Goal: Task Accomplishment & Management: Use online tool/utility

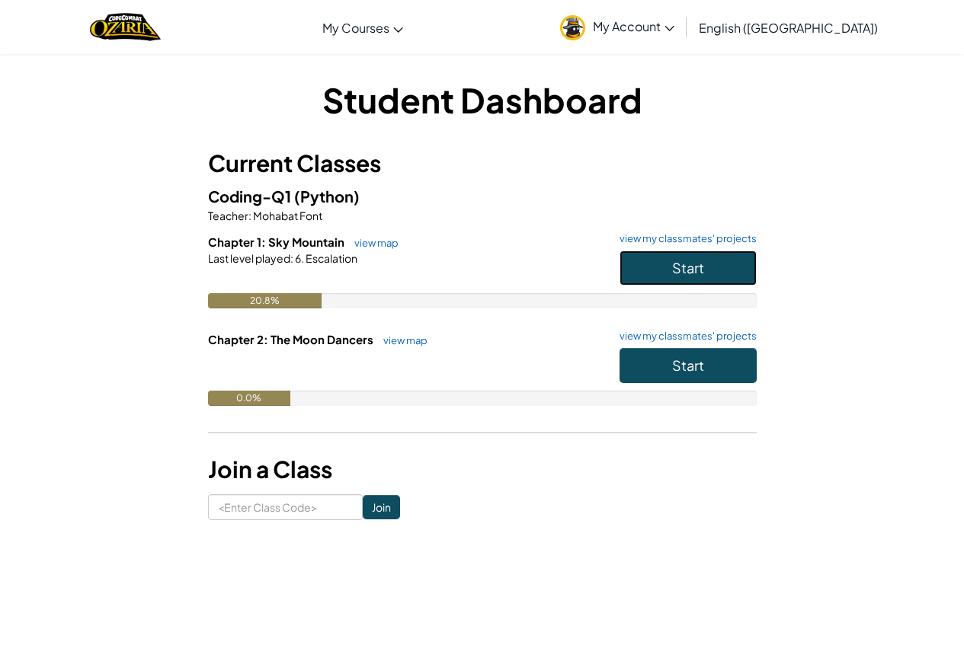
click at [702, 265] on span "Start" at bounding box center [688, 268] width 32 height 18
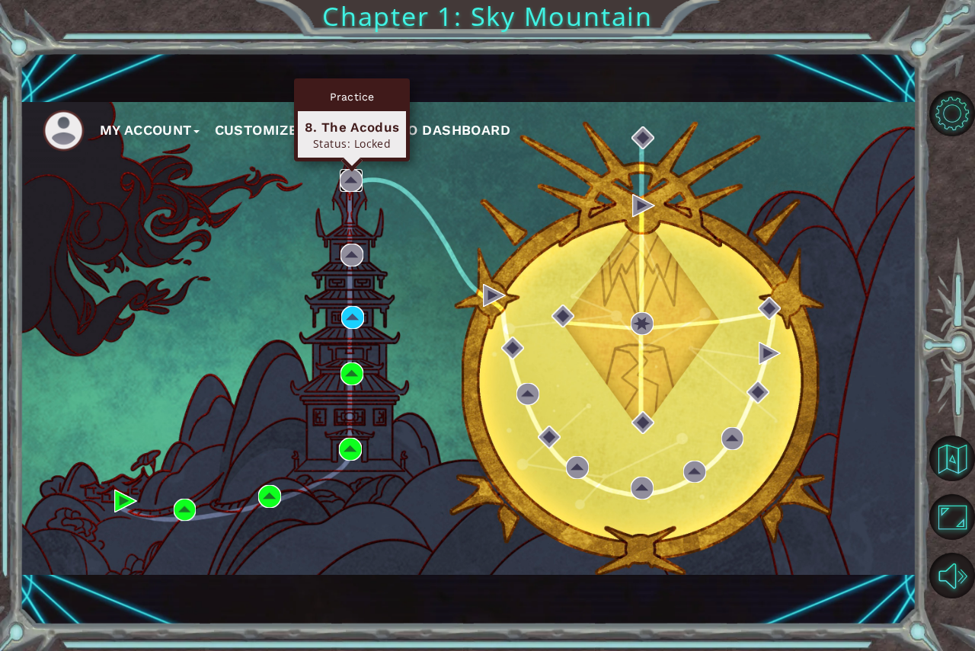
click at [350, 171] on img at bounding box center [351, 180] width 23 height 23
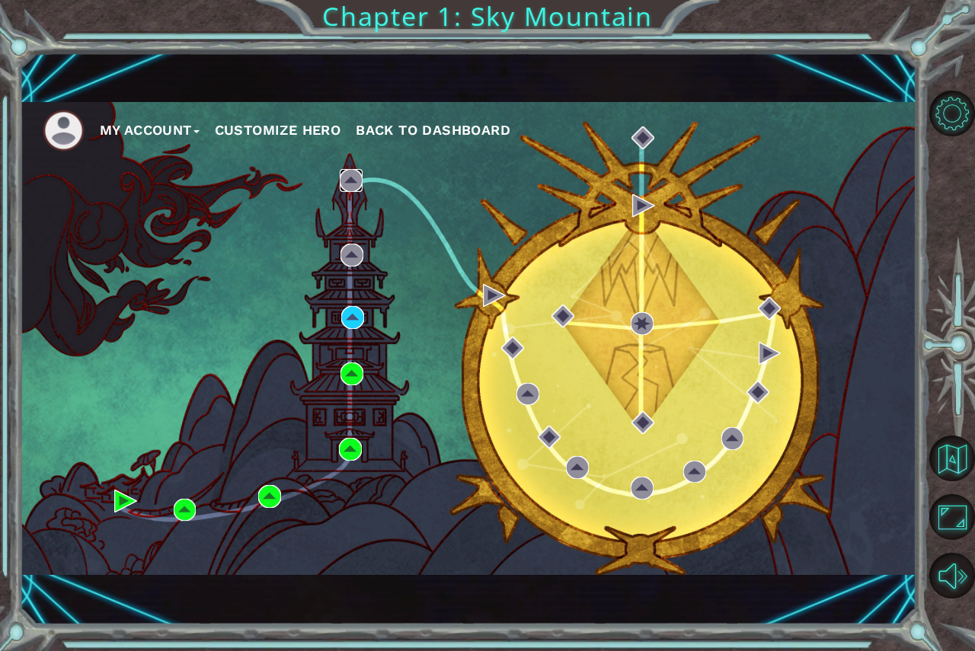
click at [350, 178] on img at bounding box center [351, 180] width 23 height 23
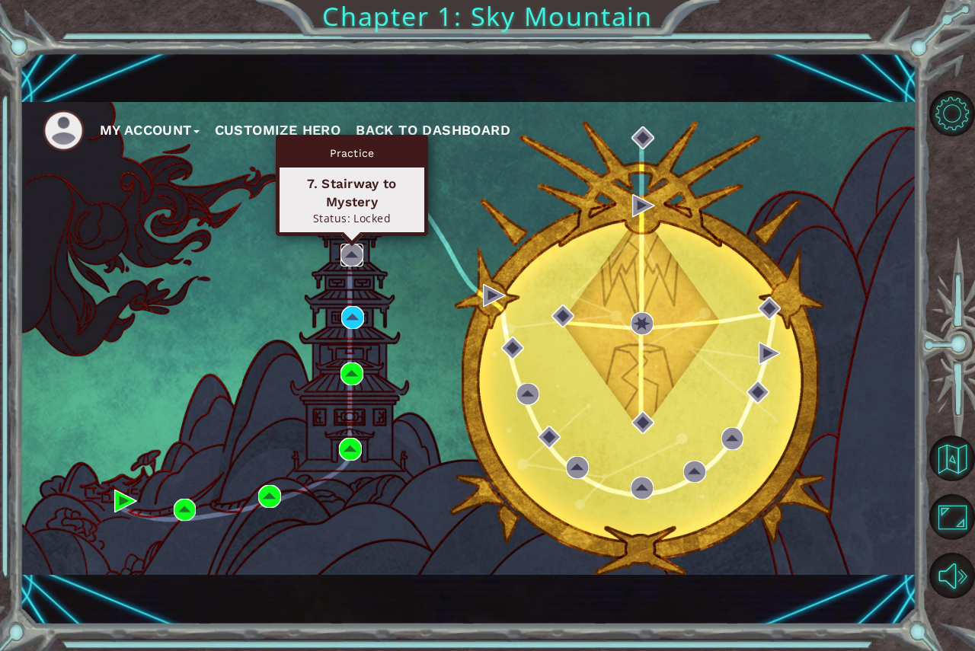
click at [360, 251] on img at bounding box center [352, 255] width 23 height 23
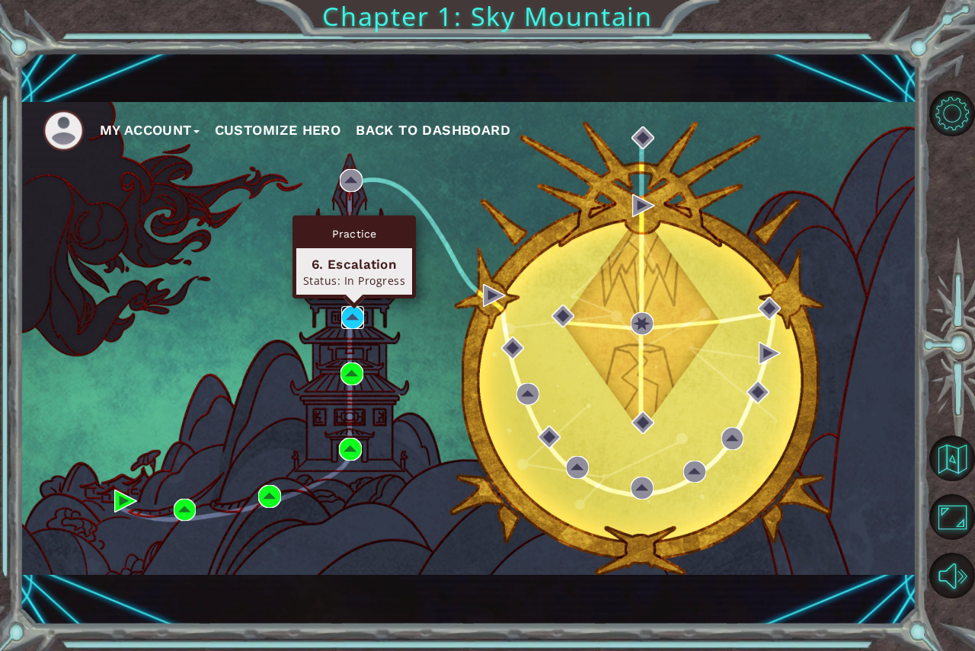
click at [351, 319] on img at bounding box center [352, 317] width 23 height 23
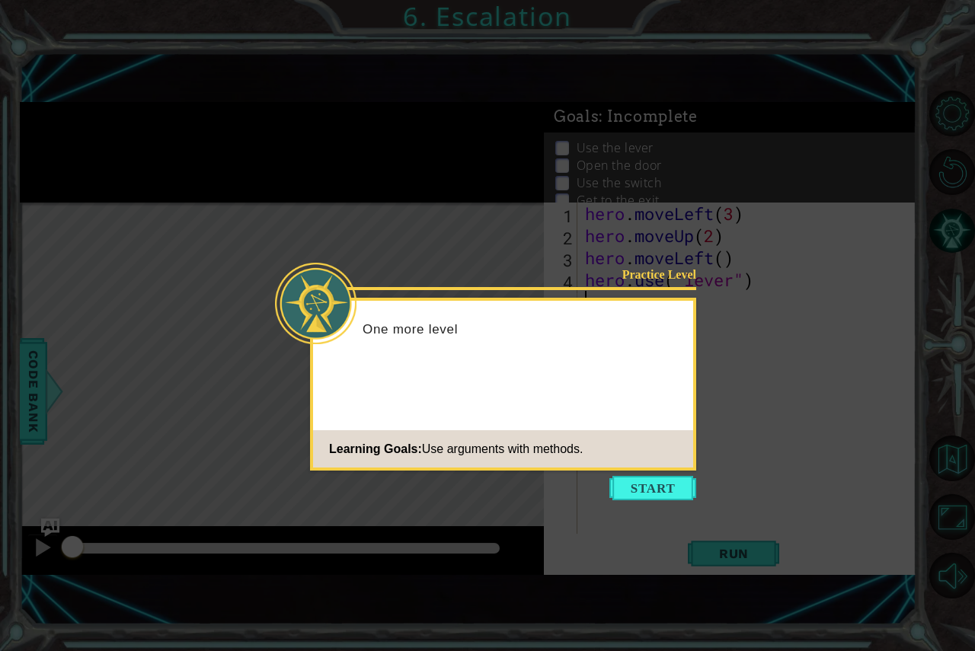
click at [632, 475] on icon at bounding box center [487, 325] width 975 height 651
drag, startPoint x: 635, startPoint y: 484, endPoint x: 636, endPoint y: 469, distance: 14.6
click at [635, 479] on button "Start" at bounding box center [652, 488] width 87 height 24
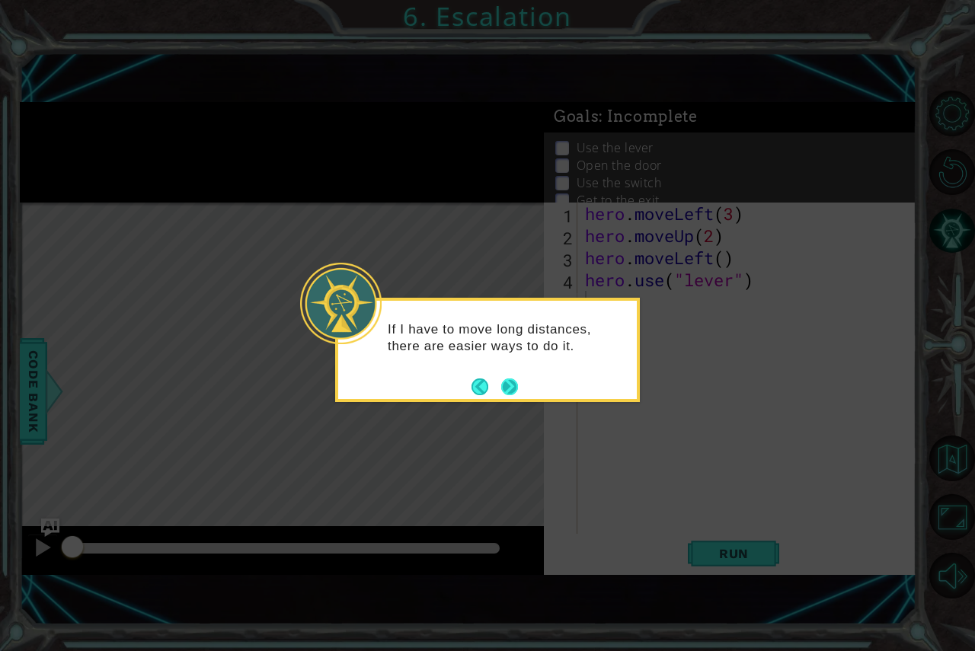
click at [512, 379] on button "Next" at bounding box center [509, 387] width 17 height 17
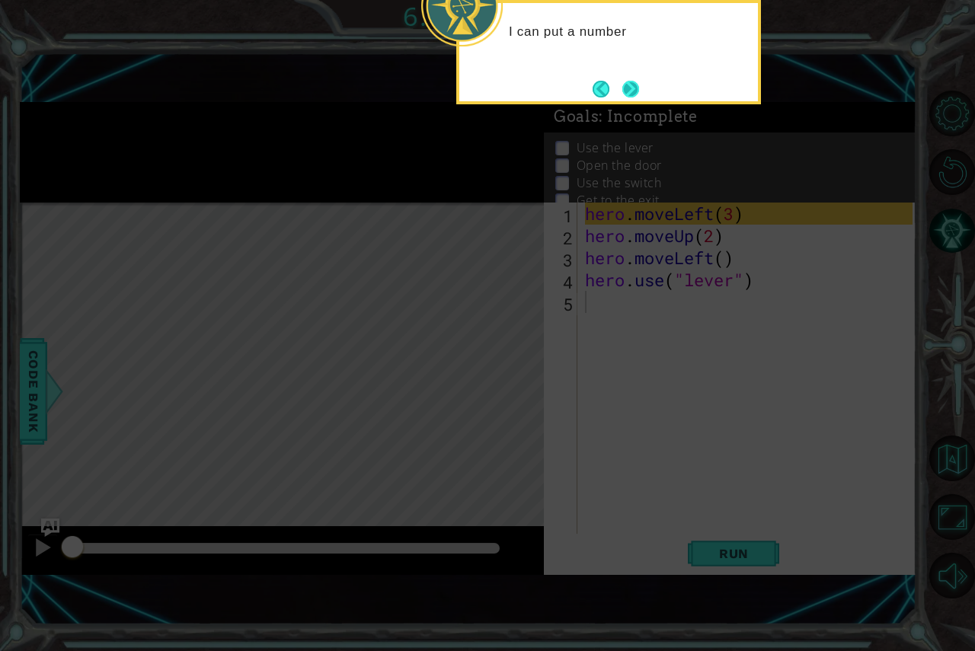
click at [635, 83] on button "Next" at bounding box center [630, 89] width 17 height 17
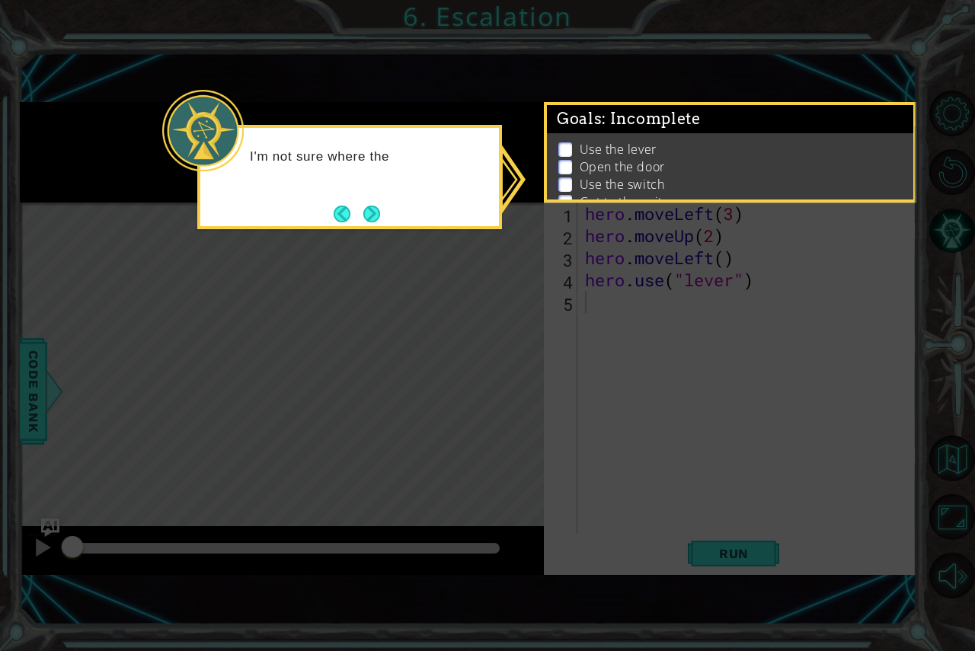
click at [368, 220] on button "Next" at bounding box center [371, 214] width 17 height 17
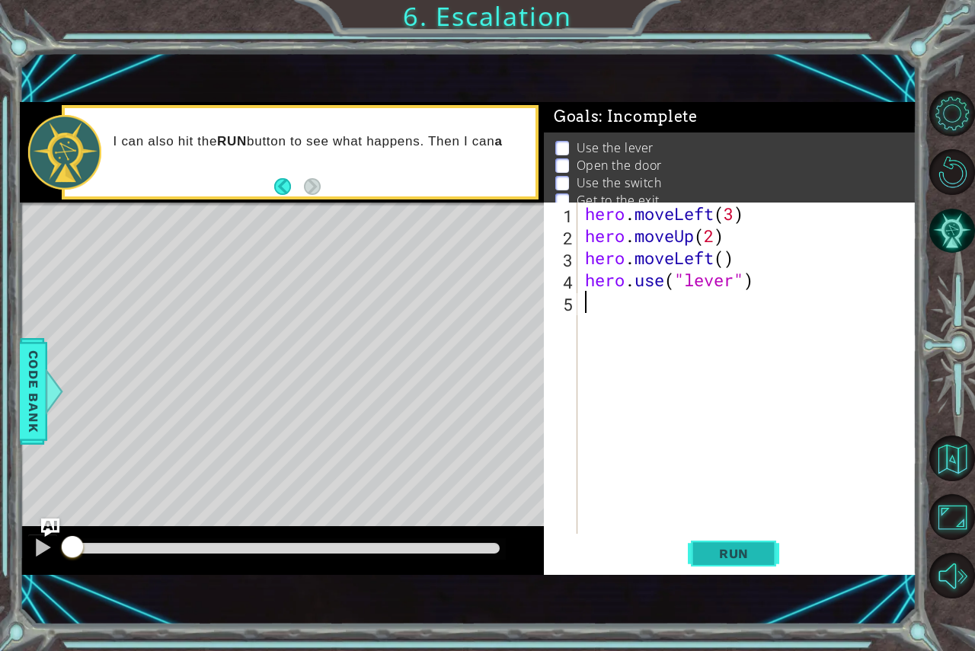
click at [725, 561] on span "Run" at bounding box center [734, 553] width 60 height 15
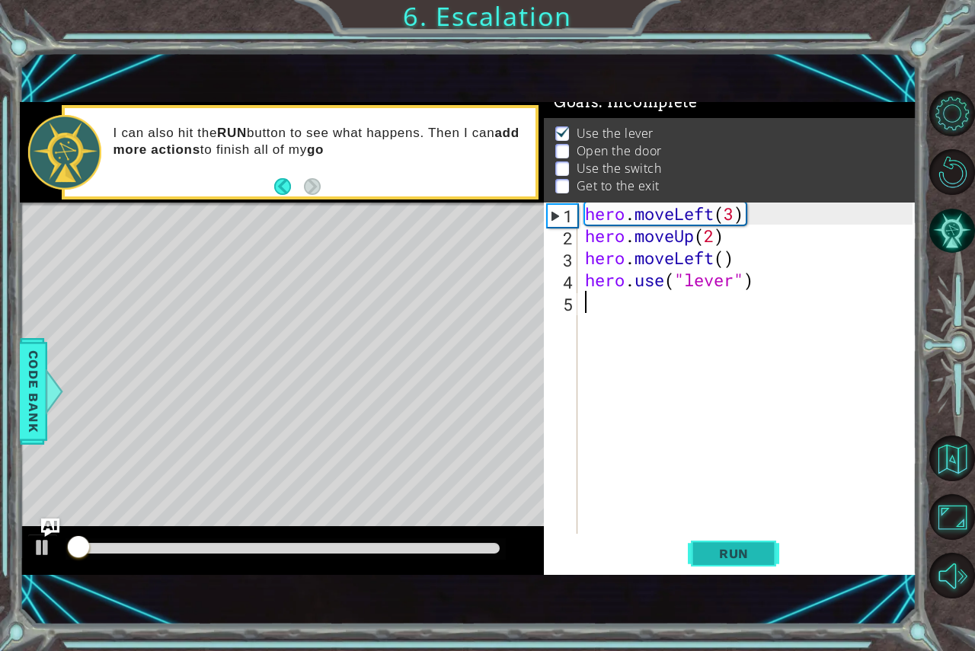
scroll to position [18, 0]
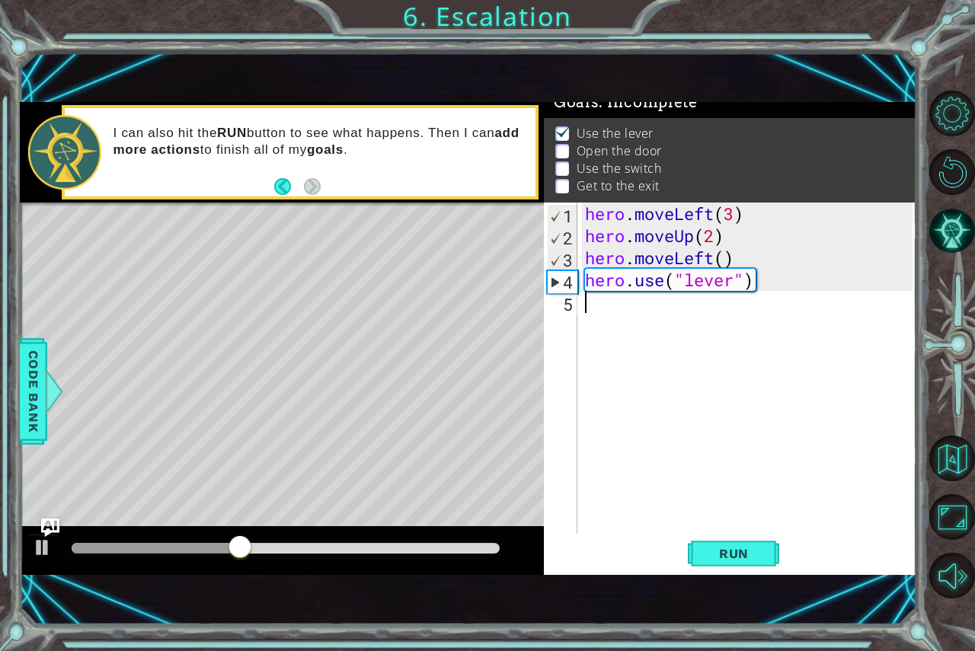
type textarea "r"
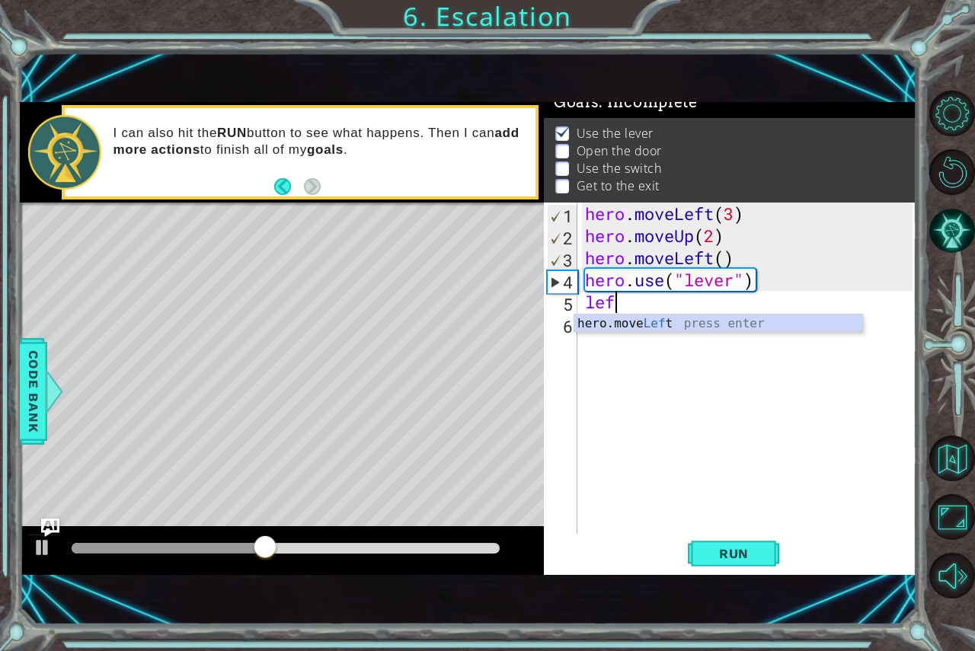
scroll to position [0, 1]
type textarea "hero.moveLeft(1)"
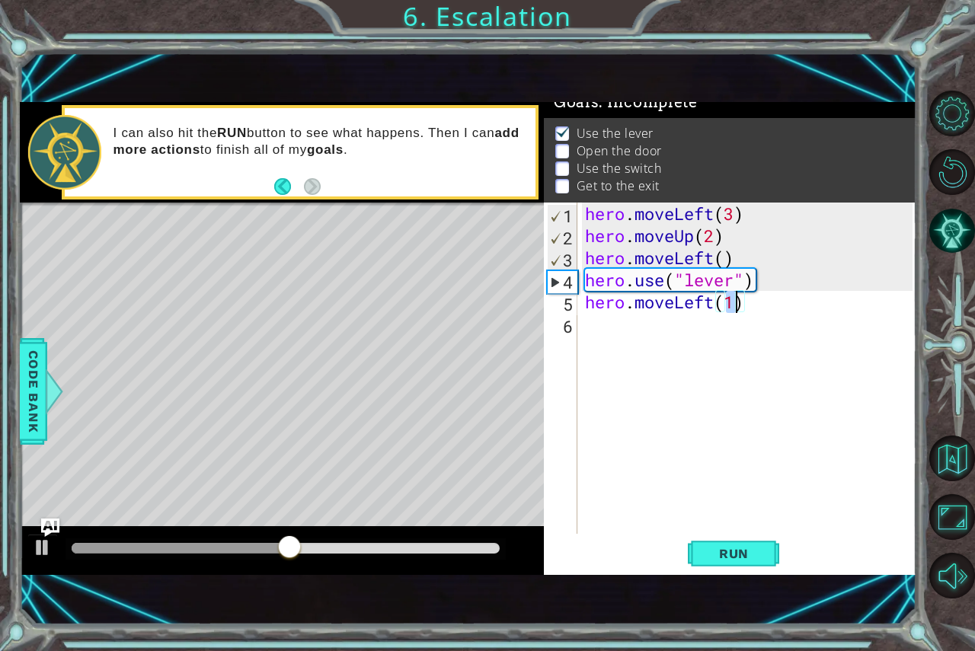
click at [603, 318] on div "hero . moveLeft ( 3 ) hero . moveUp ( 2 ) hero . moveLeft ( ) hero . use ( "lev…" at bounding box center [751, 391] width 338 height 376
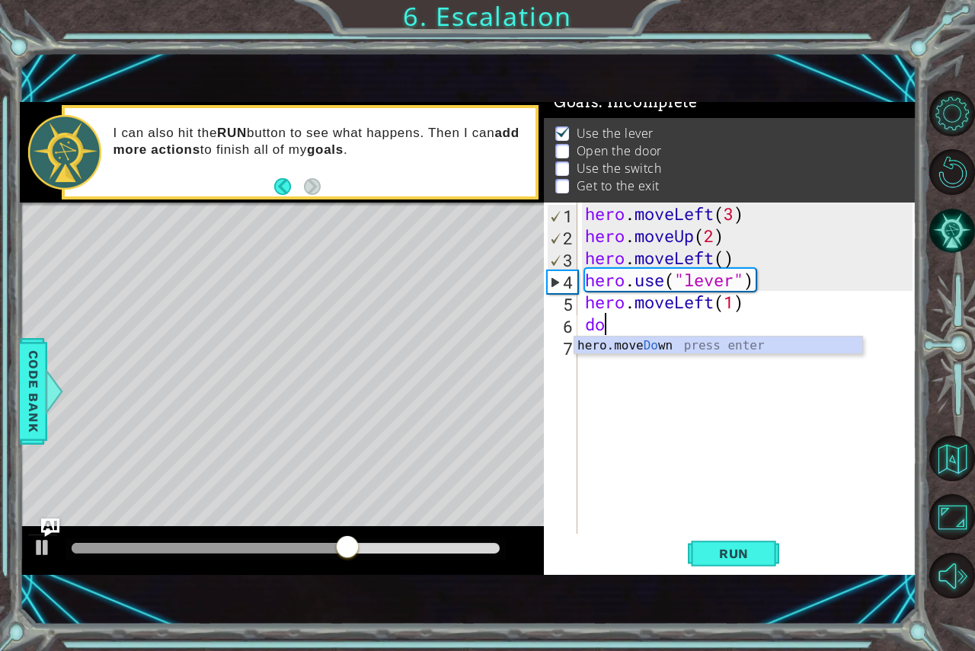
type textarea "d"
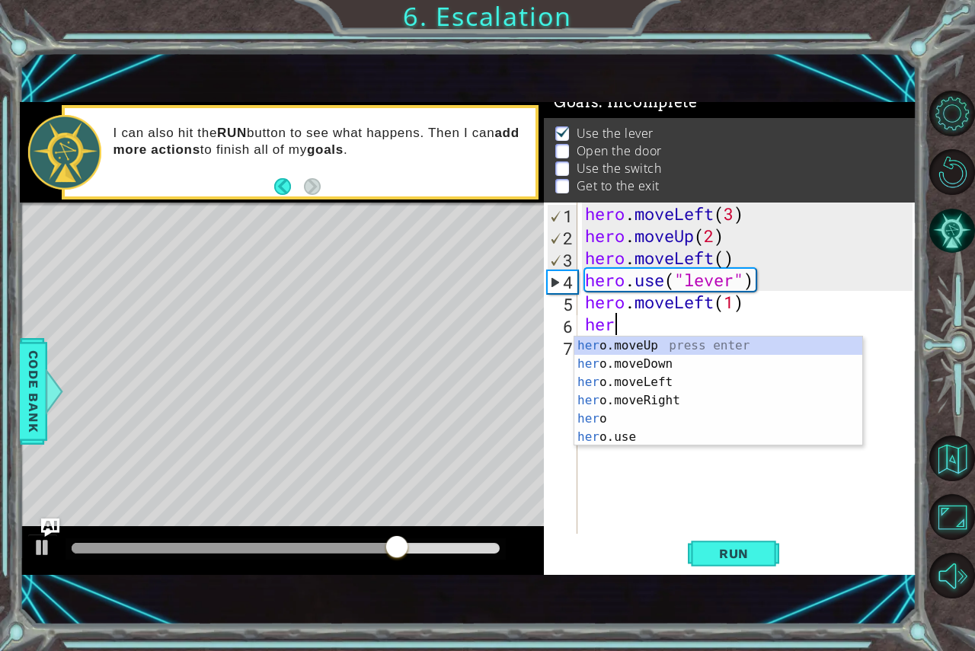
scroll to position [0, 1]
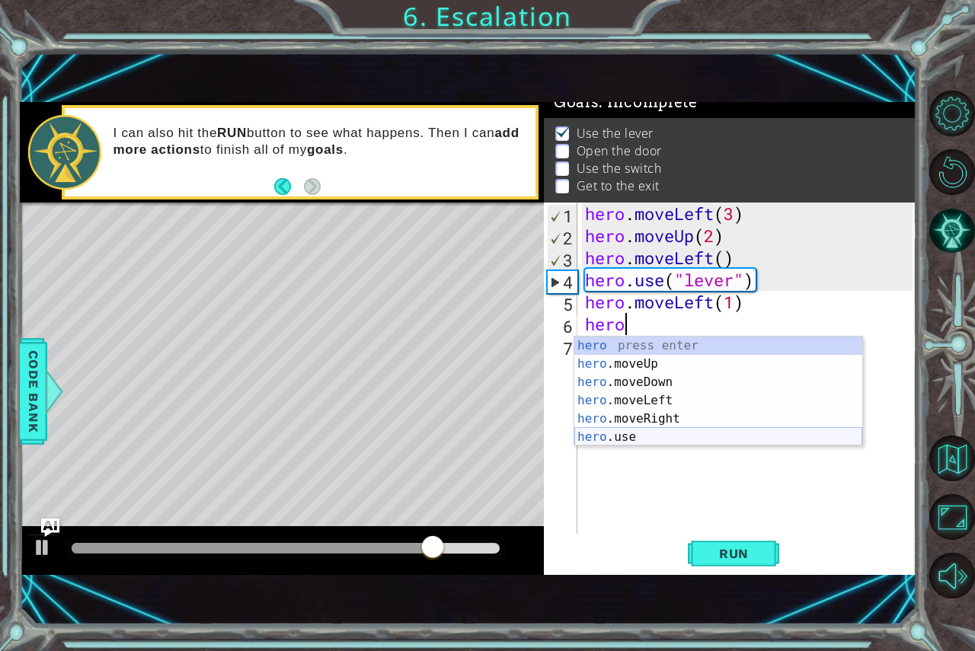
click at [600, 435] on div "hero press enter hero .moveUp press enter hero .moveDown press enter hero .move…" at bounding box center [718, 410] width 288 height 146
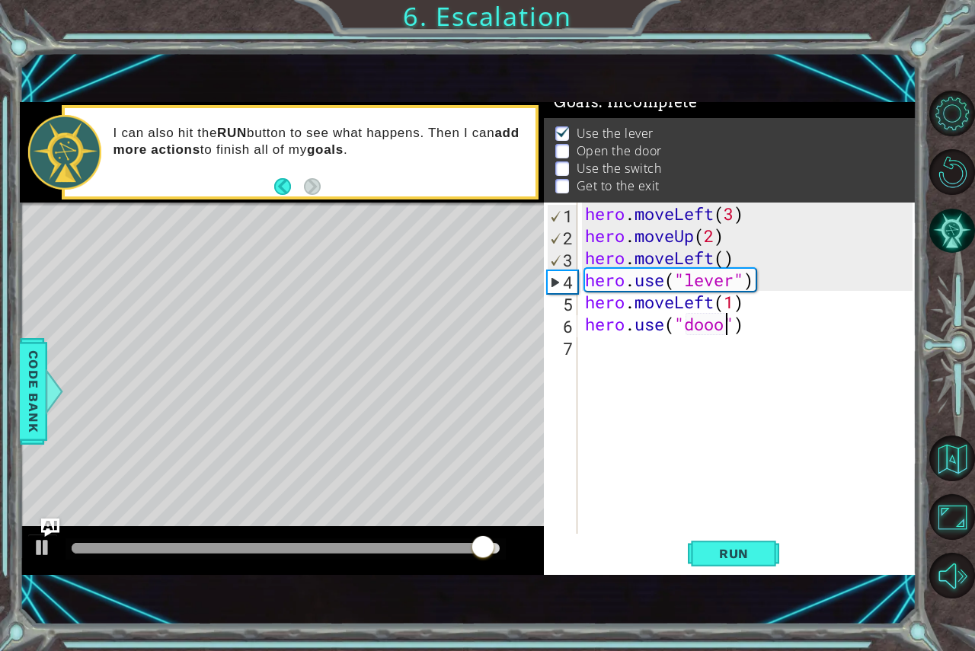
scroll to position [0, 6]
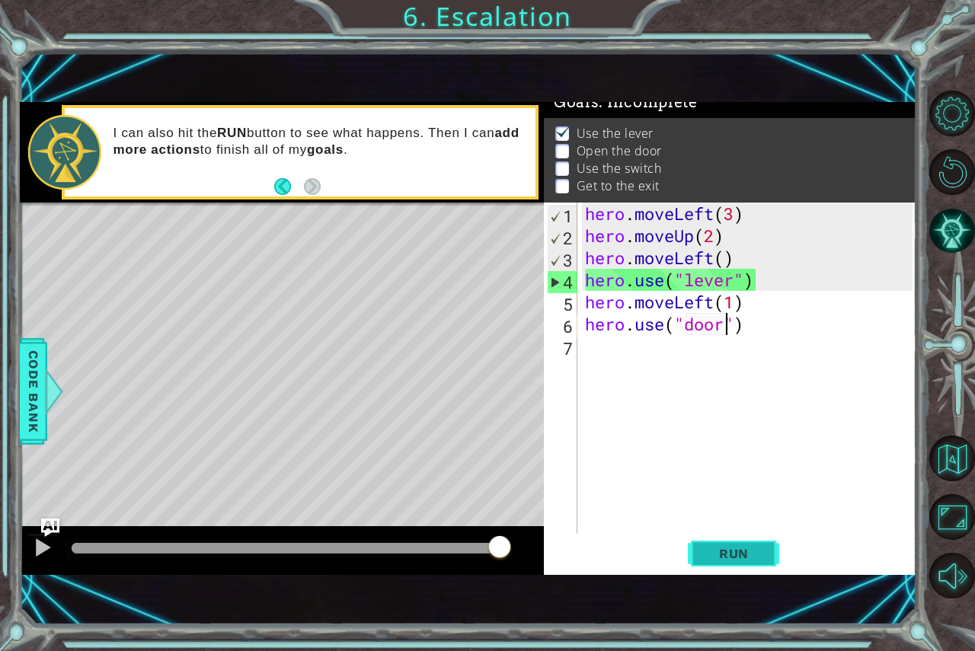
type textarea "hero.use("door")"
click at [778, 552] on button "Run" at bounding box center [733, 553] width 91 height 37
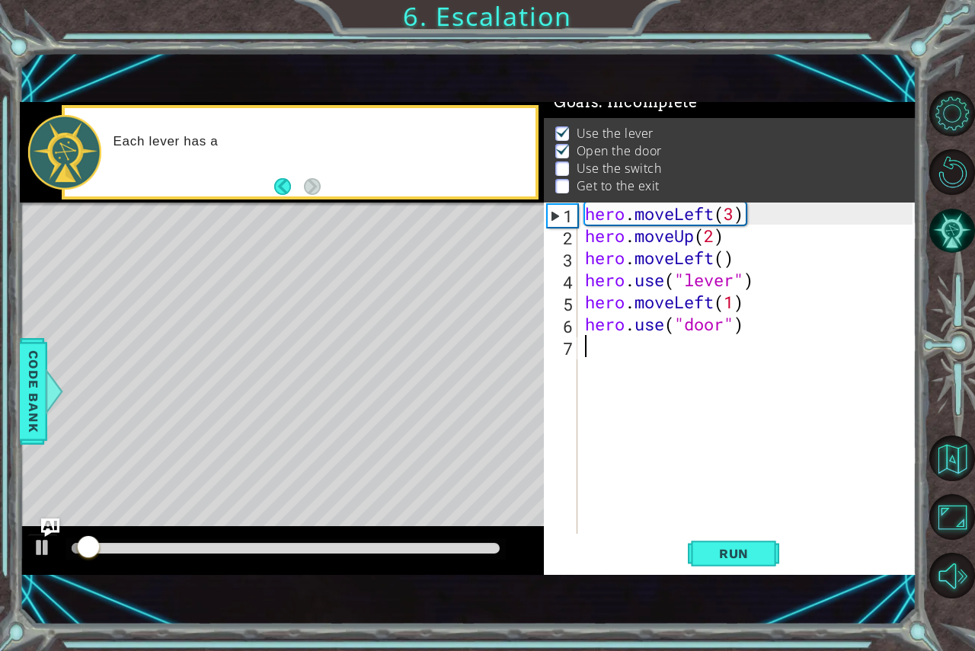
click at [604, 365] on div "hero . moveLeft ( 3 ) hero . moveUp ( 2 ) hero . moveLeft ( ) hero . use ( "lev…" at bounding box center [751, 391] width 338 height 376
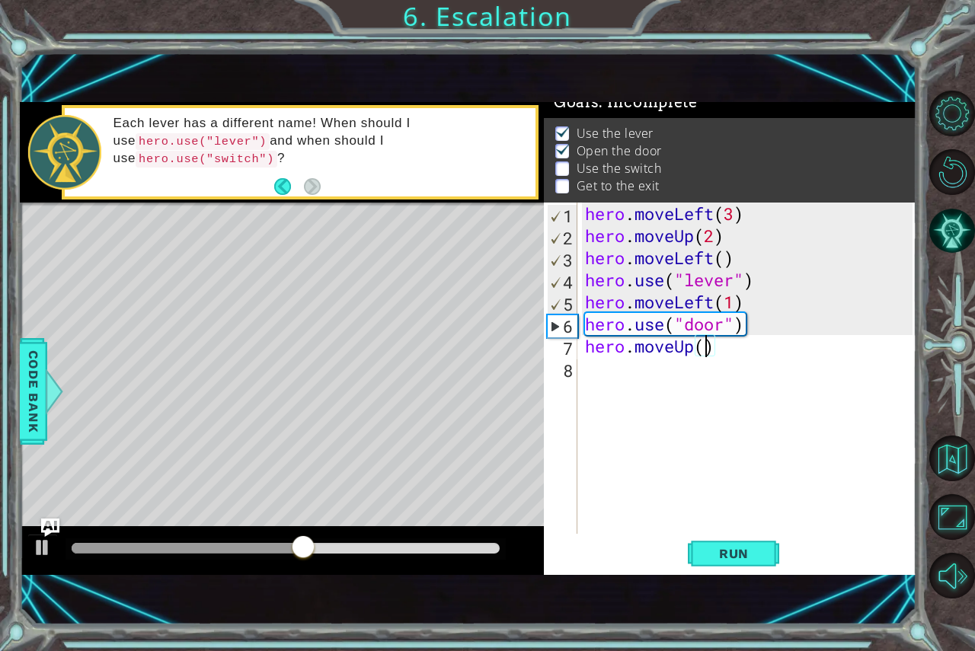
type textarea "hero.moveUp(2)"
click at [596, 369] on div "hero . moveLeft ( 3 ) hero . moveUp ( 2 ) hero . moveLeft ( ) hero . use ( "lev…" at bounding box center [751, 391] width 338 height 376
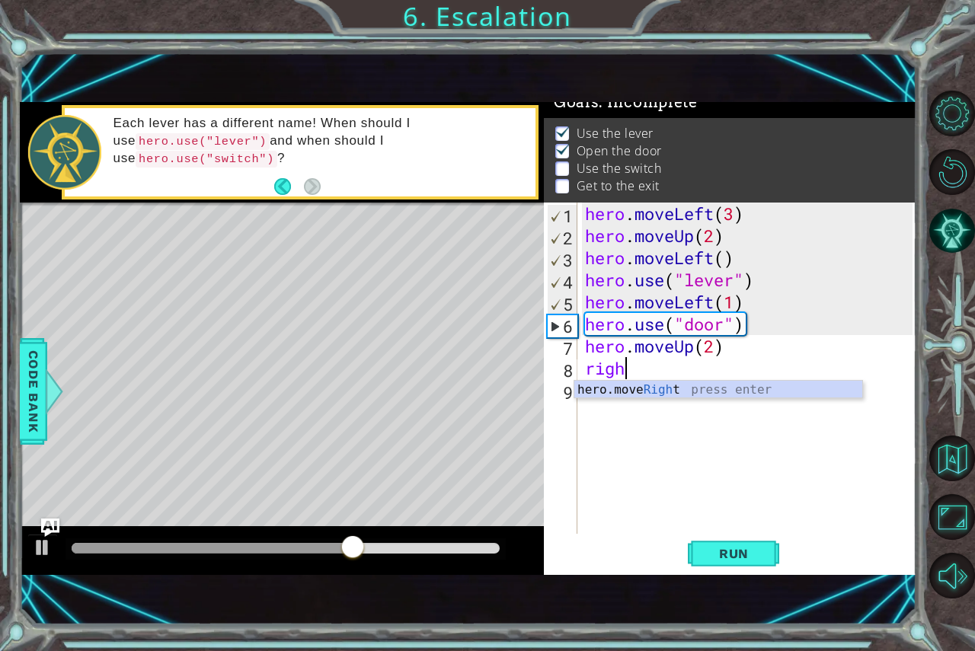
scroll to position [0, 2]
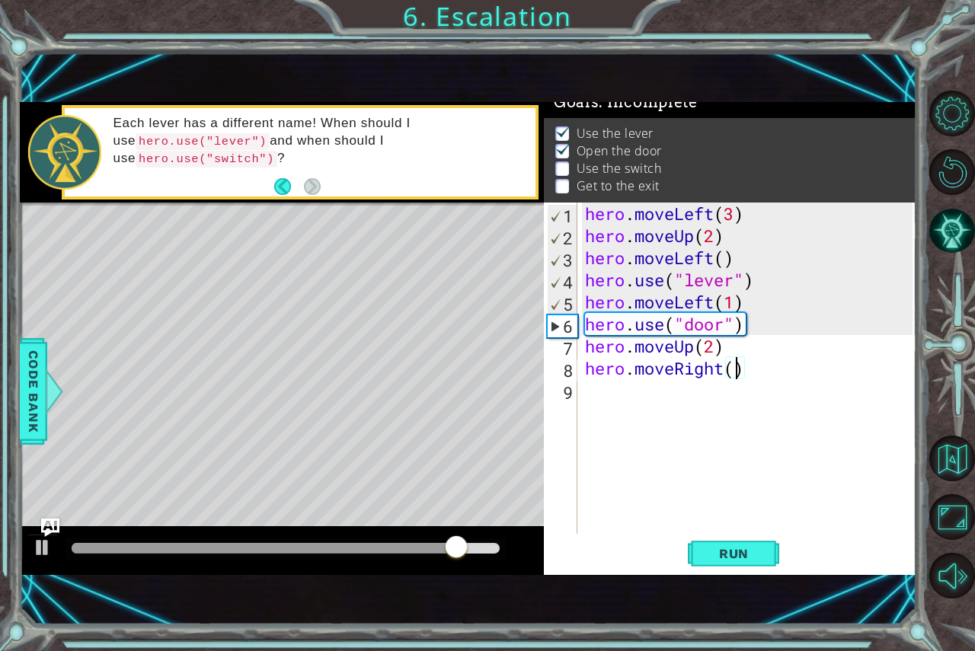
type textarea "hero.moveRight(2)"
click at [590, 390] on div "hero . moveLeft ( 3 ) hero . moveUp ( 2 ) hero . moveLeft ( ) hero . use ( "lev…" at bounding box center [751, 391] width 338 height 376
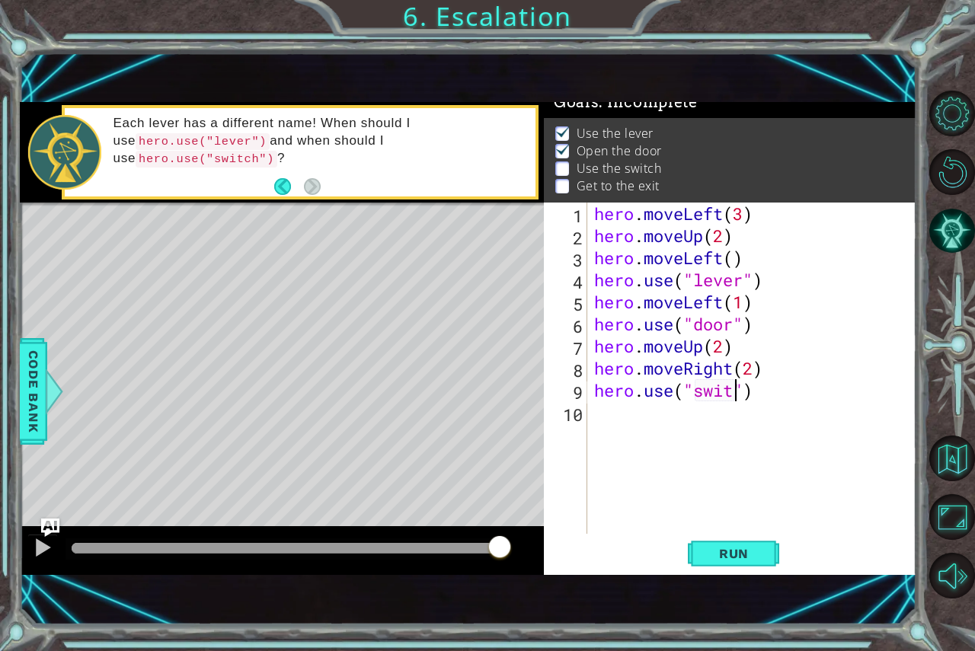
type textarea "hero.use("switch")"
click at [603, 411] on div "hero . moveLeft ( 3 ) hero . moveUp ( 2 ) hero . moveLeft ( ) hero . use ( "lev…" at bounding box center [755, 391] width 329 height 376
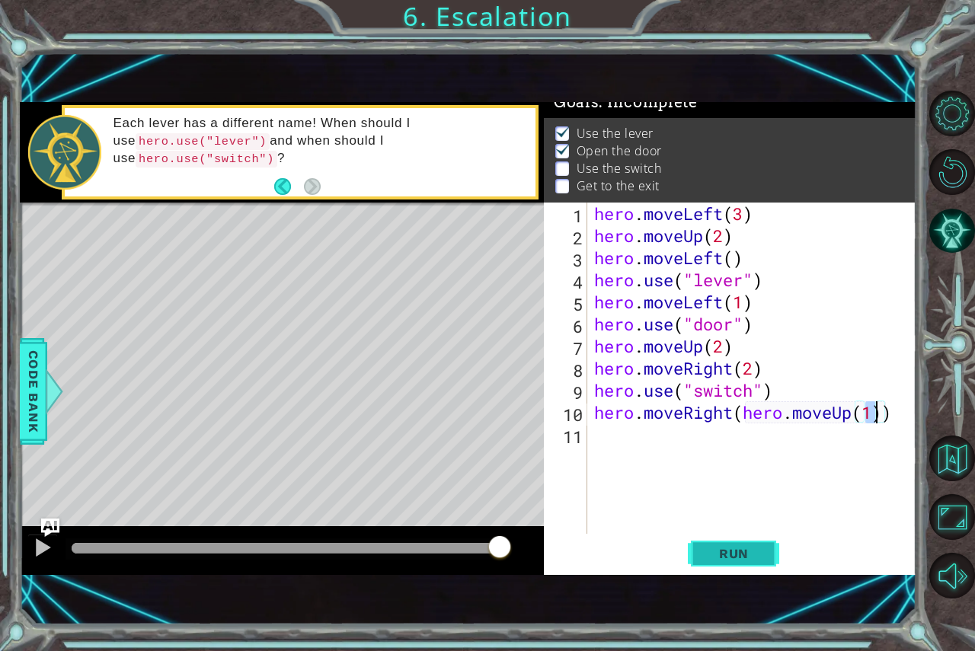
click at [728, 552] on span "Run" at bounding box center [734, 553] width 60 height 15
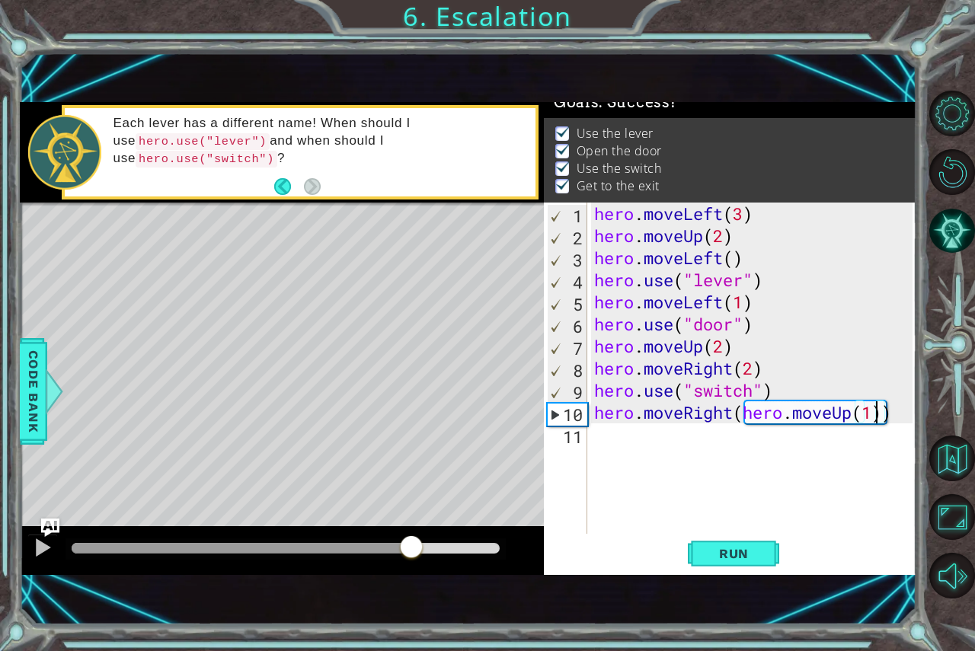
click at [412, 549] on div at bounding box center [286, 548] width 428 height 11
drag, startPoint x: 894, startPoint y: 411, endPoint x: 740, endPoint y: 414, distance: 154.7
click at [740, 414] on div "hero . moveLeft ( 3 ) hero . moveUp ( 2 ) hero . moveLeft ( ) hero . use ( "lev…" at bounding box center [755, 391] width 329 height 376
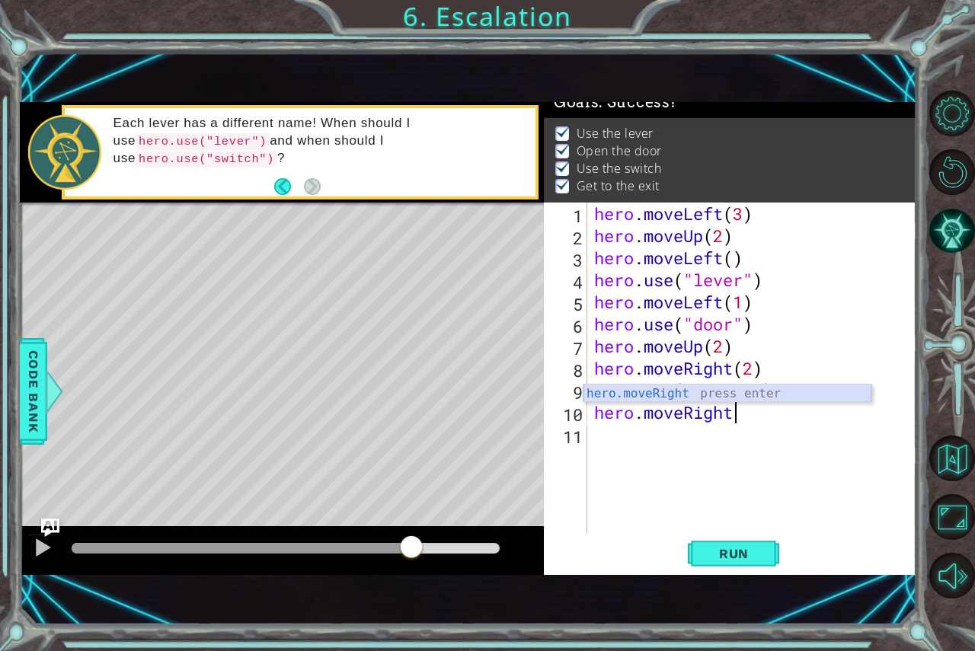
click at [658, 389] on div "hero.moveRight press enter" at bounding box center [728, 412] width 288 height 55
type textarea "hero.moveRight(1)"
click at [645, 503] on div "hero . moveLeft ( 3 ) hero . moveUp ( 2 ) hero . moveLeft ( ) hero . use ( "lev…" at bounding box center [755, 391] width 329 height 376
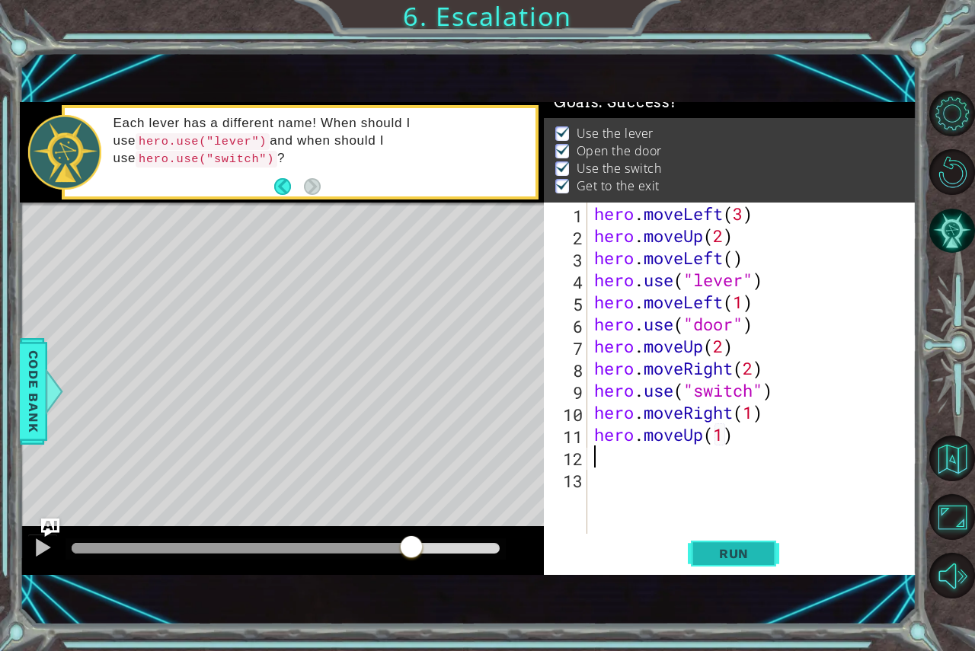
type textarea "hero.moveUp(1)"
click at [744, 555] on span "Run" at bounding box center [734, 553] width 60 height 15
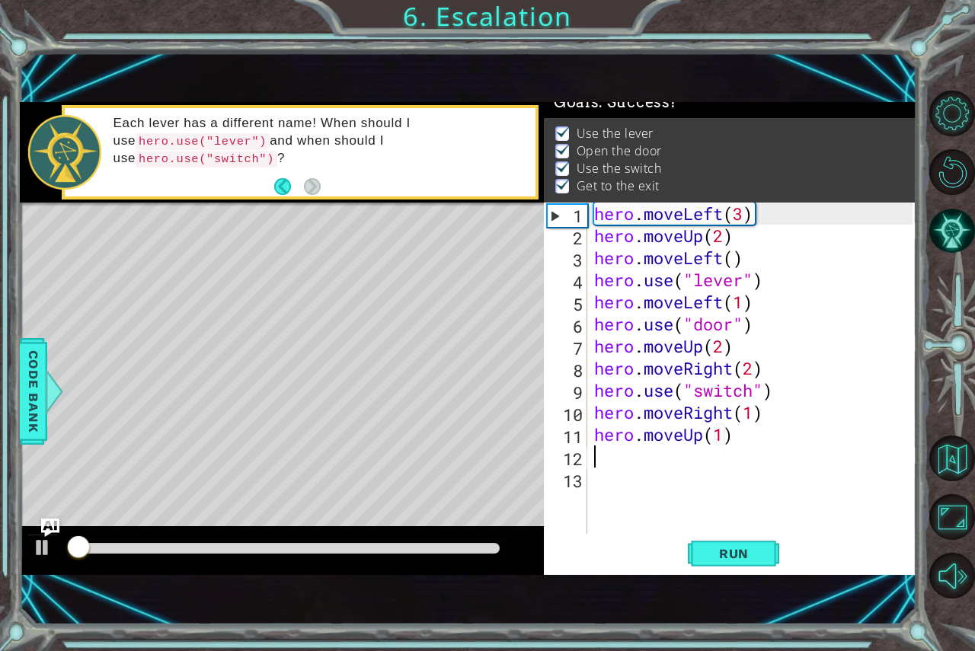
click at [373, 548] on div at bounding box center [286, 548] width 428 height 11
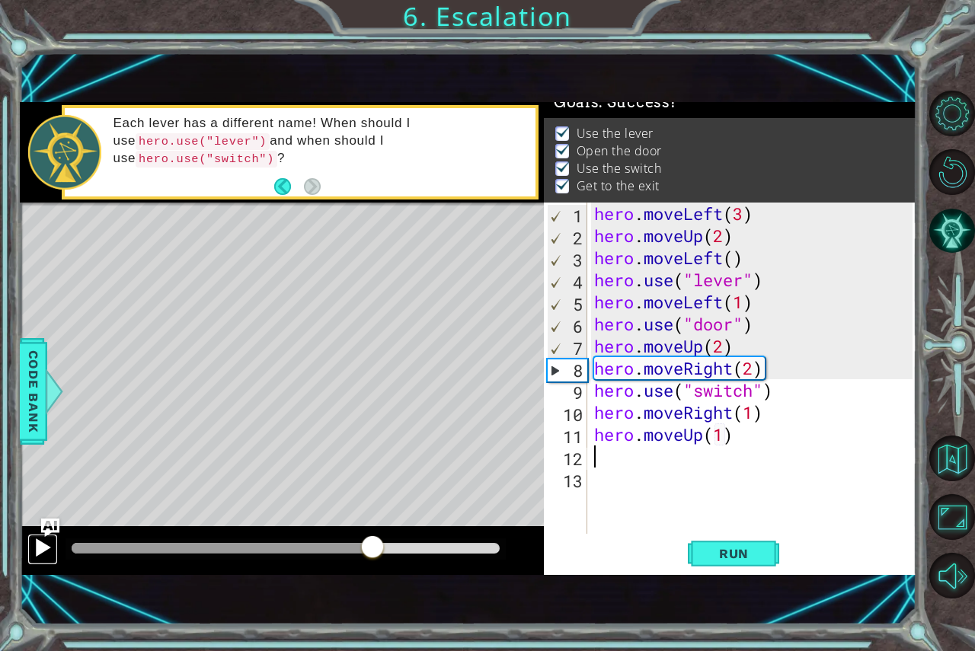
click at [41, 549] on div at bounding box center [43, 548] width 20 height 20
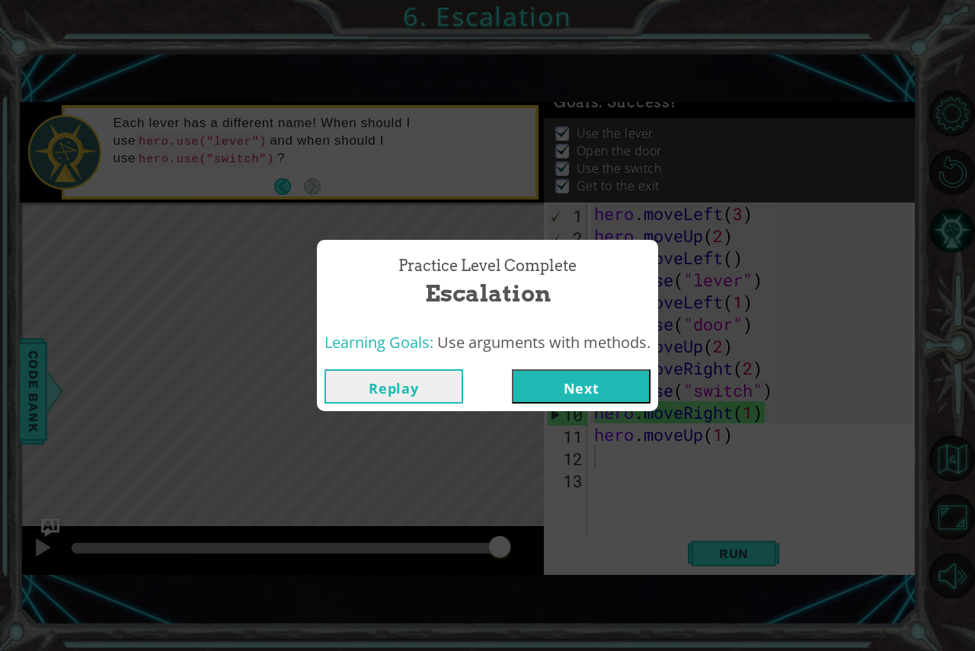
click at [542, 378] on button "Next" at bounding box center [581, 386] width 139 height 34
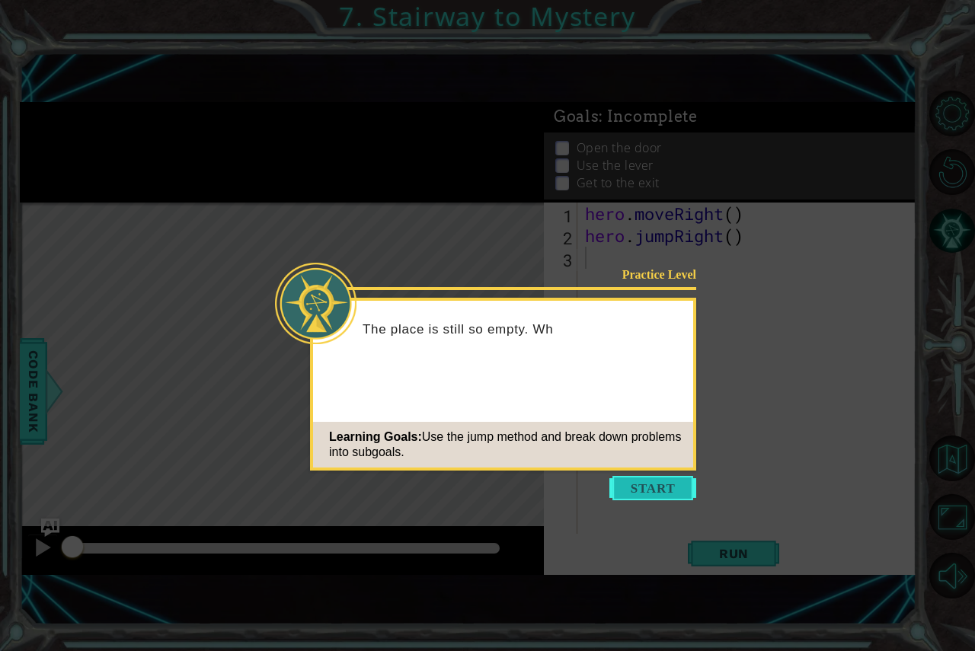
click at [645, 482] on button "Start" at bounding box center [652, 488] width 87 height 24
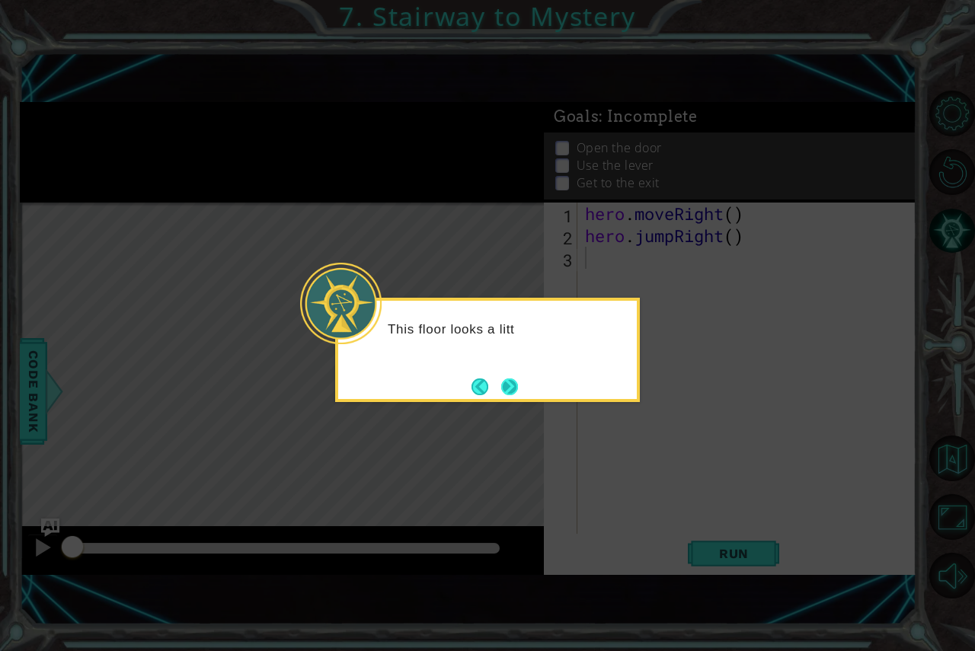
click at [518, 387] on button "Next" at bounding box center [509, 387] width 17 height 17
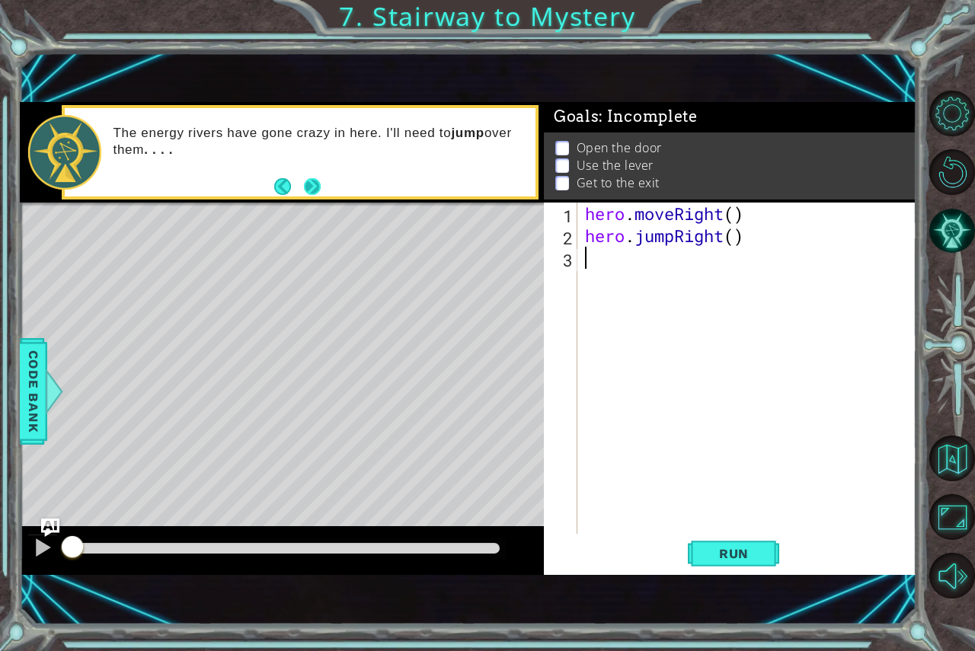
click at [312, 184] on button "Next" at bounding box center [312, 187] width 18 height 18
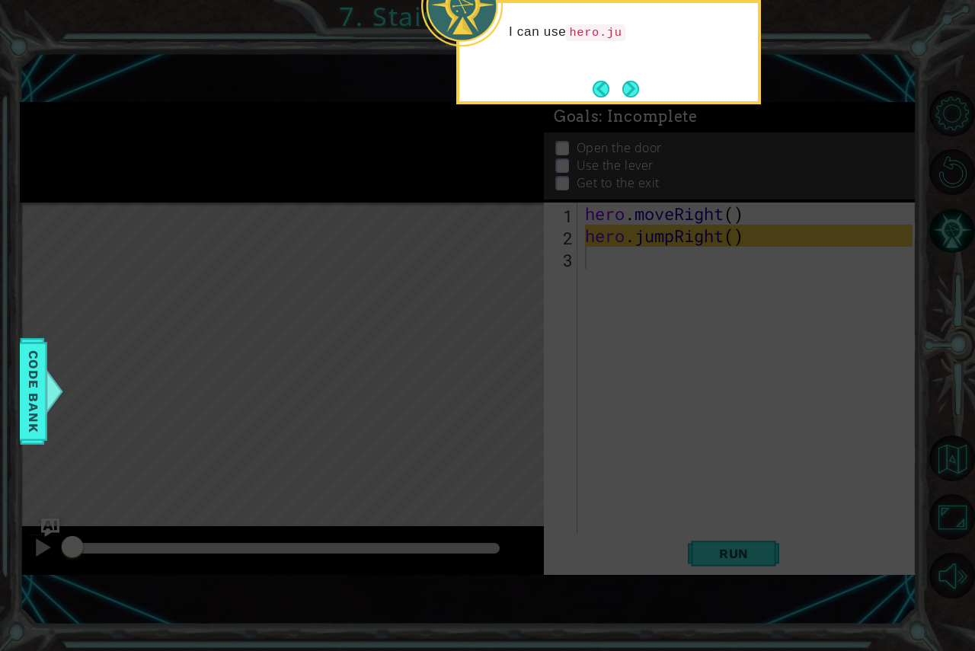
click at [453, 171] on icon at bounding box center [487, 166] width 975 height 969
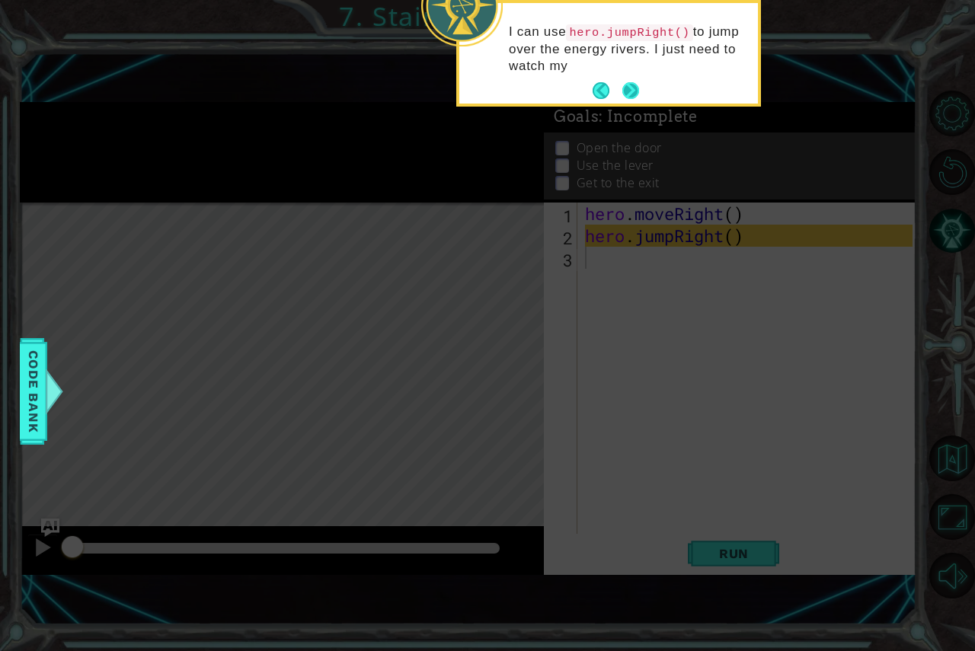
click at [624, 89] on button "Next" at bounding box center [630, 90] width 17 height 17
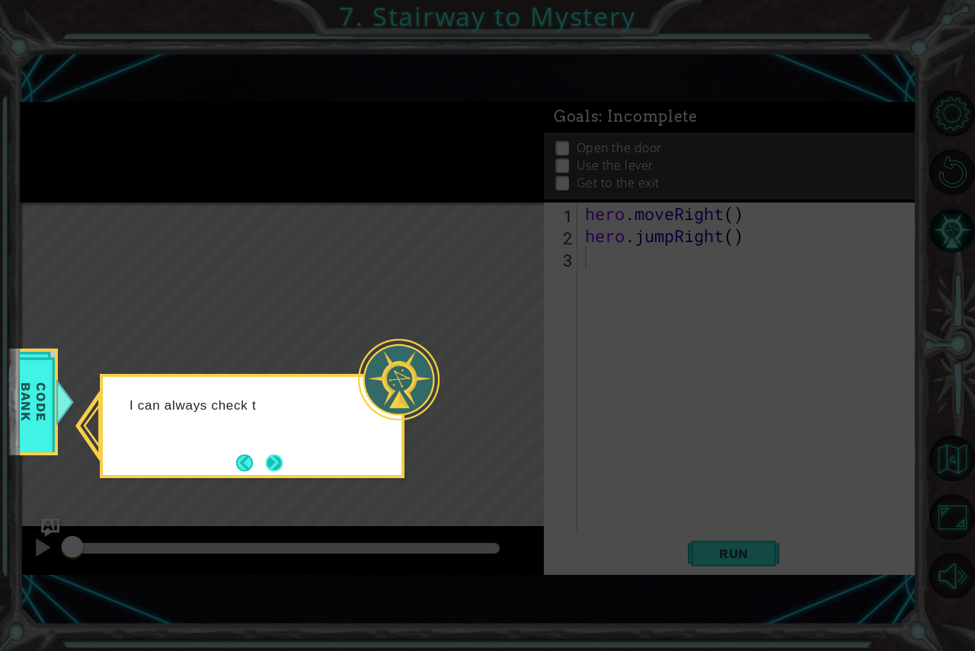
drag, startPoint x: 264, startPoint y: 427, endPoint x: 278, endPoint y: 455, distance: 30.7
click at [264, 430] on div "I can always check t" at bounding box center [252, 413] width 299 height 60
click at [278, 455] on button "Next" at bounding box center [274, 463] width 17 height 17
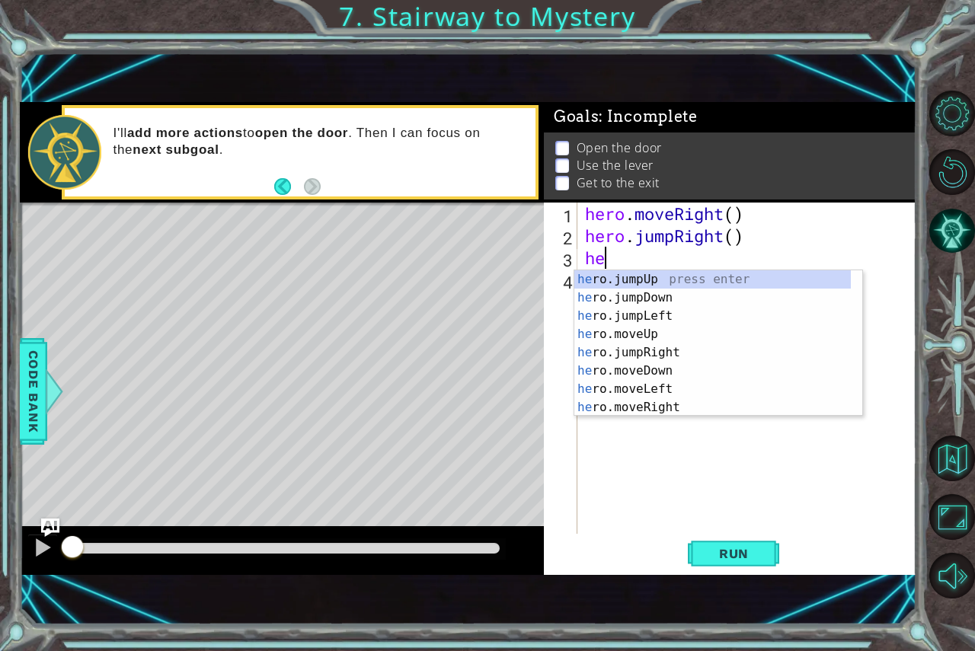
scroll to position [0, 1]
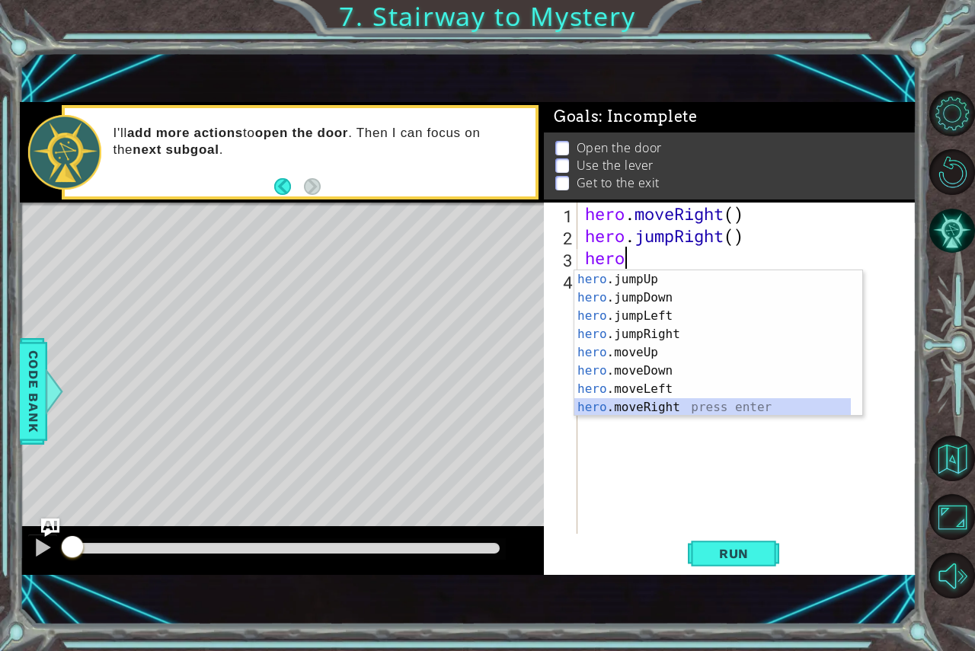
click at [634, 404] on div "hero .jumpUp press enter hero .jumpDown press enter hero .jumpLeft press enter …" at bounding box center [712, 361] width 277 height 183
type textarea "hero.moveRight(1)"
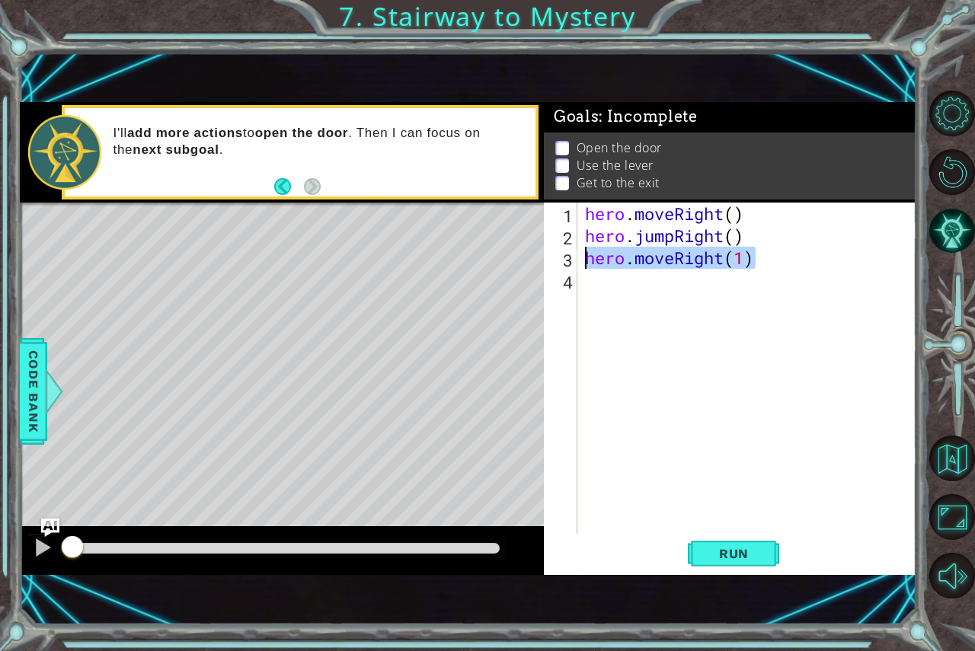
drag, startPoint x: 756, startPoint y: 256, endPoint x: 565, endPoint y: 259, distance: 191.2
click at [565, 259] on div "hero.moveRight(1) 1 2 3 4 hero . moveRight ( ) hero . jumpRight ( ) hero . move…" at bounding box center [728, 368] width 369 height 331
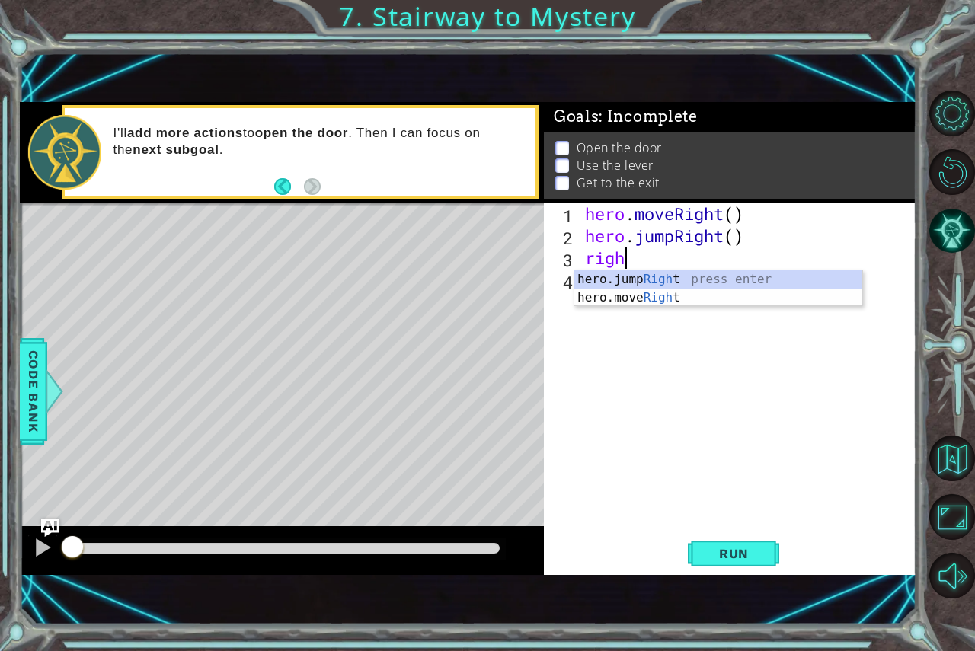
scroll to position [0, 2]
type textarea "right"
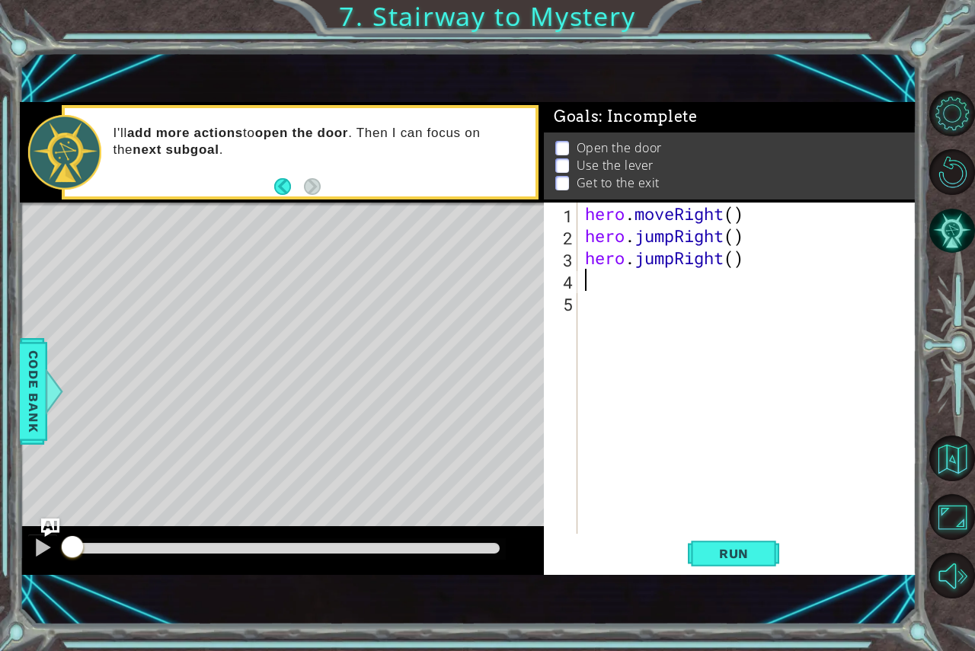
scroll to position [0, 0]
click at [737, 254] on div "hero . moveRight ( ) hero . jumpRight ( ) hero . jumpRight ( )" at bounding box center [751, 391] width 338 height 376
click at [760, 551] on span "Run" at bounding box center [734, 553] width 60 height 15
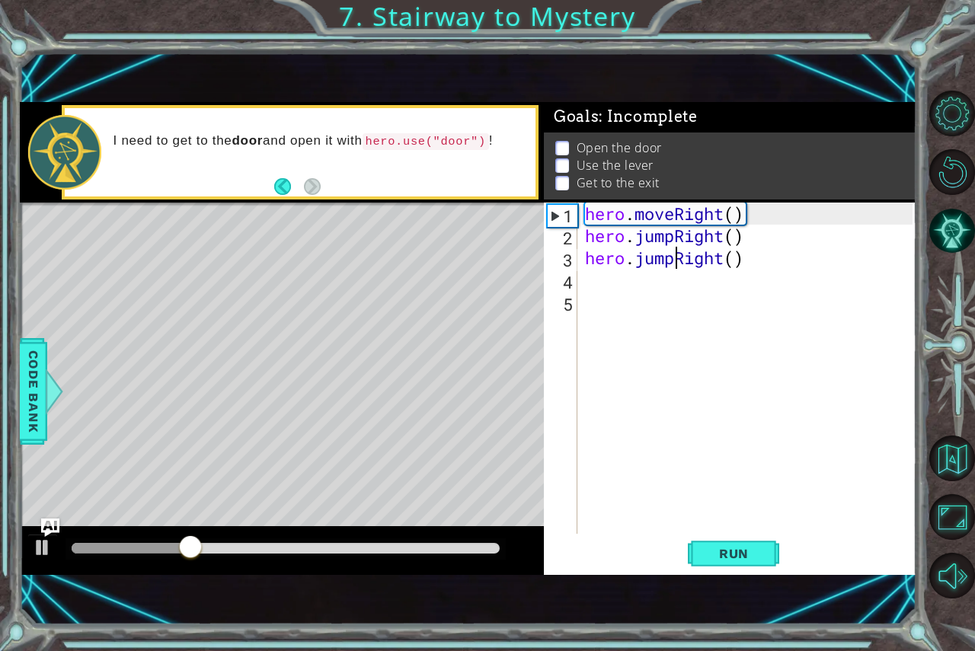
click at [672, 258] on div "hero . moveRight ( ) hero . jumpRight ( ) hero . jumpRight ( )" at bounding box center [751, 391] width 338 height 376
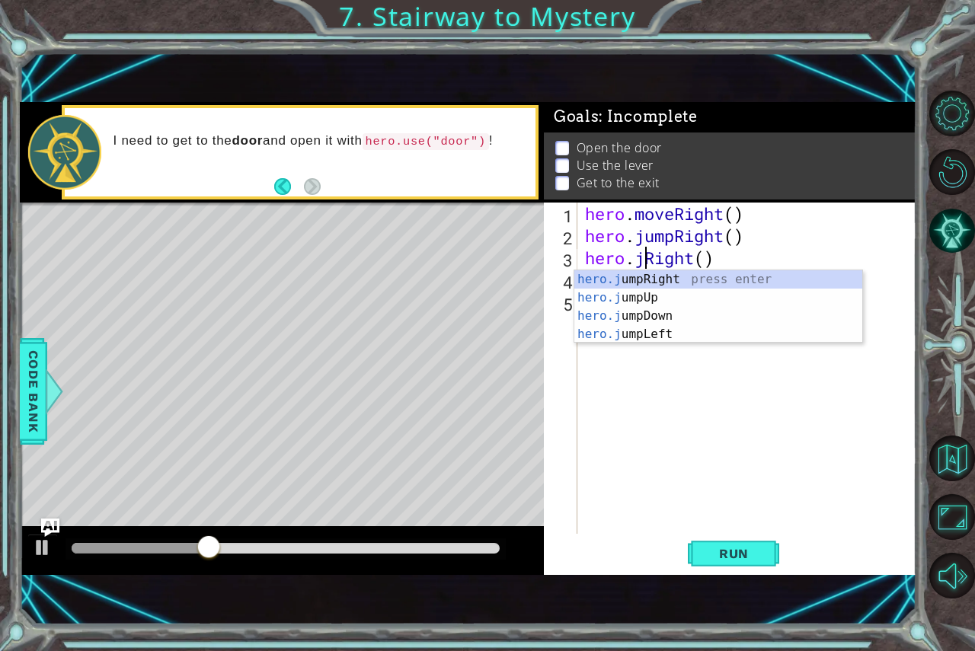
type textarea "hero.Right()"
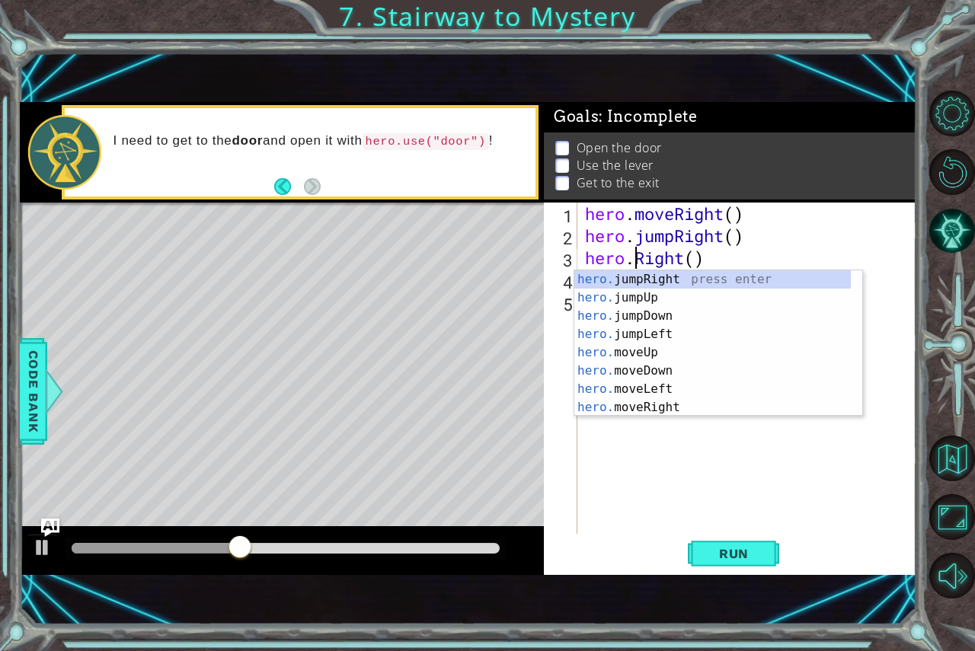
click at [654, 512] on div "hero . moveRight ( ) hero . jumpRight ( ) hero . Right ( )" at bounding box center [751, 391] width 338 height 376
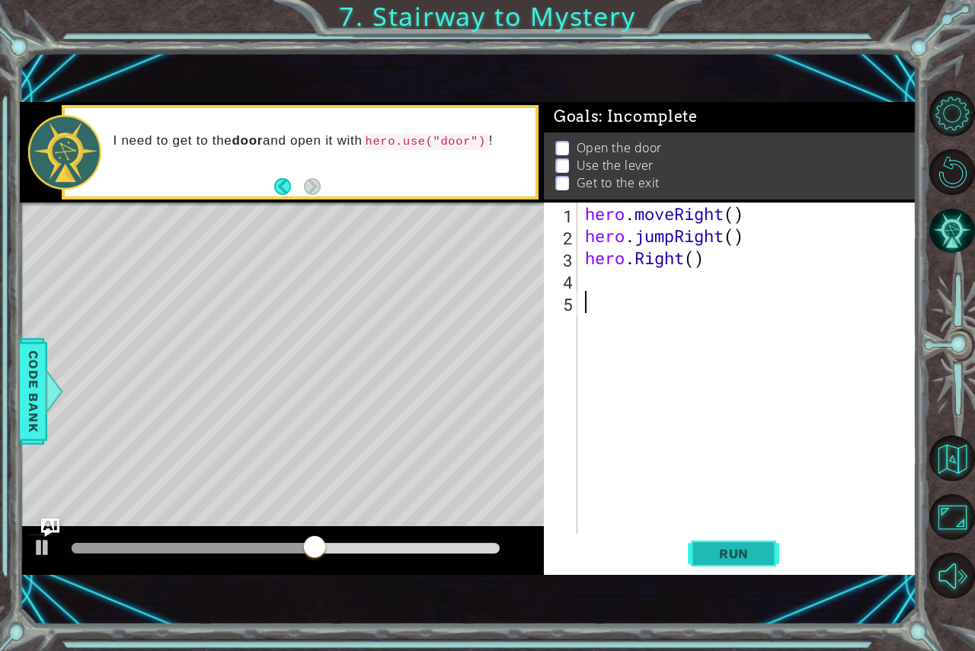
click at [744, 562] on button "Run" at bounding box center [733, 553] width 91 height 37
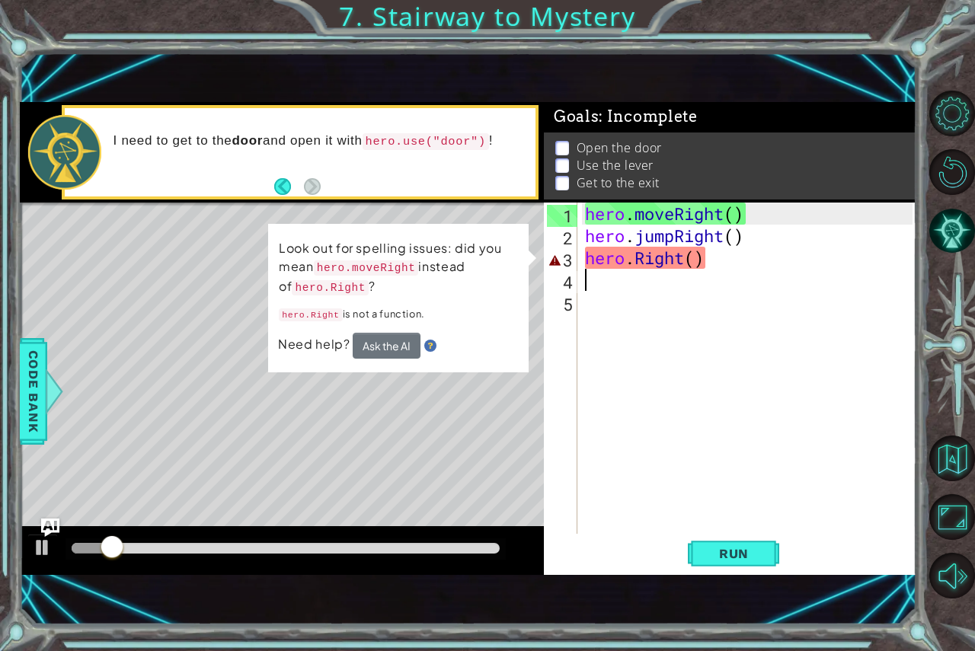
click at [700, 274] on div "hero . moveRight ( ) hero . jumpRight ( ) hero . Right ( )" at bounding box center [751, 391] width 338 height 376
click at [401, 335] on button "Ask the AI" at bounding box center [387, 346] width 68 height 26
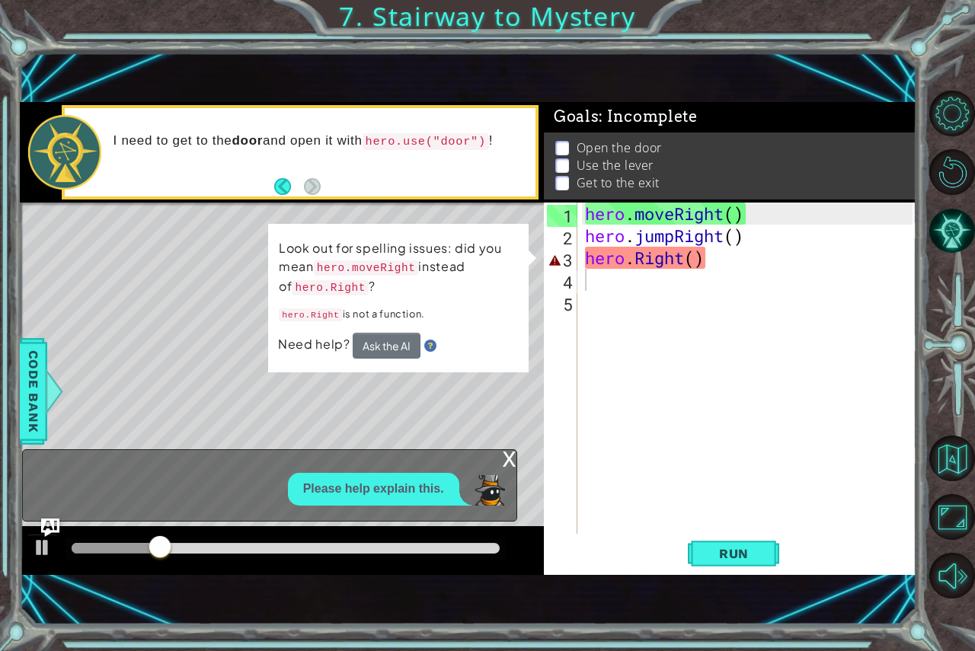
drag, startPoint x: 506, startPoint y: 455, endPoint x: 555, endPoint y: 351, distance: 114.8
click at [504, 455] on div "x" at bounding box center [510, 457] width 14 height 15
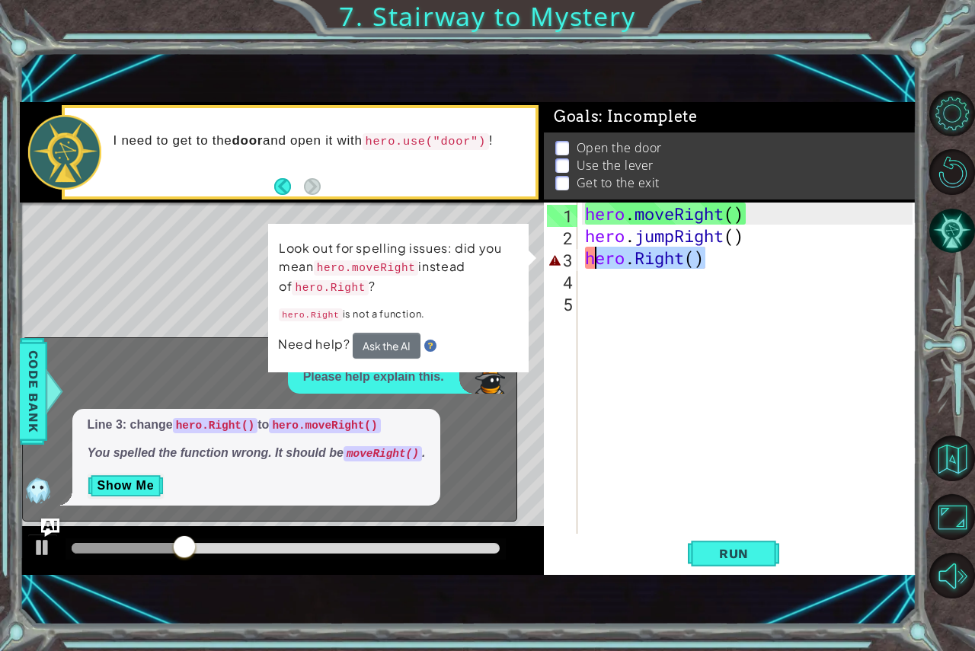
drag, startPoint x: 727, startPoint y: 267, endPoint x: 591, endPoint y: 263, distance: 135.7
click at [591, 263] on div "hero . moveRight ( ) hero . jumpRight ( ) hero . Right ( )" at bounding box center [751, 391] width 338 height 376
type textarea "h"
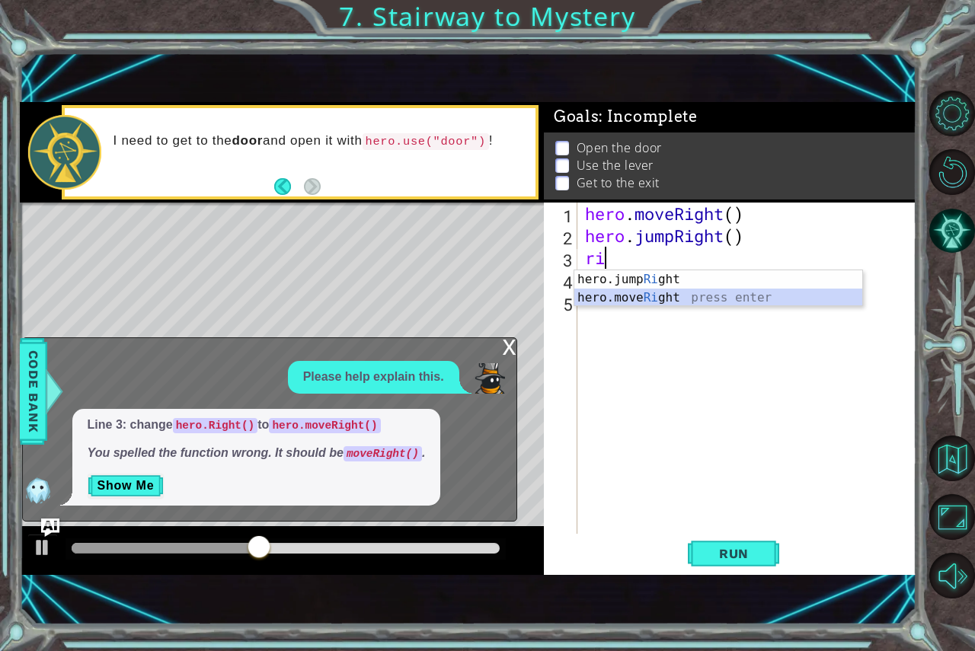
click at [582, 296] on div "hero.jump Ri ght press enter hero.move Ri ght press enter" at bounding box center [718, 306] width 288 height 73
type textarea "hero.moveRight(1)"
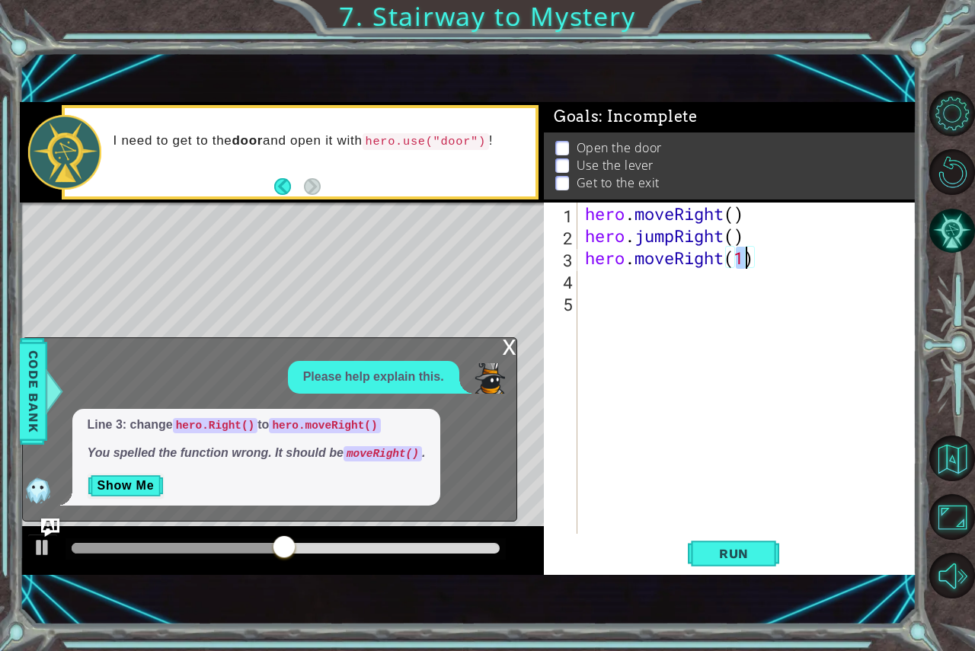
click at [636, 510] on div "hero . moveRight ( ) hero . jumpRight ( ) hero . moveRight ( 1 )" at bounding box center [751, 391] width 338 height 376
click at [726, 555] on span "Run" at bounding box center [734, 553] width 60 height 15
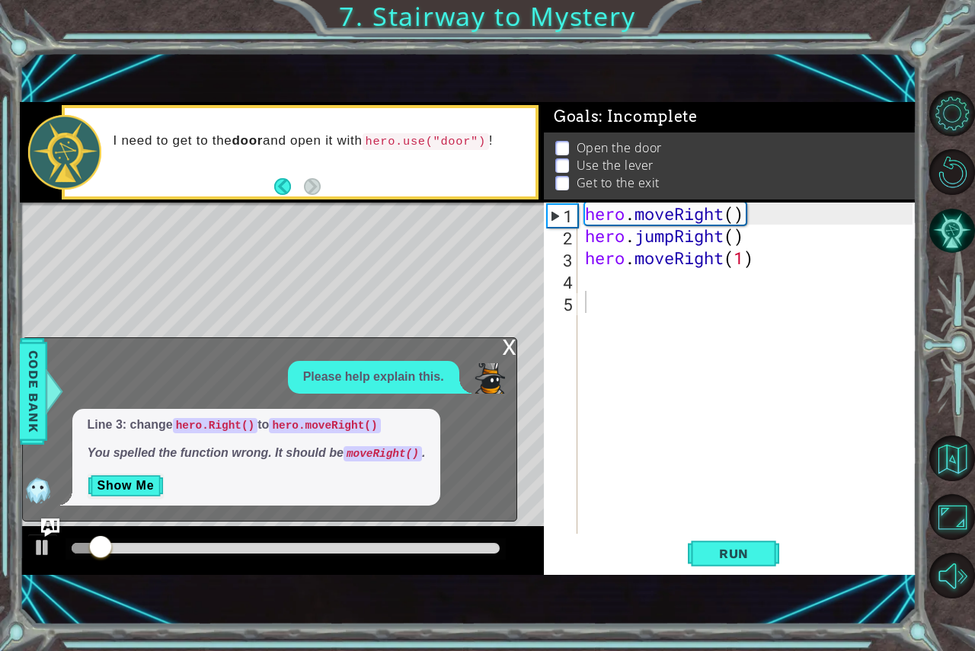
click at [197, 360] on div "x Please help explain this. Line 3: change hero.Right() to hero.moveRight() You…" at bounding box center [269, 430] width 495 height 185
click at [34, 483] on img at bounding box center [38, 490] width 30 height 30
click at [594, 281] on div "hero . moveRight ( ) hero . jumpRight ( ) hero . moveRight ( 1 )" at bounding box center [751, 391] width 338 height 376
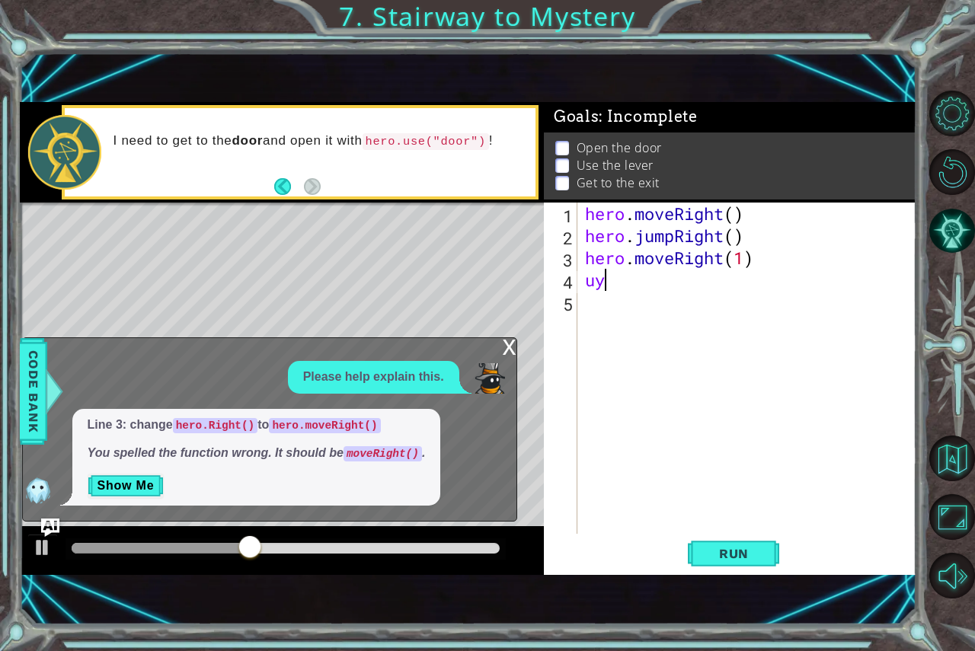
type textarea "u"
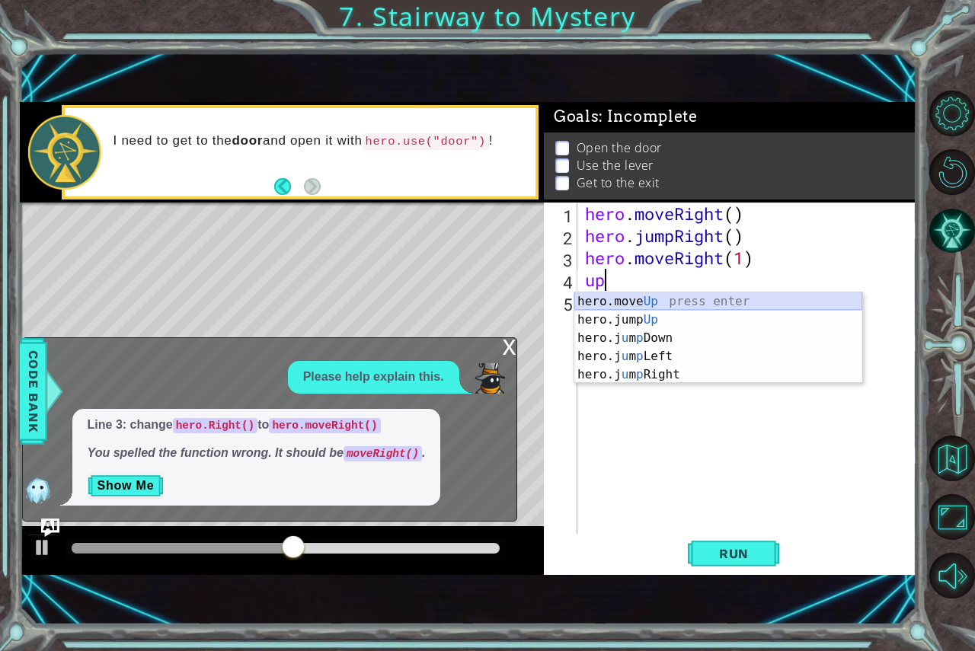
click at [638, 298] on div "hero.move Up press enter hero.jump Up press enter hero.j u m p Down press enter…" at bounding box center [718, 357] width 288 height 128
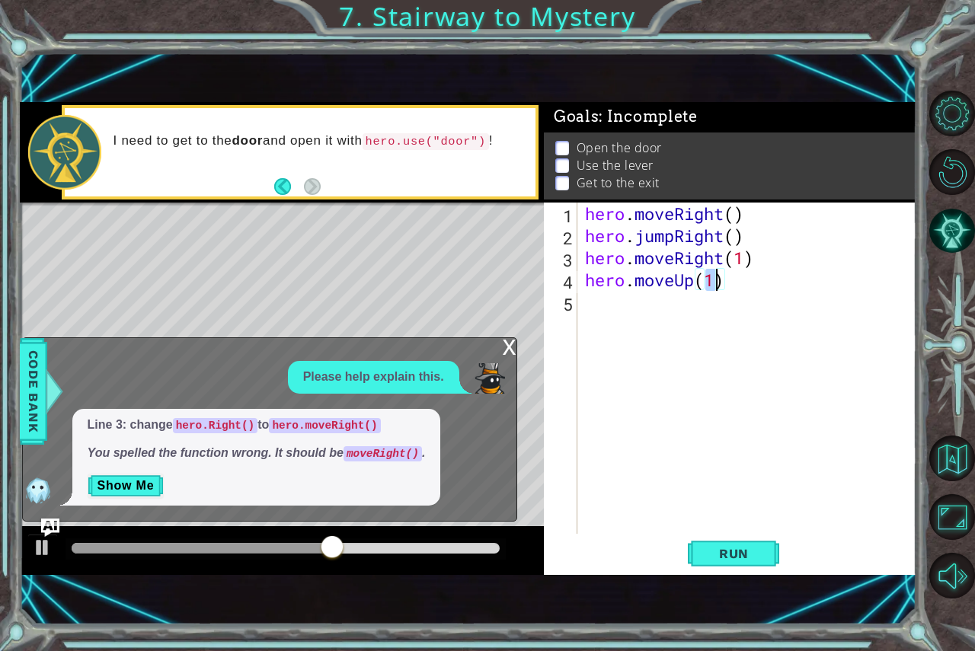
type textarea "hero.moveUp(1)"
click at [472, 430] on div "Line 3: change hero.Right() to hero.moveRight() You spelled the function wrong.…" at bounding box center [266, 458] width 486 height 98
click at [505, 341] on div "x" at bounding box center [510, 345] width 14 height 15
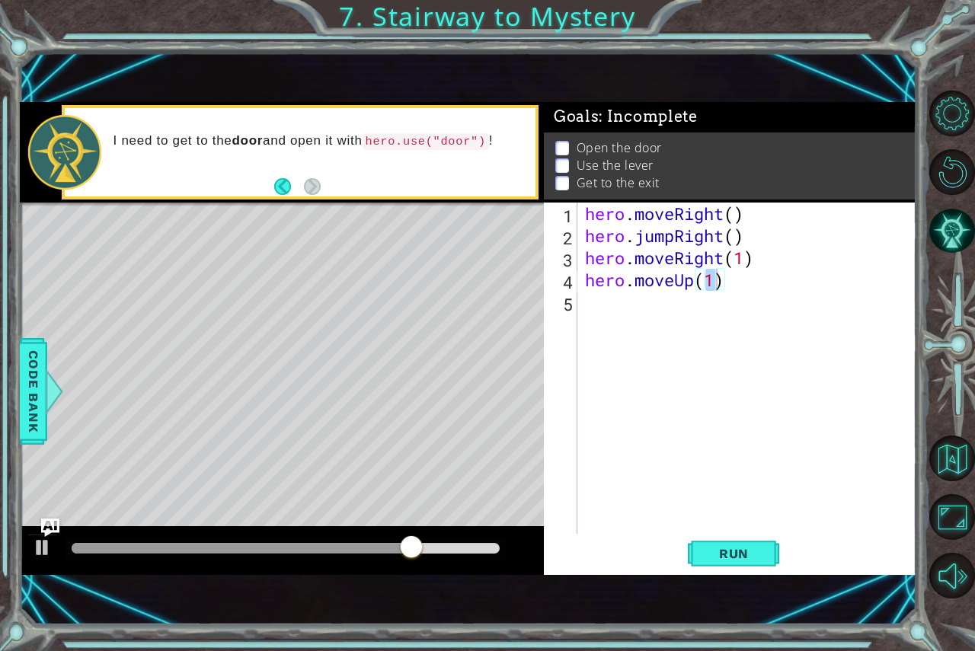
click at [587, 297] on div "hero . moveRight ( ) hero . jumpRight ( ) hero . moveRight ( 1 ) hero . moveUp …" at bounding box center [751, 391] width 338 height 376
type textarea "hero.use("door")"
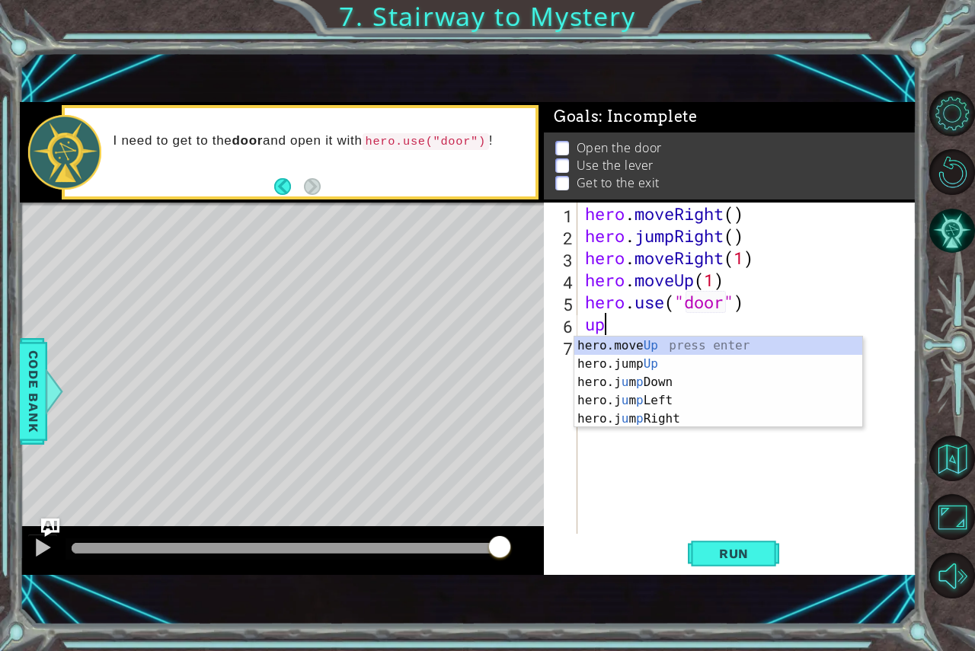
type textarea "hero.moveUp(1)"
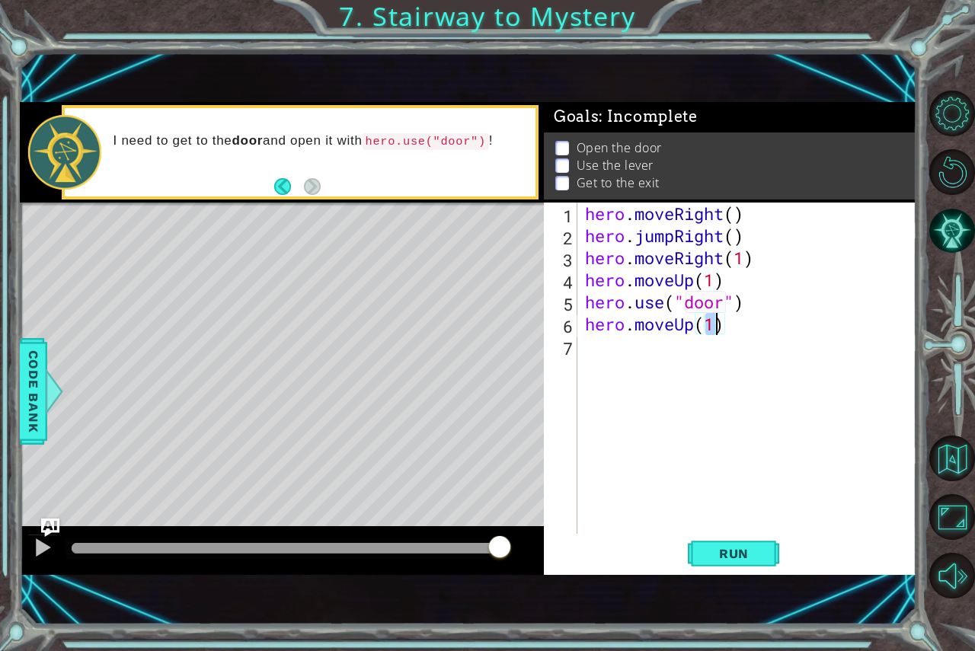
click at [595, 354] on div "hero . moveRight ( ) hero . jumpRight ( ) hero . moveRight ( 1 ) hero . moveUp …" at bounding box center [751, 391] width 338 height 376
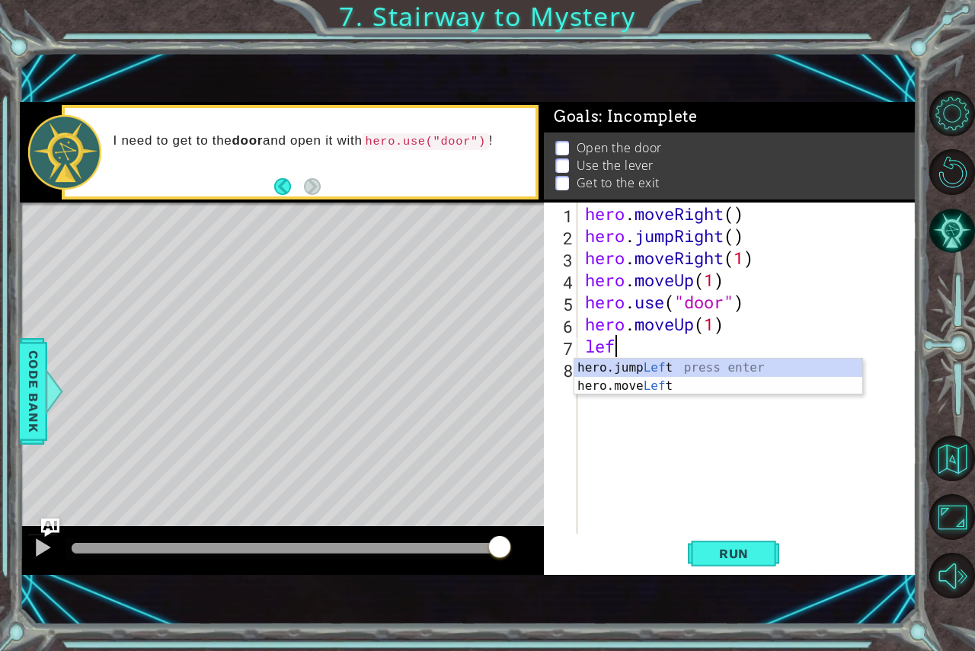
scroll to position [0, 1]
click at [631, 379] on div "hero.jump Left press enter hero.move Left press enter" at bounding box center [718, 395] width 288 height 73
type textarea "hero.moveLeft(1)"
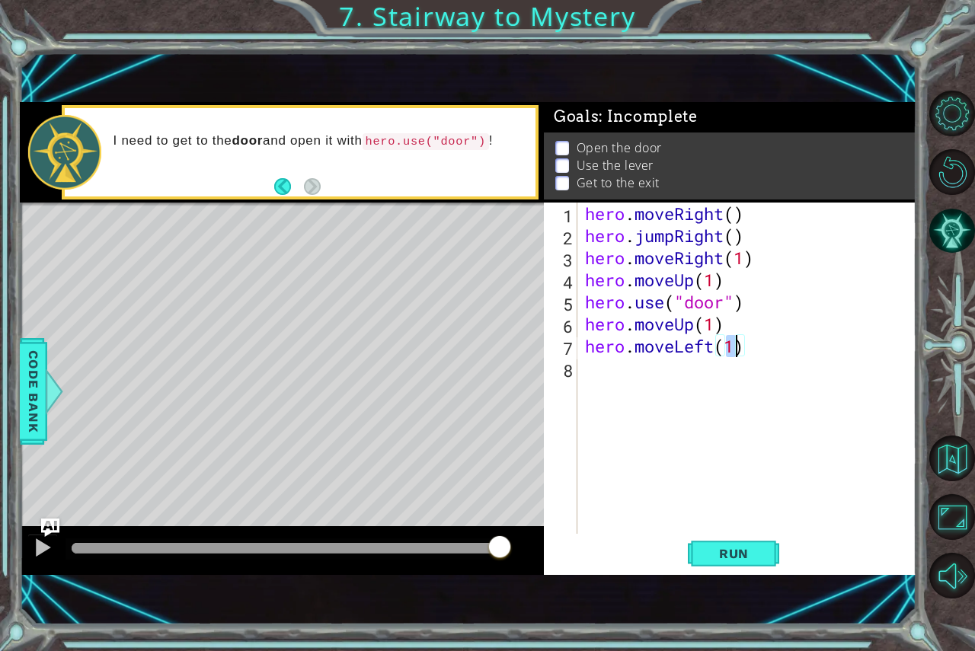
click at [585, 370] on div "hero . moveRight ( ) hero . jumpRight ( ) hero . moveRight ( 1 ) hero . moveUp …" at bounding box center [751, 391] width 338 height 376
type textarea "hero.use("lever")"
click at [581, 392] on div "hero.use("lever") 1 2 3 4 5 6 7 8 9 hero . moveRight ( ) hero . jumpRight ( ) h…" at bounding box center [728, 368] width 369 height 331
click at [586, 392] on div "hero . moveRight ( ) hero . jumpRight ( ) hero . moveRight ( 1 ) hero . moveUp …" at bounding box center [751, 391] width 338 height 376
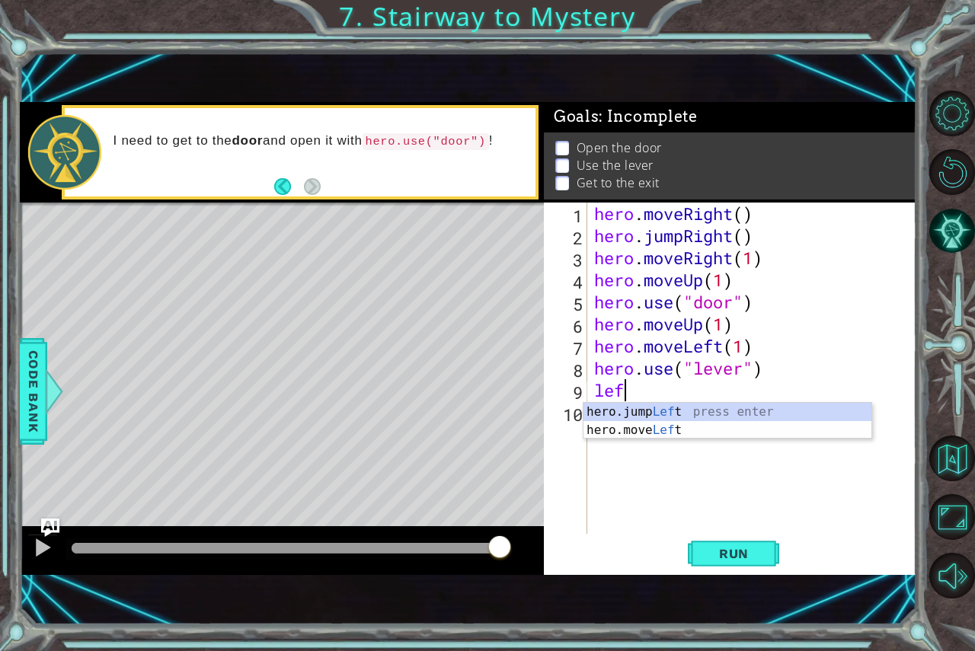
scroll to position [0, 1]
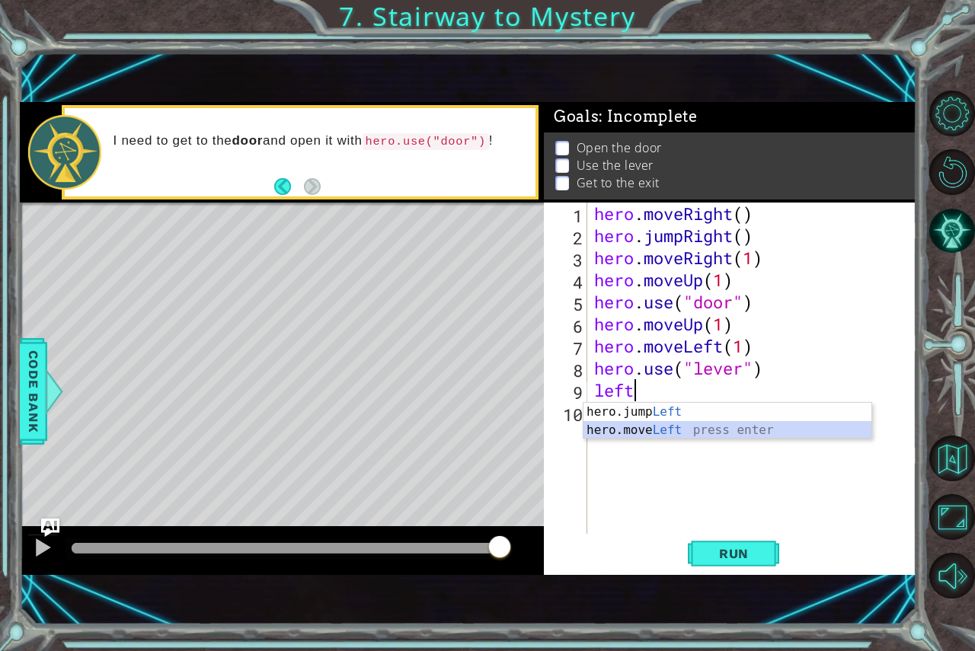
click at [638, 431] on div "hero.jump Left press enter hero.move Left press enter" at bounding box center [728, 439] width 288 height 73
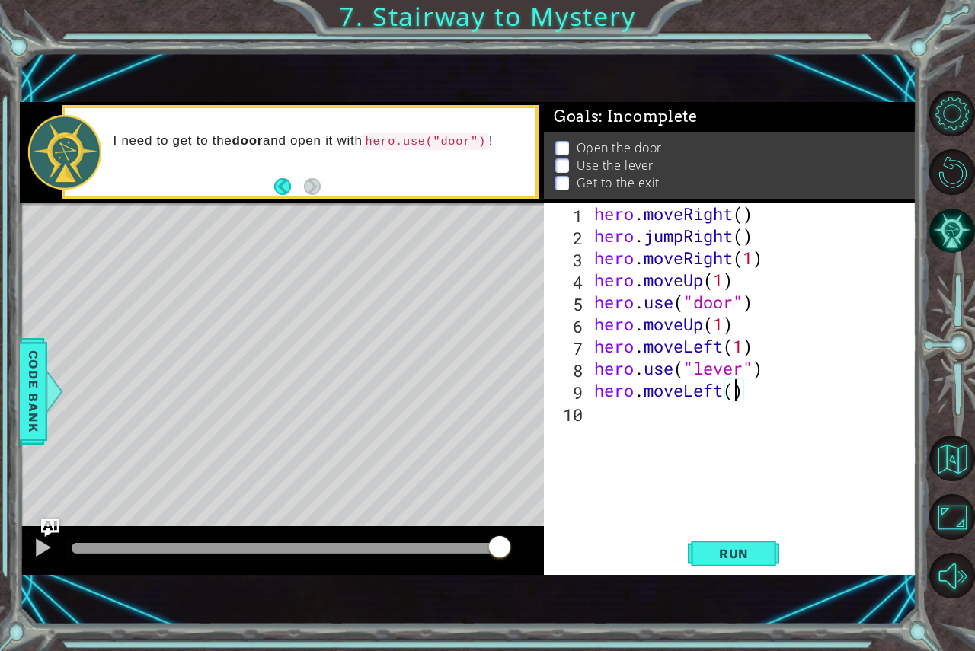
scroll to position [0, 6]
type textarea "hero.moveLeft(2)"
click at [587, 425] on div "10" at bounding box center [567, 415] width 40 height 22
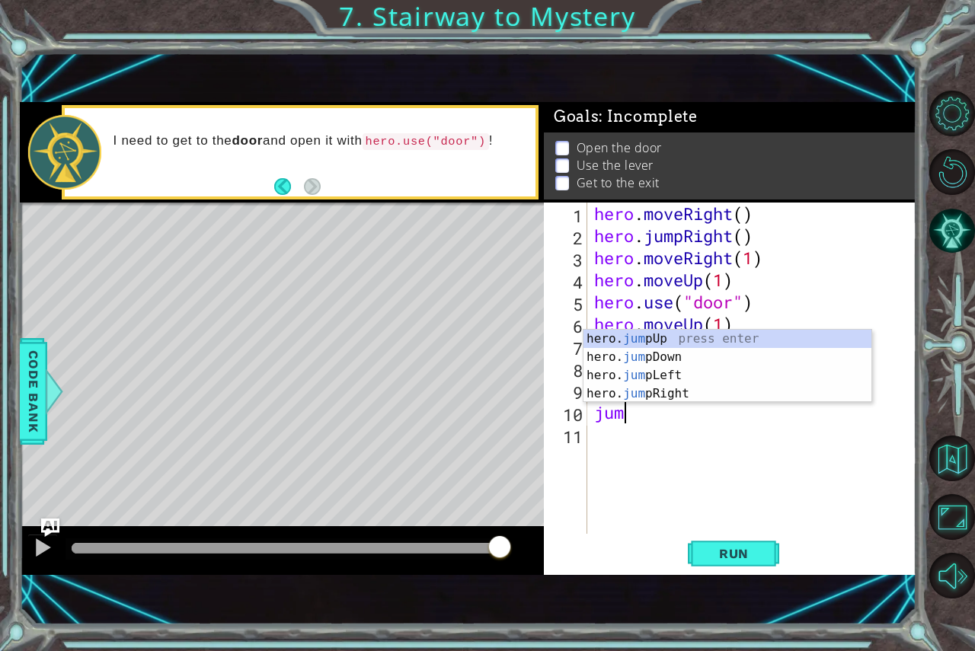
type textarea "jump"
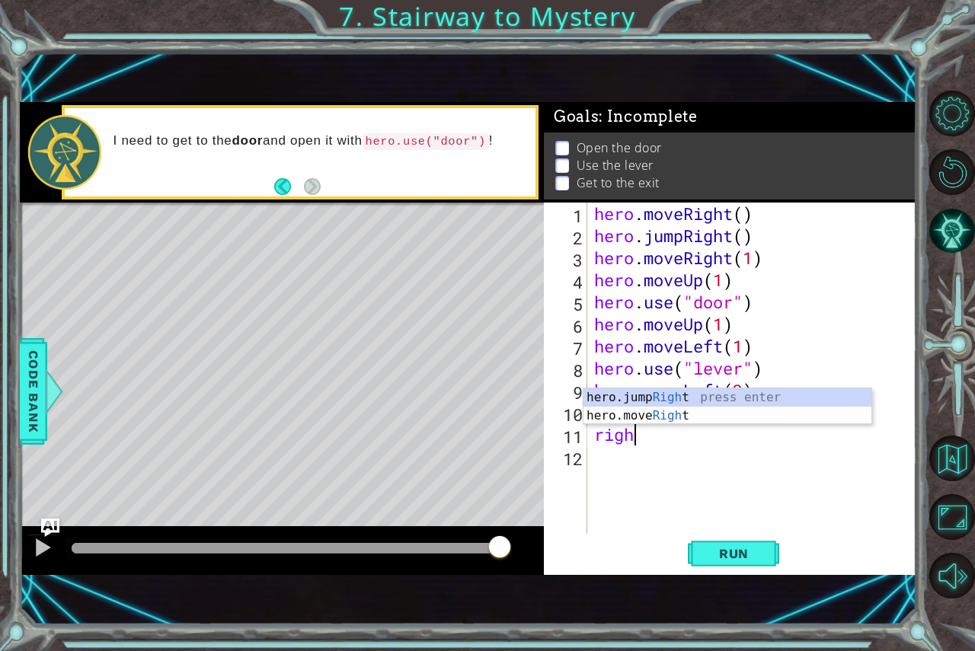
scroll to position [0, 2]
click at [667, 416] on div "hero.jump Right press enter hero.move Right press enter" at bounding box center [728, 425] width 288 height 73
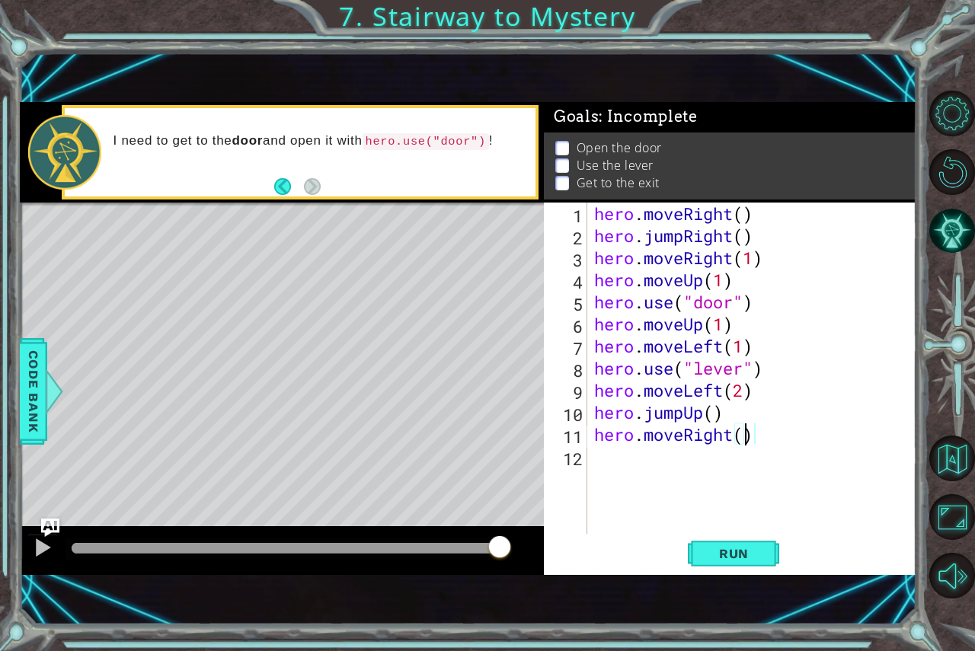
scroll to position [0, 7]
click at [769, 548] on button "Run" at bounding box center [733, 553] width 91 height 37
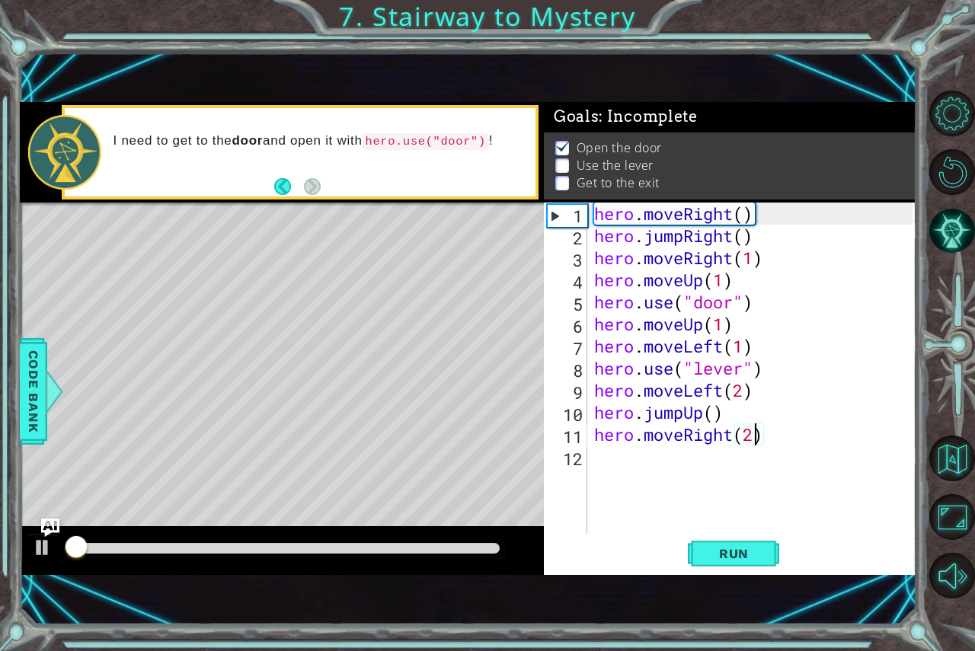
scroll to position [8, 0]
click at [721, 277] on div "hero . moveRight ( ) hero . jumpRight ( ) hero . moveRight ( 1 ) hero . moveUp …" at bounding box center [755, 391] width 329 height 376
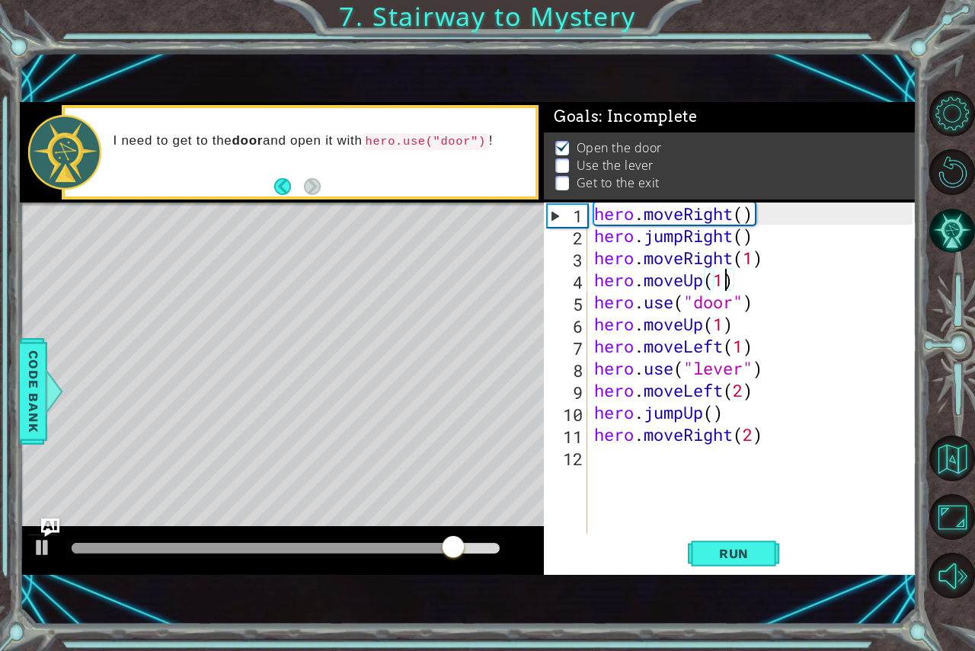
scroll to position [0, 5]
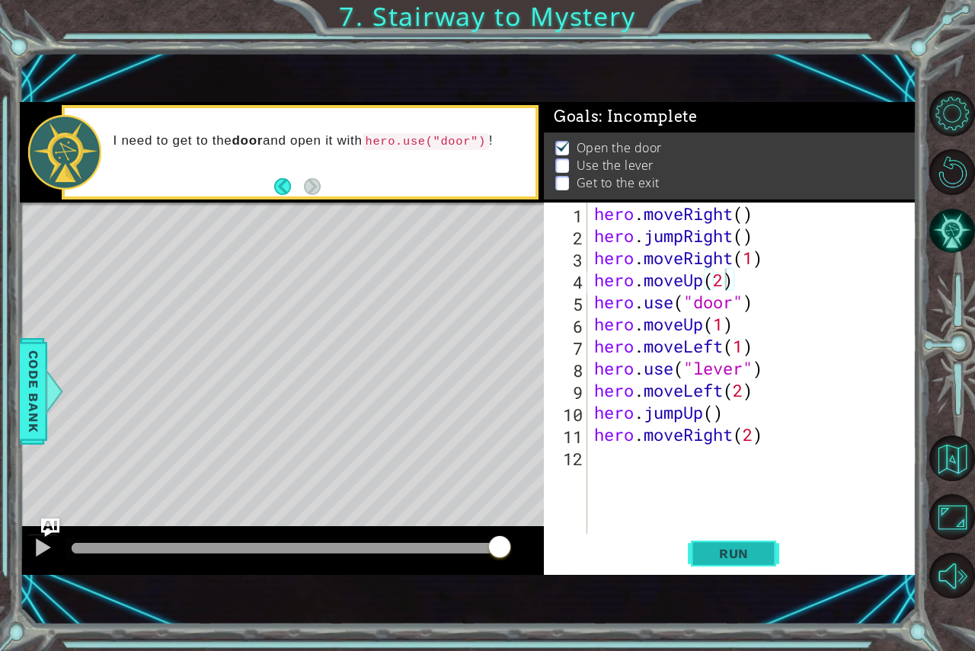
click at [745, 551] on span "Run" at bounding box center [734, 553] width 60 height 15
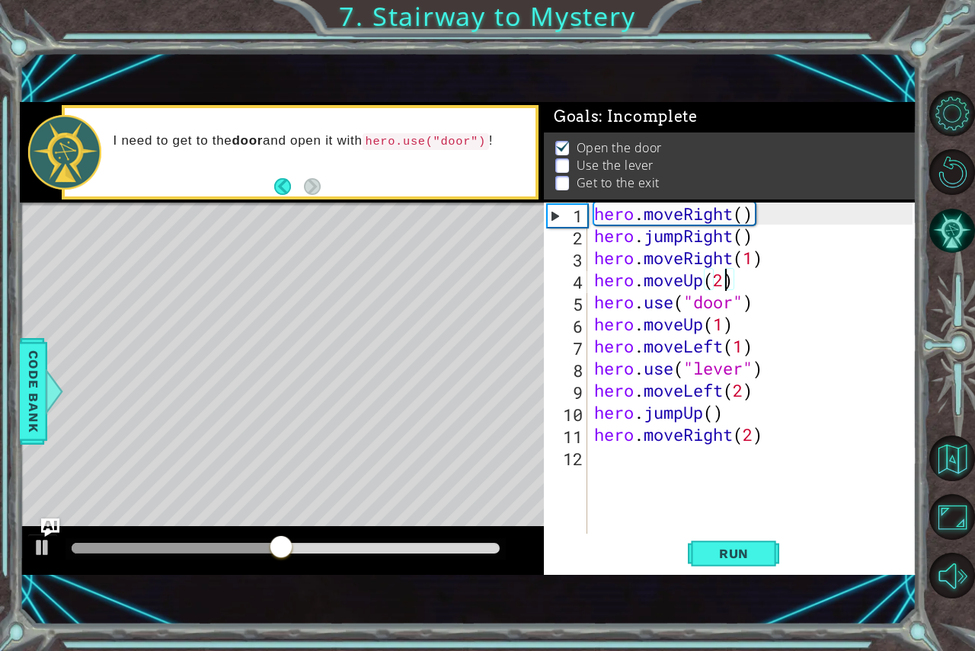
click at [724, 322] on div "hero . moveRight ( ) hero . jumpRight ( ) hero . moveRight ( 1 ) hero . moveUp …" at bounding box center [755, 391] width 329 height 376
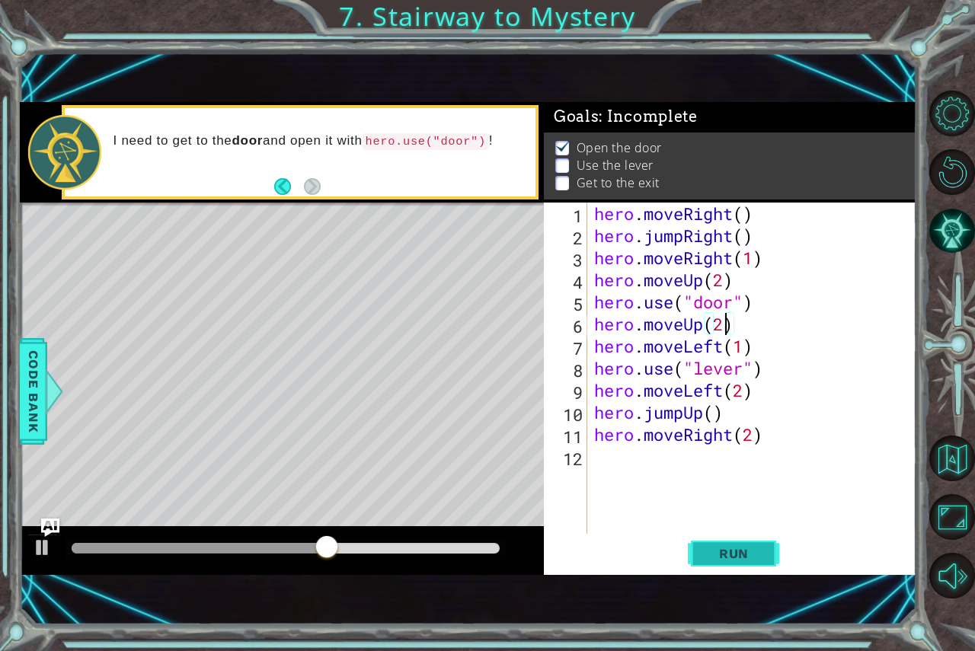
type textarea "hero.moveUp(2)"
click at [750, 552] on span "Run" at bounding box center [734, 553] width 60 height 15
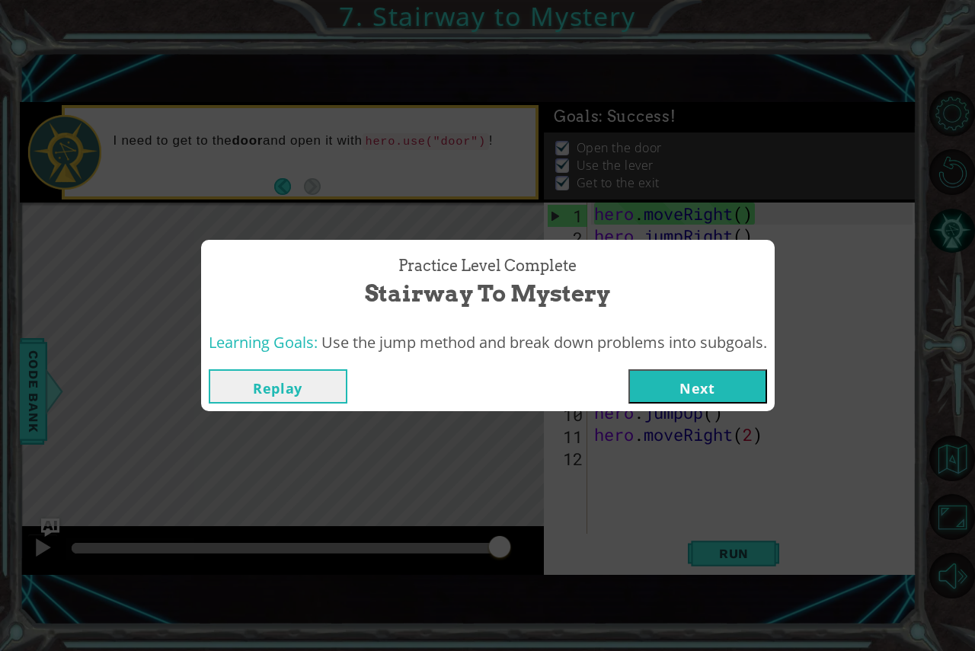
click at [688, 382] on button "Next" at bounding box center [698, 386] width 139 height 34
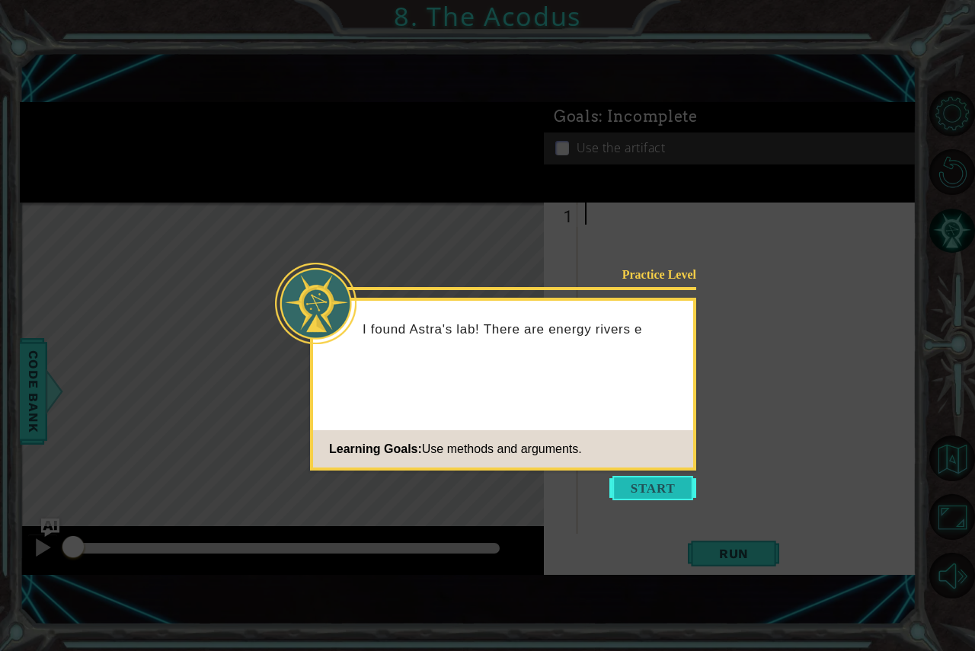
click at [623, 494] on button "Start" at bounding box center [652, 488] width 87 height 24
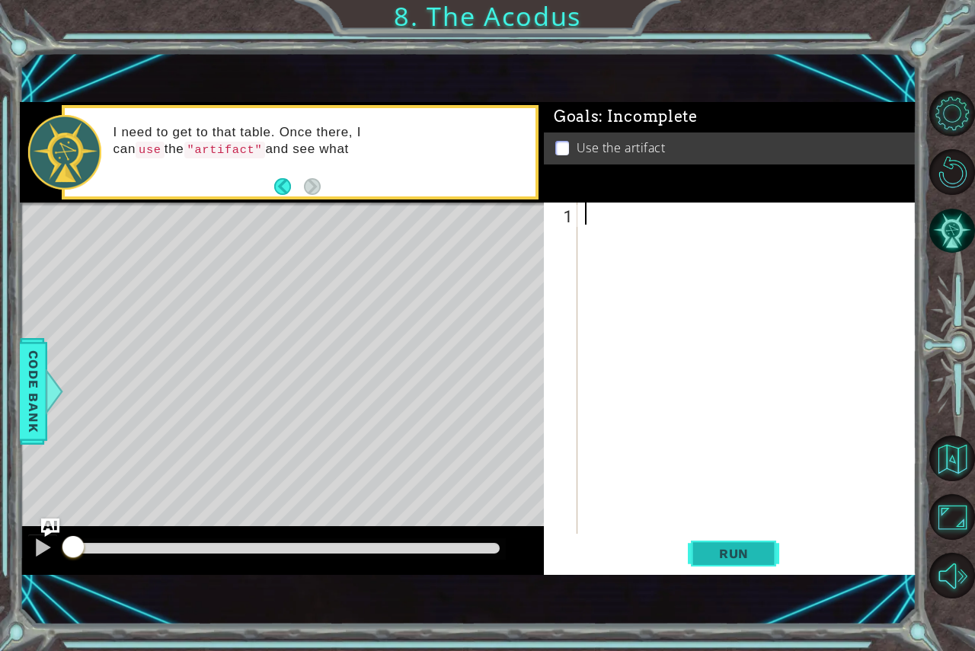
click at [718, 549] on span "Run" at bounding box center [734, 553] width 60 height 15
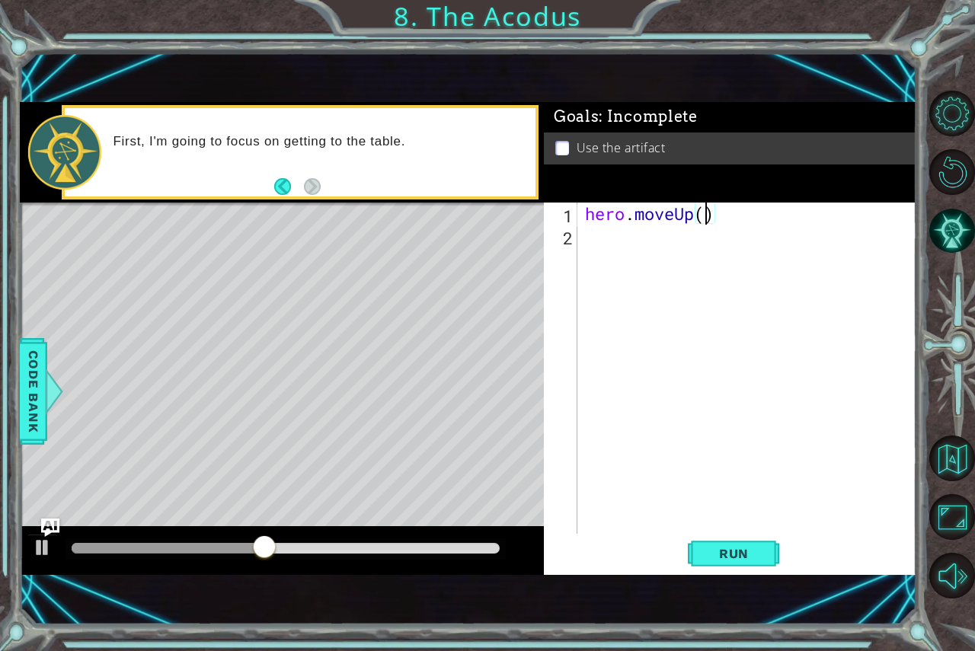
scroll to position [0, 5]
type textarea "hero.moveUp(2)"
click at [579, 237] on div "hero.moveUp(2) 1 2 hero . moveUp ( 2 ) הההההההההההההההההההההההההההההההההההההההה…" at bounding box center [728, 368] width 369 height 331
click at [586, 235] on div "hero . moveUp ( 2 )" at bounding box center [751, 391] width 338 height 376
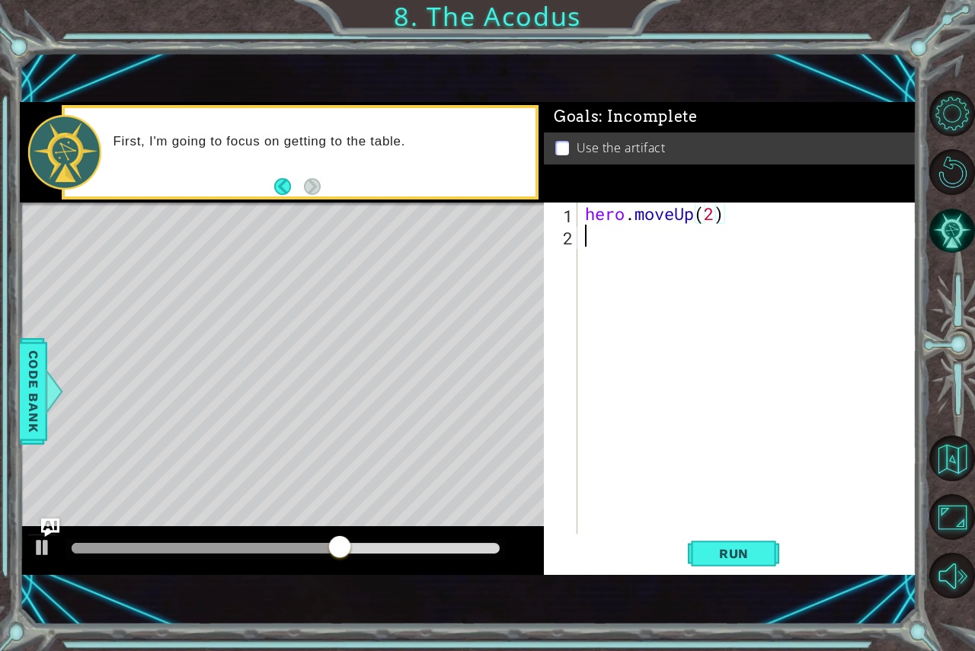
scroll to position [0, 0]
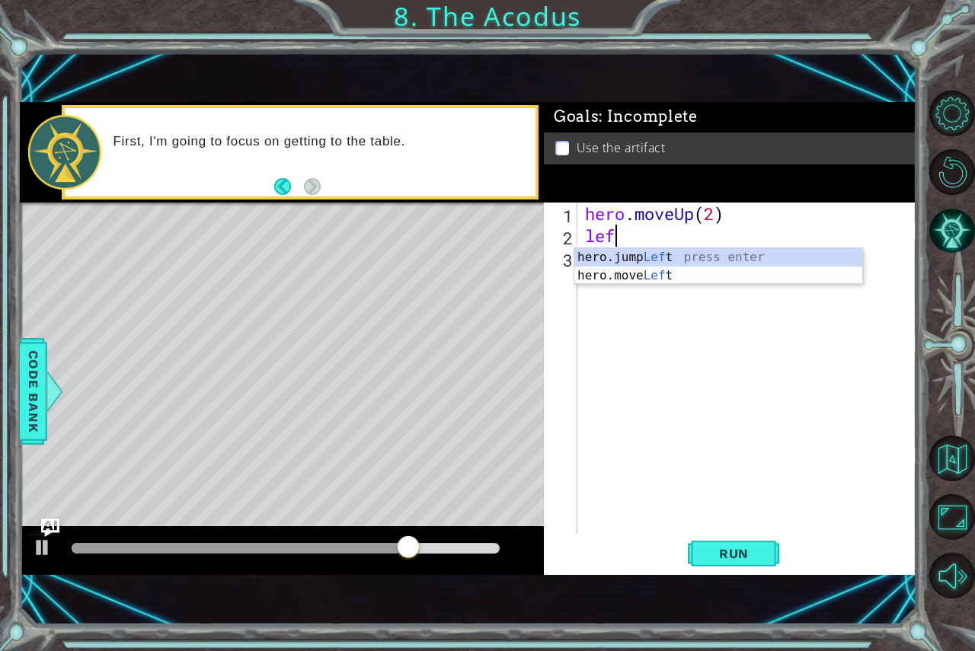
type textarea "left"
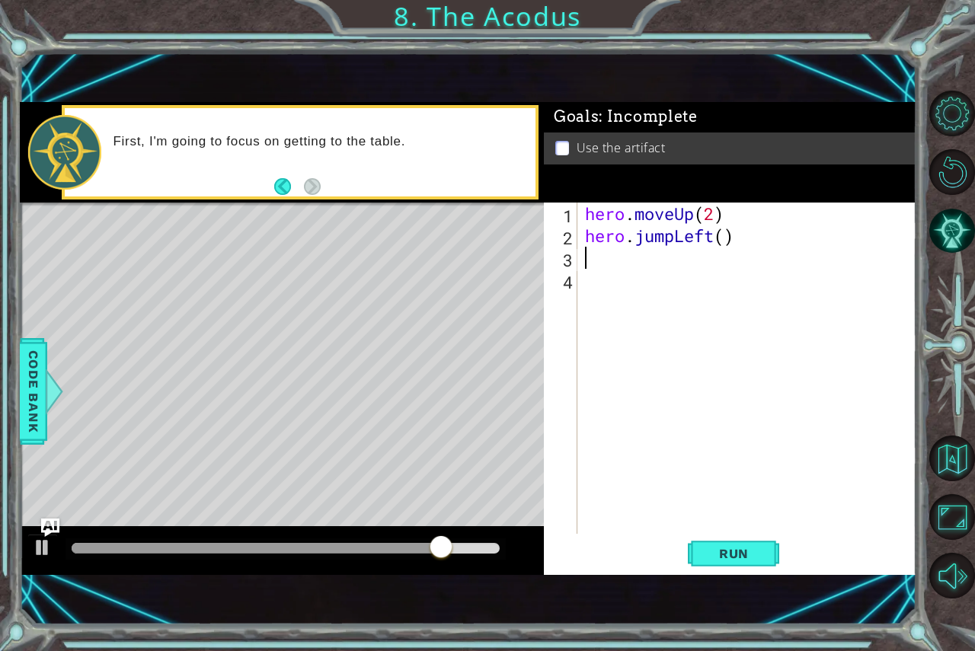
click at [677, 241] on div "hero . moveUp ( 2 ) hero . jumpLeft ( )" at bounding box center [751, 391] width 338 height 376
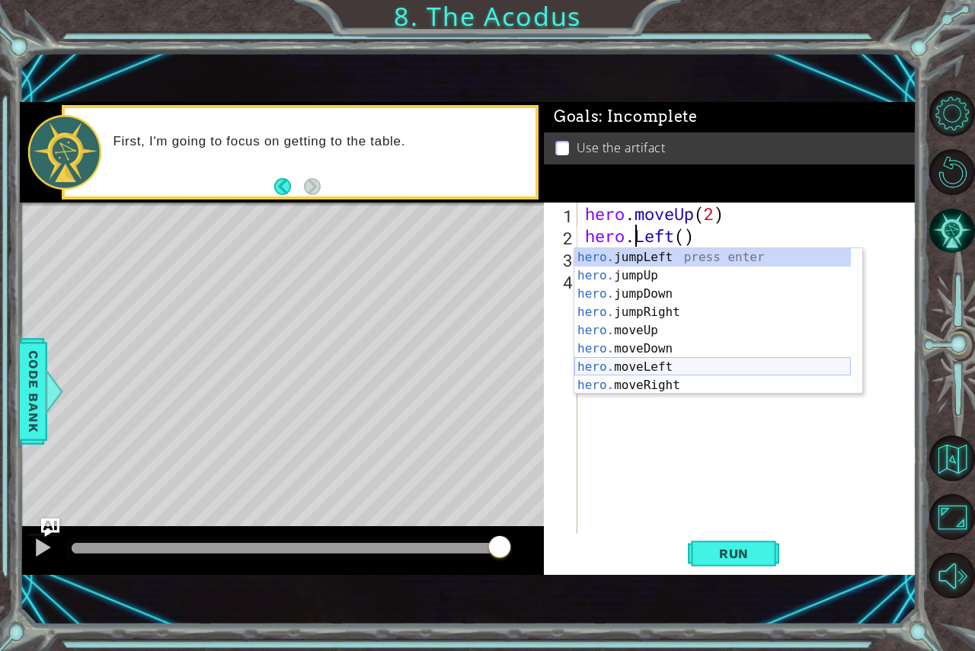
click at [651, 367] on div "hero. jumpLeft press enter hero. jumpUp press enter hero. jumpDown press enter …" at bounding box center [712, 339] width 277 height 183
type textarea "hero.moveLeft(1)"
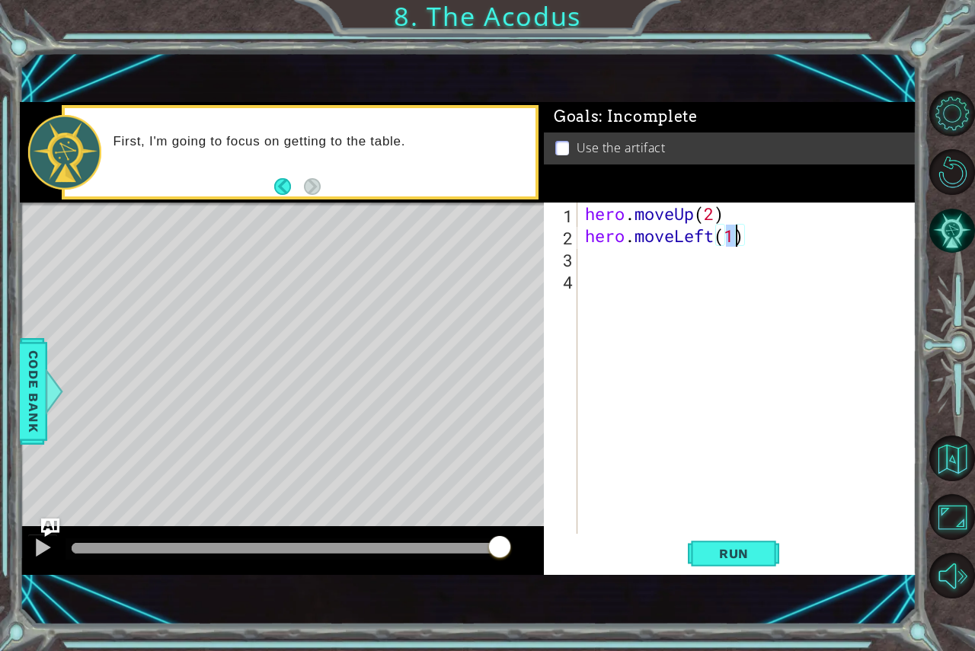
click at [592, 264] on div "hero . moveUp ( 2 ) hero . moveLeft ( 1 )" at bounding box center [751, 391] width 338 height 376
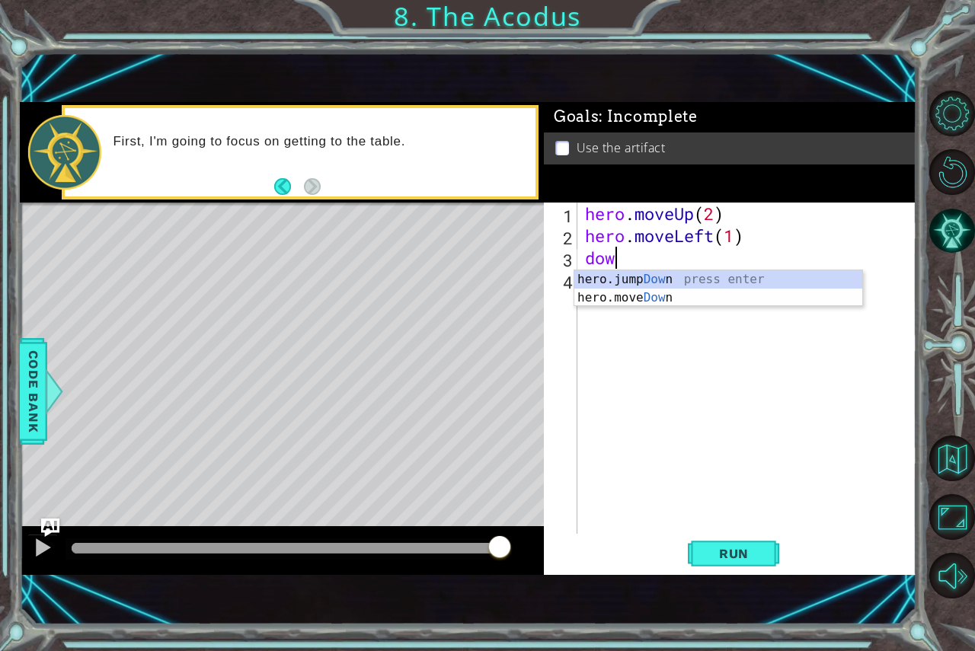
scroll to position [0, 1]
click at [637, 294] on div "hero.jump Down press enter hero.move Down press enter" at bounding box center [718, 306] width 288 height 73
type textarea "hero.moveDown(1)"
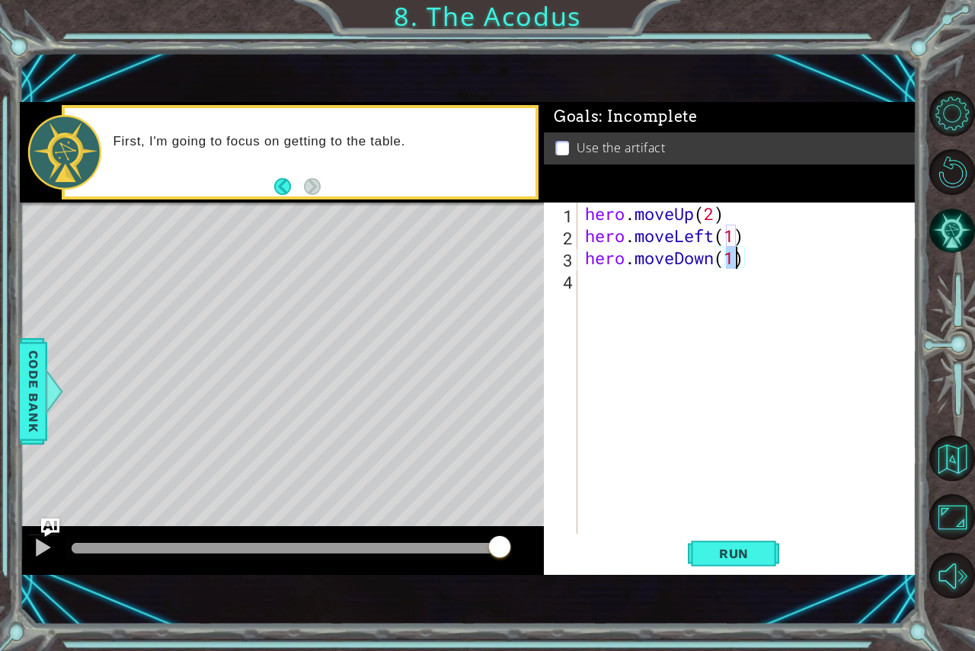
click at [605, 284] on div "hero . moveUp ( 2 ) hero . moveLeft ( 1 ) hero . moveDown ( 1 )" at bounding box center [751, 391] width 338 height 376
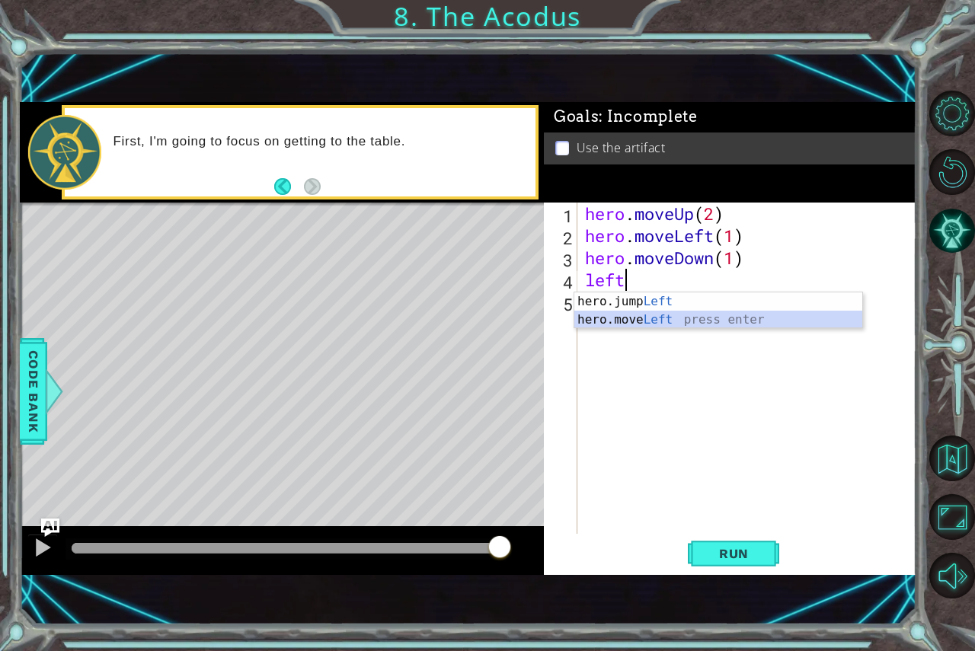
click at [648, 314] on div "hero.jump Left press enter hero.move Left press enter" at bounding box center [718, 329] width 288 height 73
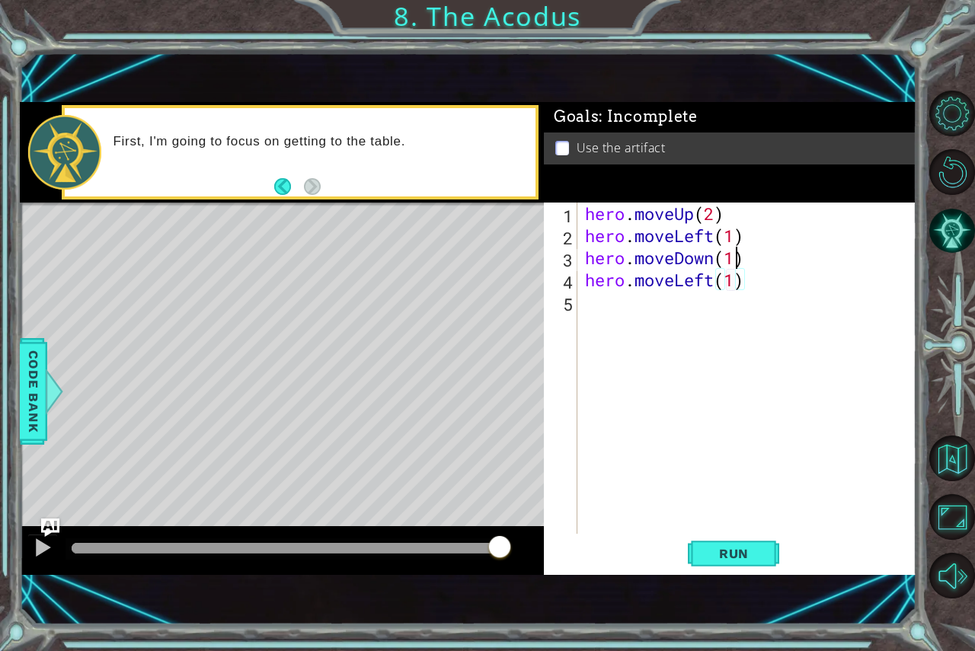
click at [731, 259] on div "hero . moveUp ( 2 ) hero . moveLeft ( 1 ) hero . moveDown ( 1 ) hero . moveLeft…" at bounding box center [751, 391] width 338 height 376
click at [735, 270] on div "hero . moveUp ( 2 ) hero . moveLeft ( 1 ) hero . moveDown ( 2 ) hero . moveLeft…" at bounding box center [751, 391] width 338 height 376
type textarea "hero.moveLeft(2)"
click at [600, 306] on div "hero . moveUp ( 2 ) hero . moveLeft ( 1 ) hero . moveDown ( 2 ) hero . moveLeft…" at bounding box center [751, 391] width 338 height 376
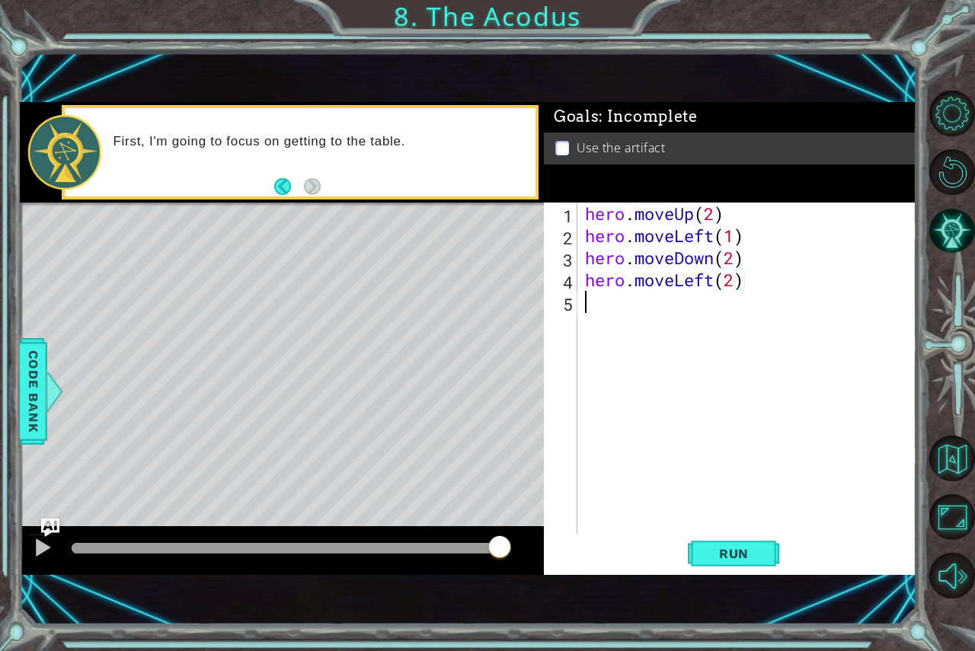
scroll to position [0, 0]
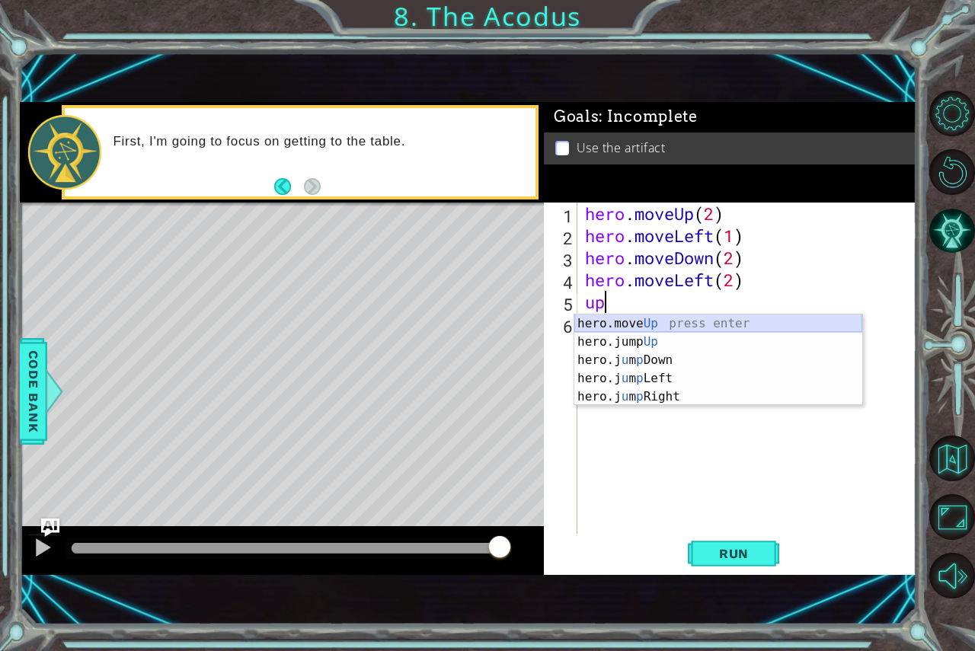
click at [625, 322] on div "hero.move Up press enter hero.jump Up press enter hero.j u m p Down press enter…" at bounding box center [718, 379] width 288 height 128
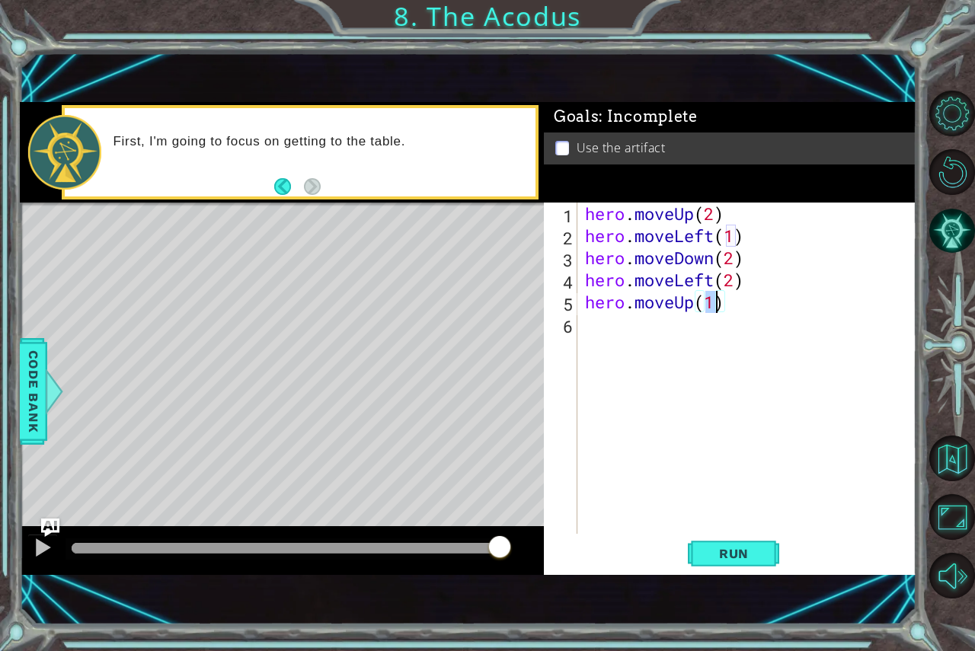
type textarea "hero.moveUp(2)"
click at [603, 328] on div "hero . moveUp ( 2 ) hero . moveLeft ( 1 ) hero . moveDown ( 2 ) hero . moveLeft…" at bounding box center [751, 391] width 338 height 376
type textarea "l"
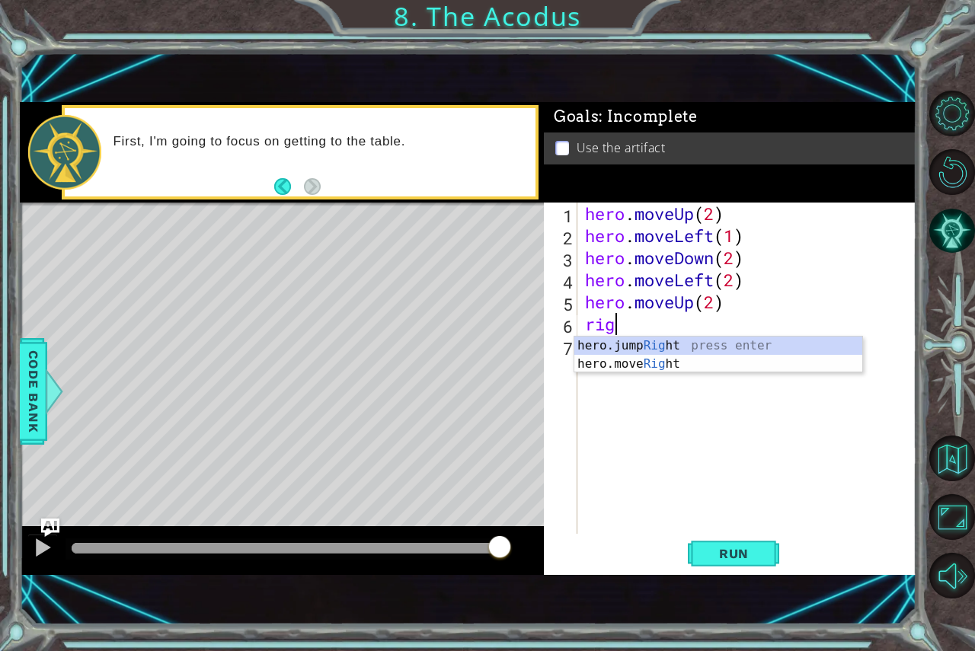
type textarea "right"
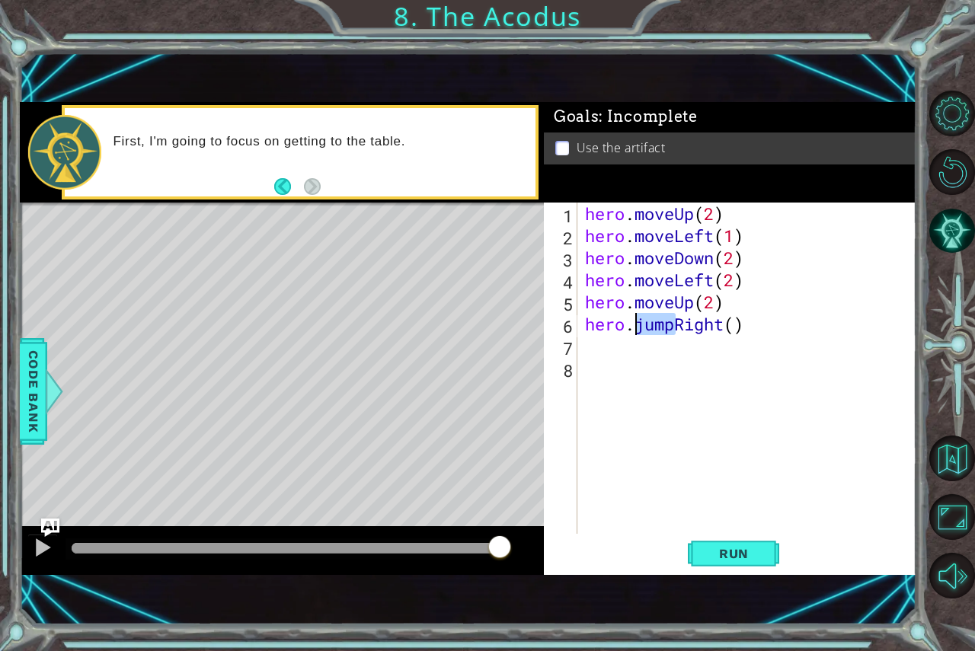
drag, startPoint x: 673, startPoint y: 326, endPoint x: 636, endPoint y: 330, distance: 37.5
click at [636, 330] on div "hero . moveUp ( 2 ) hero . moveLeft ( 1 ) hero . moveDown ( 2 ) hero . moveLeft…" at bounding box center [751, 391] width 338 height 376
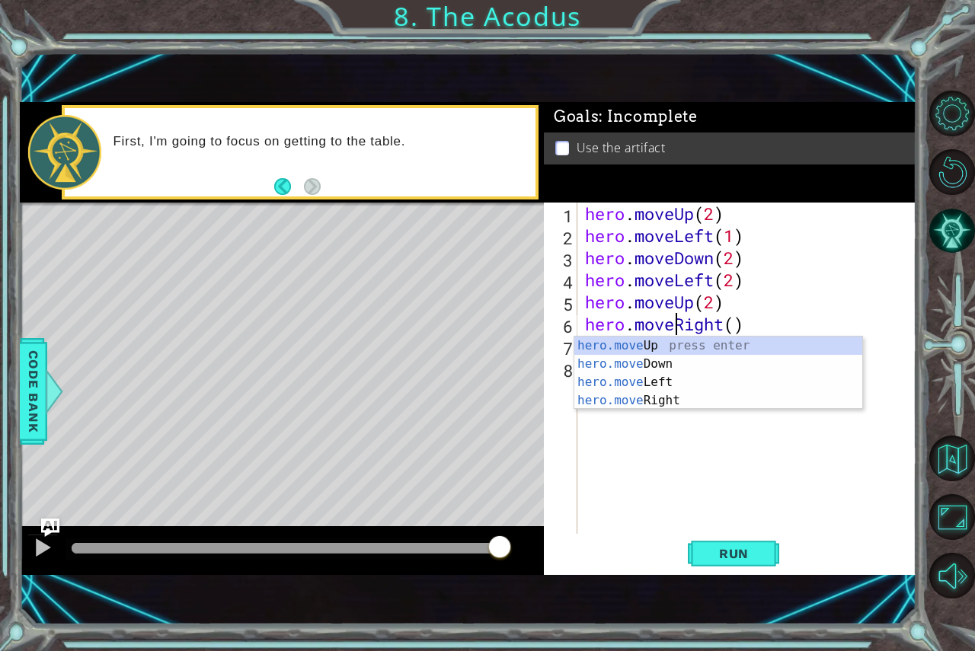
scroll to position [0, 4]
click at [664, 393] on div "hero.move Up press enter hero.move Down press enter hero.move Left press enter …" at bounding box center [718, 392] width 288 height 110
type textarea "hero.moveRight(1)"
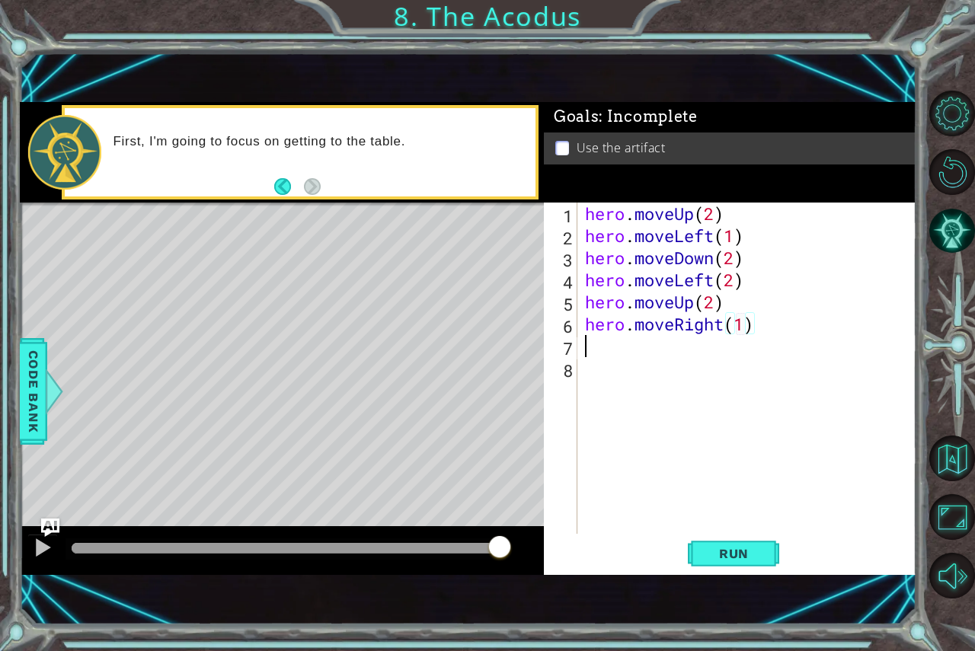
click at [593, 336] on div "hero . moveUp ( 2 ) hero . moveLeft ( 1 ) hero . moveDown ( 2 ) hero . moveLeft…" at bounding box center [751, 391] width 338 height 376
click at [718, 547] on span "Run" at bounding box center [734, 553] width 60 height 15
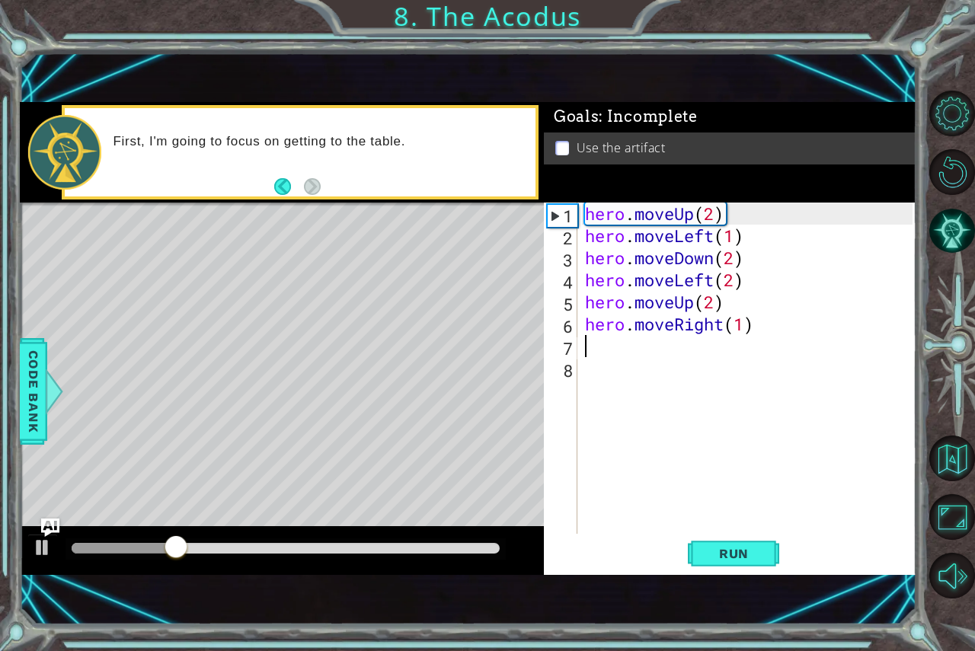
click at [424, 542] on div at bounding box center [286, 549] width 440 height 21
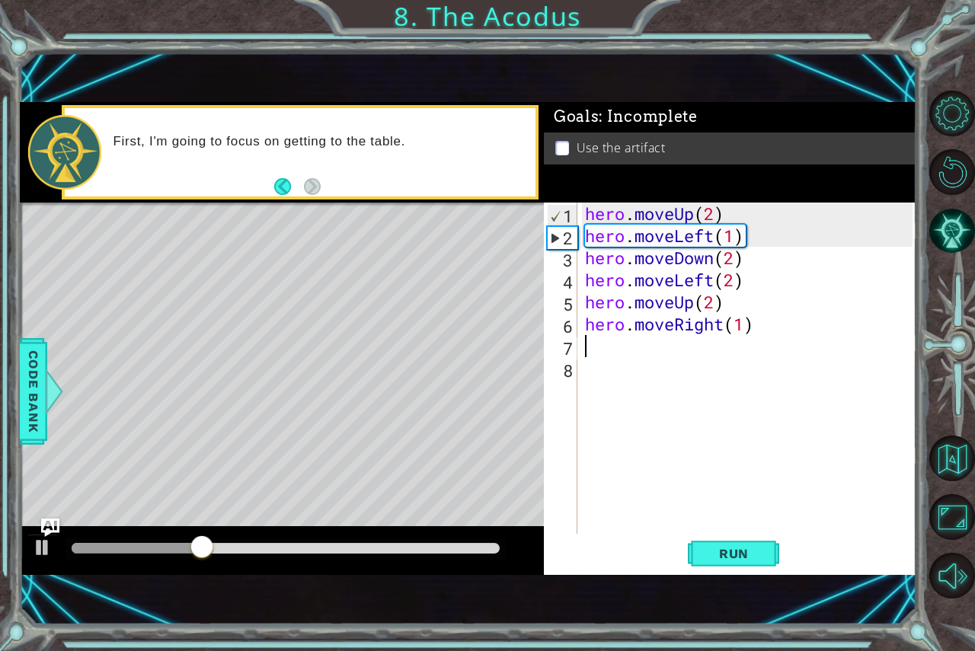
click at [408, 542] on div at bounding box center [286, 549] width 440 height 21
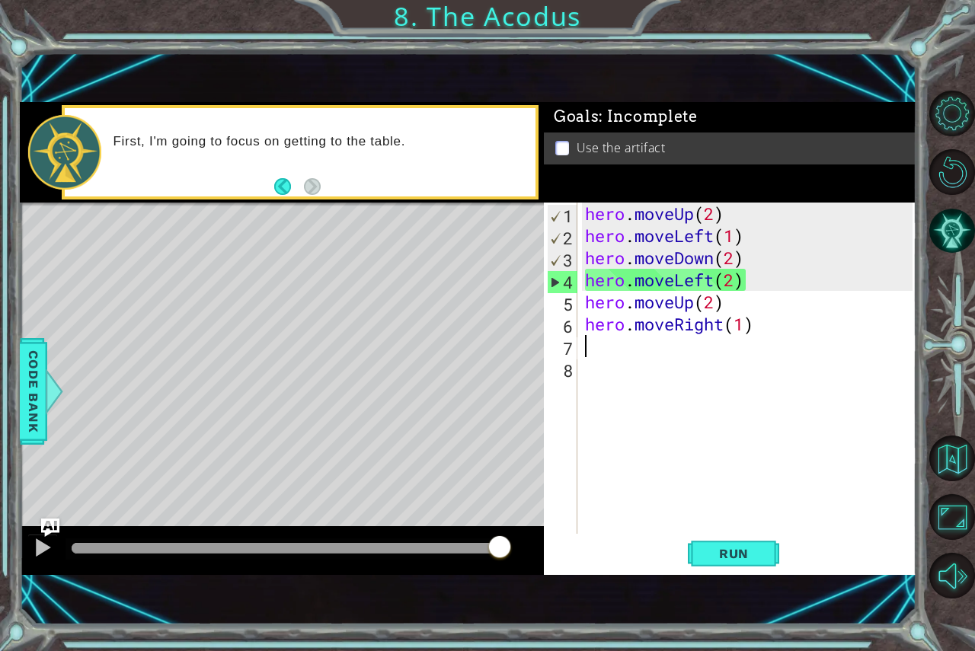
click at [674, 279] on div "hero . moveUp ( 2 ) hero . moveLeft ( 1 ) hero . moveDown ( 2 ) hero . moveLeft…" at bounding box center [751, 391] width 338 height 376
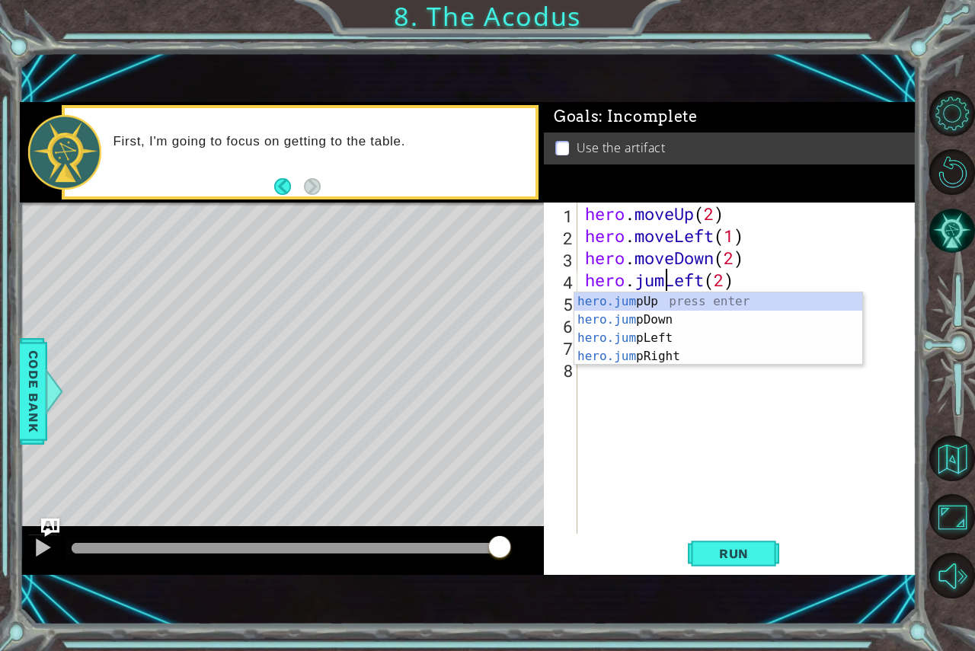
scroll to position [0, 4]
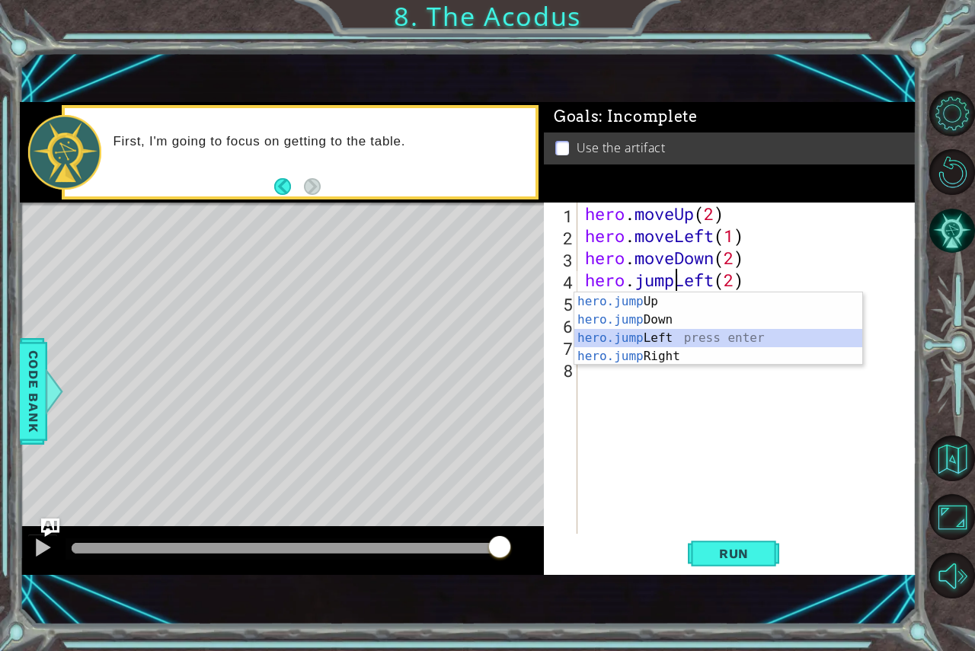
click at [651, 340] on div "hero.jump Up press enter hero.jump Down press enter hero.jump Left press enter …" at bounding box center [718, 348] width 288 height 110
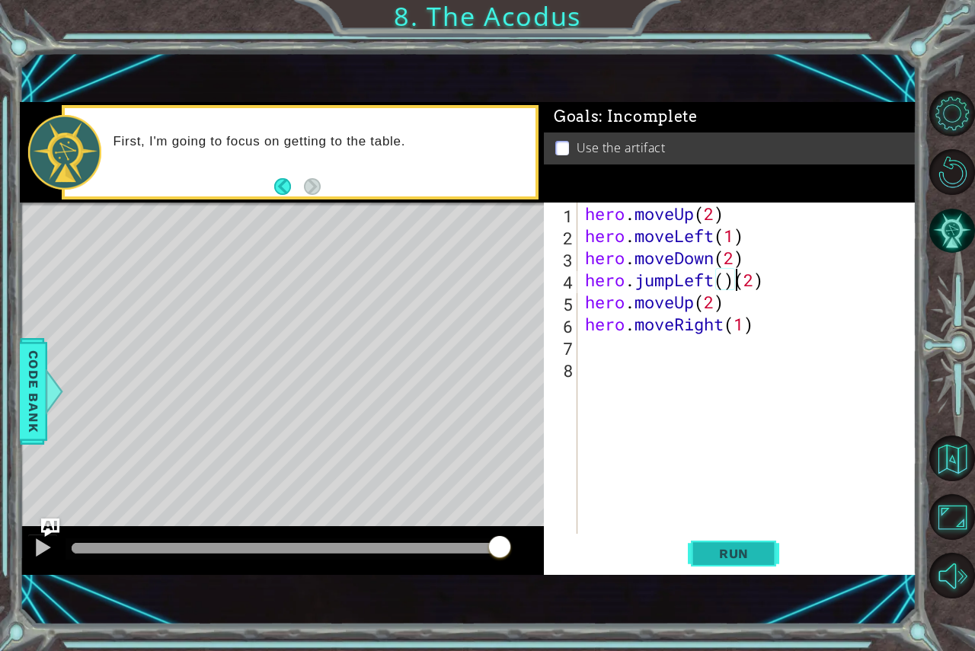
click at [748, 550] on span "Run" at bounding box center [734, 553] width 60 height 15
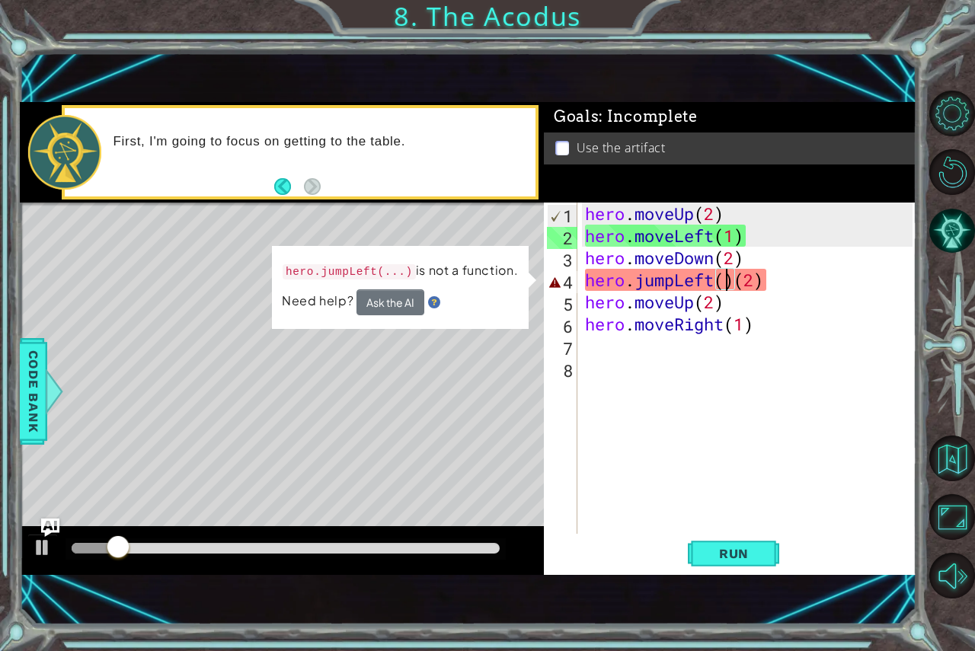
click at [731, 282] on div "hero . moveUp ( 2 ) hero . moveLeft ( 1 ) hero . moveDown ( 2 ) hero . jumpLeft…" at bounding box center [751, 391] width 338 height 376
click at [734, 282] on div "hero . moveUp ( 2 ) hero . moveLeft ( 1 ) hero . moveDown ( 2 ) hero . jumpLeft…" at bounding box center [751, 391] width 338 height 376
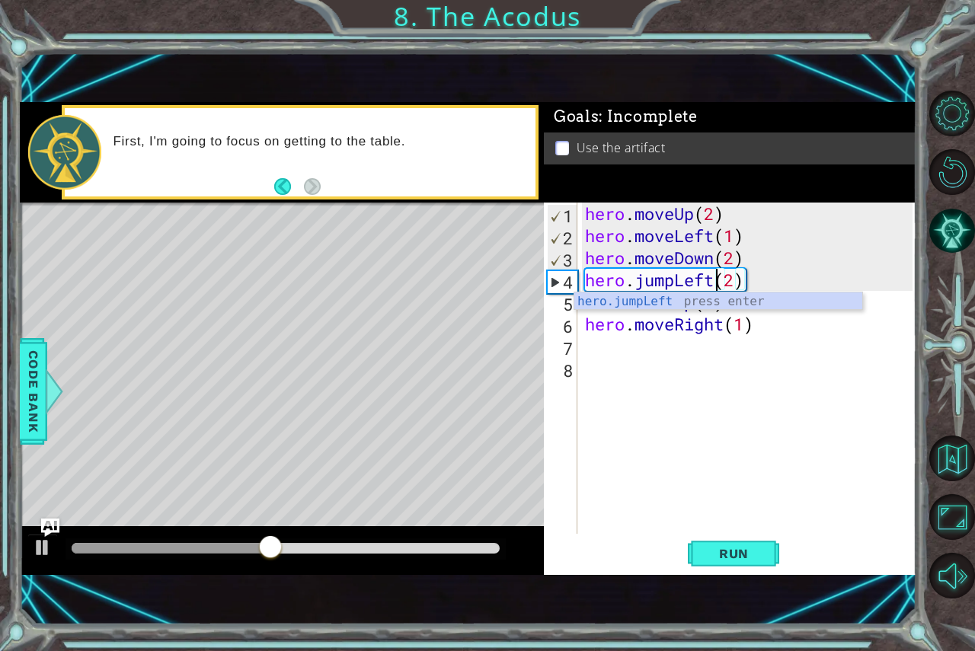
click at [741, 279] on div "hero . moveUp ( 2 ) hero . moveLeft ( 1 ) hero . moveDown ( 2 ) hero . jumpLeft…" at bounding box center [751, 391] width 338 height 376
click at [736, 284] on div "hero . moveUp ( 2 ) hero . moveLeft ( 1 ) hero . moveDown ( 2 ) hero . jumpLeft…" at bounding box center [751, 391] width 338 height 376
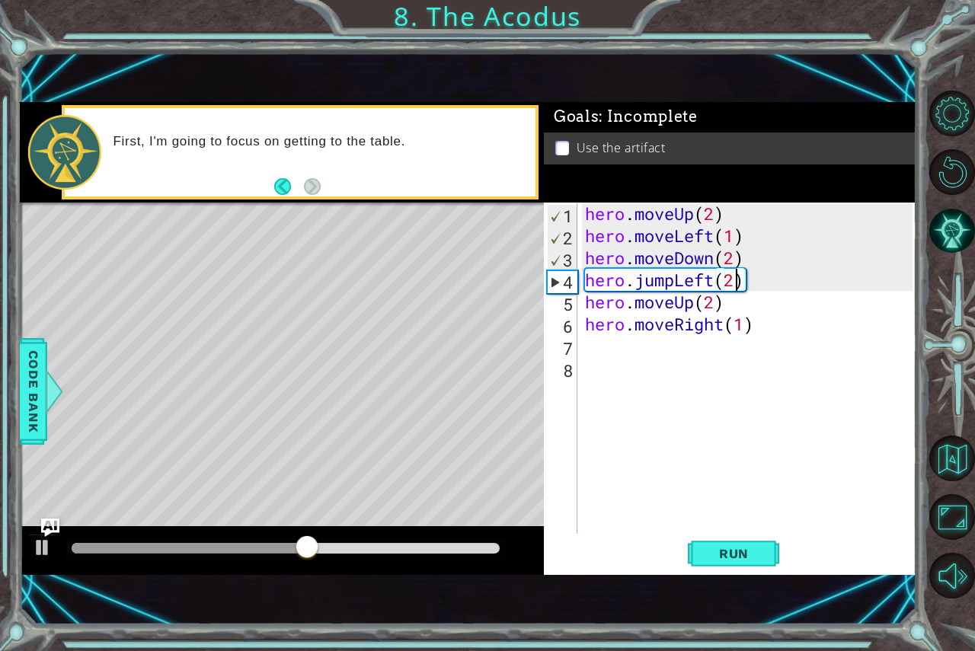
type textarea "hero.jumpLeft()"
click at [725, 560] on span "Run" at bounding box center [734, 553] width 60 height 15
click at [592, 350] on div "hero . moveUp ( 2 ) hero . moveLeft ( 1 ) hero . moveDown ( 2 ) hero . jumpLeft…" at bounding box center [751, 391] width 338 height 376
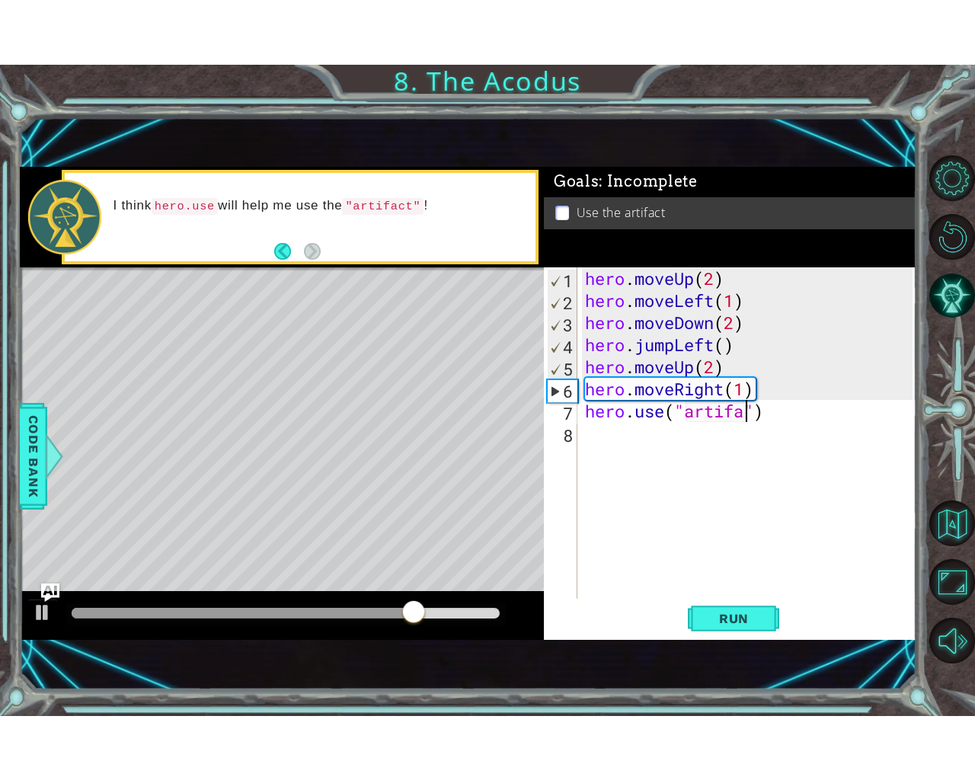
scroll to position [0, 8]
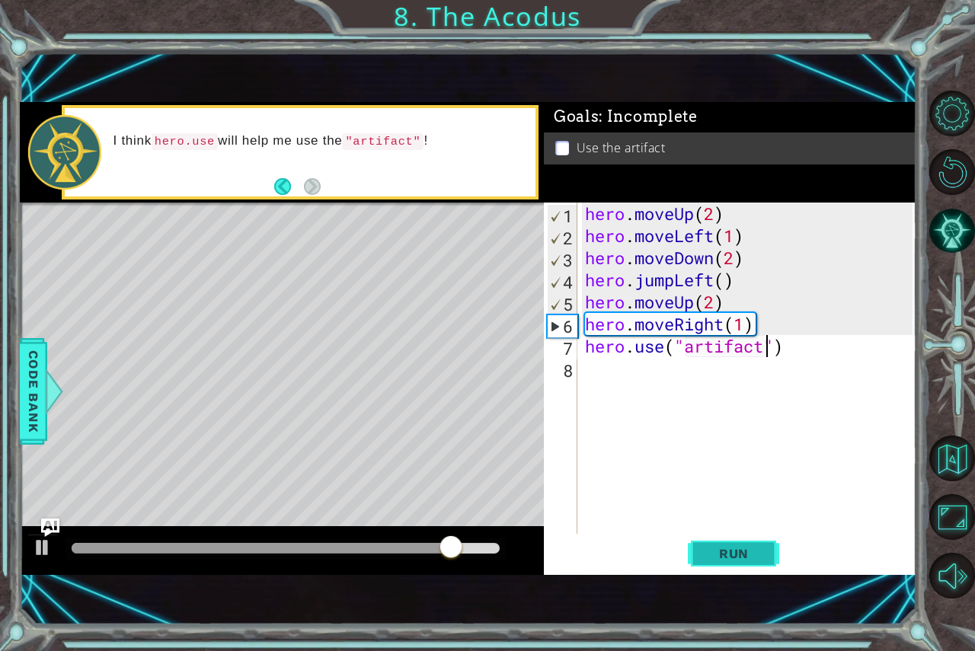
type textarea "hero.use("artifact")"
click at [701, 553] on button "Run" at bounding box center [733, 553] width 91 height 37
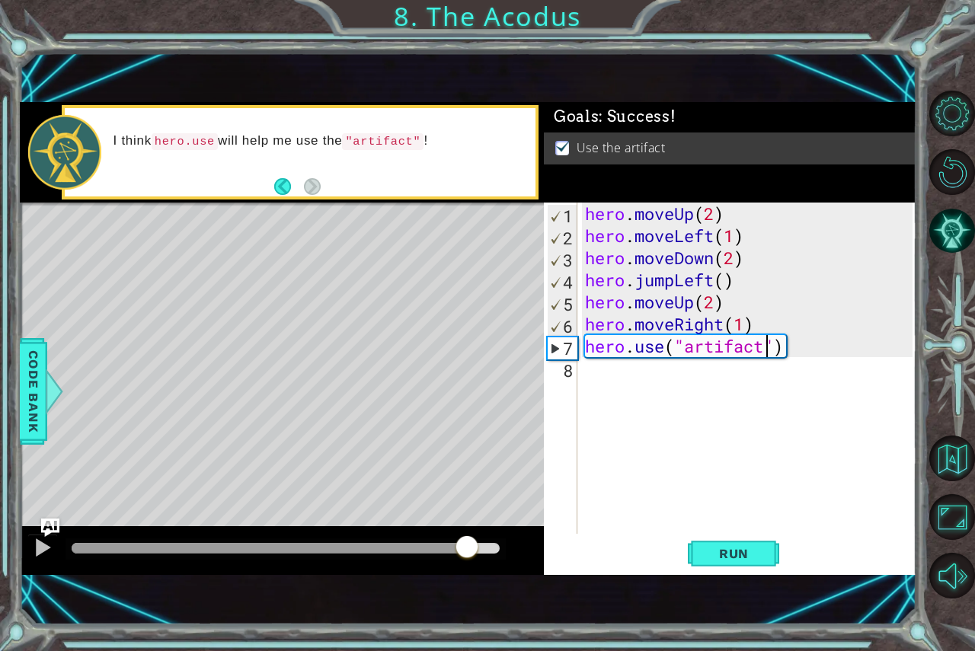
click at [466, 543] on div at bounding box center [286, 548] width 428 height 11
click at [34, 545] on div at bounding box center [43, 548] width 20 height 20
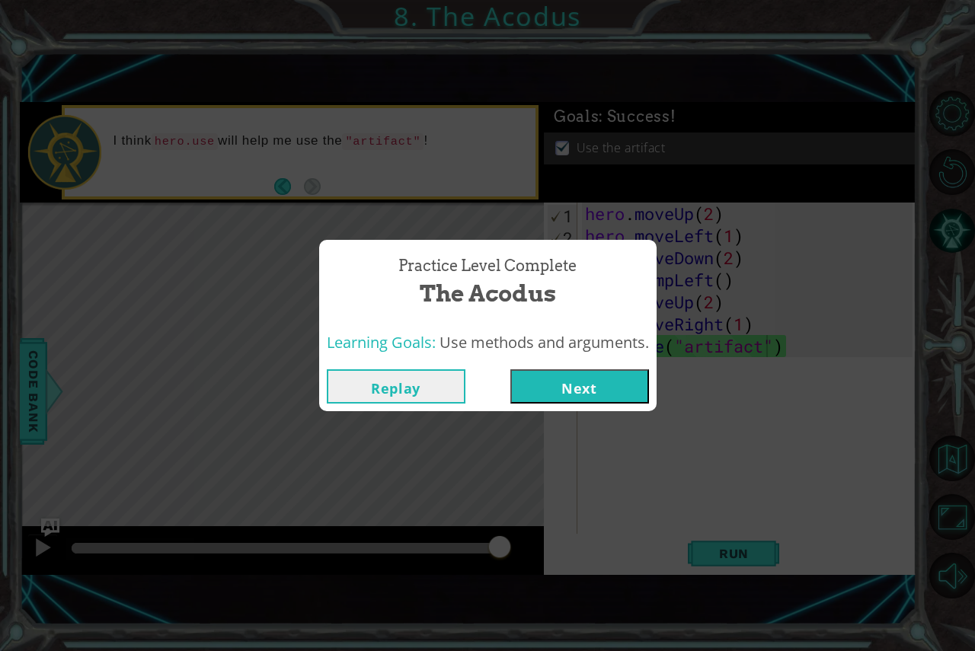
click at [555, 370] on button "Next" at bounding box center [579, 386] width 139 height 34
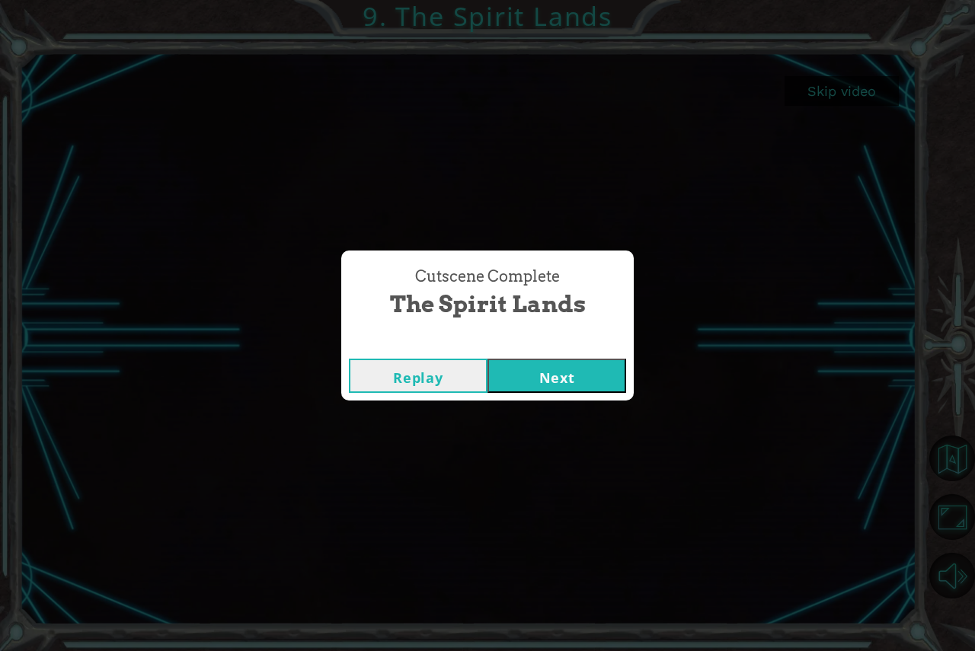
click at [562, 369] on button "Next" at bounding box center [557, 376] width 139 height 34
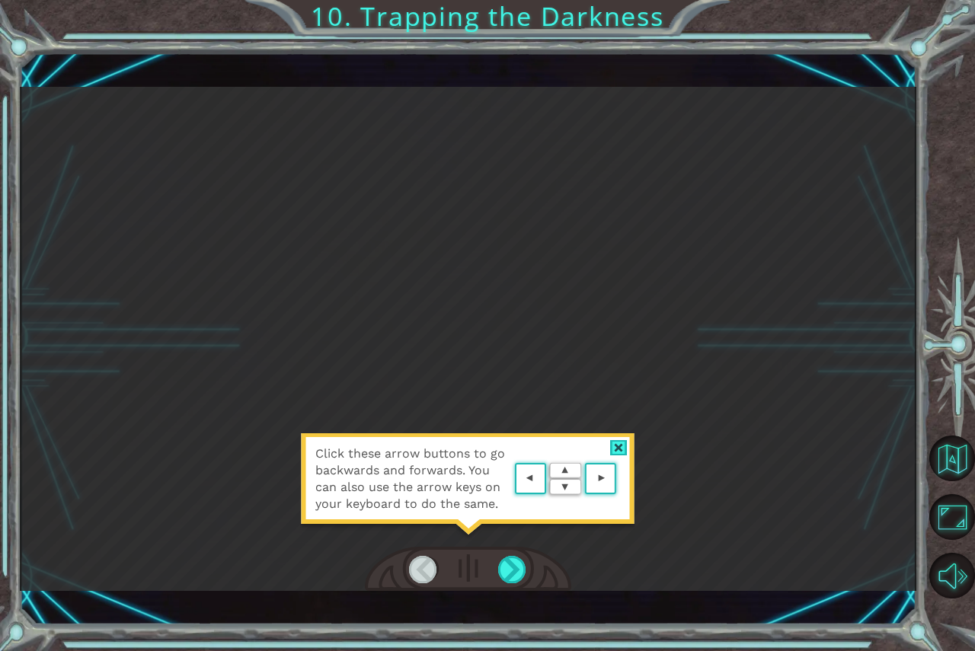
click at [616, 440] on div at bounding box center [619, 448] width 18 height 16
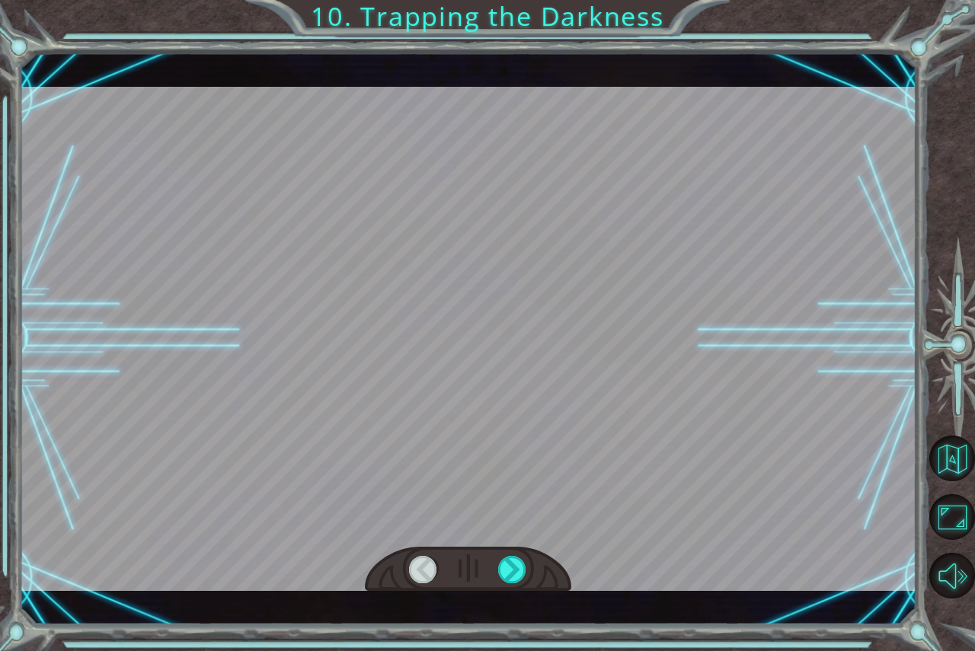
click at [537, 426] on div at bounding box center [468, 339] width 897 height 504
click at [510, 572] on div at bounding box center [512, 569] width 29 height 27
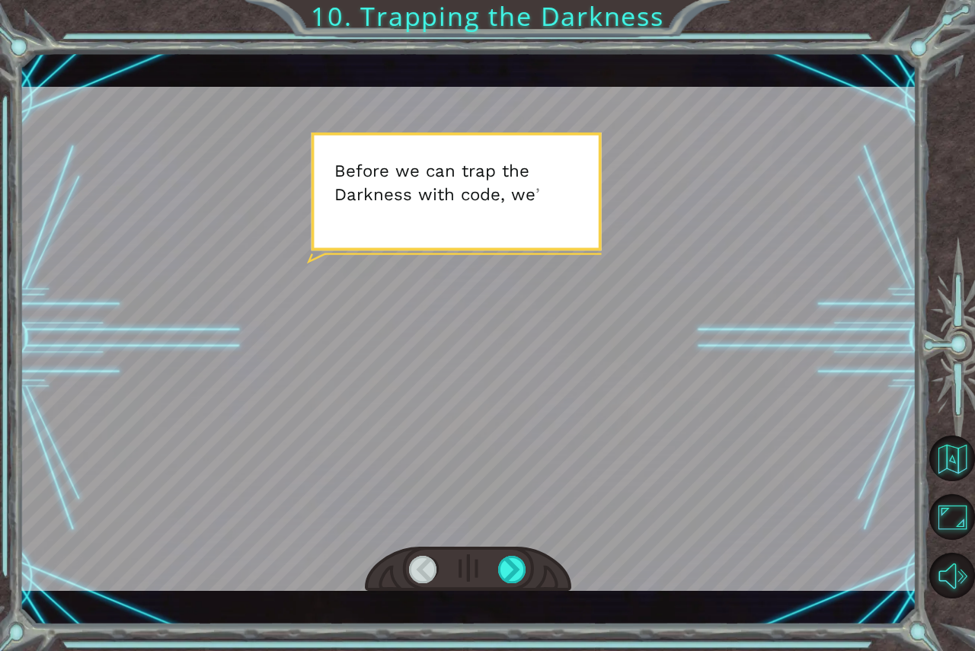
click at [514, 447] on div at bounding box center [468, 339] width 897 height 504
click at [510, 567] on div at bounding box center [512, 569] width 29 height 27
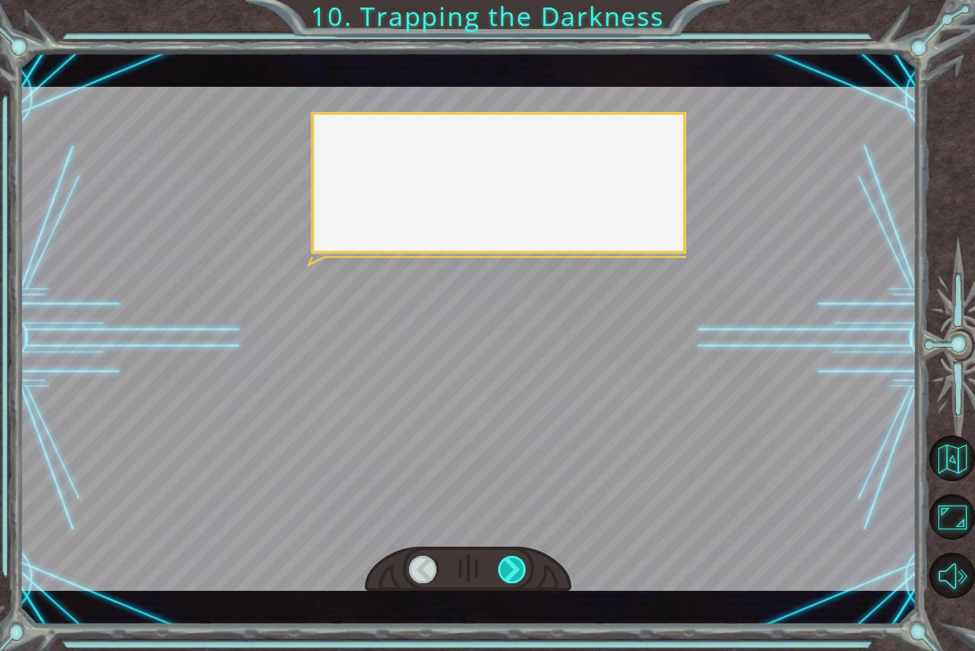
click at [510, 567] on div at bounding box center [512, 569] width 29 height 27
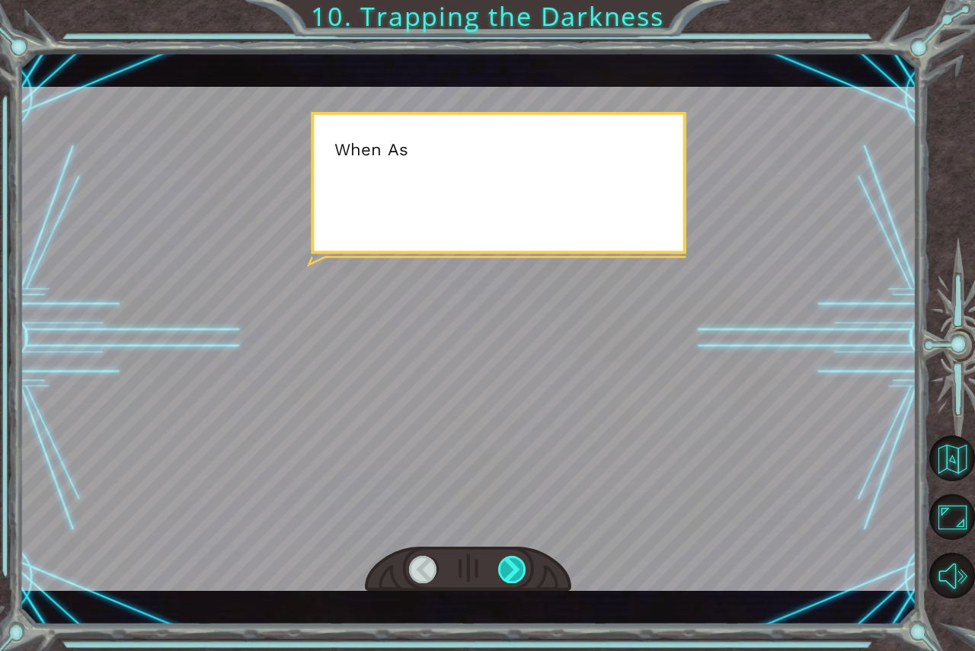
click at [510, 567] on div at bounding box center [512, 569] width 29 height 27
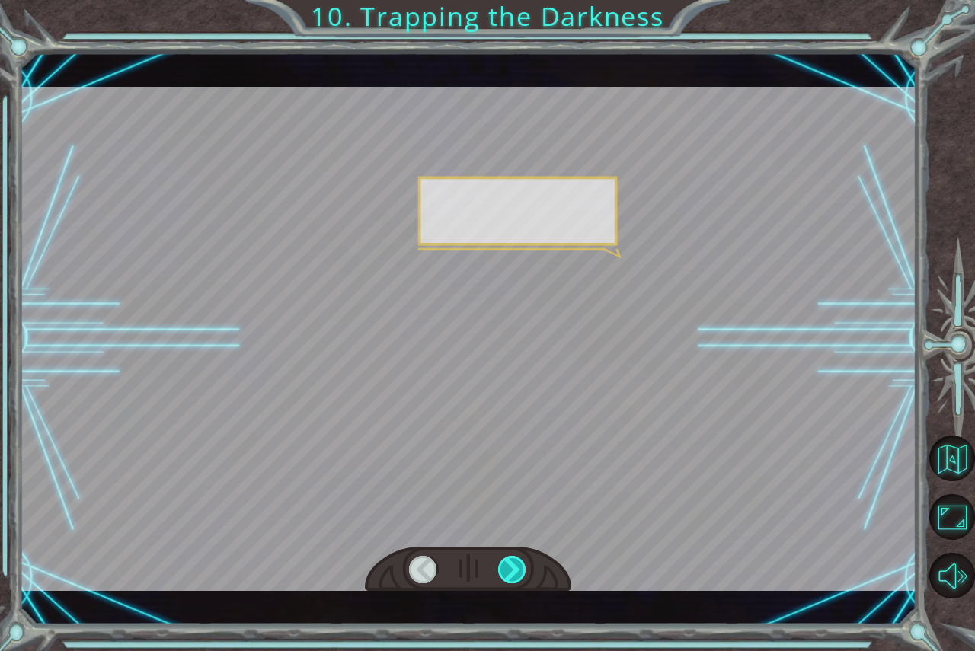
click at [510, 567] on div at bounding box center [512, 569] width 29 height 27
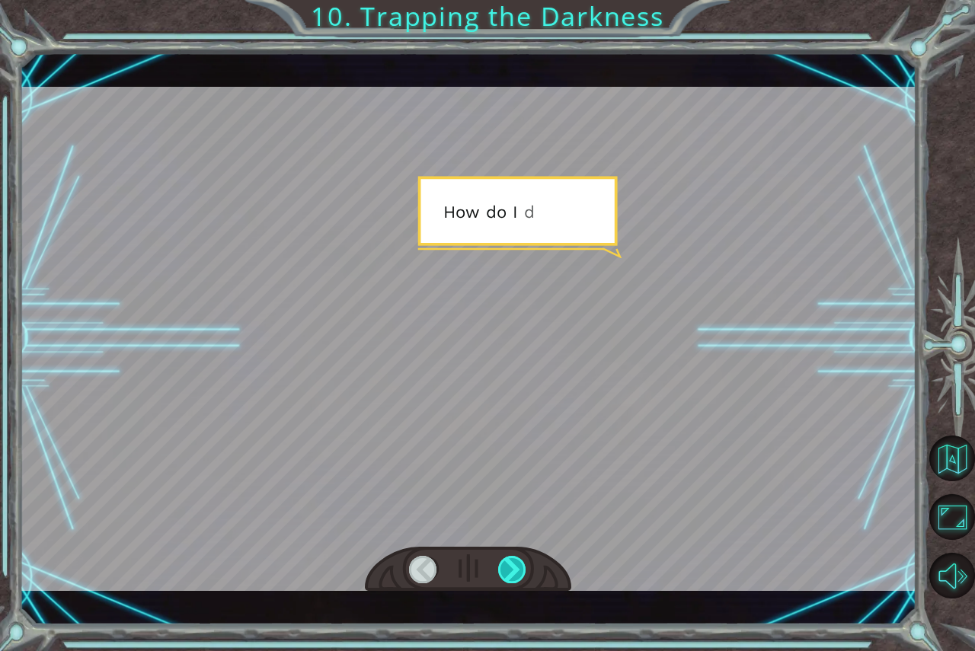
click at [510, 567] on div at bounding box center [512, 569] width 29 height 27
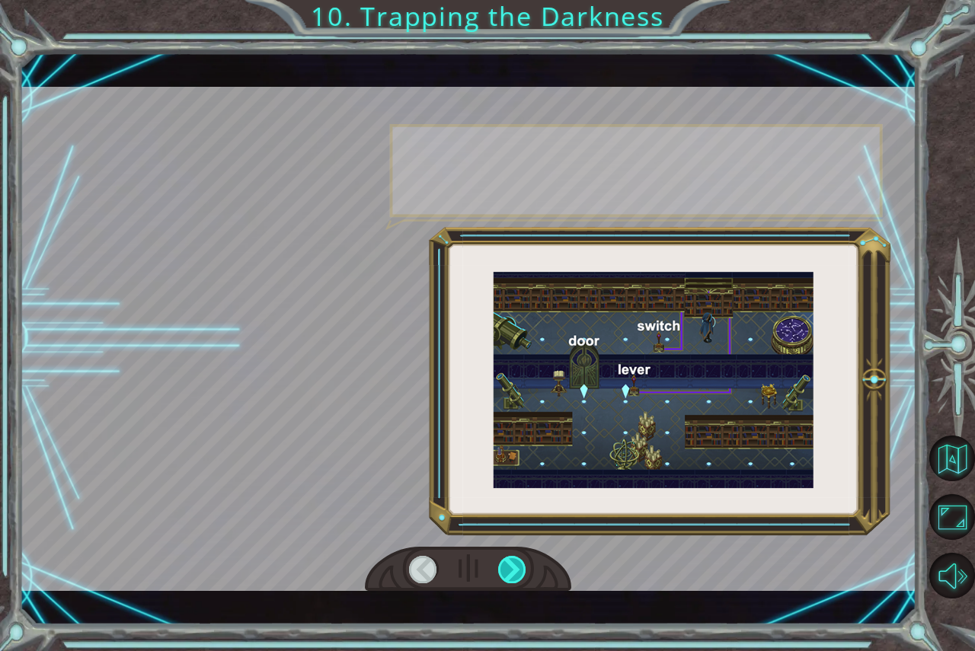
click at [510, 567] on div at bounding box center [512, 569] width 29 height 27
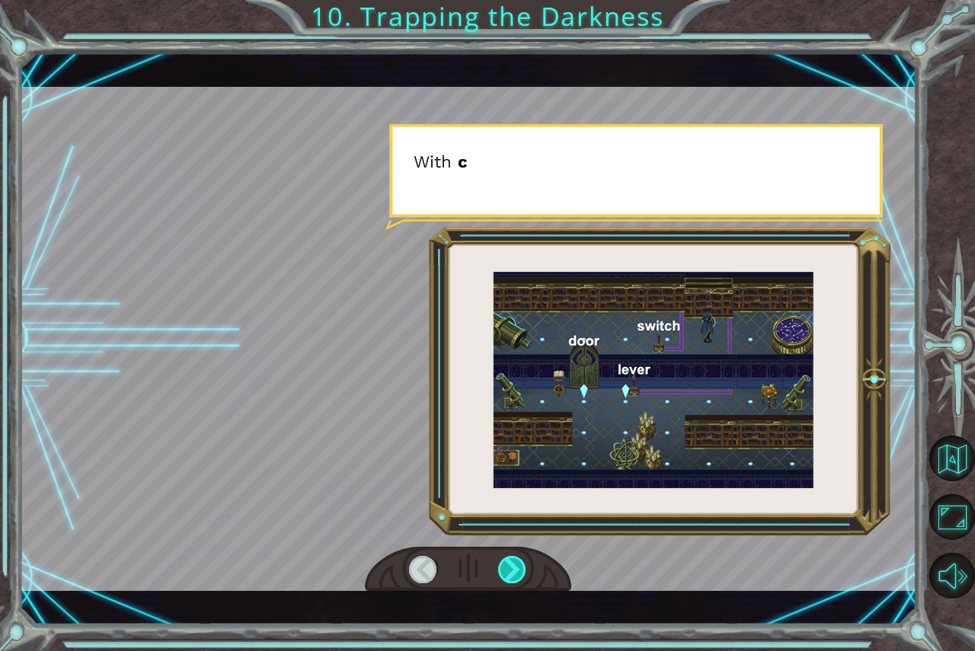
click at [510, 567] on div at bounding box center [512, 569] width 29 height 27
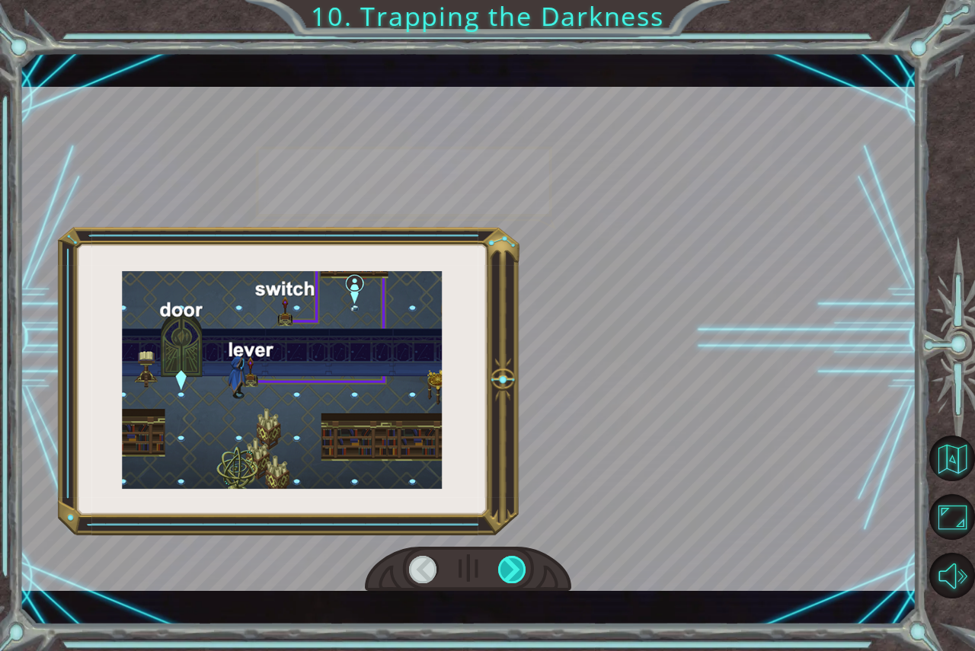
click at [510, 567] on div at bounding box center [512, 569] width 29 height 27
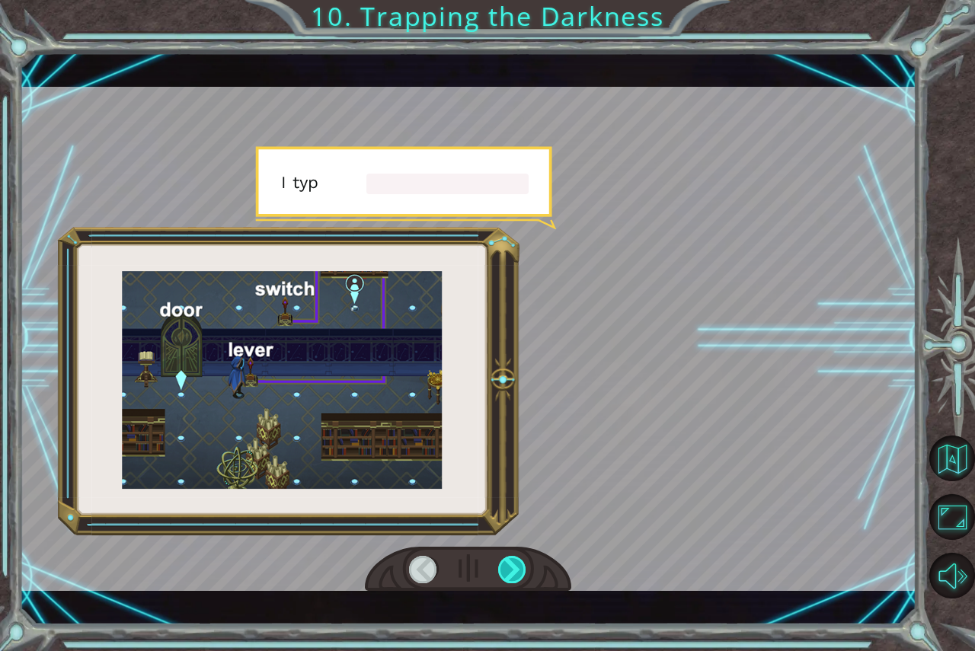
click at [510, 567] on div at bounding box center [512, 569] width 29 height 27
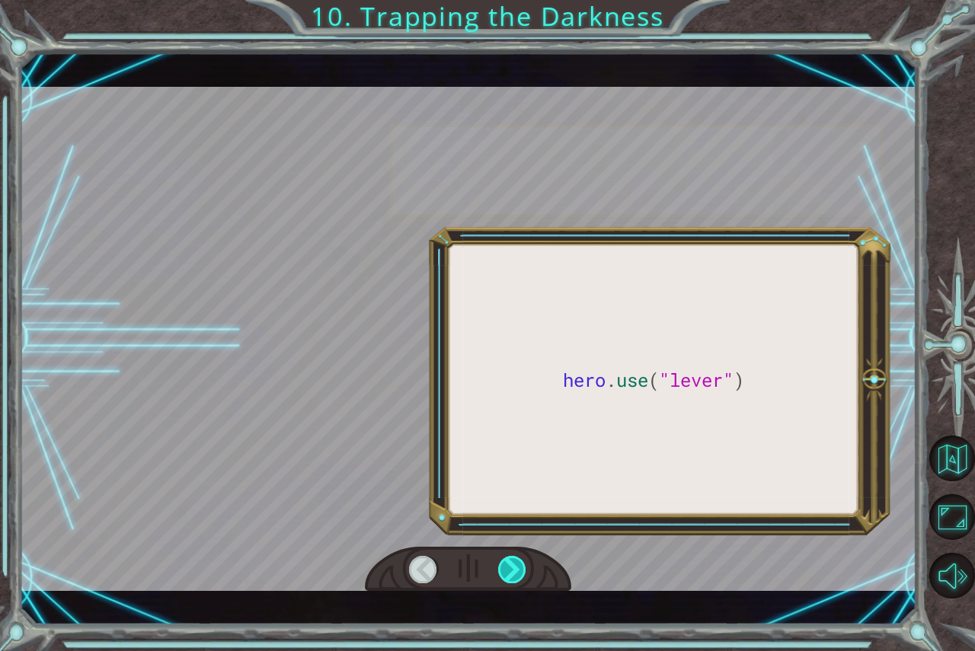
click at [510, 567] on div at bounding box center [512, 569] width 29 height 27
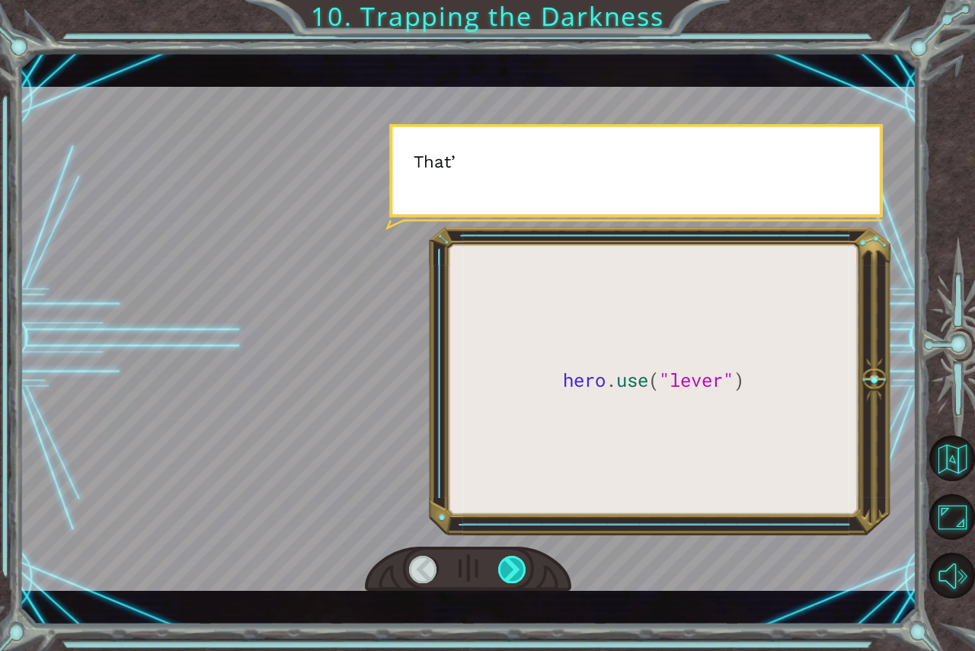
click at [510, 567] on div at bounding box center [512, 569] width 29 height 27
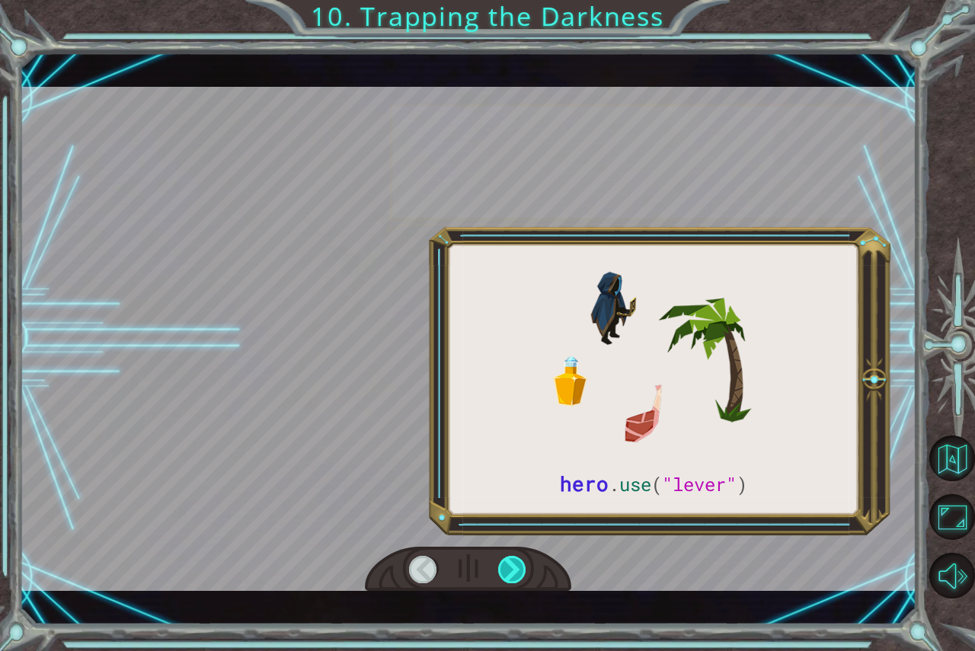
click at [510, 567] on div at bounding box center [512, 569] width 29 height 27
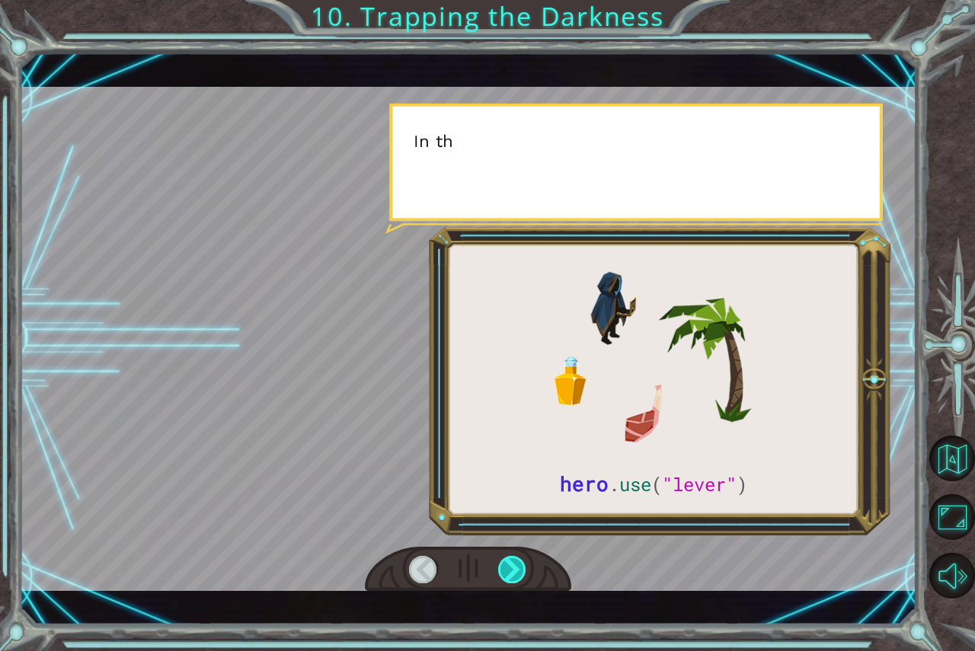
click at [510, 567] on div at bounding box center [512, 569] width 29 height 27
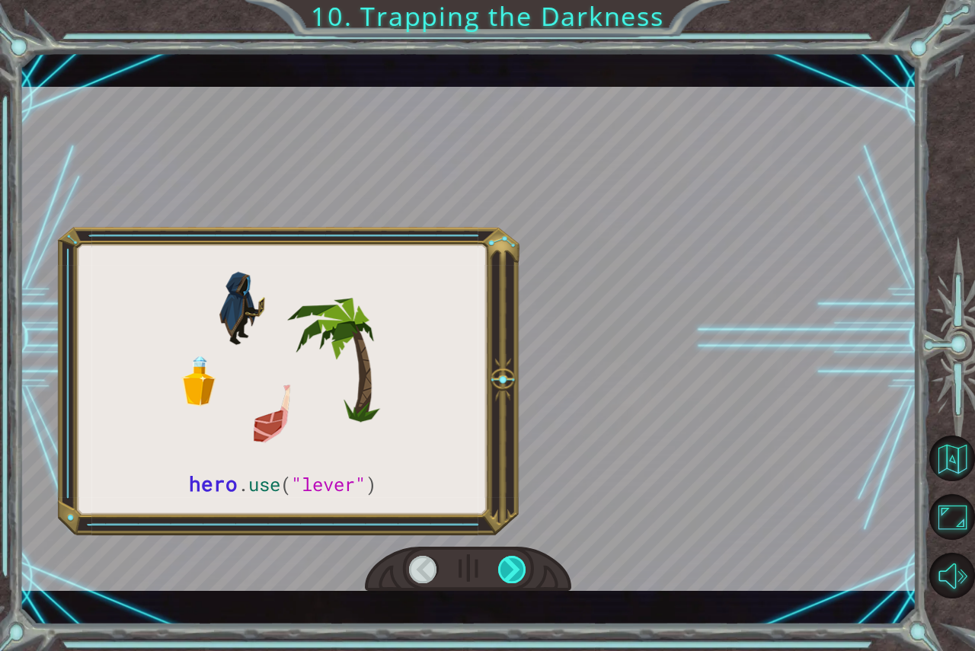
click at [510, 567] on div at bounding box center [512, 569] width 29 height 27
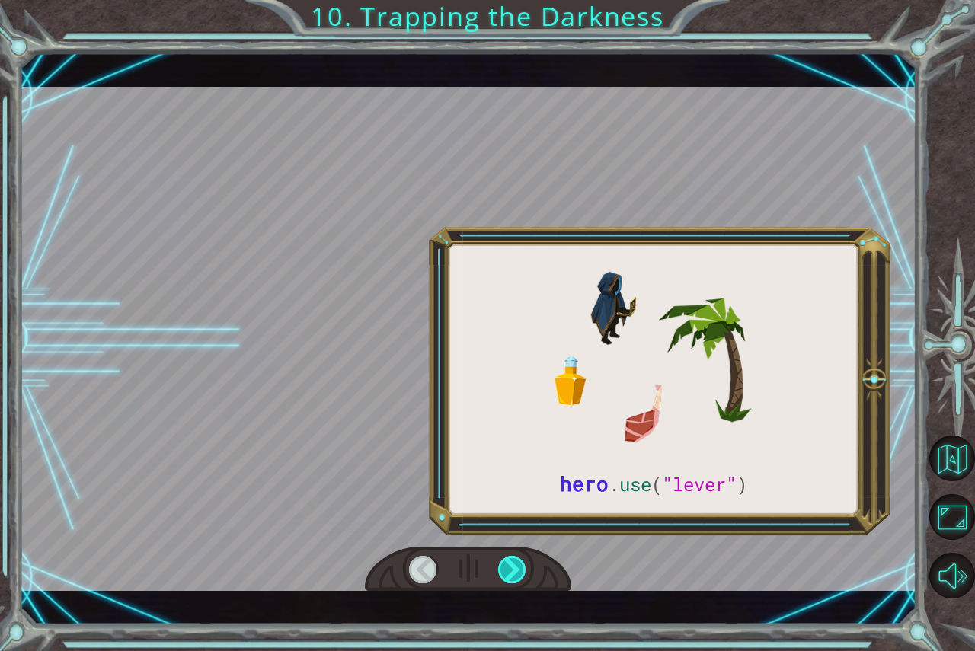
click at [510, 567] on div at bounding box center [512, 569] width 29 height 27
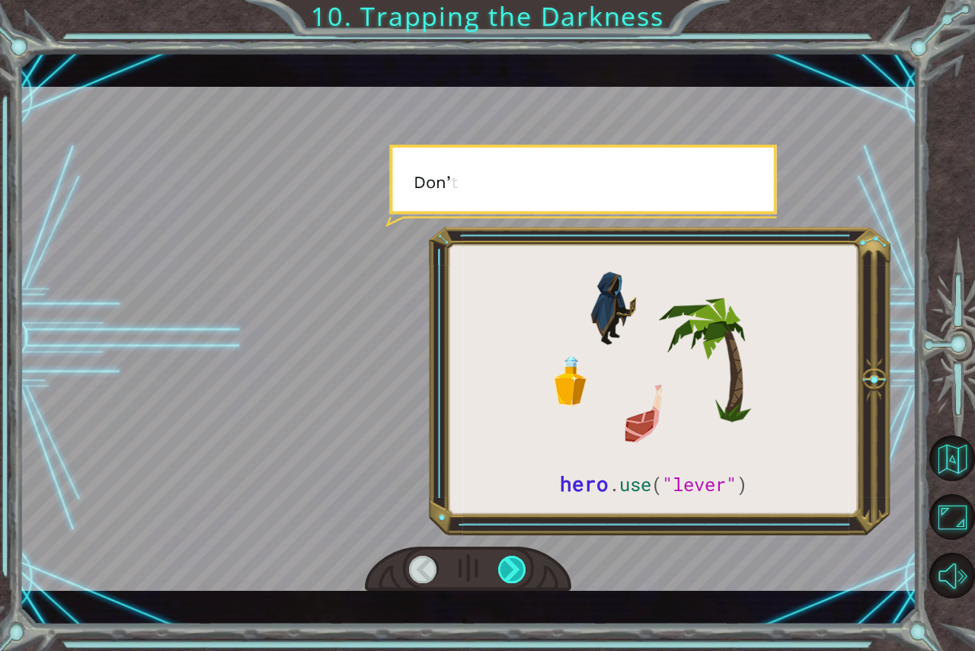
click at [510, 567] on div at bounding box center [512, 569] width 29 height 27
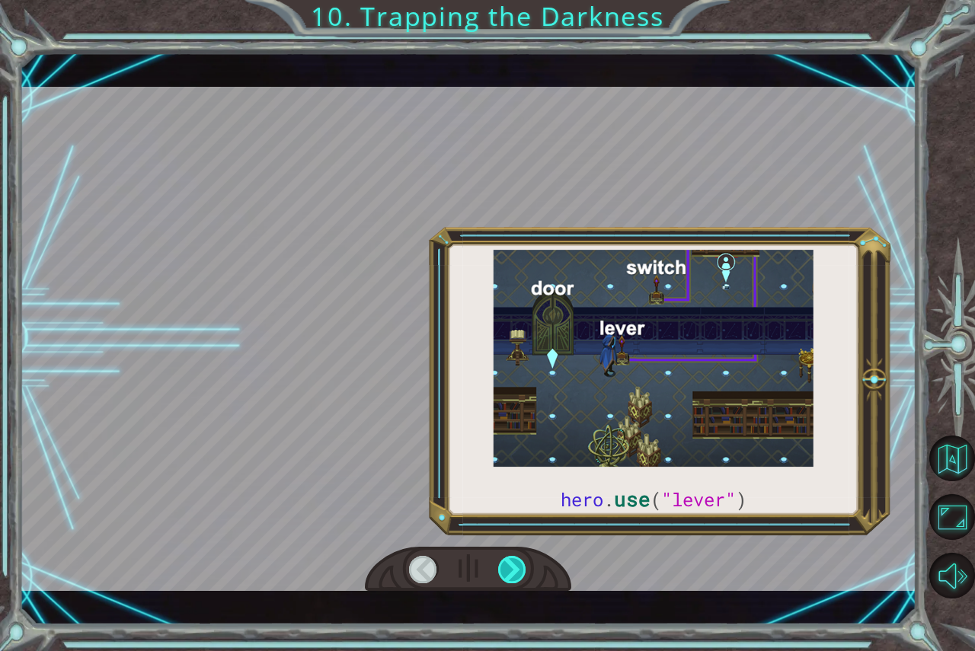
click at [510, 567] on div at bounding box center [512, 569] width 29 height 27
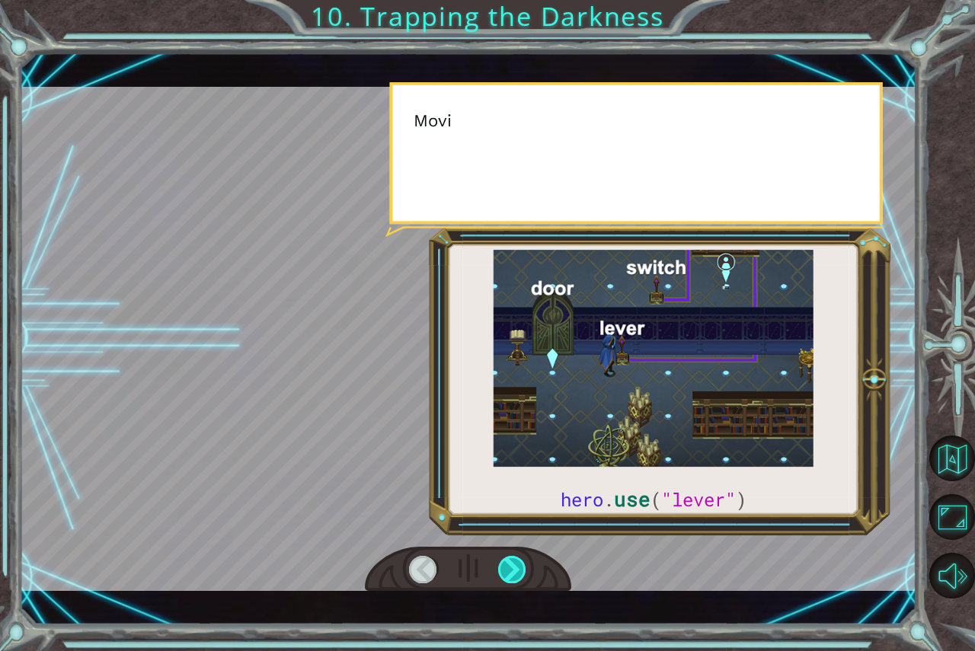
click at [510, 567] on div at bounding box center [512, 569] width 29 height 27
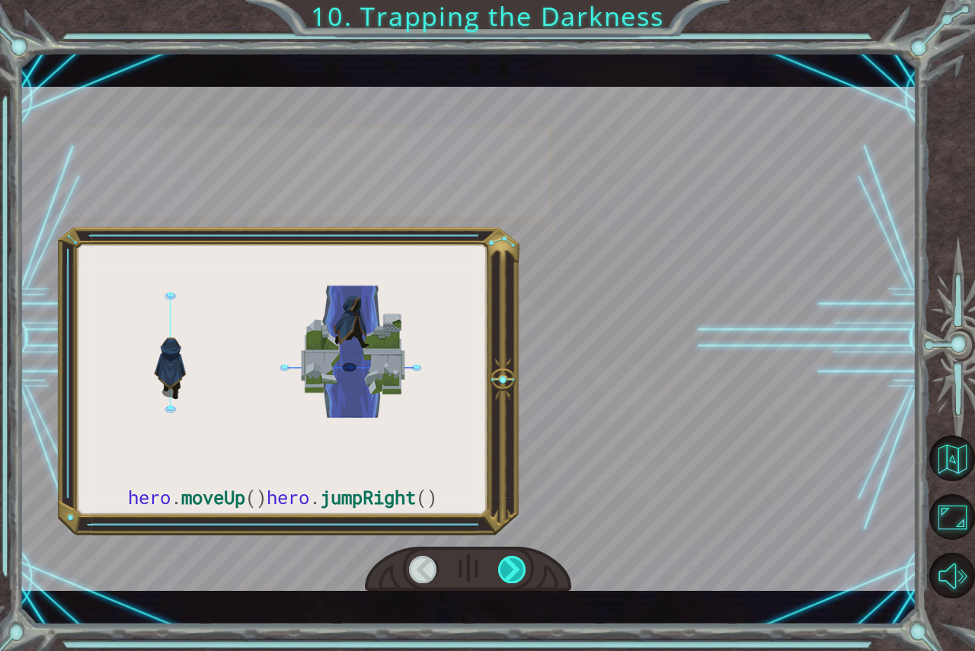
click at [510, 567] on div at bounding box center [512, 569] width 29 height 27
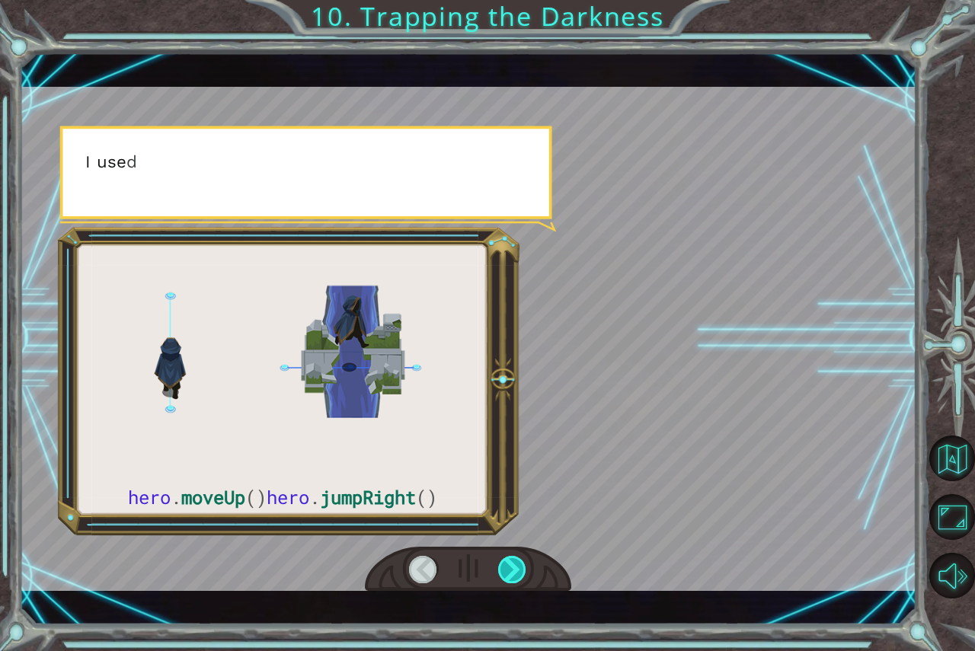
click at [510, 567] on div at bounding box center [512, 569] width 29 height 27
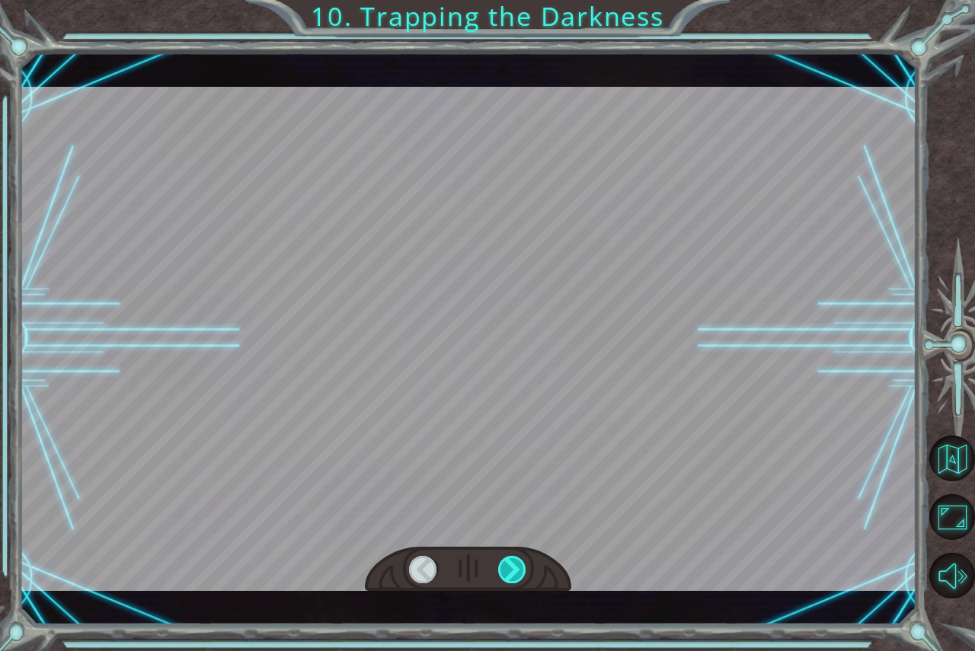
click at [510, 567] on div at bounding box center [512, 569] width 29 height 27
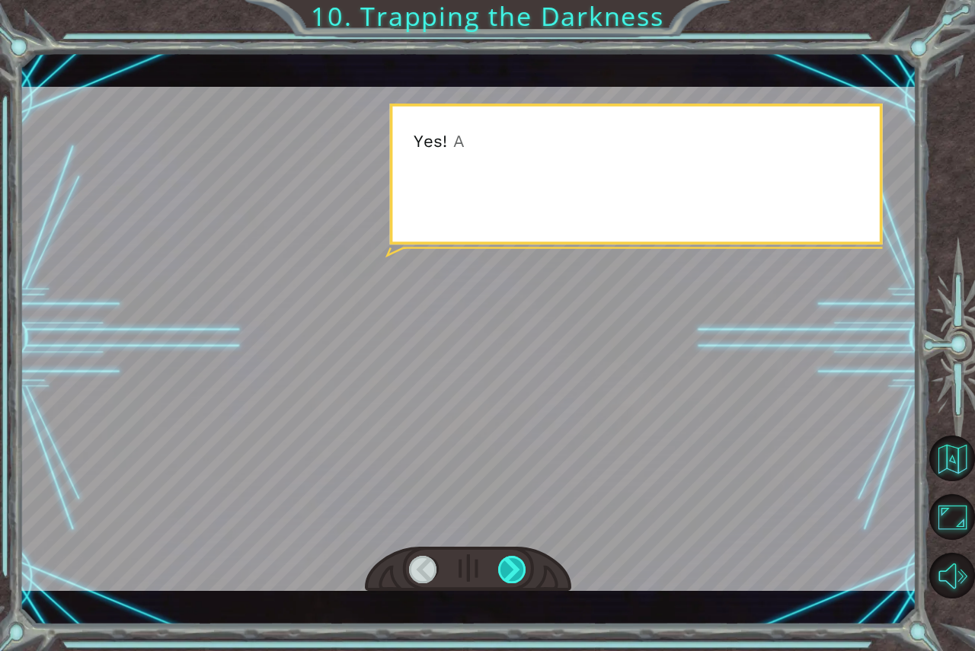
click at [510, 567] on div at bounding box center [512, 569] width 29 height 27
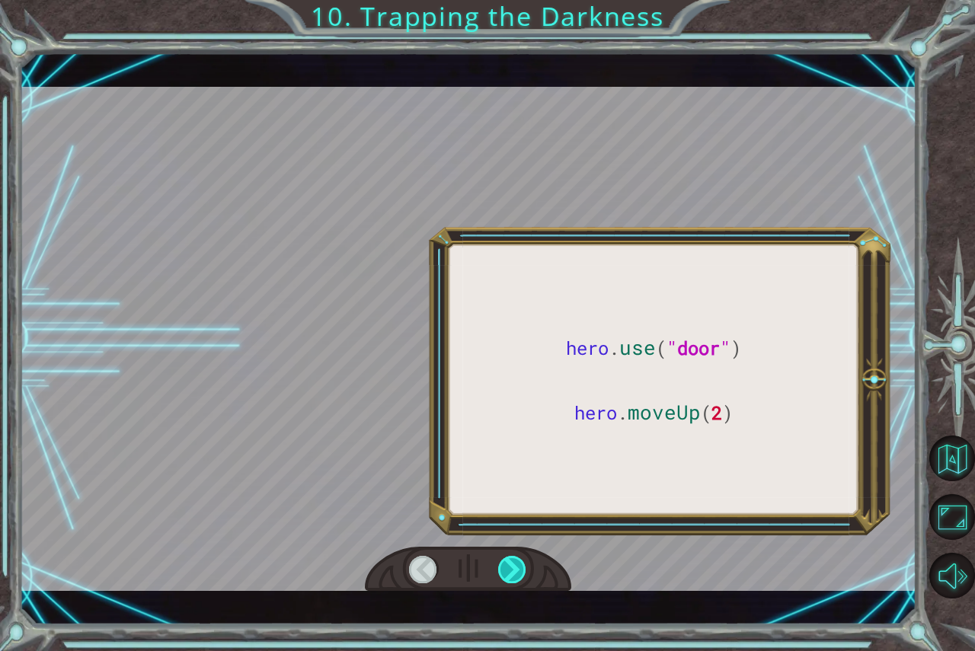
click at [510, 567] on div at bounding box center [512, 569] width 29 height 27
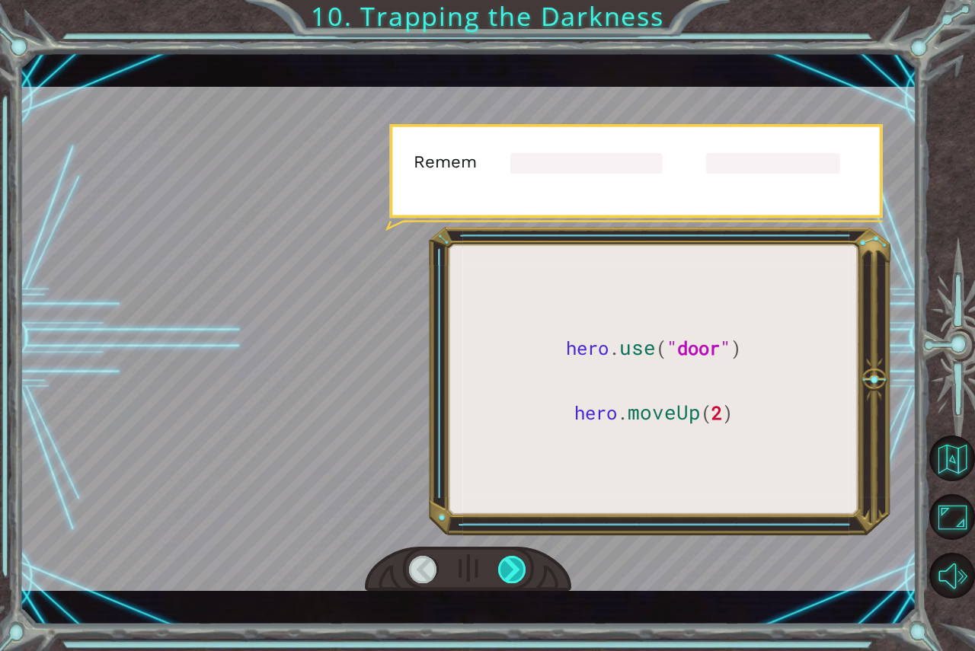
click at [510, 567] on div at bounding box center [512, 569] width 29 height 27
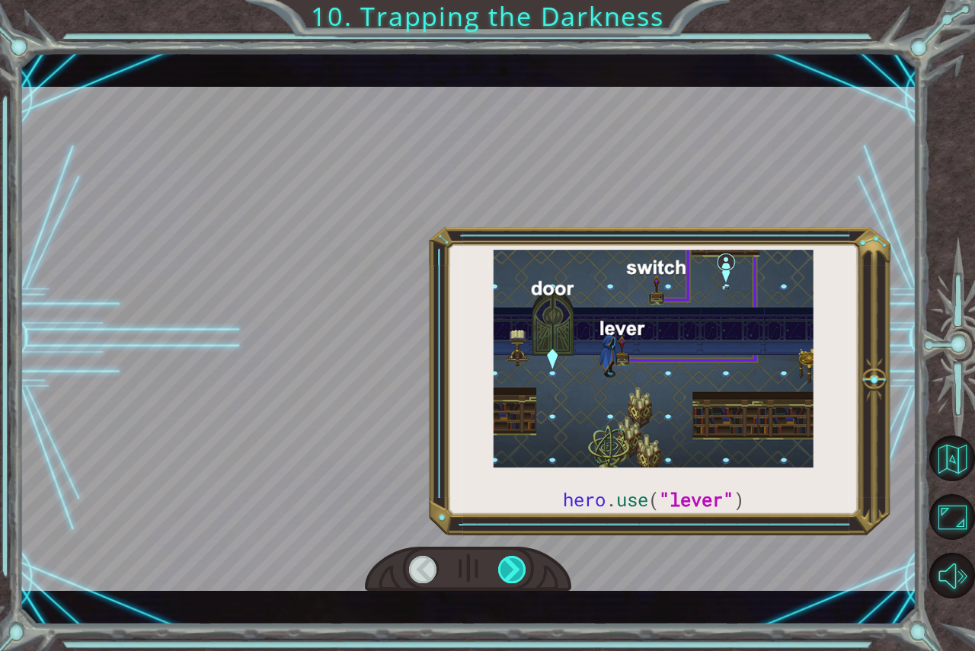
click at [510, 567] on div at bounding box center [512, 569] width 29 height 27
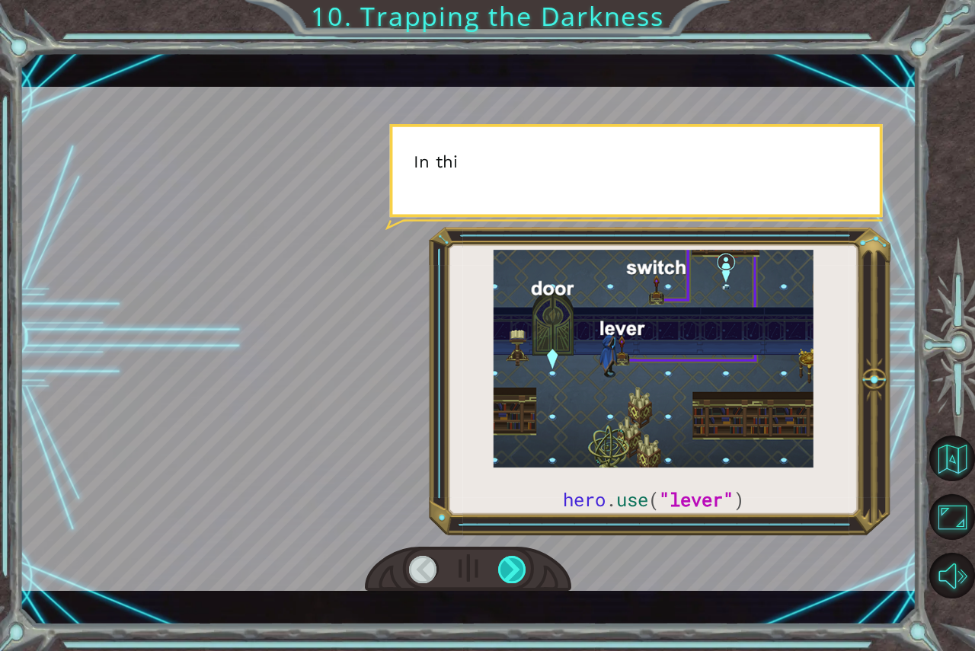
click at [510, 567] on div at bounding box center [512, 569] width 29 height 27
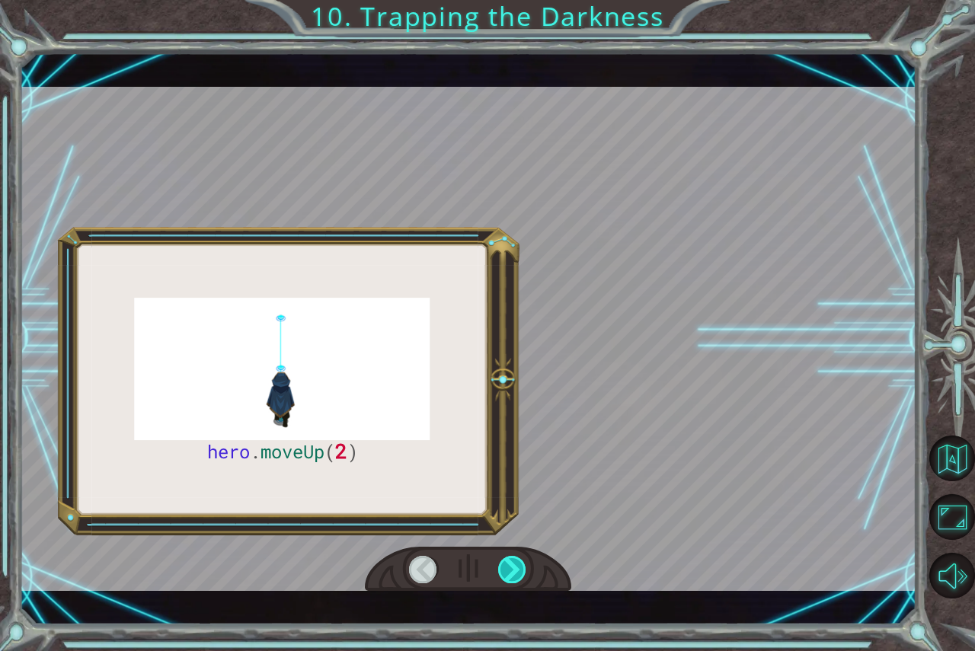
click at [510, 567] on div at bounding box center [512, 569] width 29 height 27
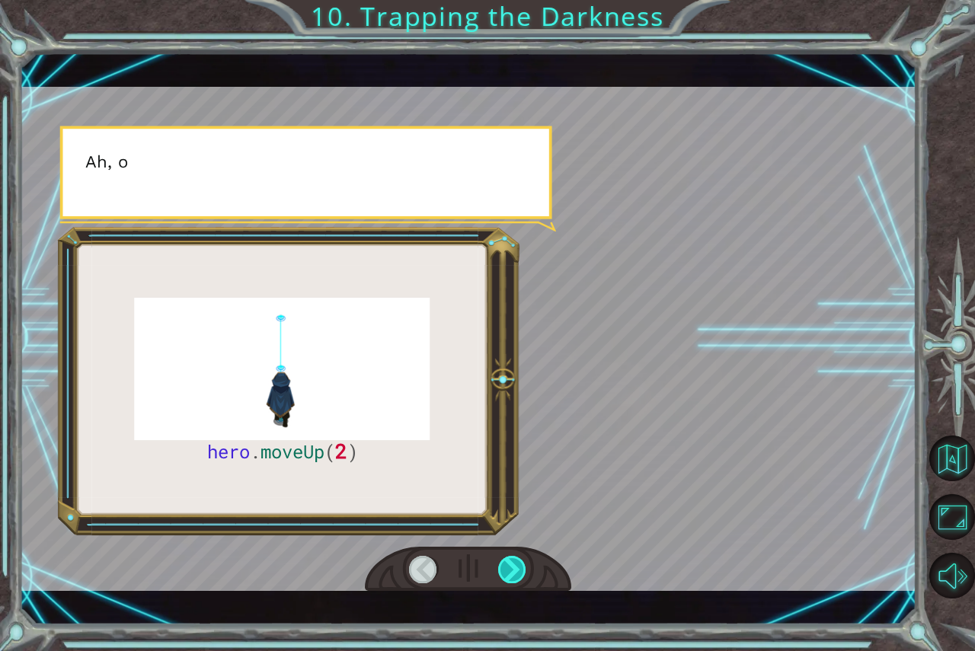
click at [510, 567] on div at bounding box center [512, 569] width 29 height 27
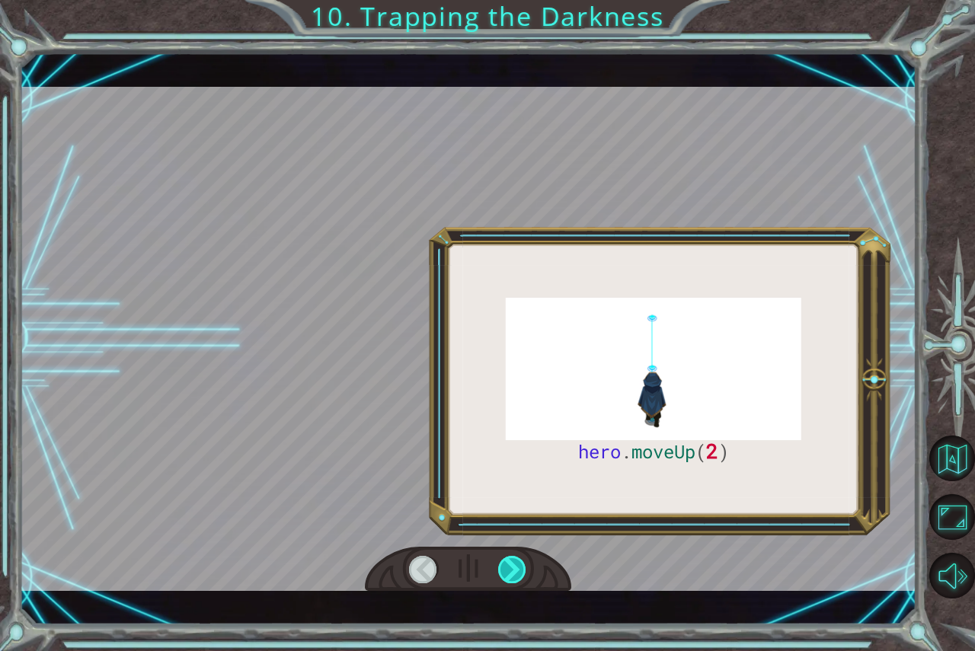
click at [510, 567] on div at bounding box center [512, 569] width 29 height 27
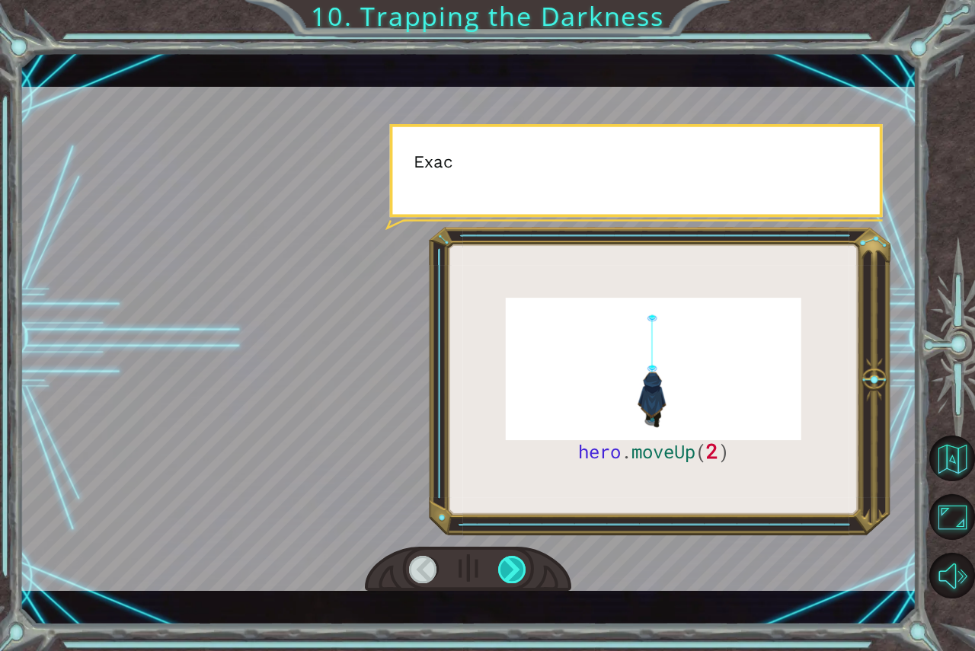
click at [510, 567] on div at bounding box center [512, 569] width 29 height 27
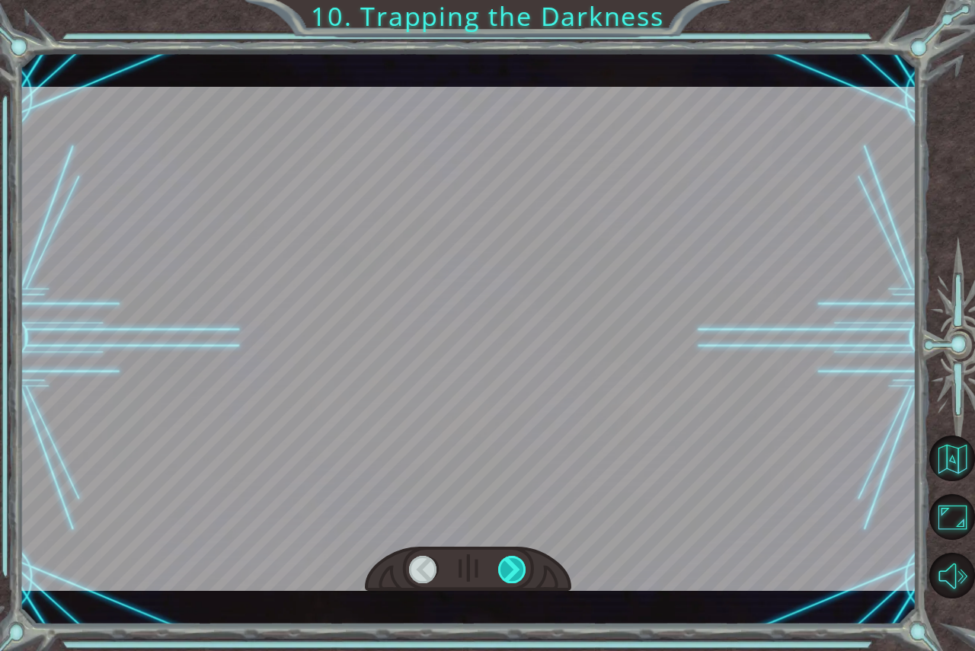
click at [510, 567] on div at bounding box center [512, 569] width 29 height 27
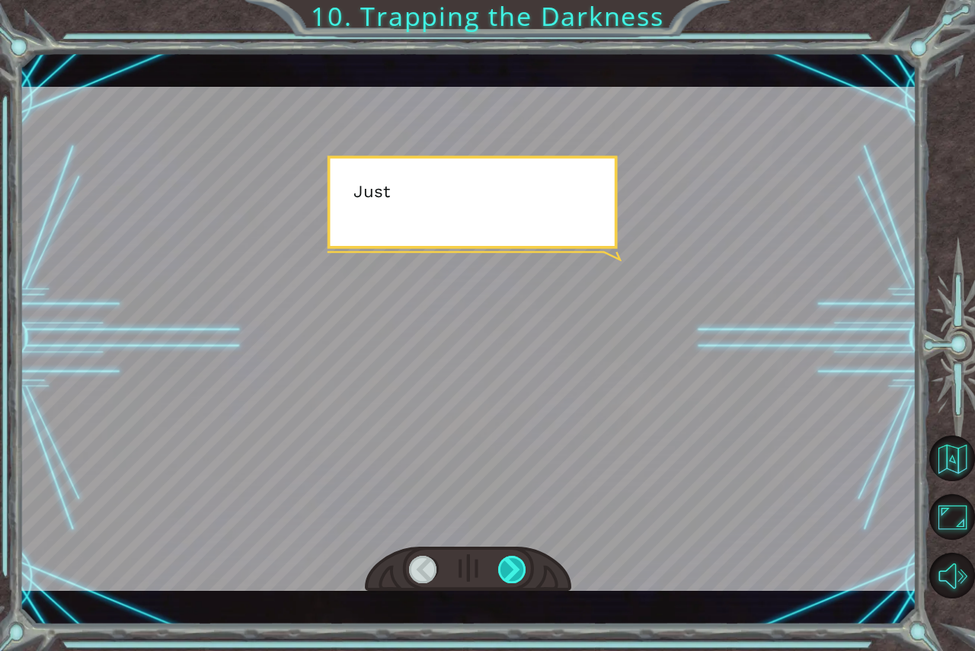
click at [510, 567] on div at bounding box center [512, 569] width 29 height 27
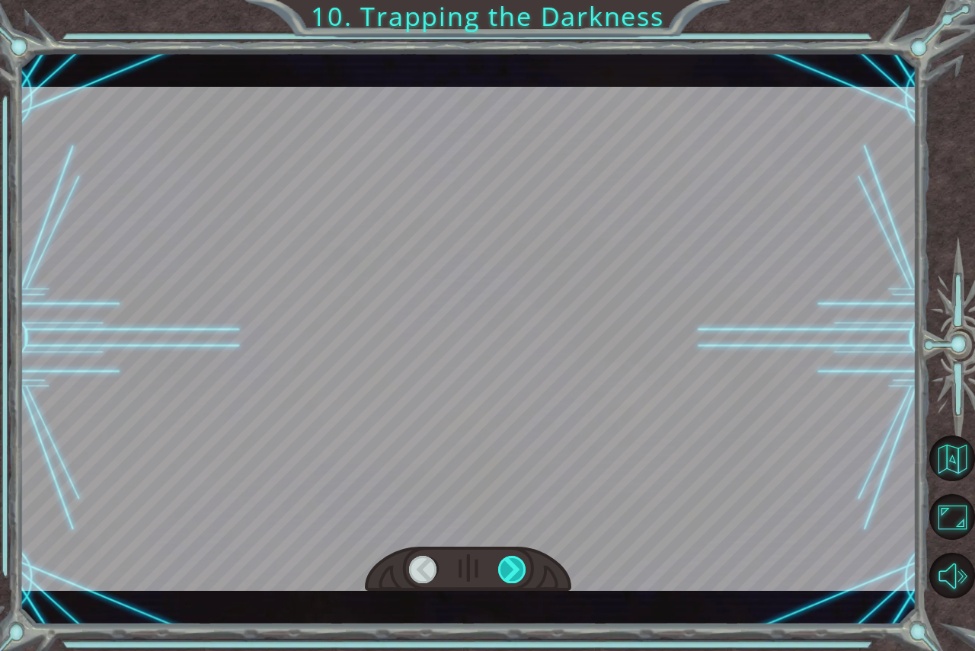
click at [510, 567] on div at bounding box center [512, 569] width 29 height 27
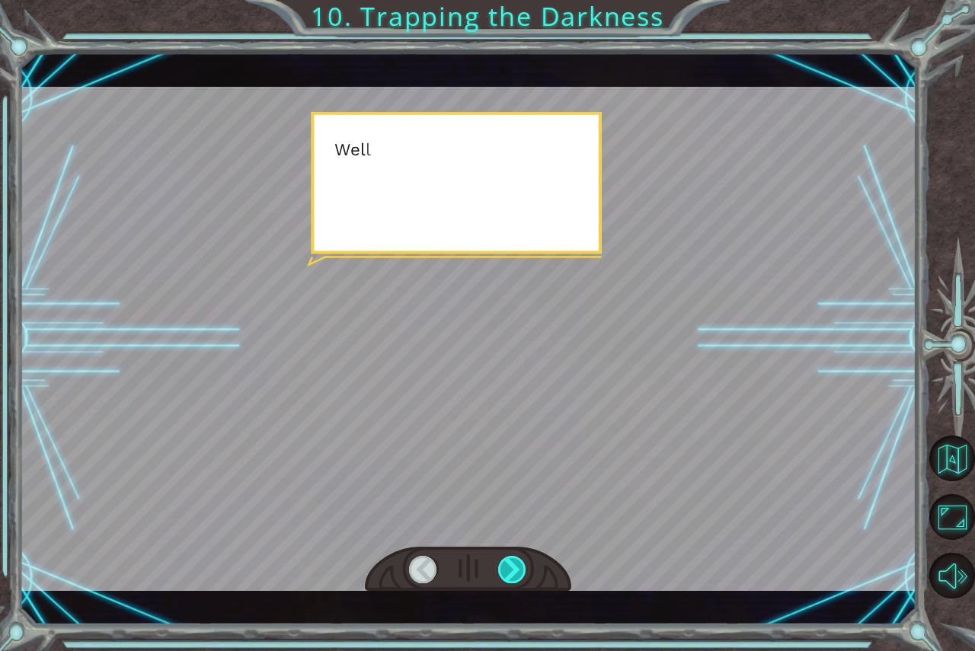
click at [510, 567] on div at bounding box center [512, 569] width 29 height 27
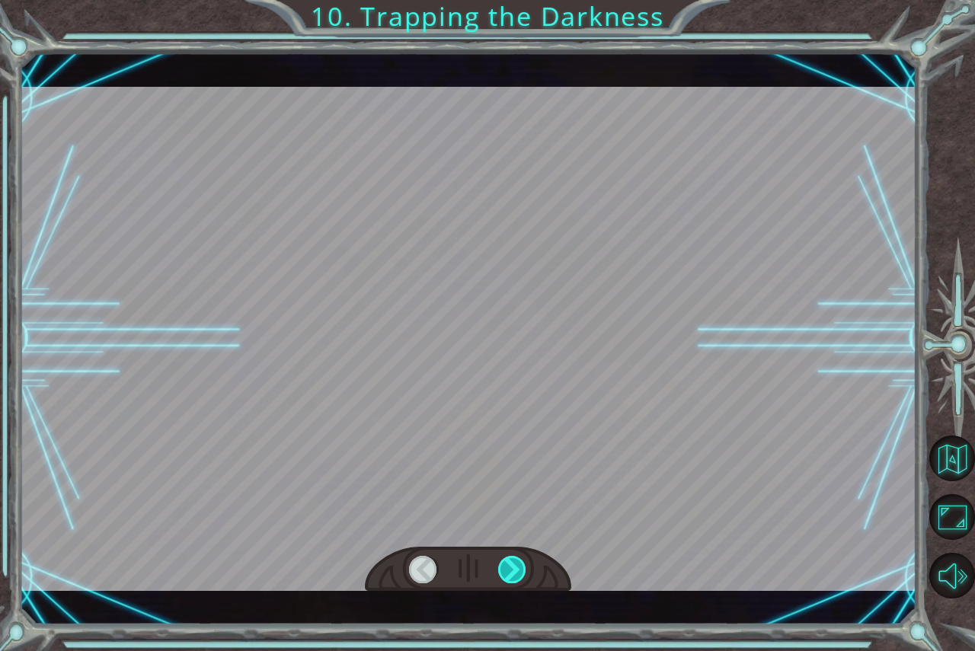
click at [510, 567] on div at bounding box center [512, 569] width 29 height 27
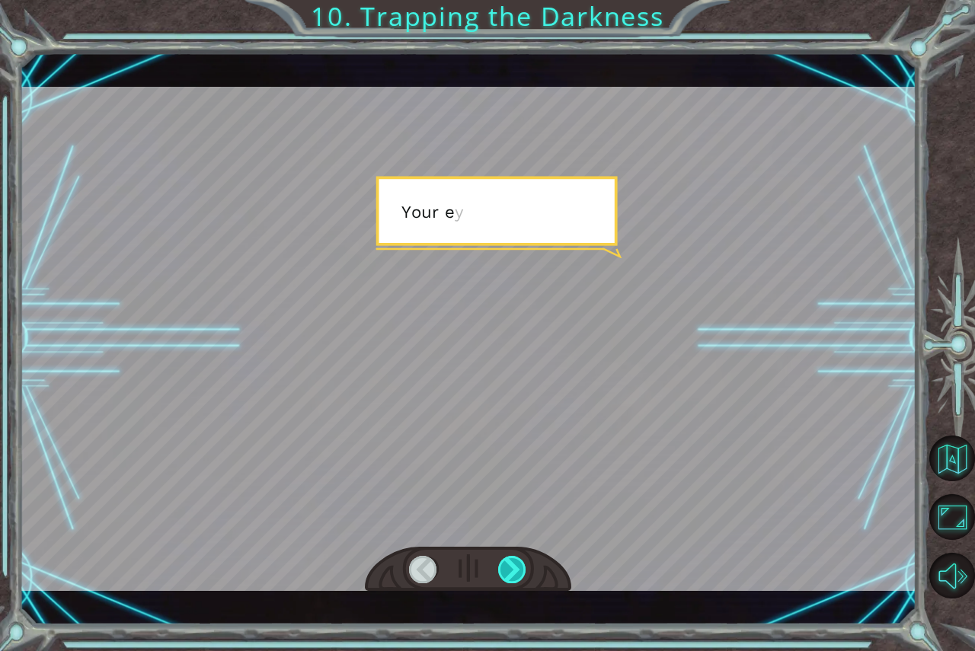
click at [510, 567] on div at bounding box center [512, 569] width 29 height 27
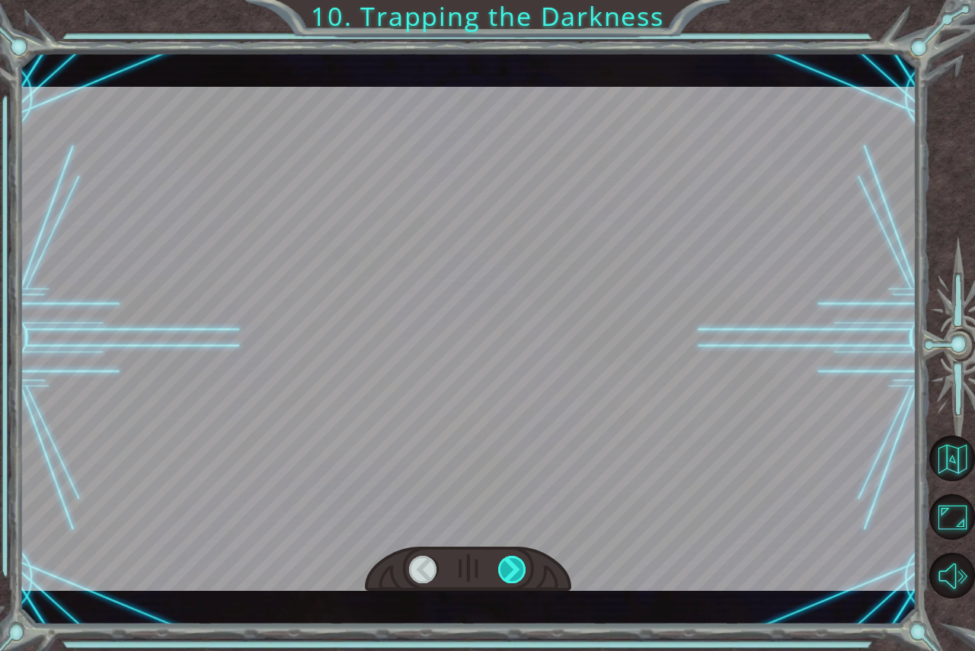
click at [510, 567] on div at bounding box center [512, 569] width 29 height 27
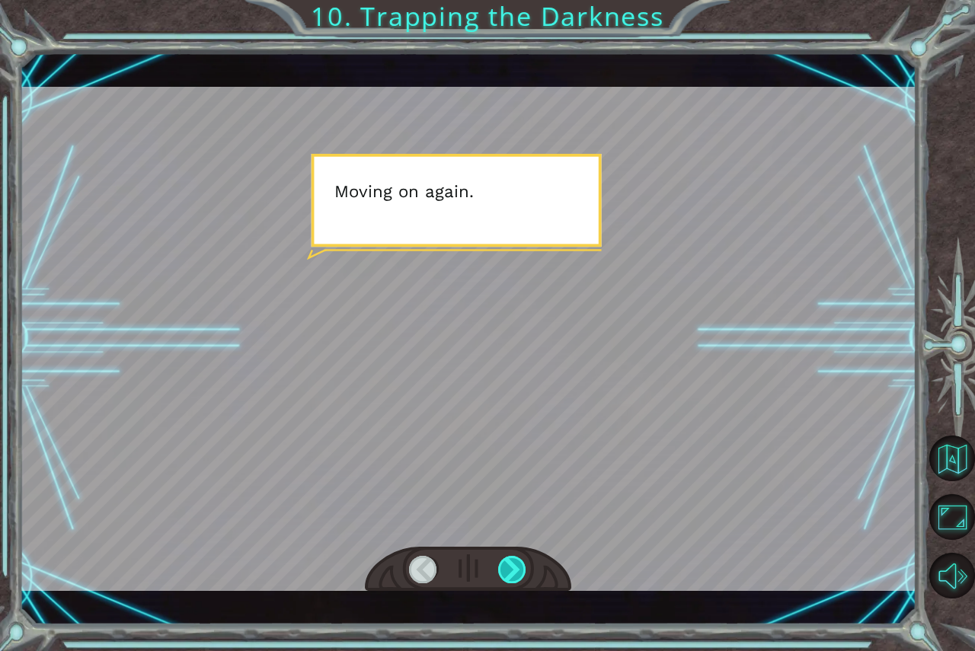
click at [510, 567] on div at bounding box center [512, 569] width 29 height 27
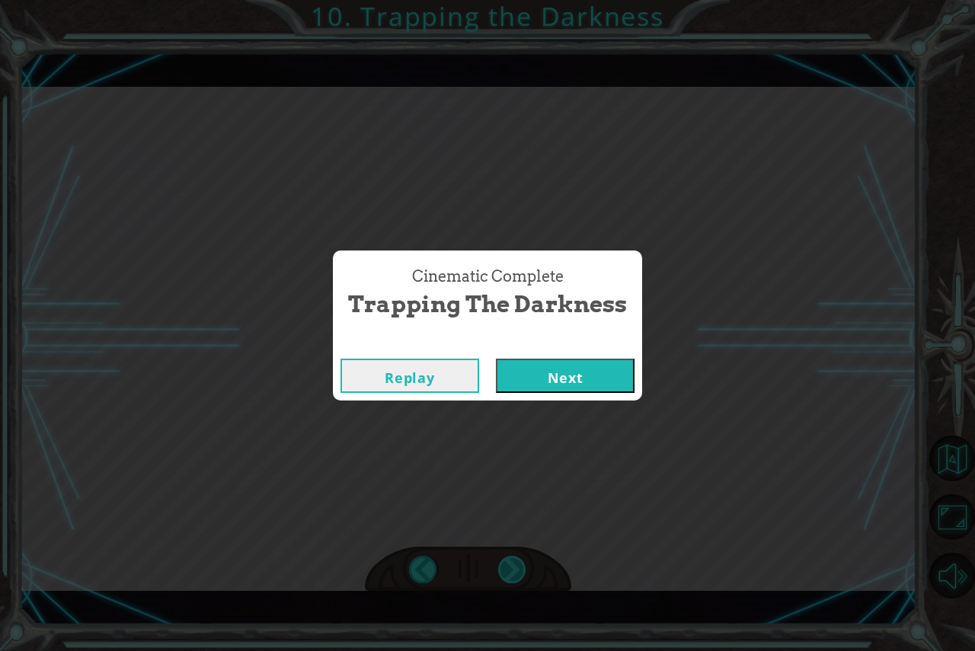
click at [510, 567] on div "Cinematic Complete Trapping the Darkness Replay Next" at bounding box center [487, 325] width 975 height 651
click at [580, 379] on button "Next" at bounding box center [565, 376] width 139 height 34
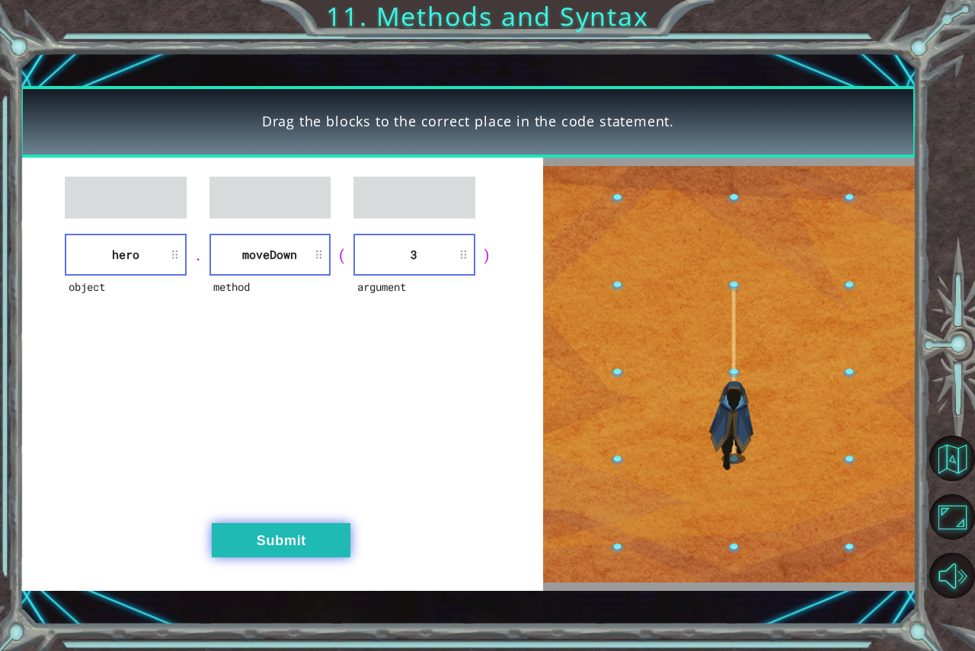
click at [293, 535] on button "Submit" at bounding box center [281, 540] width 139 height 34
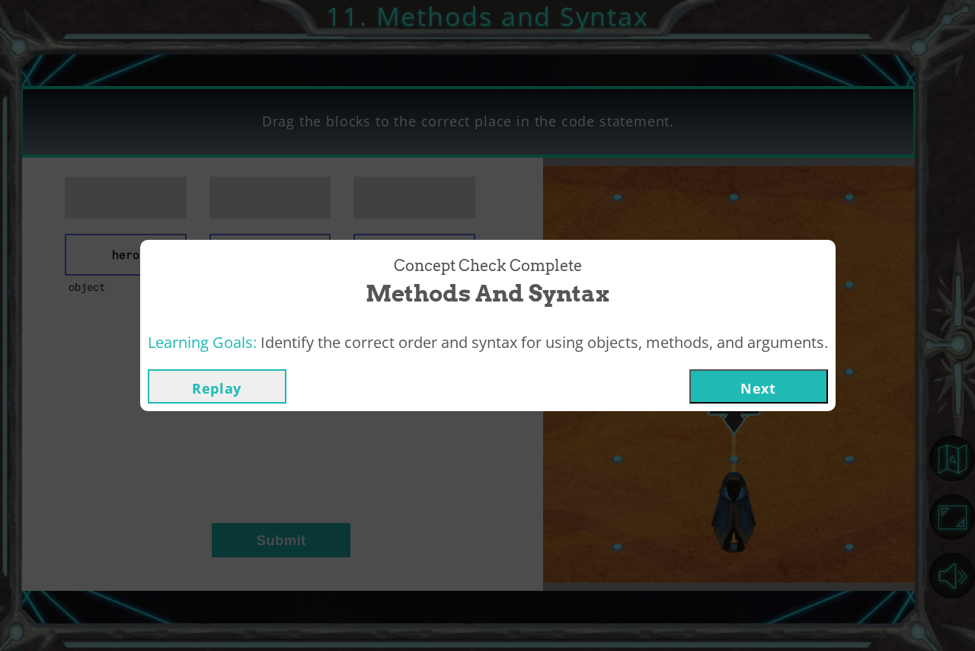
click at [747, 372] on button "Next" at bounding box center [758, 386] width 139 height 34
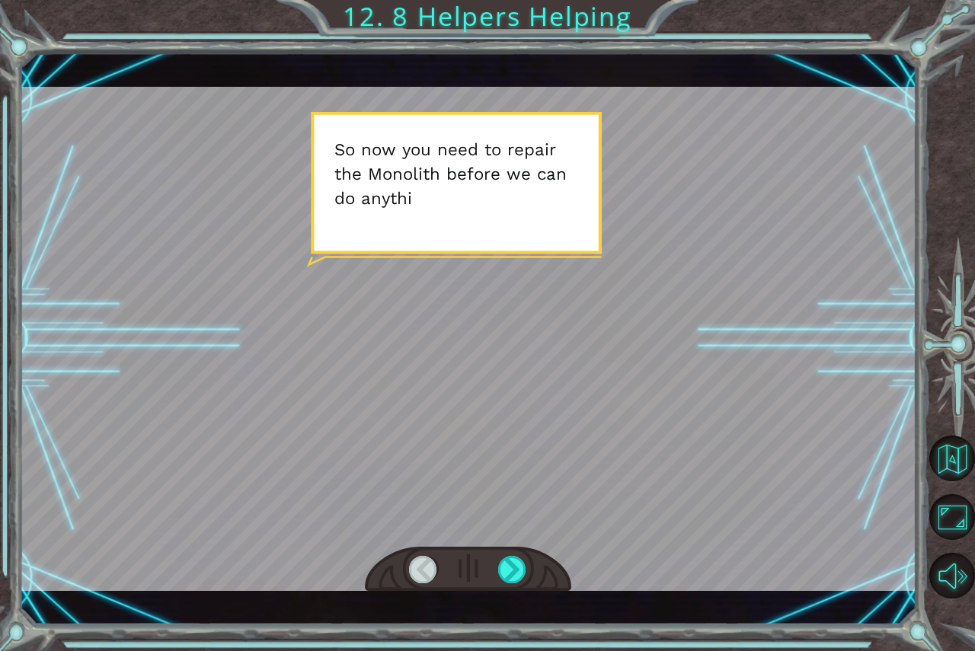
click at [521, 340] on div at bounding box center [468, 339] width 897 height 504
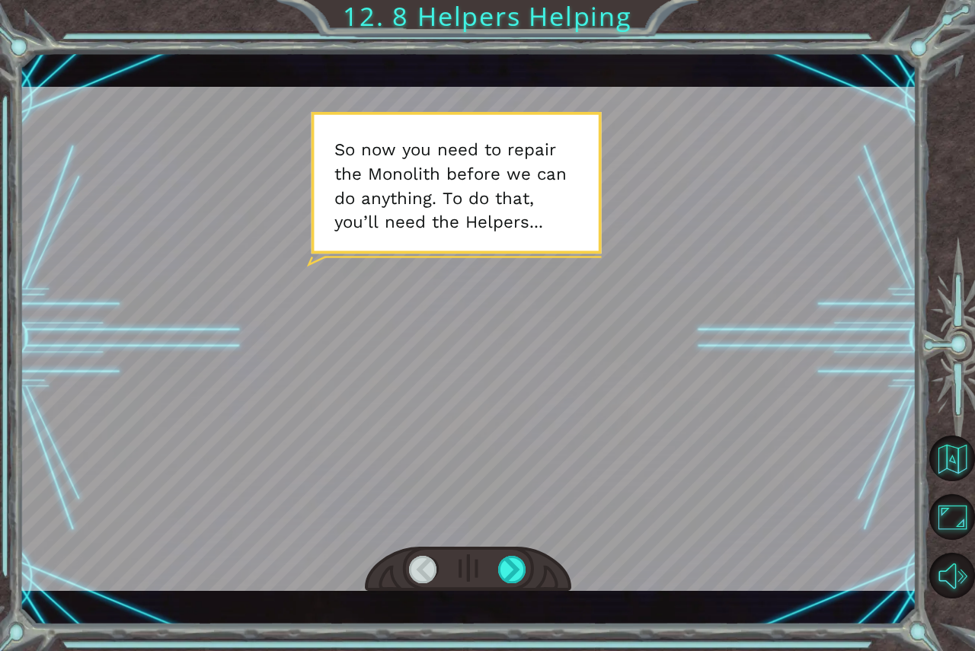
click at [521, 340] on div at bounding box center [468, 339] width 897 height 504
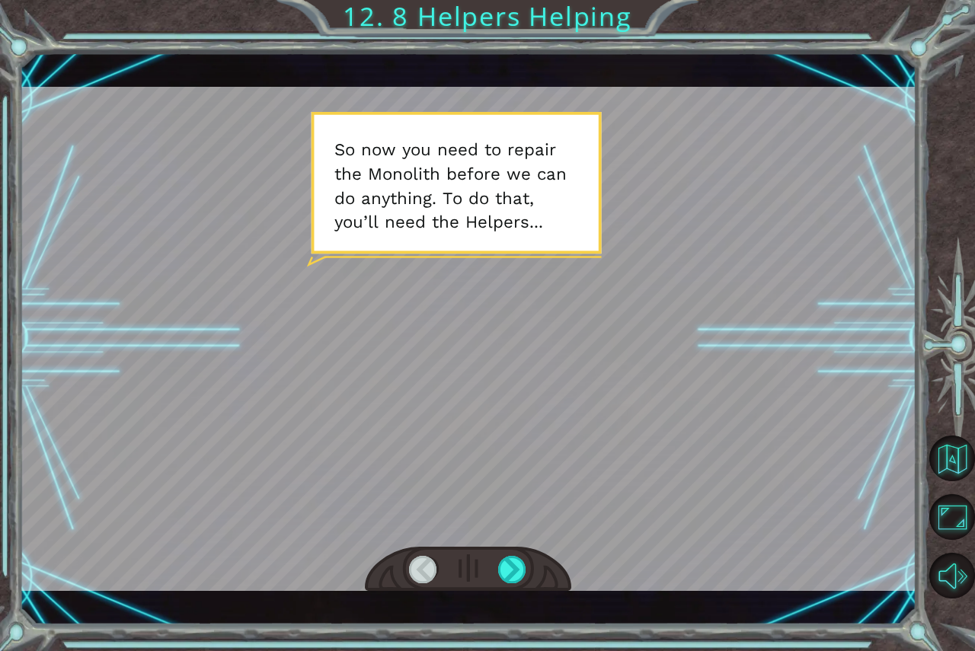
click at [521, 340] on div at bounding box center [468, 339] width 897 height 504
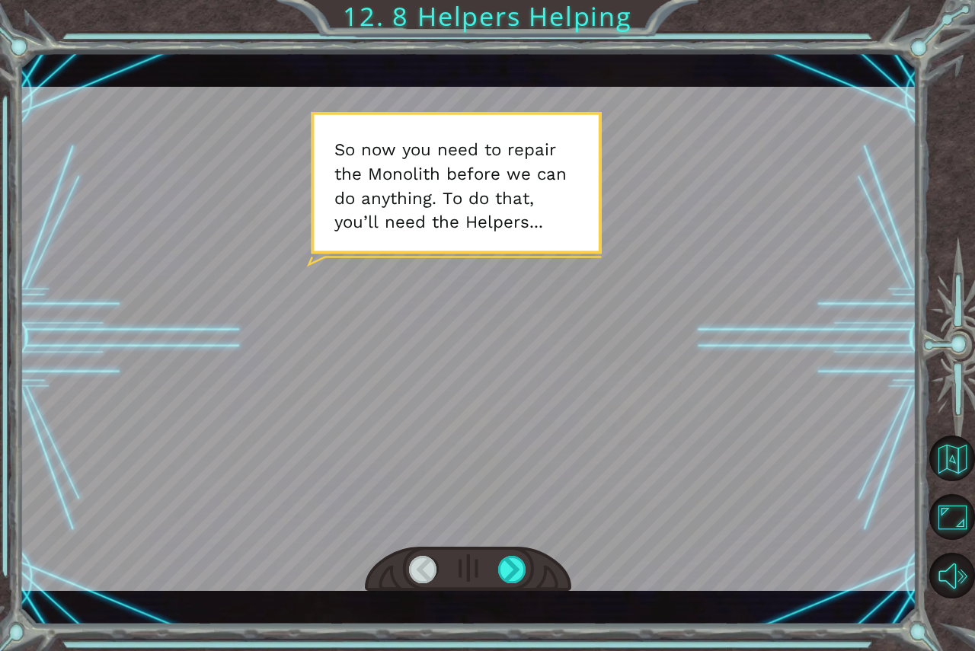
click at [521, 340] on div at bounding box center [468, 339] width 897 height 504
click at [526, 340] on div at bounding box center [468, 339] width 897 height 504
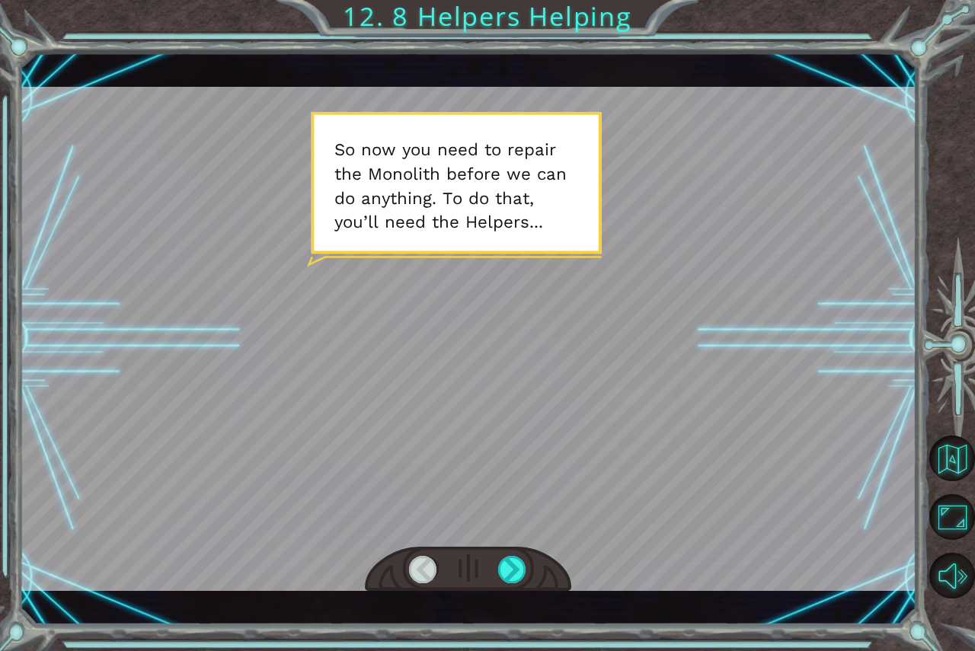
click at [526, 340] on div at bounding box center [468, 339] width 897 height 504
click at [530, 339] on div at bounding box center [468, 339] width 897 height 504
click at [533, 339] on div at bounding box center [468, 339] width 897 height 504
drag, startPoint x: 556, startPoint y: 339, endPoint x: 624, endPoint y: 339, distance: 67.8
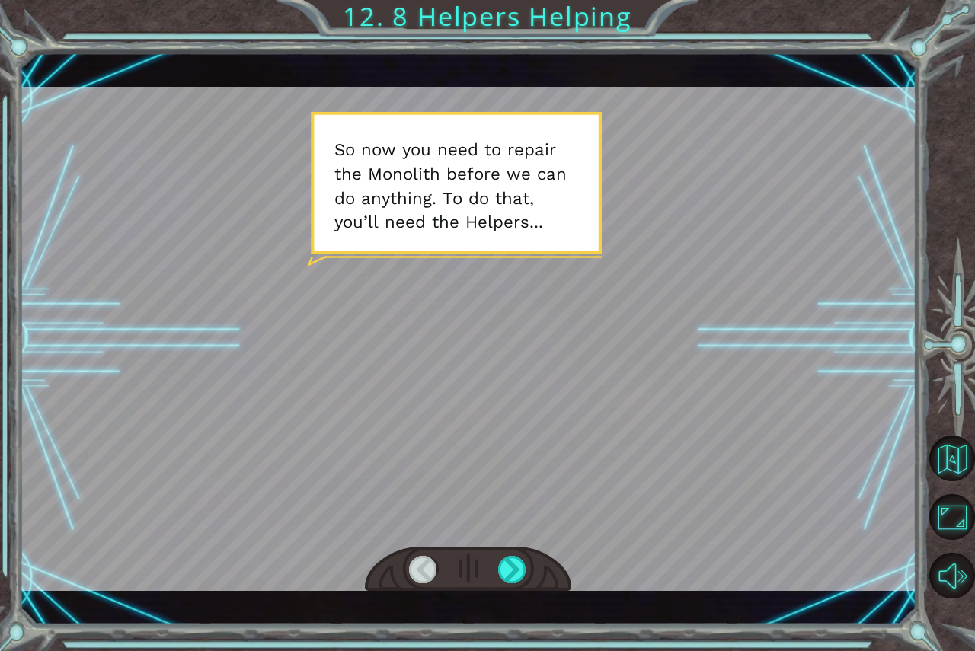
click at [590, 339] on div at bounding box center [468, 339] width 897 height 504
click at [706, 329] on div at bounding box center [468, 339] width 897 height 504
drag, startPoint x: 805, startPoint y: 122, endPoint x: 901, endPoint y: 280, distance: 184.6
click at [806, 125] on div at bounding box center [468, 339] width 897 height 504
click at [952, 537] on button "Maximize Browser" at bounding box center [952, 517] width 46 height 46
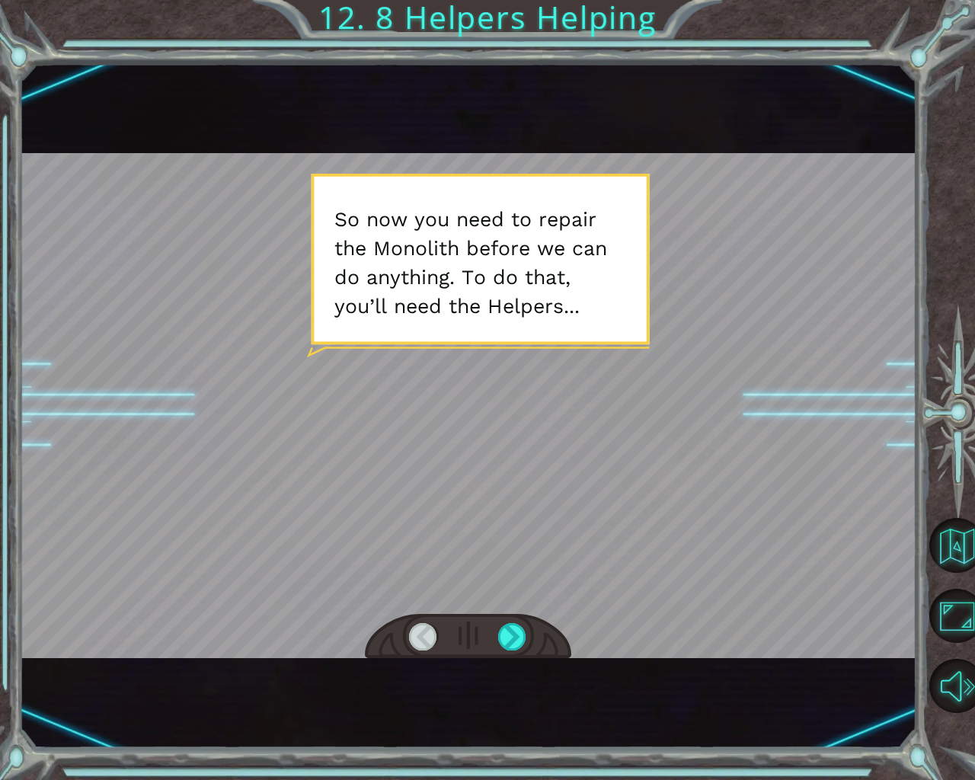
click at [495, 464] on div at bounding box center [468, 405] width 897 height 504
drag, startPoint x: 495, startPoint y: 457, endPoint x: 495, endPoint y: 448, distance: 9.1
click at [495, 452] on div at bounding box center [468, 405] width 897 height 504
click at [495, 448] on div at bounding box center [468, 405] width 897 height 504
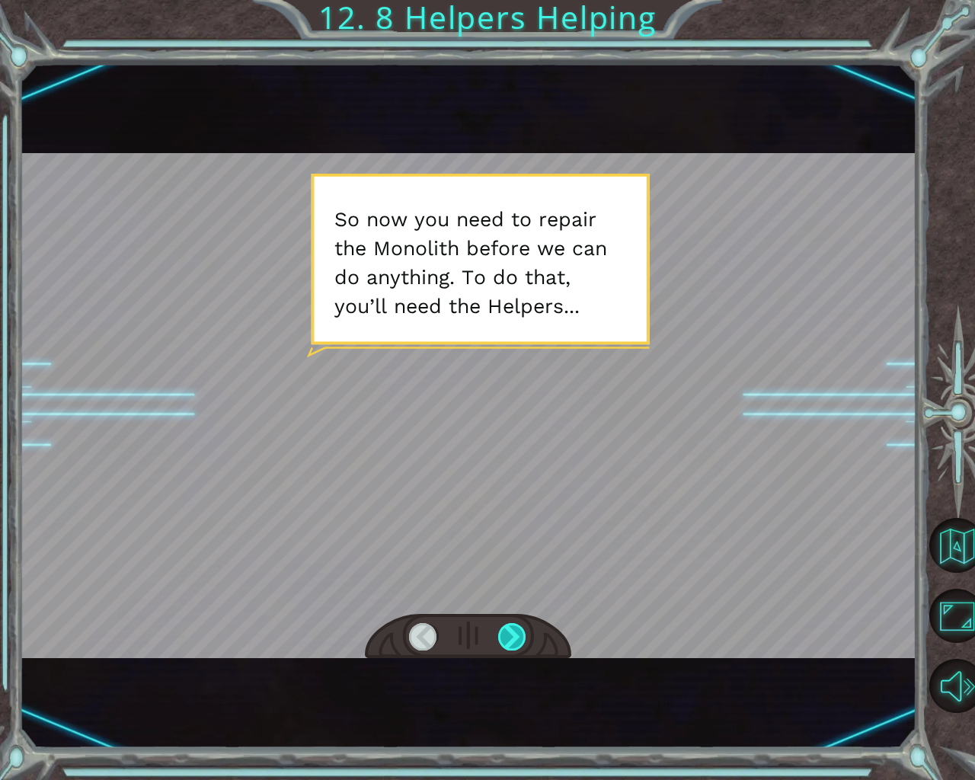
click at [515, 632] on div at bounding box center [512, 636] width 29 height 27
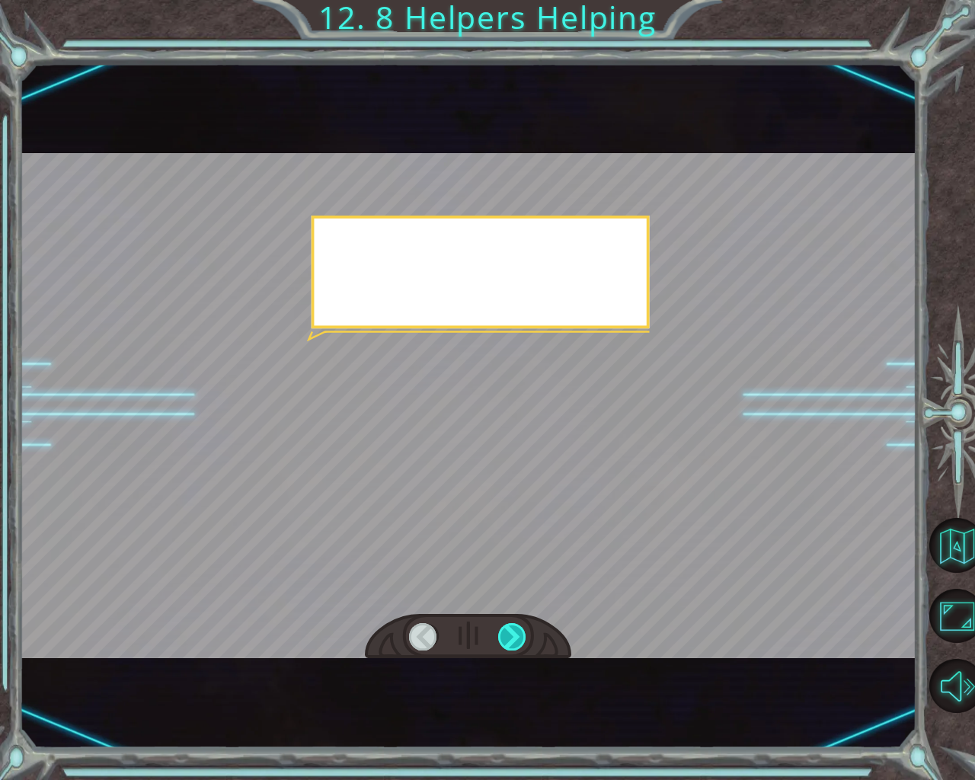
click at [515, 632] on div at bounding box center [512, 636] width 29 height 27
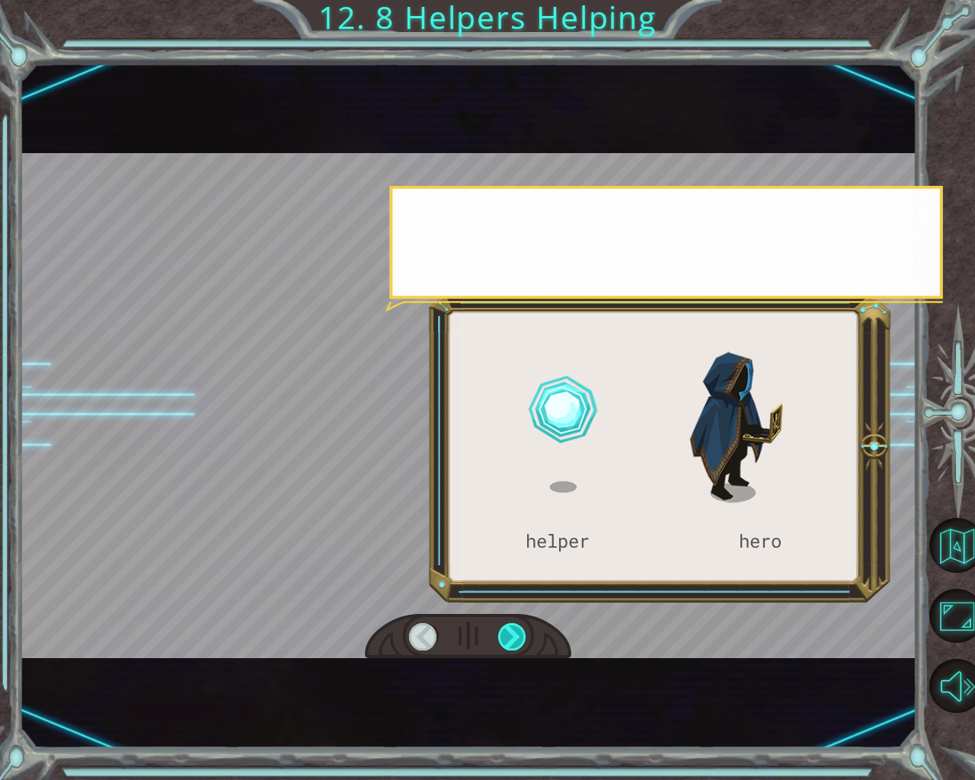
click at [515, 632] on div at bounding box center [512, 636] width 29 height 27
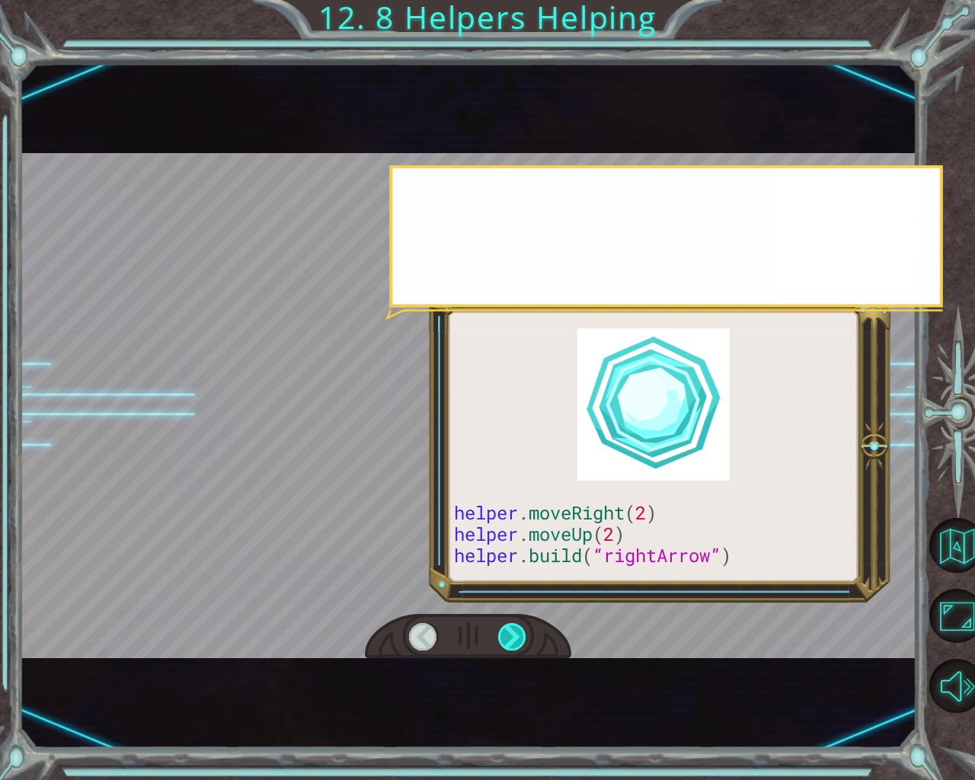
click at [515, 632] on div at bounding box center [512, 636] width 29 height 27
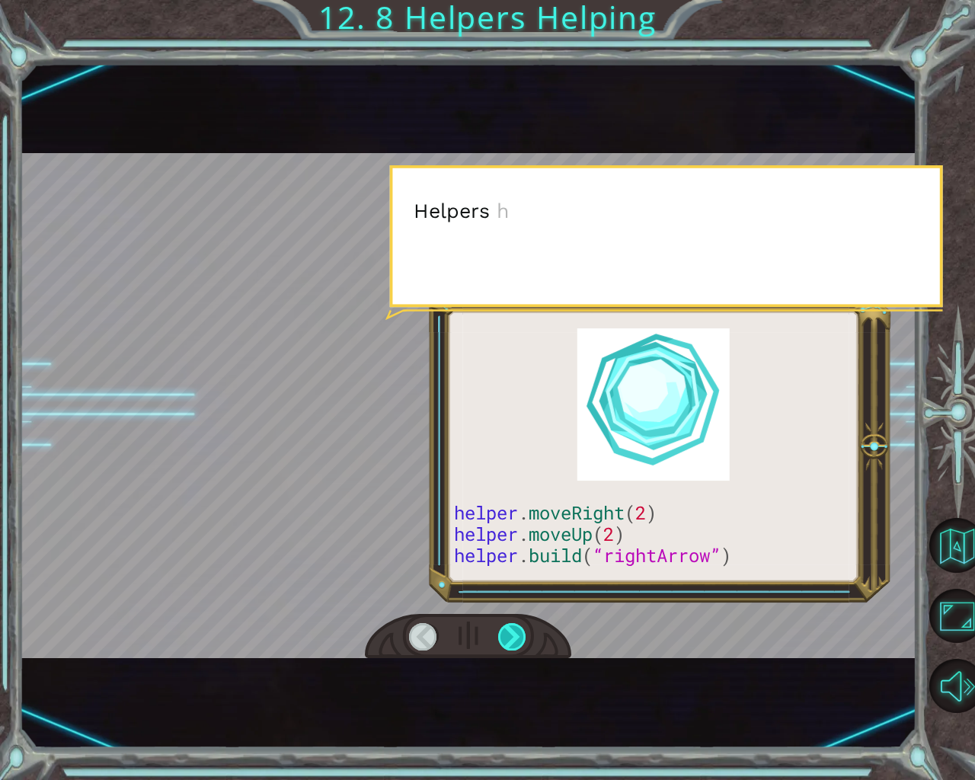
click at [514, 628] on div at bounding box center [512, 636] width 29 height 27
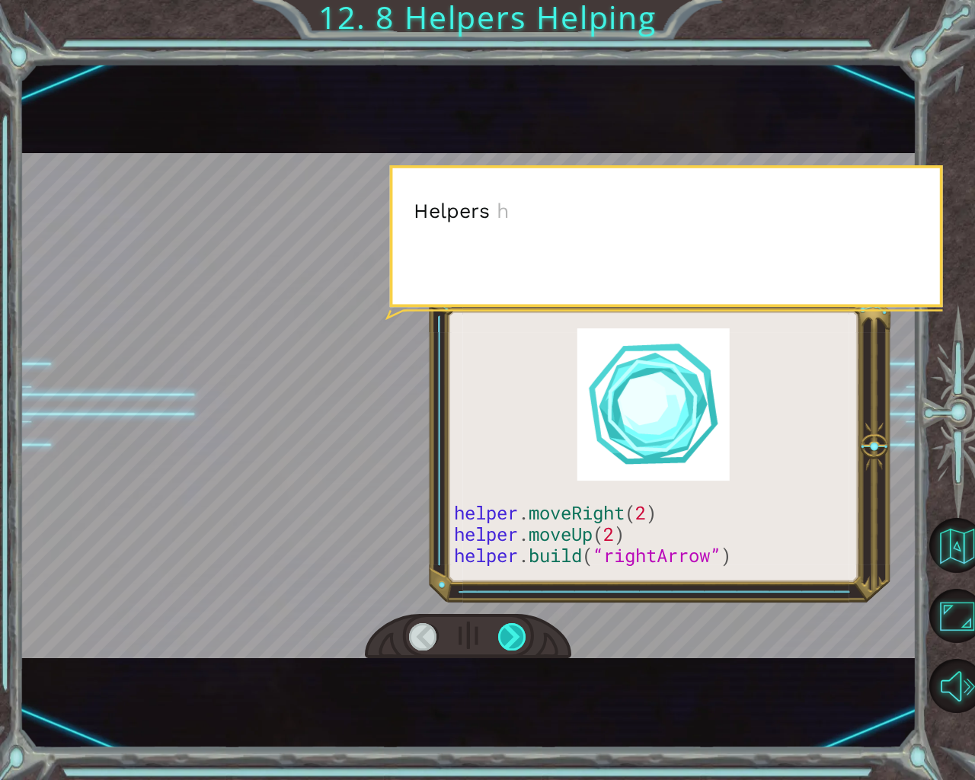
click at [514, 628] on div at bounding box center [512, 636] width 29 height 27
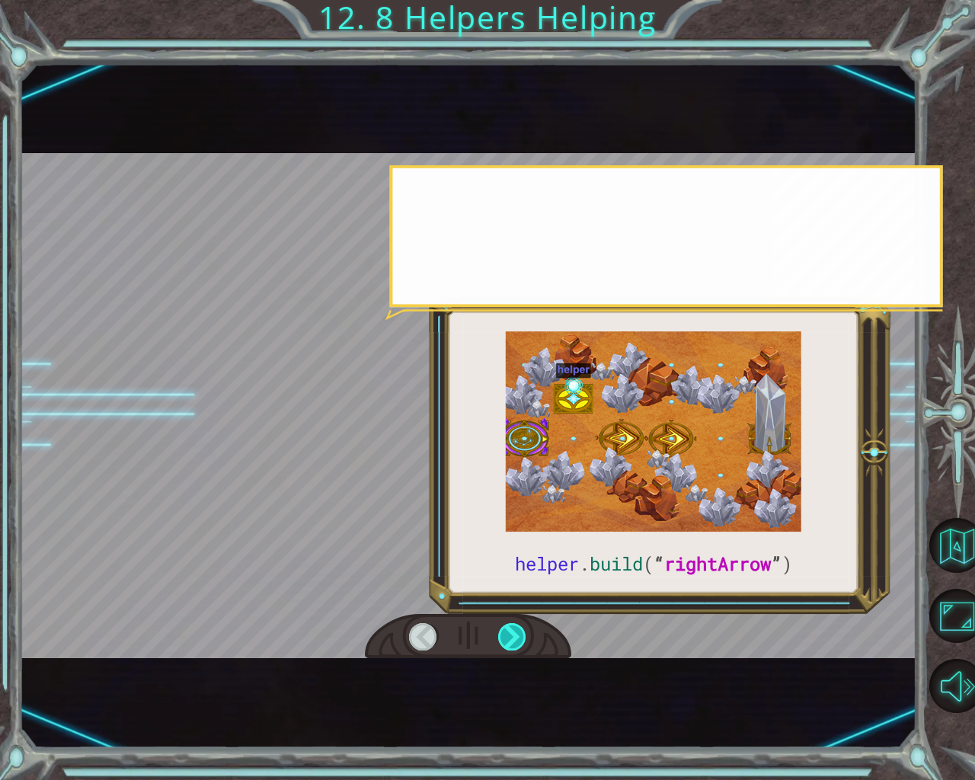
click at [514, 628] on div at bounding box center [512, 636] width 29 height 27
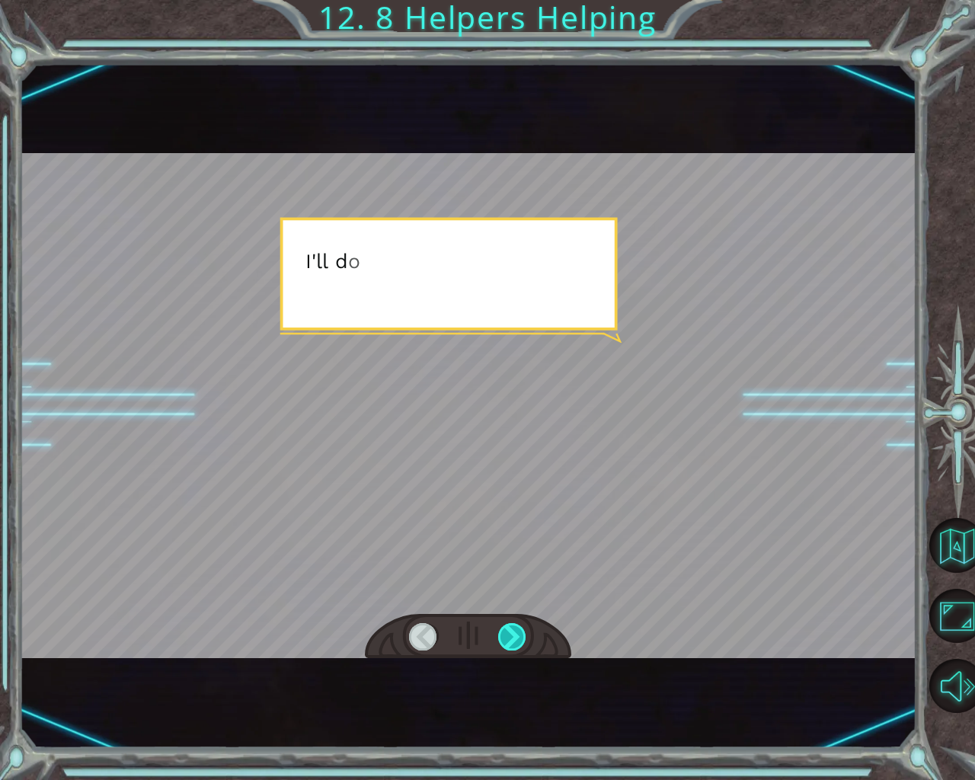
click at [514, 628] on div at bounding box center [512, 636] width 29 height 27
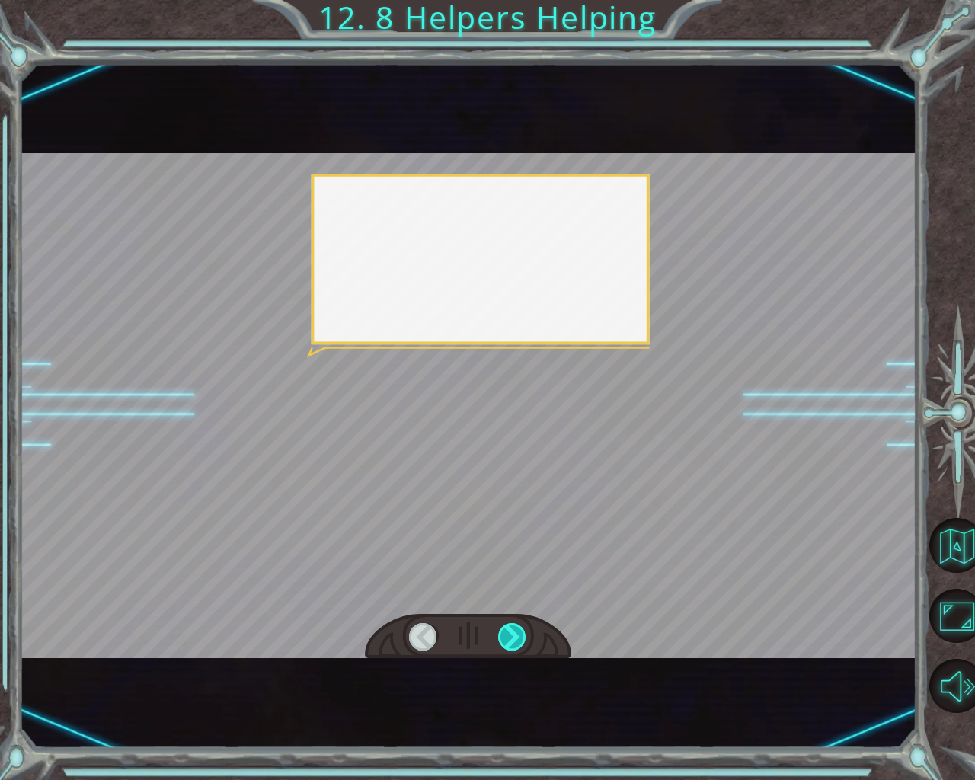
click at [514, 628] on div at bounding box center [512, 636] width 29 height 27
click at [515, 625] on div at bounding box center [512, 636] width 29 height 27
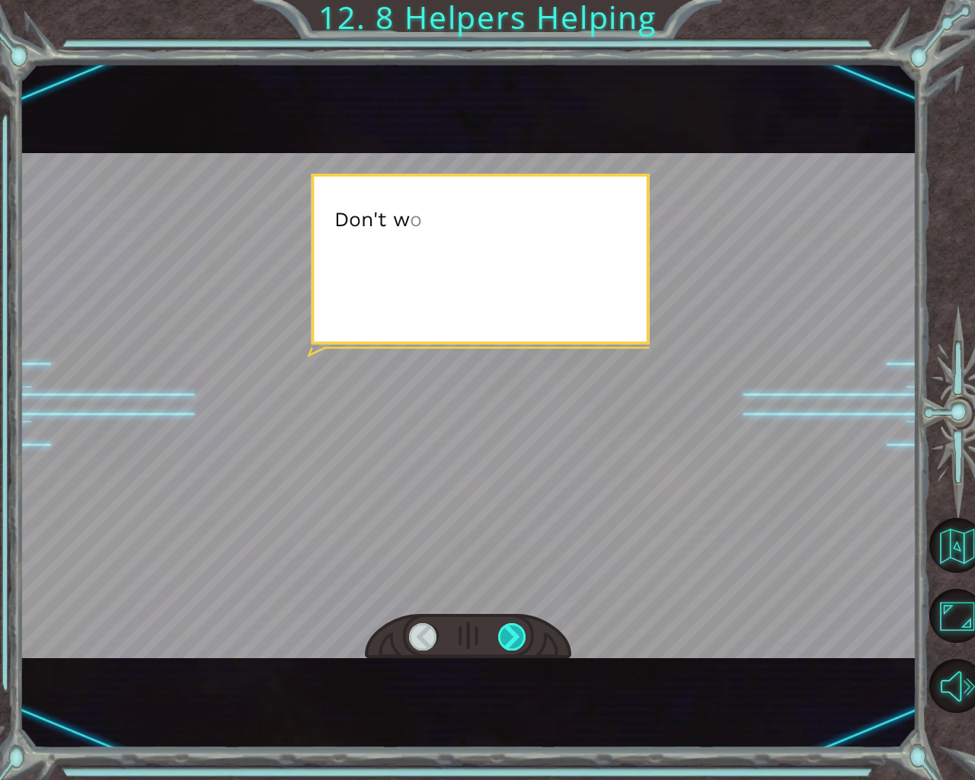
click at [515, 625] on div at bounding box center [512, 636] width 29 height 27
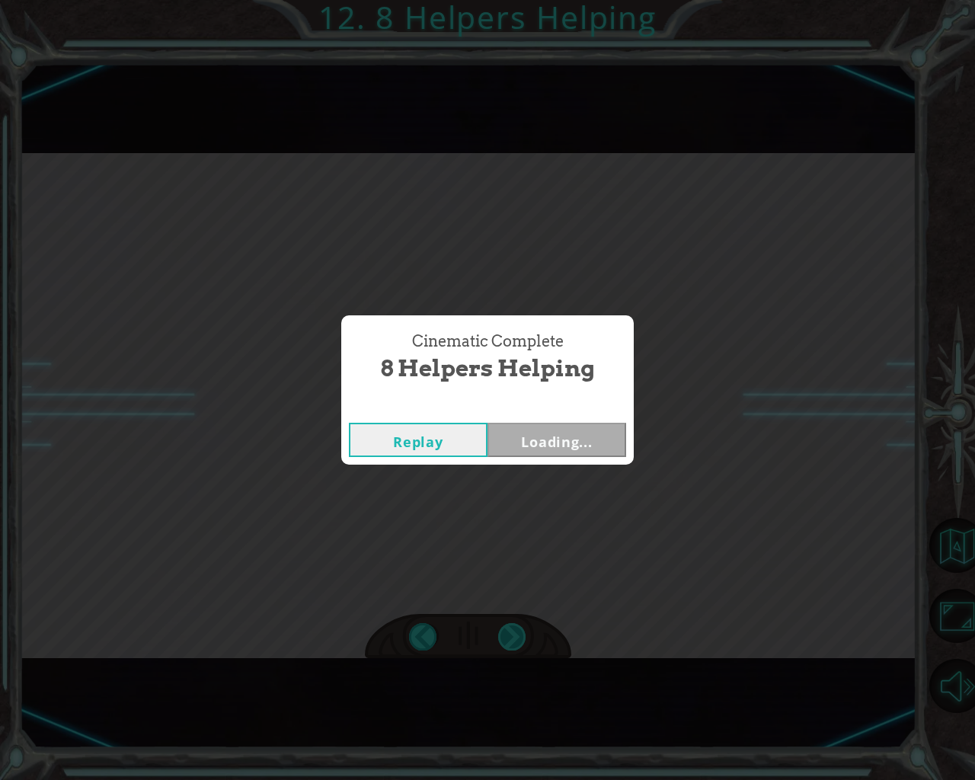
click at [515, 625] on div "Cinematic Complete 8 Helpers Helping Replay Loading..." at bounding box center [487, 390] width 975 height 780
click at [515, 625] on div "Cinematic Complete 8 Helpers Helping Replay Next" at bounding box center [487, 390] width 975 height 780
click at [549, 437] on button "Next" at bounding box center [557, 440] width 139 height 34
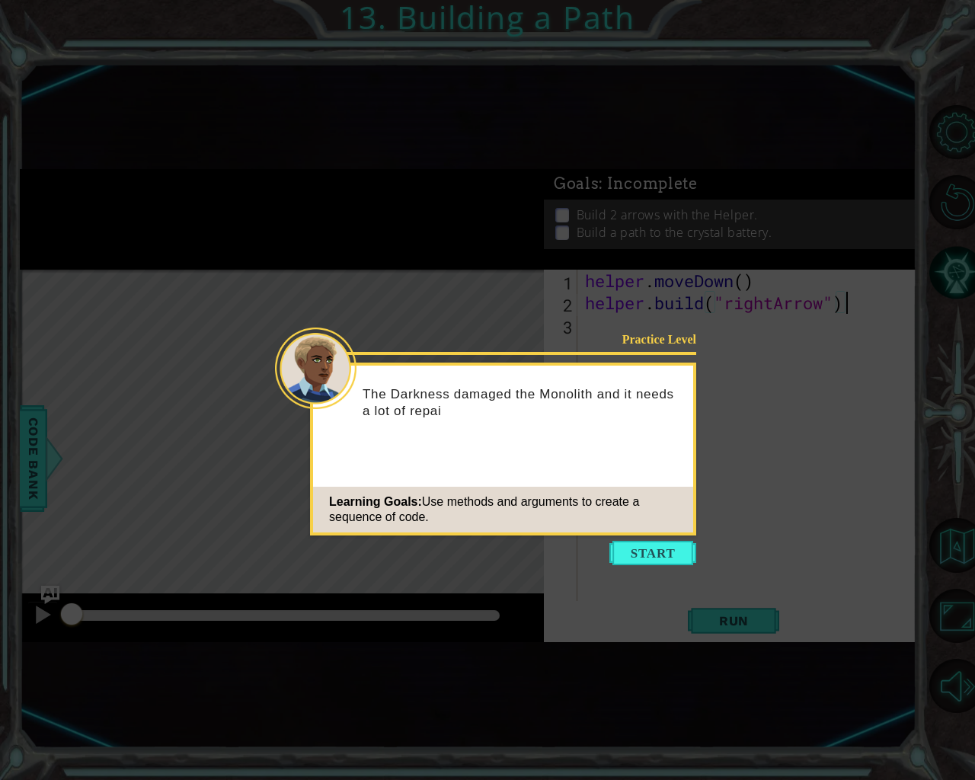
click at [641, 539] on icon at bounding box center [487, 390] width 975 height 780
click at [648, 555] on button "Start" at bounding box center [652, 553] width 87 height 24
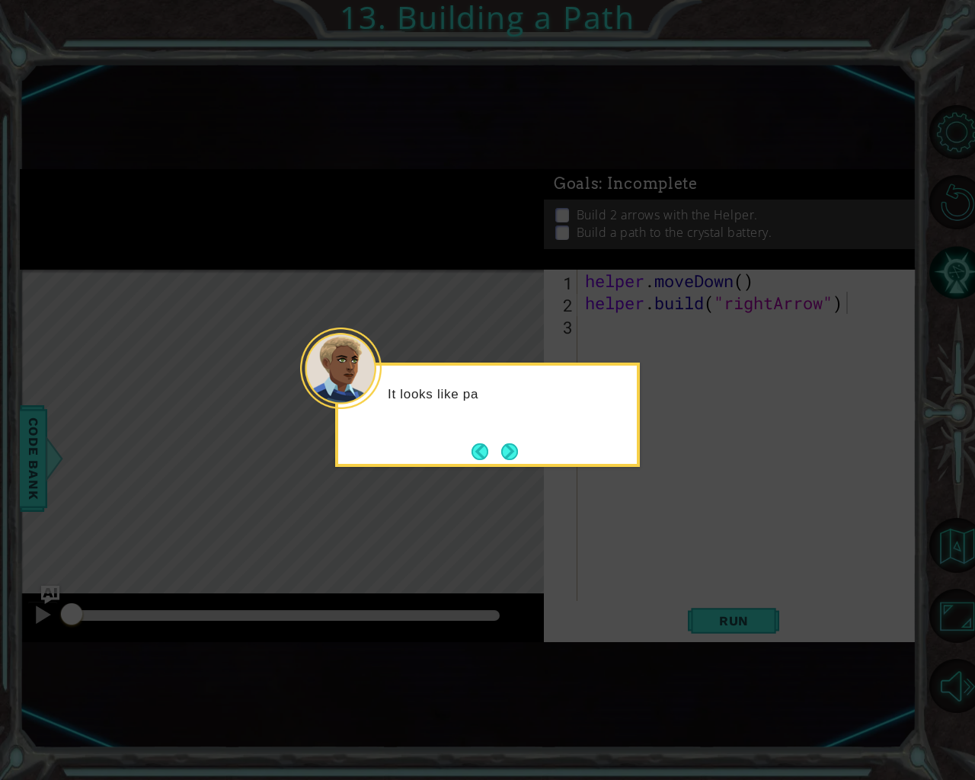
click at [683, 391] on icon at bounding box center [487, 390] width 975 height 780
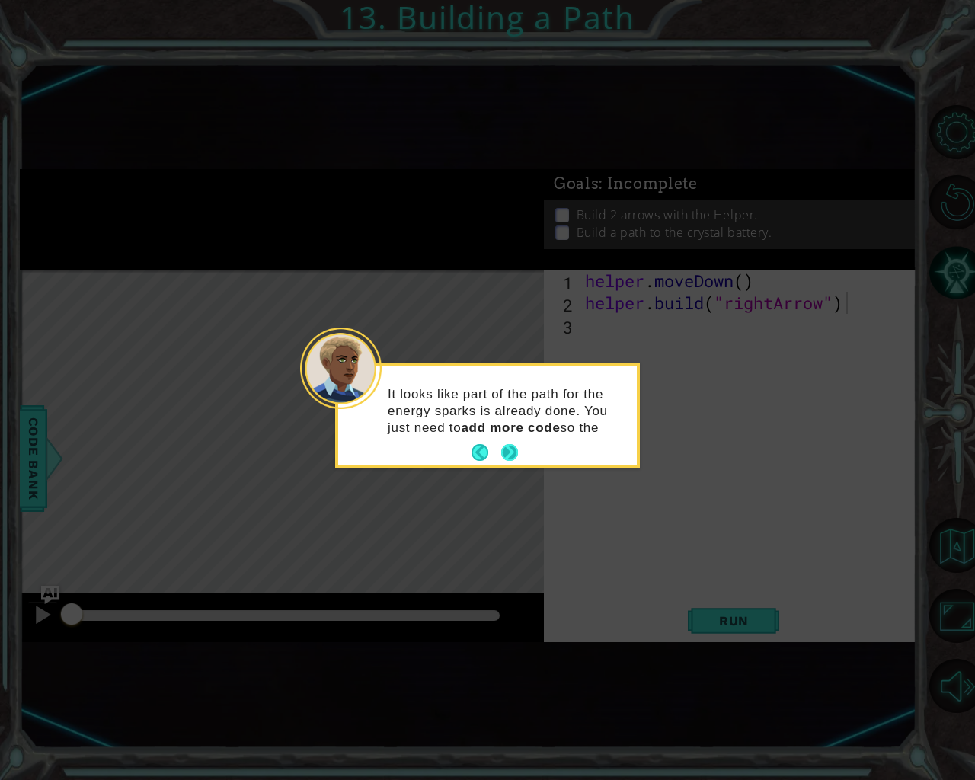
click at [513, 444] on button "Next" at bounding box center [509, 452] width 17 height 17
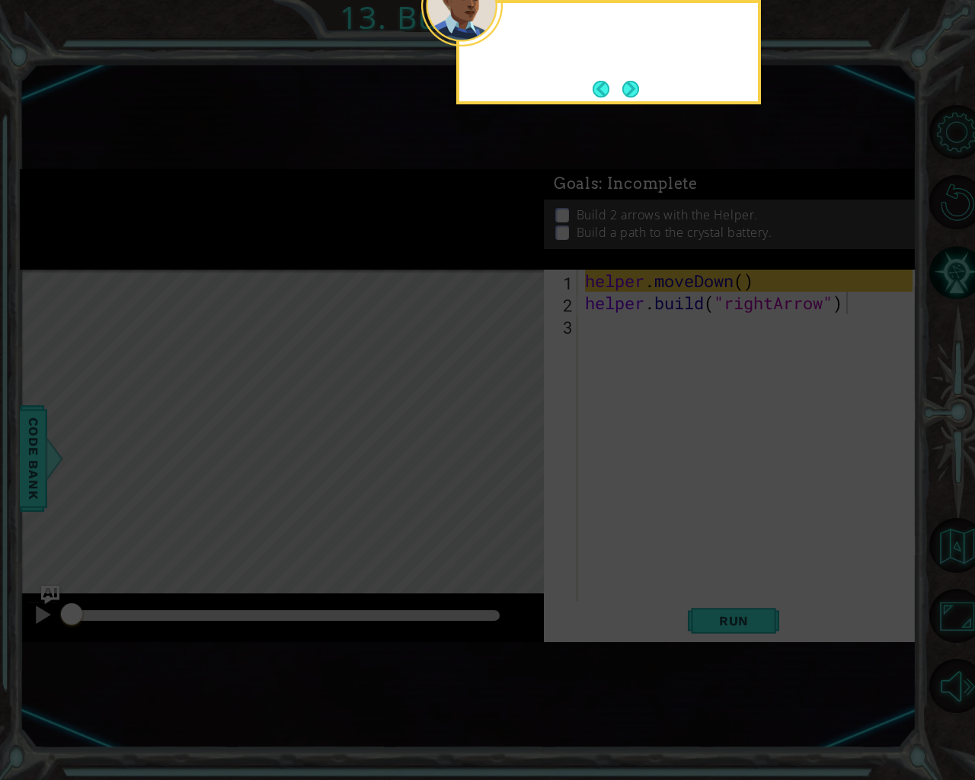
click at [513, 443] on icon at bounding box center [487, 264] width 975 height 1031
click at [622, 81] on button "Next" at bounding box center [630, 89] width 17 height 17
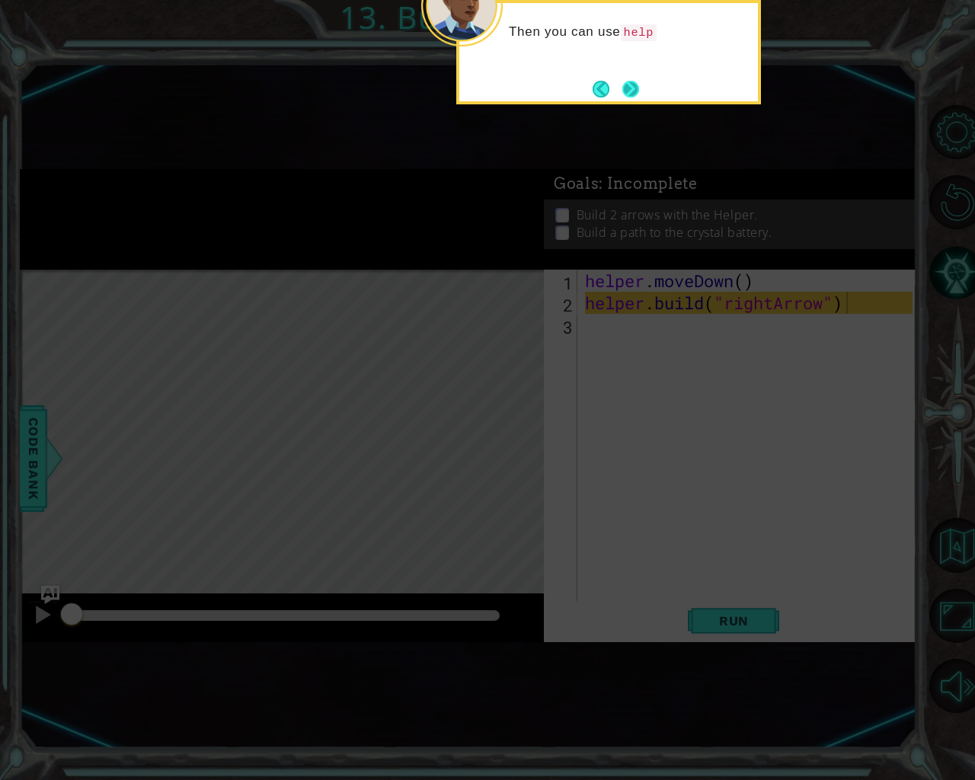
click at [624, 82] on button "Next" at bounding box center [630, 89] width 17 height 17
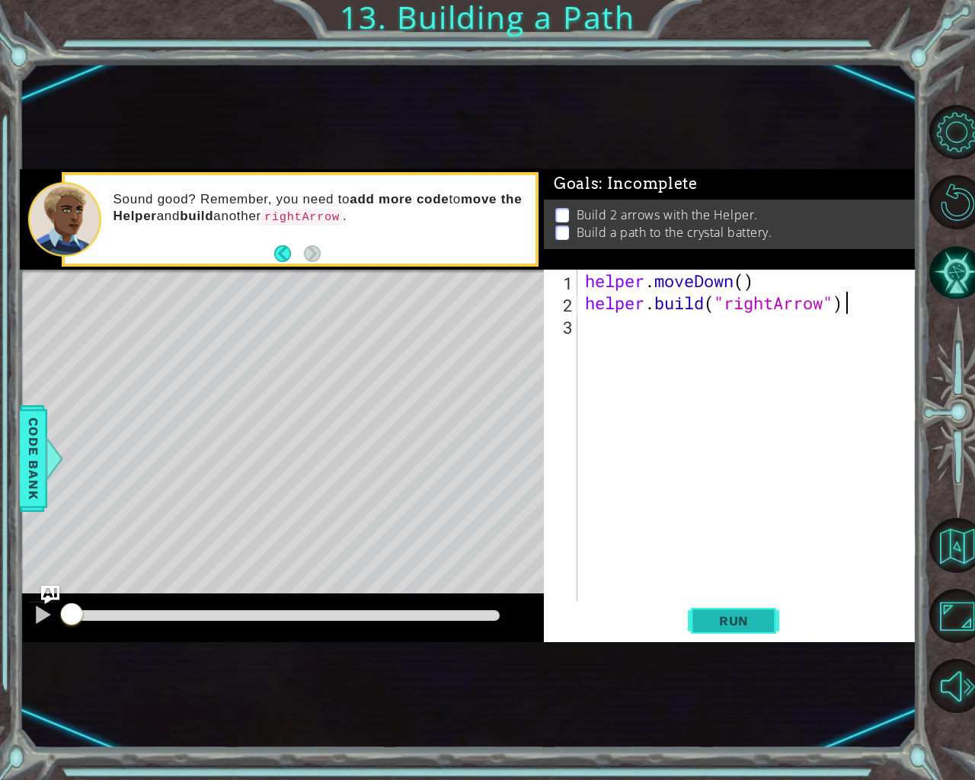
click at [763, 621] on span "Run" at bounding box center [734, 620] width 60 height 15
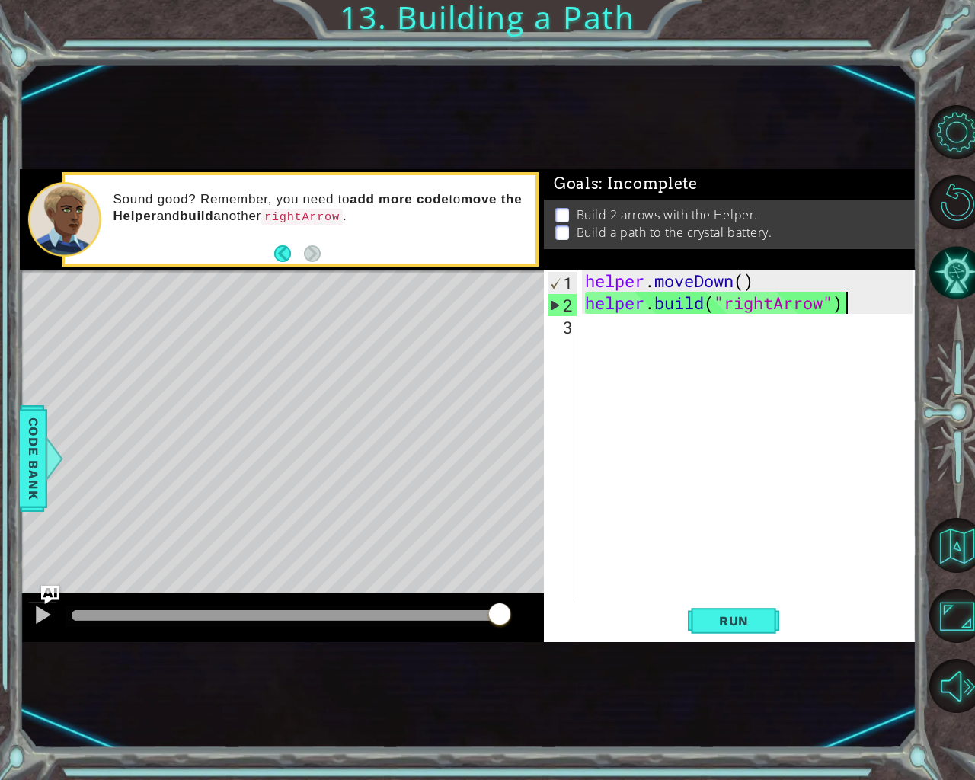
drag, startPoint x: 317, startPoint y: 615, endPoint x: 536, endPoint y: 652, distance: 221.8
click at [535, 651] on div "1 ההההההההההההההההההההההההההההההההההההההההההההההההההההההההההההההההההההההההההההה…" at bounding box center [468, 405] width 897 height 686
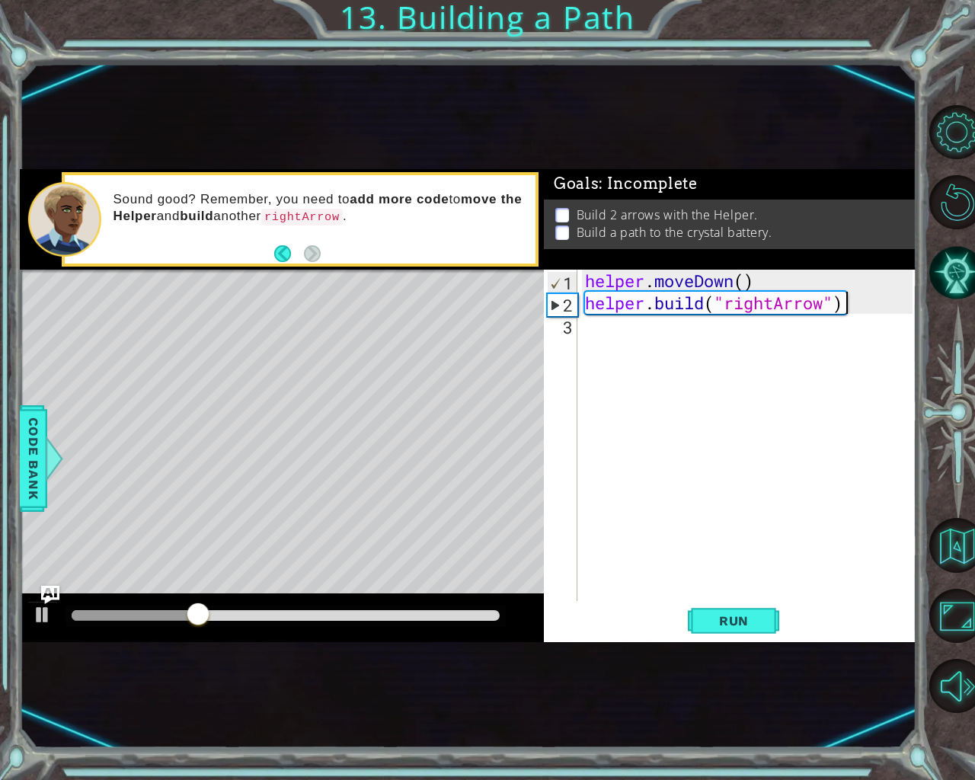
click at [627, 336] on div "helper . moveDown ( ) helper . build ( "rightArrow" )" at bounding box center [751, 458] width 338 height 376
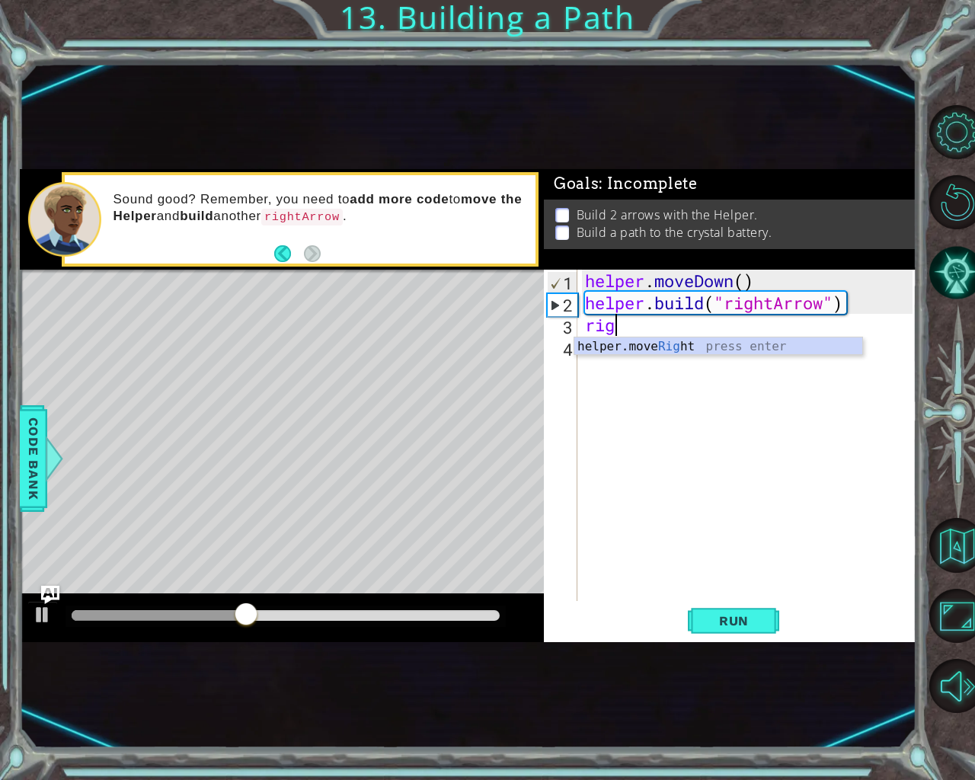
scroll to position [0, 2]
click at [646, 341] on div "helper.move Right press enter" at bounding box center [718, 365] width 288 height 55
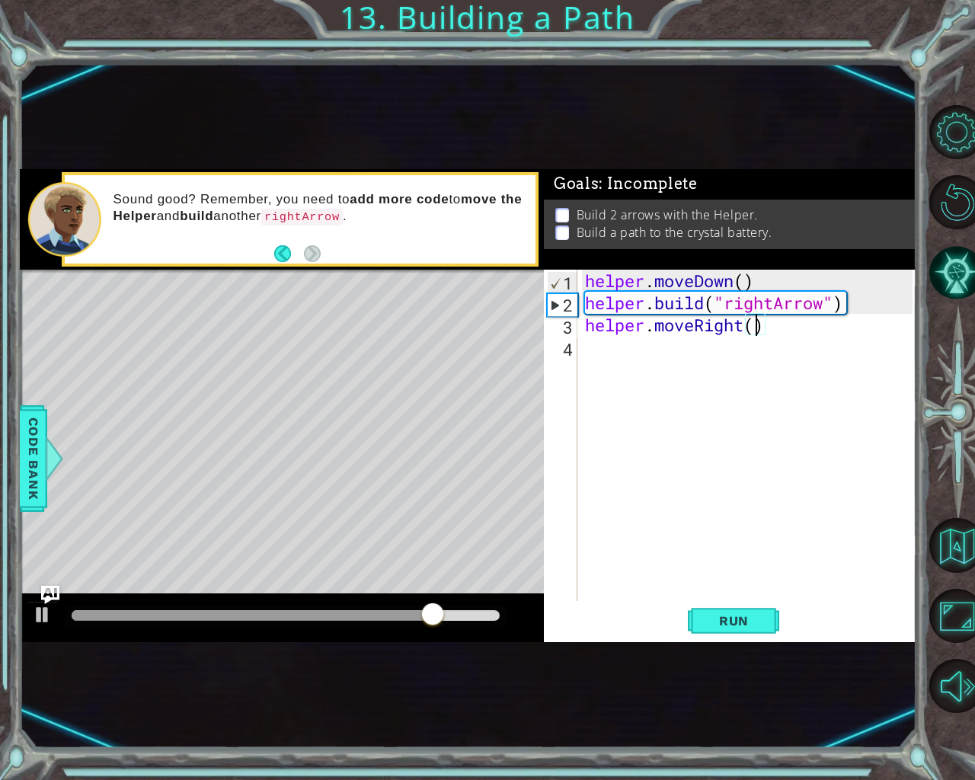
scroll to position [0, 8]
click at [761, 621] on span "Run" at bounding box center [734, 620] width 60 height 15
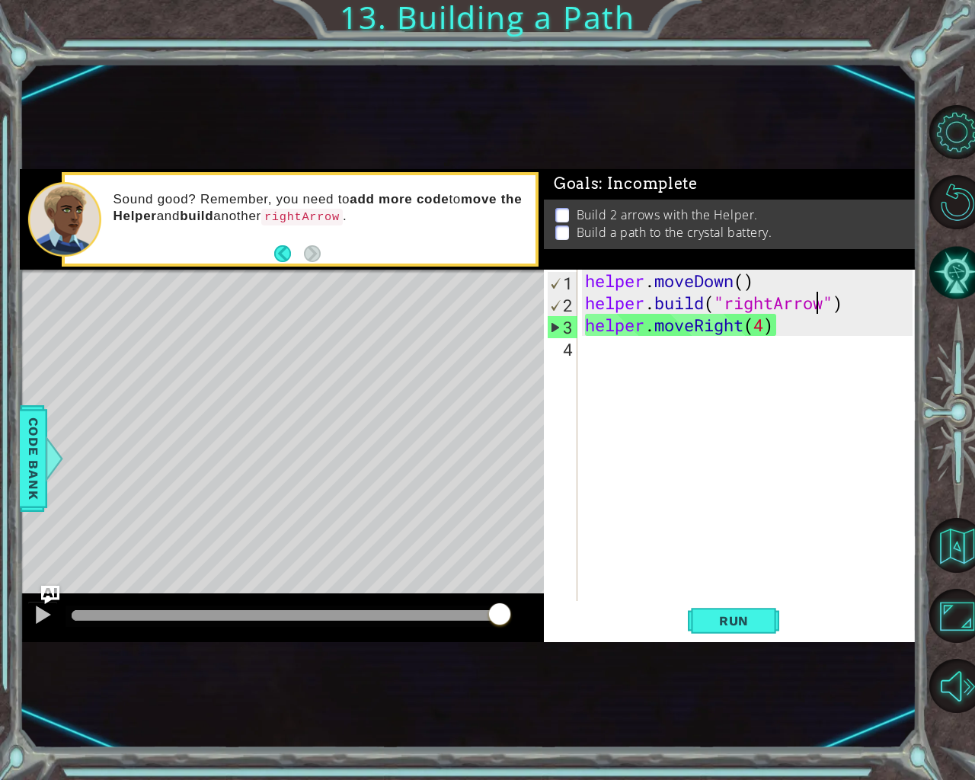
click at [821, 301] on div "helper . moveDown ( ) helper . build ( "rightArrow" ) helper . moveRight ( 4 )" at bounding box center [751, 458] width 338 height 376
type textarea "[DOMAIN_NAME]("rightArrow")"
click at [825, 300] on div "helper . moveDown ( ) helper . build ( "rightArrow" ) helper . moveRight ( 4 )" at bounding box center [751, 458] width 338 height 376
click at [801, 304] on div "helper . moveDown ( ) helper . build ( "rightArrow" ) helper . moveRight ( 4 )" at bounding box center [751, 458] width 338 height 376
click at [605, 365] on div "helper . moveDown ( ) helper . build ( "rightArrow" ) helper . moveRight ( 4 )" at bounding box center [751, 458] width 338 height 376
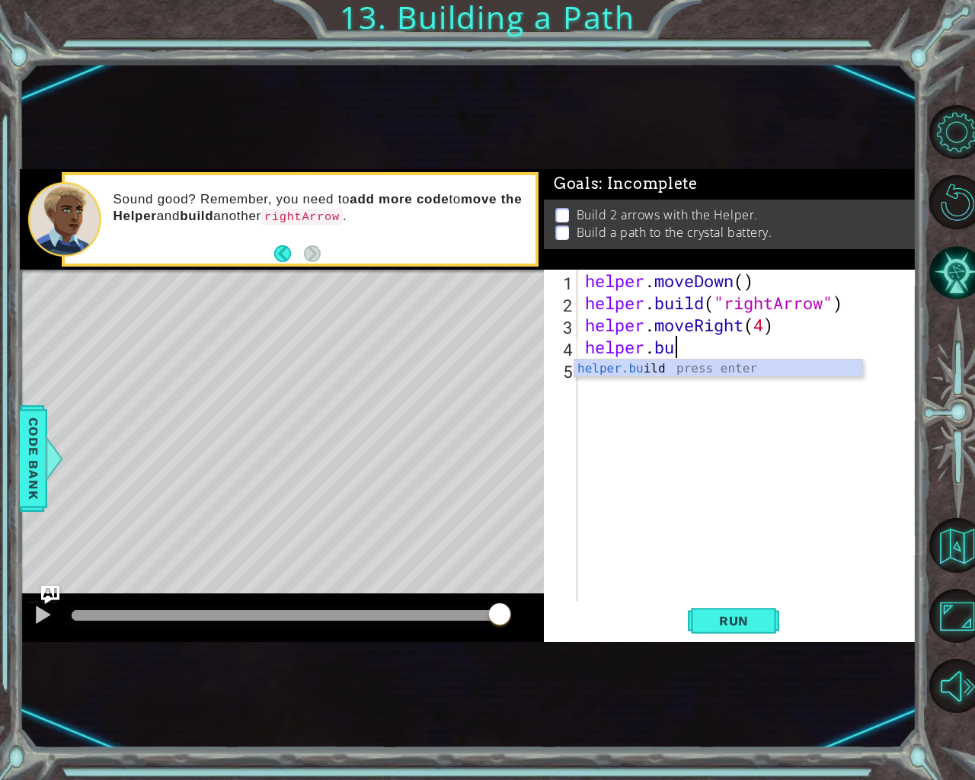
scroll to position [0, 4]
click at [682, 363] on div "helper.buil d press enter" at bounding box center [718, 387] width 288 height 55
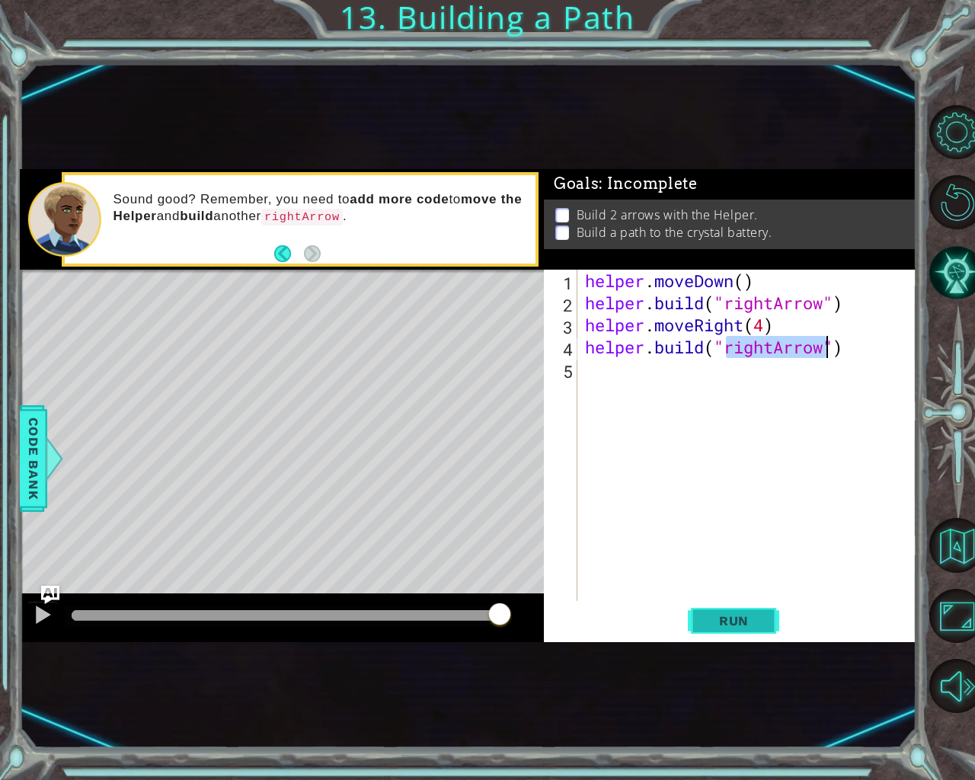
click at [723, 608] on button "Run" at bounding box center [733, 620] width 91 height 37
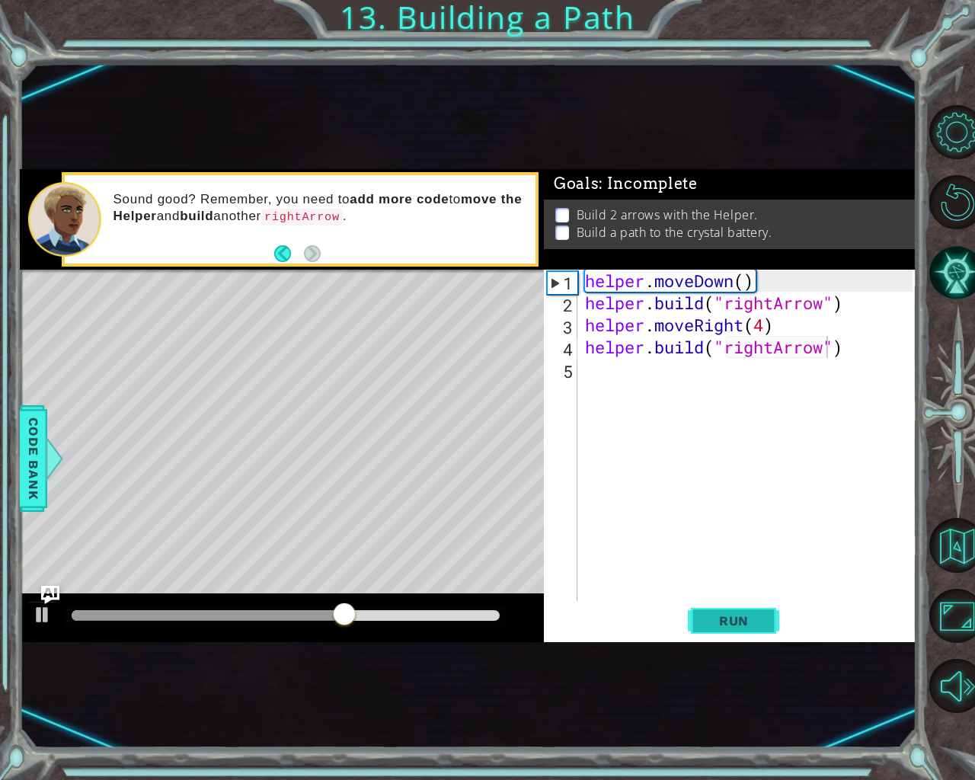
click at [712, 615] on span "Run" at bounding box center [734, 620] width 60 height 15
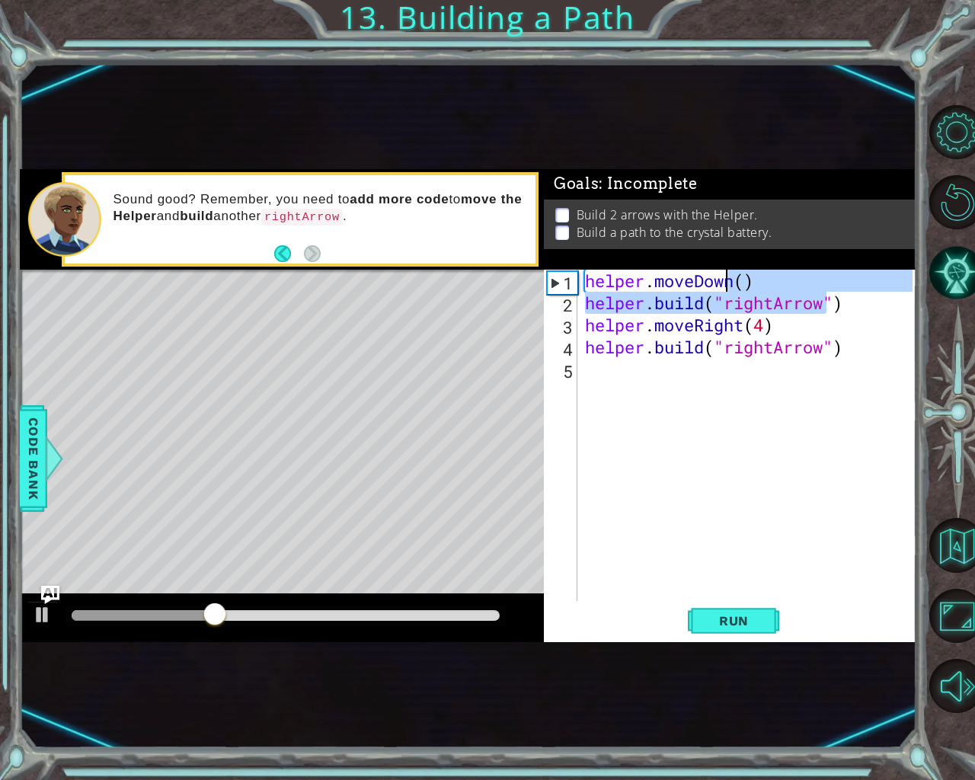
drag, startPoint x: 823, startPoint y: 305, endPoint x: 727, endPoint y: 291, distance: 97.0
click at [727, 291] on div "helper . moveDown ( ) helper . build ( "rightArrow" ) helper . moveRight ( 4 ) …" at bounding box center [751, 458] width 338 height 376
type textarea "helper.moveDown() [DOMAIN_NAME]("rightArrow")"
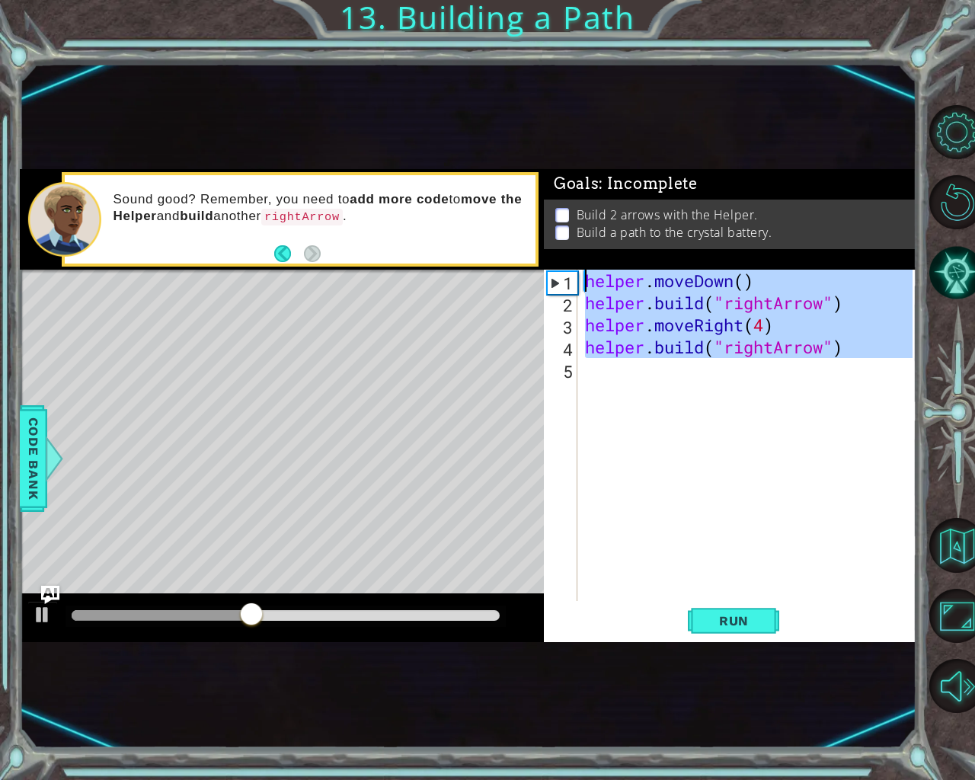
drag, startPoint x: 974, startPoint y: 417, endPoint x: 544, endPoint y: 254, distance: 460.3
click at [544, 254] on div "Goals : Incomplete Build 2 arrows with the Helper. Build a path to the crystal …" at bounding box center [730, 405] width 373 height 473
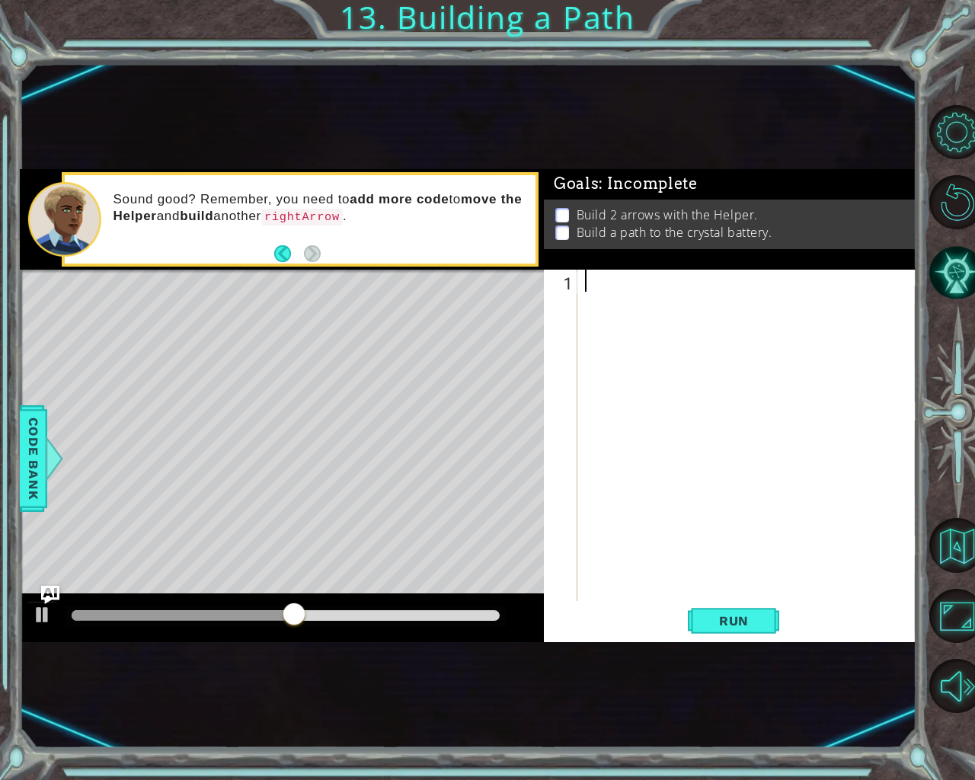
click at [695, 321] on div at bounding box center [751, 458] width 338 height 376
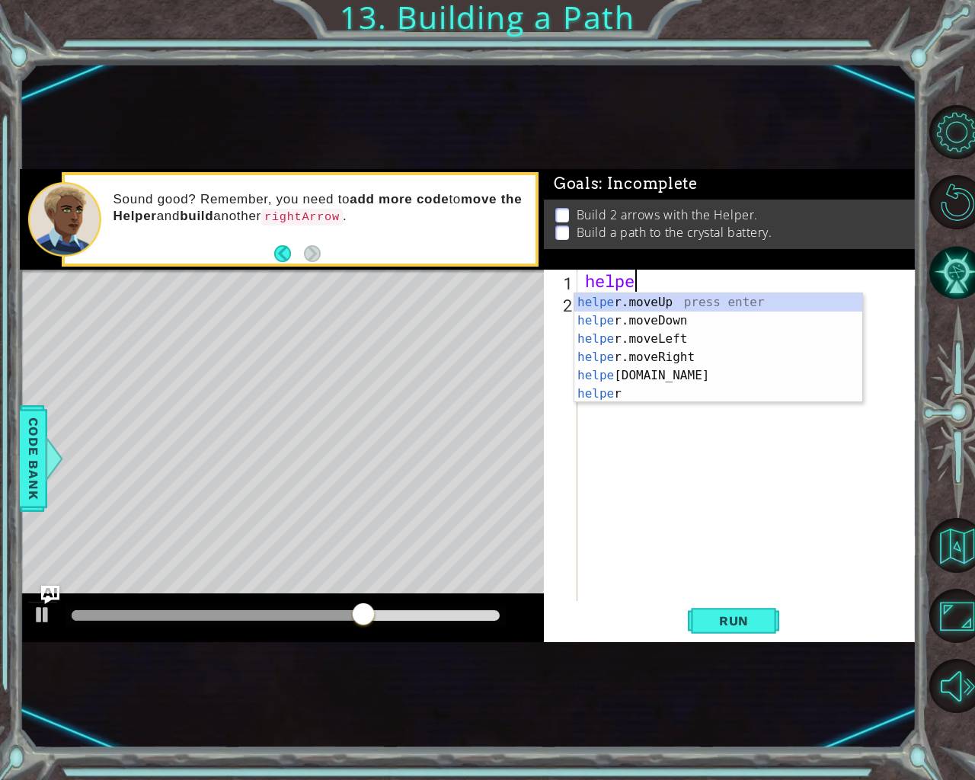
scroll to position [0, 2]
click at [627, 389] on div "helper press enter helper .moveUp press enter helper .moveDown press enter help…" at bounding box center [718, 366] width 288 height 146
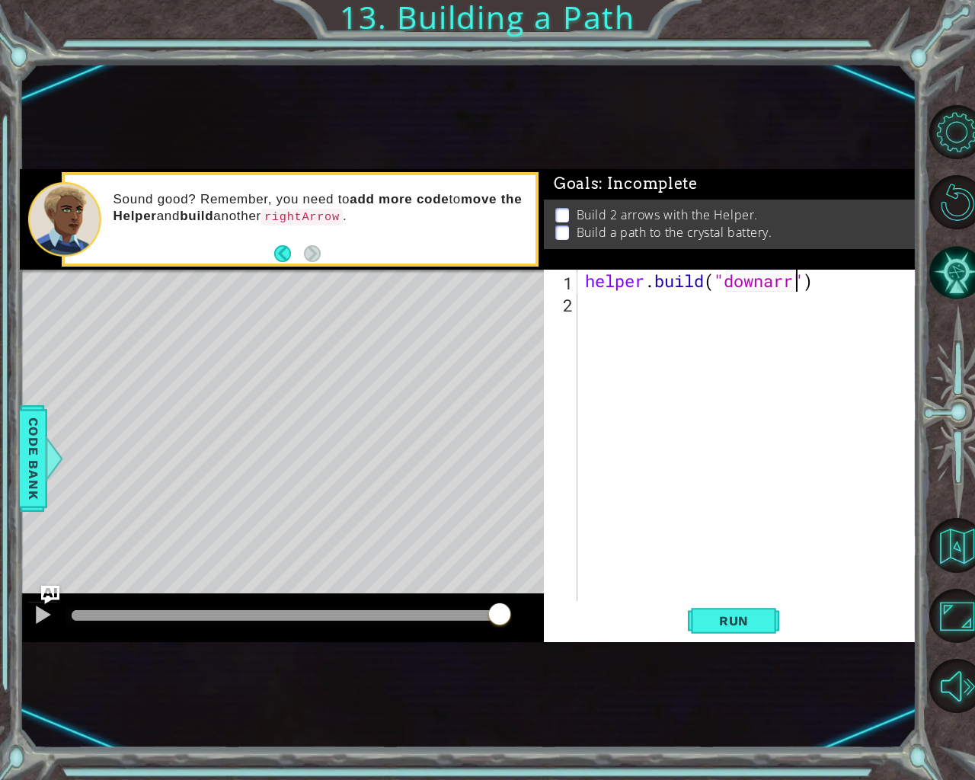
scroll to position [0, 9]
type textarea "[DOMAIN_NAME]("downarow")"
click at [749, 617] on span "Run" at bounding box center [734, 620] width 60 height 15
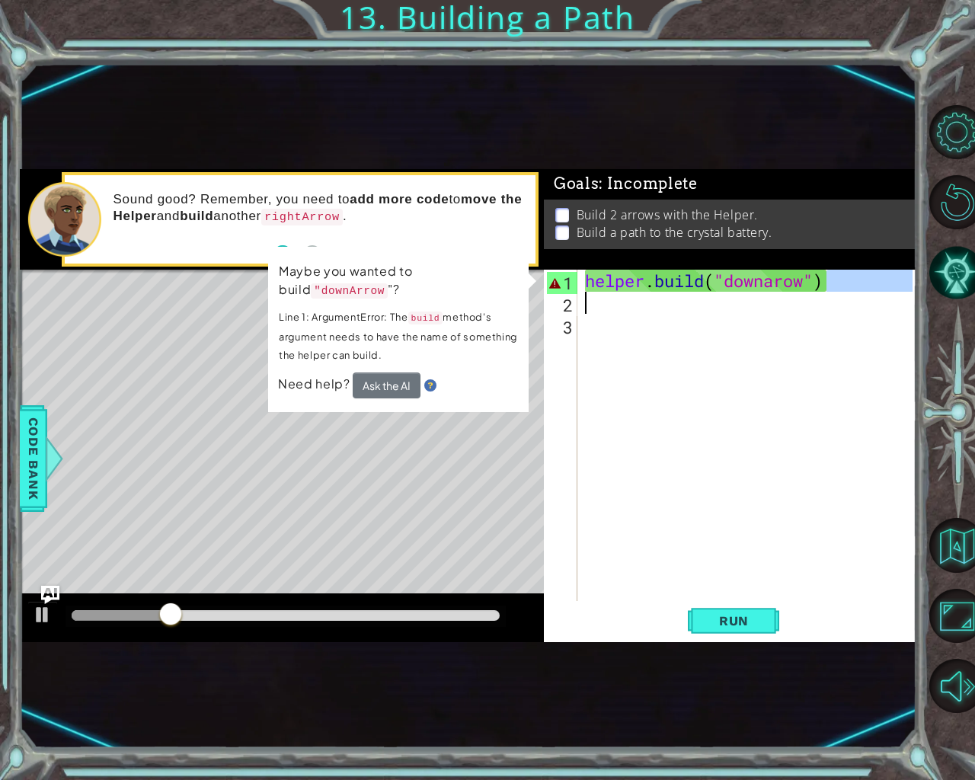
drag, startPoint x: 840, startPoint y: 286, endPoint x: 590, endPoint y: 299, distance: 250.2
click at [590, 299] on div "helper . build ( "downarow" )" at bounding box center [751, 458] width 338 height 376
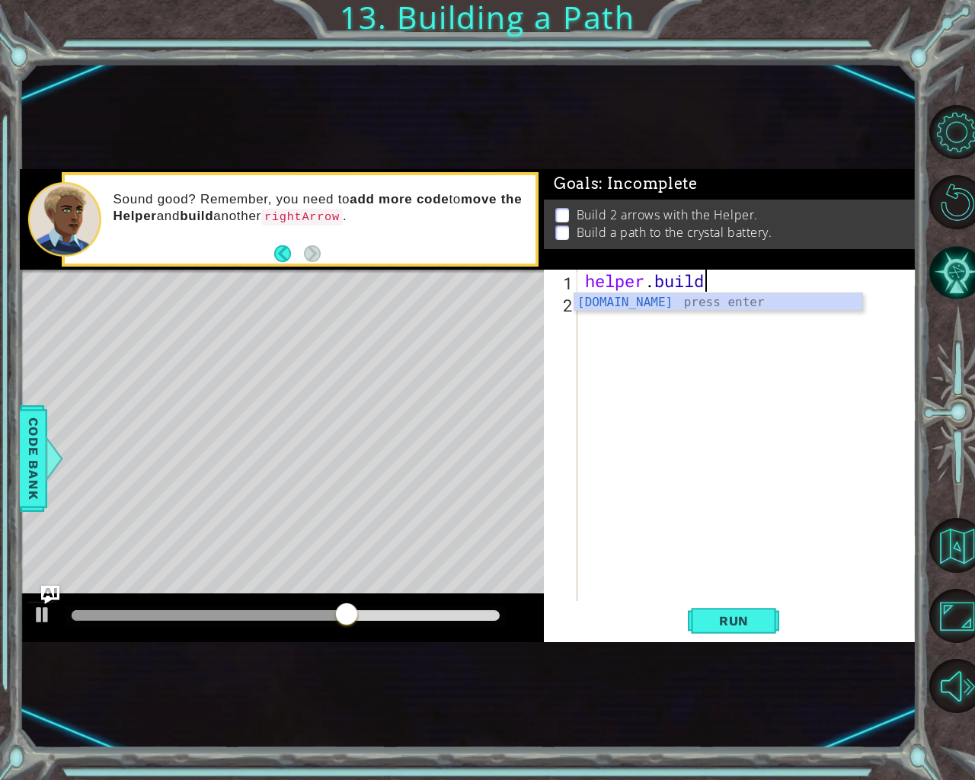
click at [590, 299] on div "[DOMAIN_NAME] press enter" at bounding box center [718, 320] width 288 height 55
click at [590, 299] on div "helper . build ( "rightArrow" )" at bounding box center [751, 458] width 338 height 376
type textarea "[DOMAIN_NAME]("rightArrow")"
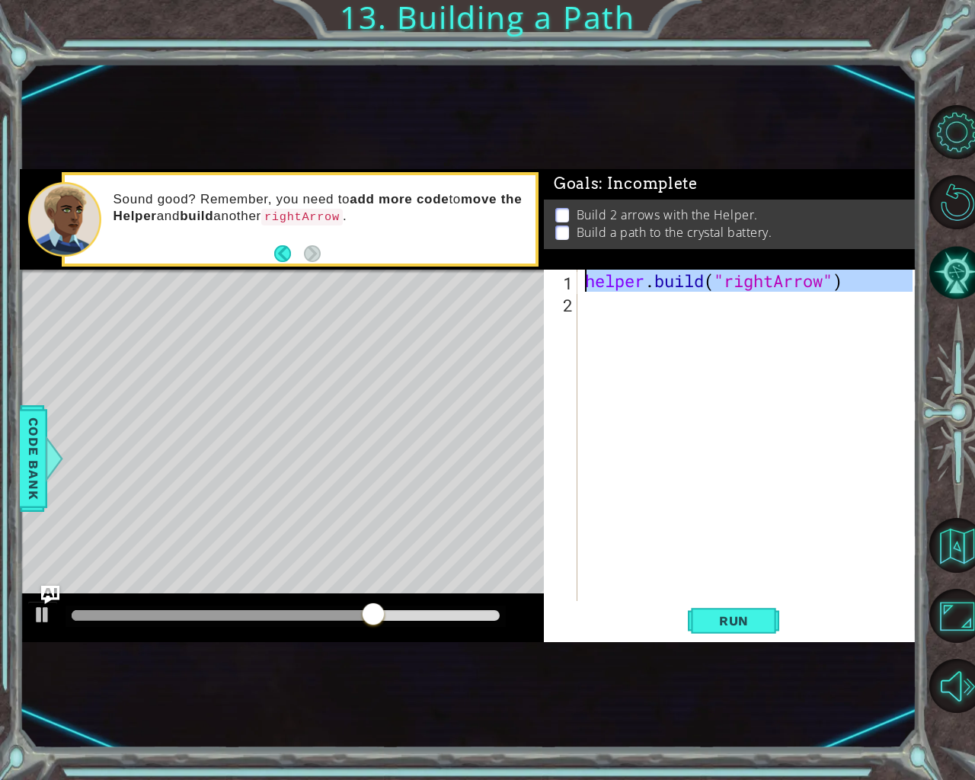
click at [590, 299] on div "helper . build ( "rightArrow" )" at bounding box center [747, 435] width 331 height 331
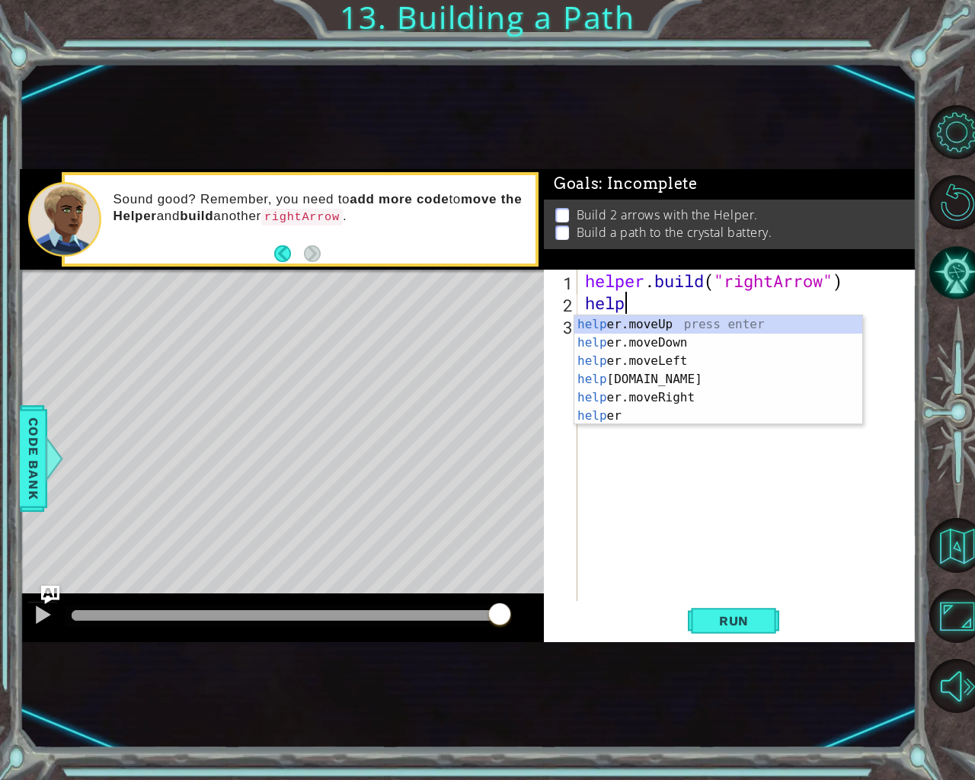
scroll to position [0, 1]
type textarea "h"
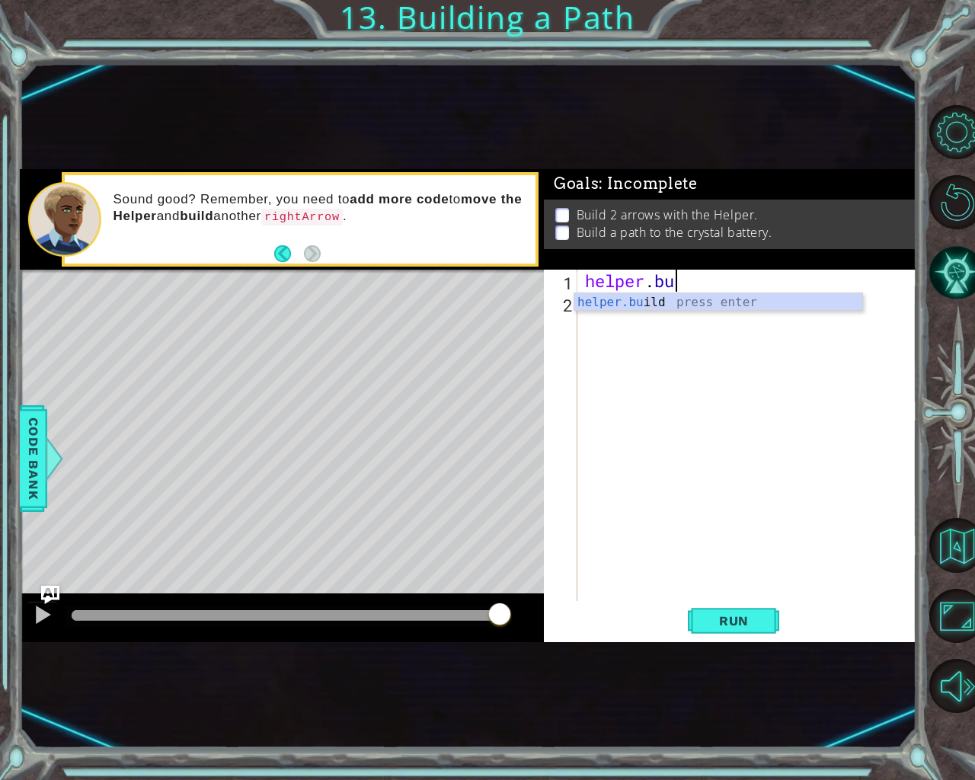
type textarea "h"
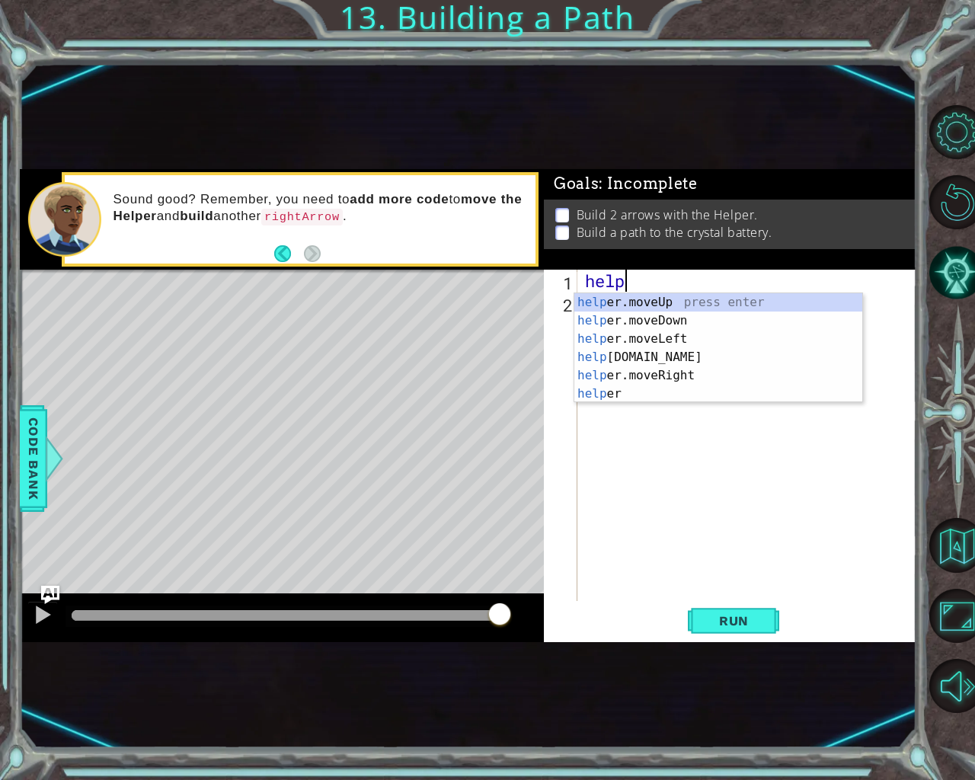
scroll to position [0, 2]
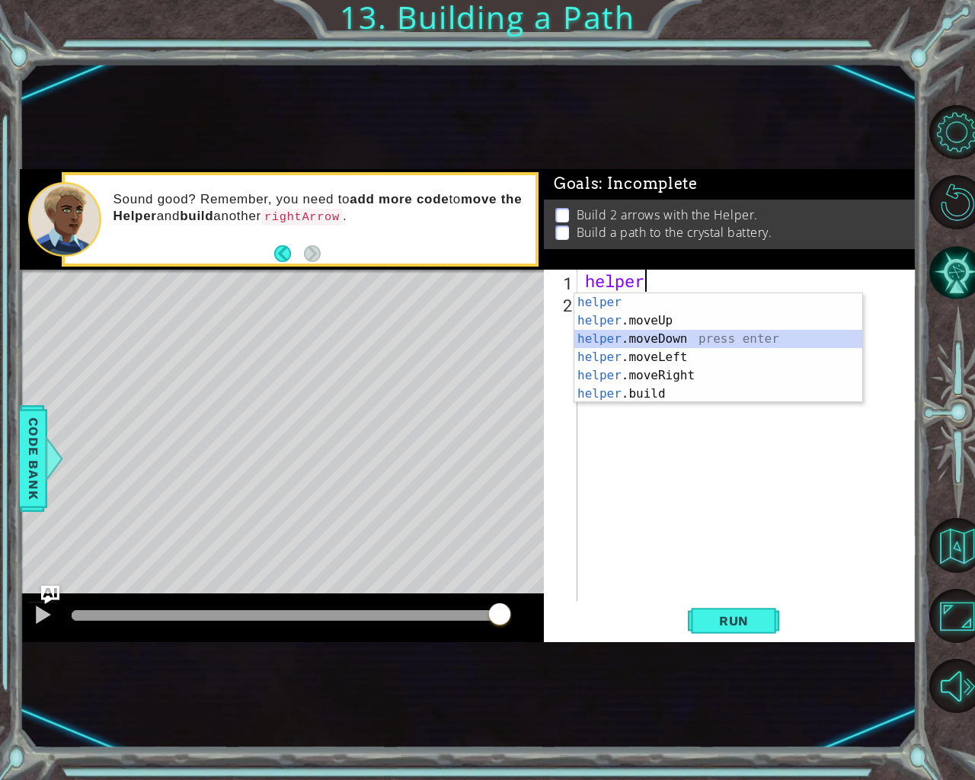
click at [647, 334] on div "helper press enter helper .moveUp press enter helper .moveDown press enter help…" at bounding box center [718, 366] width 288 height 146
type textarea "helper.moveDown(1)"
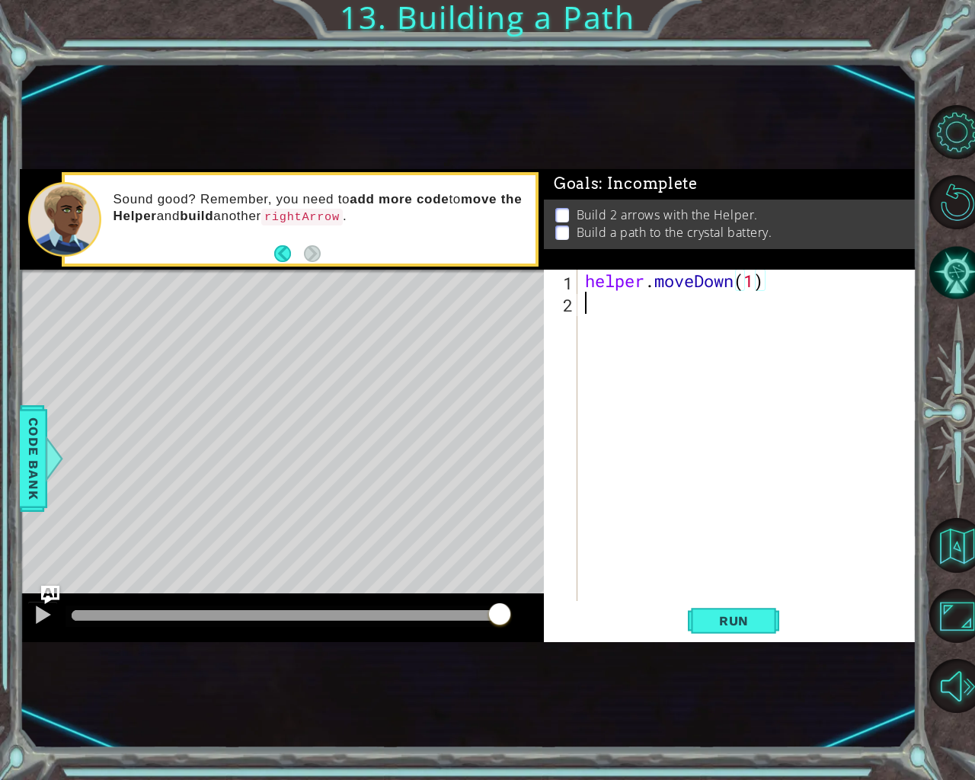
click at [593, 309] on div "helper . moveDown ( 1 )" at bounding box center [751, 458] width 338 height 376
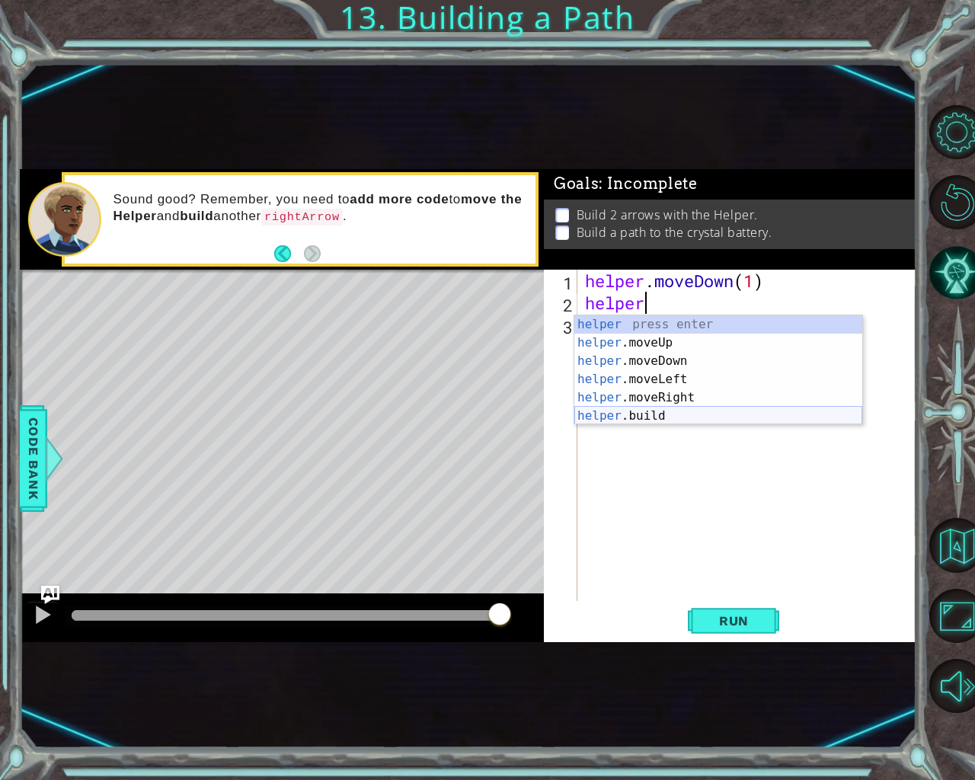
click at [616, 414] on div "helper press enter helper .moveUp press enter helper .moveDown press enter help…" at bounding box center [718, 388] width 288 height 146
type textarea "[DOMAIN_NAME]("rightArrow")"
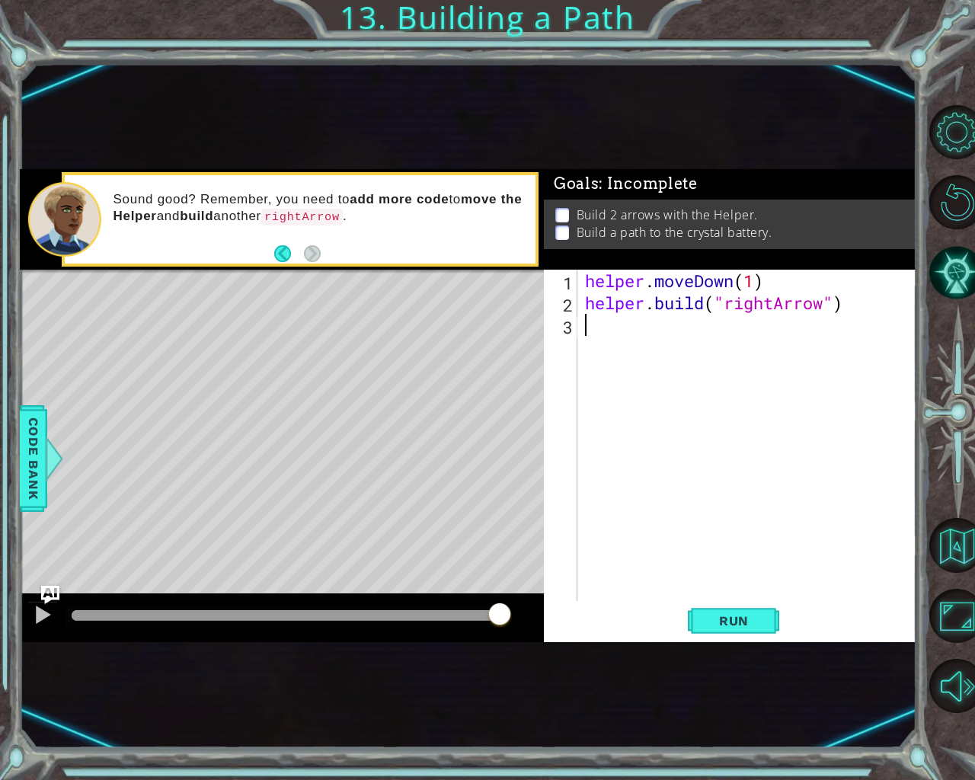
click at [788, 389] on div "helper . moveDown ( 1 ) helper . build ( "rightArrow" )" at bounding box center [751, 458] width 338 height 376
type textarea "helper.moveRight(1)"
click at [599, 347] on div "helper . moveDown ( 1 ) helper . build ( "rightArrow" ) helper . moveRight ( 1 )" at bounding box center [751, 458] width 338 height 376
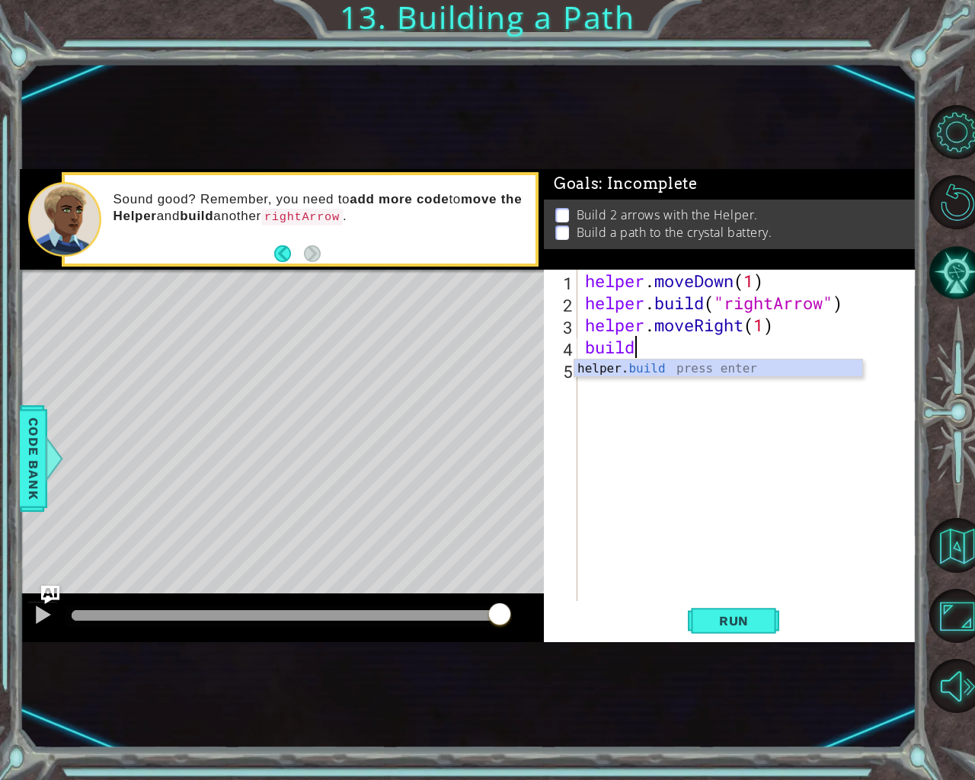
type textarea "[DOMAIN_NAME]("rightArrow")"
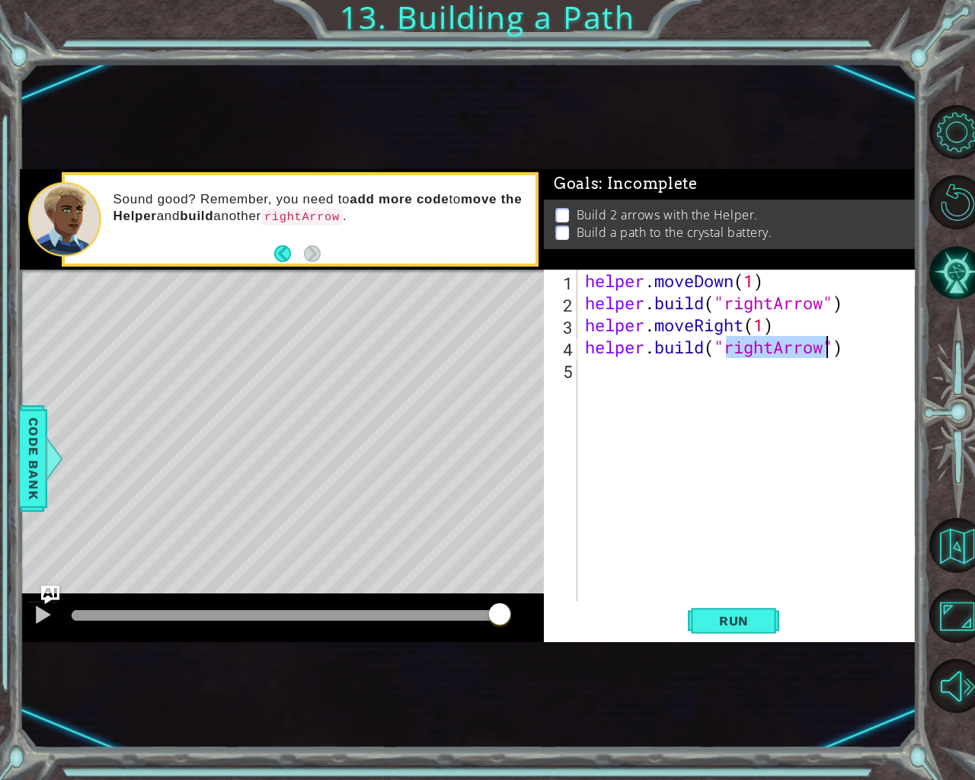
click at [743, 466] on div "helper . moveDown ( 1 ) helper . build ( "rightArrow" ) helper . moveRight ( 1 …" at bounding box center [751, 458] width 338 height 376
click at [759, 620] on span "Run" at bounding box center [734, 620] width 60 height 15
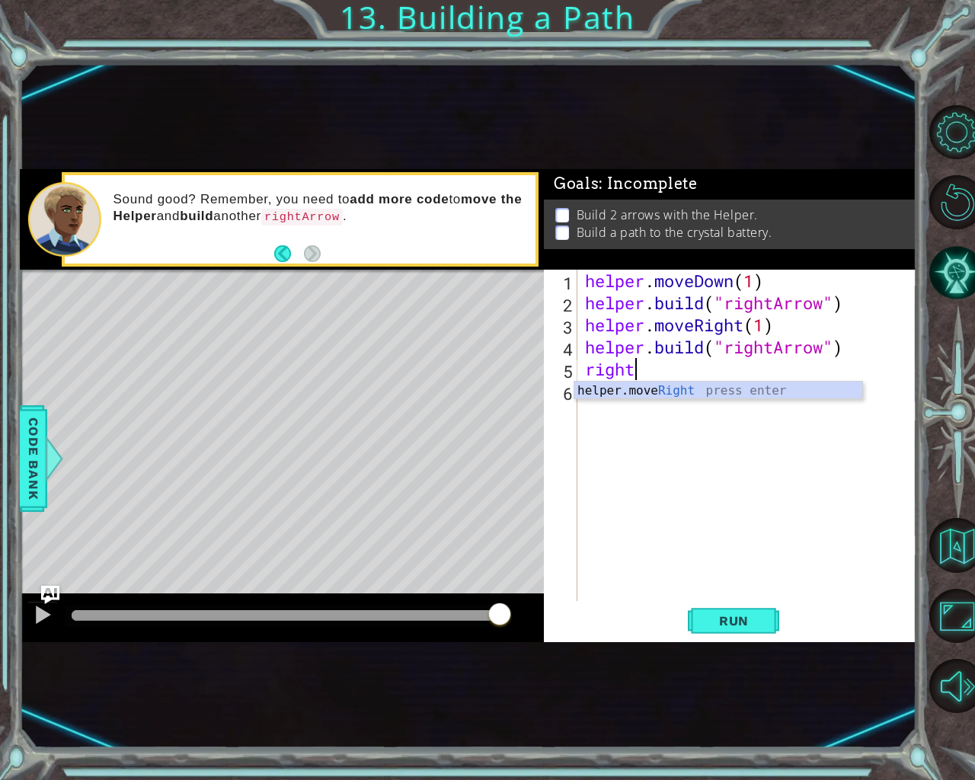
scroll to position [0, 2]
type textarea "helper.moveRight(1)"
click at [612, 410] on div "helper . moveDown ( 1 ) helper . build ( "rightArrow" ) helper . moveRight ( 1 …" at bounding box center [751, 458] width 338 height 376
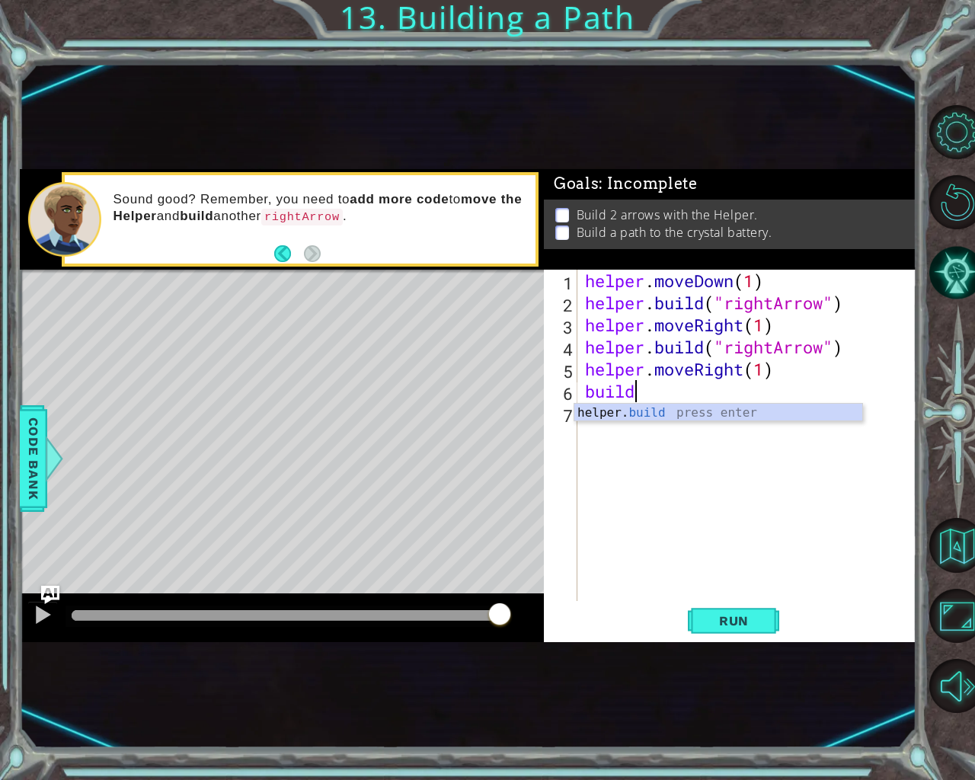
type textarea "[DOMAIN_NAME]("rightArrow")"
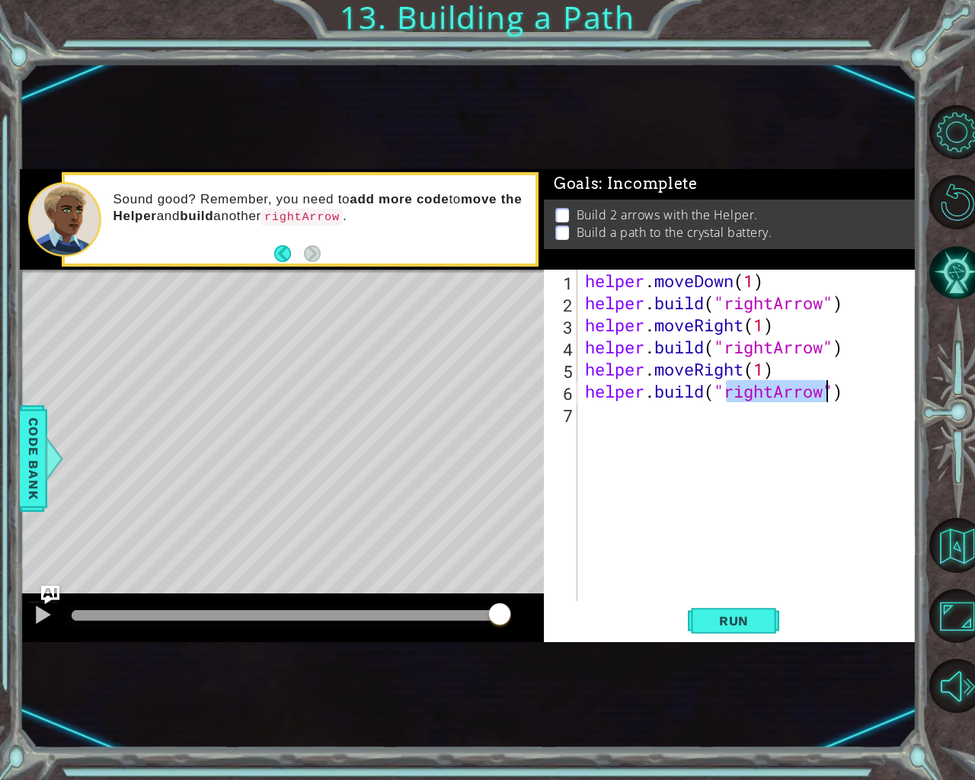
click at [624, 536] on div "helper . moveDown ( 1 ) helper . build ( "rightArrow" ) helper . moveRight ( 1 …" at bounding box center [751, 458] width 338 height 376
click at [755, 624] on span "Run" at bounding box center [734, 620] width 60 height 15
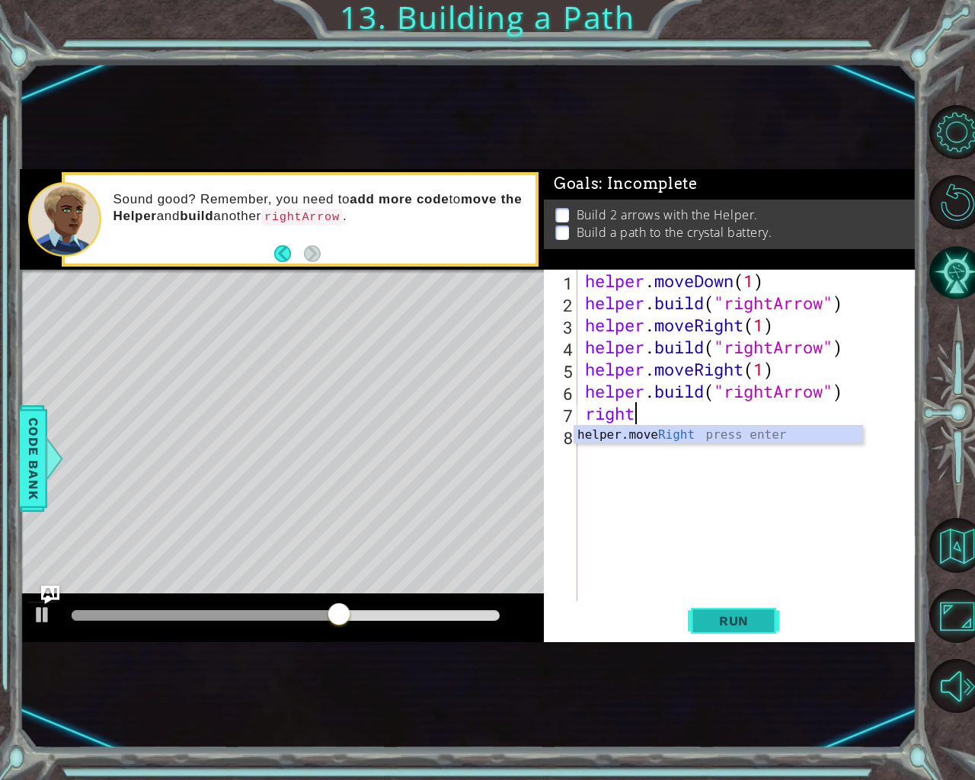
scroll to position [0, 2]
type textarea "helper.moveRight(1)"
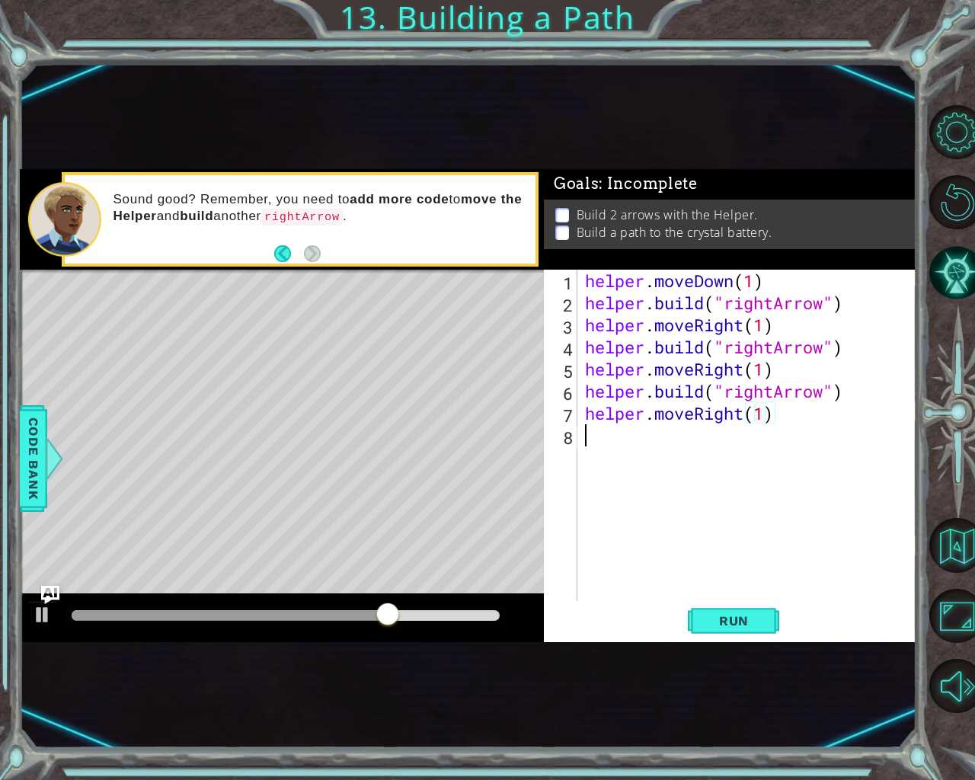
click at [647, 465] on div "helper . moveDown ( 1 ) helper . build ( "rightArrow" ) helper . moveRight ( 1 …" at bounding box center [751, 458] width 338 height 376
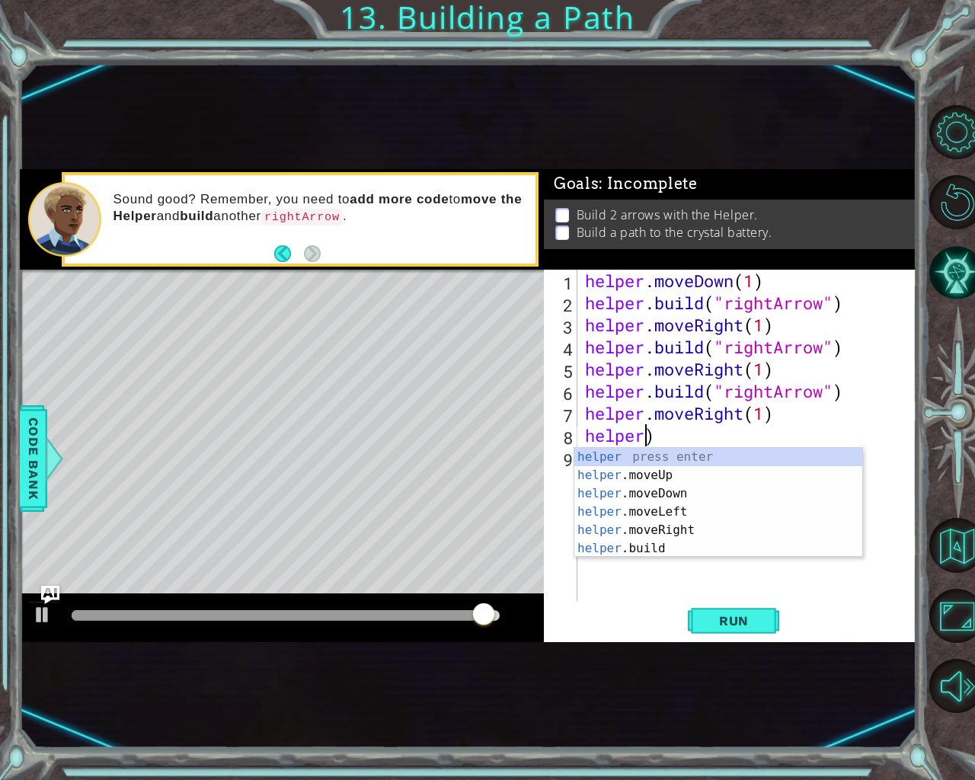
scroll to position [0, 0]
type textarea "helper.moveRight(1)"
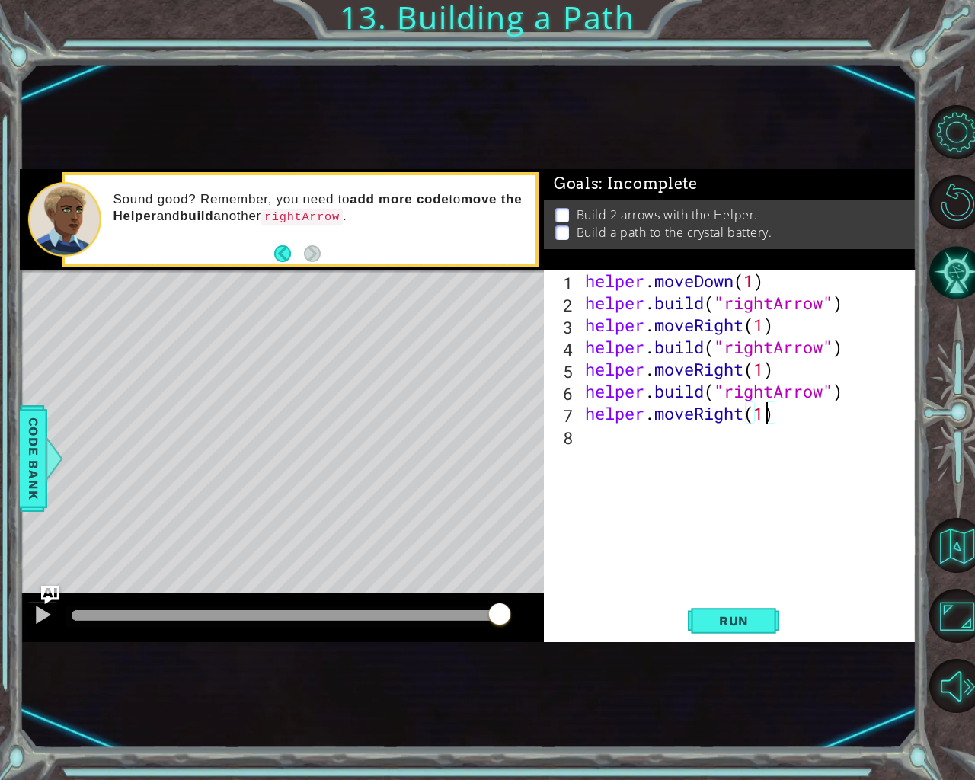
click at [641, 446] on div "helper . moveDown ( 1 ) helper . build ( "rightArrow" ) helper . moveRight ( 1 …" at bounding box center [751, 458] width 338 height 376
type textarea "[DOMAIN_NAME]("rightArrow")"
click at [678, 550] on div "helper . moveDown ( 1 ) helper . build ( "rightArrow" ) helper . moveRight ( 1 …" at bounding box center [751, 458] width 338 height 376
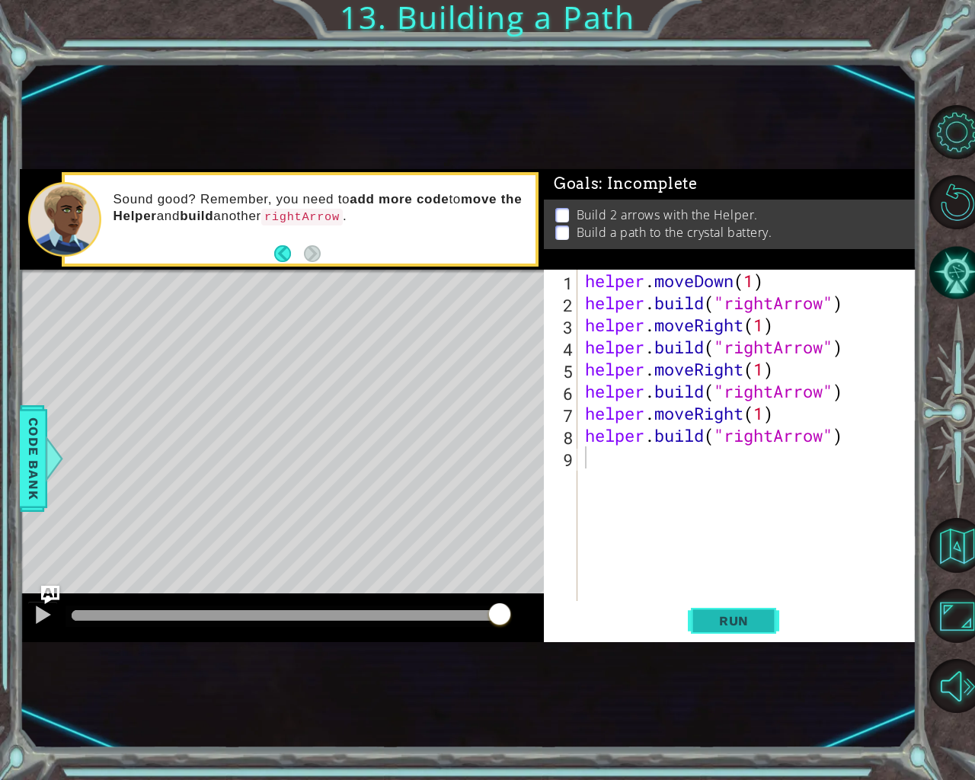
click at [744, 629] on button "Run" at bounding box center [733, 620] width 91 height 37
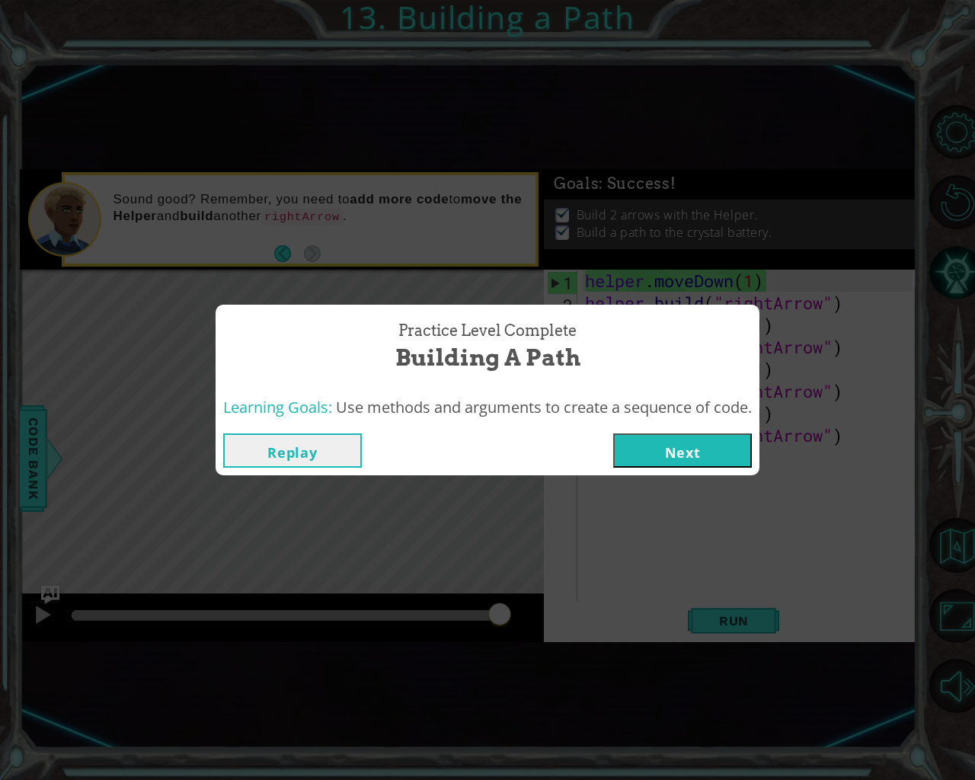
click at [702, 434] on button "Next" at bounding box center [682, 450] width 139 height 34
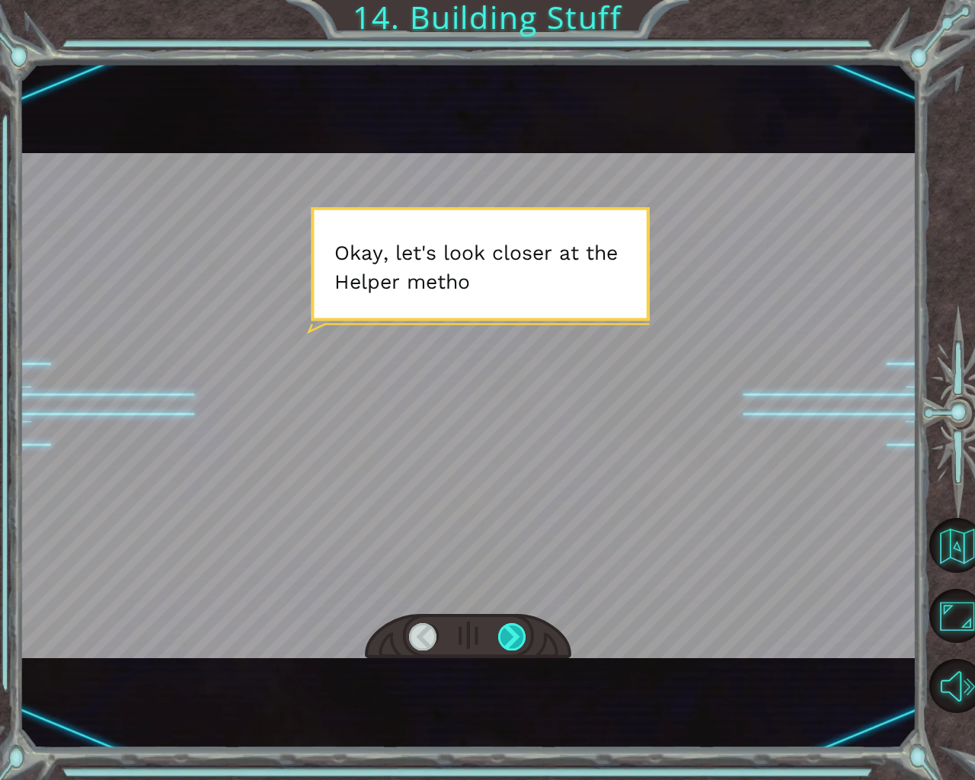
click at [511, 635] on div at bounding box center [512, 636] width 29 height 27
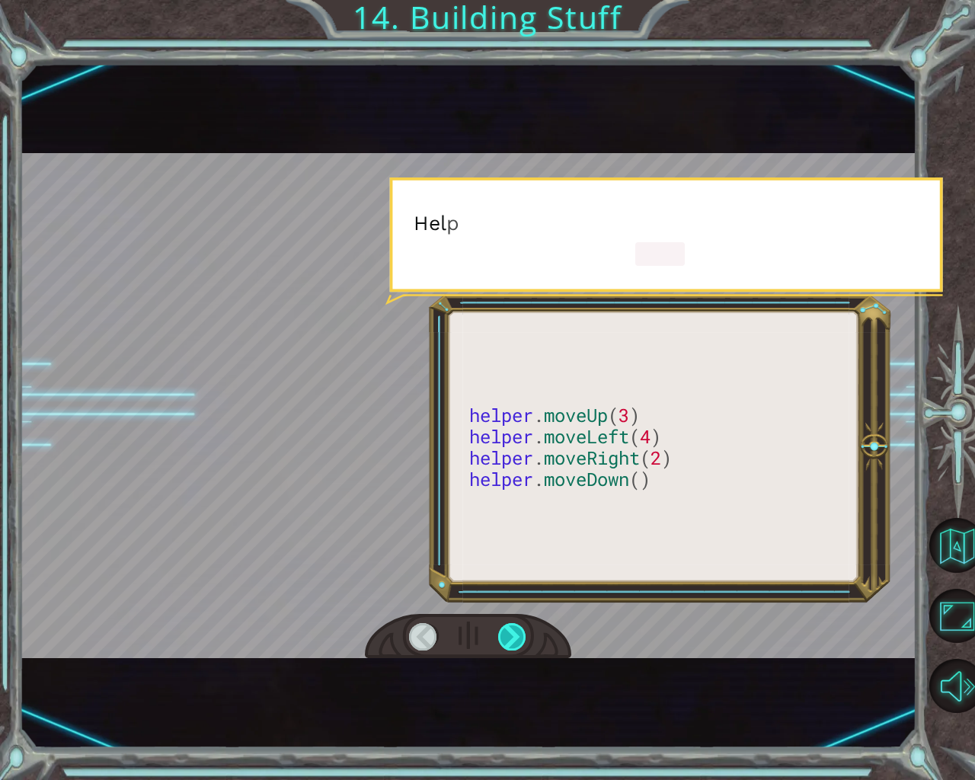
click at [511, 635] on div at bounding box center [512, 636] width 29 height 27
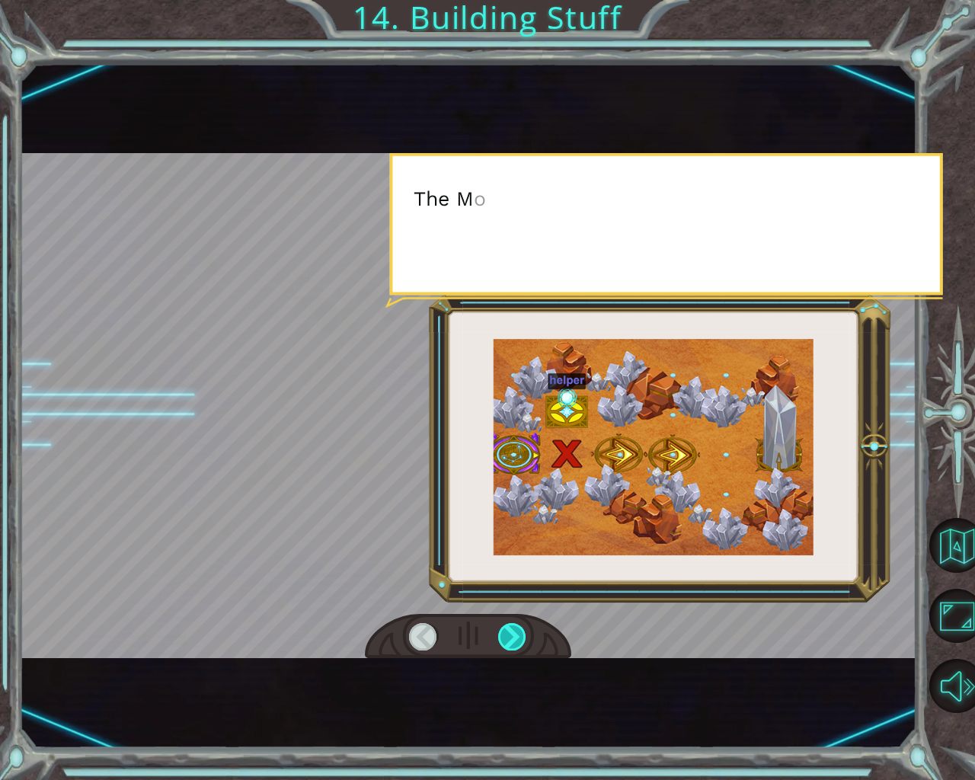
click at [511, 635] on div at bounding box center [512, 636] width 29 height 27
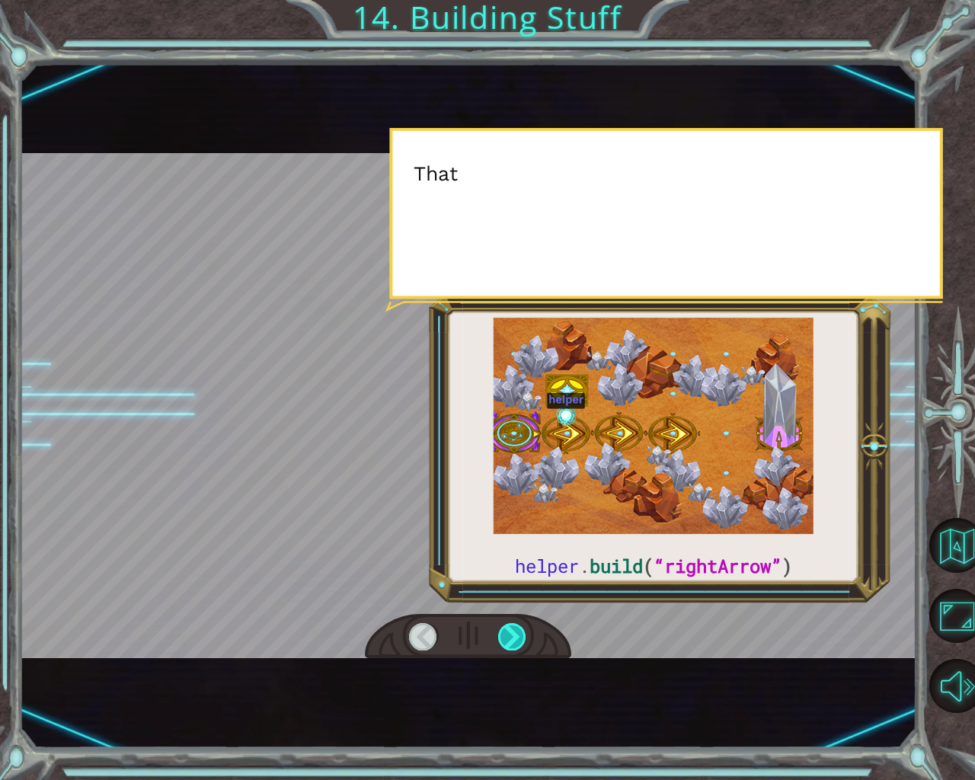
click at [511, 635] on div at bounding box center [512, 636] width 29 height 27
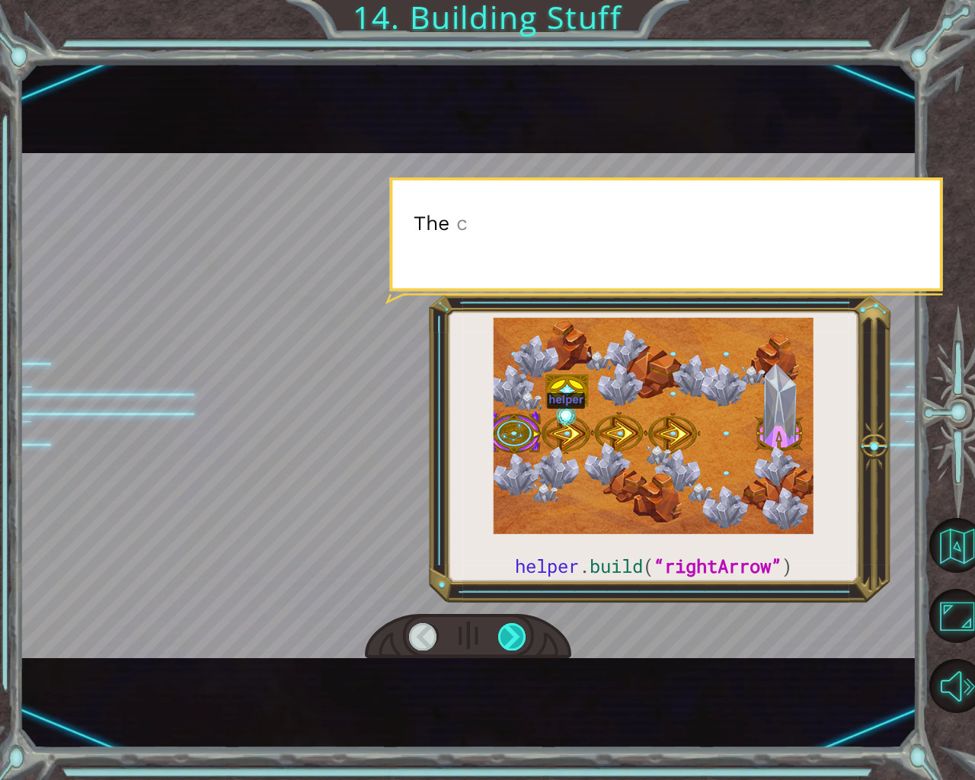
click at [511, 635] on div at bounding box center [512, 636] width 29 height 27
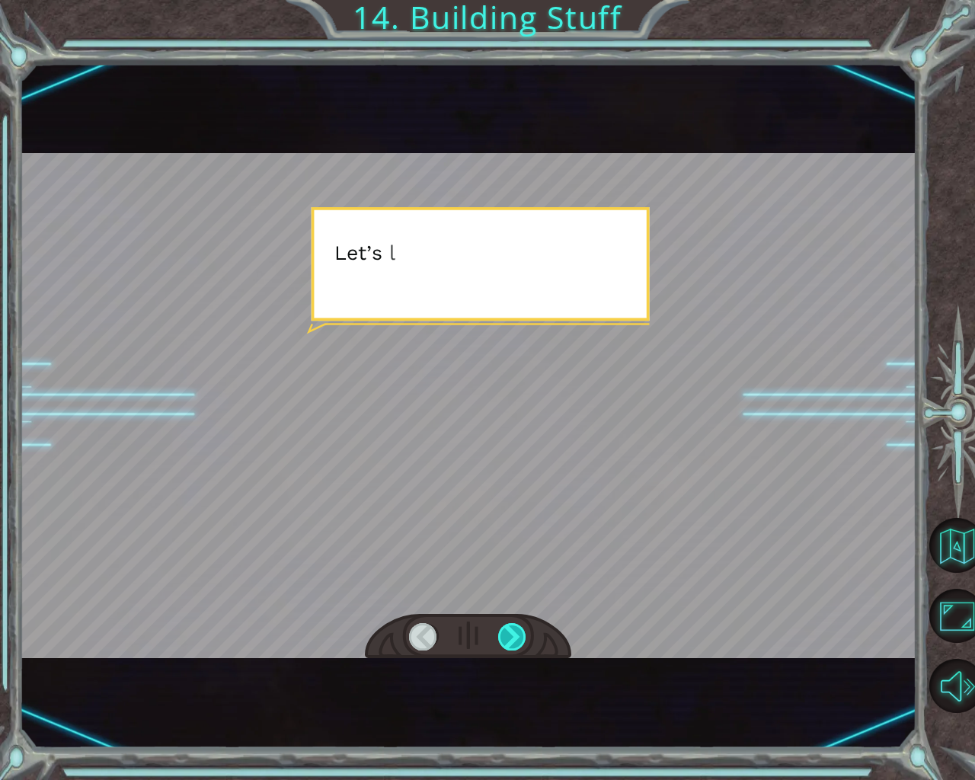
click at [511, 635] on div at bounding box center [512, 636] width 29 height 27
click at [511, 0] on div "helper . build ( “rightArrow” ) O k a y , l e t ' s l o o k c l o s e r a t t h…" at bounding box center [487, 0] width 975 height 0
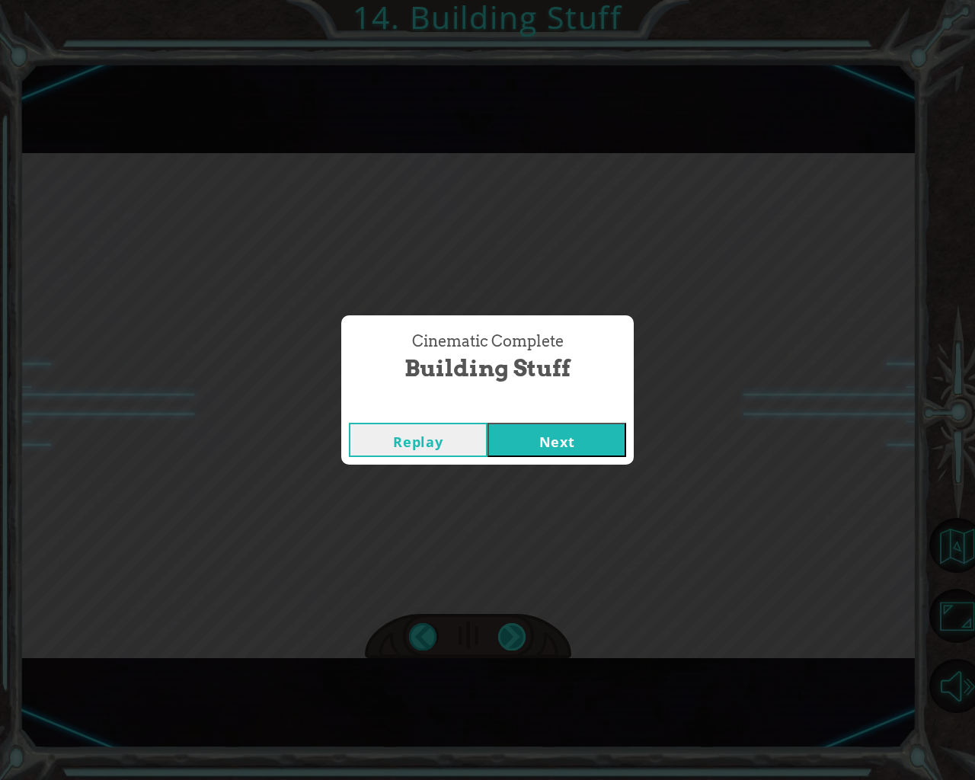
click at [511, 635] on div "Cinematic Complete Building Stuff Replay Next" at bounding box center [487, 390] width 975 height 780
click at [577, 442] on button "Next" at bounding box center [557, 440] width 139 height 34
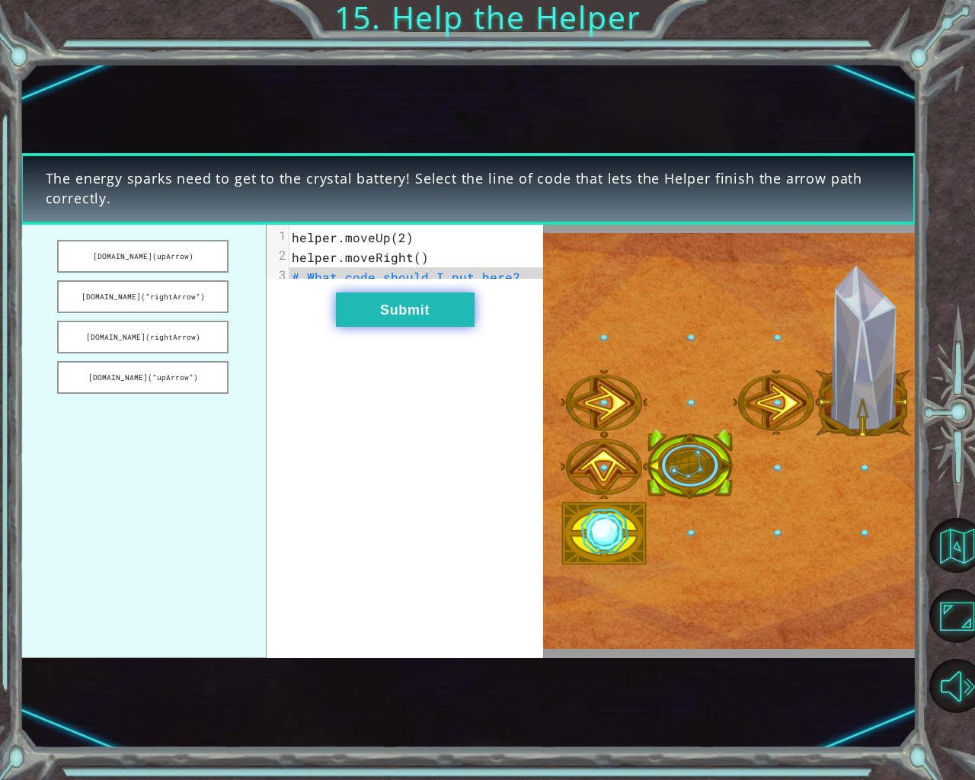
click at [433, 327] on button "Submit" at bounding box center [405, 310] width 139 height 34
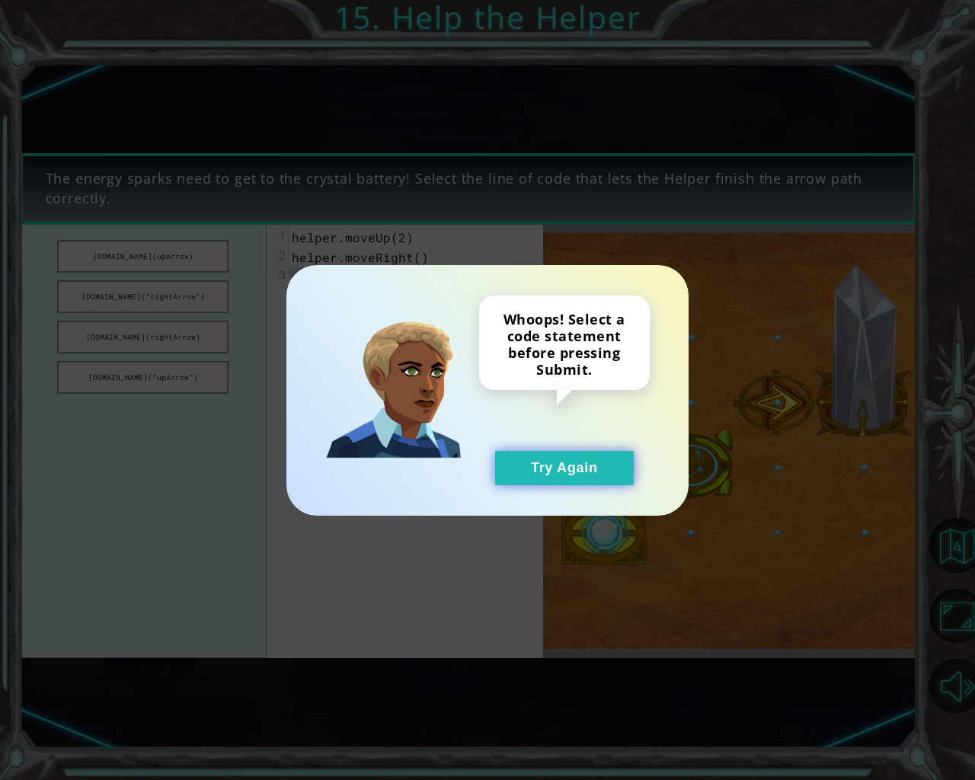
click at [546, 468] on button "Try Again" at bounding box center [564, 468] width 139 height 34
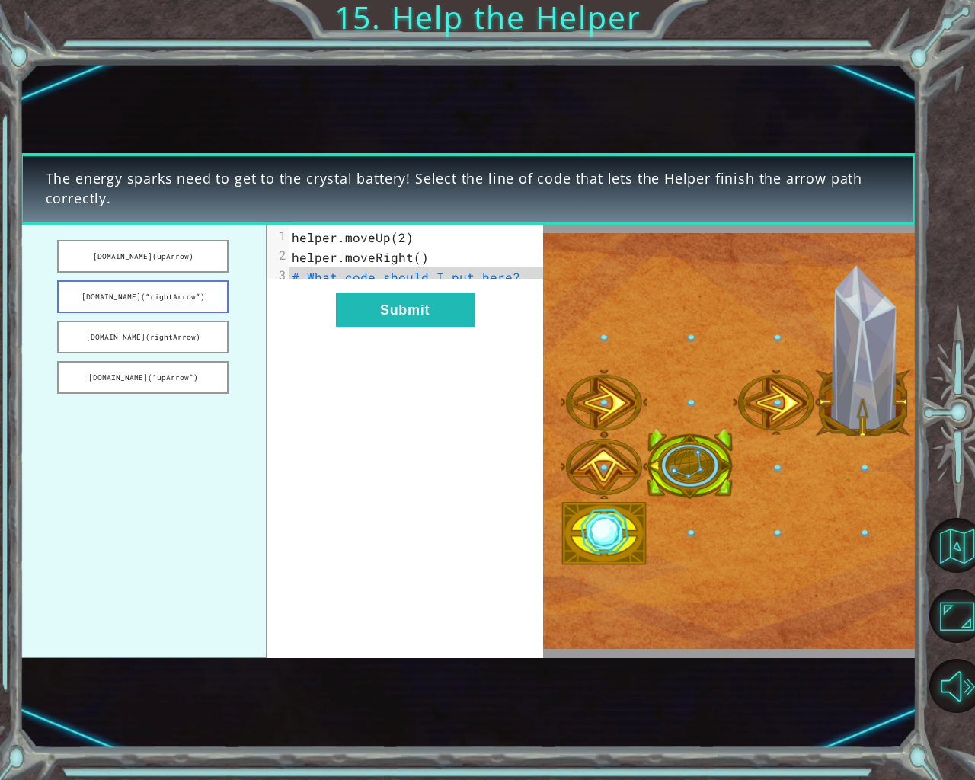
click at [106, 297] on button "[DOMAIN_NAME](“rightArrow”)" at bounding box center [143, 296] width 172 height 33
drag, startPoint x: 106, startPoint y: 297, endPoint x: 181, endPoint y: 305, distance: 75.8
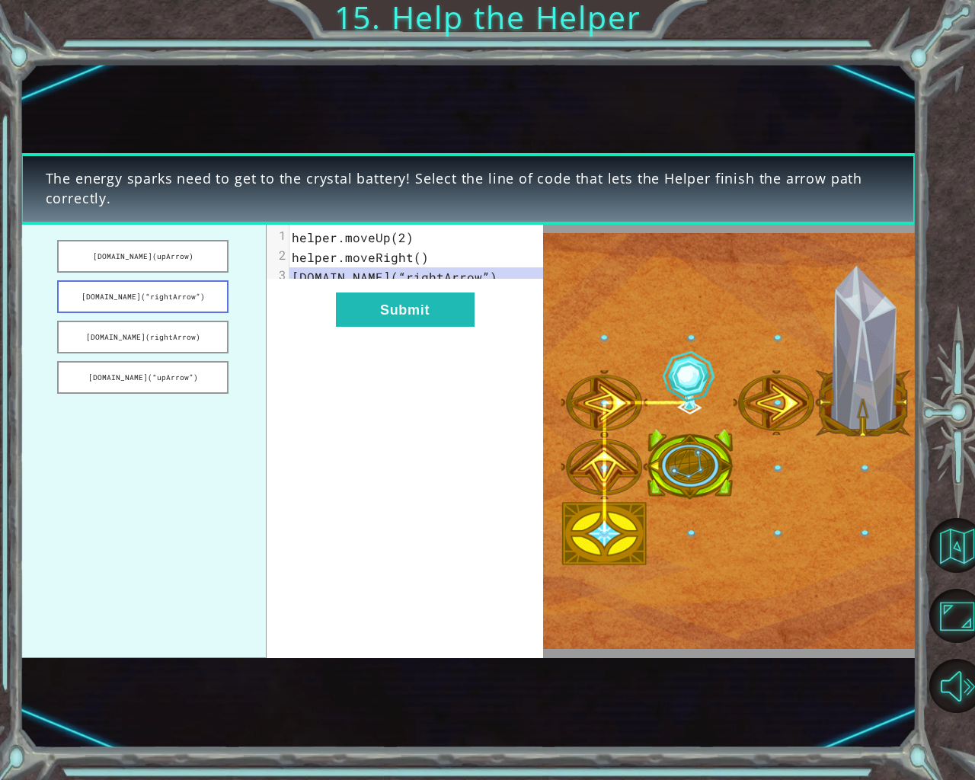
click at [181, 305] on button "[DOMAIN_NAME](“rightArrow”)" at bounding box center [143, 296] width 172 height 33
click at [197, 305] on button "[DOMAIN_NAME](“rightArrow”)" at bounding box center [143, 296] width 172 height 33
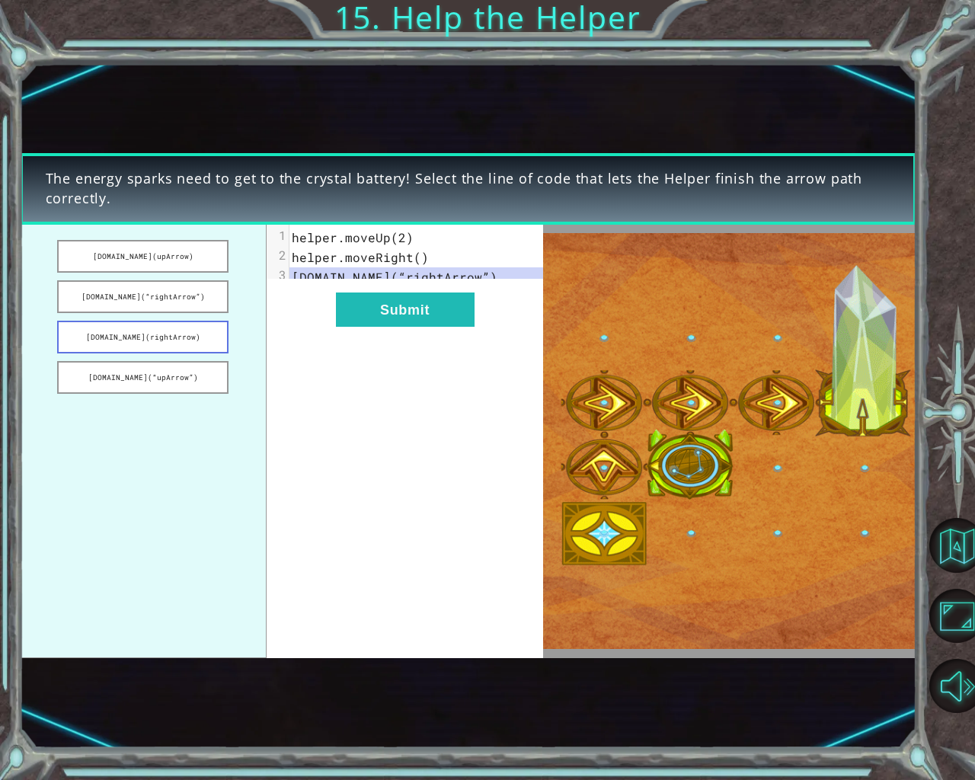
click at [219, 334] on button "[DOMAIN_NAME](rightArrow)" at bounding box center [143, 337] width 172 height 33
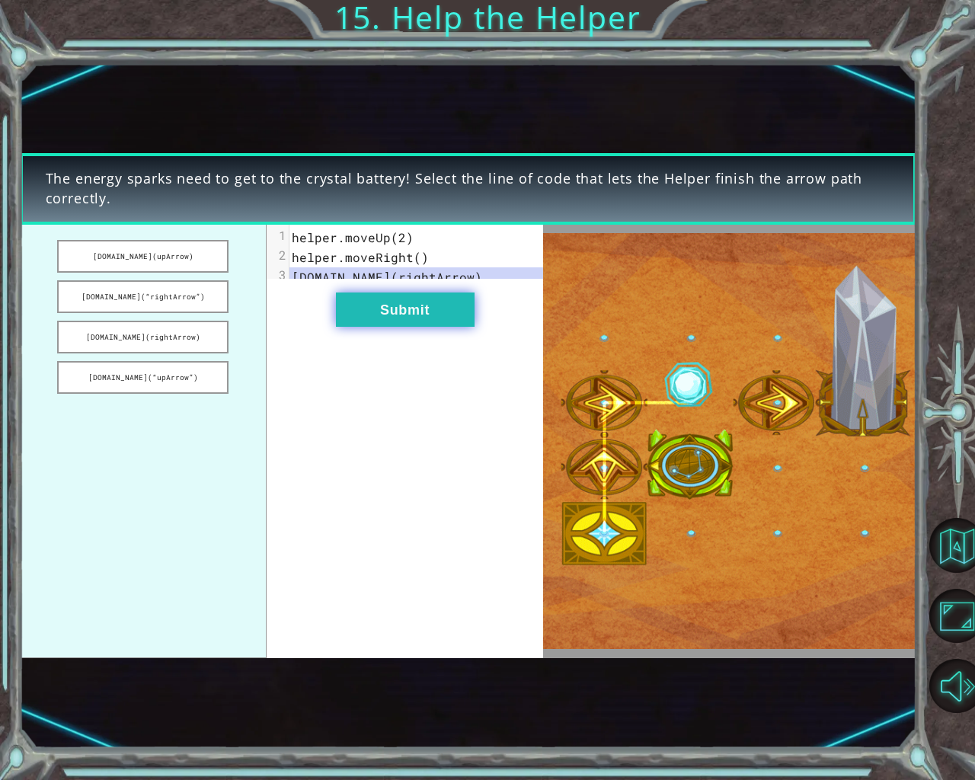
click at [381, 319] on button "Submit" at bounding box center [405, 310] width 139 height 34
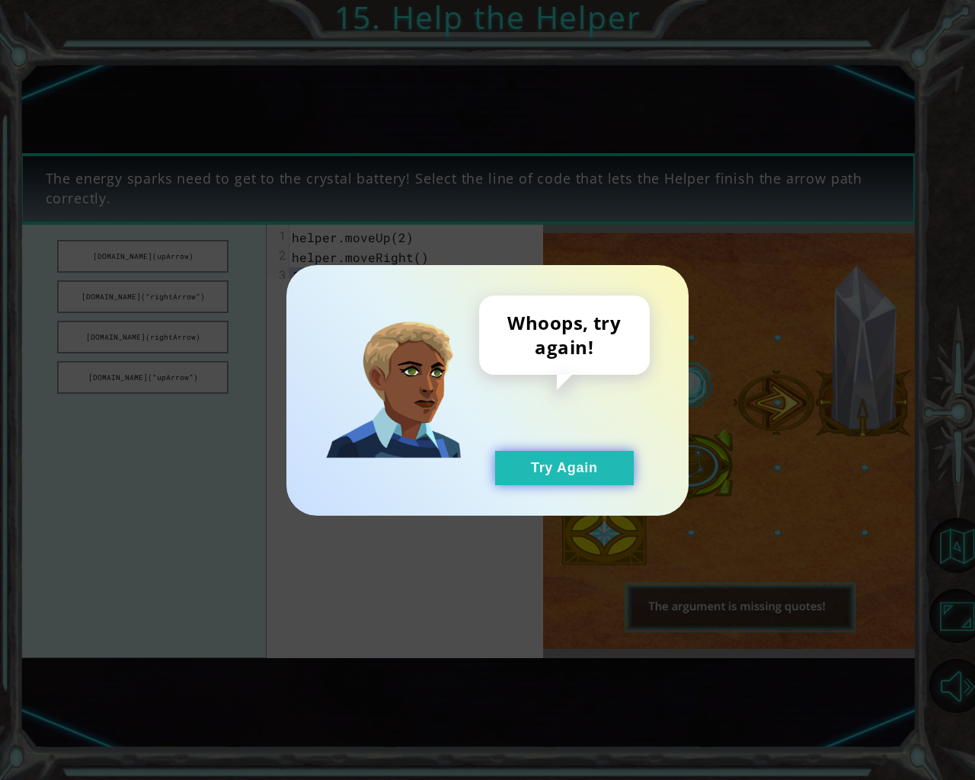
click at [564, 475] on button "Try Again" at bounding box center [564, 468] width 139 height 34
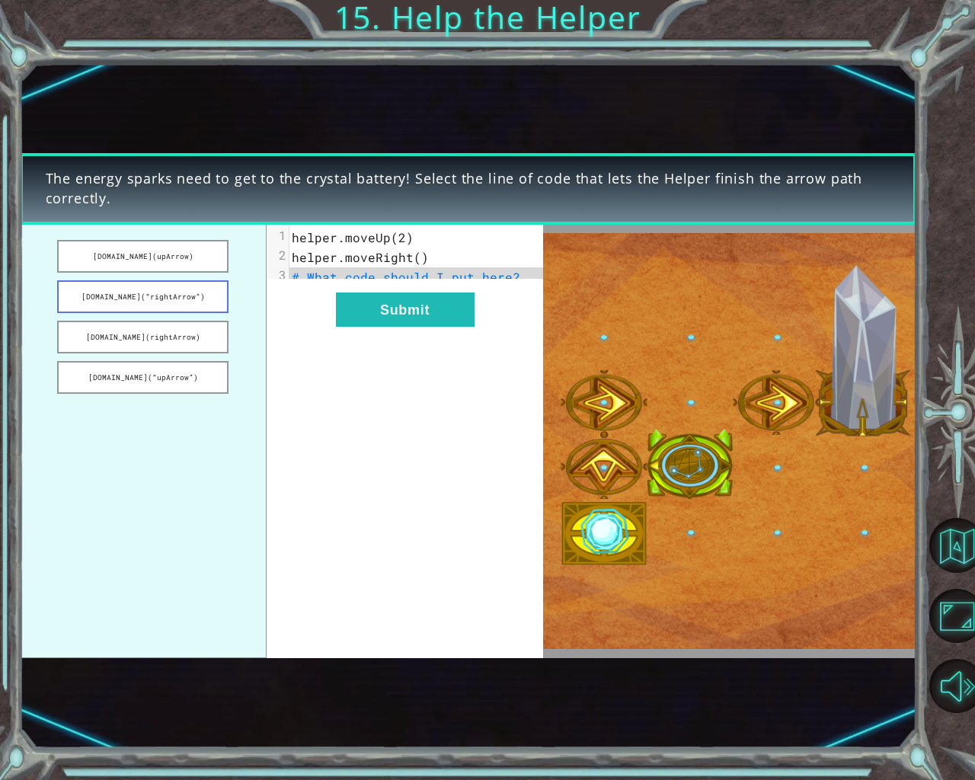
click at [162, 301] on button "[DOMAIN_NAME](“rightArrow”)" at bounding box center [143, 296] width 172 height 33
drag, startPoint x: 389, startPoint y: 304, endPoint x: 395, endPoint y: 317, distance: 14.3
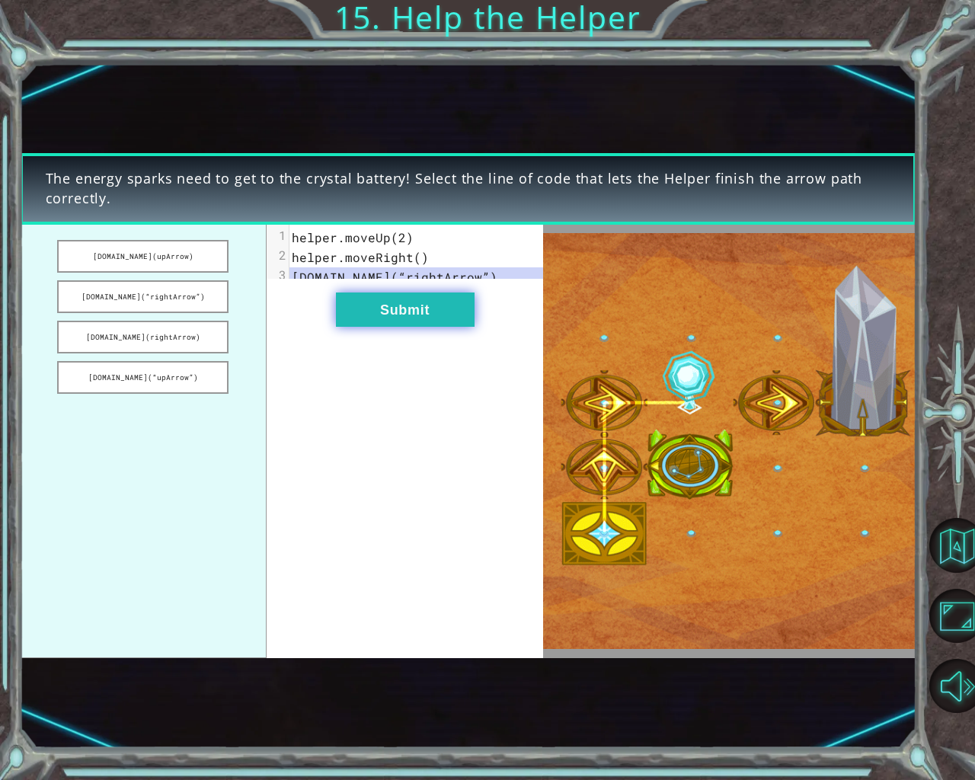
click at [389, 308] on div "xxxxxxxxxx 3 1 helper.moveUp(2) 2 helper.moveRight() 3 [DOMAIN_NAME](“rightArro…" at bounding box center [405, 441] width 277 height 433
click at [395, 317] on button "Submit" at bounding box center [405, 310] width 139 height 34
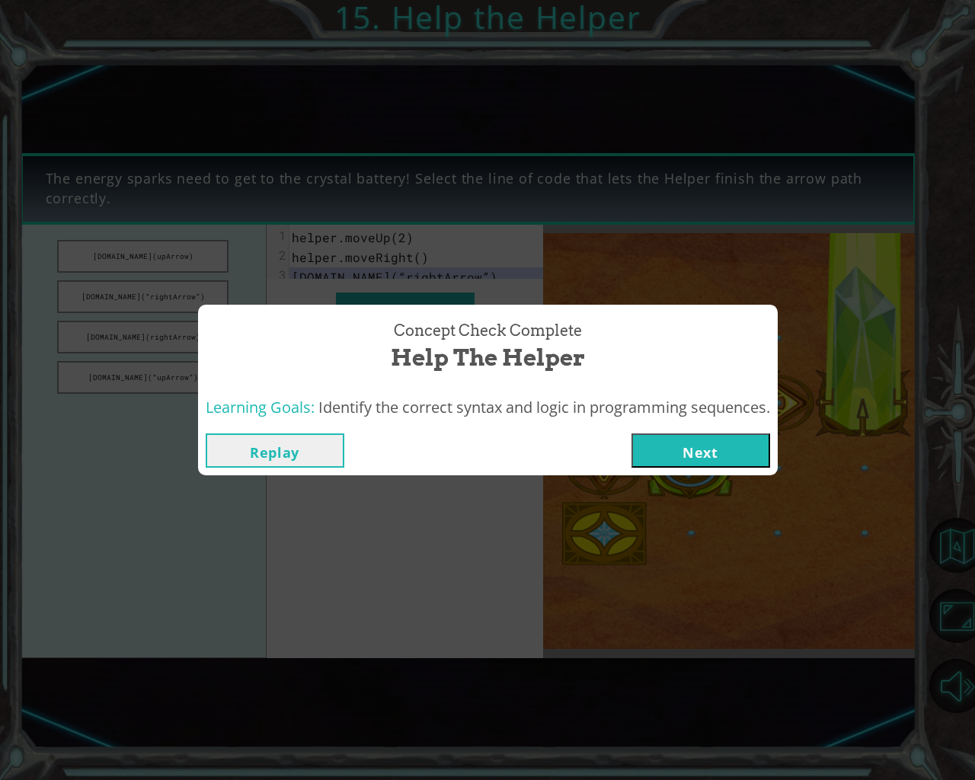
click at [689, 456] on button "Next" at bounding box center [701, 450] width 139 height 34
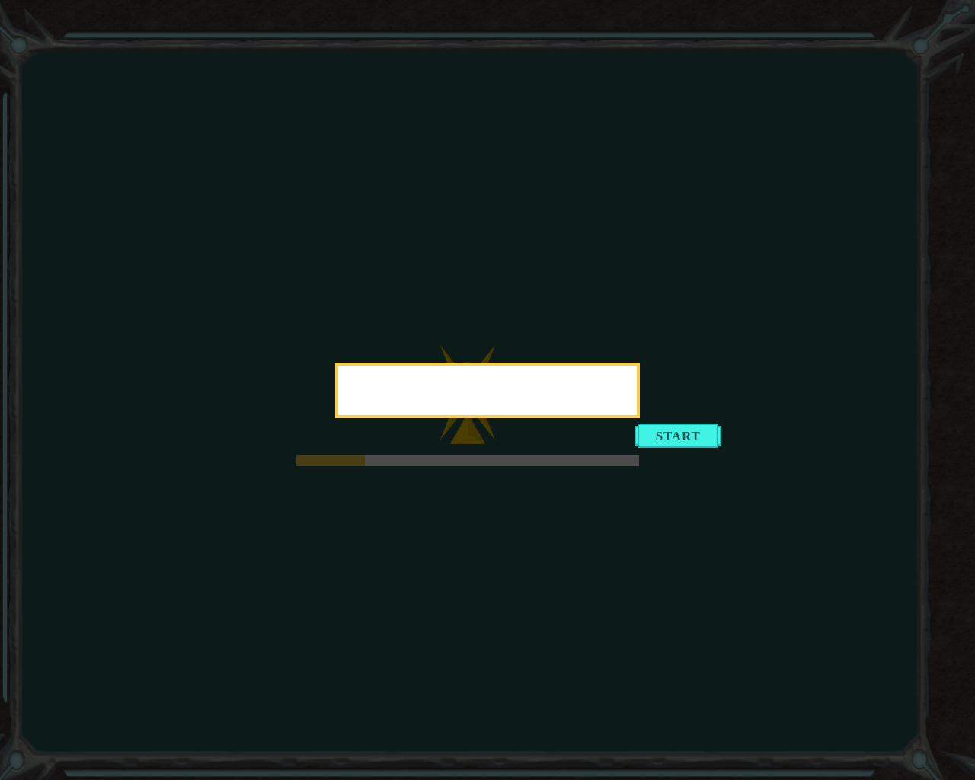
click at [600, 476] on body "Goals Error loading from server. Try refreshing the page. You'll need to join a…" at bounding box center [487, 390] width 975 height 780
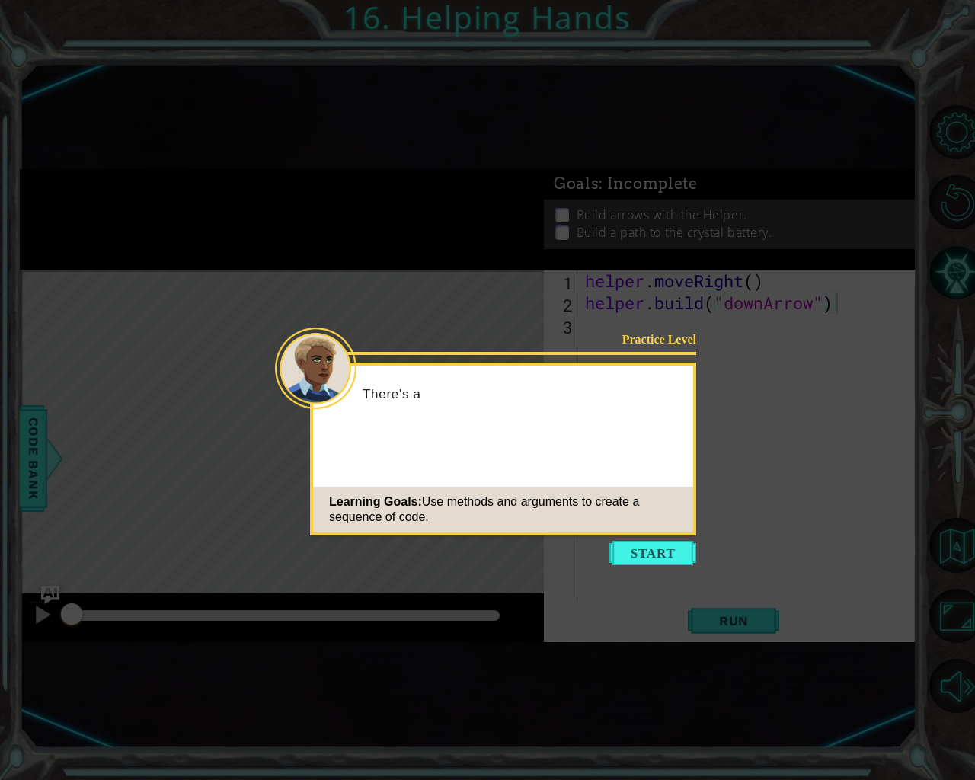
drag, startPoint x: 650, startPoint y: 561, endPoint x: 660, endPoint y: 562, distance: 9.9
click at [650, 562] on button "Start" at bounding box center [652, 553] width 87 height 24
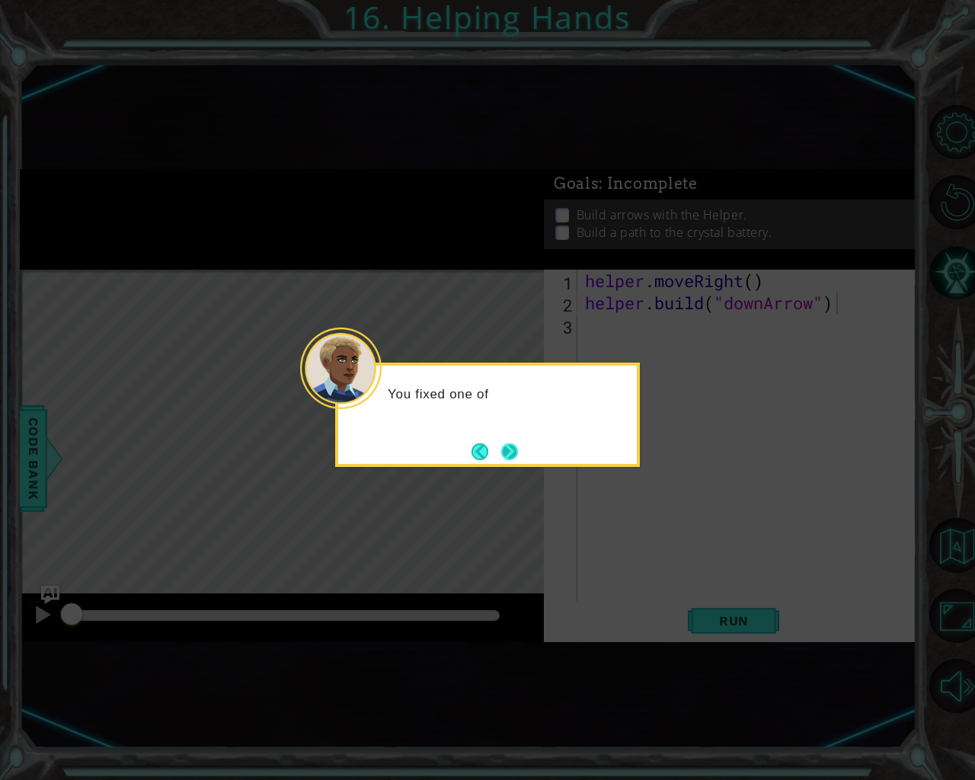
click at [506, 443] on button "Next" at bounding box center [510, 452] width 18 height 18
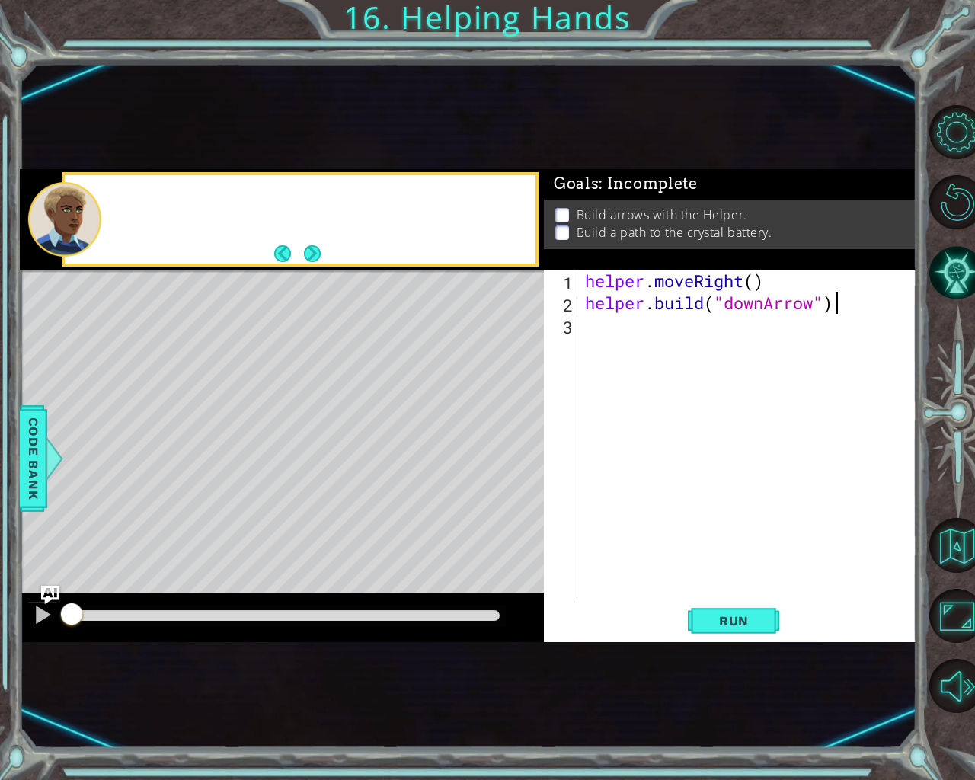
click at [506, 443] on div "Level Map" at bounding box center [372, 494] width 704 height 449
click at [616, 328] on div "helper . moveRight ( ) helper . build ( "downArrow" )" at bounding box center [751, 458] width 338 height 376
click at [741, 643] on div "1 ההההההההההההההההההההההההההההההההההההההההההההההההההההההההההההההההההההההההההההה…" at bounding box center [468, 405] width 897 height 686
click at [736, 625] on span "Run" at bounding box center [734, 620] width 60 height 15
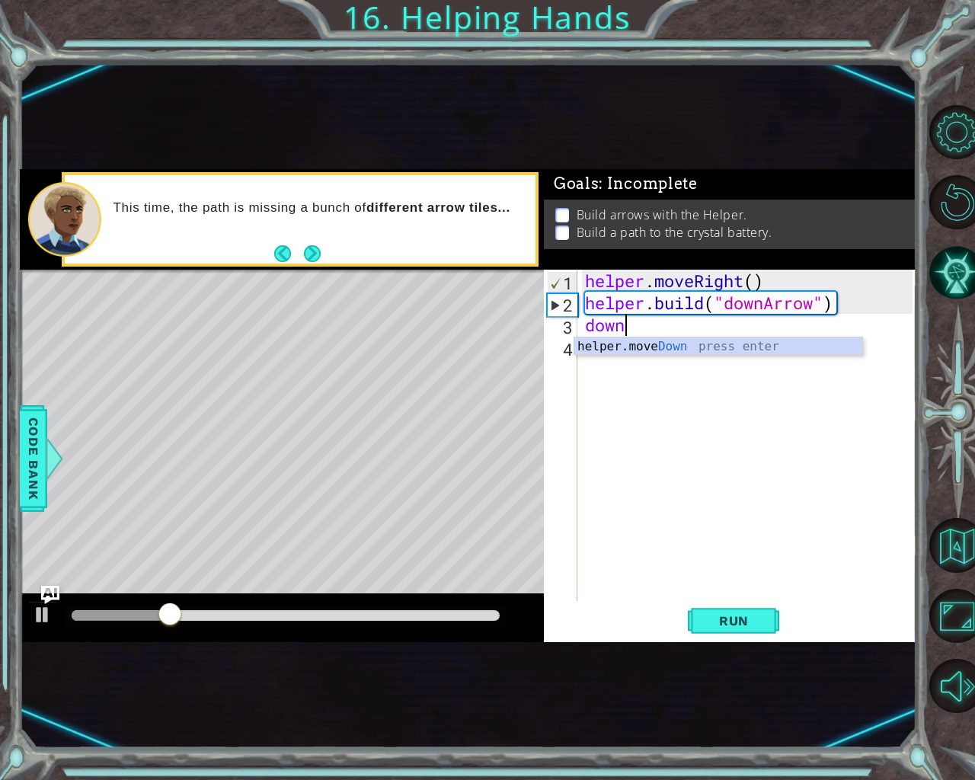
scroll to position [0, 1]
type textarea "helper.moveDown(1)"
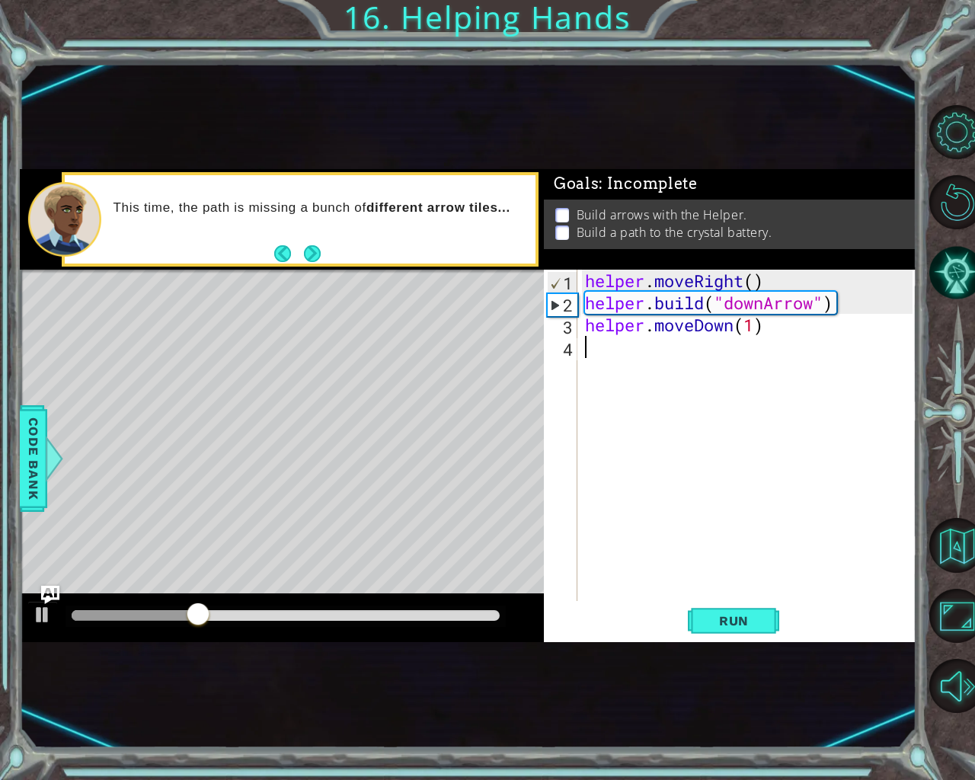
click at [633, 354] on div "helper . moveRight ( ) helper . build ( "downArrow" ) helper . moveDown ( 1 )" at bounding box center [751, 458] width 338 height 376
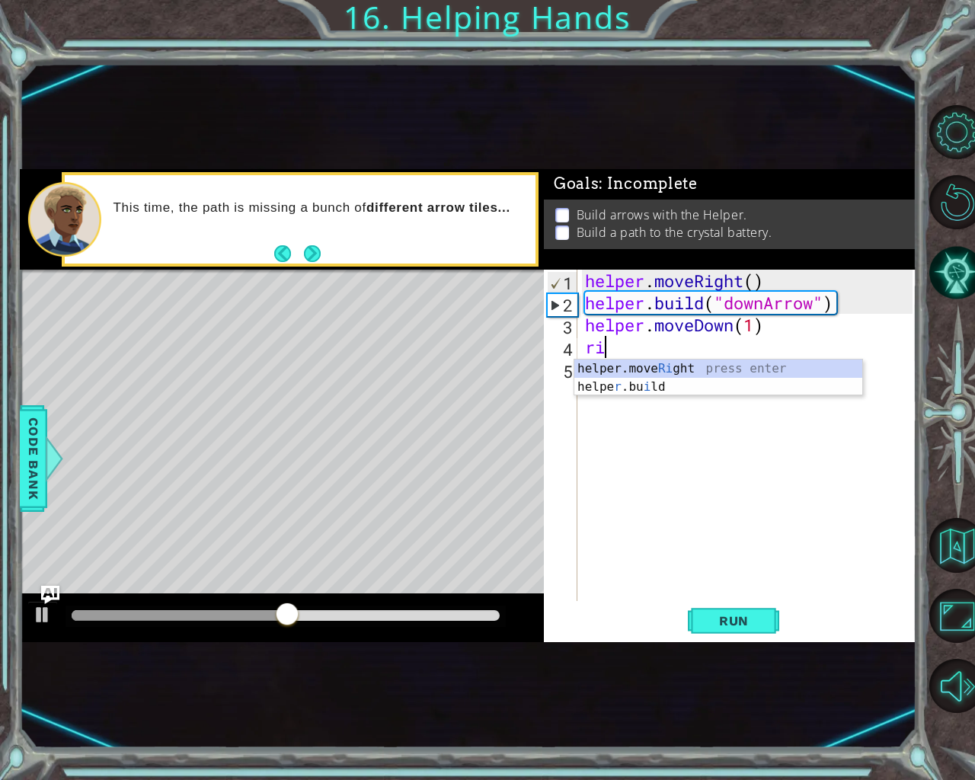
scroll to position [0, 0]
type textarea "r"
type textarea "[DOMAIN_NAME]("rightArrow")"
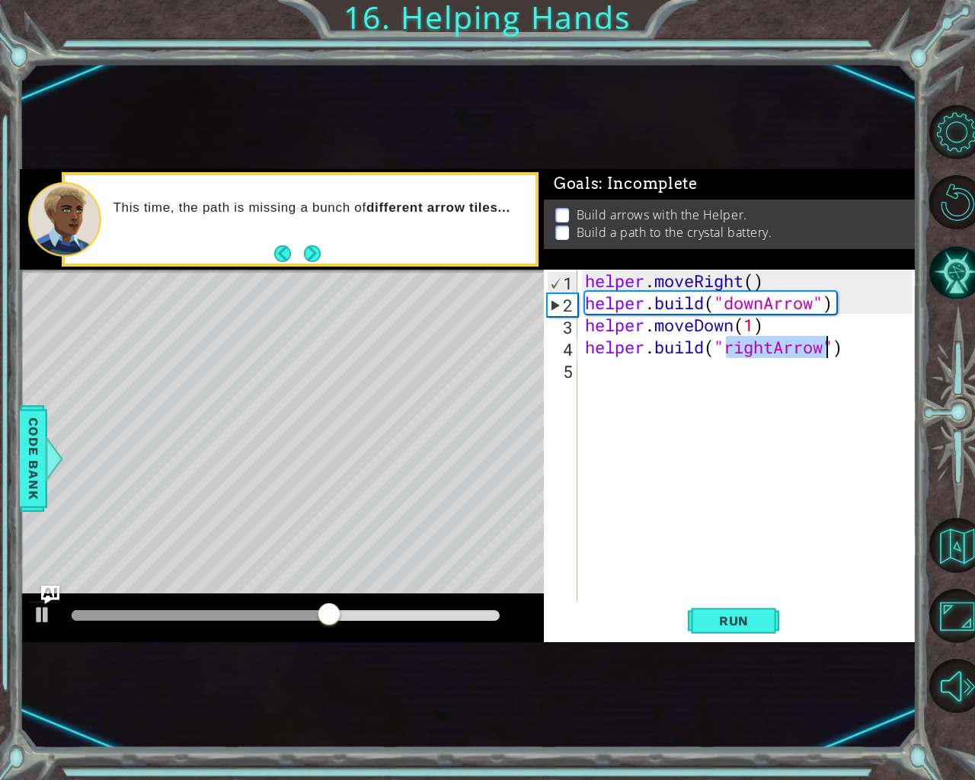
click at [680, 389] on div "helper . moveRight ( ) helper . build ( "downArrow" ) helper . moveDown ( 1 ) h…" at bounding box center [751, 458] width 338 height 376
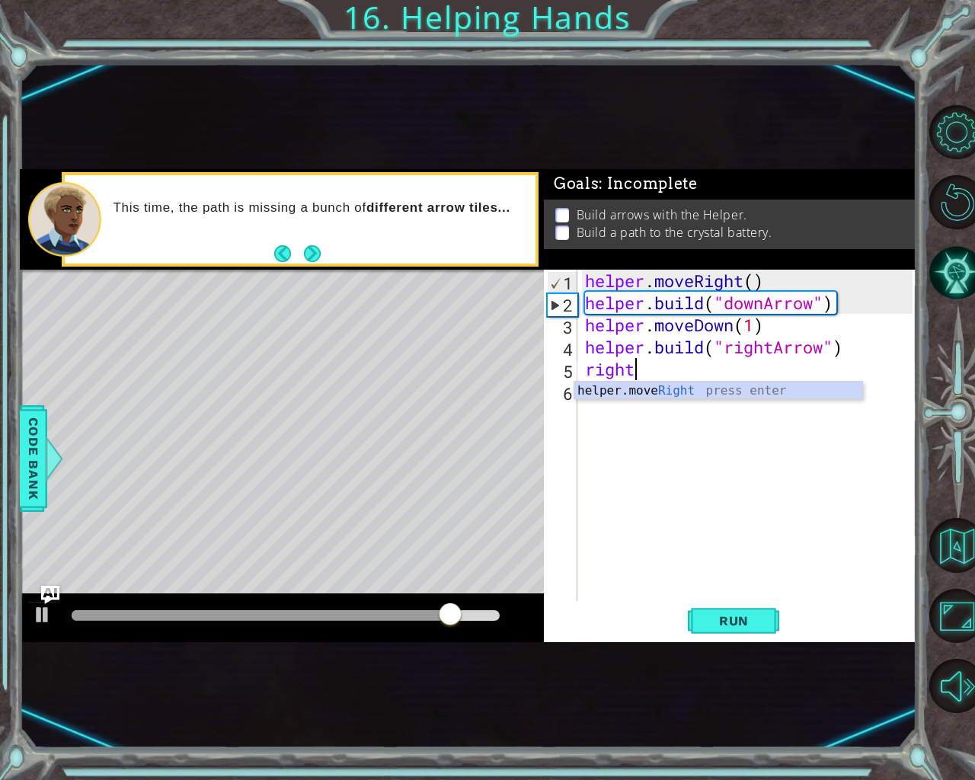
type textarea "helper.moveRight(1)"
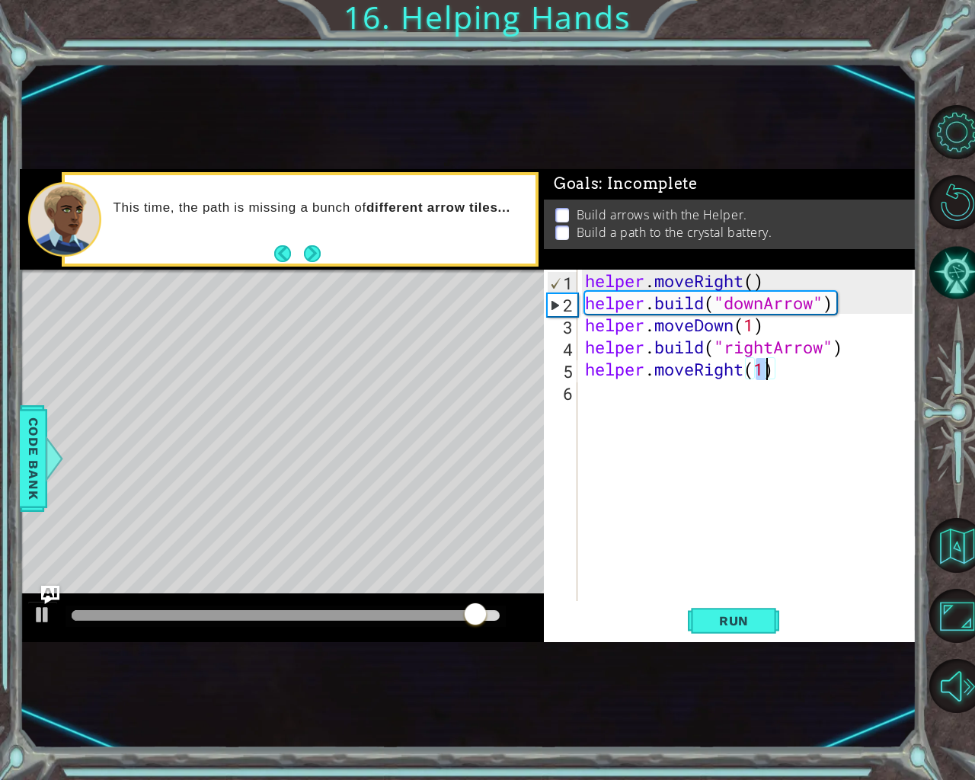
click at [595, 396] on div "helper . moveRight ( ) helper . build ( "downArrow" ) helper . moveDown ( 1 ) h…" at bounding box center [751, 458] width 338 height 376
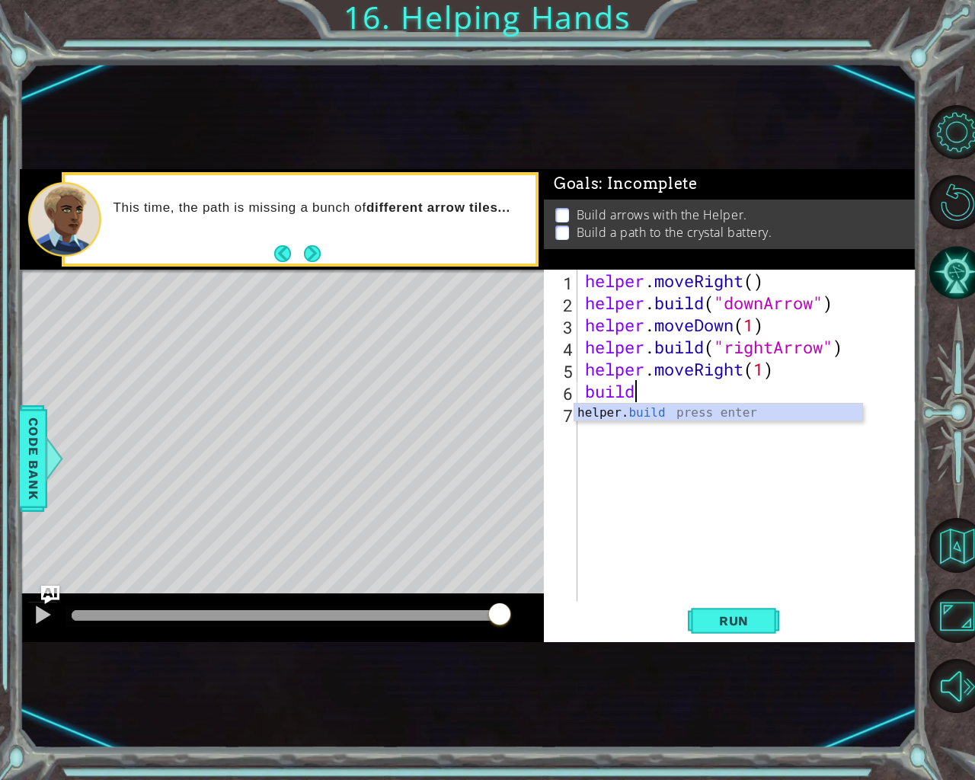
type textarea "[DOMAIN_NAME]("rightArrow")"
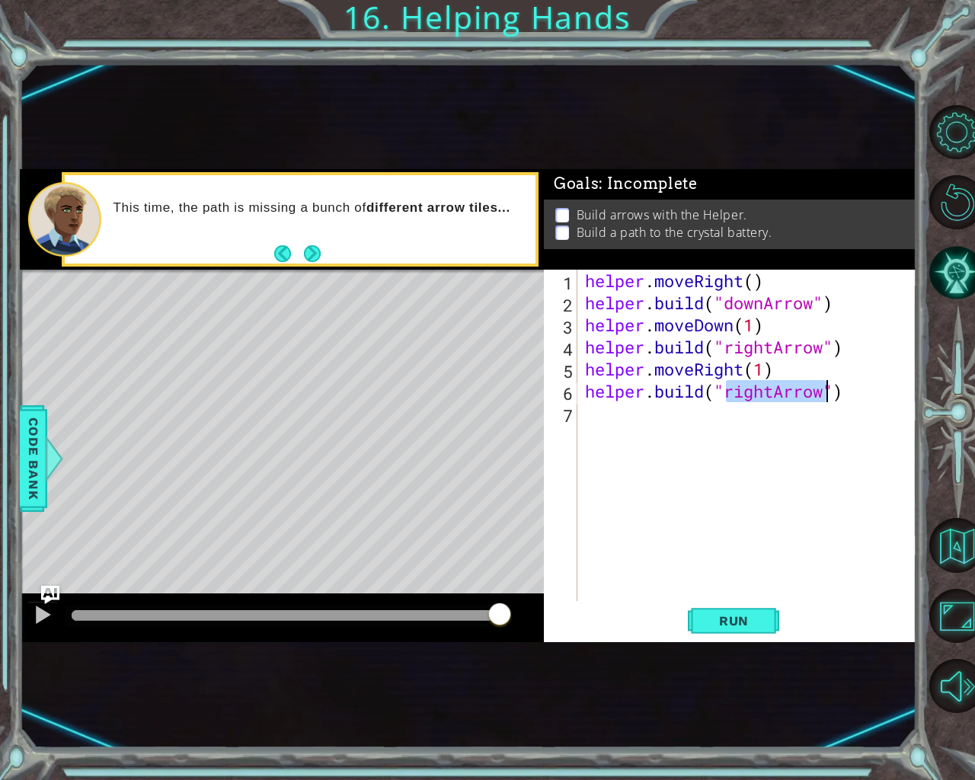
click at [664, 480] on div "helper . moveRight ( ) helper . build ( "downArrow" ) helper . moveDown ( 1 ) h…" at bounding box center [751, 458] width 338 height 376
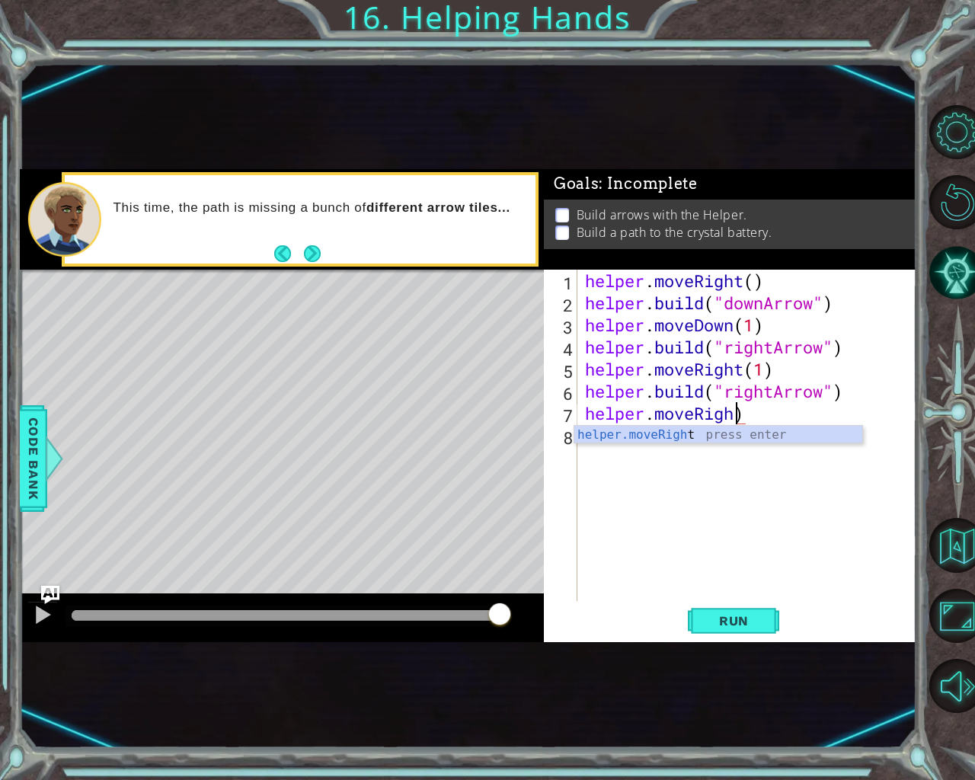
type textarea "helper.moveRigh()"
click at [584, 447] on div "helper . moveRight ( ) helper . build ( "downArrow" ) helper . moveDown ( 1 ) h…" at bounding box center [751, 458] width 338 height 376
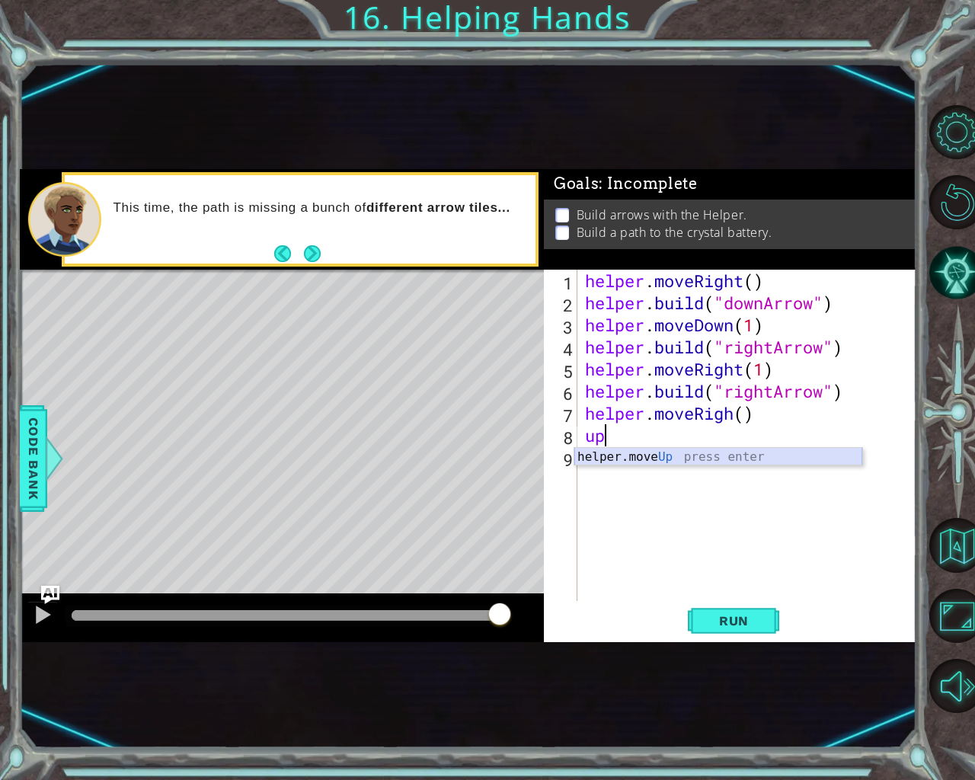
type textarea "u"
type textarea "a"
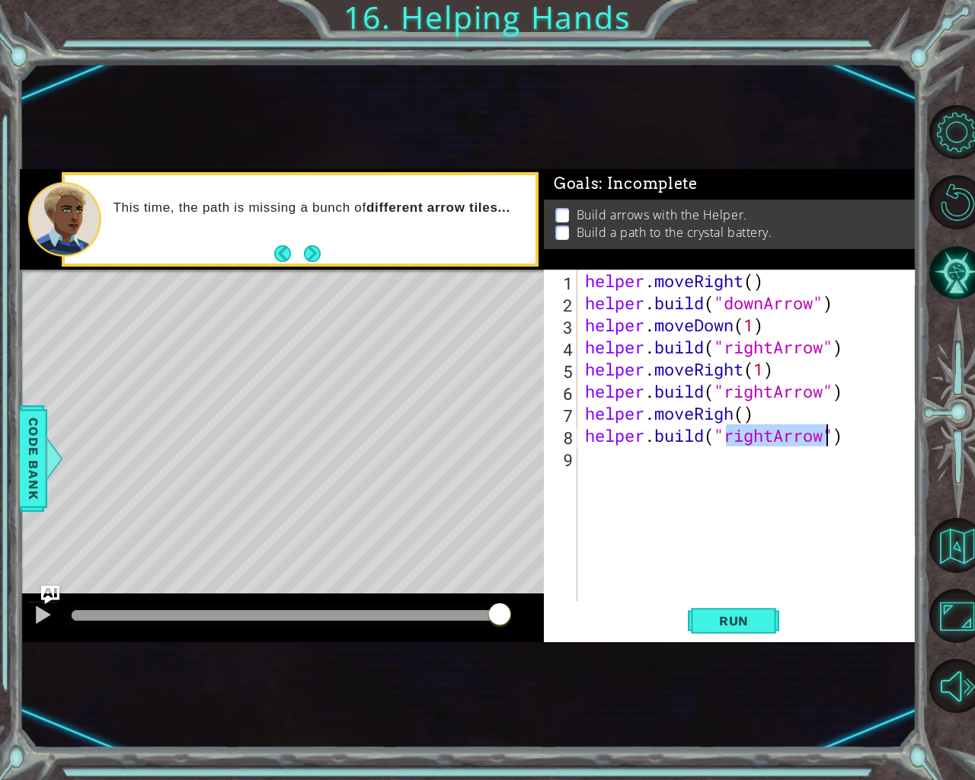
click at [766, 426] on div "helper . moveRight ( ) helper . build ( "downArrow" ) helper . moveDown ( 1 ) h…" at bounding box center [747, 435] width 331 height 331
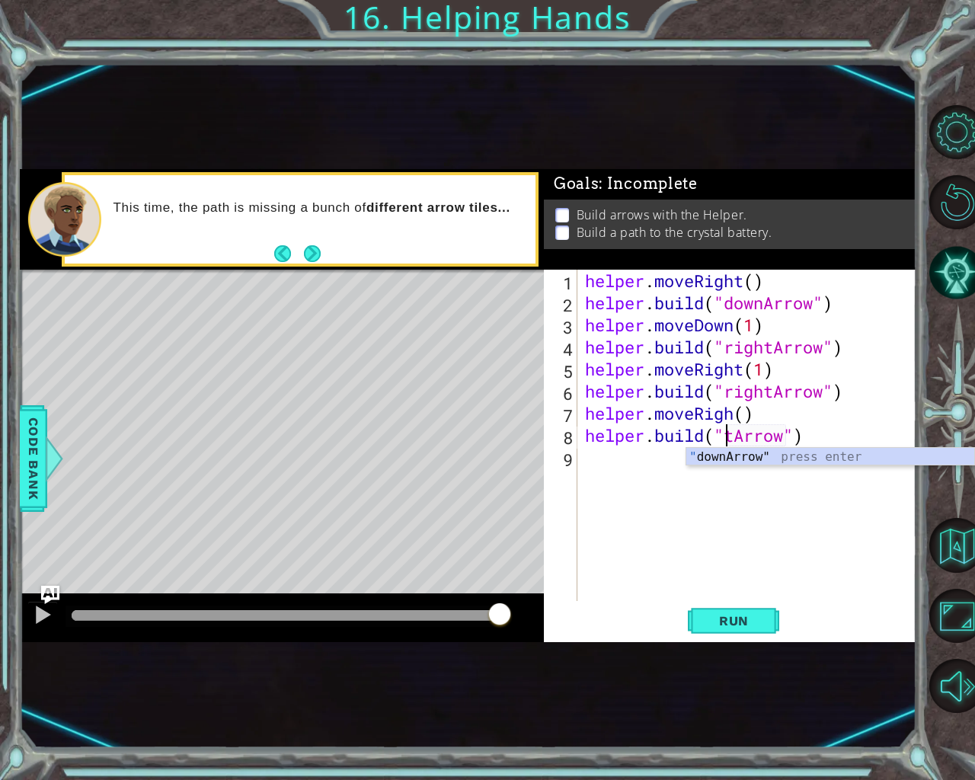
scroll to position [0, 7]
click at [754, 436] on div "helper . moveRight ( ) helper . build ( "downArrow" ) helper . moveDown ( 1 ) h…" at bounding box center [751, 458] width 338 height 376
type textarea "[DOMAIN_NAME]("upArrow")"
click at [782, 549] on div "helper . moveRight ( ) helper . build ( "downArrow" ) helper . moveDown ( 1 ) h…" at bounding box center [751, 458] width 338 height 376
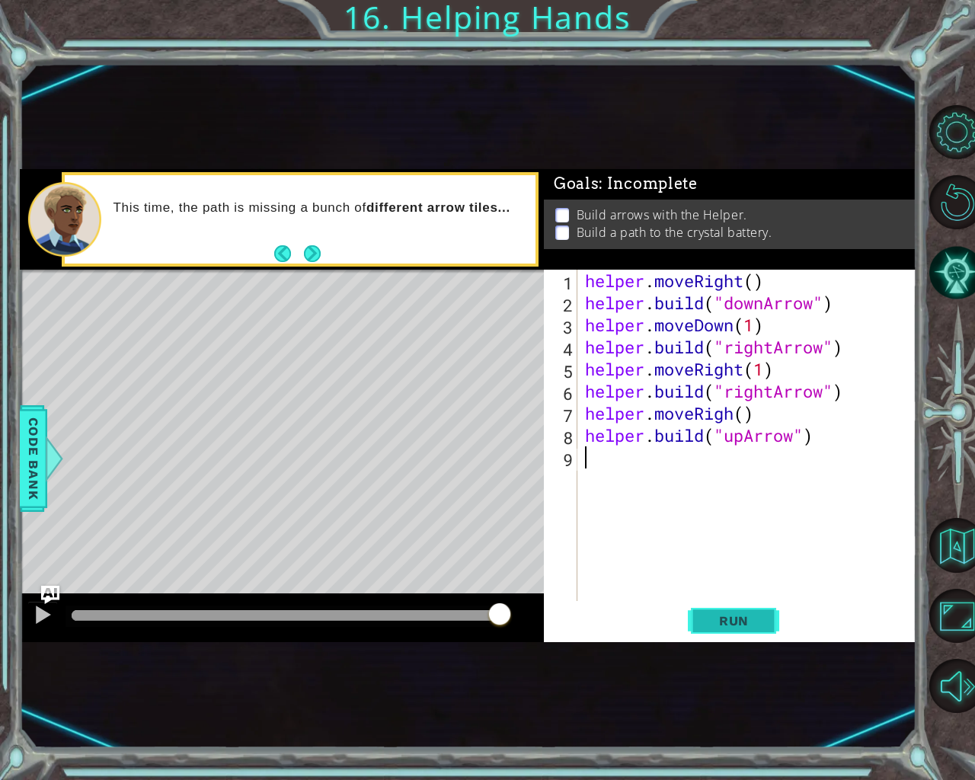
click at [766, 618] on button "Run" at bounding box center [733, 620] width 91 height 37
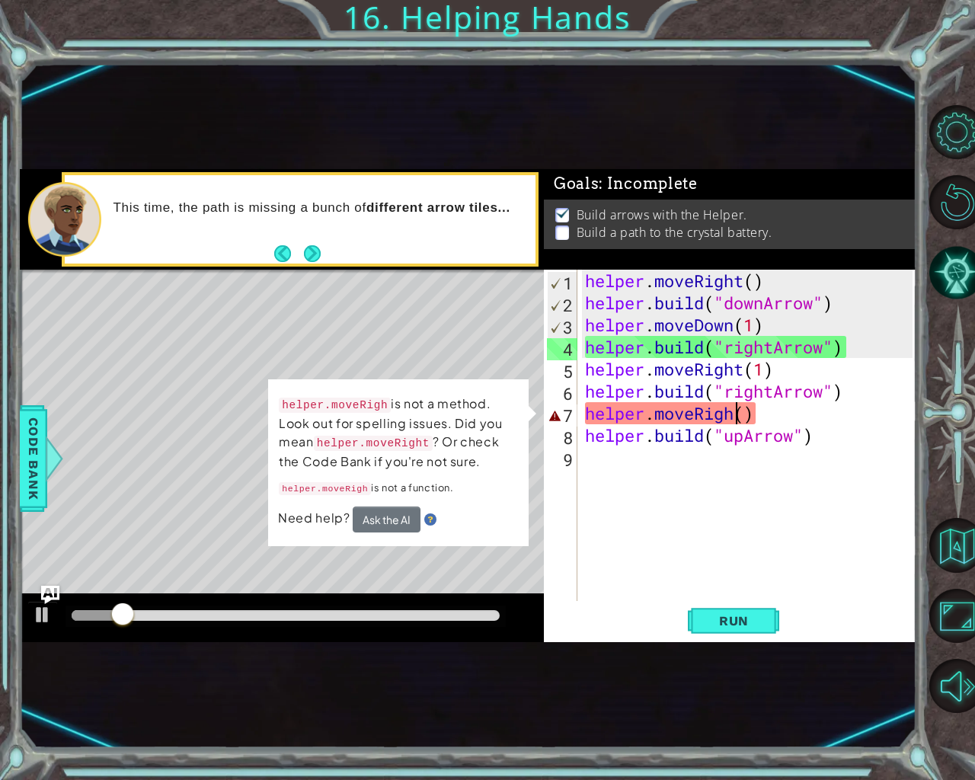
click at [734, 413] on div "helper . moveRight ( ) helper . build ( "downArrow" ) helper . moveDown ( 1 ) h…" at bounding box center [751, 458] width 338 height 376
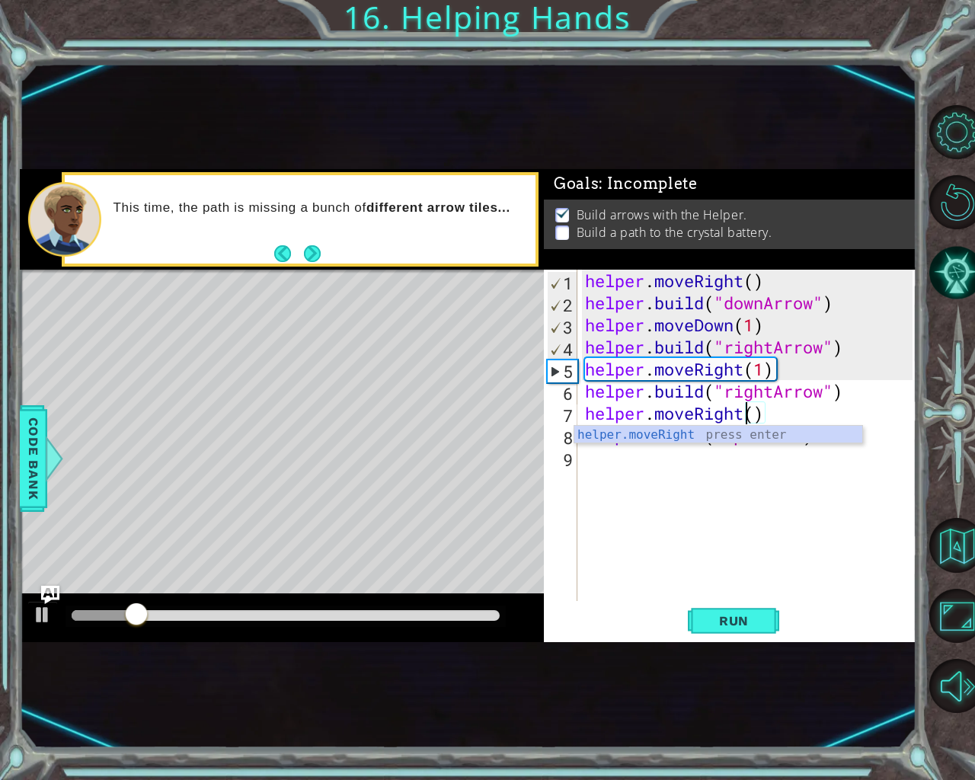
scroll to position [0, 7]
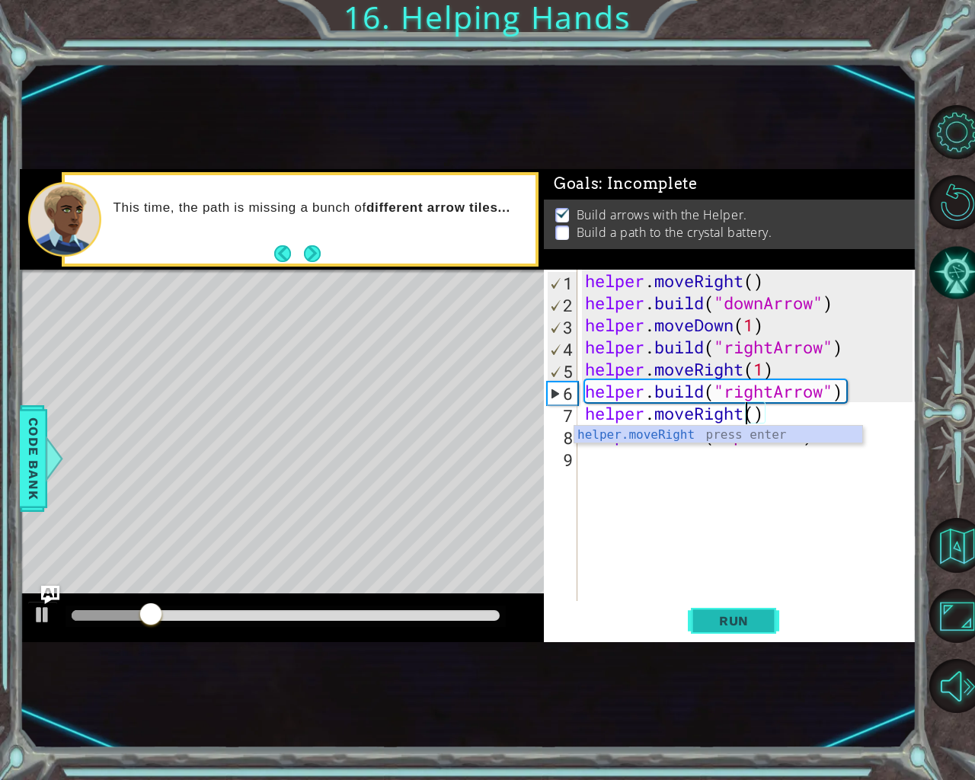
type textarea "helper.moveRight()"
click at [716, 619] on span "Run" at bounding box center [734, 620] width 60 height 15
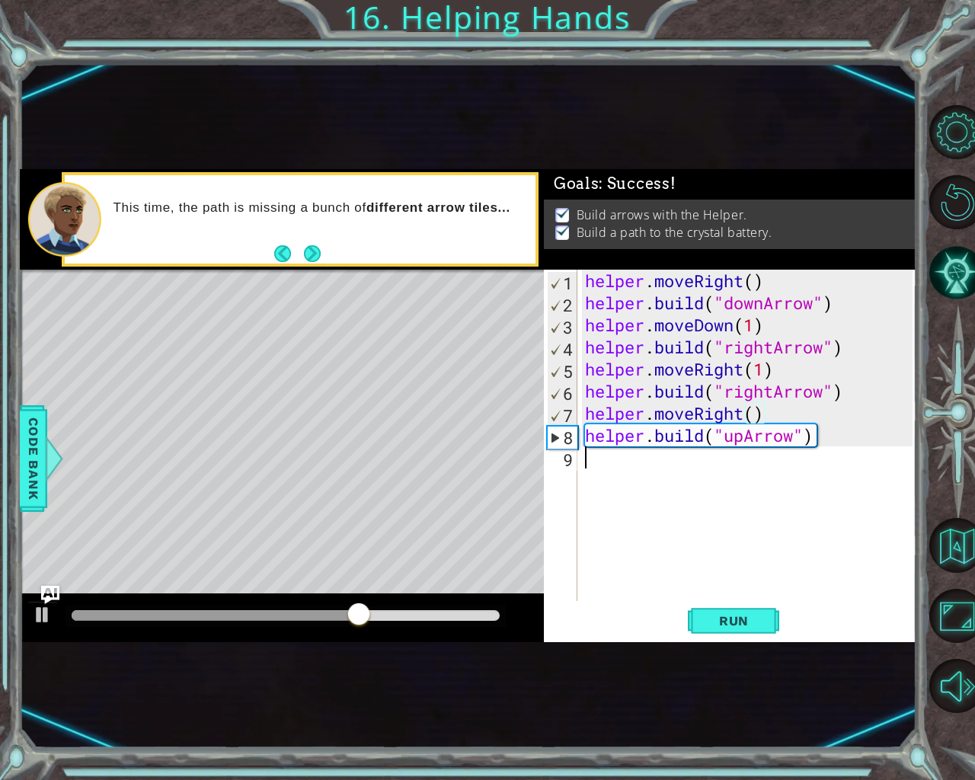
click at [588, 463] on div "helper . moveRight ( ) helper . build ( "downArrow" ) helper . moveDown ( 1 ) h…" at bounding box center [751, 458] width 338 height 376
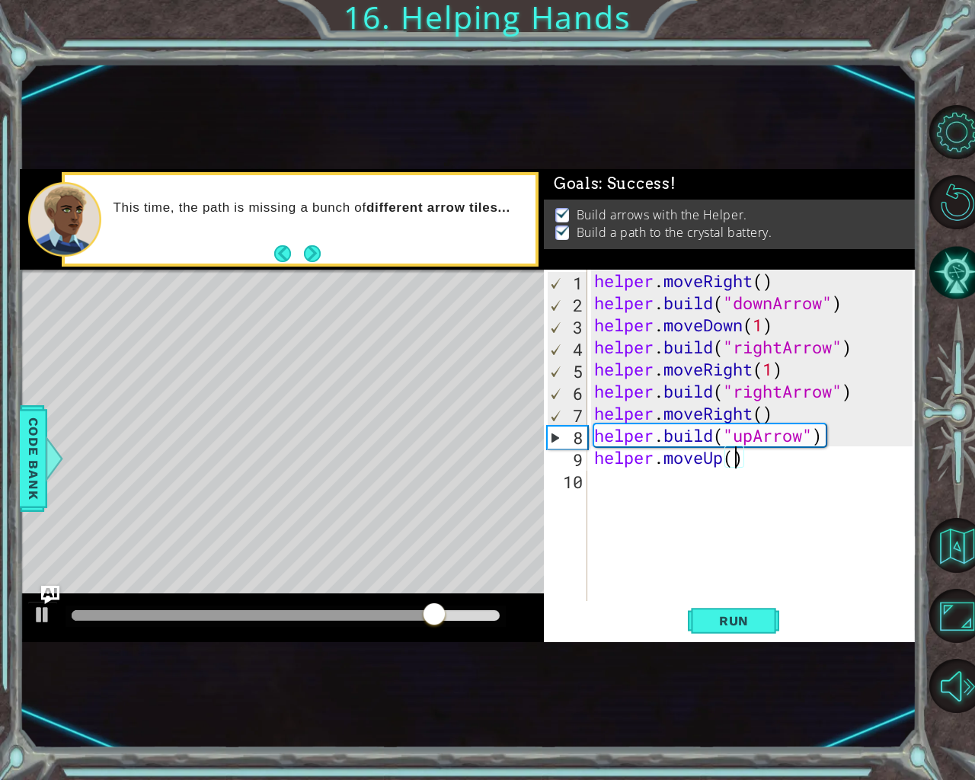
scroll to position [0, 6]
type textarea "helper.moveUp(2)"
click at [743, 617] on span "Run" at bounding box center [734, 620] width 60 height 15
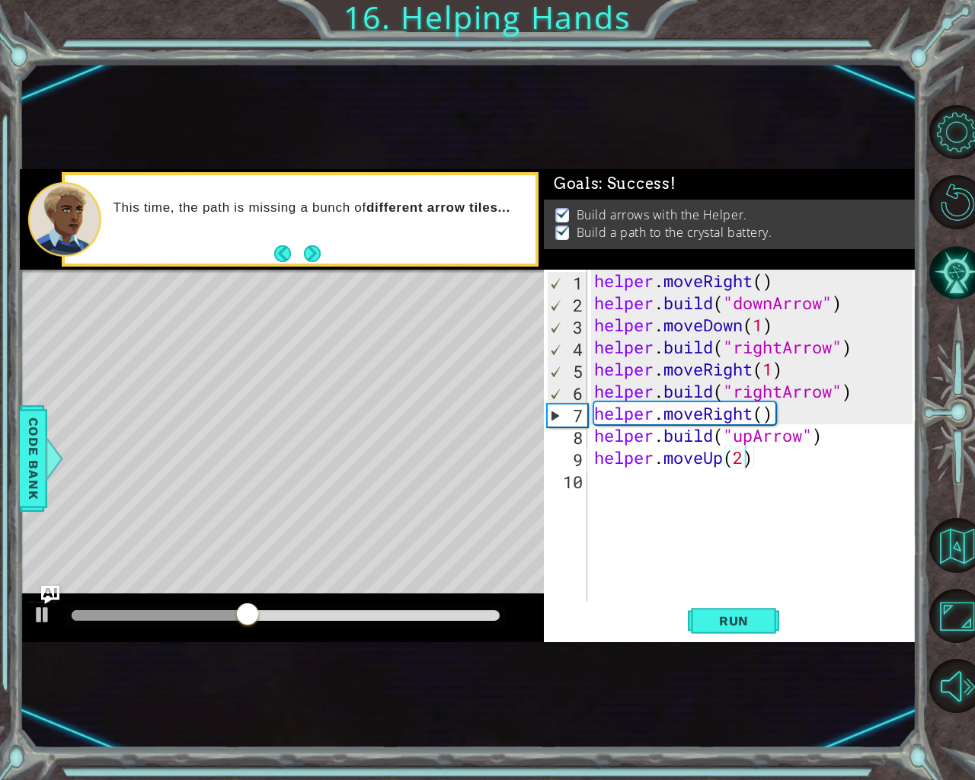
click at [479, 609] on div at bounding box center [286, 616] width 440 height 21
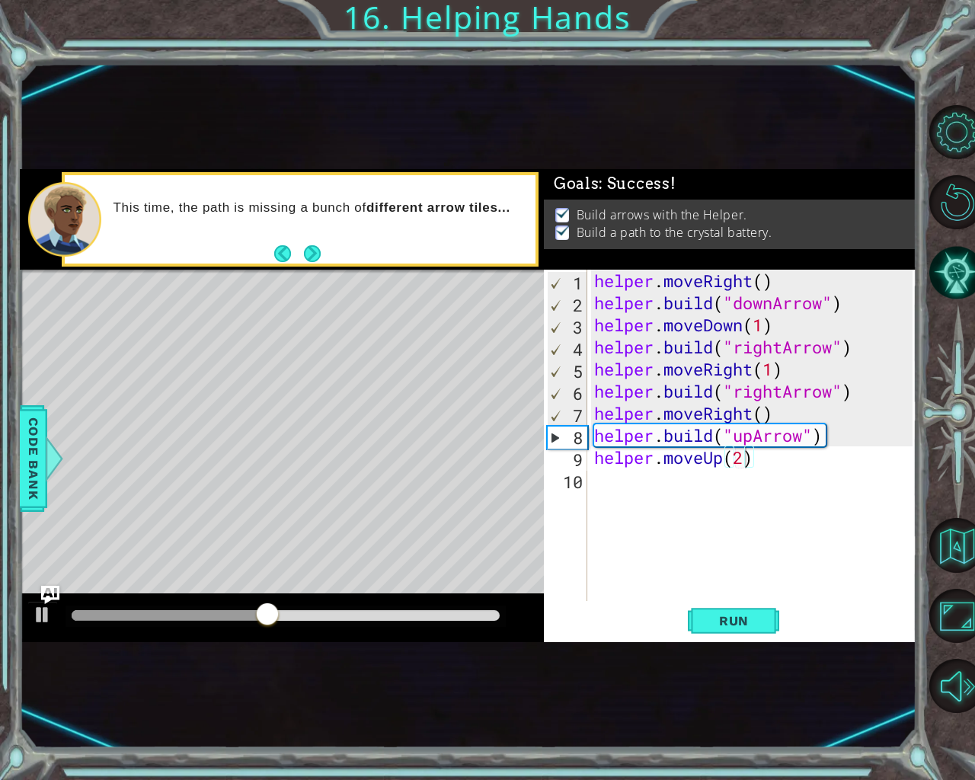
click at [489, 609] on div at bounding box center [286, 616] width 440 height 21
click at [491, 612] on div at bounding box center [286, 615] width 428 height 11
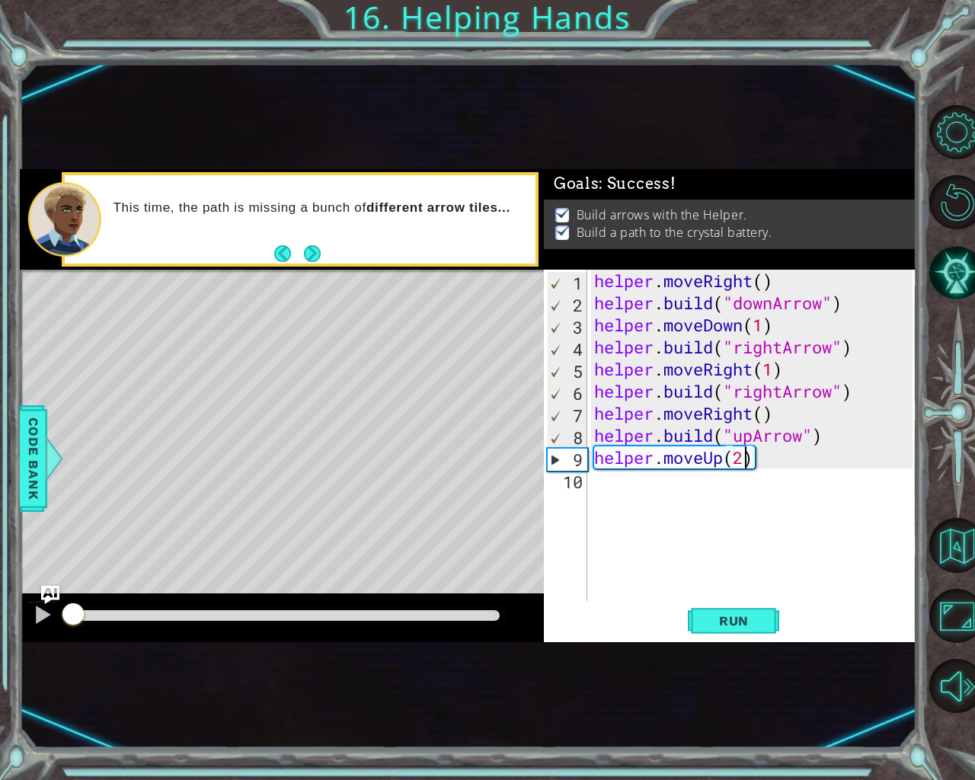
click at [616, 502] on div "helper . moveRight ( ) helper . build ( "downArrow" ) helper . moveDown ( 1 ) h…" at bounding box center [755, 458] width 329 height 376
click at [743, 461] on div "helper . moveRight ( ) helper . build ( "downArrow" ) helper . moveDown ( 1 ) h…" at bounding box center [755, 458] width 329 height 376
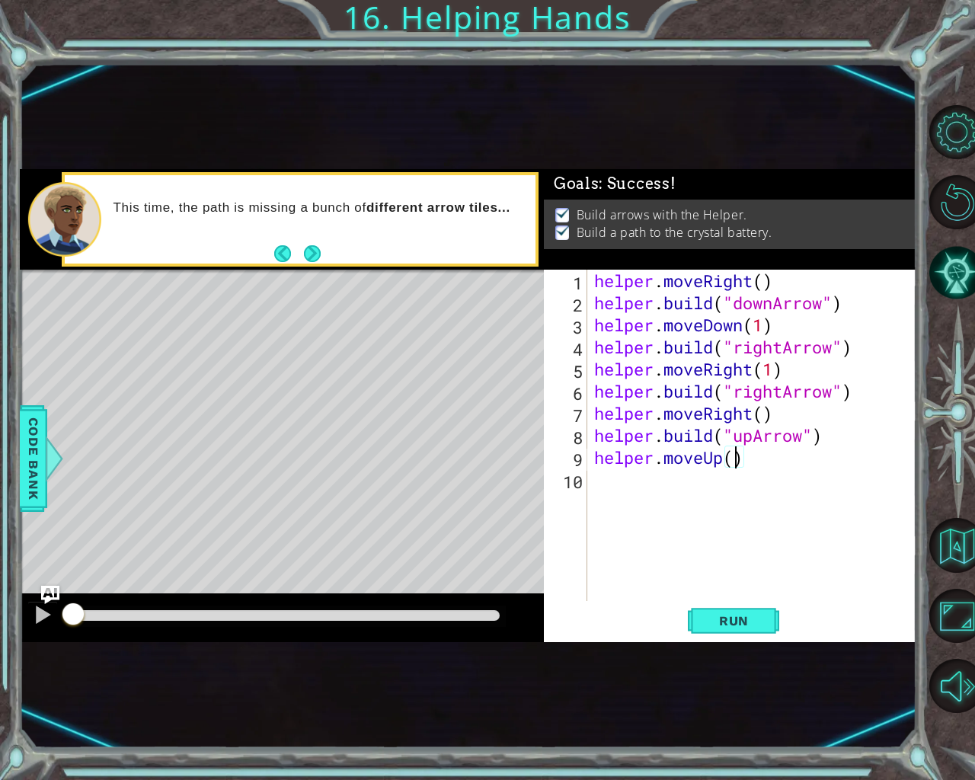
scroll to position [0, 6]
type textarea "helper.moveUp(3)"
click at [757, 613] on span "Run" at bounding box center [734, 620] width 60 height 15
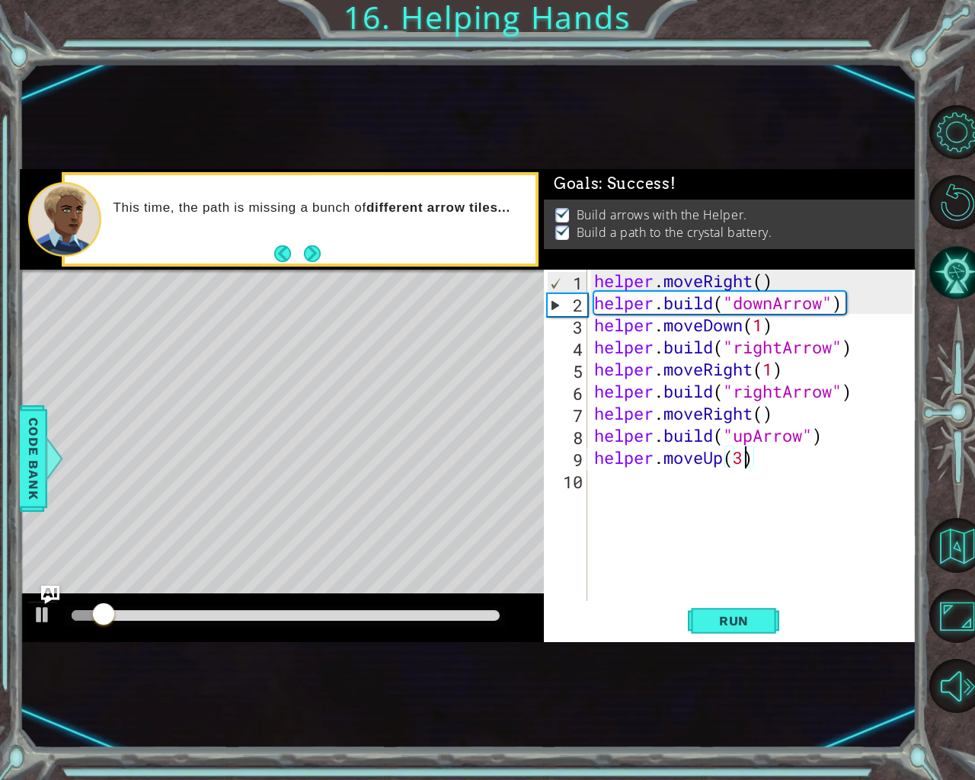
click at [481, 611] on div at bounding box center [286, 615] width 428 height 11
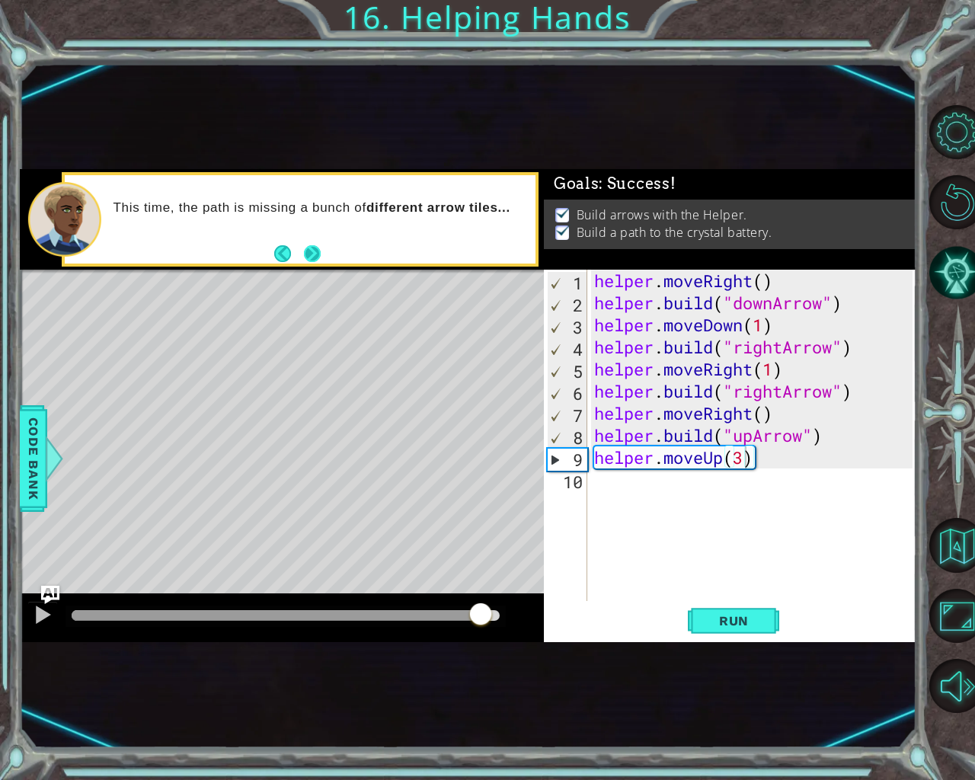
click at [318, 254] on button "Next" at bounding box center [312, 253] width 17 height 17
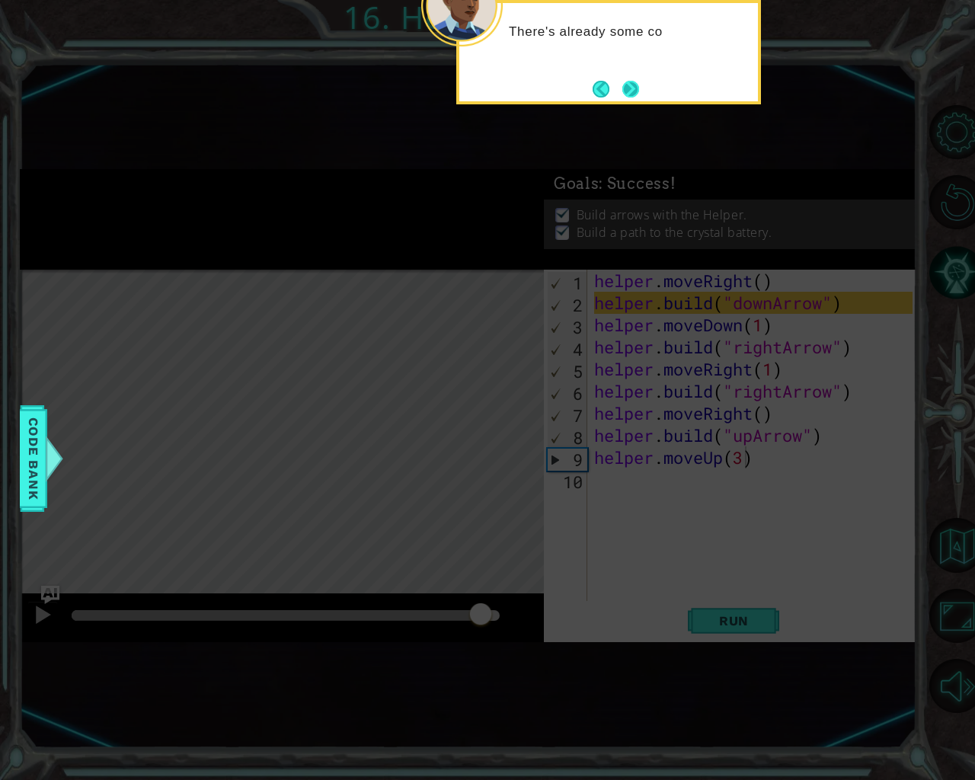
click at [632, 94] on button "Next" at bounding box center [630, 89] width 17 height 17
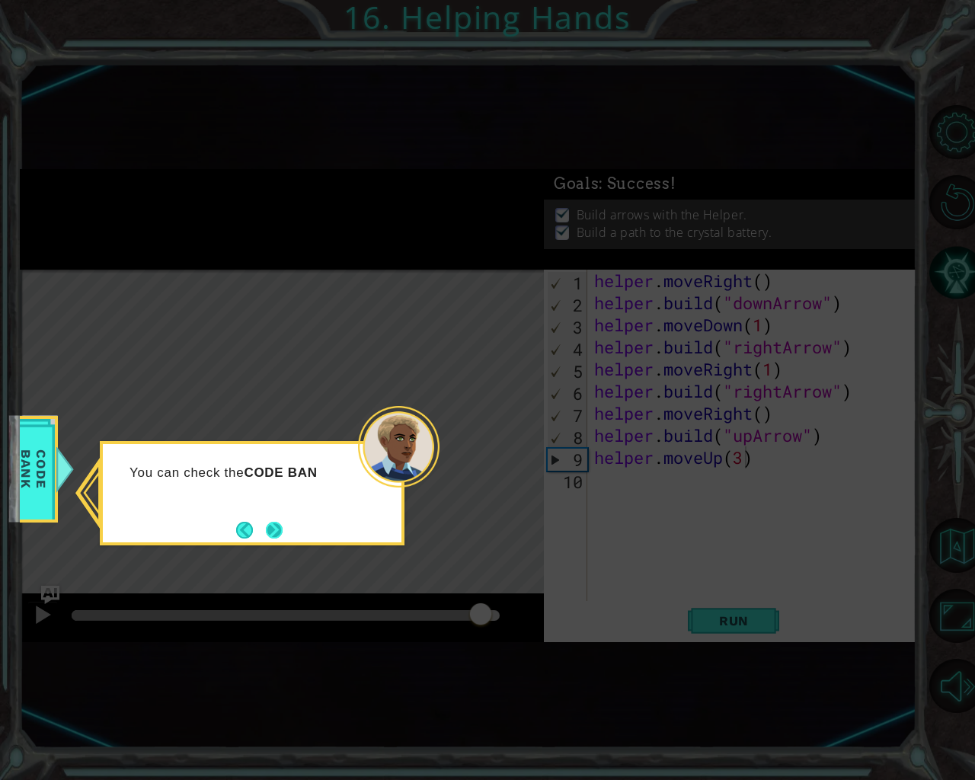
click at [272, 531] on button "Next" at bounding box center [274, 530] width 17 height 17
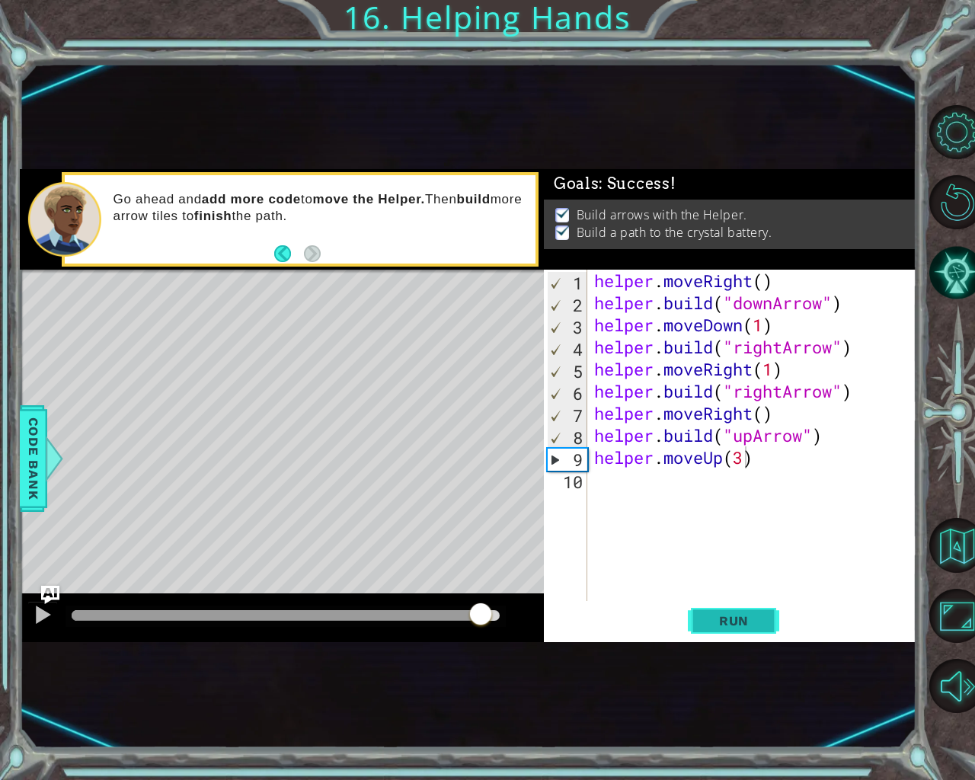
click at [747, 625] on span "Run" at bounding box center [734, 620] width 60 height 15
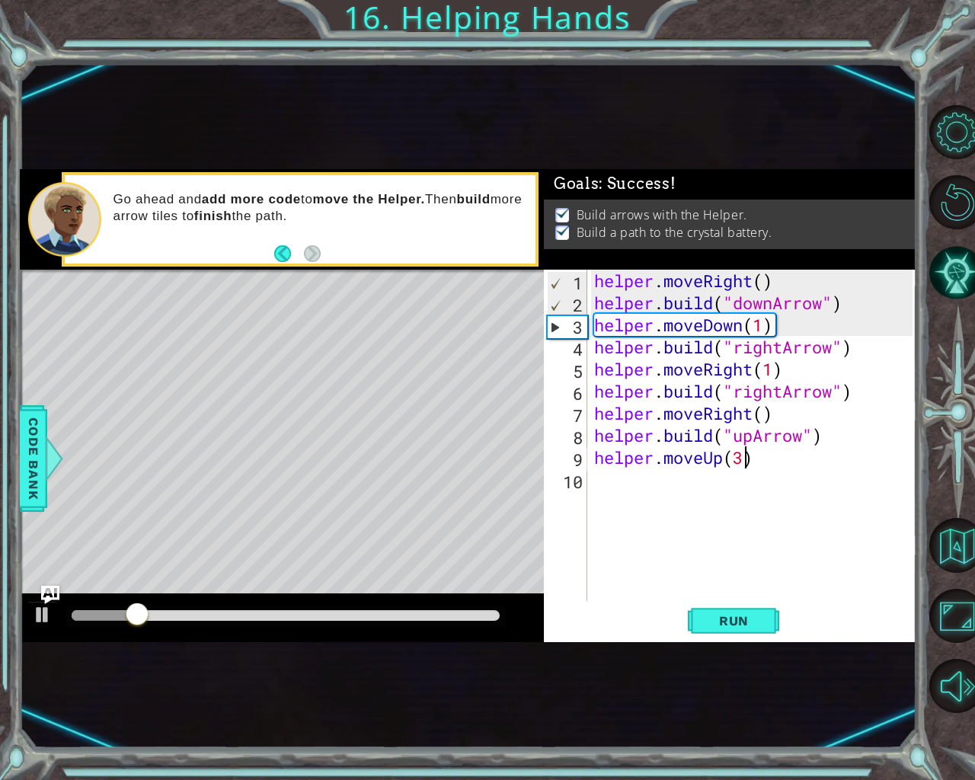
click at [490, 616] on div at bounding box center [286, 615] width 428 height 11
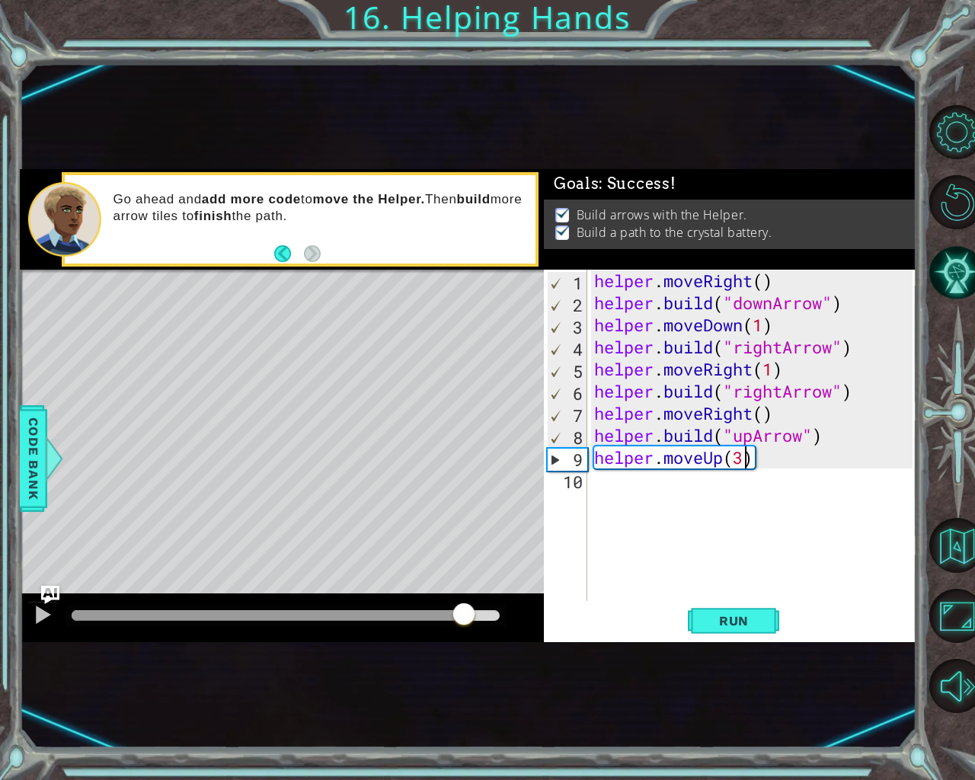
click at [463, 612] on div at bounding box center [286, 615] width 428 height 11
click at [625, 491] on div "helper . moveRight ( ) helper . build ( "downArrow" ) helper . moveDown ( 1 ) h…" at bounding box center [755, 458] width 329 height 376
click at [494, 614] on div at bounding box center [286, 615] width 428 height 11
click at [35, 610] on div at bounding box center [43, 615] width 20 height 20
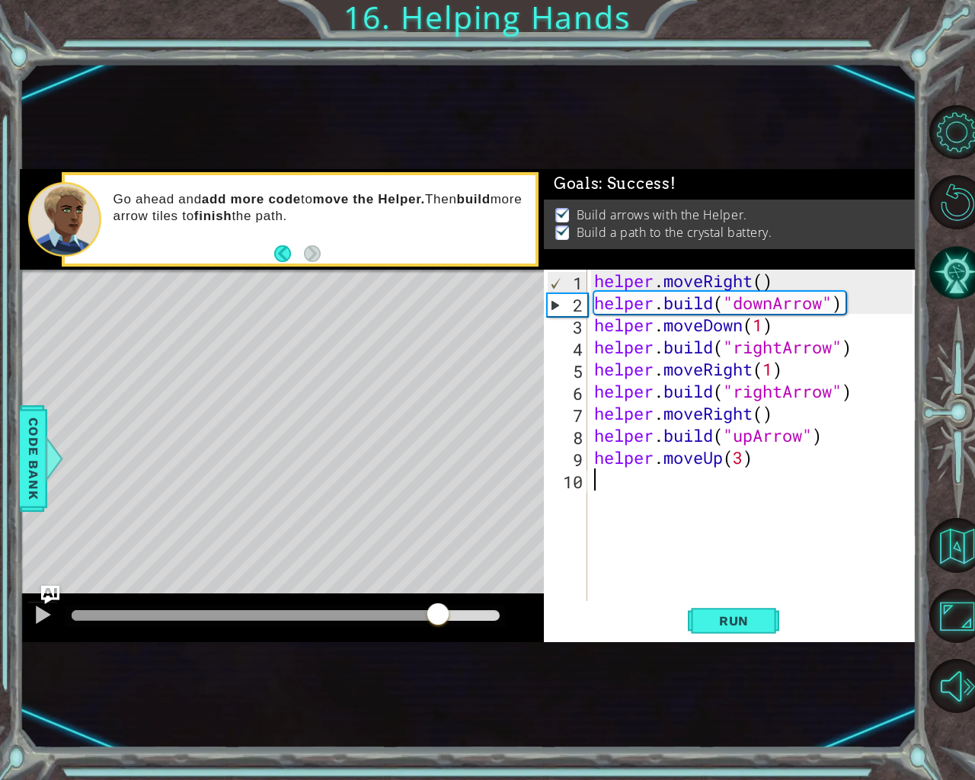
click at [438, 613] on div at bounding box center [286, 615] width 428 height 11
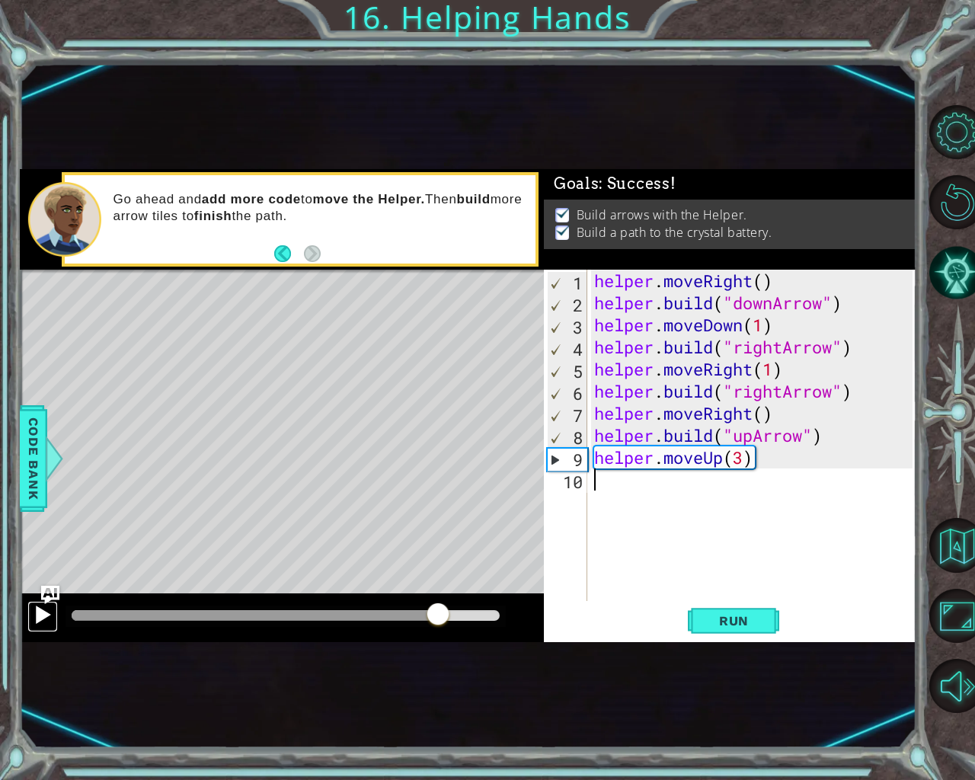
click at [36, 616] on div at bounding box center [43, 615] width 20 height 20
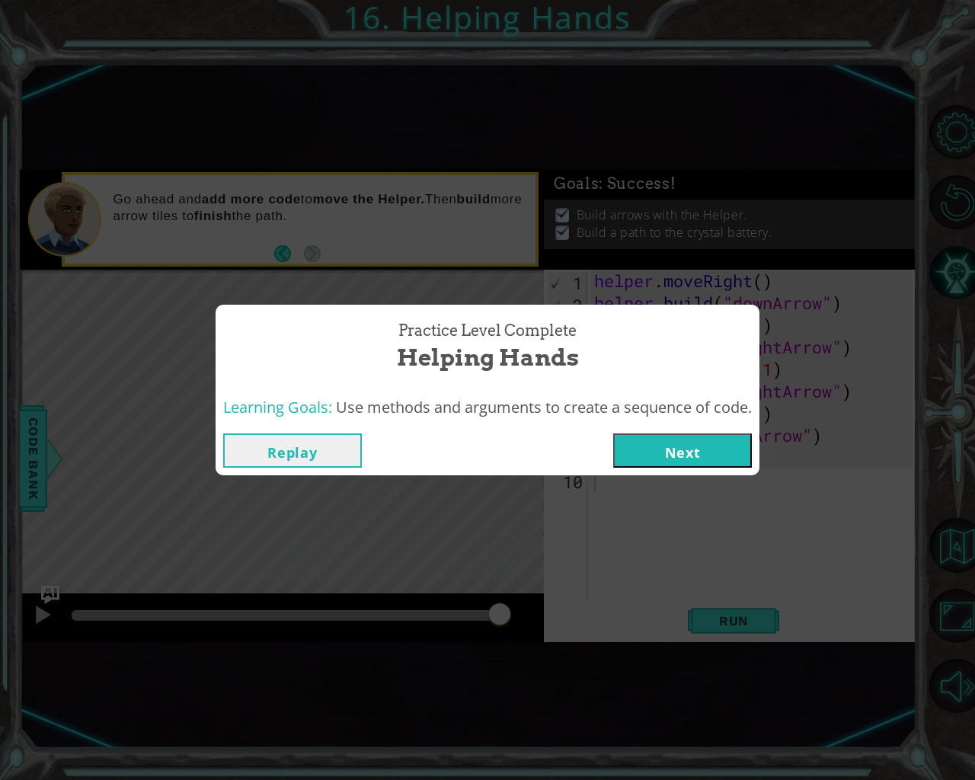
click at [683, 440] on button "Next" at bounding box center [682, 450] width 139 height 34
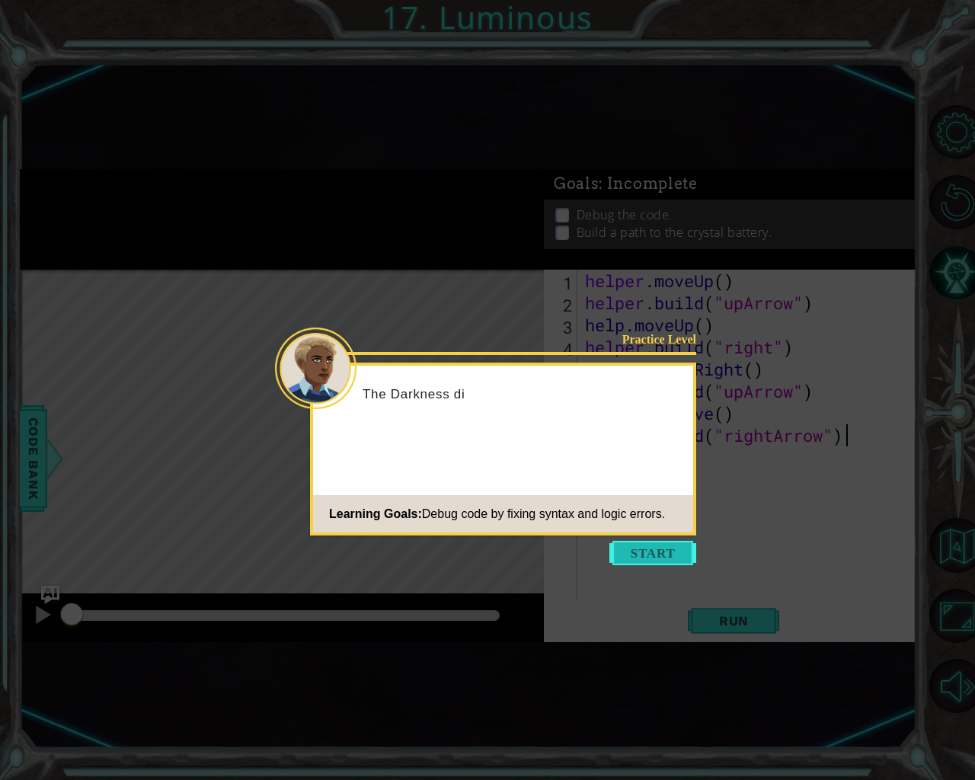
click at [617, 548] on button "Start" at bounding box center [652, 553] width 87 height 24
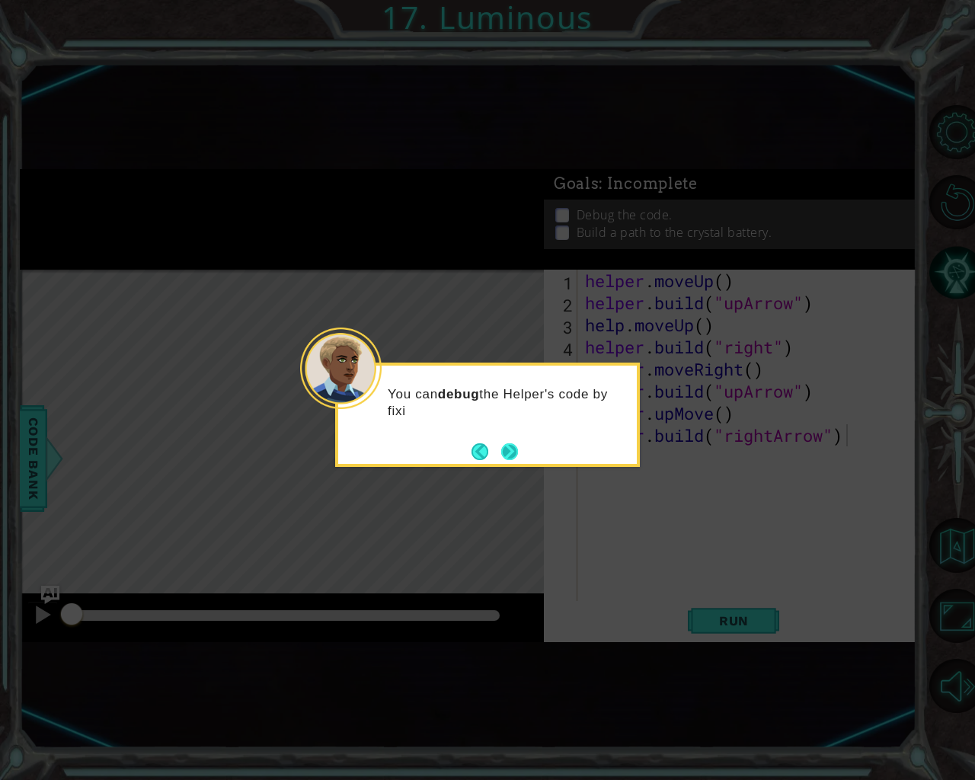
click at [509, 451] on button "Next" at bounding box center [510, 452] width 18 height 18
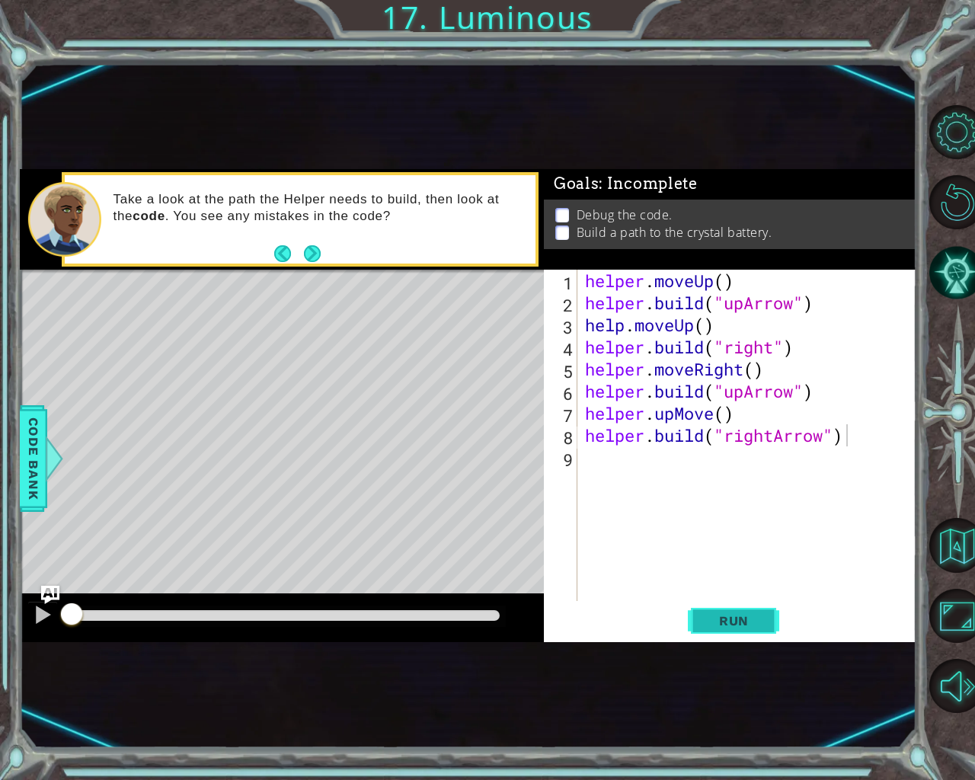
click at [756, 622] on span "Run" at bounding box center [734, 620] width 60 height 15
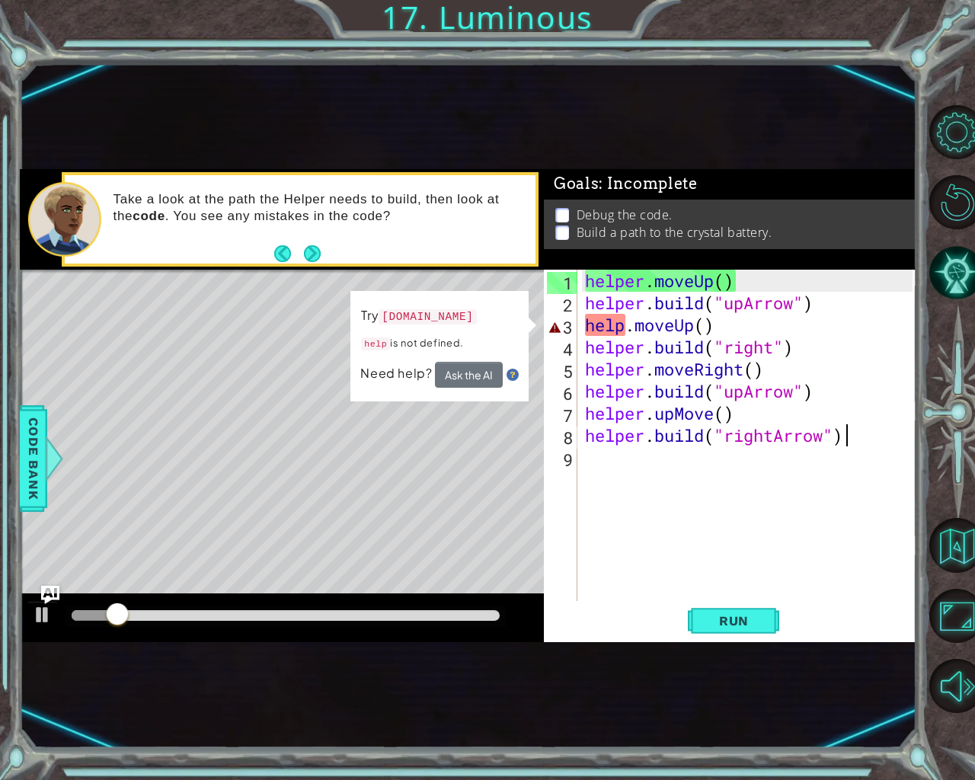
click at [625, 324] on div "helper . moveUp ( ) helper . build ( "upArrow" ) help . moveUp ( ) helper . bui…" at bounding box center [751, 458] width 338 height 376
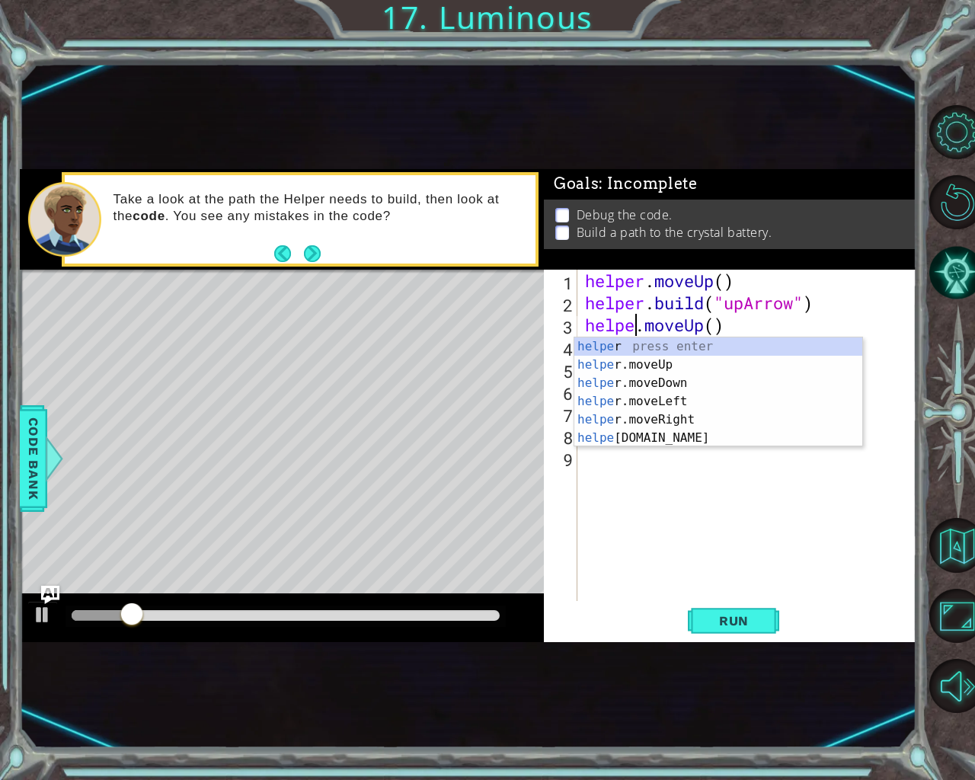
scroll to position [0, 2]
click at [640, 362] on div "helper press enter helper .moveUp press enter helper .moveDown press enter help…" at bounding box center [718, 411] width 288 height 146
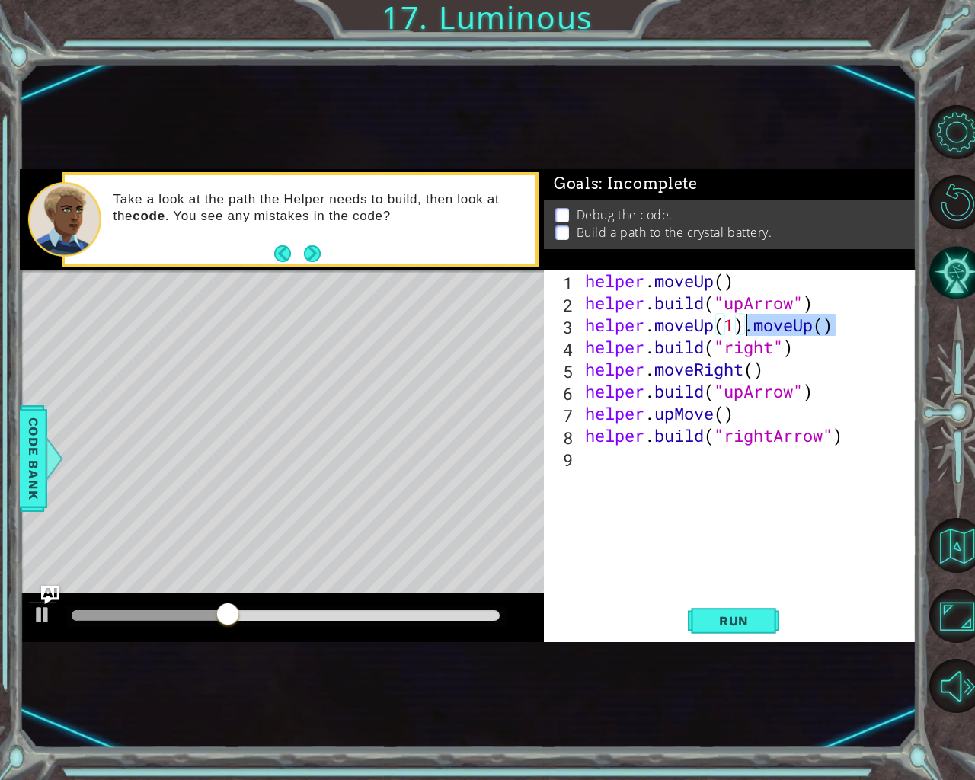
drag, startPoint x: 849, startPoint y: 325, endPoint x: 749, endPoint y: 336, distance: 101.1
click at [749, 336] on div "helper . moveUp ( ) helper . build ( "upArrow" ) helper . moveUp ( 1 ) . moveUp…" at bounding box center [751, 458] width 338 height 376
click at [741, 607] on button "Run" at bounding box center [733, 620] width 91 height 37
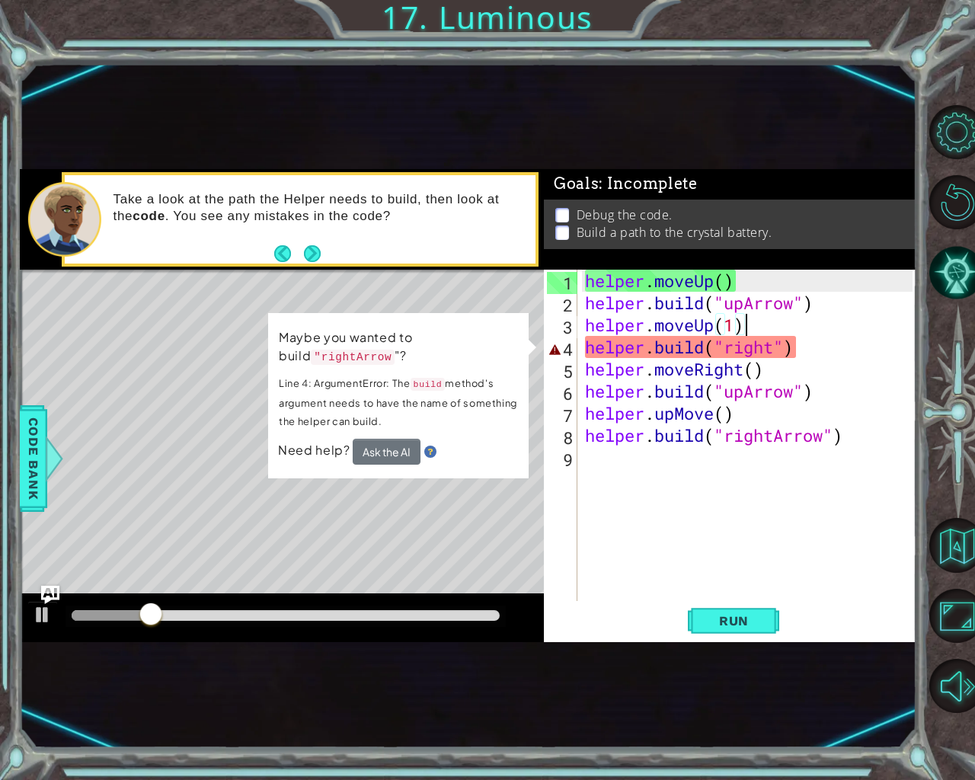
click at [776, 347] on div "helper . moveUp ( ) helper . build ( "upArrow" ) helper . moveUp ( 1 ) helper .…" at bounding box center [751, 458] width 338 height 376
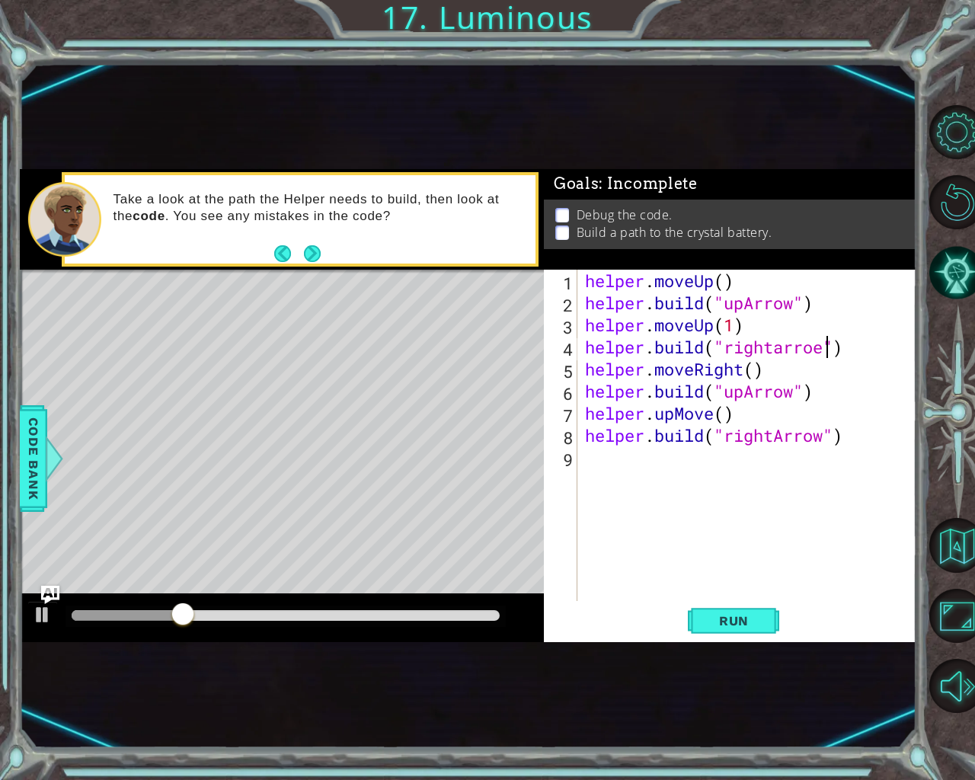
scroll to position [0, 11]
click at [869, 367] on div ""rightArro w" press enter" at bounding box center [830, 387] width 288 height 55
click at [713, 414] on div "helper . moveUp ( ) helper . build ( "upArrow" ) helper . moveUp ( 1 ) helper .…" at bounding box center [751, 458] width 338 height 376
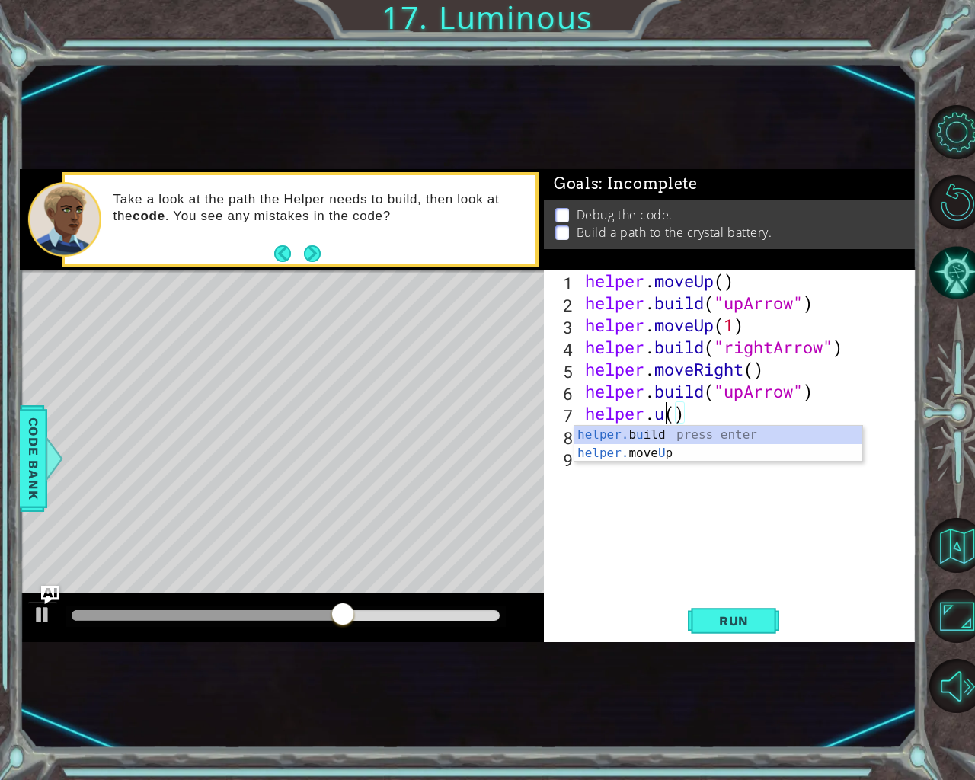
scroll to position [0, 3]
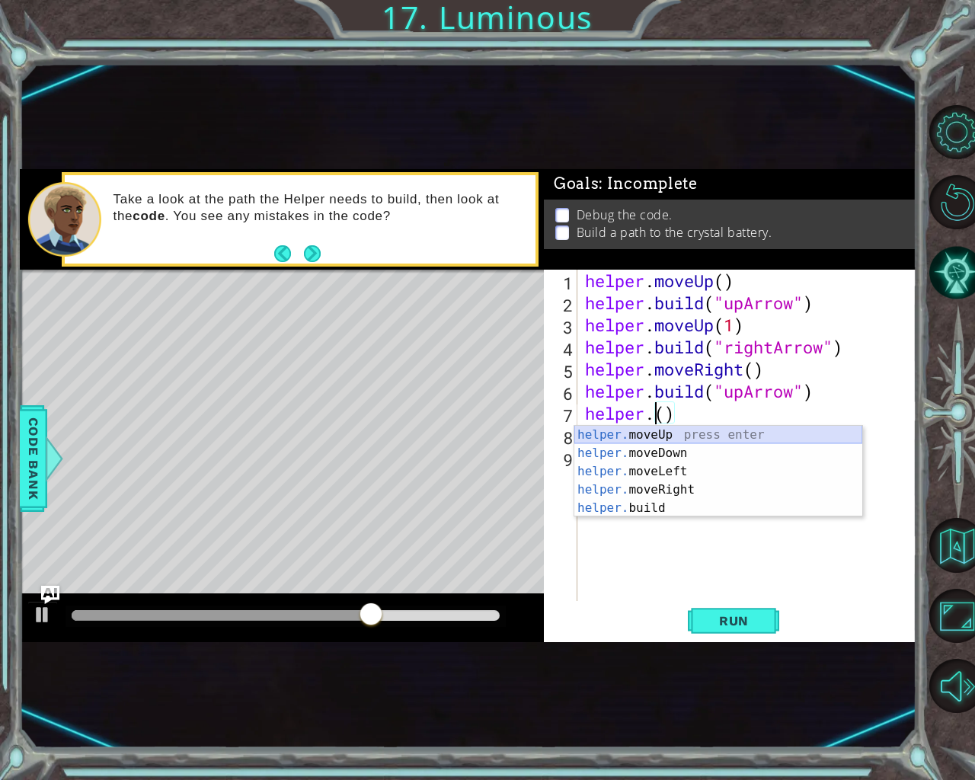
click at [649, 437] on div "helper. moveUp press enter helper. moveDown press enter helper. moveLeft press …" at bounding box center [718, 490] width 288 height 128
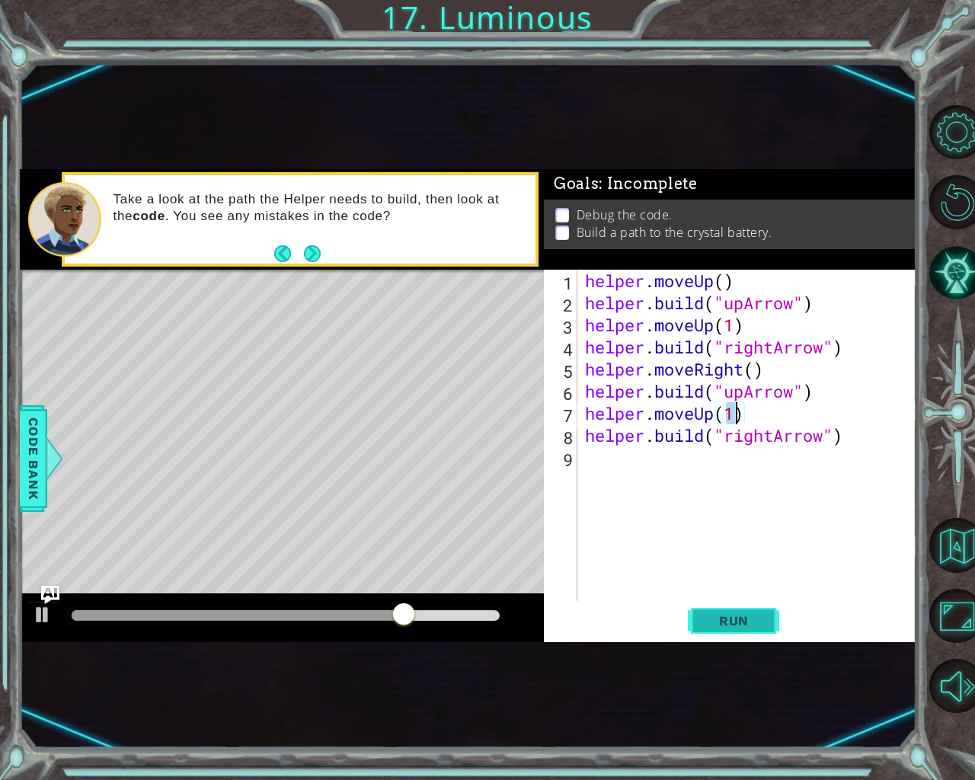
type textarea "helper.moveUp(1)"
click at [750, 614] on span "Run" at bounding box center [734, 620] width 60 height 15
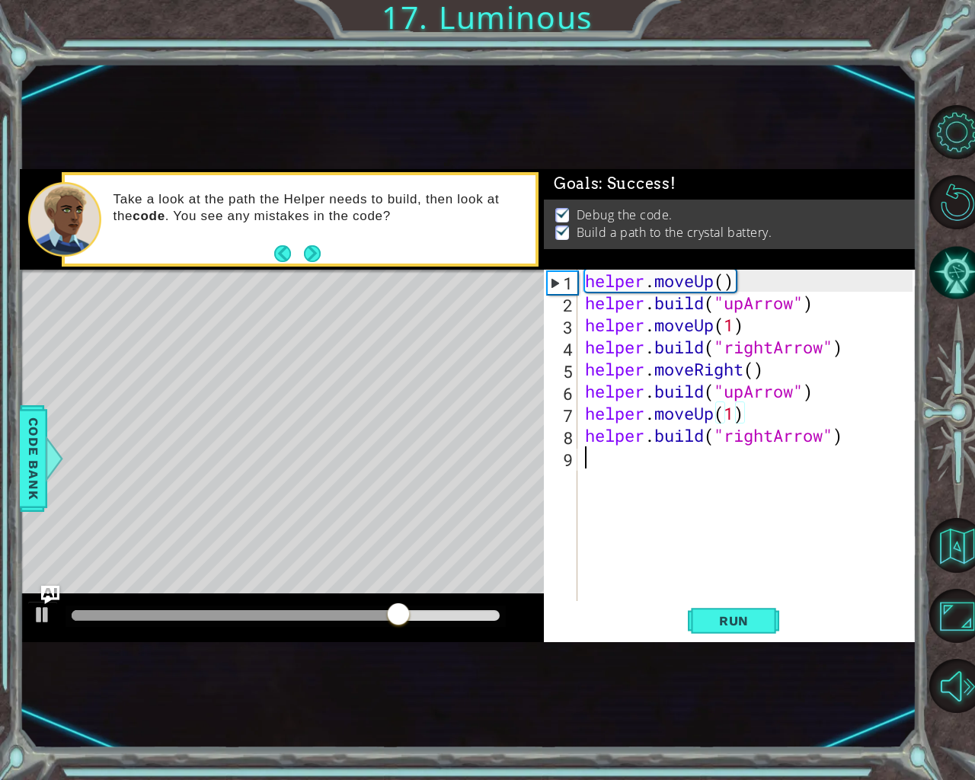
click at [607, 478] on div "helper . moveUp ( ) helper . build ( "upArrow" ) helper . moveUp ( 1 ) helper .…" at bounding box center [751, 458] width 338 height 376
click at [305, 251] on button "Next" at bounding box center [311, 253] width 19 height 19
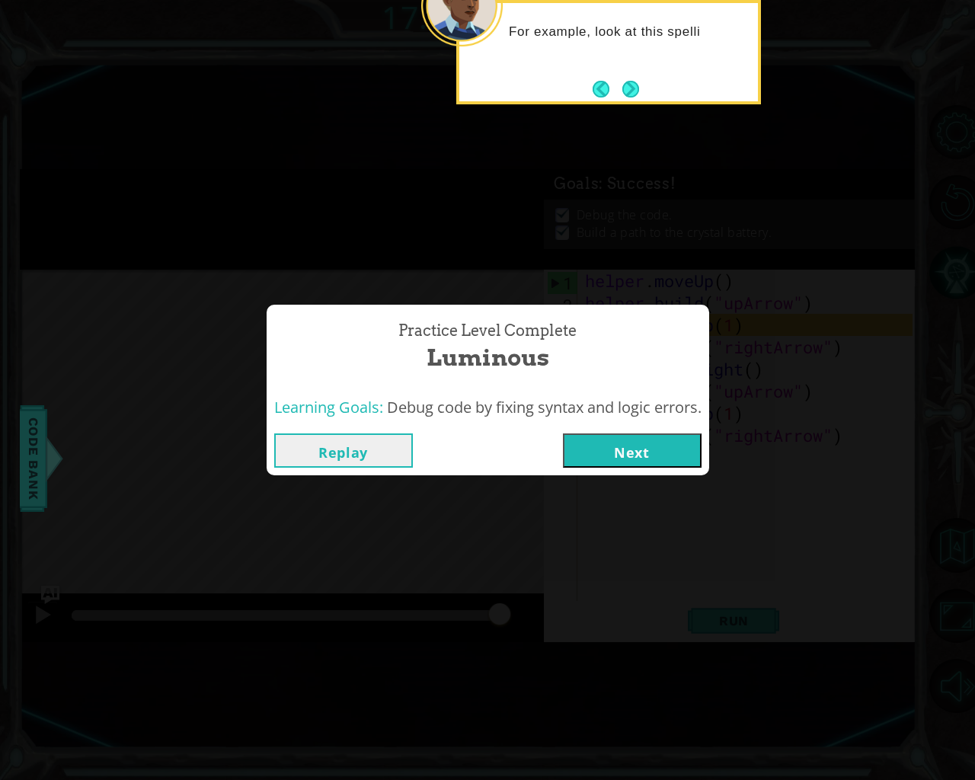
click at [611, 446] on button "Next" at bounding box center [632, 450] width 139 height 34
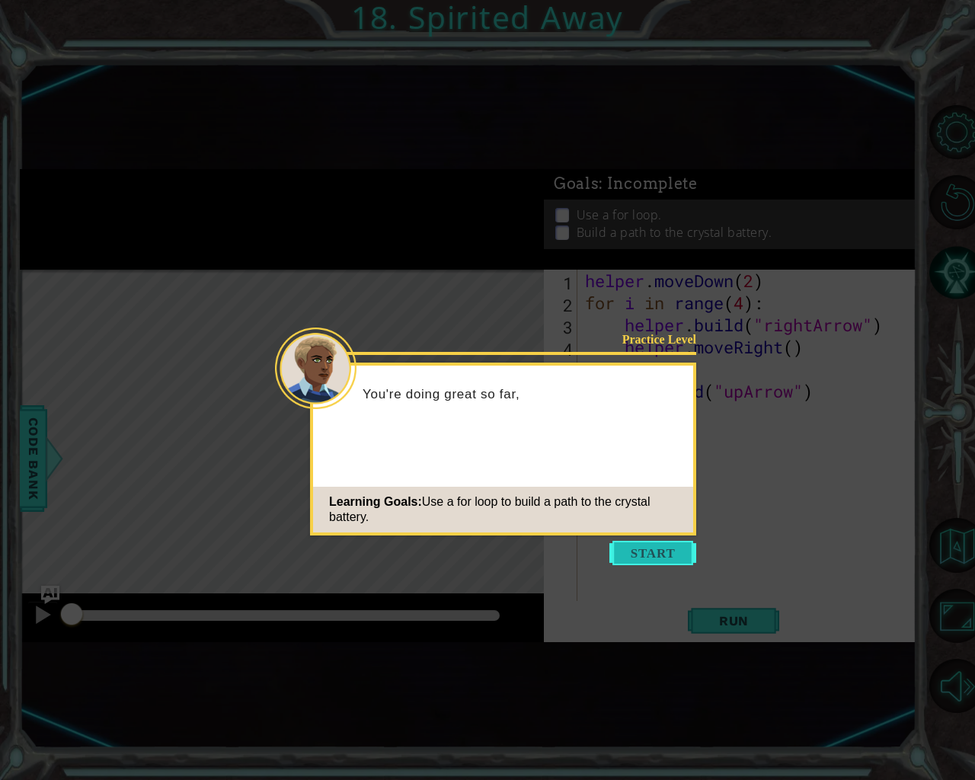
click at [673, 547] on button "Start" at bounding box center [652, 553] width 87 height 24
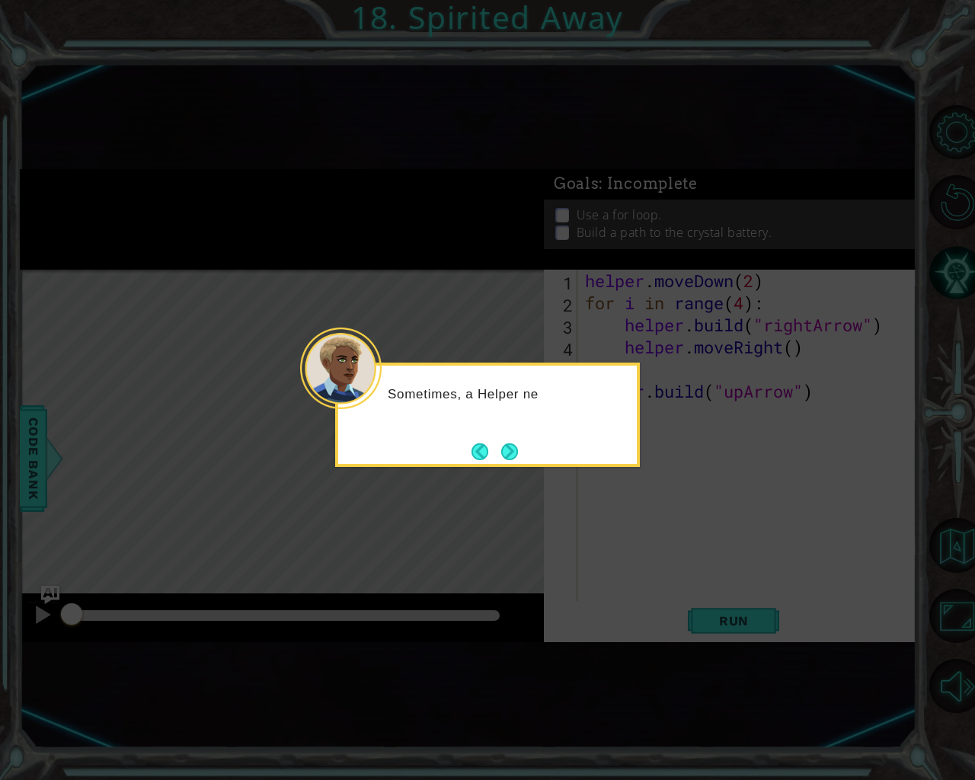
click at [503, 449] on button "Next" at bounding box center [509, 451] width 17 height 17
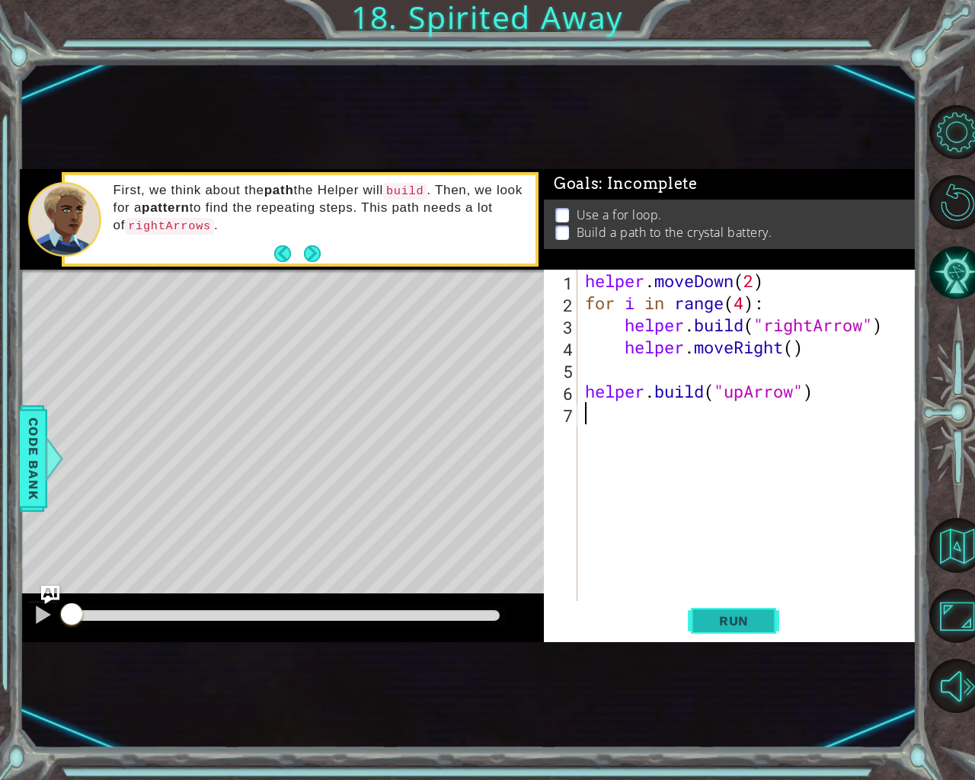
click at [728, 627] on span "Run" at bounding box center [734, 620] width 60 height 15
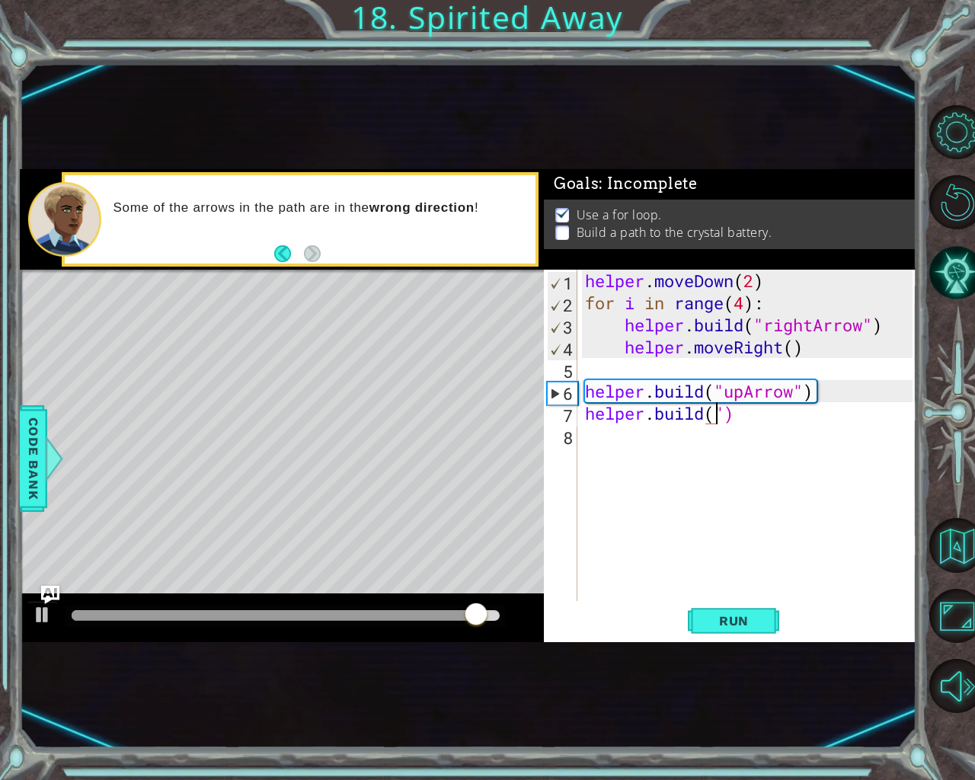
scroll to position [0, 6]
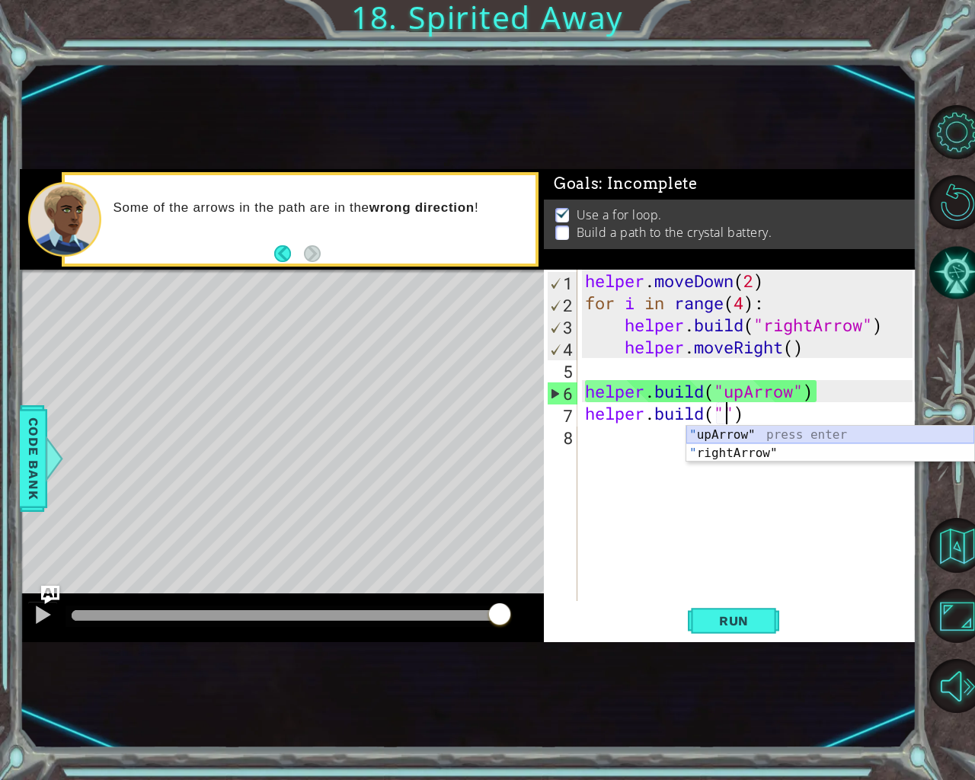
click at [712, 430] on div "" upArrow" press enter " rightArrow" press enter" at bounding box center [830, 462] width 288 height 73
type textarea "[DOMAIN_NAME]("upArrow")"
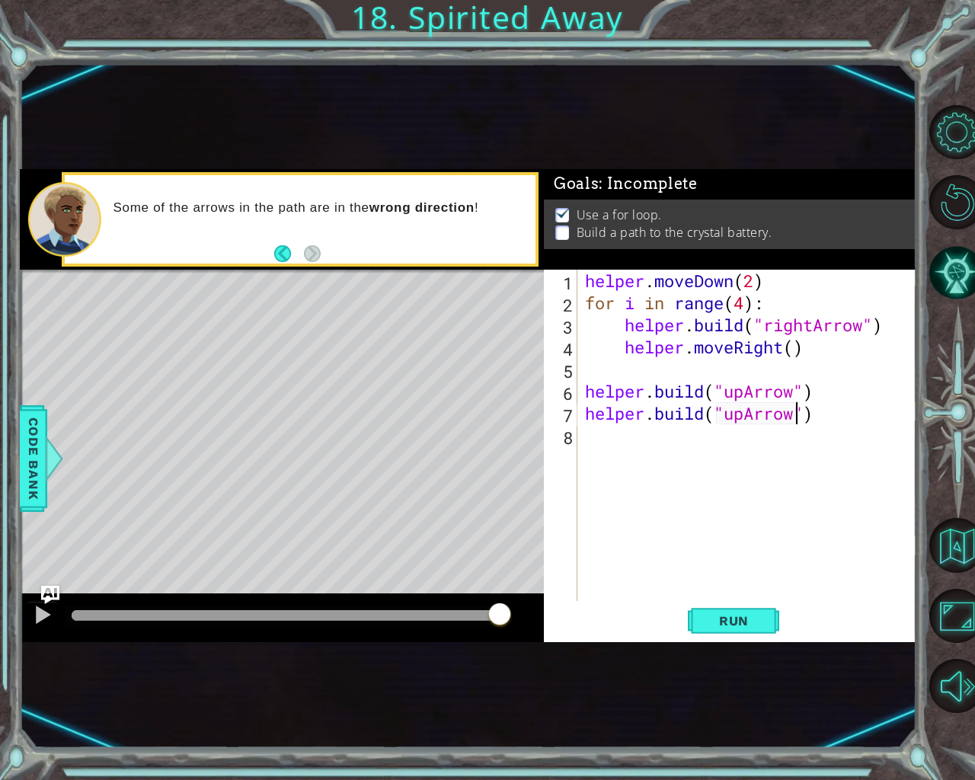
click at [592, 450] on div "helper . moveDown ( 2 ) for i in range ( 4 ) : helper . build ( "rightArrow" ) …" at bounding box center [751, 458] width 338 height 376
click at [779, 624] on button "Run" at bounding box center [733, 620] width 91 height 37
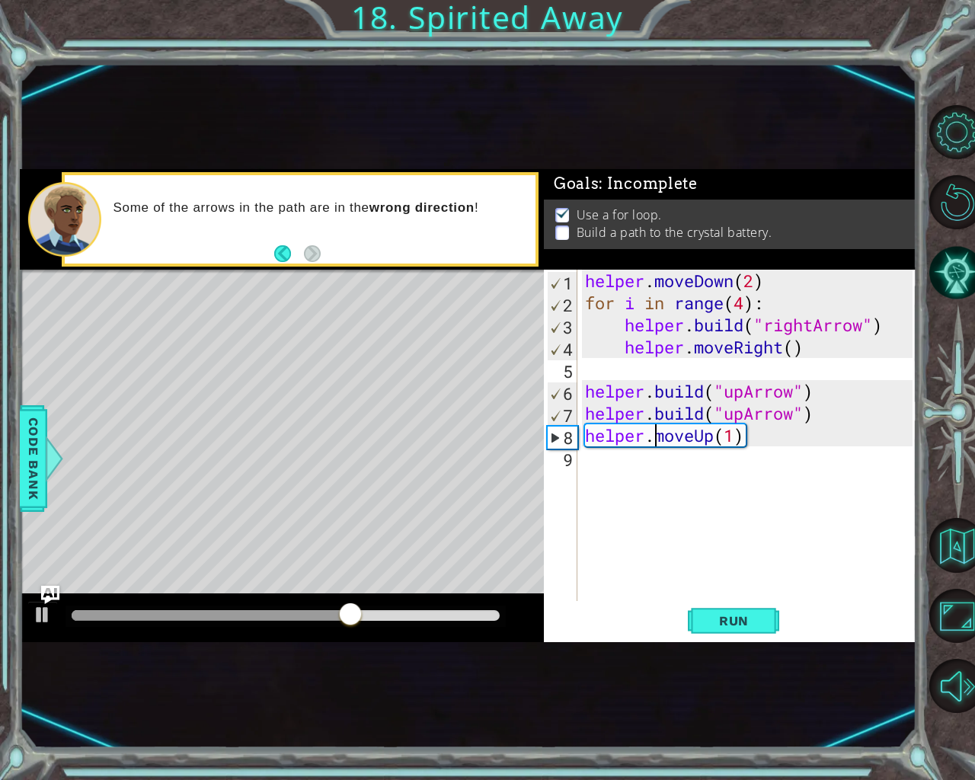
drag, startPoint x: 654, startPoint y: 442, endPoint x: 651, endPoint y: 428, distance: 14.0
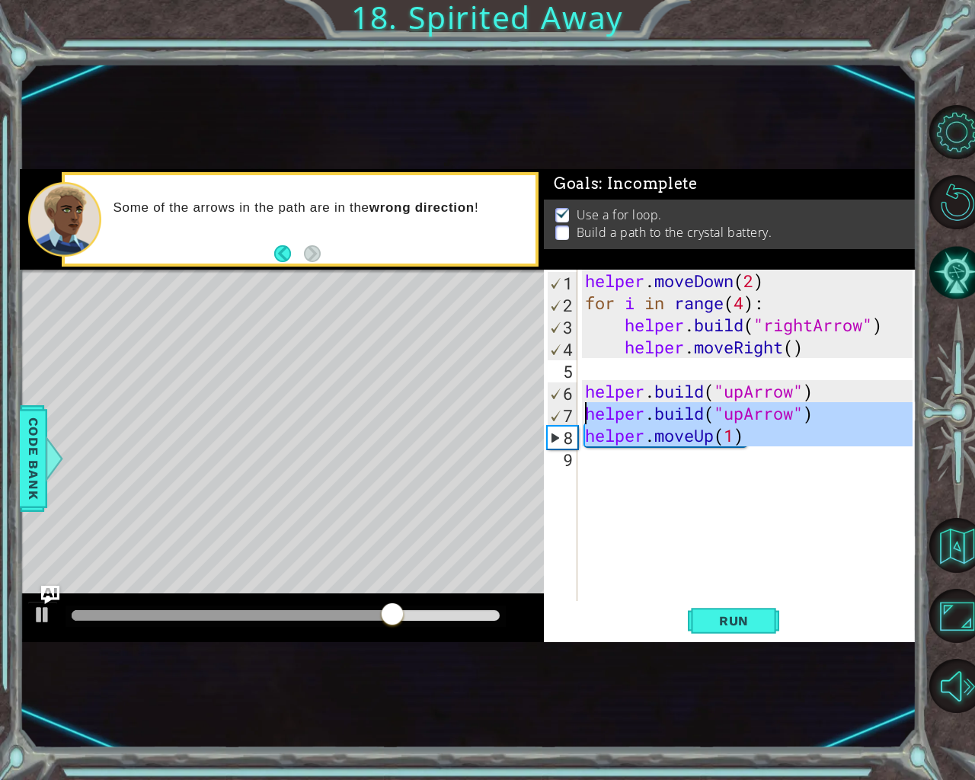
drag, startPoint x: 651, startPoint y: 428, endPoint x: 568, endPoint y: 412, distance: 84.6
drag, startPoint x: 772, startPoint y: 455, endPoint x: 569, endPoint y: 405, distance: 208.6
click at [569, 405] on div "[DOMAIN_NAME]("upArrow") 1 2 3 4 5 6 7 8 9 helper . moveDown ( 2 ) for i in ran…" at bounding box center [728, 435] width 369 height 331
type textarea "[DOMAIN_NAME]("upArrow") helper.moveUp(1)"
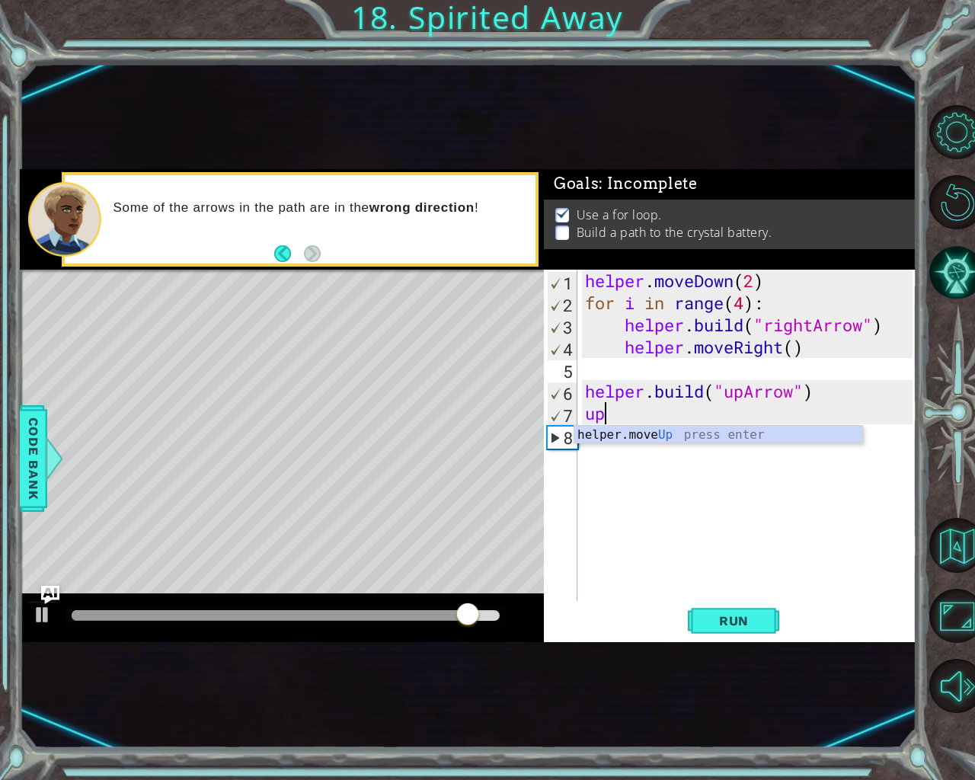
type textarea "helper.moveUp(1)"
click at [593, 446] on div "helper . moveDown ( 2 ) for i in range ( 4 ) : helper . build ( "rightArrow" ) …" at bounding box center [751, 458] width 338 height 376
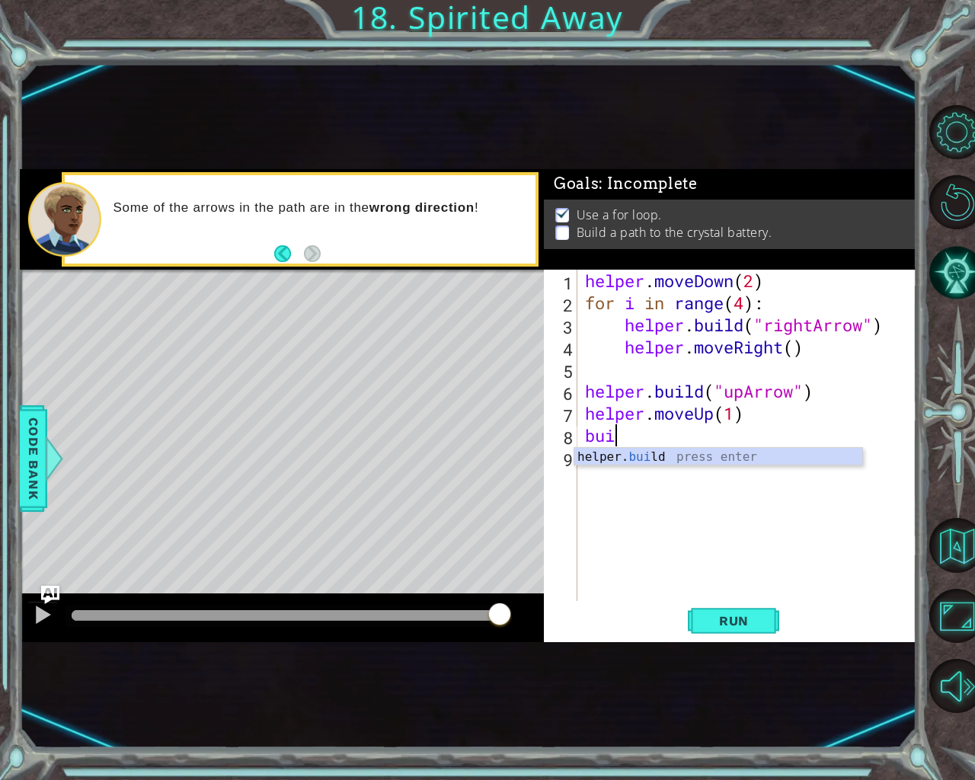
scroll to position [0, 1]
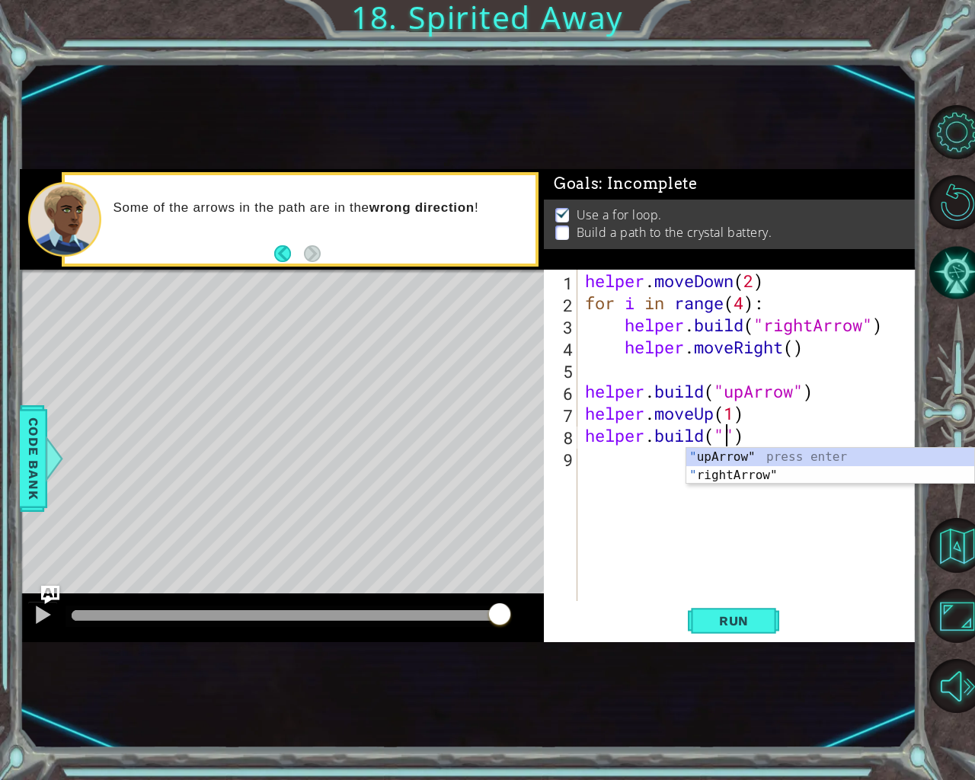
type textarea "[DOMAIN_NAME]("upArrow")"
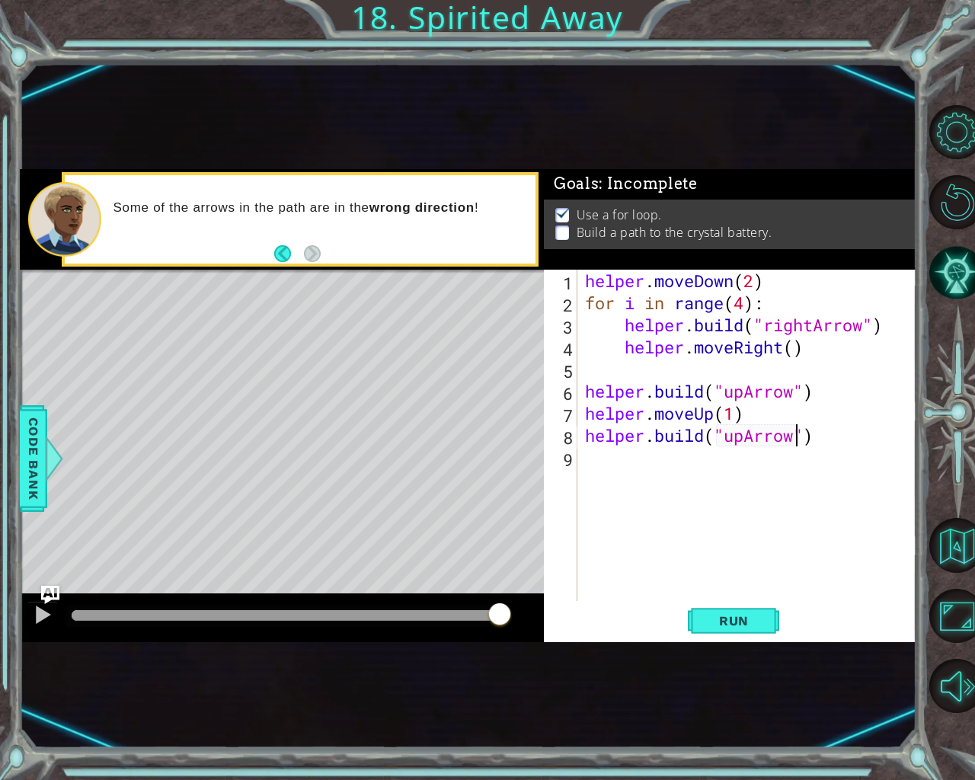
click at [587, 469] on div "helper . moveDown ( 2 ) for i in range ( 4 ) : helper . build ( "rightArrow" ) …" at bounding box center [751, 458] width 338 height 376
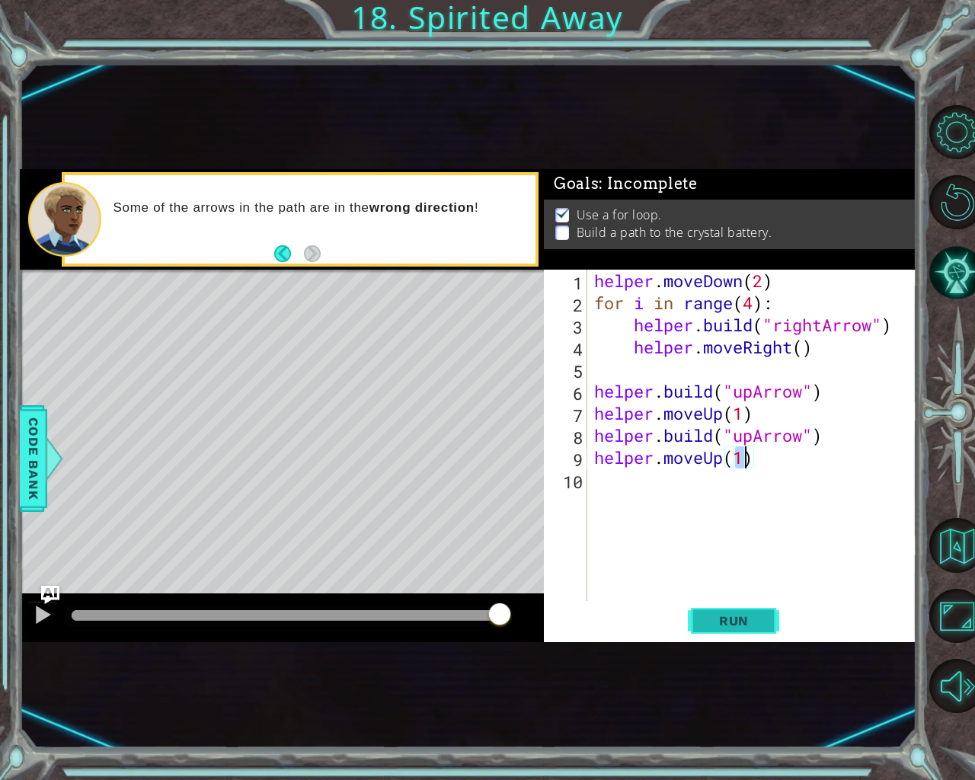
type textarea "helper.moveUp(1)"
click at [718, 612] on button "Run" at bounding box center [733, 620] width 91 height 37
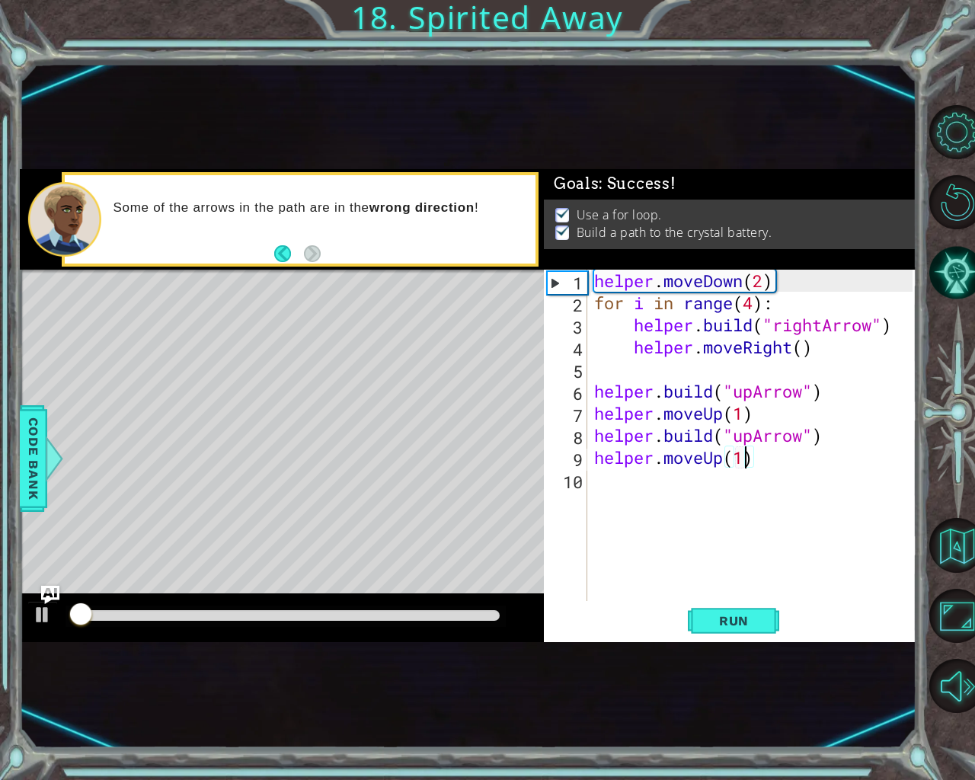
click at [473, 613] on div at bounding box center [286, 615] width 428 height 11
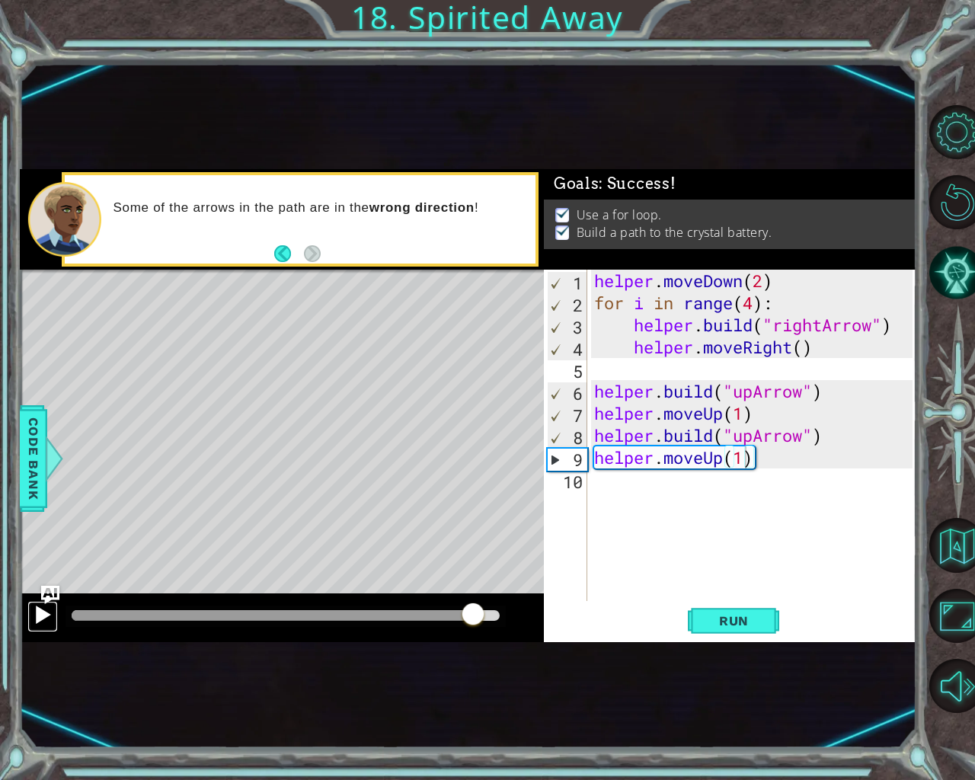
click at [33, 609] on div at bounding box center [43, 615] width 20 height 20
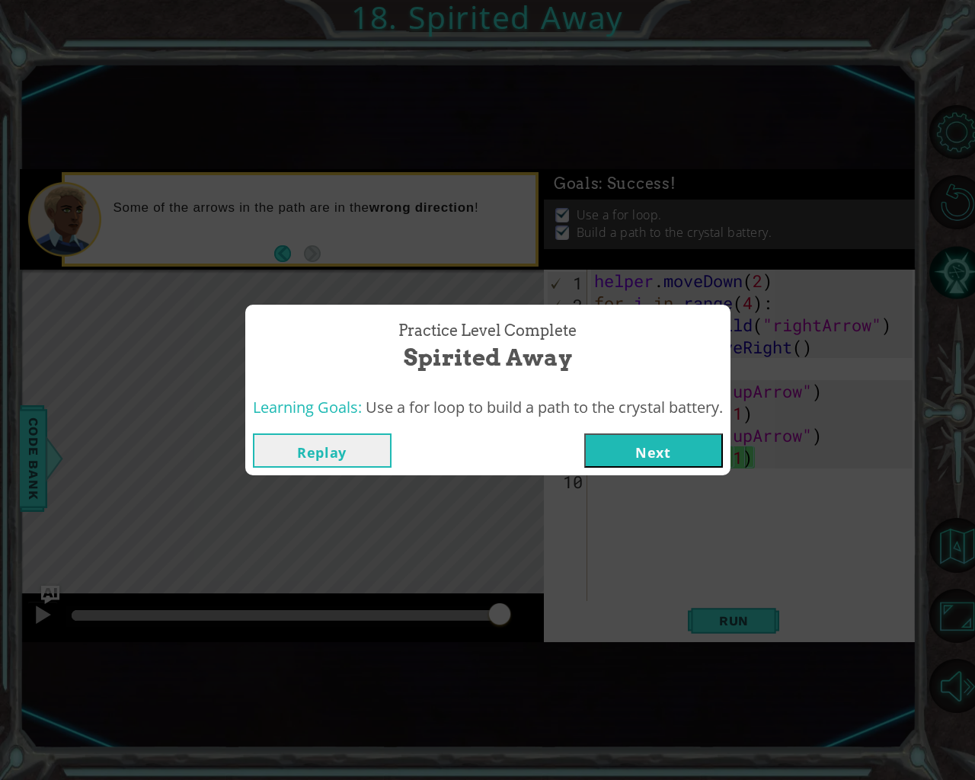
click at [691, 441] on button "Next" at bounding box center [653, 450] width 139 height 34
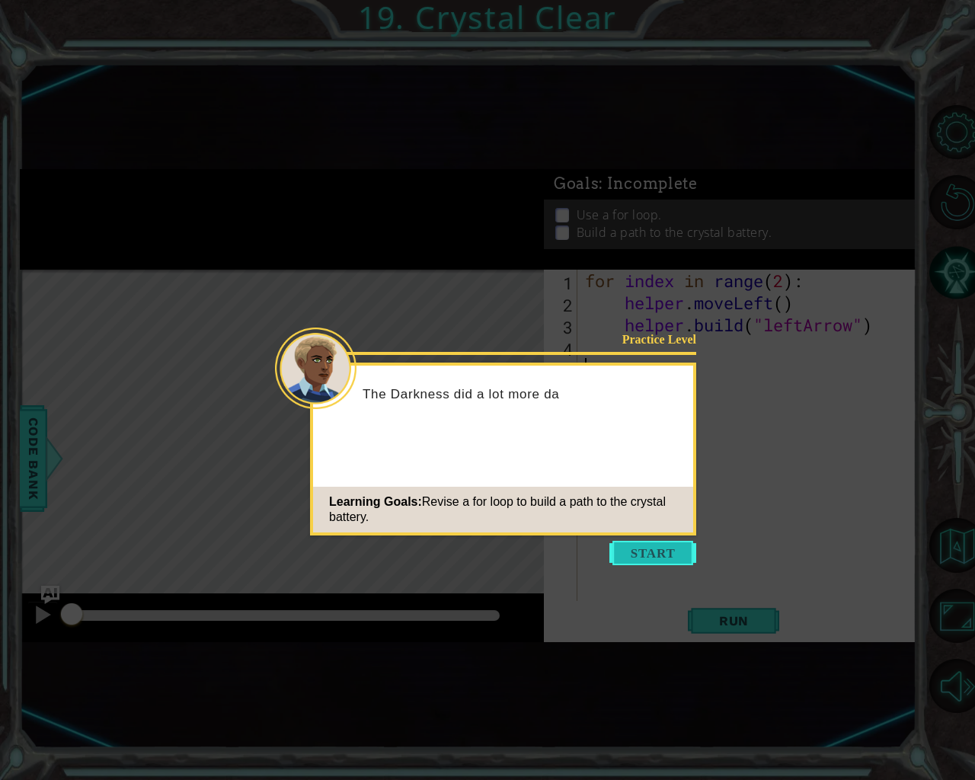
click at [641, 553] on button "Start" at bounding box center [652, 553] width 87 height 24
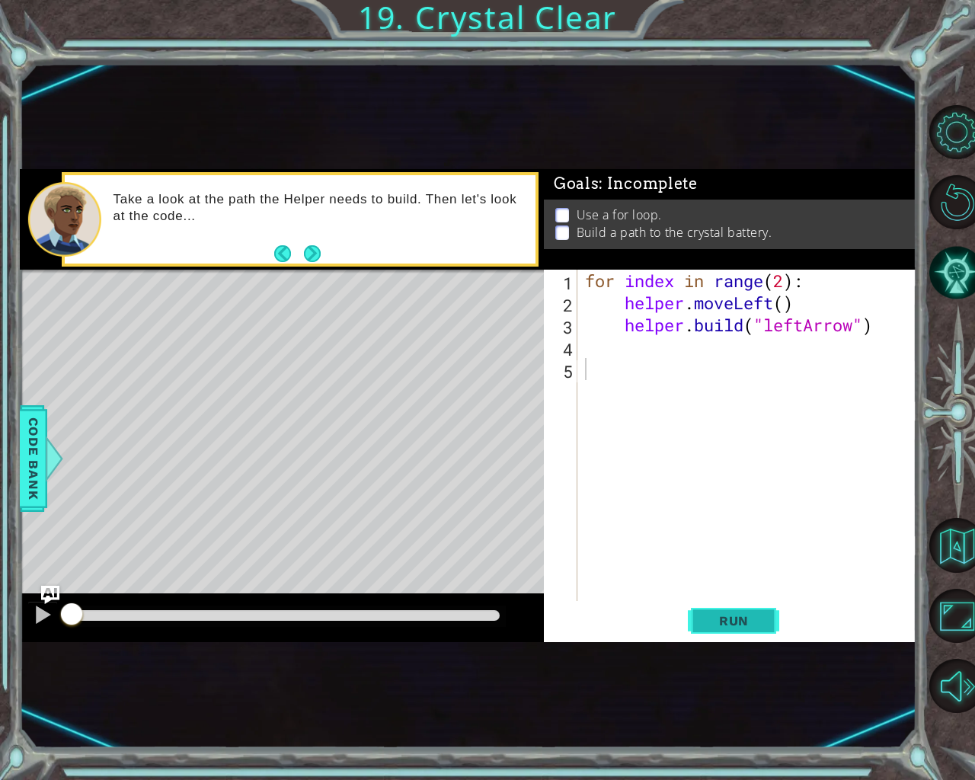
click at [728, 625] on span "Run" at bounding box center [734, 620] width 60 height 15
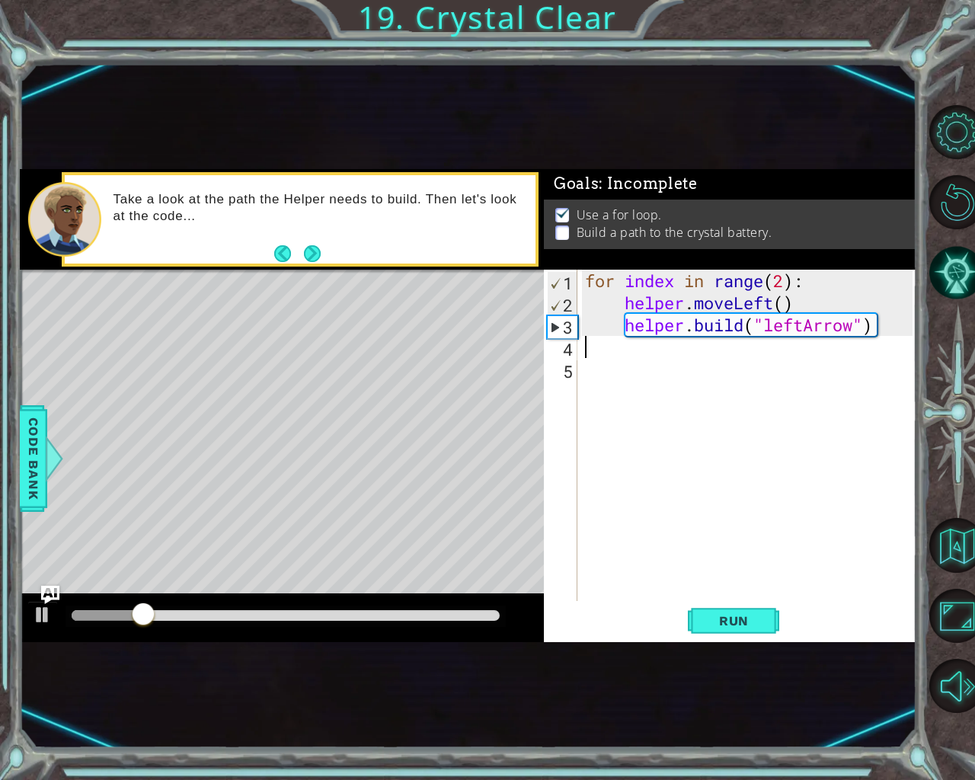
click at [606, 346] on div "for index in range ( 2 ) : helper . moveLeft ( ) helper . build ( "leftArrow" )" at bounding box center [751, 458] width 338 height 376
type textarea "h"
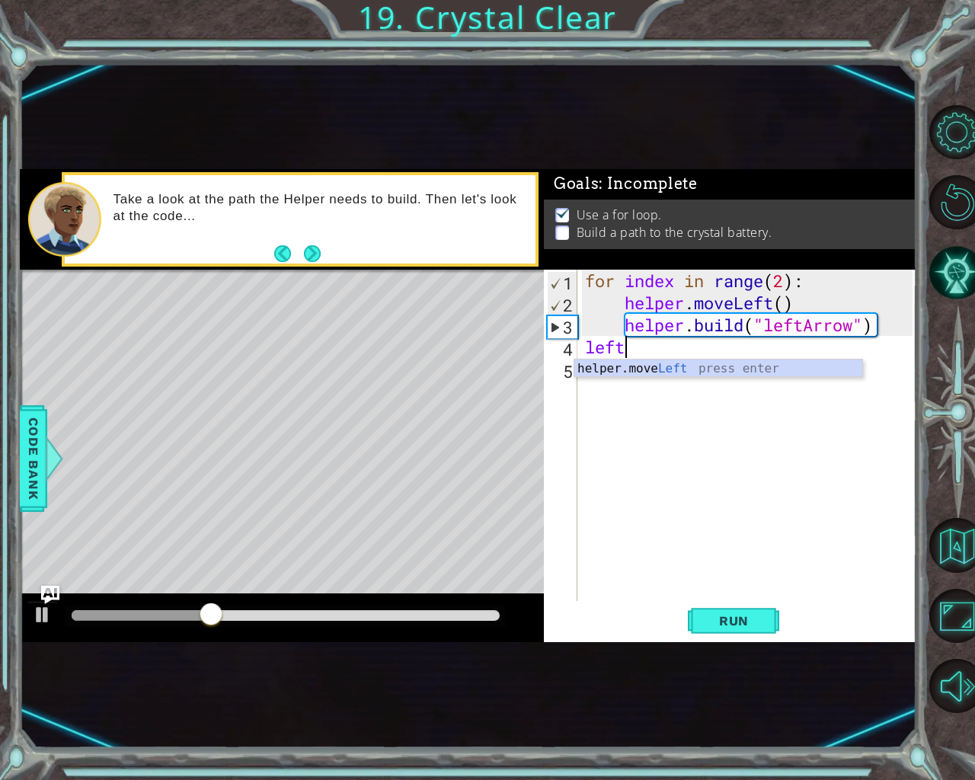
scroll to position [0, 1]
type textarea "helper.moveLeft(1)"
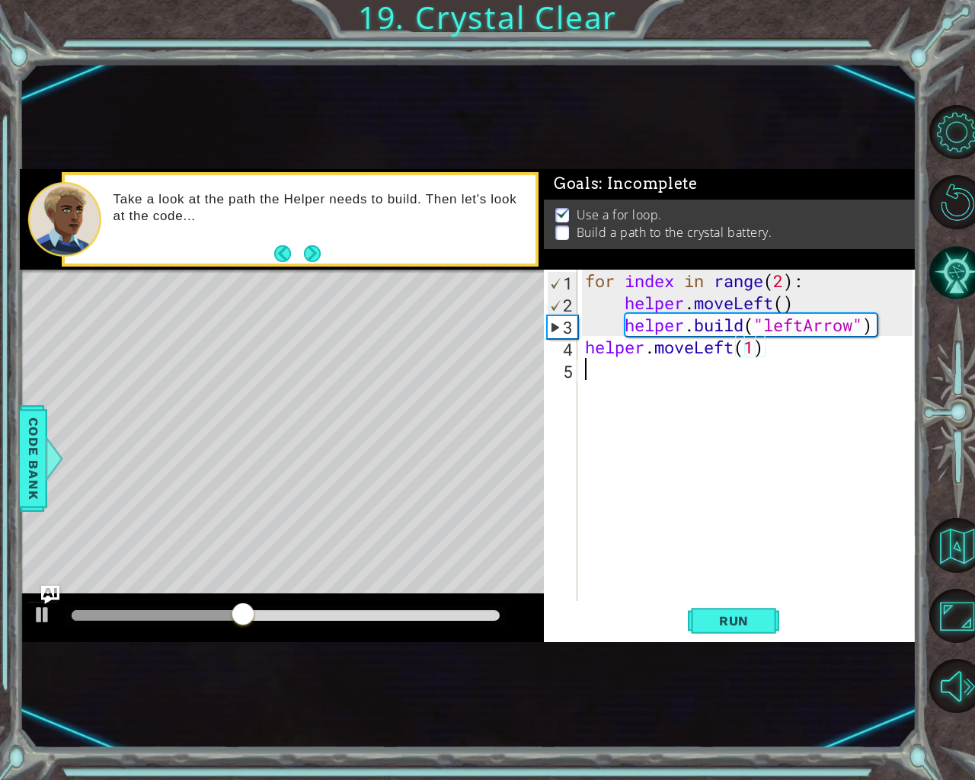
click at [590, 380] on div "for index in range ( 2 ) : helper . moveLeft ( ) helper . build ( "leftArrow" )…" at bounding box center [751, 458] width 338 height 376
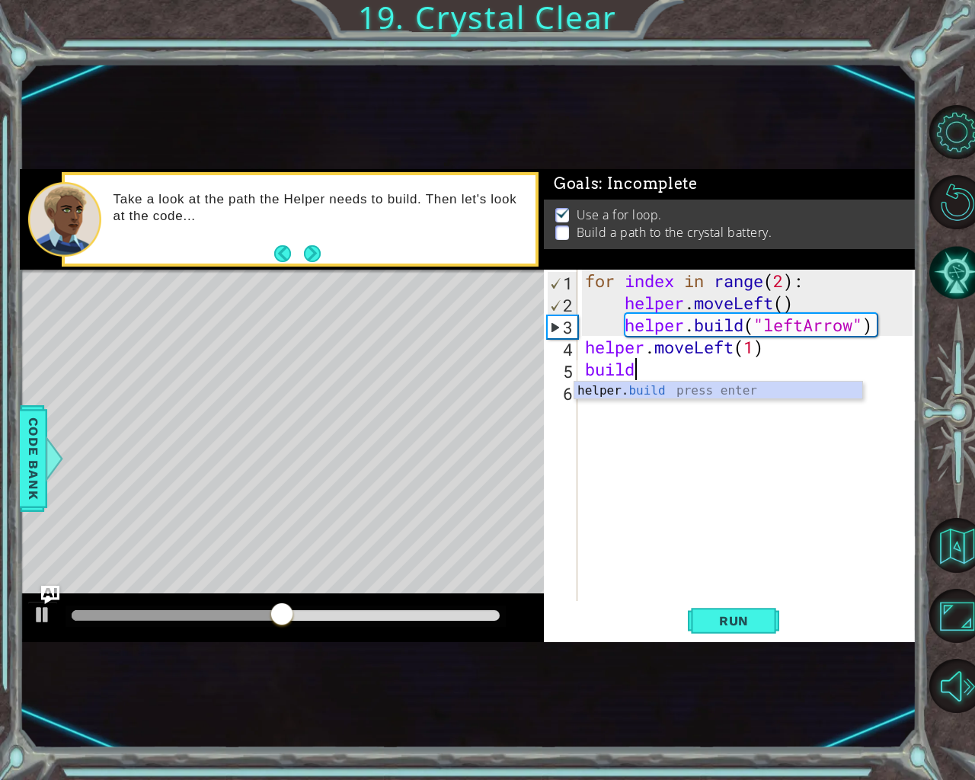
scroll to position [0, 2]
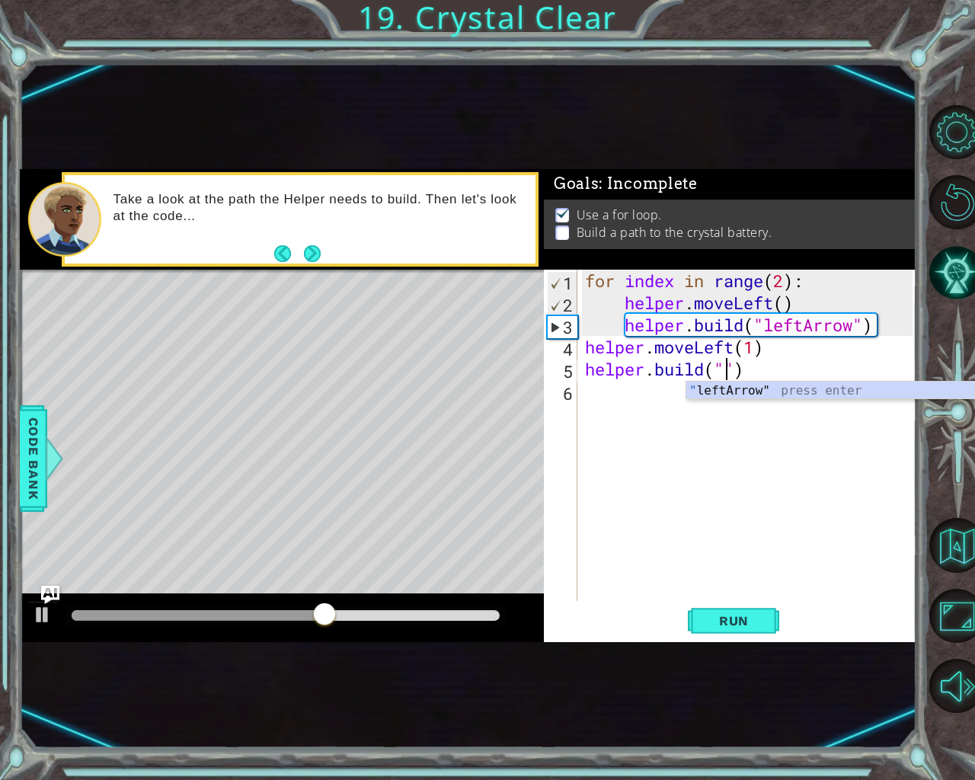
type textarea "[DOMAIN_NAME]("leftArrow")"
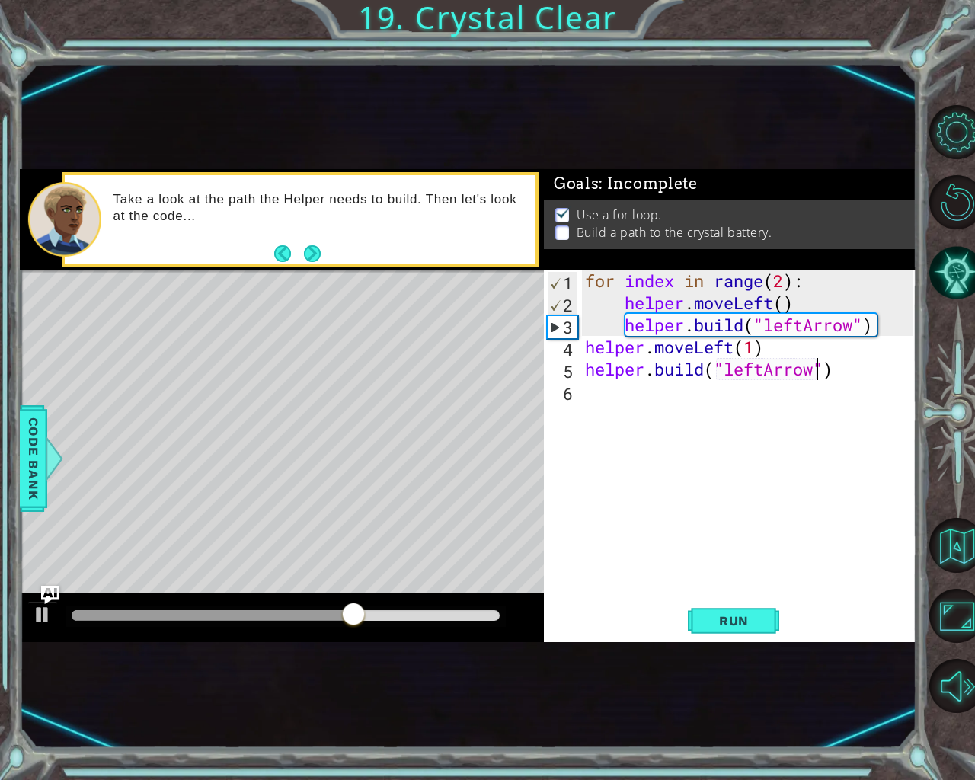
click at [598, 395] on div "for index in range ( 2 ) : helper . moveLeft ( ) helper . build ( "leftArrow" )…" at bounding box center [751, 458] width 338 height 376
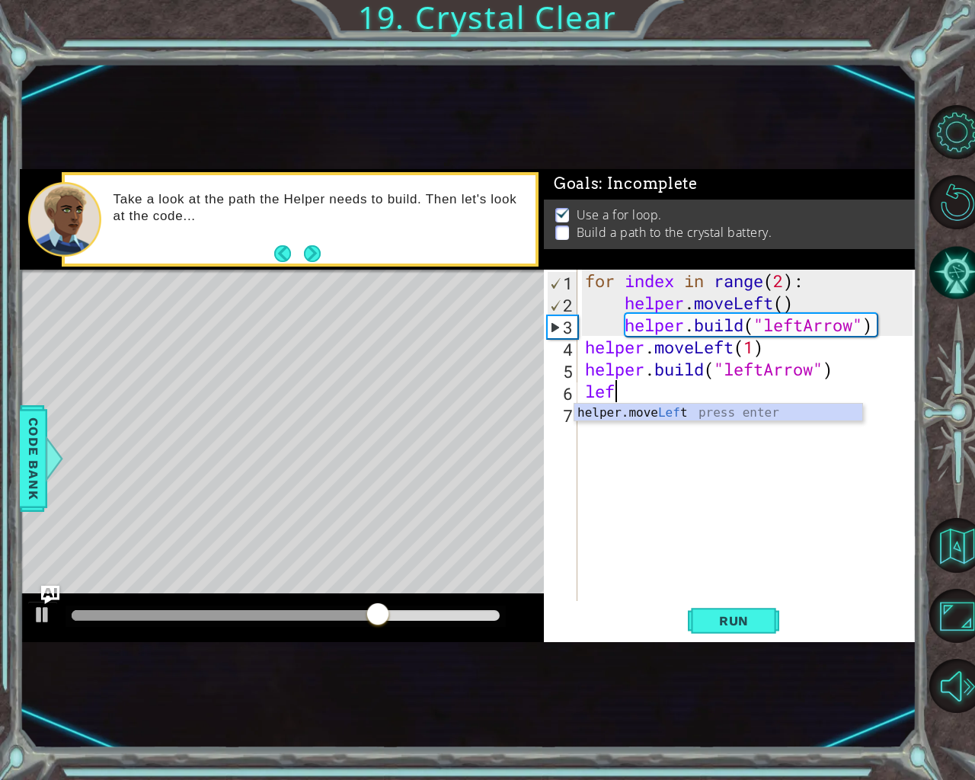
scroll to position [0, 1]
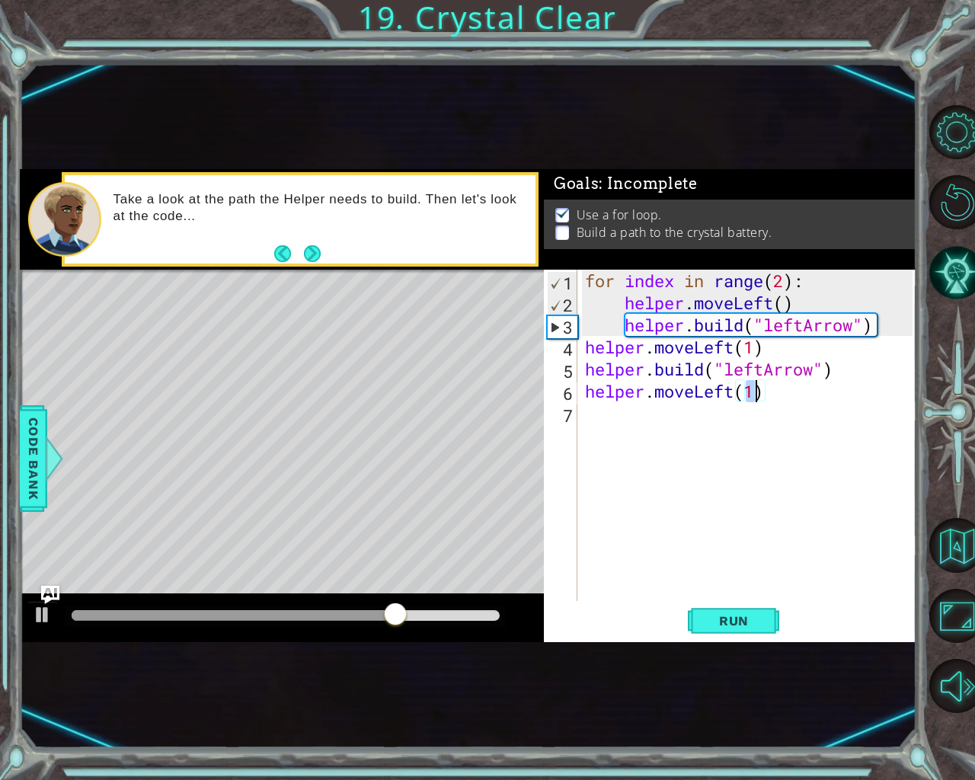
type textarea "helper.moveLeft(1)"
click at [581, 424] on div "helper.moveLeft(1) 1 2 3 4 5 6 7 for index in range ( 2 ) : helper . moveLeft (…" at bounding box center [728, 435] width 369 height 331
click at [586, 411] on div "for index in range ( 2 ) : helper . moveLeft ( ) helper . build ( "leftArrow" )…" at bounding box center [751, 458] width 338 height 376
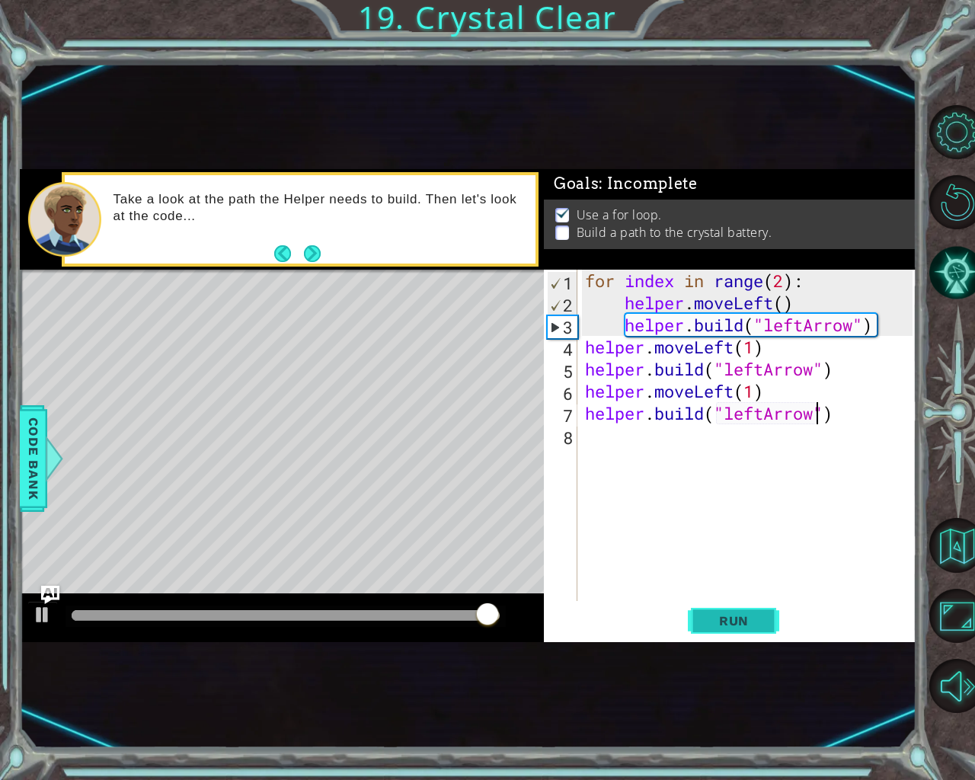
type textarea "[DOMAIN_NAME]("leftArrow")"
click at [744, 622] on span "Run" at bounding box center [734, 620] width 60 height 15
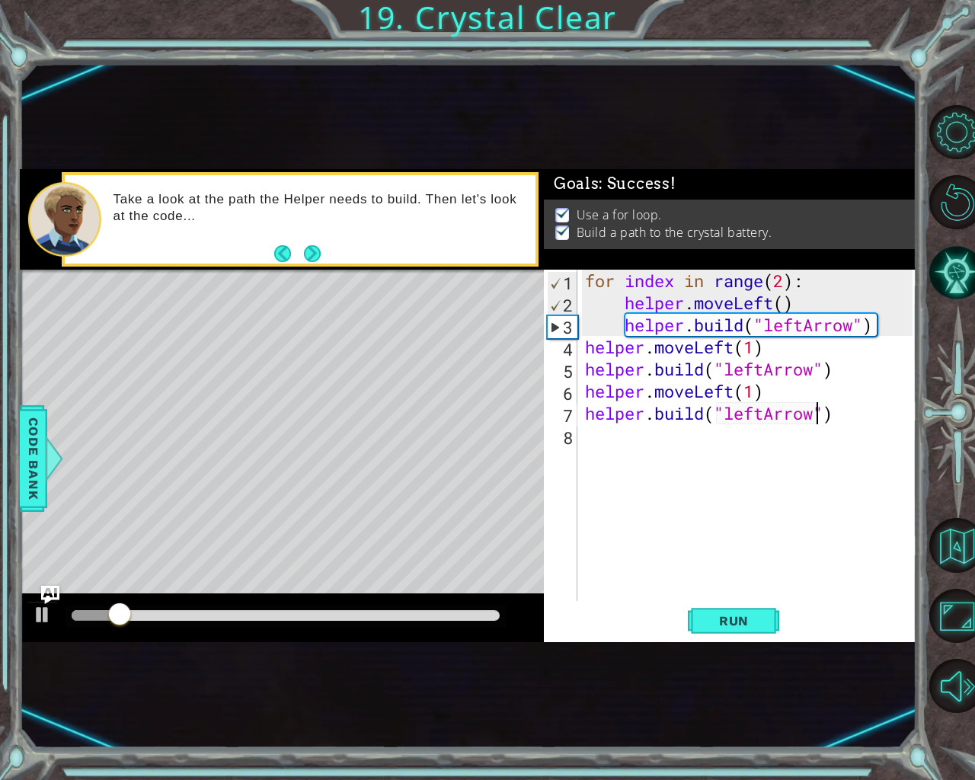
click at [592, 443] on div "for index in range ( 2 ) : helper . moveLeft ( ) helper . build ( "leftArrow" )…" at bounding box center [751, 458] width 338 height 376
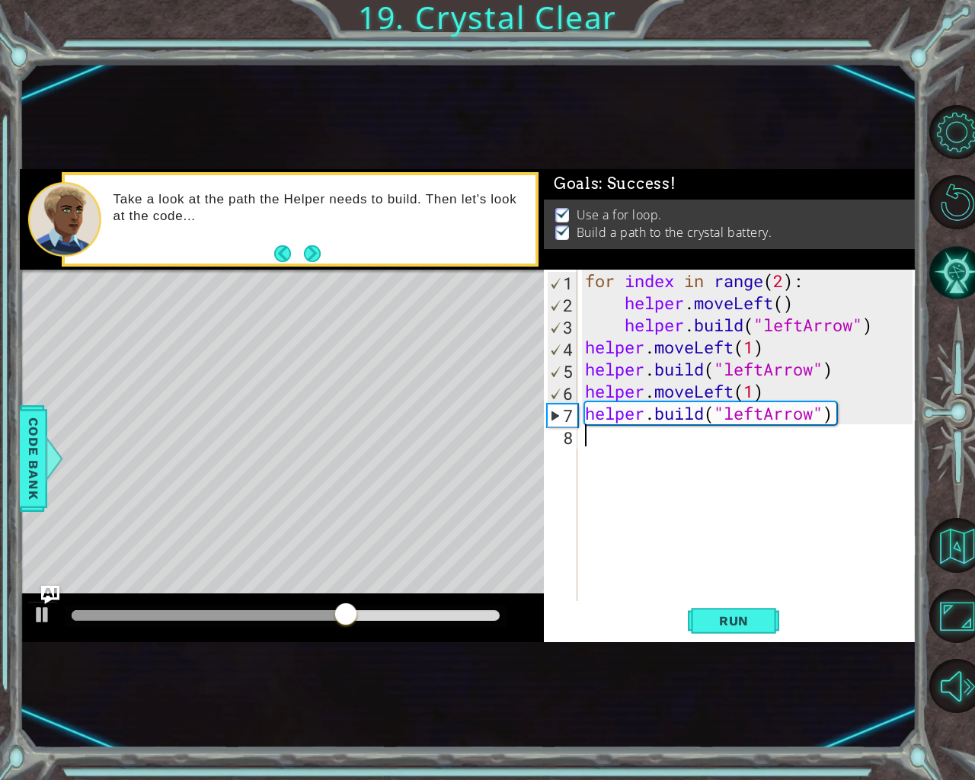
click at [622, 453] on div "for index in range ( 2 ) : helper . moveLeft ( ) helper . build ( "leftArrow" )…" at bounding box center [751, 458] width 338 height 376
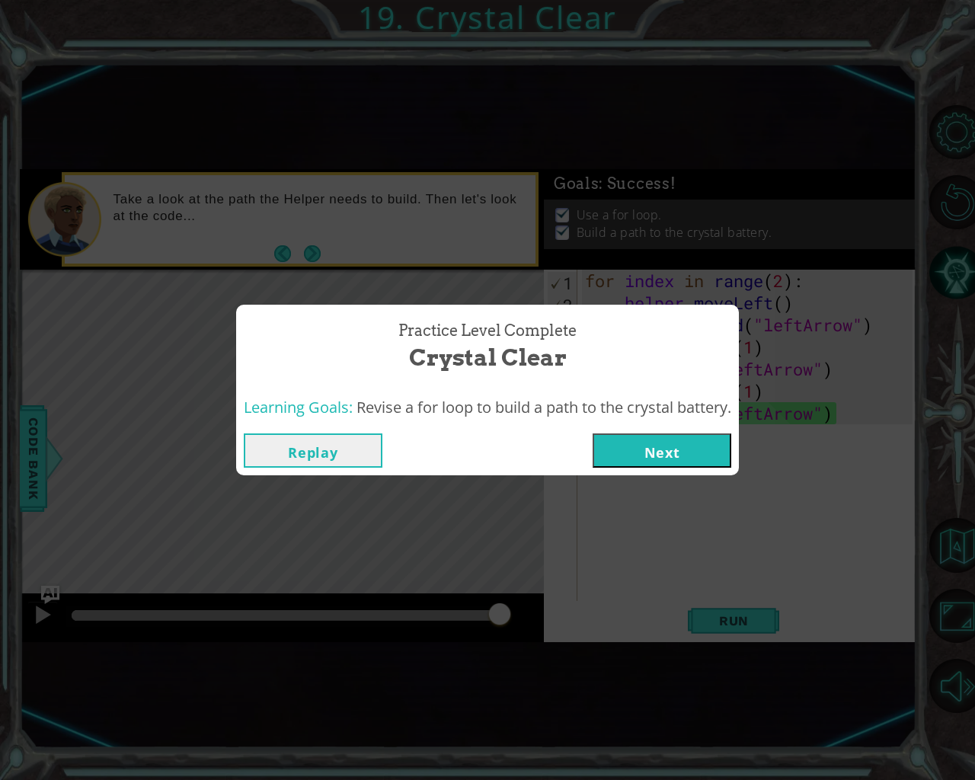
click at [619, 447] on button "Next" at bounding box center [662, 450] width 139 height 34
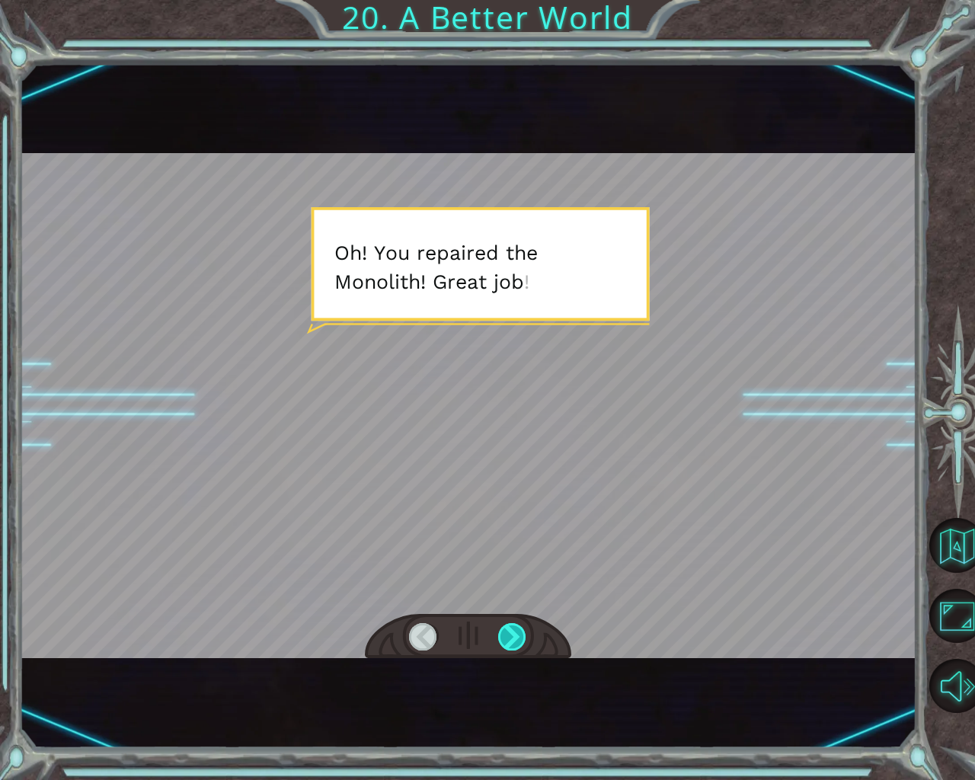
click at [502, 635] on div at bounding box center [512, 636] width 29 height 27
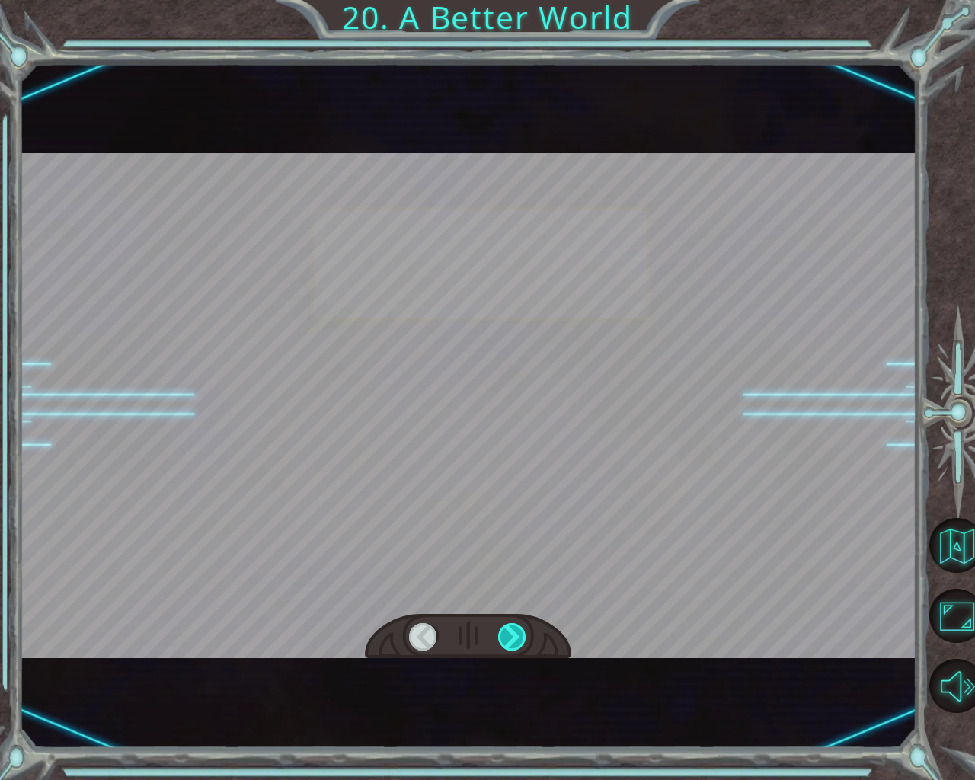
click at [502, 635] on div at bounding box center [512, 636] width 29 height 27
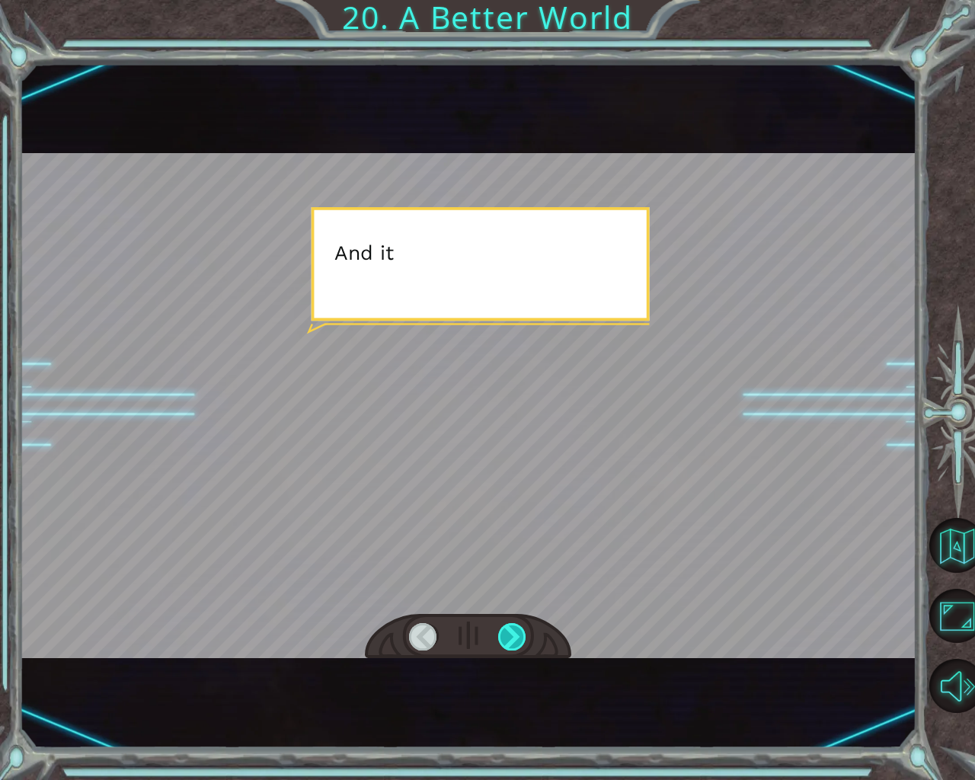
click at [502, 635] on div at bounding box center [512, 636] width 29 height 27
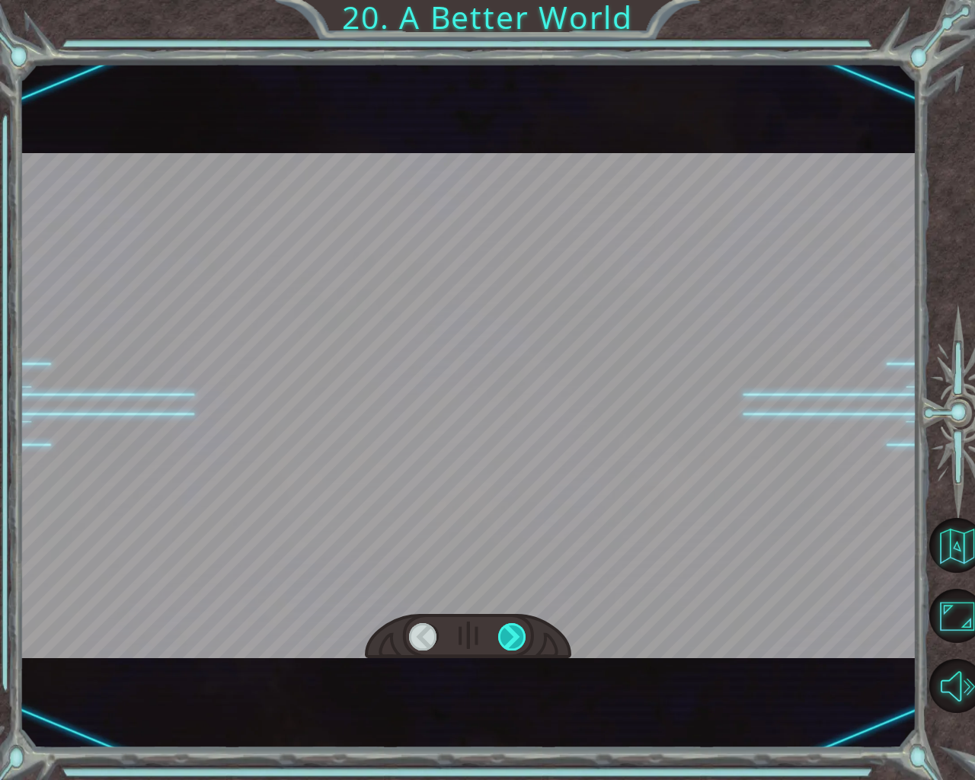
click at [502, 635] on div at bounding box center [512, 636] width 29 height 27
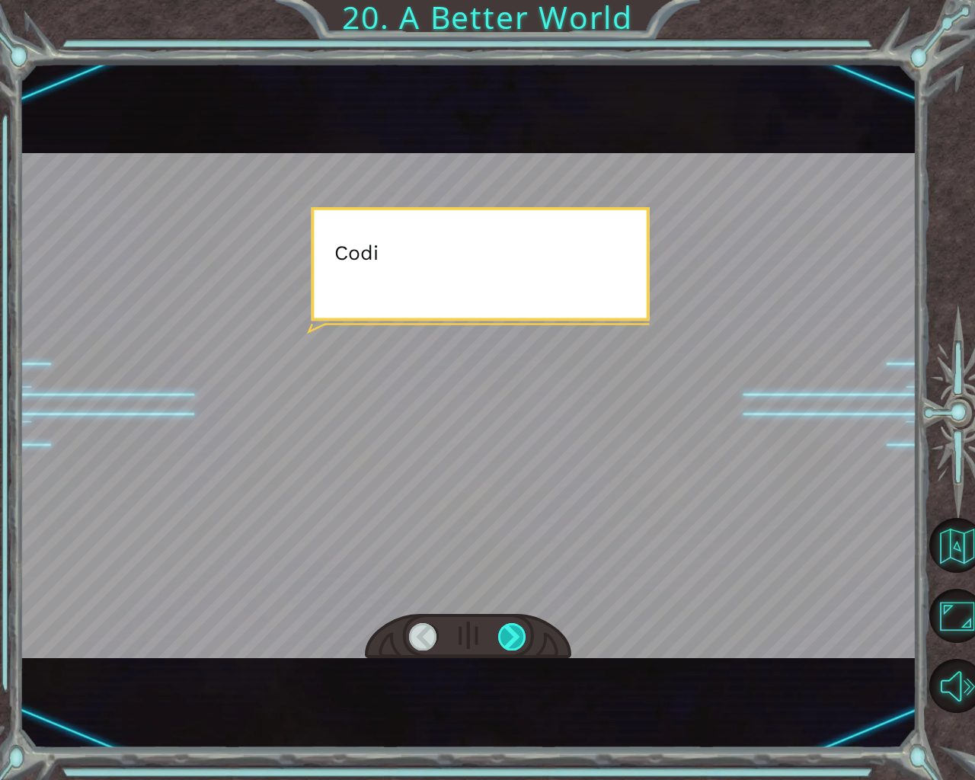
click at [502, 635] on div at bounding box center [512, 636] width 29 height 27
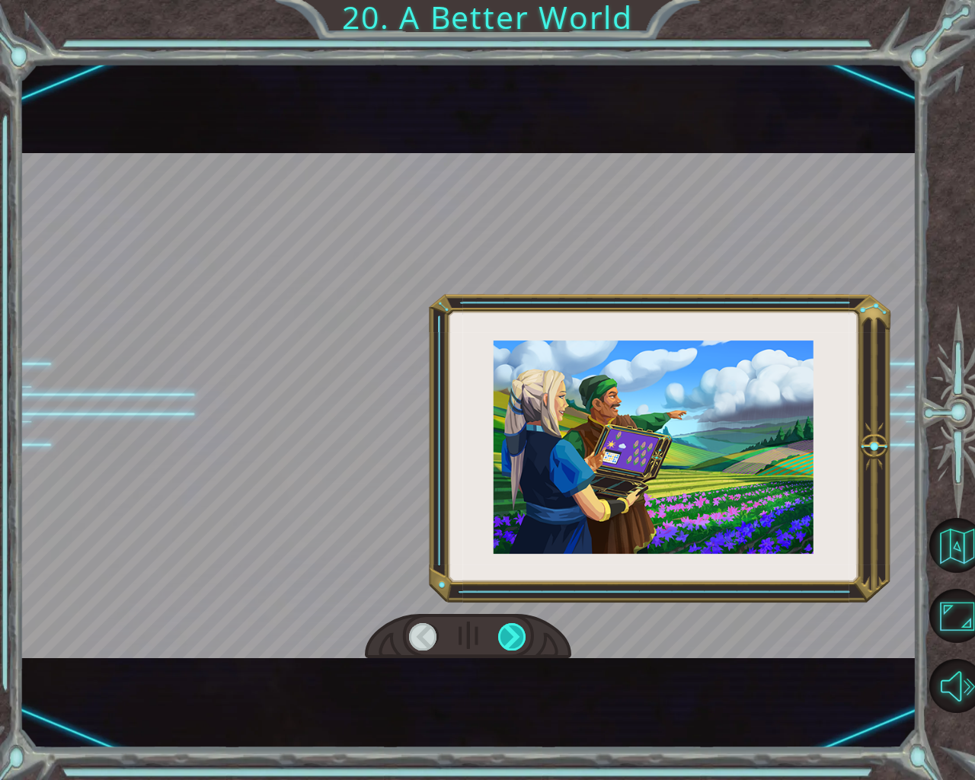
click at [502, 635] on div at bounding box center [512, 636] width 29 height 27
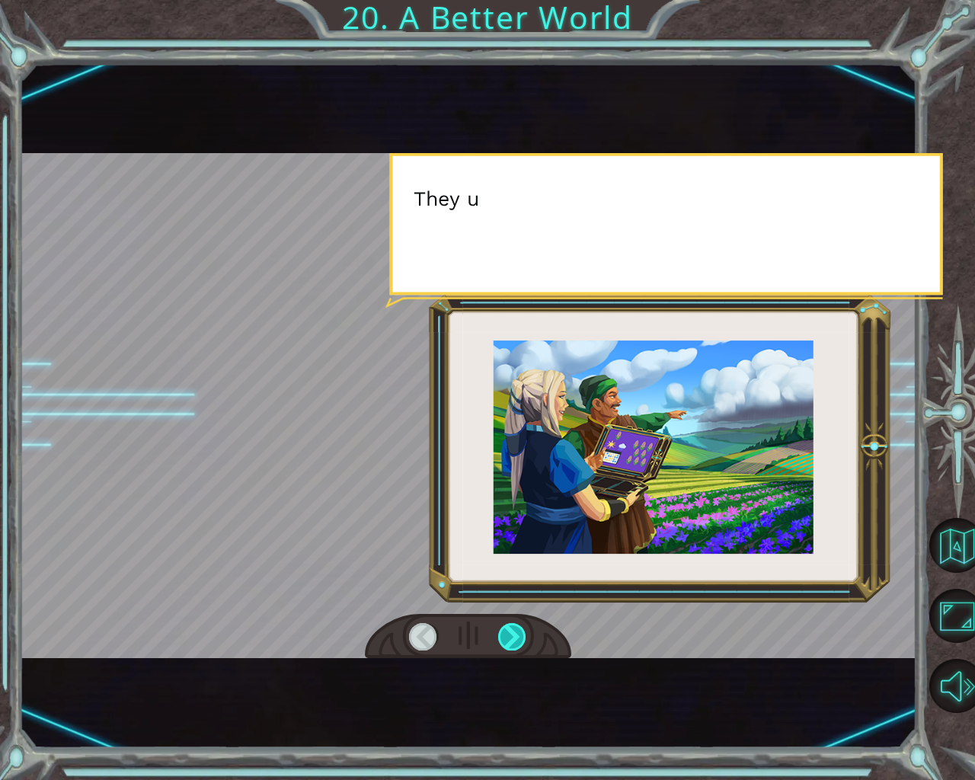
click at [502, 635] on div at bounding box center [512, 636] width 29 height 27
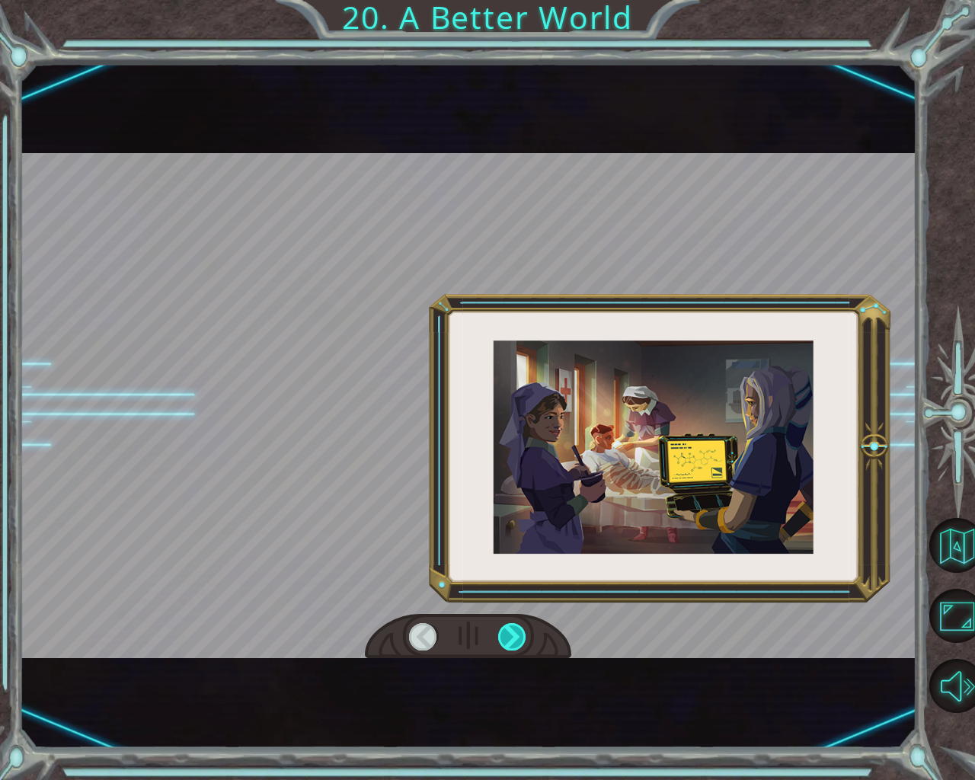
click at [502, 635] on div at bounding box center [512, 636] width 29 height 27
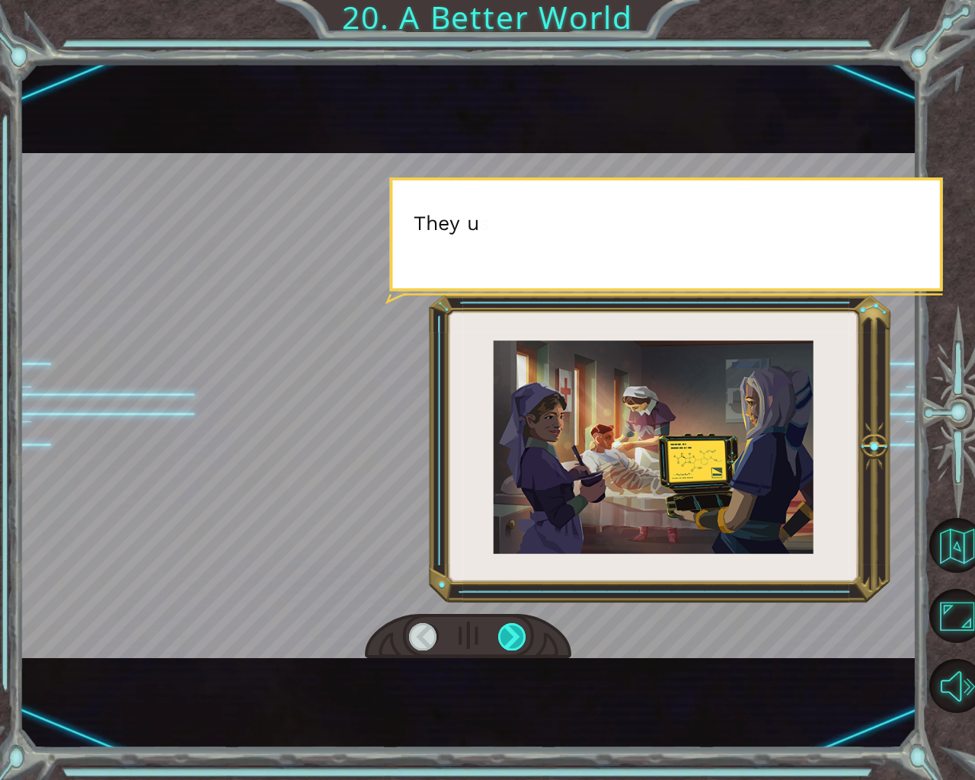
click at [502, 635] on div at bounding box center [512, 636] width 29 height 27
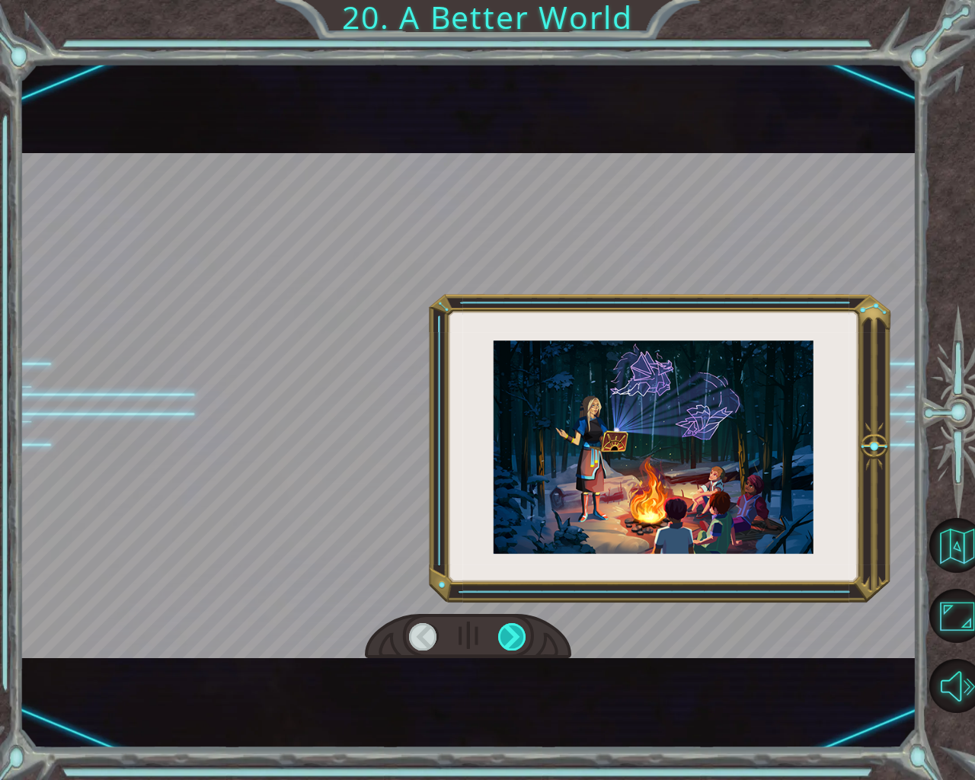
click at [502, 635] on div at bounding box center [512, 636] width 29 height 27
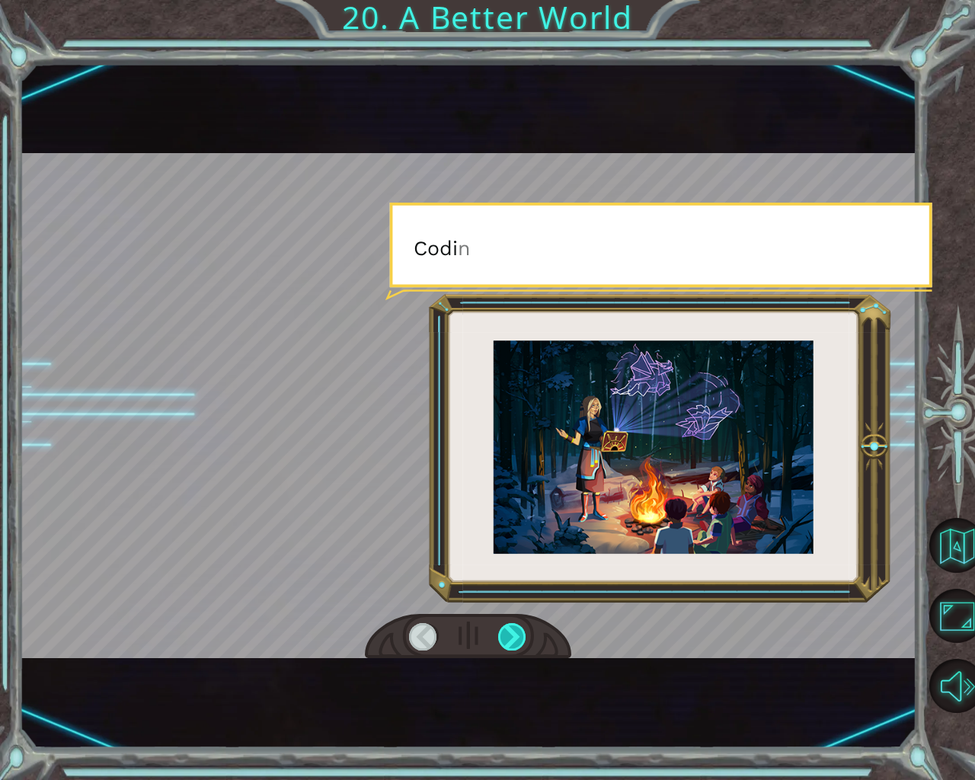
click at [502, 635] on div at bounding box center [512, 636] width 29 height 27
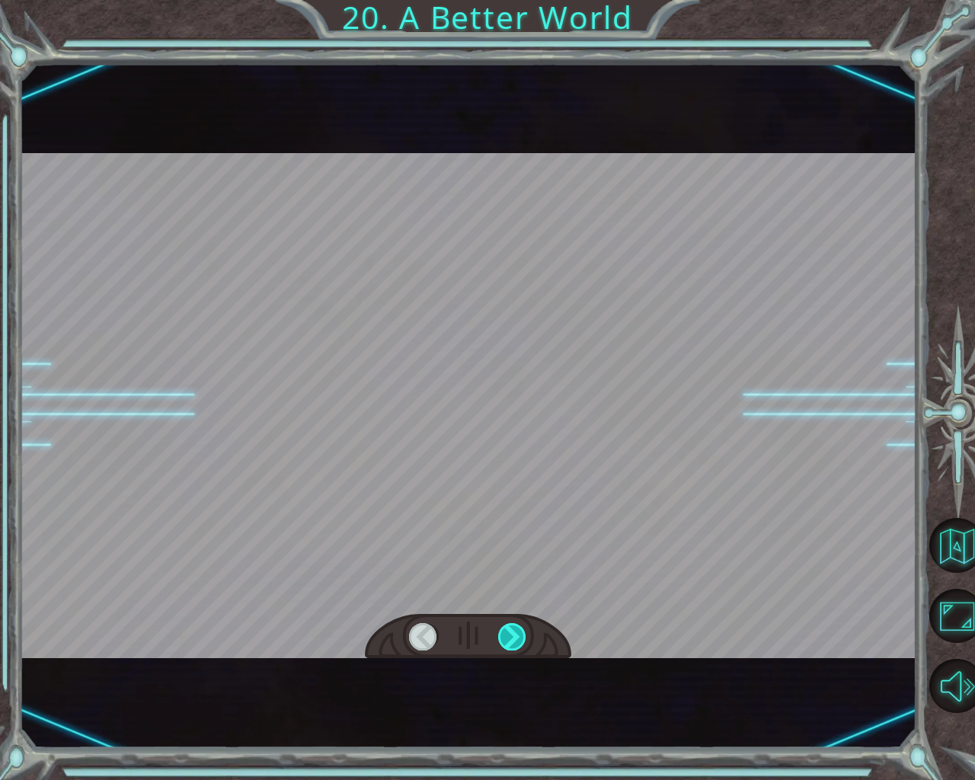
click at [502, 635] on div at bounding box center [512, 636] width 29 height 27
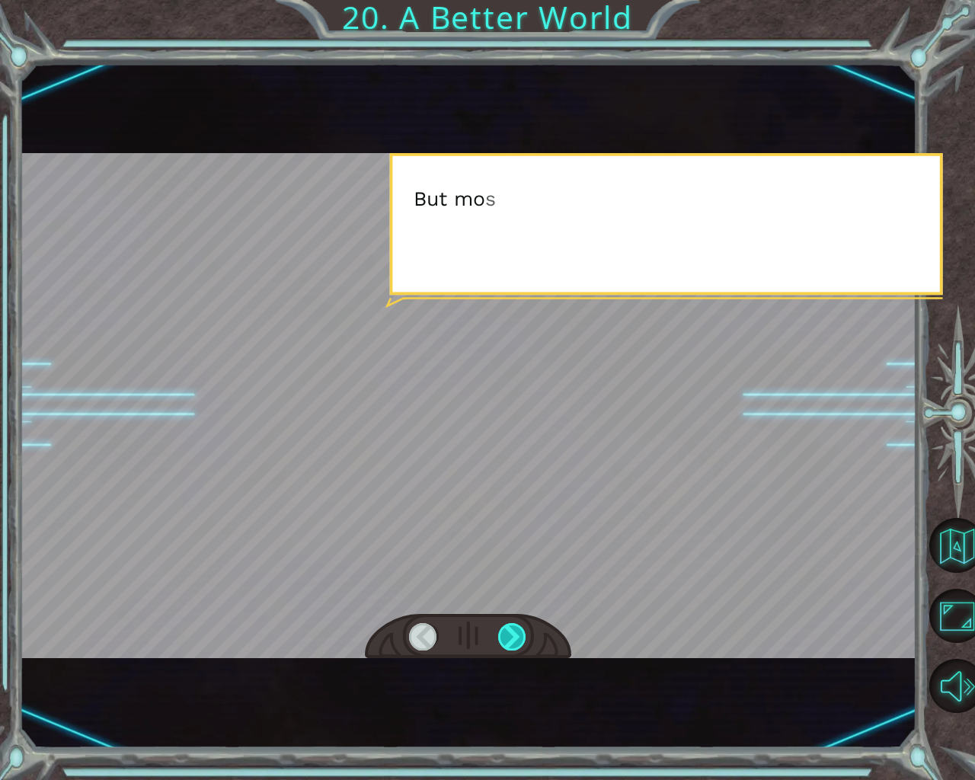
click at [502, 635] on div at bounding box center [512, 636] width 29 height 27
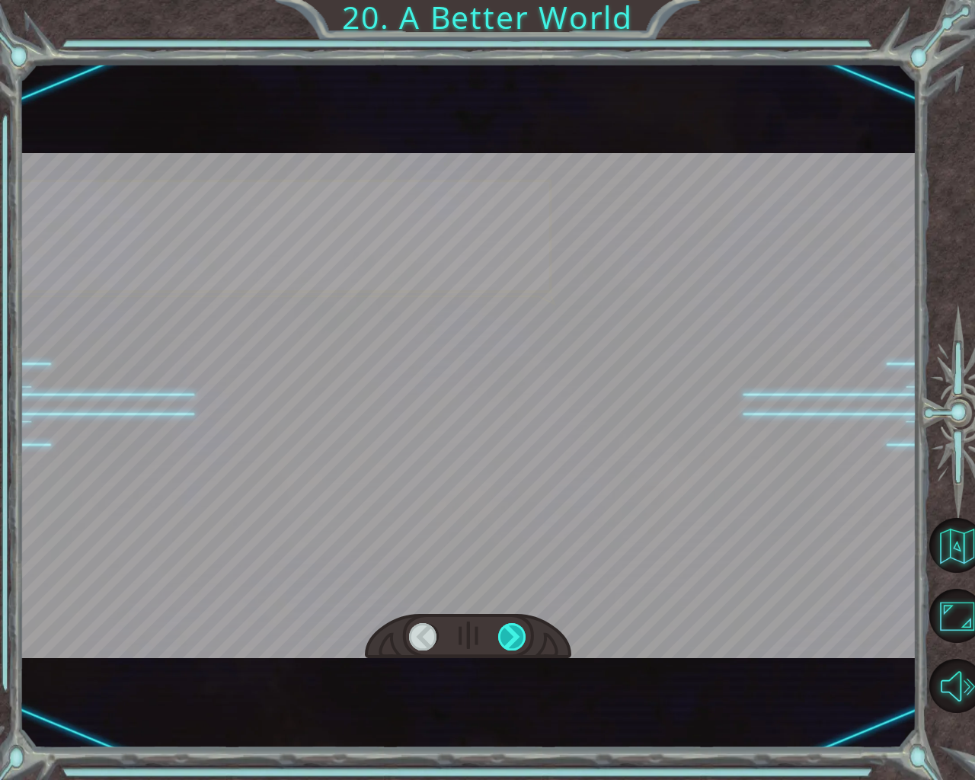
click at [502, 635] on div at bounding box center [512, 636] width 29 height 27
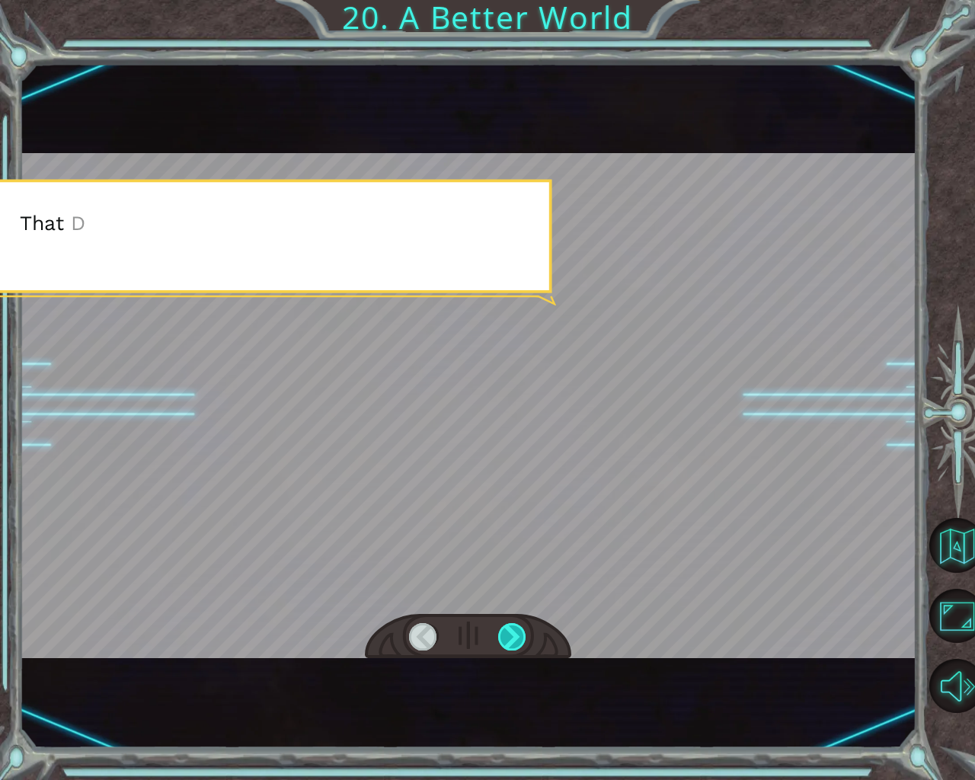
click at [502, 635] on div at bounding box center [512, 636] width 29 height 27
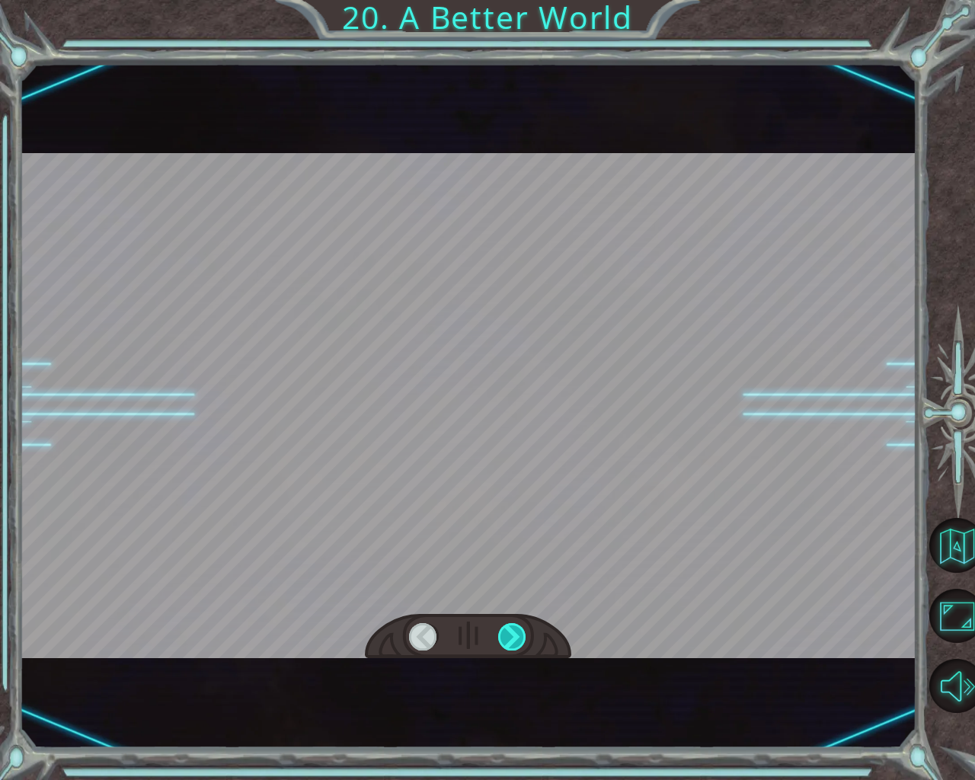
click at [502, 635] on div at bounding box center [512, 636] width 29 height 27
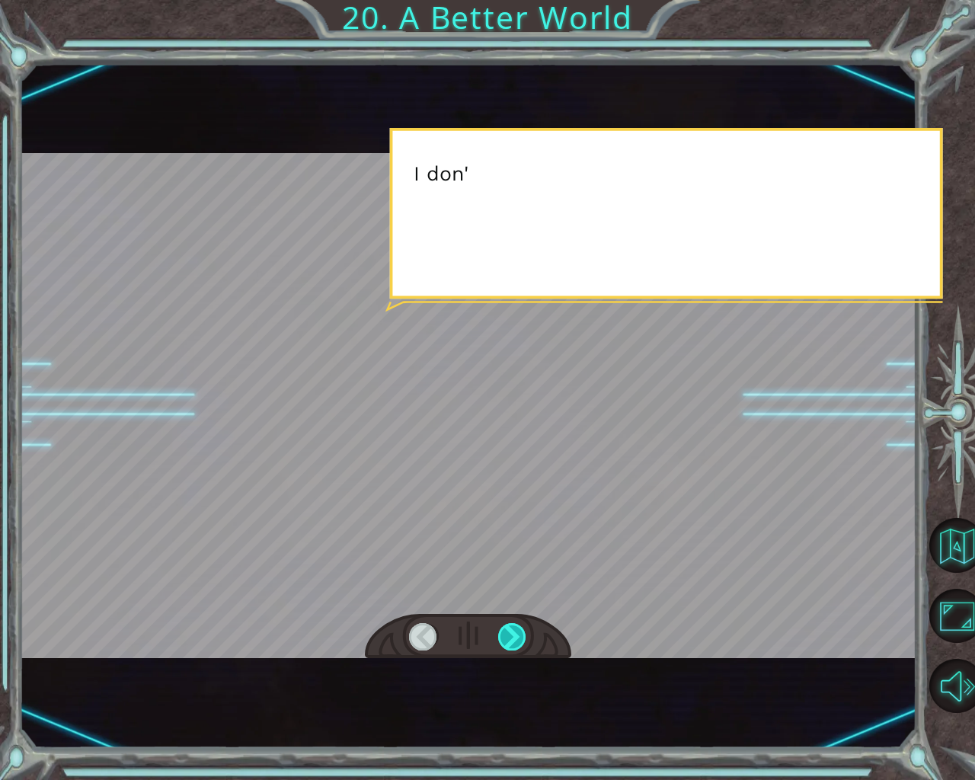
click at [502, 635] on div at bounding box center [512, 636] width 29 height 27
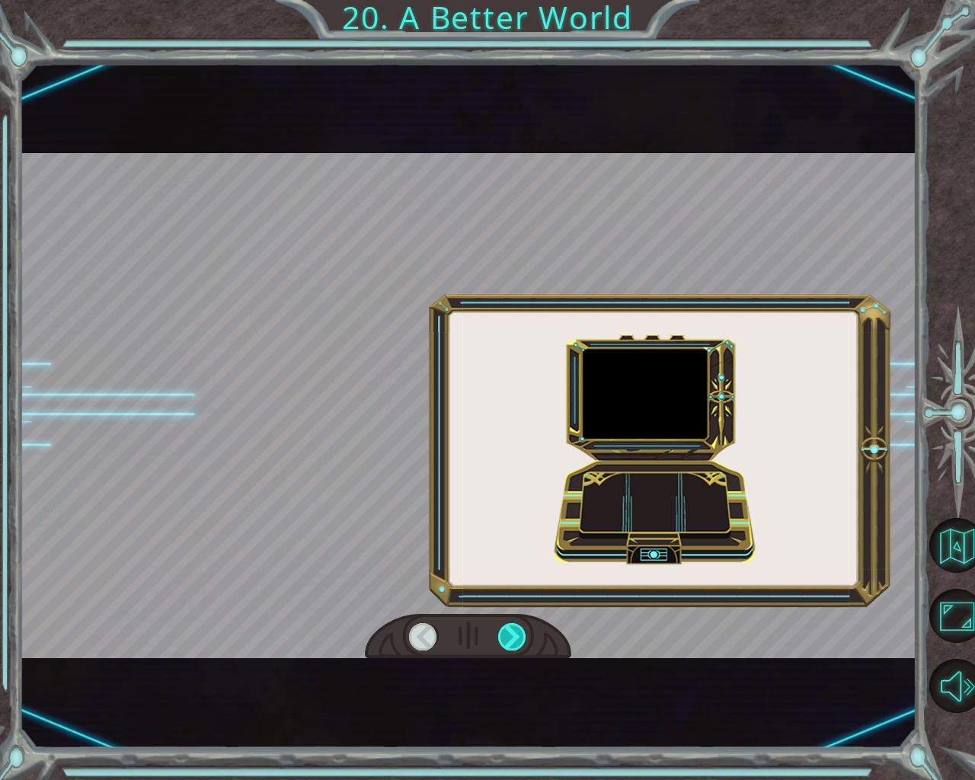
click at [502, 635] on div at bounding box center [512, 636] width 29 height 27
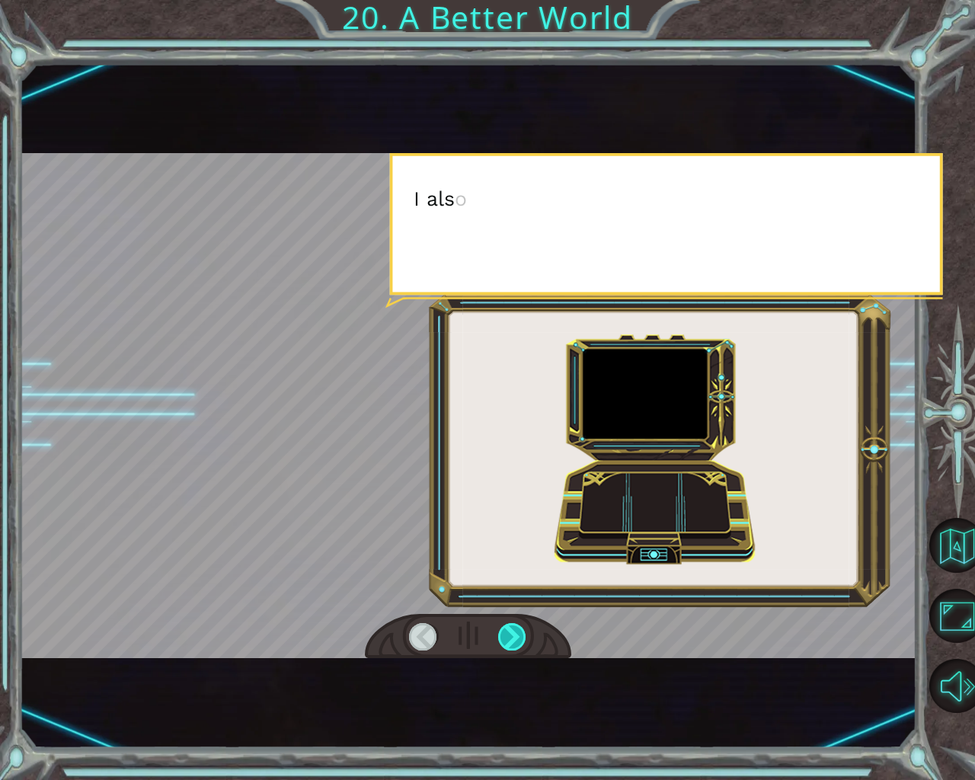
click at [502, 635] on div at bounding box center [512, 636] width 29 height 27
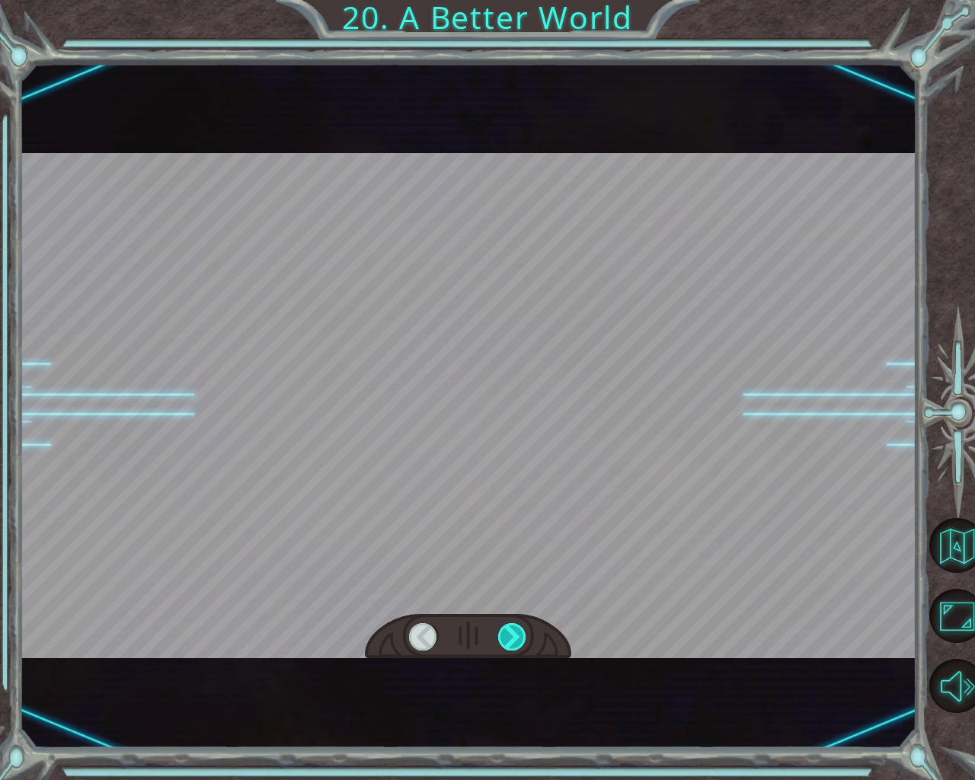
click at [502, 635] on div at bounding box center [512, 636] width 29 height 27
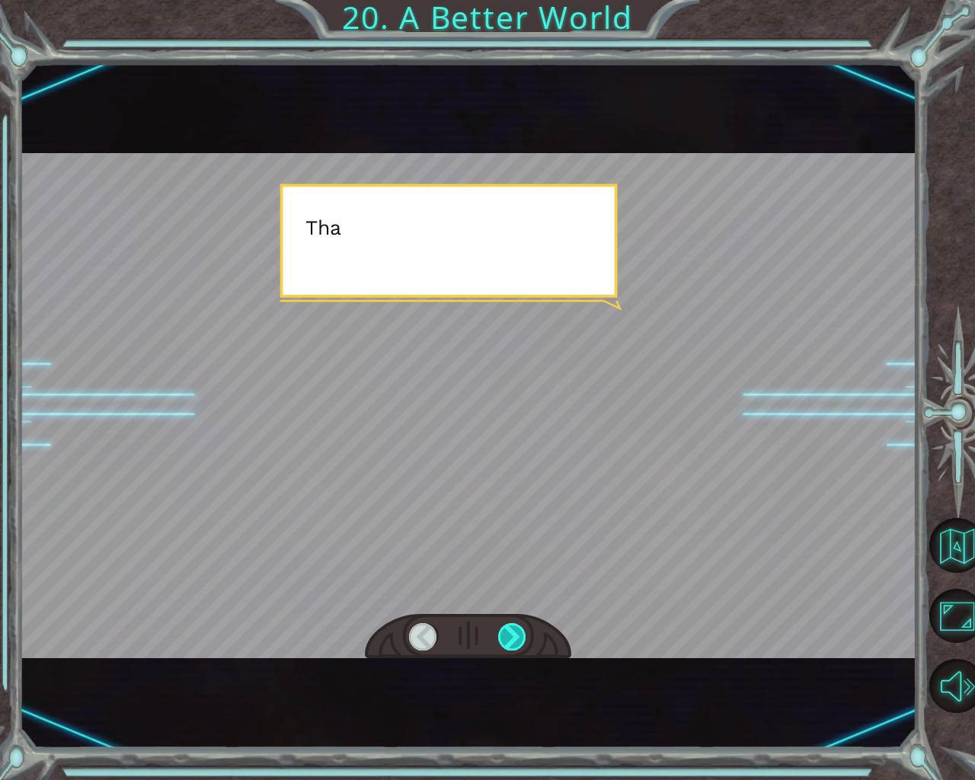
click at [502, 635] on div at bounding box center [512, 636] width 29 height 27
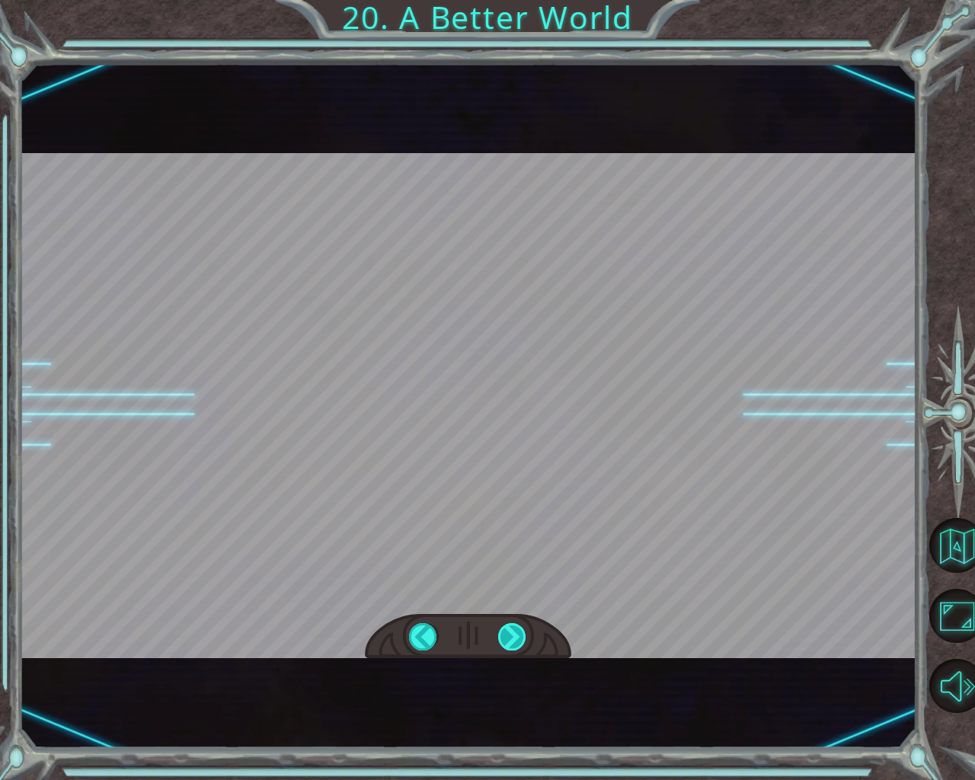
click at [502, 635] on div at bounding box center [512, 636] width 29 height 27
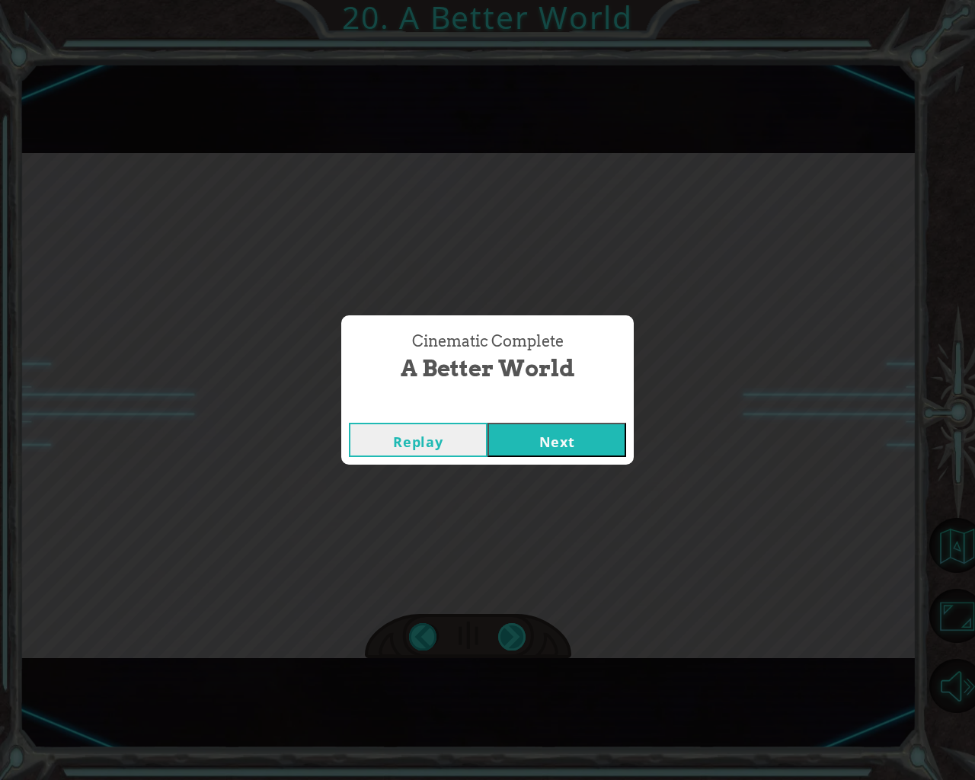
click at [502, 635] on div "Cinematic Complete A Better World Replay Next" at bounding box center [487, 390] width 975 height 780
click at [602, 440] on button "Next" at bounding box center [557, 440] width 139 height 34
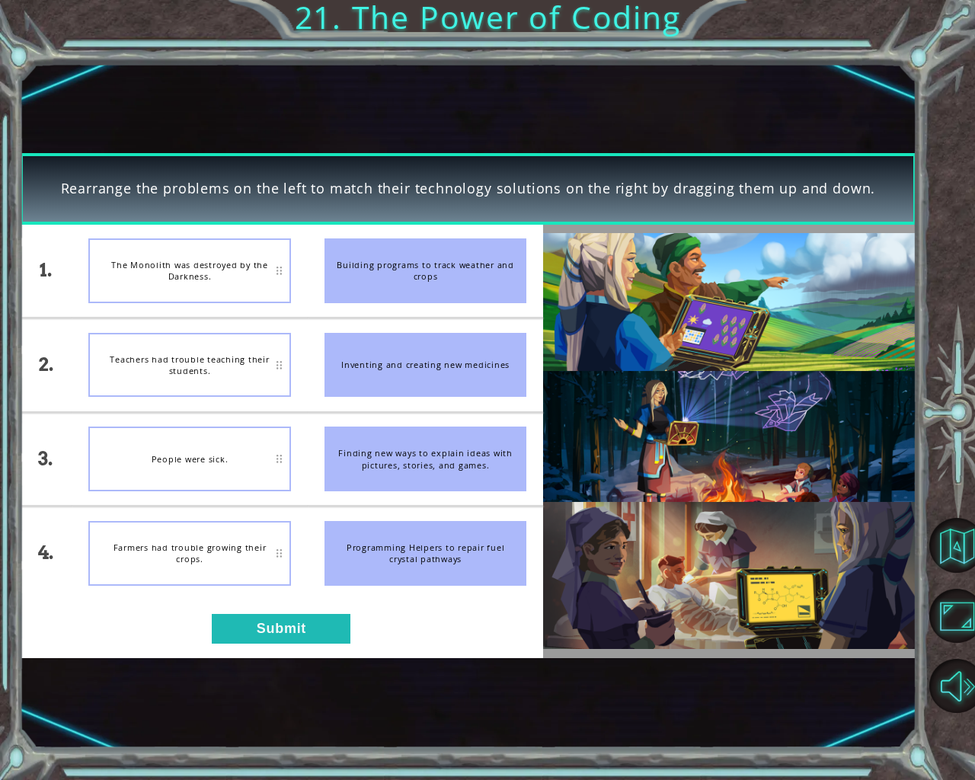
click at [258, 352] on div "Teachers had trouble teaching their students." at bounding box center [189, 365] width 202 height 65
click at [312, 626] on button "Submit" at bounding box center [281, 629] width 139 height 30
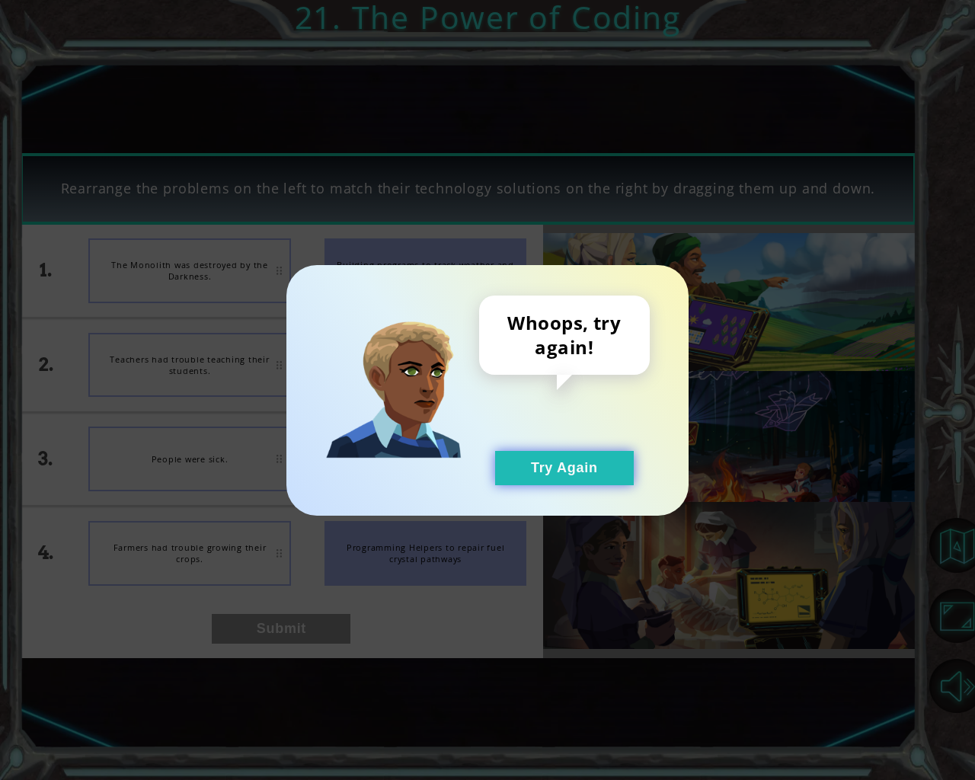
click at [543, 461] on button "Try Again" at bounding box center [564, 468] width 139 height 34
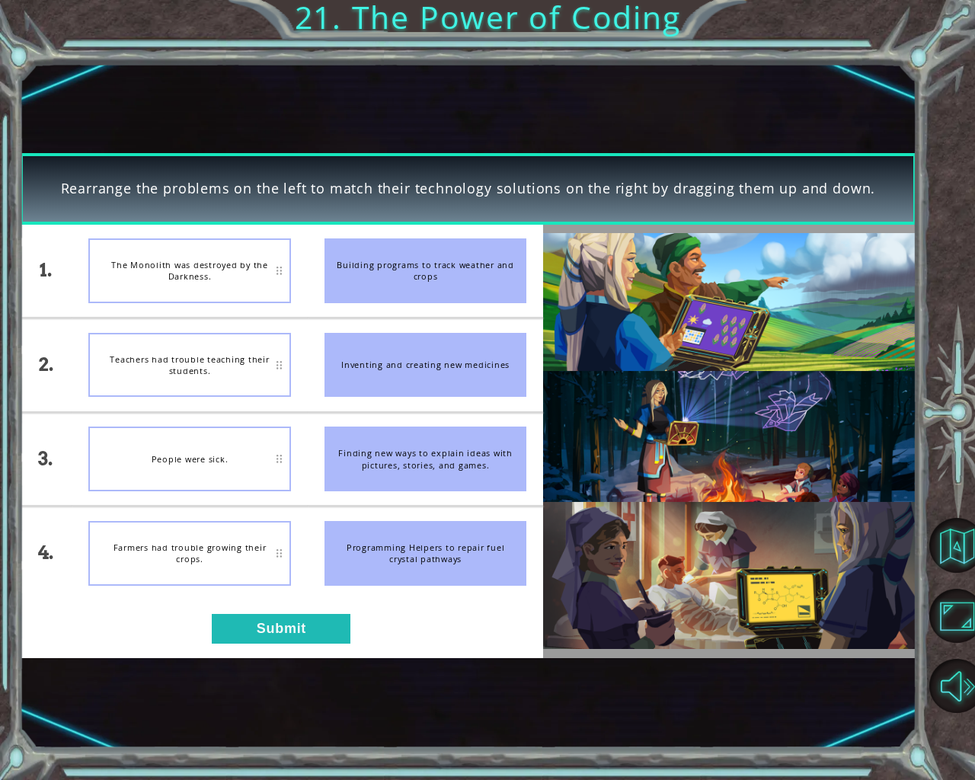
drag, startPoint x: 455, startPoint y: 545, endPoint x: 253, endPoint y: 552, distance: 202.0
click at [253, 552] on div "1. 2. 3. 4. The Monolith was destroyed by the Darkness. Teachers had trouble te…" at bounding box center [282, 412] width 524 height 375
click at [282, 635] on button "Submit" at bounding box center [281, 629] width 139 height 30
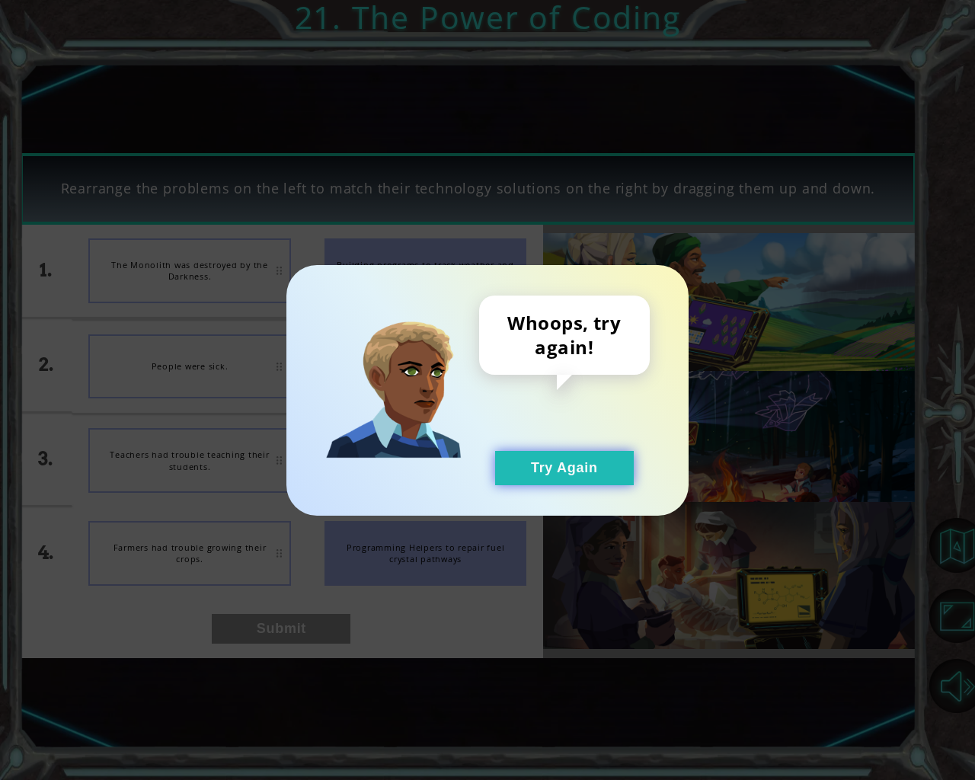
click at [571, 476] on button "Try Again" at bounding box center [564, 468] width 139 height 34
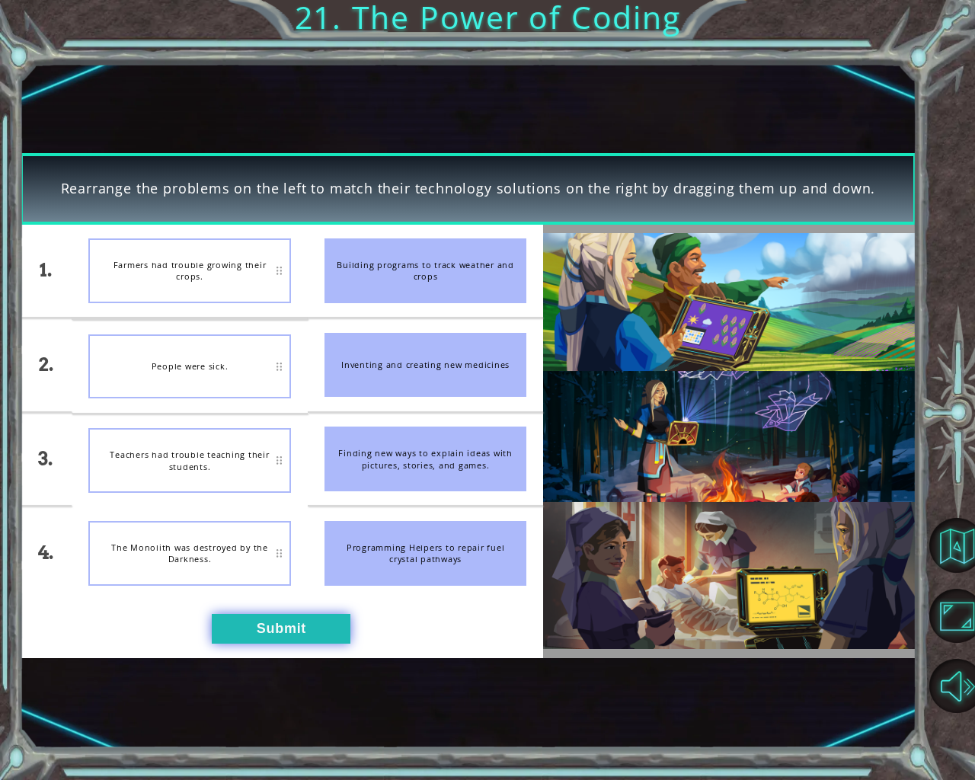
click at [270, 616] on button "Submit" at bounding box center [281, 629] width 139 height 30
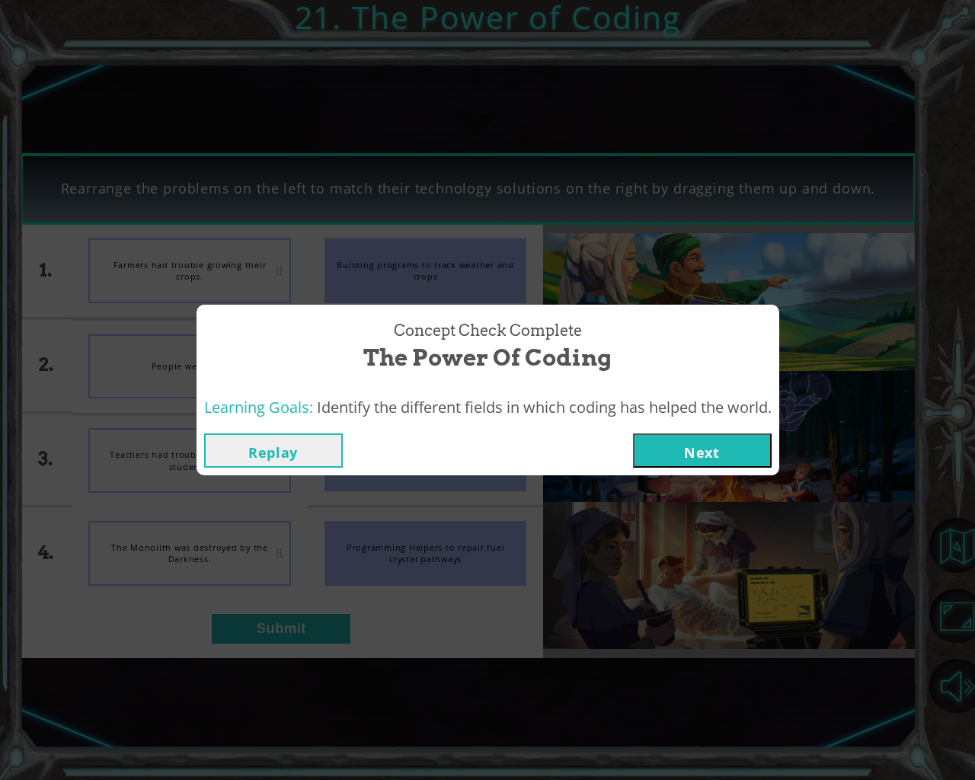
click at [727, 449] on button "Next" at bounding box center [702, 450] width 139 height 34
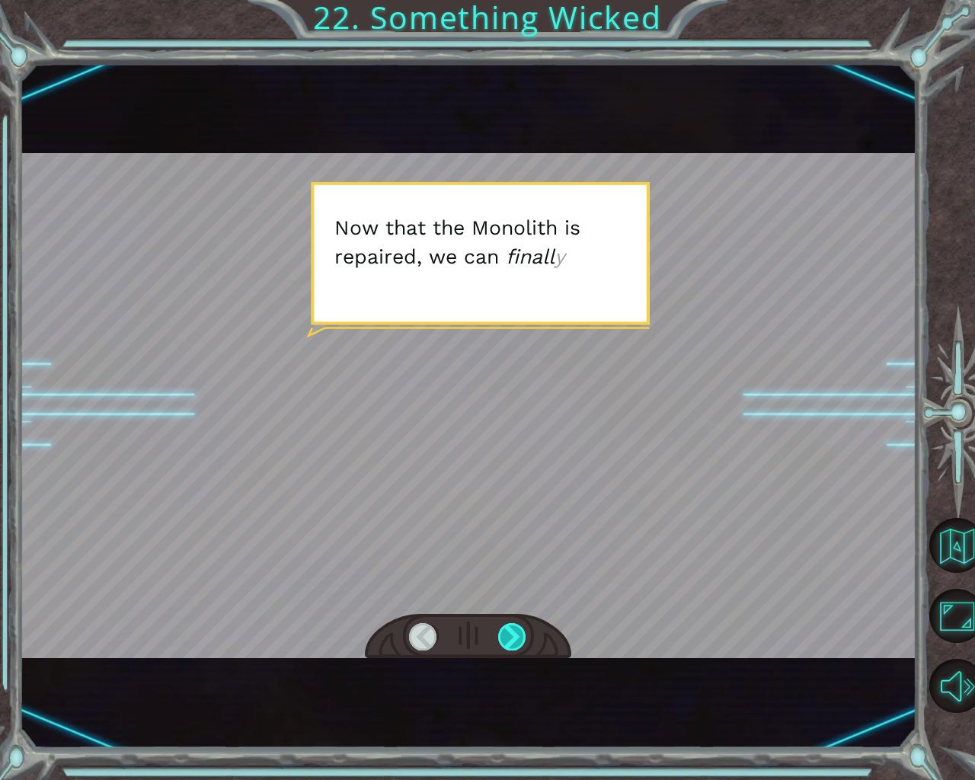
click at [506, 634] on div at bounding box center [512, 636] width 29 height 27
click at [505, 634] on div at bounding box center [512, 636] width 29 height 27
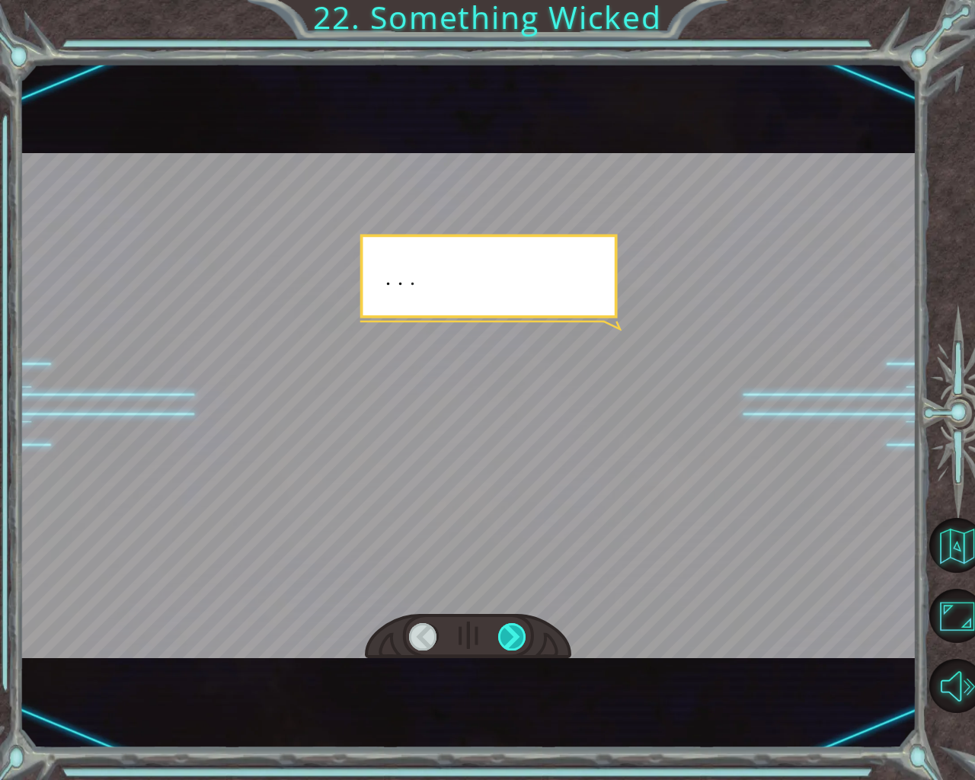
click at [505, 634] on div at bounding box center [512, 636] width 29 height 27
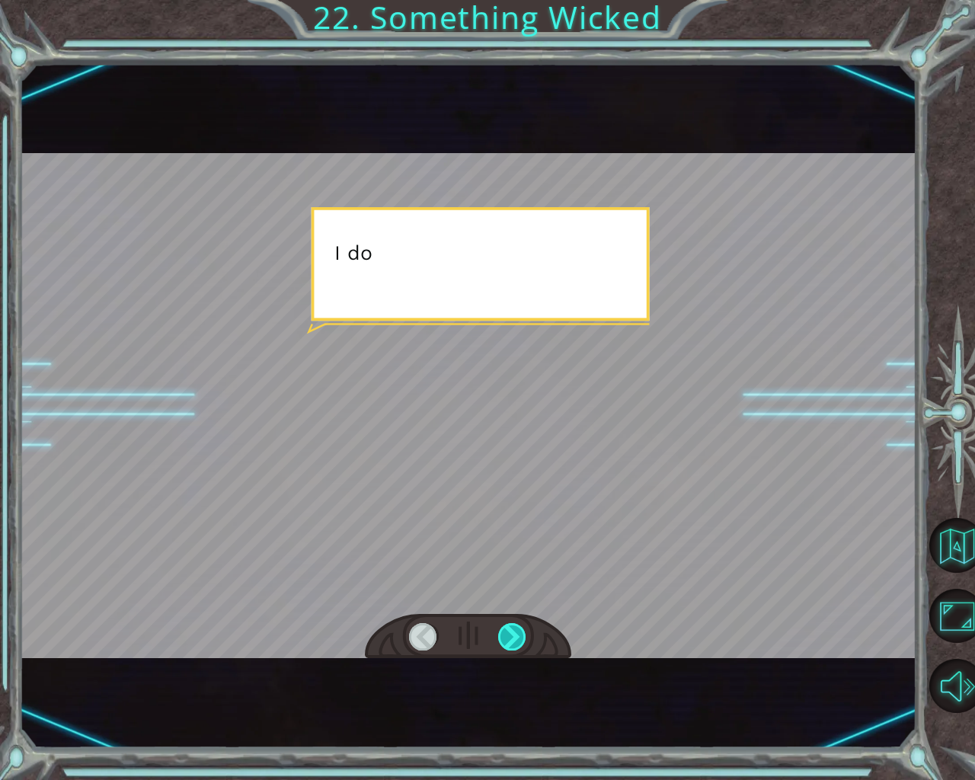
click at [505, 634] on div at bounding box center [512, 636] width 29 height 27
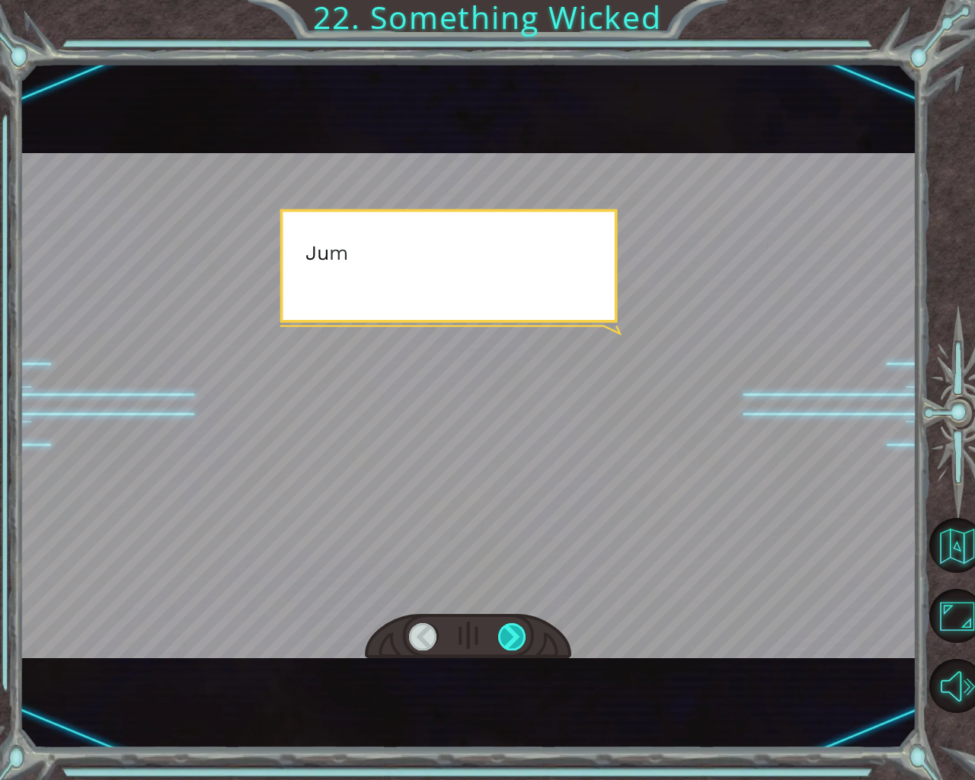
click at [505, 634] on div at bounding box center [512, 636] width 29 height 27
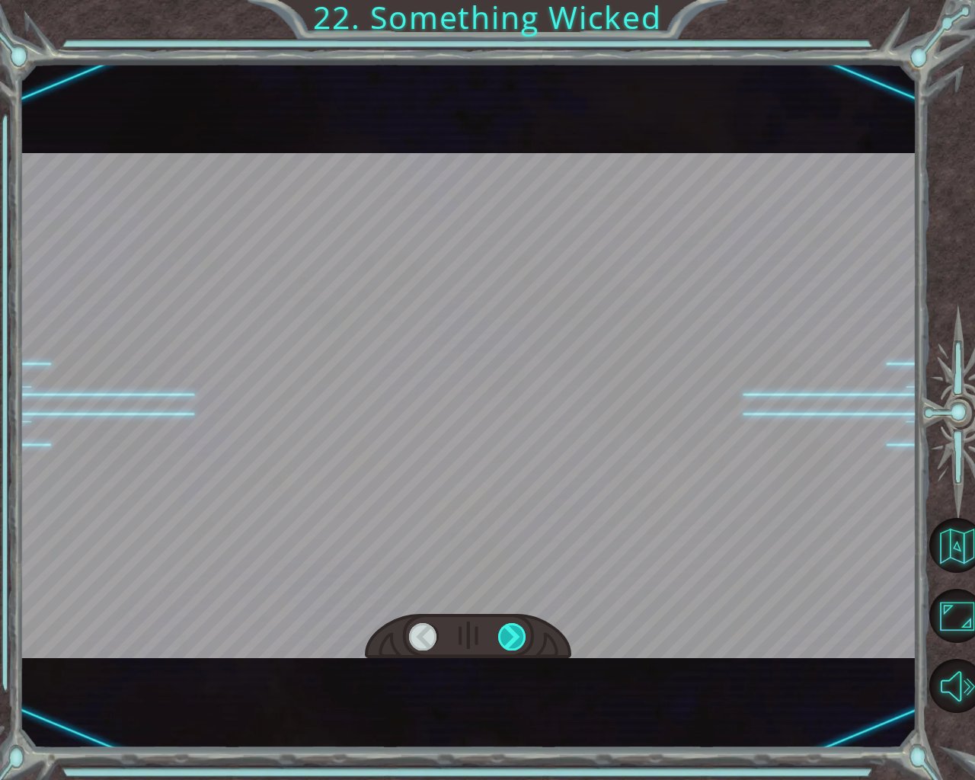
click at [505, 634] on div at bounding box center [512, 636] width 29 height 27
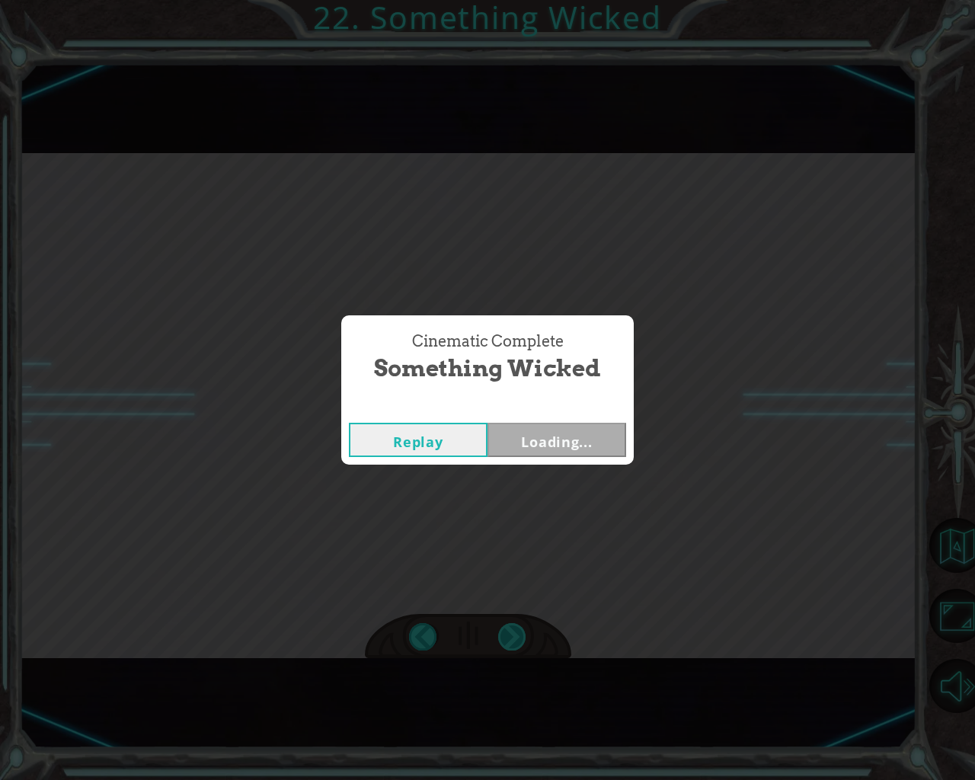
click at [505, 634] on div "Cinematic Complete Something Wicked Replay Loading..." at bounding box center [487, 390] width 975 height 780
click at [554, 421] on div "Replay Next" at bounding box center [487, 440] width 293 height 50
click at [552, 434] on button "Next" at bounding box center [557, 440] width 139 height 34
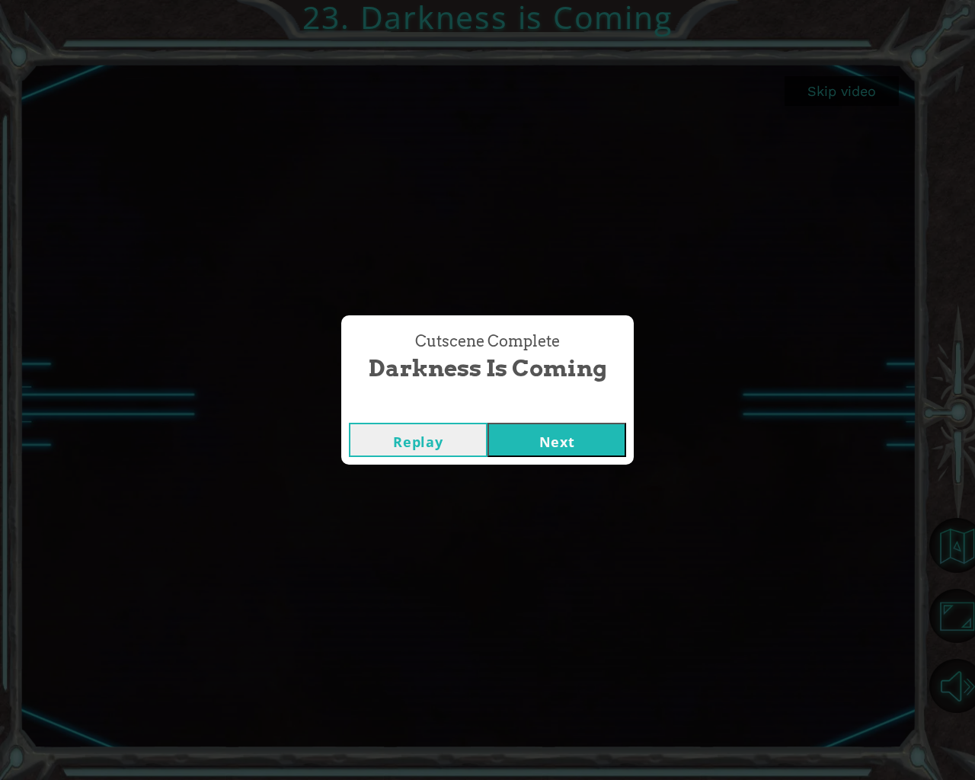
click at [551, 436] on button "Next" at bounding box center [557, 440] width 139 height 34
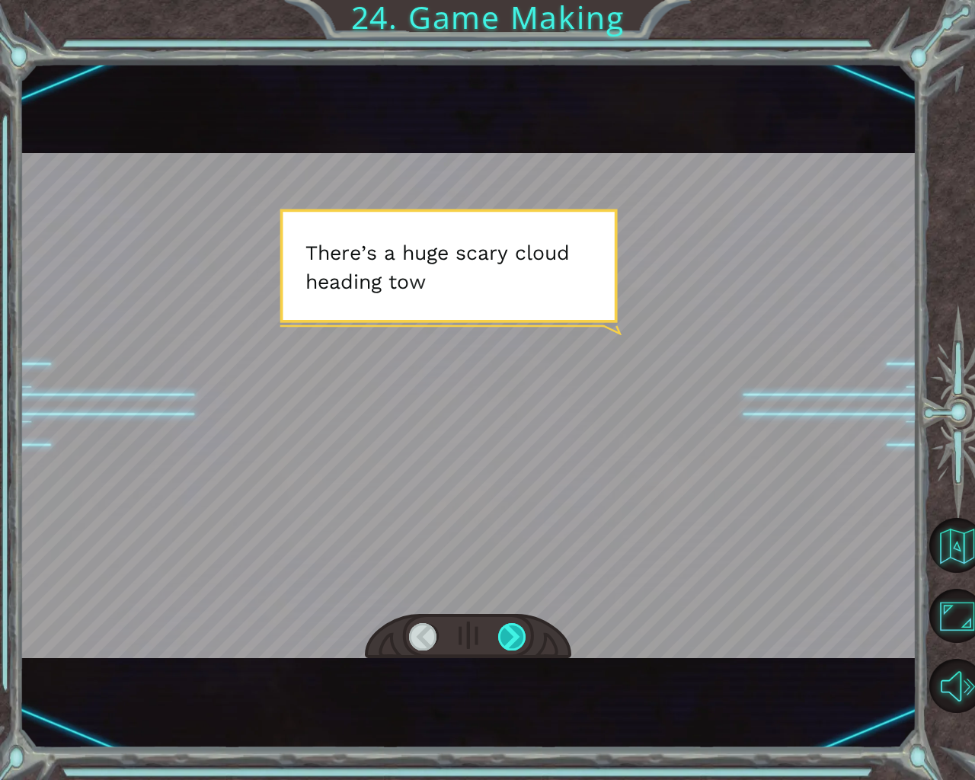
click at [508, 632] on div at bounding box center [512, 636] width 29 height 27
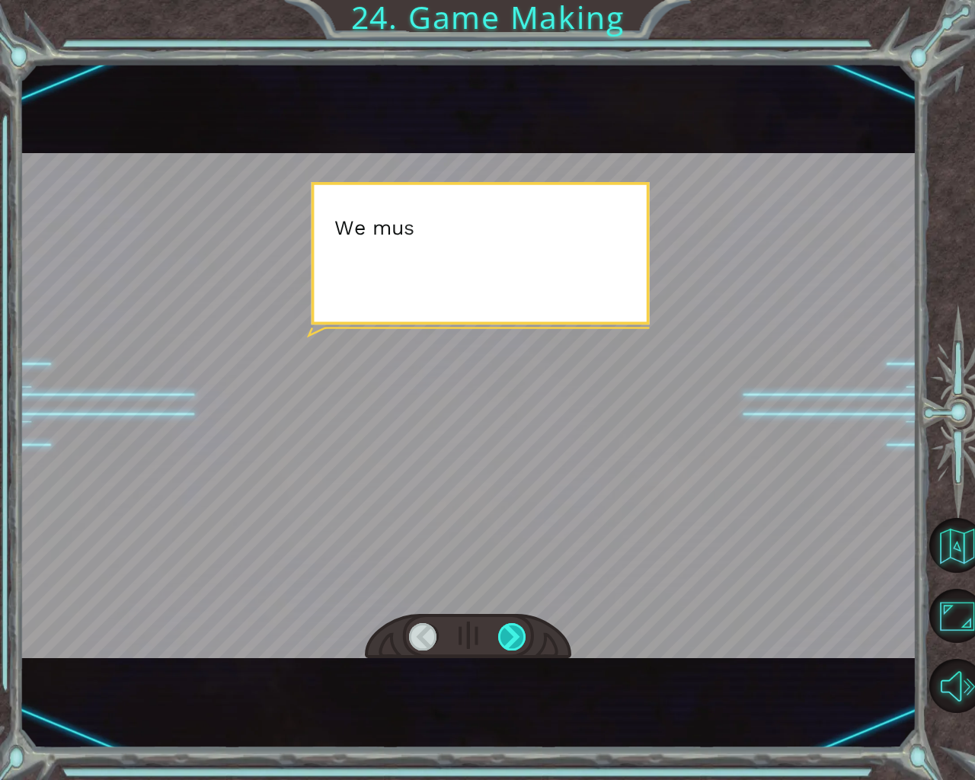
click at [508, 632] on div at bounding box center [512, 636] width 29 height 27
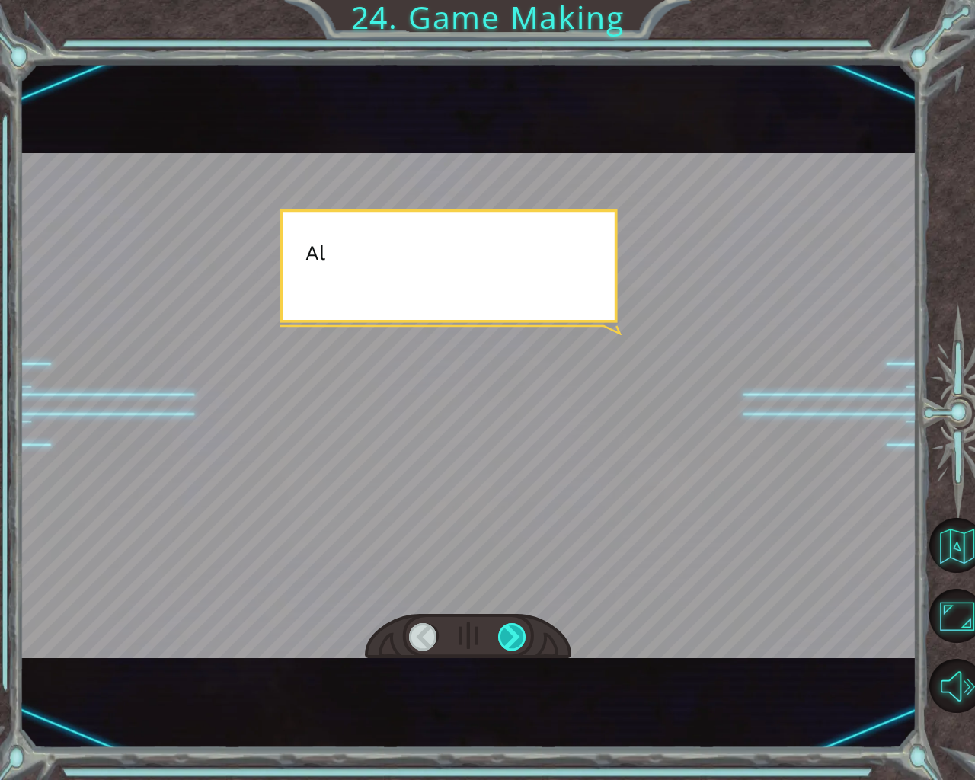
click at [508, 632] on div at bounding box center [512, 636] width 29 height 27
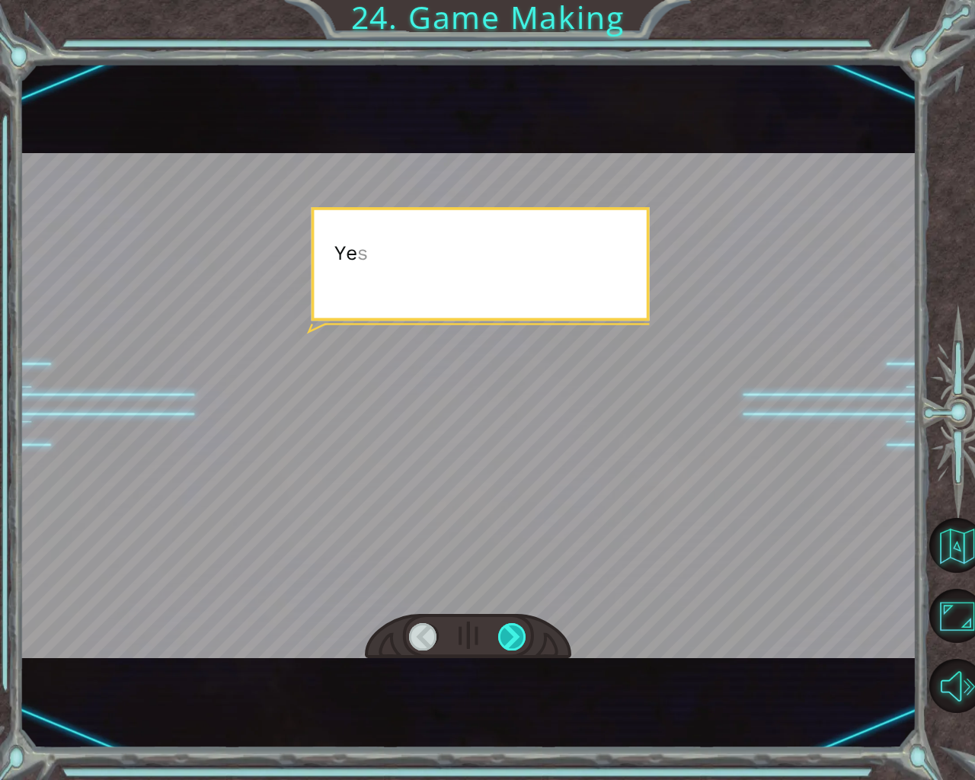
click at [508, 632] on div at bounding box center [512, 636] width 29 height 27
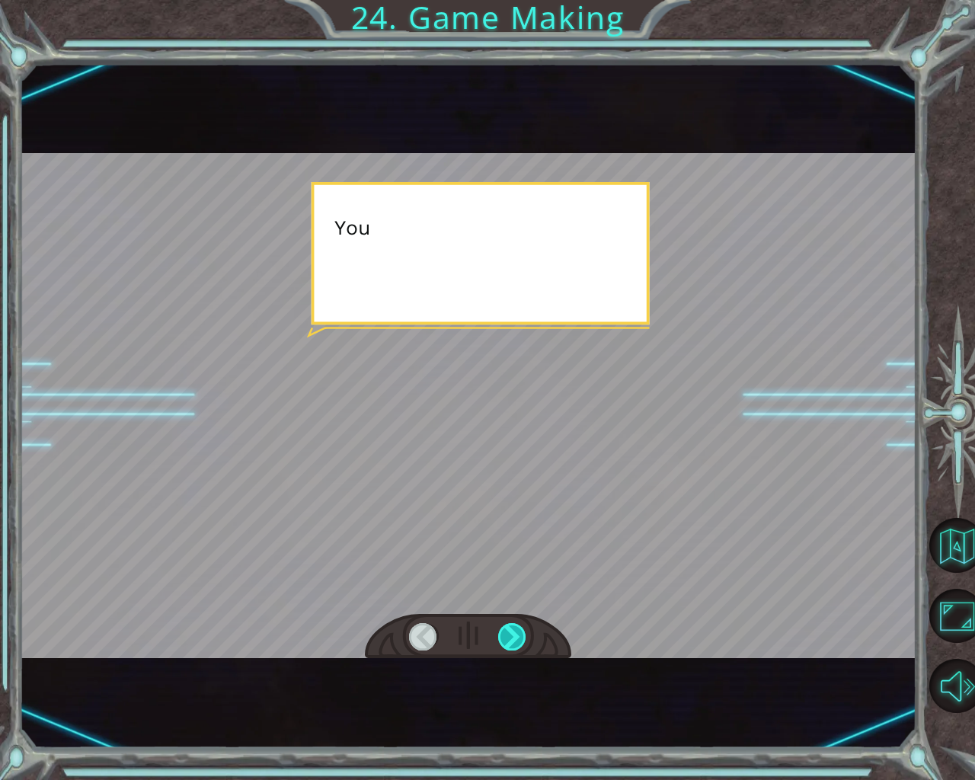
click at [508, 632] on div at bounding box center [512, 636] width 29 height 27
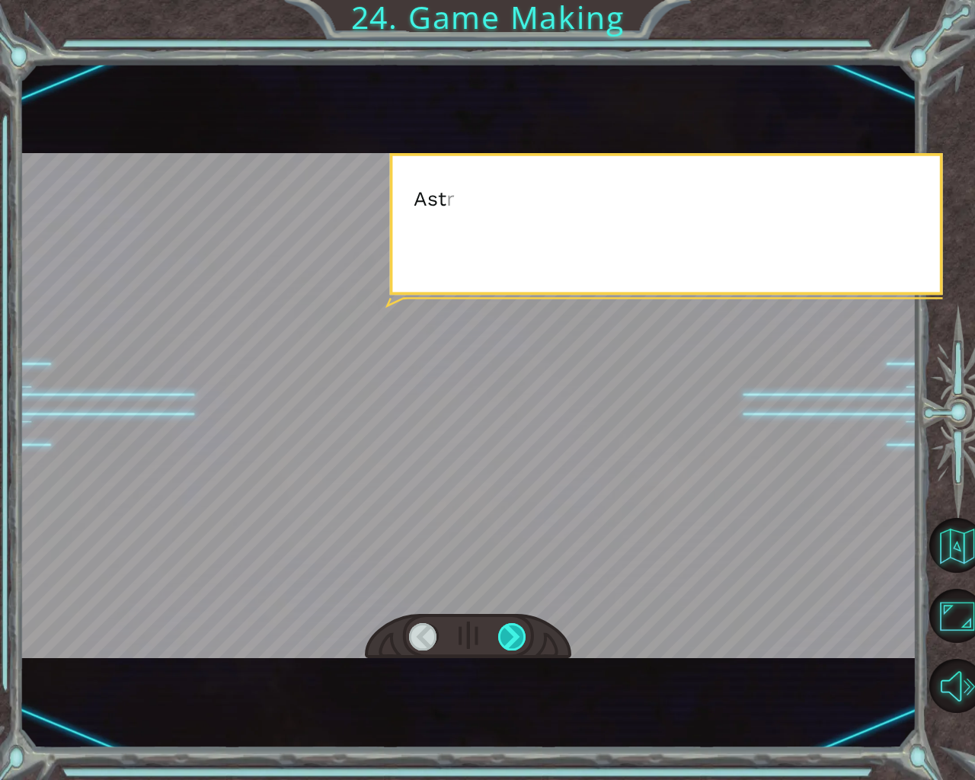
click at [508, 632] on div at bounding box center [512, 636] width 29 height 27
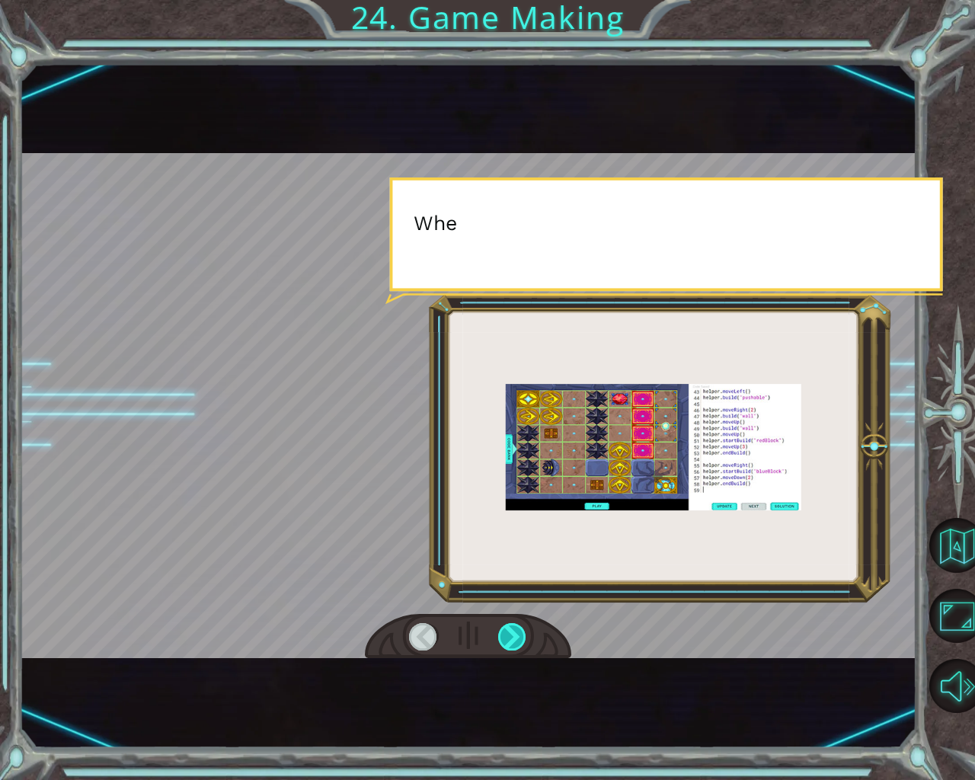
click at [508, 632] on div at bounding box center [512, 636] width 29 height 27
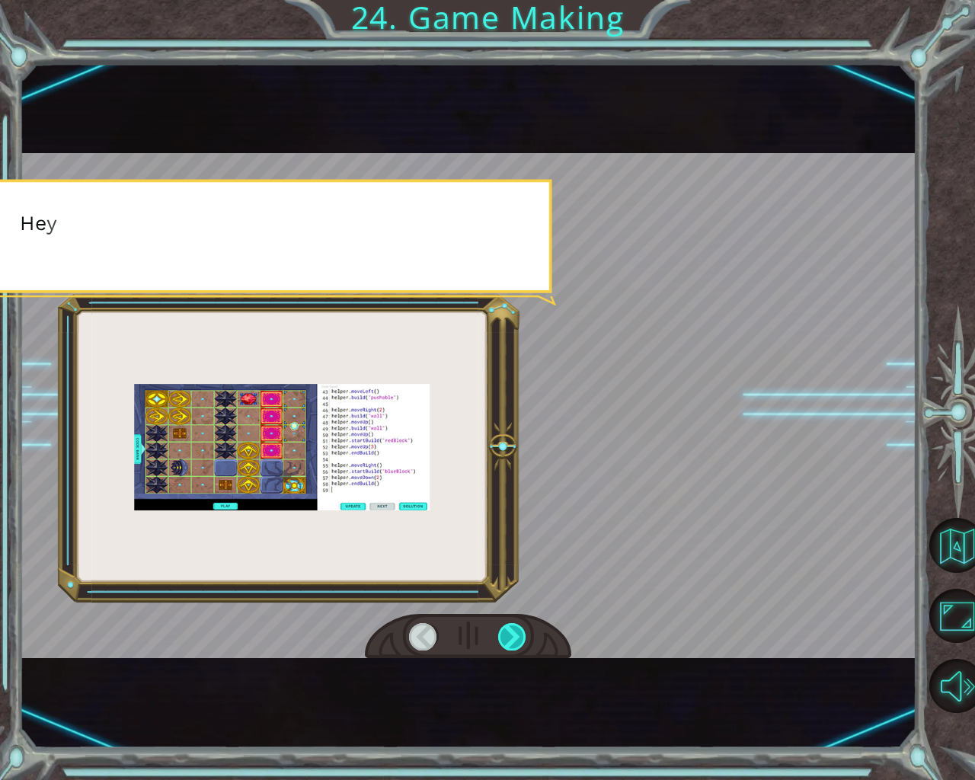
click at [508, 632] on div at bounding box center [512, 636] width 29 height 27
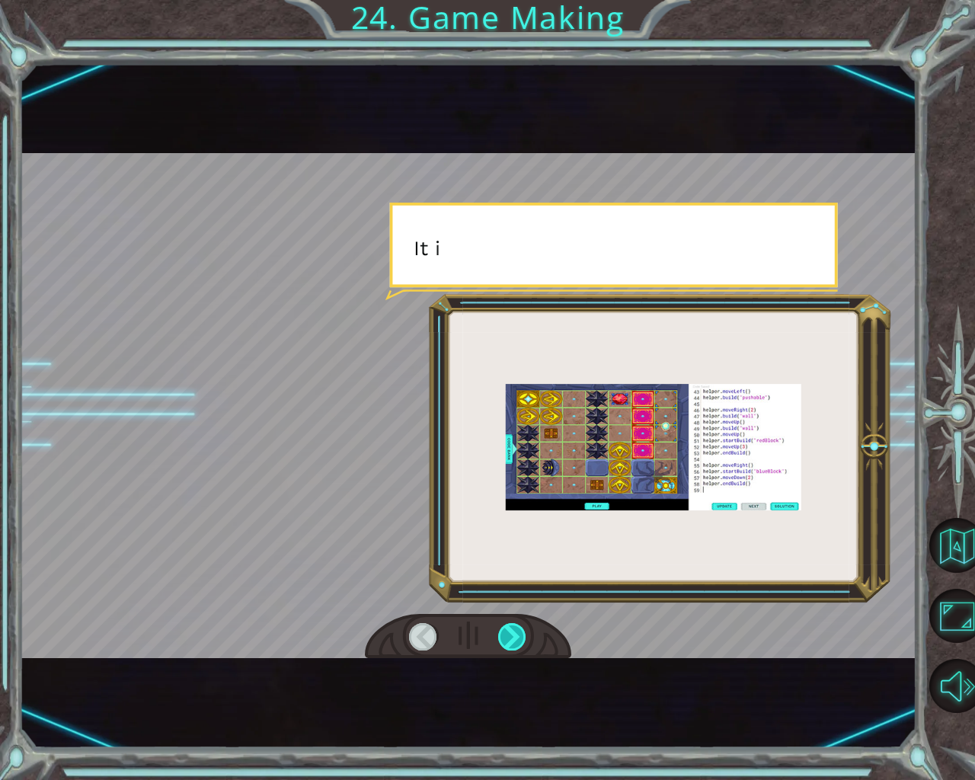
click at [508, 632] on div at bounding box center [512, 636] width 29 height 27
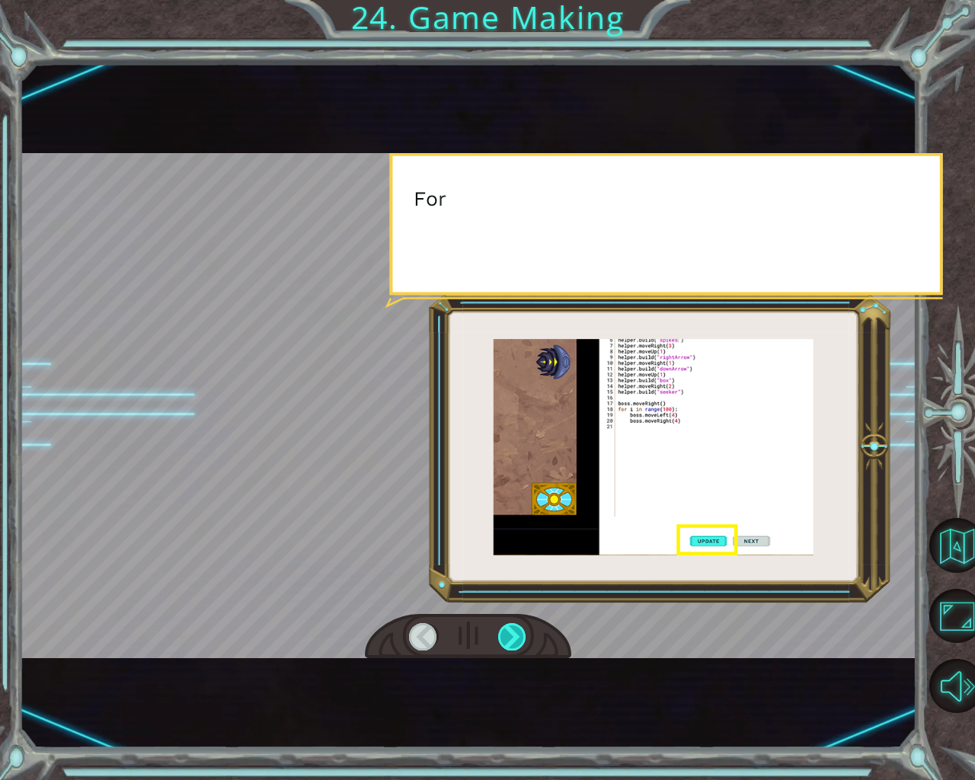
click at [508, 632] on div at bounding box center [512, 636] width 29 height 27
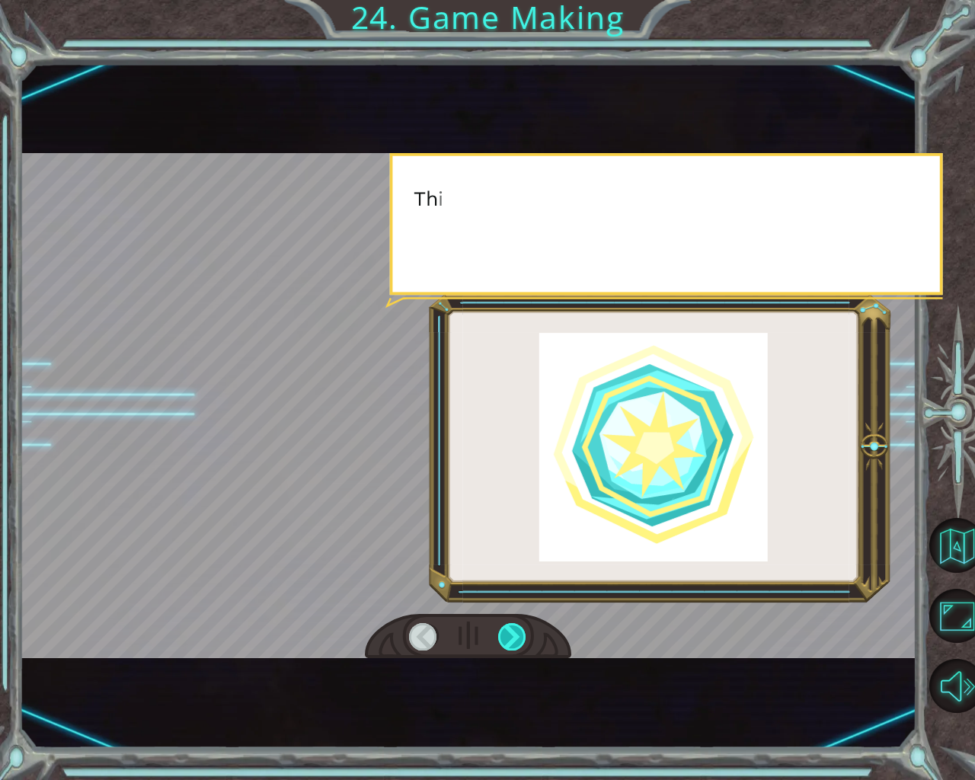
click at [508, 632] on div at bounding box center [512, 636] width 29 height 27
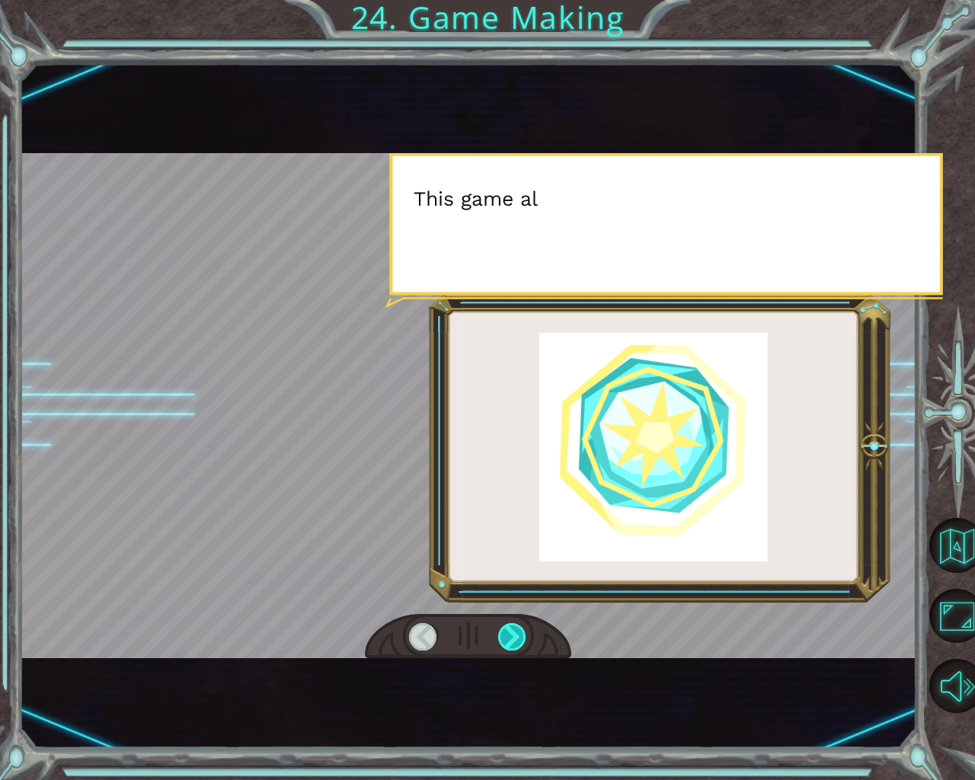
click at [508, 632] on div at bounding box center [512, 636] width 29 height 27
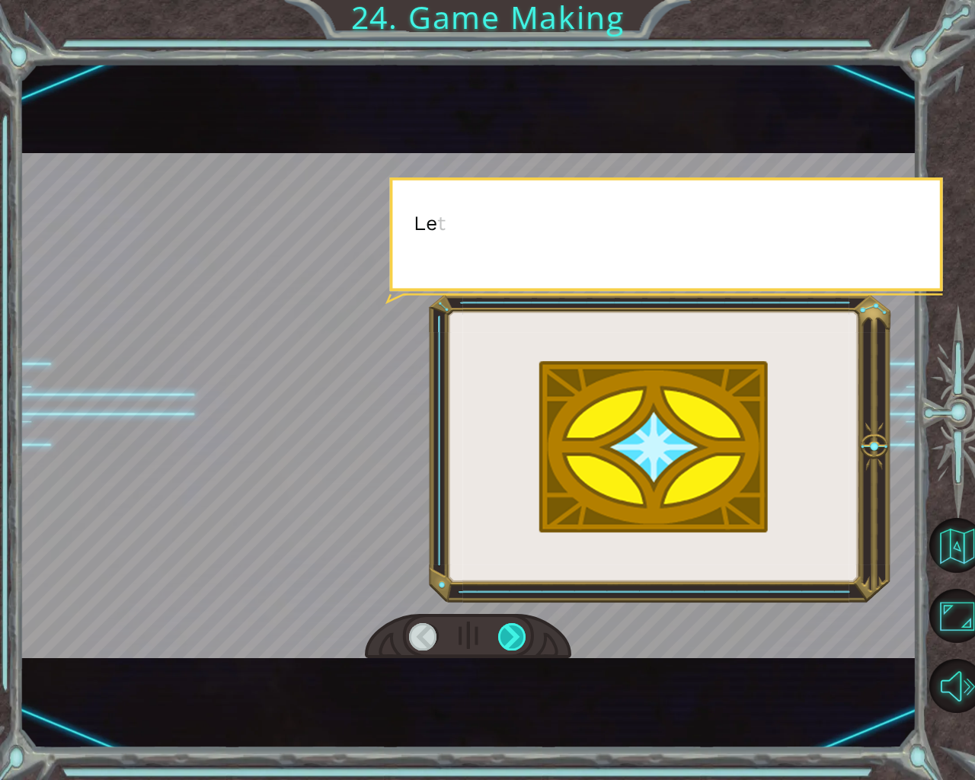
click at [508, 632] on div at bounding box center [512, 636] width 29 height 27
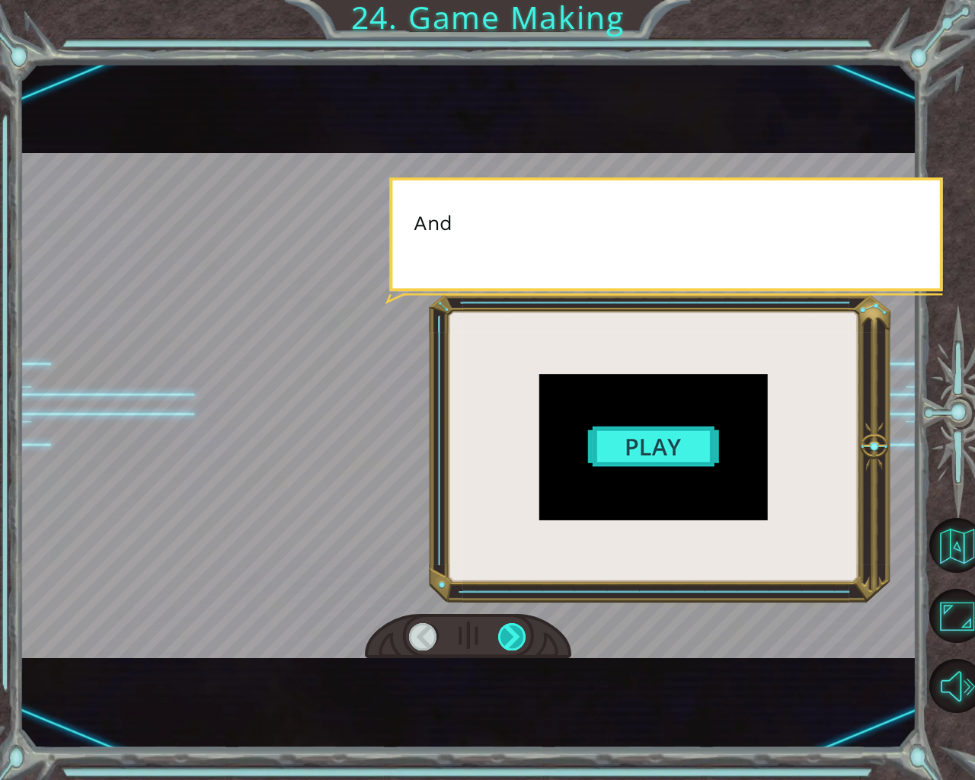
click at [508, 632] on div at bounding box center [512, 636] width 29 height 27
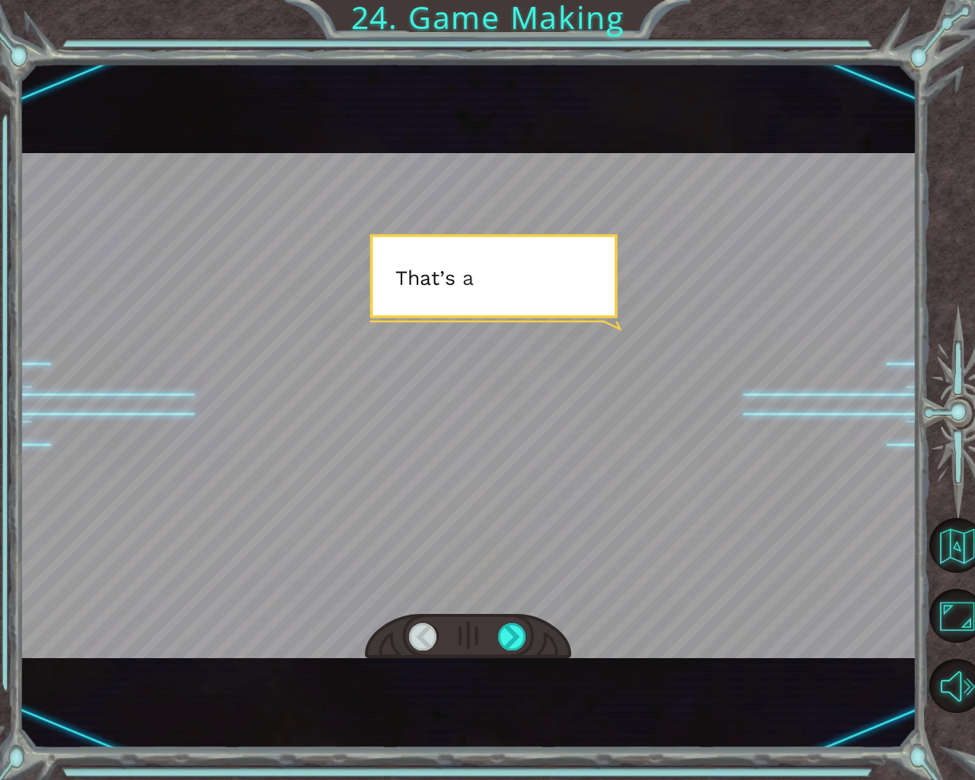
click at [528, 619] on div at bounding box center [468, 637] width 206 height 46
click at [525, 622] on div at bounding box center [468, 637] width 206 height 46
click at [520, 631] on div at bounding box center [512, 636] width 29 height 27
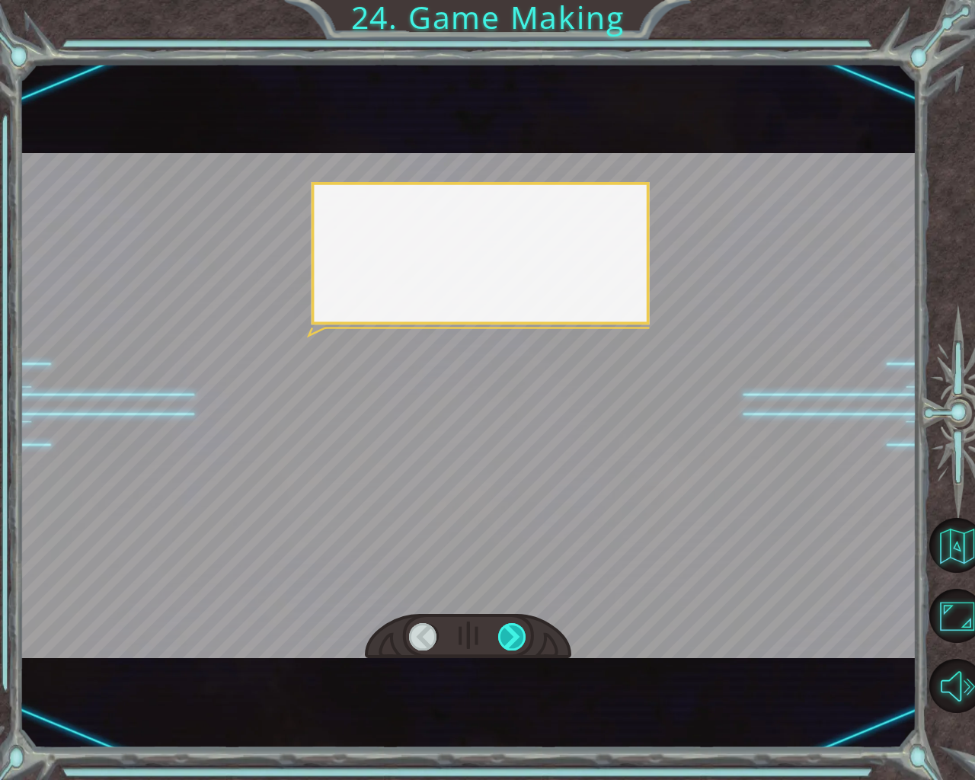
click at [520, 631] on div at bounding box center [512, 636] width 29 height 27
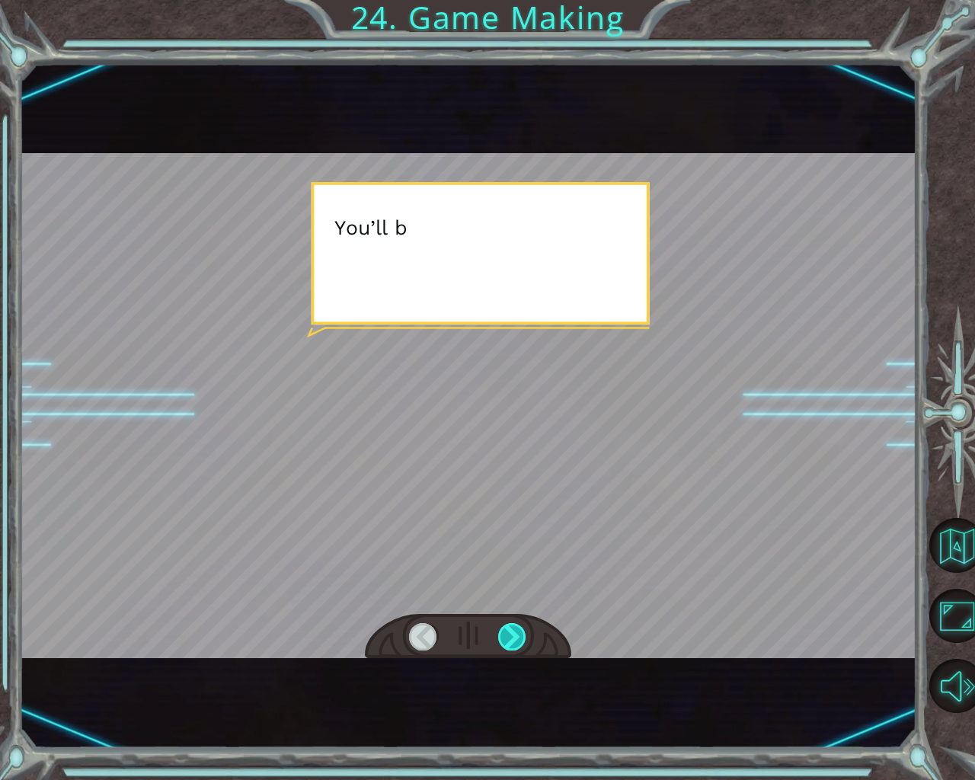
click at [520, 631] on div at bounding box center [512, 636] width 29 height 27
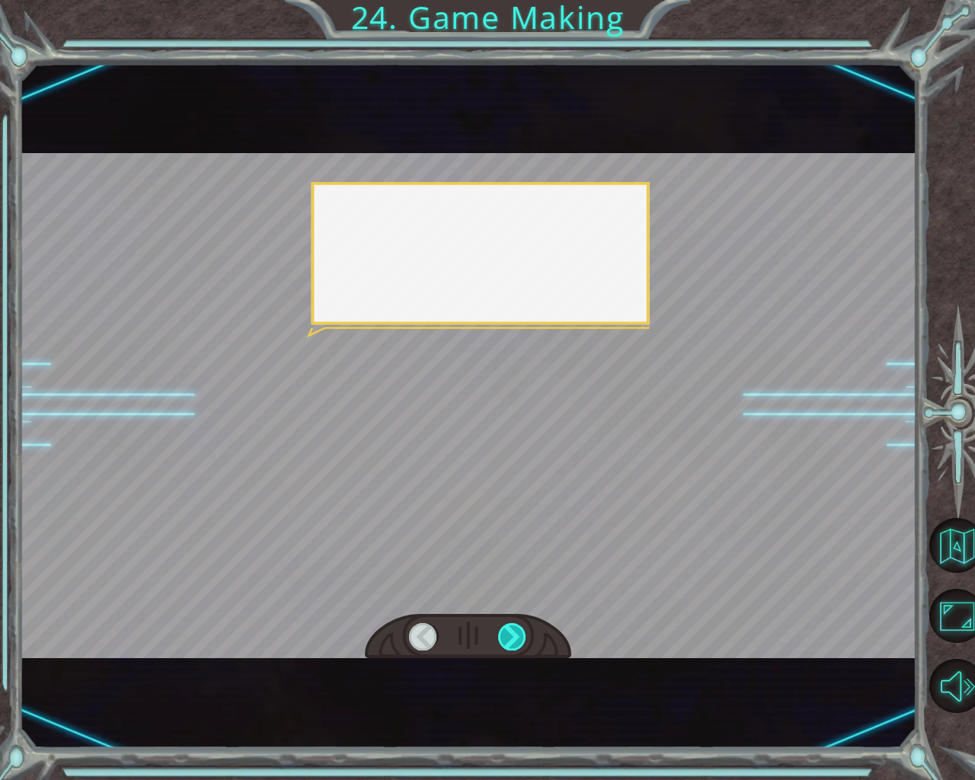
click at [520, 631] on div at bounding box center [512, 636] width 29 height 27
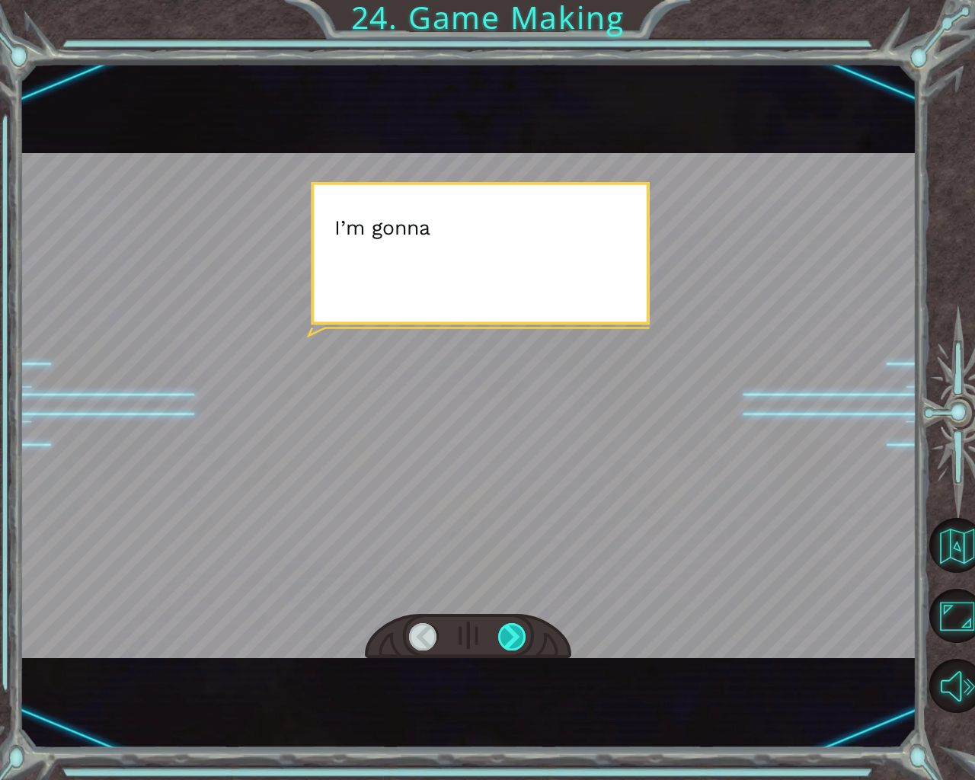
click at [520, 631] on div at bounding box center [512, 636] width 29 height 27
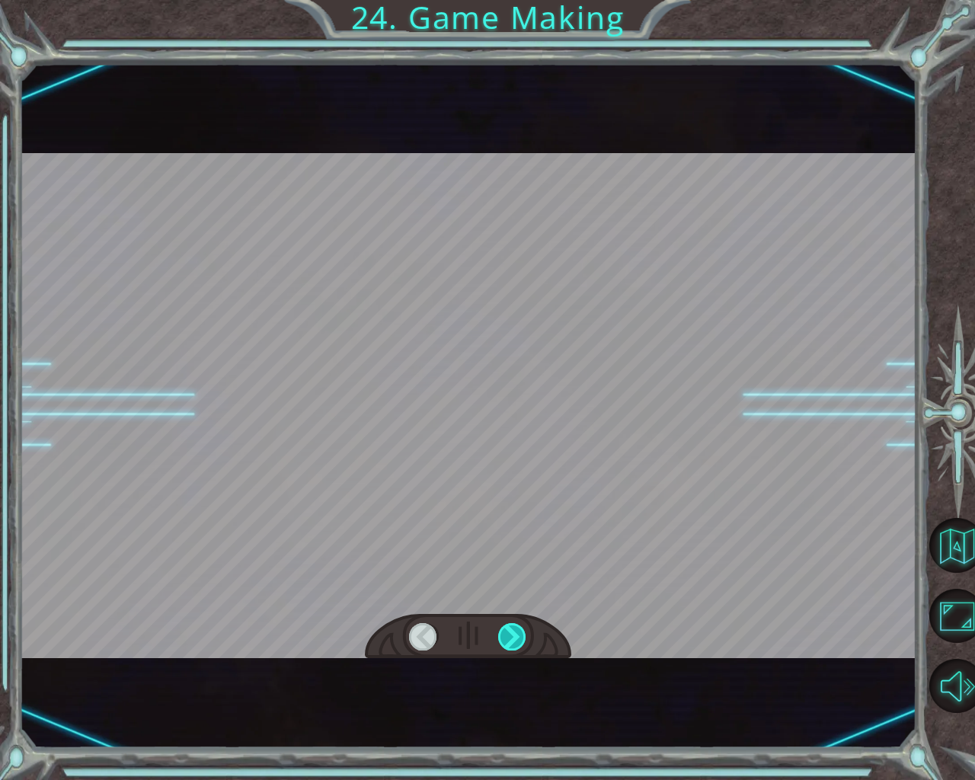
click at [520, 631] on div at bounding box center [512, 636] width 29 height 27
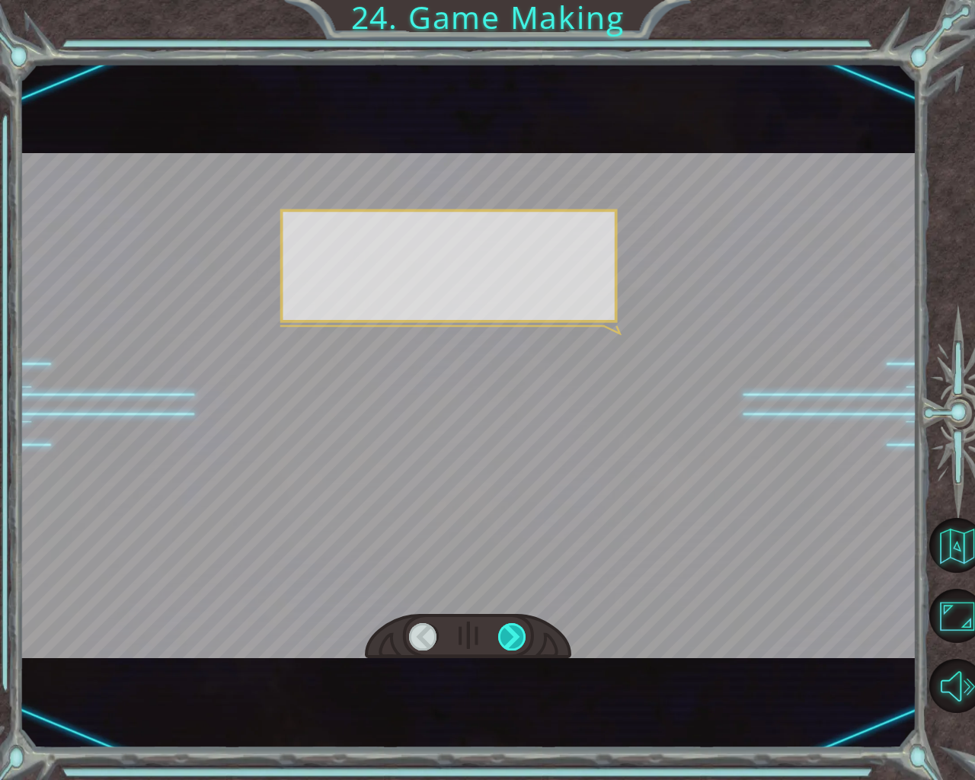
click at [520, 631] on div at bounding box center [512, 636] width 29 height 27
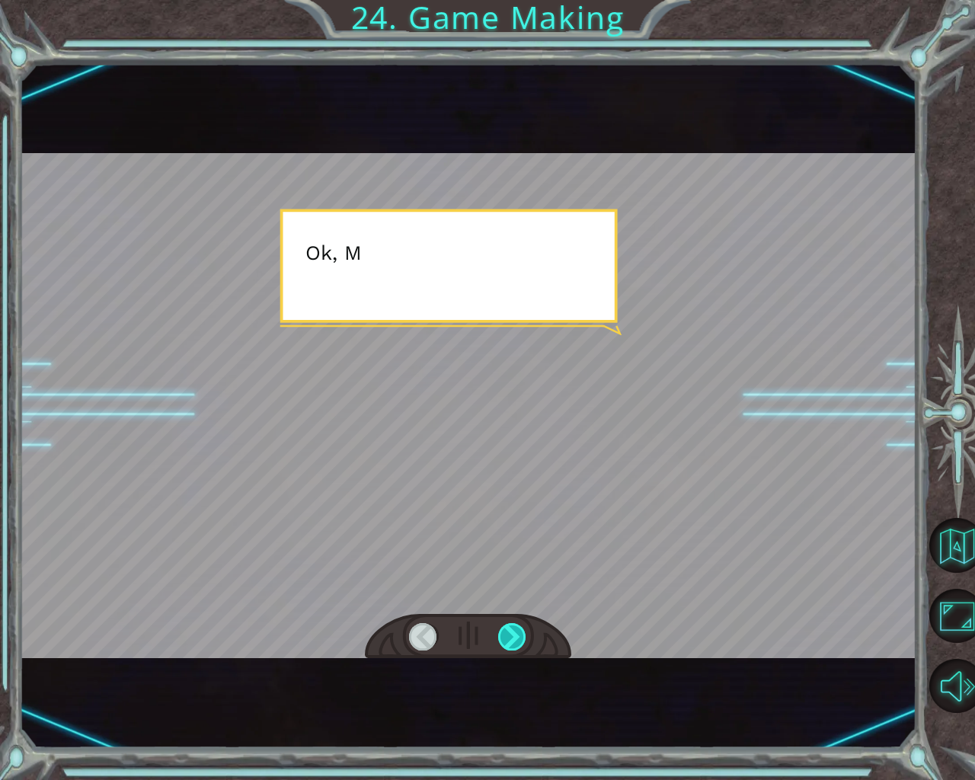
click at [520, 631] on div at bounding box center [512, 636] width 29 height 27
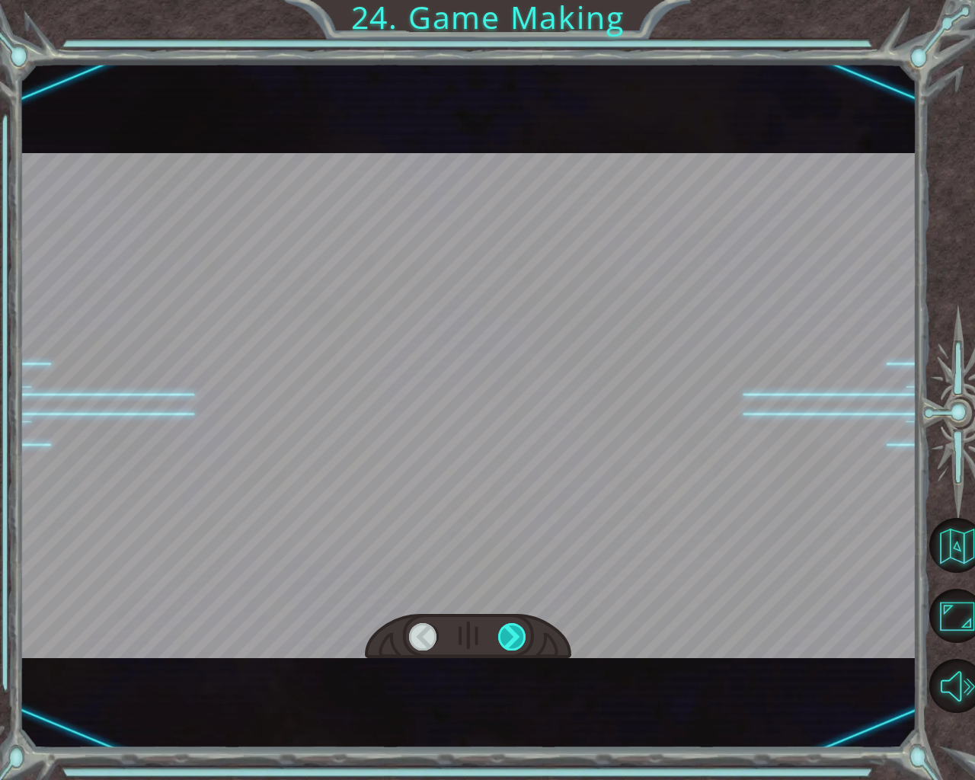
click at [520, 631] on div at bounding box center [512, 636] width 29 height 27
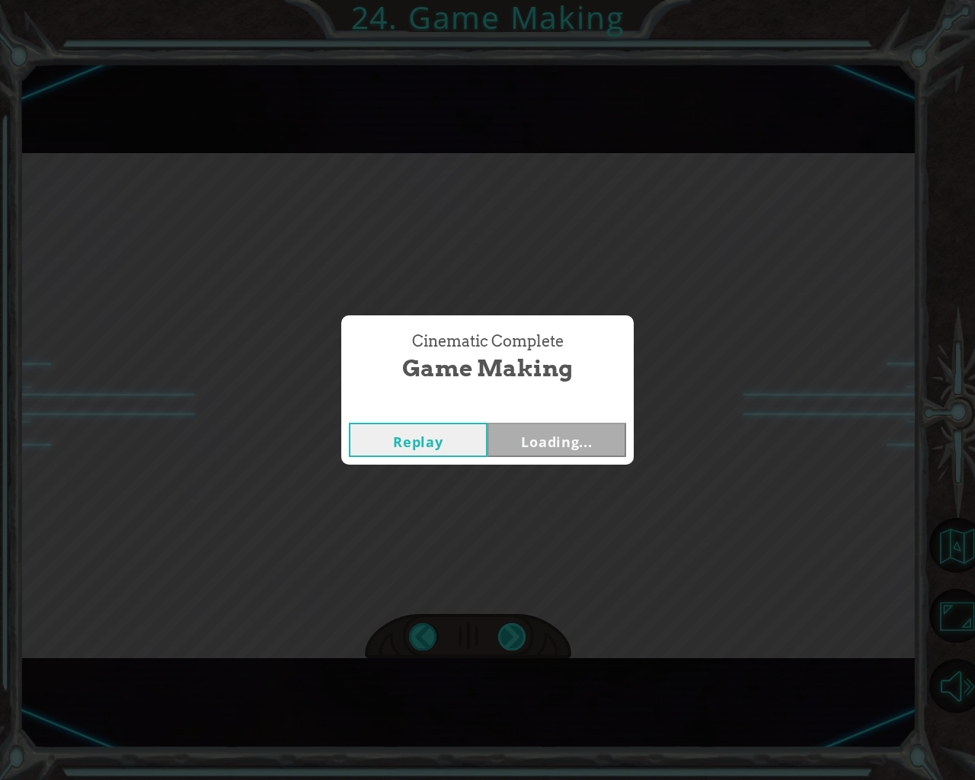
click at [520, 631] on div "Cinematic Complete Game Making Replay Loading..." at bounding box center [487, 390] width 975 height 780
click at [504, 440] on button "Next" at bounding box center [557, 440] width 139 height 34
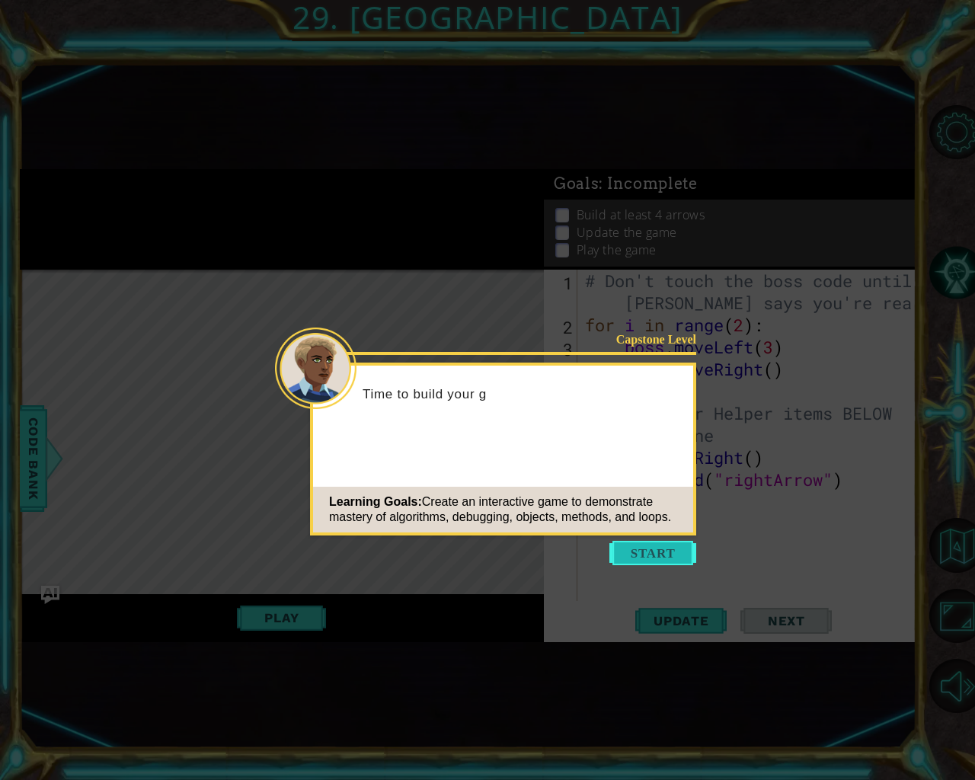
click at [641, 553] on button "Start" at bounding box center [652, 553] width 87 height 24
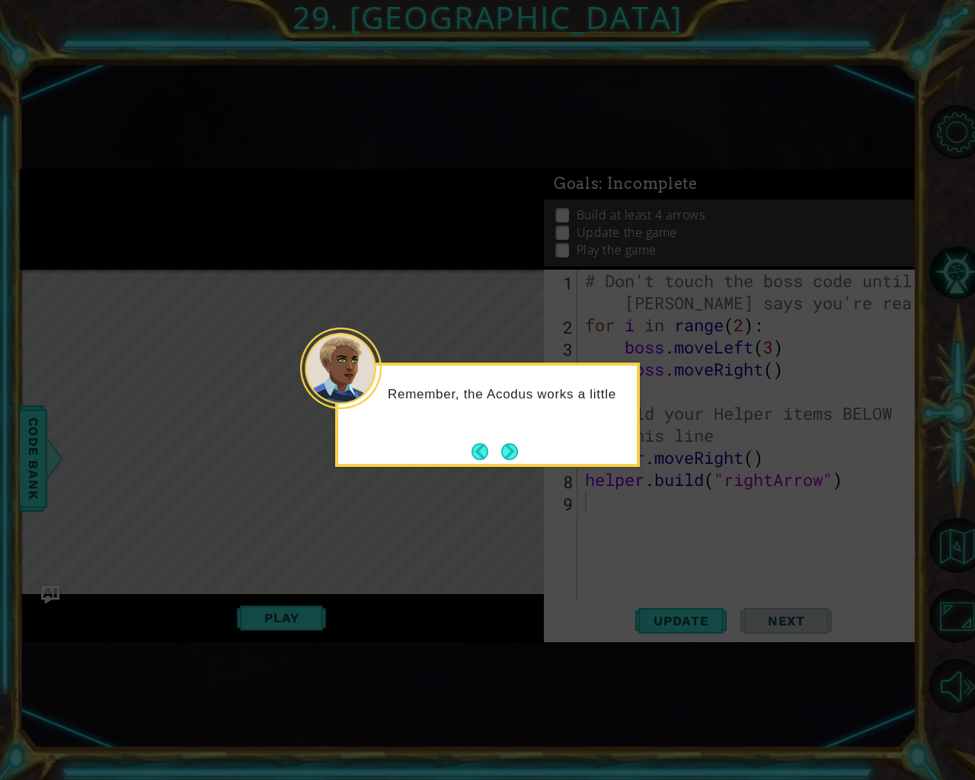
click at [505, 455] on button "Next" at bounding box center [509, 451] width 17 height 17
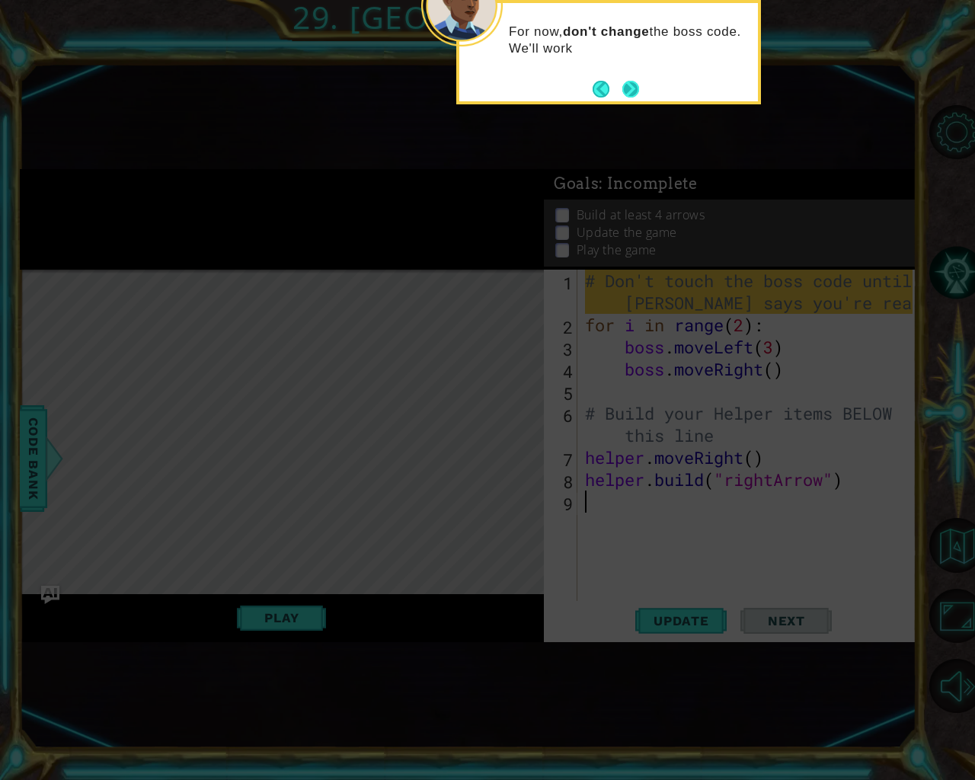
click at [634, 75] on div "For now, don't change the boss code. We'll work" at bounding box center [608, 47] width 299 height 77
click at [630, 85] on button "Next" at bounding box center [630, 88] width 19 height 19
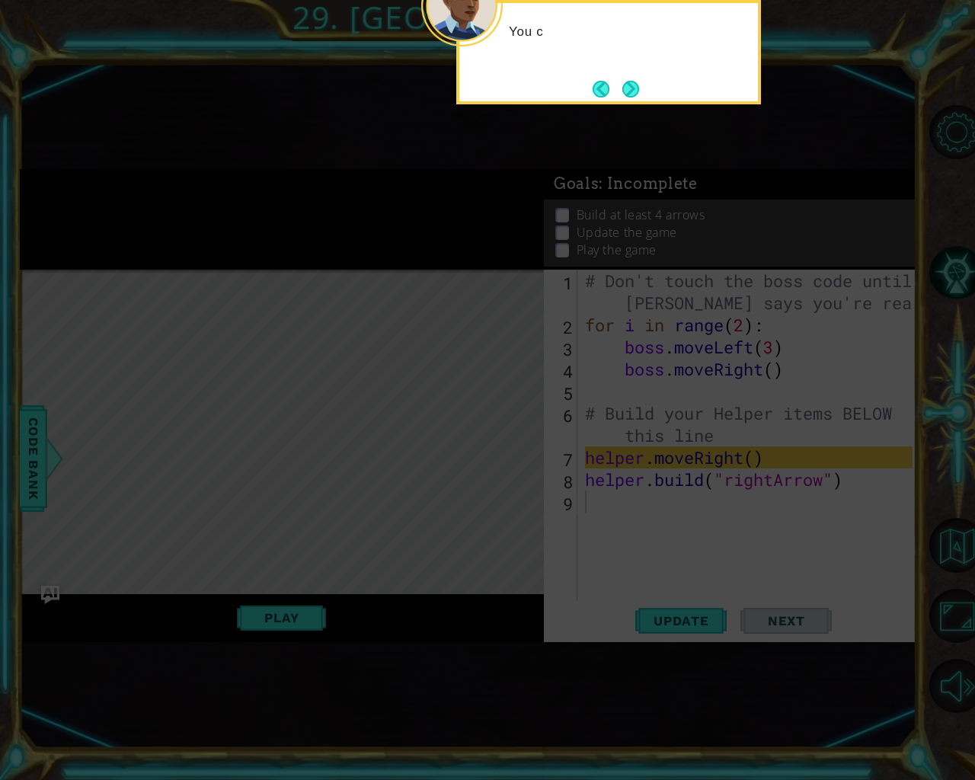
click at [630, 85] on button "Next" at bounding box center [630, 89] width 17 height 17
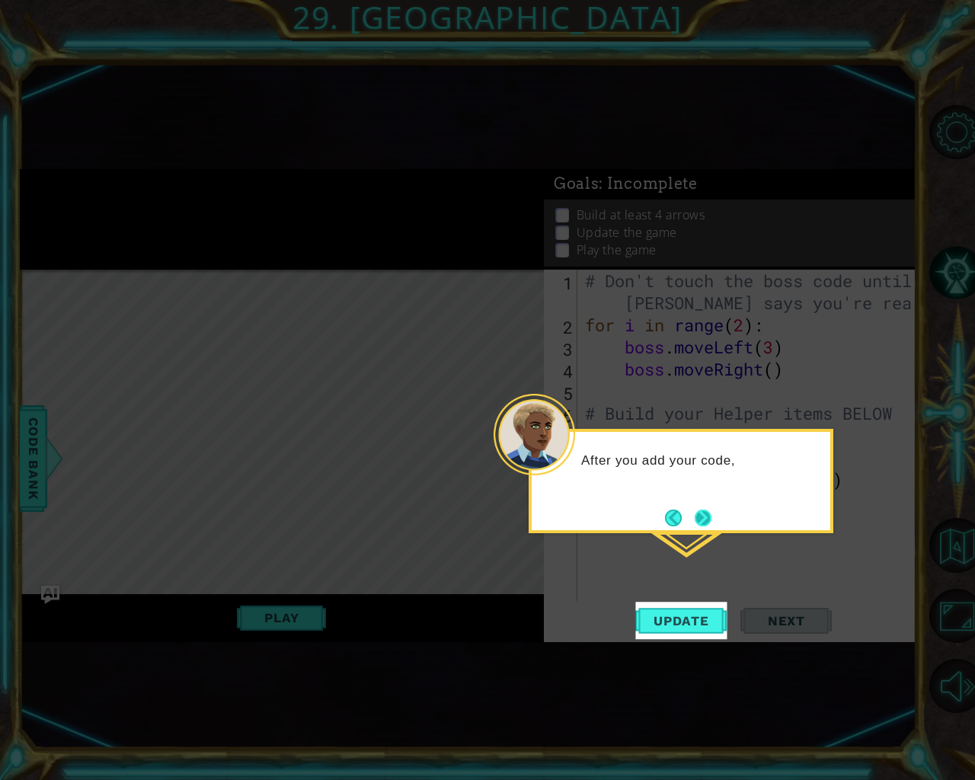
click at [712, 513] on button "Next" at bounding box center [703, 518] width 17 height 17
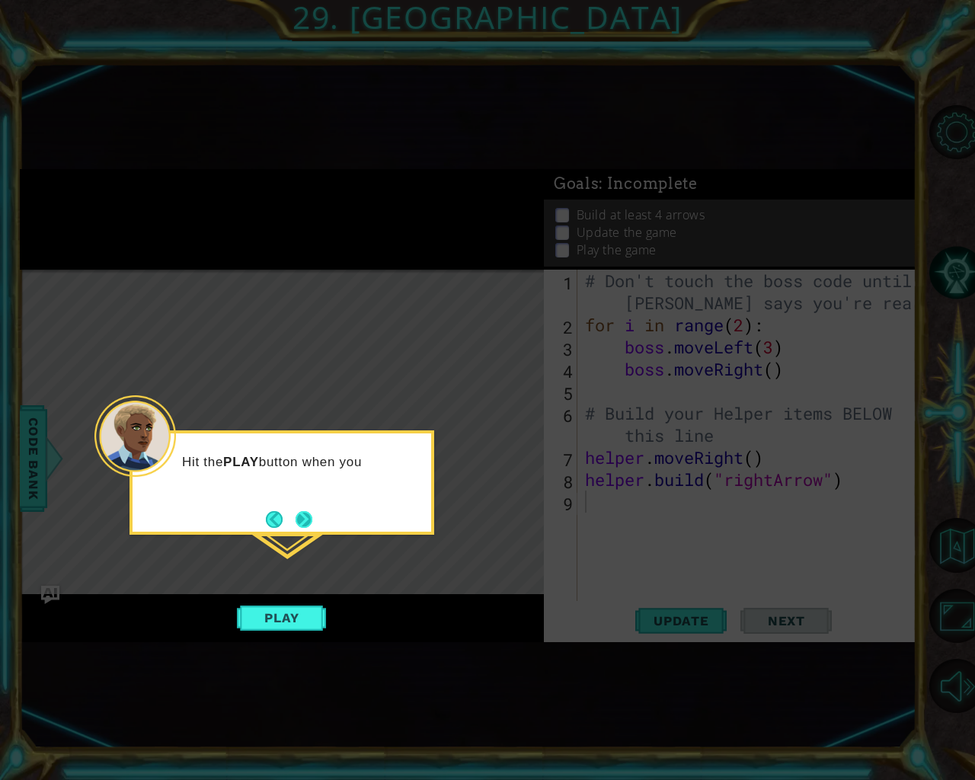
click at [296, 511] on button "Next" at bounding box center [304, 519] width 17 height 17
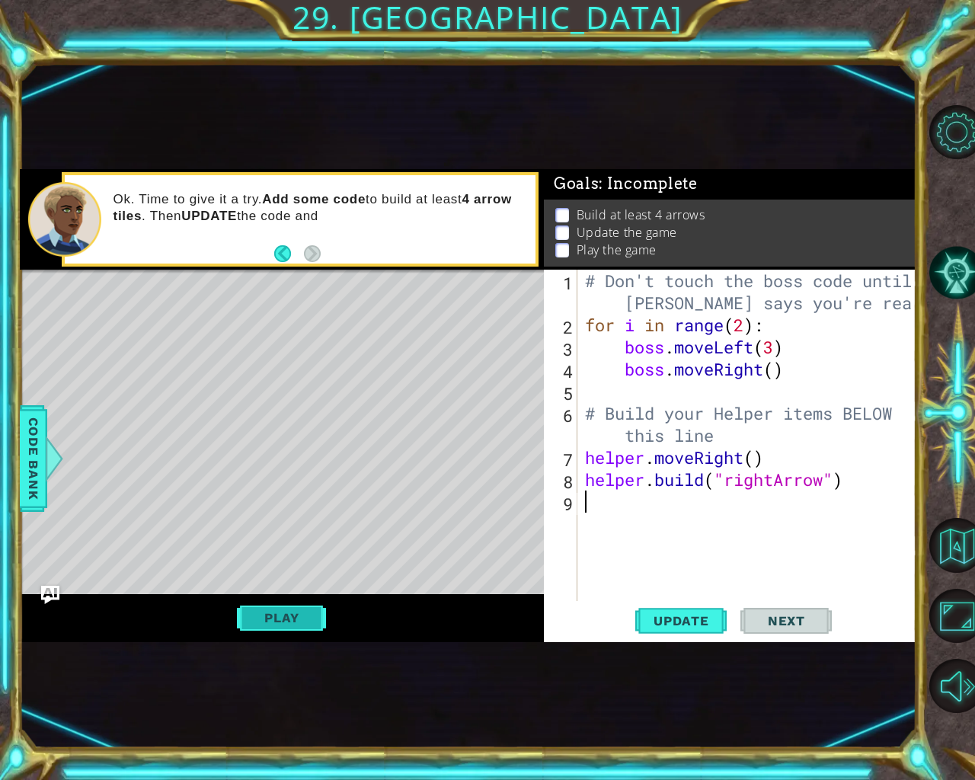
click at [273, 623] on button "Play" at bounding box center [281, 617] width 89 height 29
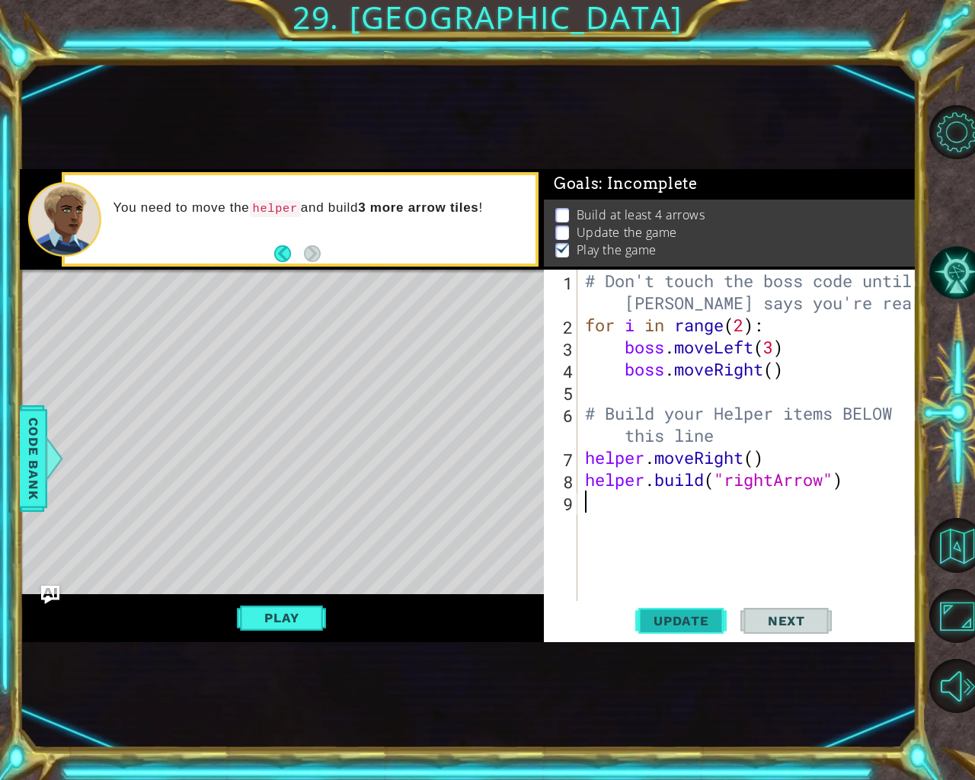
click at [686, 624] on span "Update" at bounding box center [681, 620] width 86 height 15
click at [154, 298] on div "Level Map" at bounding box center [372, 494] width 704 height 449
click at [781, 618] on span "Next" at bounding box center [787, 620] width 68 height 15
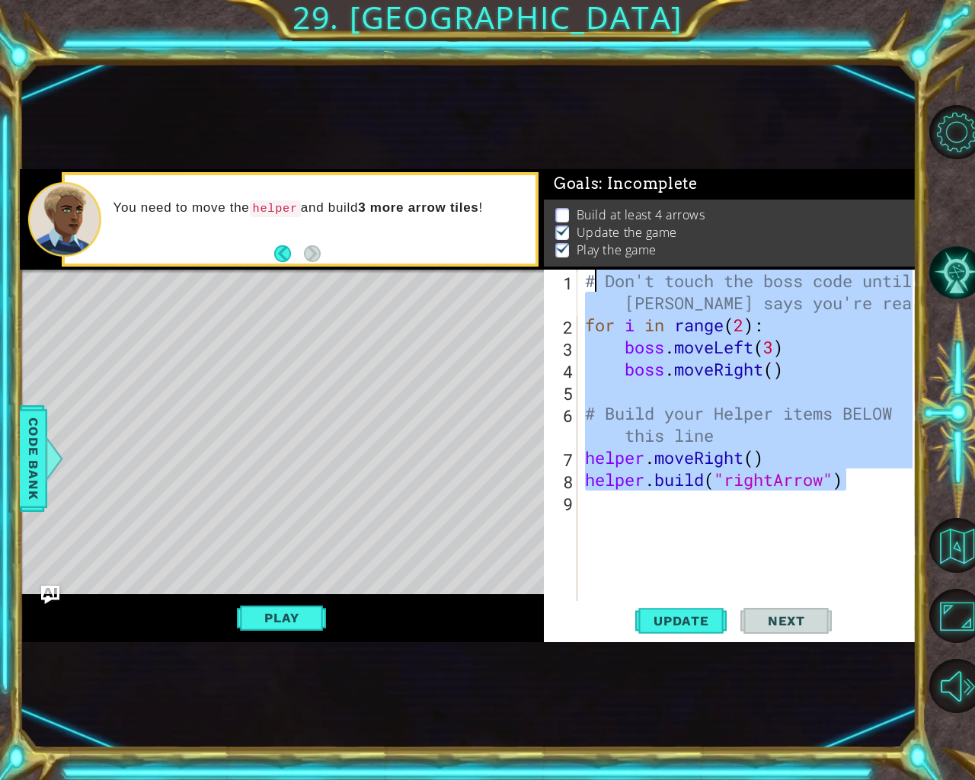
drag, startPoint x: 862, startPoint y: 488, endPoint x: 597, endPoint y: 280, distance: 338.0
click at [597, 280] on div "# Don't touch the boss code until [PERSON_NAME] says you're ready! for i in ran…" at bounding box center [751, 469] width 338 height 398
type textarea "#"
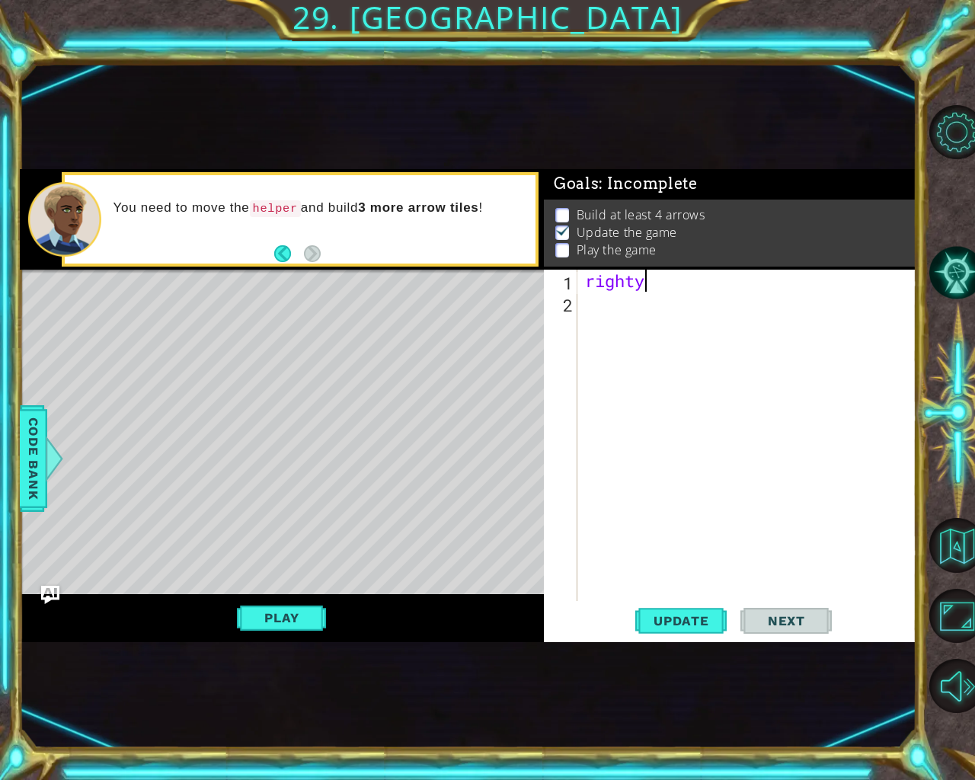
type textarea "right"
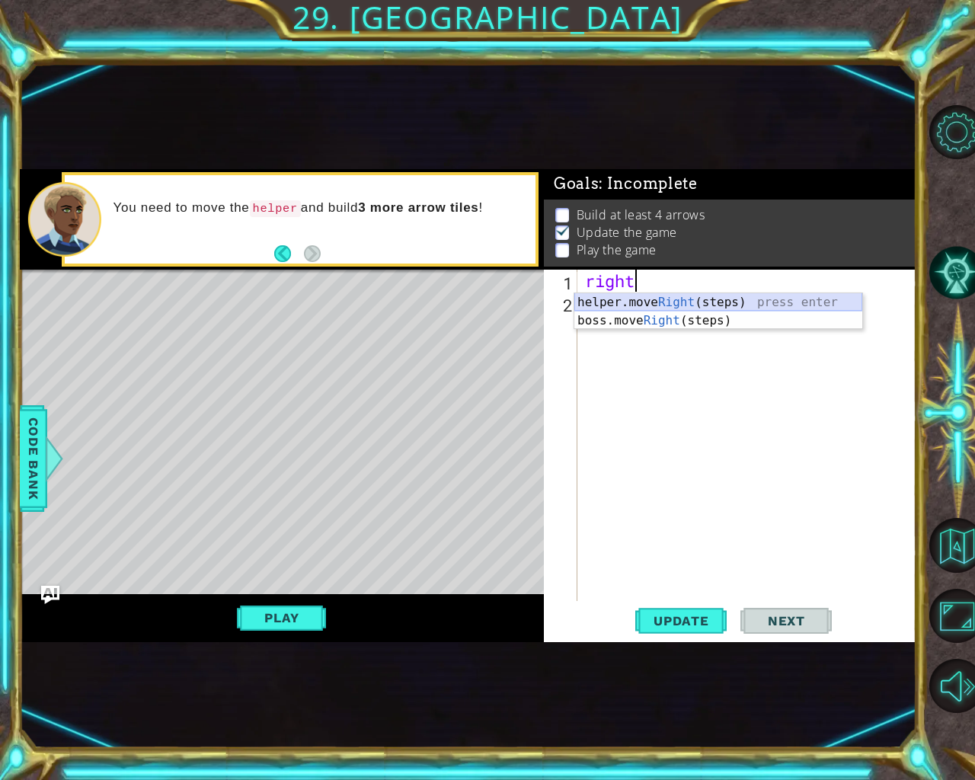
click at [741, 296] on div "helper.move Right (steps) press enter boss.move Right (steps) press enter" at bounding box center [718, 329] width 288 height 73
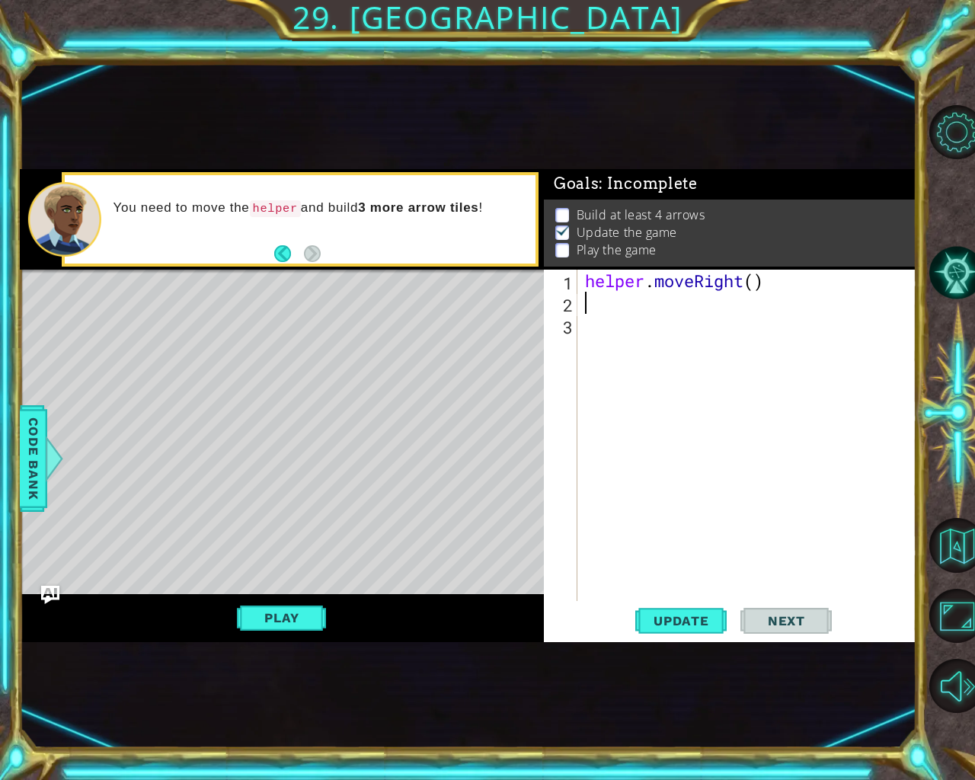
click at [754, 279] on div "helper . moveRight ( )" at bounding box center [751, 458] width 338 height 376
type textarea "helper.moveRight(5)"
click at [786, 629] on button "Next" at bounding box center [786, 620] width 91 height 37
click at [607, 312] on div "helper . moveRight ( 5 )" at bounding box center [751, 458] width 338 height 376
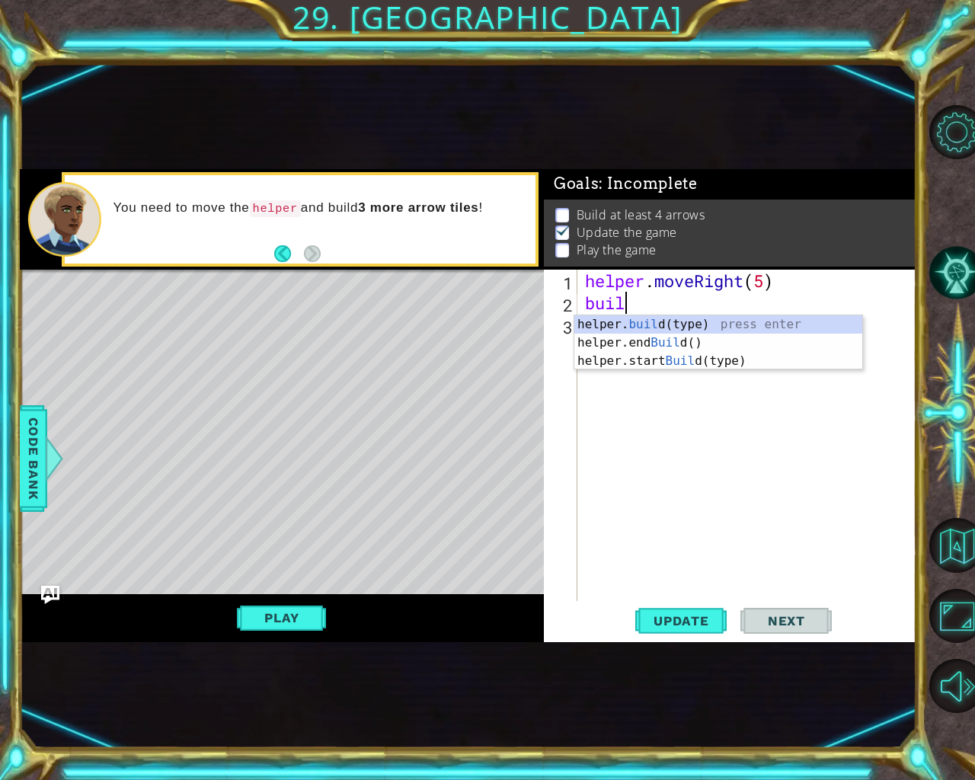
scroll to position [0, 2]
click at [673, 316] on div "helper. build (type) press enter helper.end Build () press enter helper.start B…" at bounding box center [718, 360] width 288 height 91
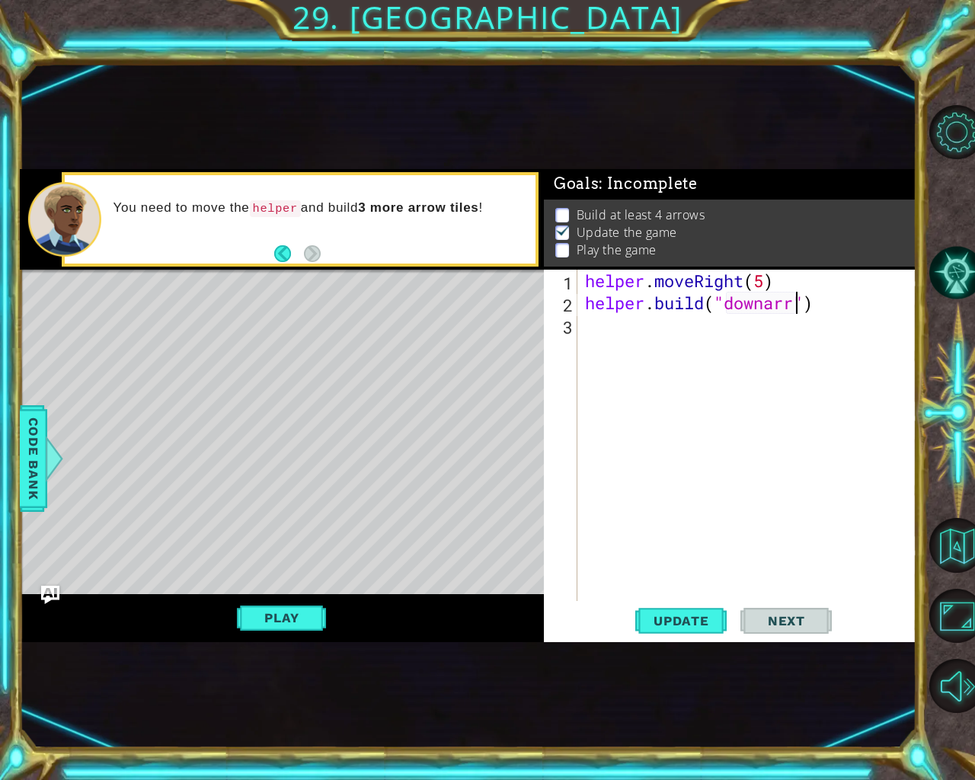
scroll to position [0, 10]
type textarea "[DOMAIN_NAME]("downarrow")"
click at [615, 328] on div "helper . moveRight ( 5 ) helper . build ( "downarrow" )" at bounding box center [751, 458] width 338 height 376
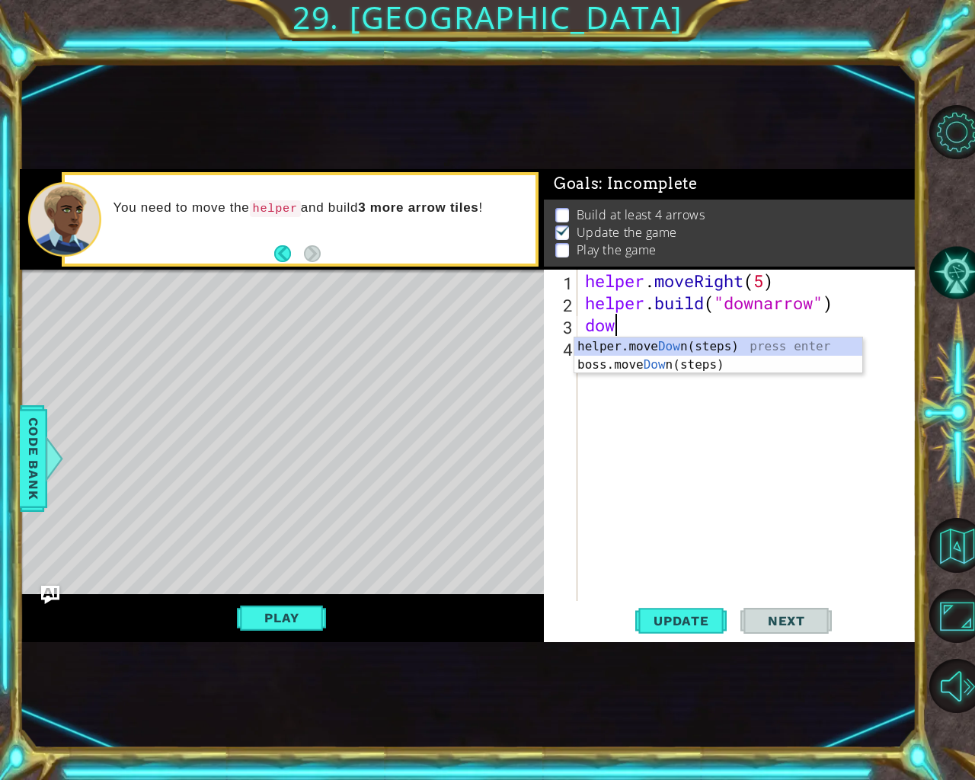
type textarea "down"
click at [640, 346] on div "helper.move Down (steps) press enter boss.move Down (steps) press enter" at bounding box center [718, 374] width 288 height 73
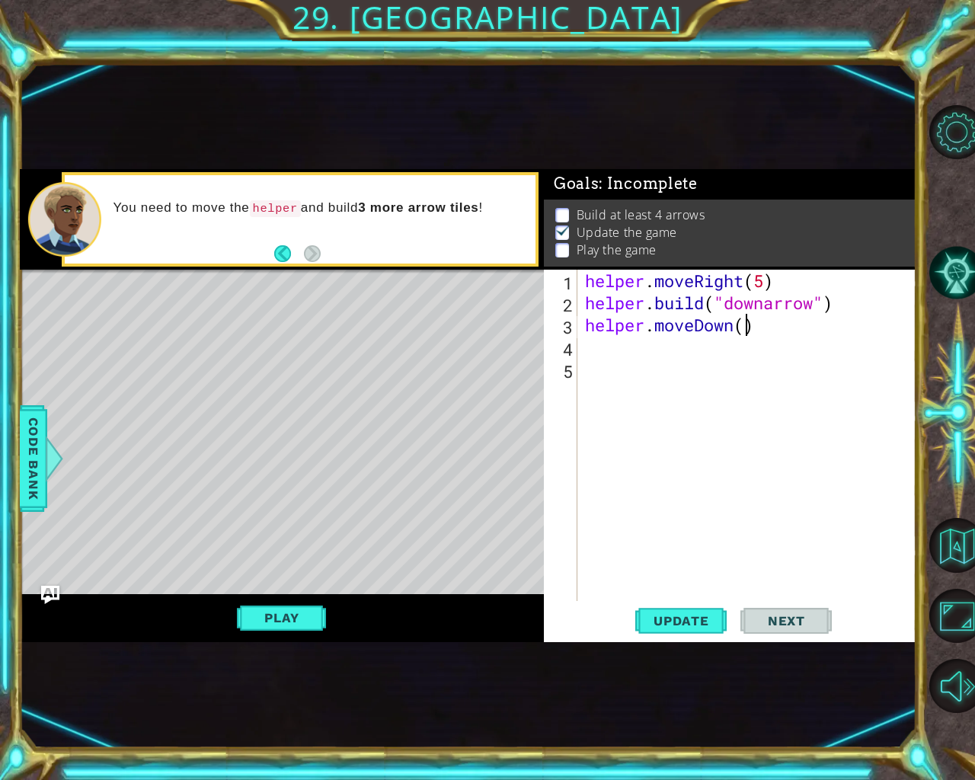
click at [744, 328] on div "helper . moveRight ( 5 ) helper . build ( "downarrow" ) helper . moveDown ( )" at bounding box center [751, 458] width 338 height 376
type textarea "helper.moveDown(4)"
click at [613, 354] on div "helper . moveRight ( 5 ) helper . build ( "downarrow" ) helper . moveDown ( 4 )" at bounding box center [751, 458] width 338 height 376
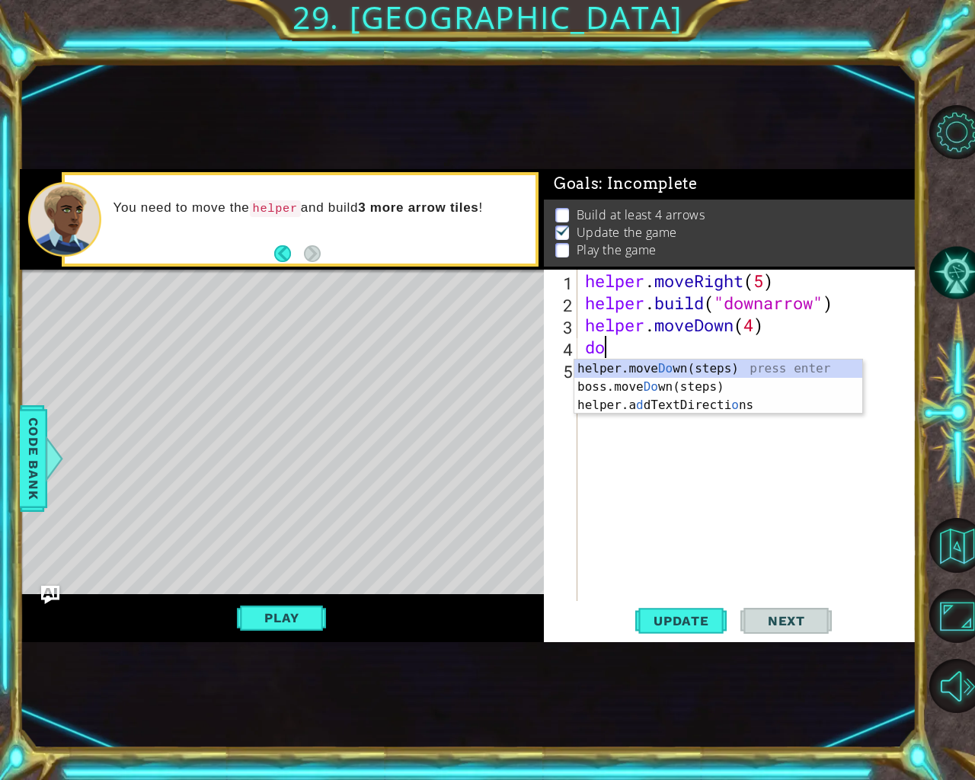
type textarea "down"
click at [667, 362] on div "helper.move Down (steps) press enter boss.move Down (steps) press enter" at bounding box center [718, 396] width 288 height 73
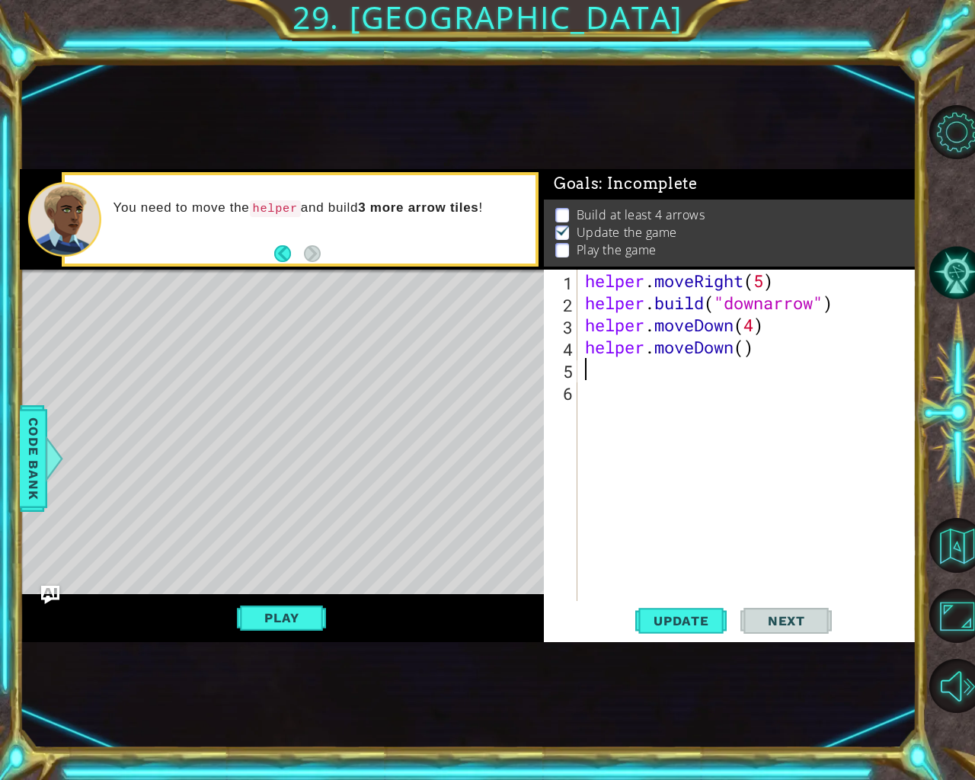
scroll to position [0, 0]
drag, startPoint x: 752, startPoint y: 348, endPoint x: 588, endPoint y: 352, distance: 163.8
click at [588, 352] on div "helper . moveRight ( 5 ) helper . build ( "downarrow" ) helper . moveDown ( 4 )…" at bounding box center [751, 458] width 338 height 376
type textarea "helper.moveDown()"
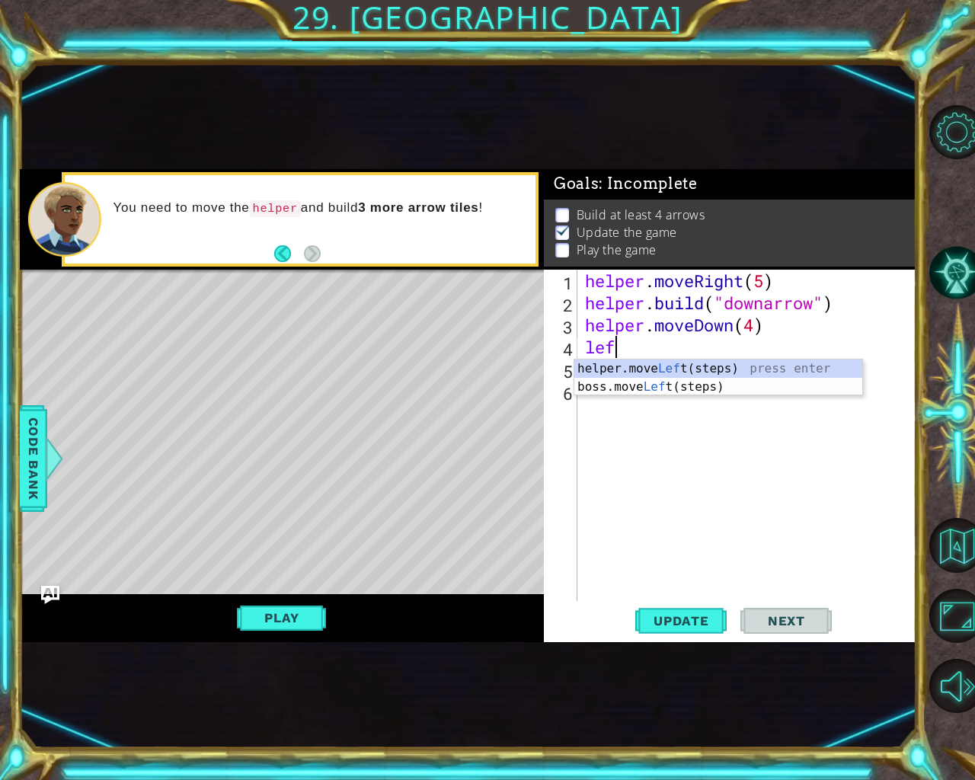
type textarea "left"
click at [635, 367] on div "helper.move Left (steps) press enter boss.move Left (steps) press enter" at bounding box center [718, 396] width 288 height 73
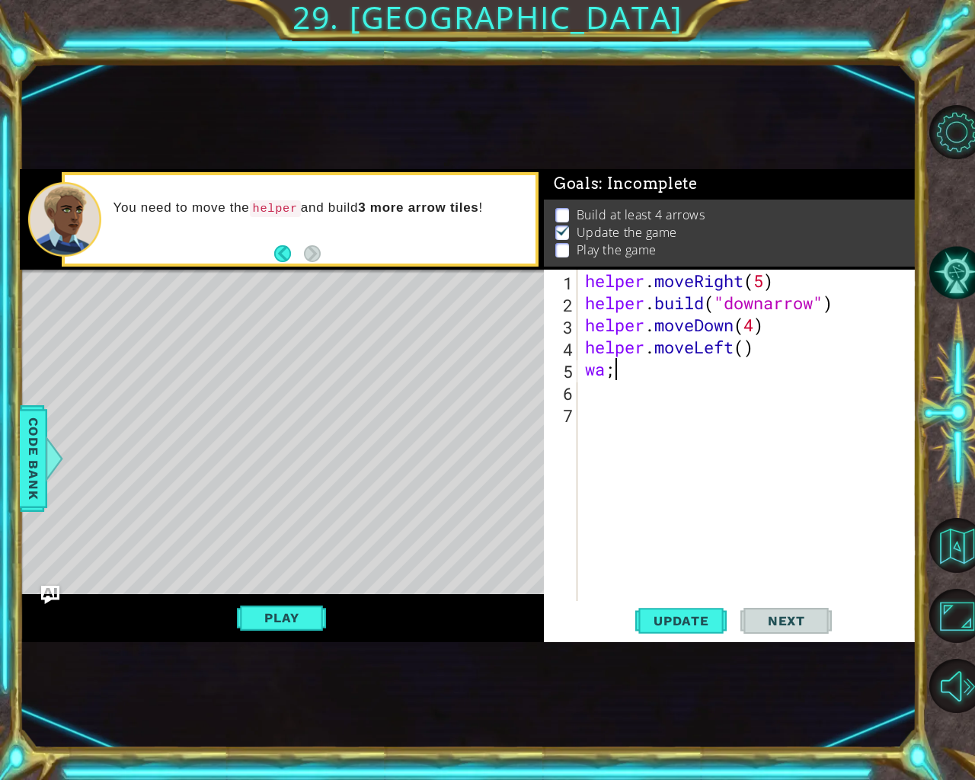
scroll to position [0, 0]
type textarea "w"
type textarea "o"
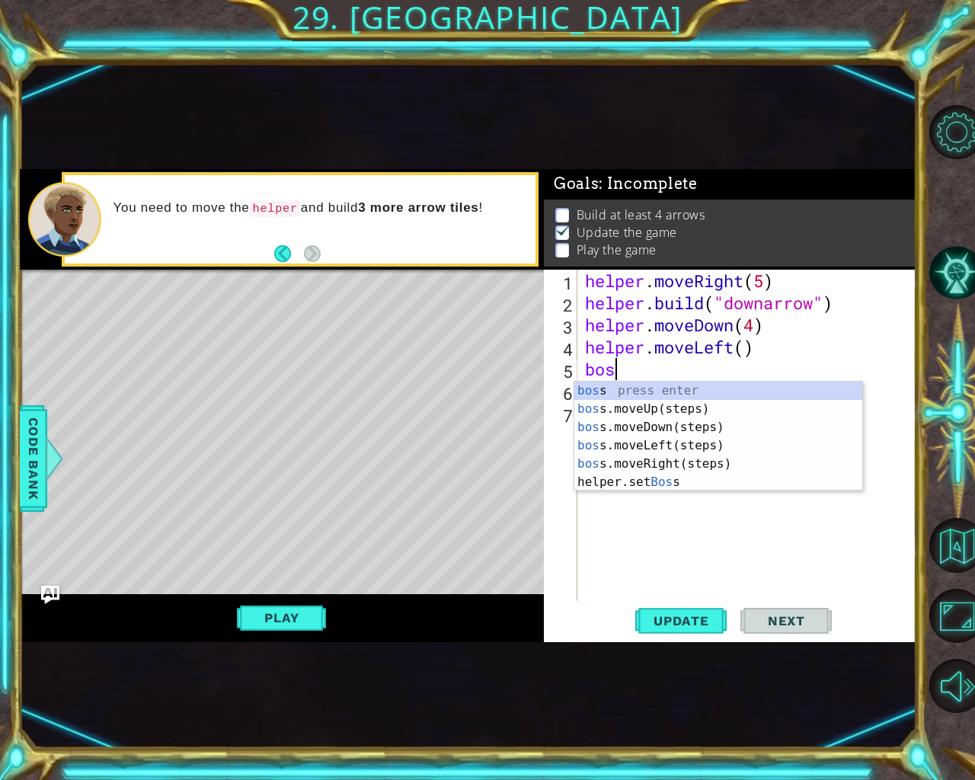
type textarea "boss"
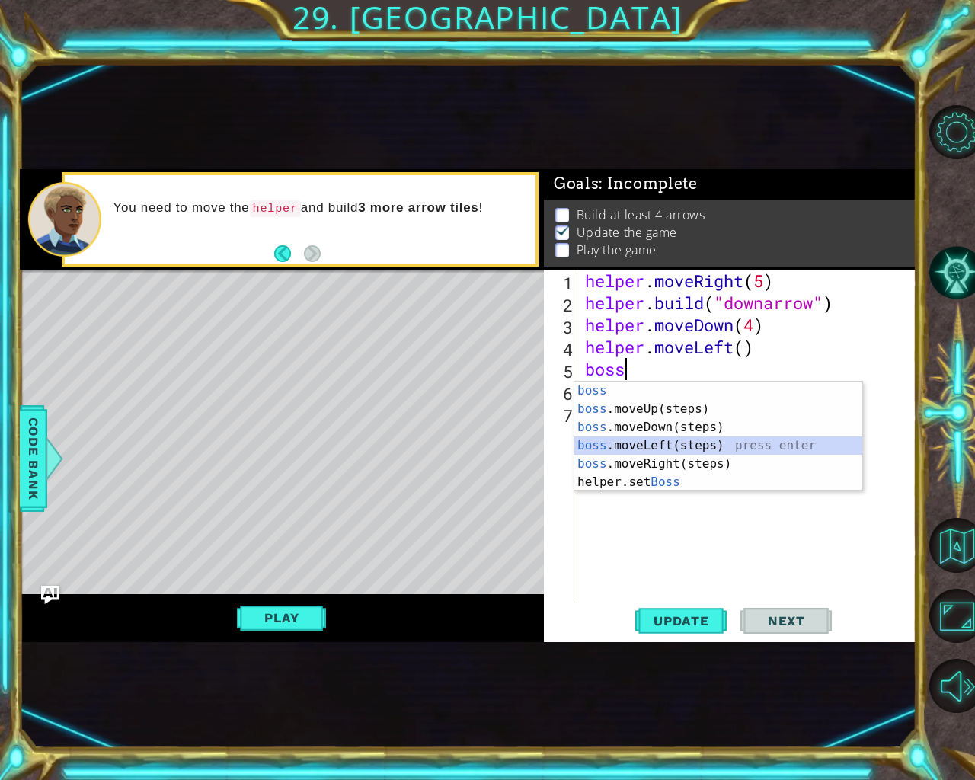
click at [655, 440] on div "boss press enter boss .moveUp(steps) press enter boss .moveDown(steps) press en…" at bounding box center [718, 455] width 288 height 146
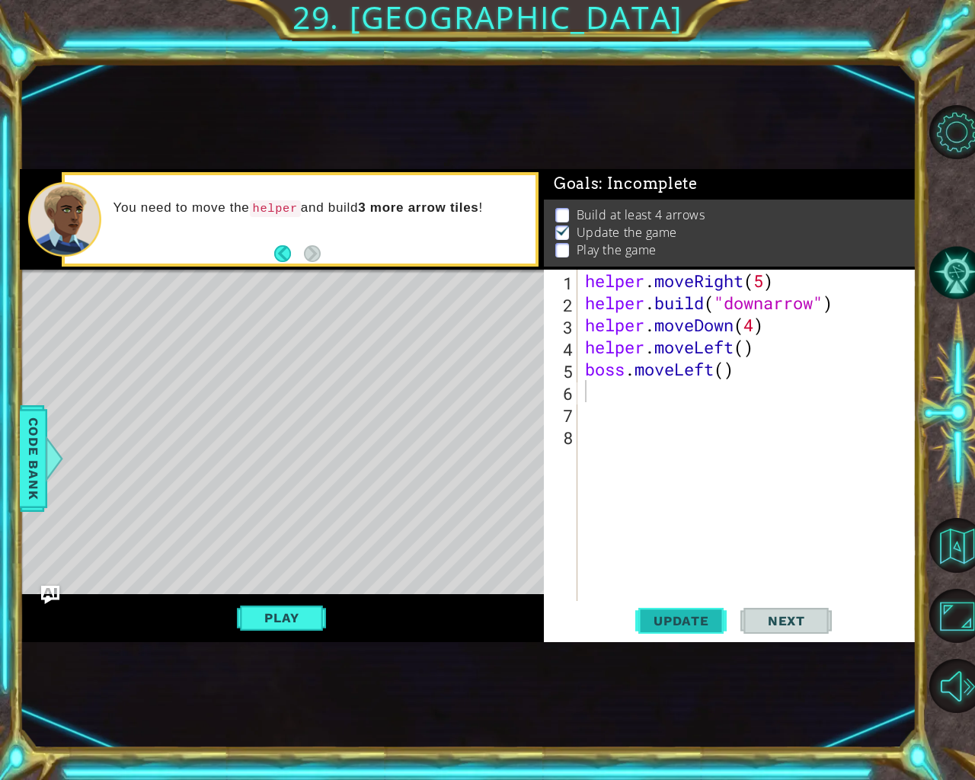
click at [700, 621] on span "Update" at bounding box center [681, 620] width 86 height 15
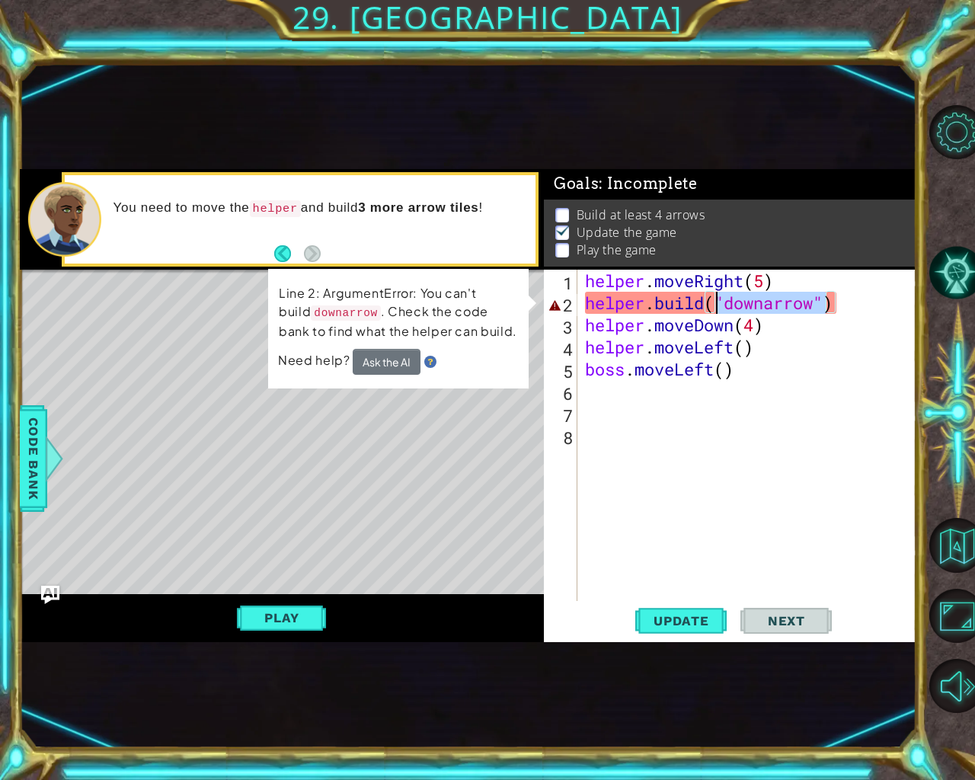
drag, startPoint x: 827, startPoint y: 300, endPoint x: 720, endPoint y: 313, distance: 108.2
click at [720, 313] on div "helper . moveRight ( 5 ) helper . build ( "downarrow" ) helper . moveDown ( 4 )…" at bounding box center [751, 458] width 338 height 376
type textarea "[DOMAIN_NAME]()"
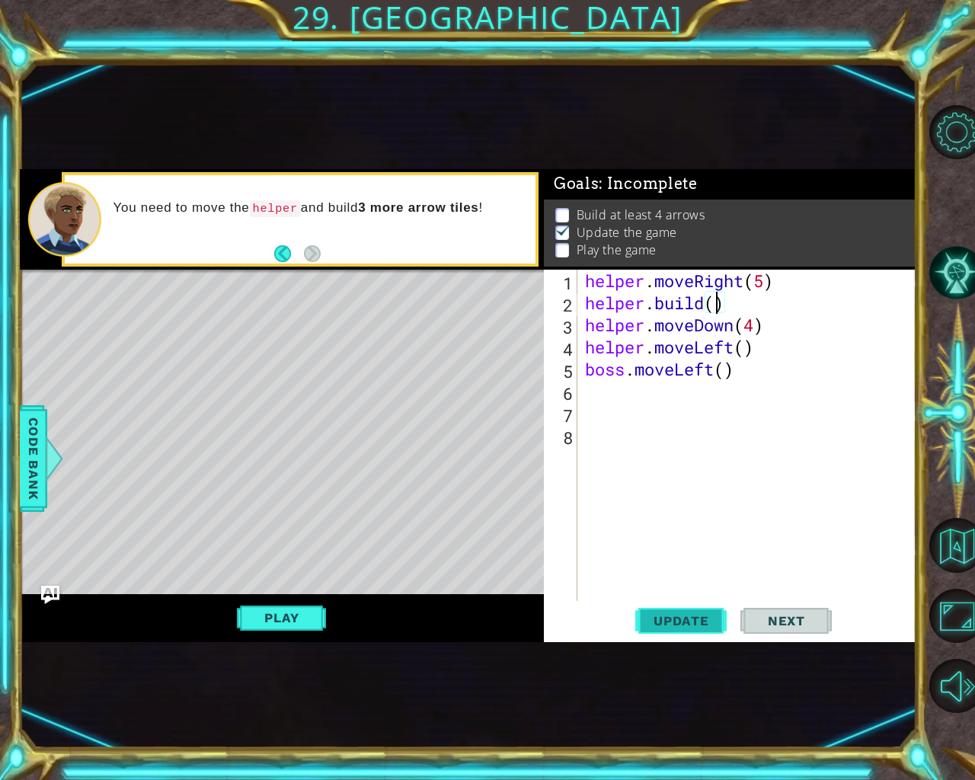
drag, startPoint x: 672, startPoint y: 597, endPoint x: 677, endPoint y: 625, distance: 28.6
click at [674, 616] on div "[DOMAIN_NAME]() 1 2 3 4 5 6 7 8 helper . moveRight ( 5 ) helper . build ( ) hel…" at bounding box center [730, 456] width 373 height 373
drag, startPoint x: 677, startPoint y: 625, endPoint x: 681, endPoint y: 613, distance: 13.0
click at [677, 625] on span "Update" at bounding box center [681, 620] width 86 height 15
click at [440, 365] on div "Need help? Ask the AI" at bounding box center [398, 361] width 241 height 27
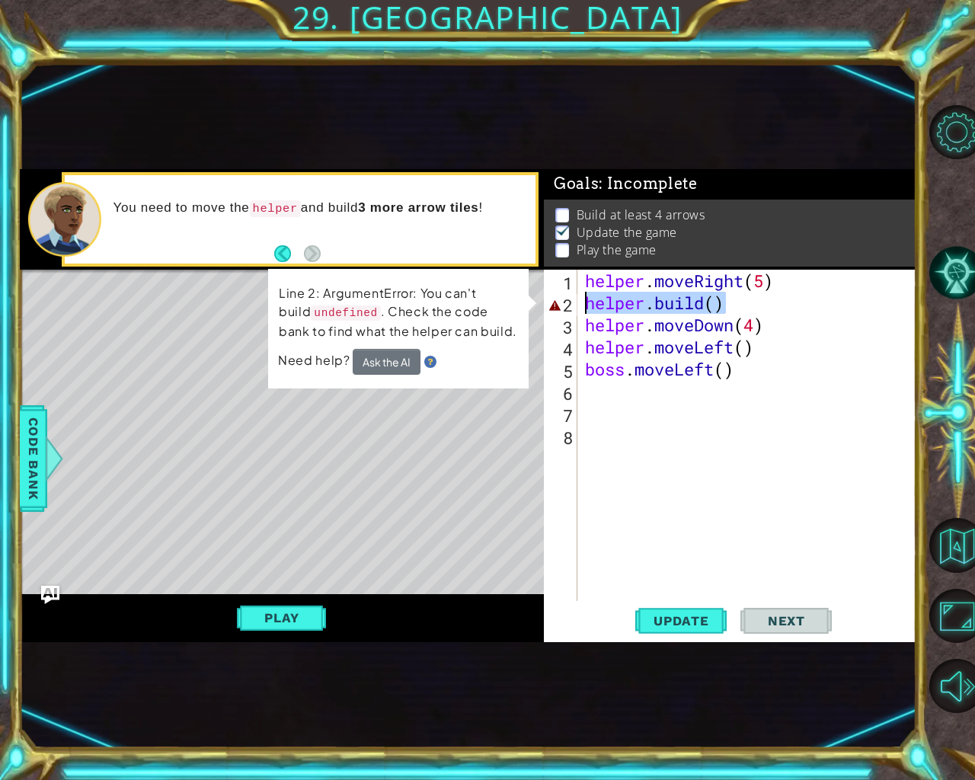
drag, startPoint x: 733, startPoint y: 300, endPoint x: 583, endPoint y: 297, distance: 150.1
click at [583, 297] on div "helper . moveRight ( 5 ) helper . build ( ) helper . moveDown ( 4 ) helper . mo…" at bounding box center [751, 458] width 338 height 376
type textarea "[DOMAIN_NAME]()"
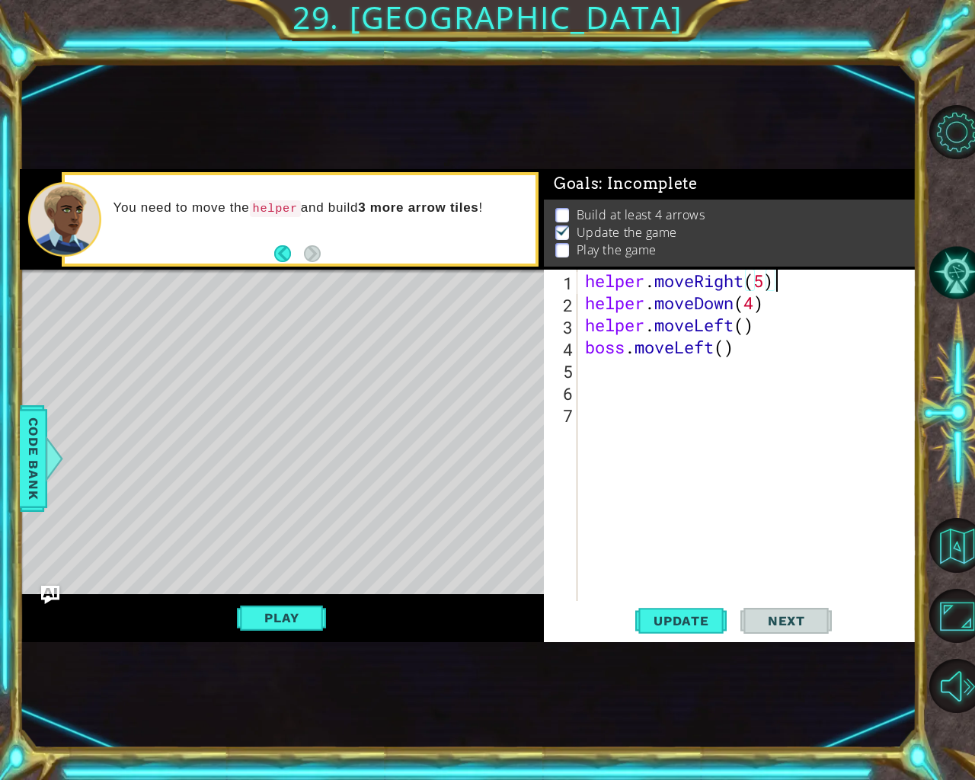
click at [75, 468] on div "Level Map" at bounding box center [372, 494] width 704 height 449
click at [360, 414] on div "Level Map" at bounding box center [372, 494] width 704 height 449
click at [648, 622] on span "Update" at bounding box center [681, 620] width 86 height 15
click at [425, 462] on div "Level Map" at bounding box center [372, 494] width 704 height 449
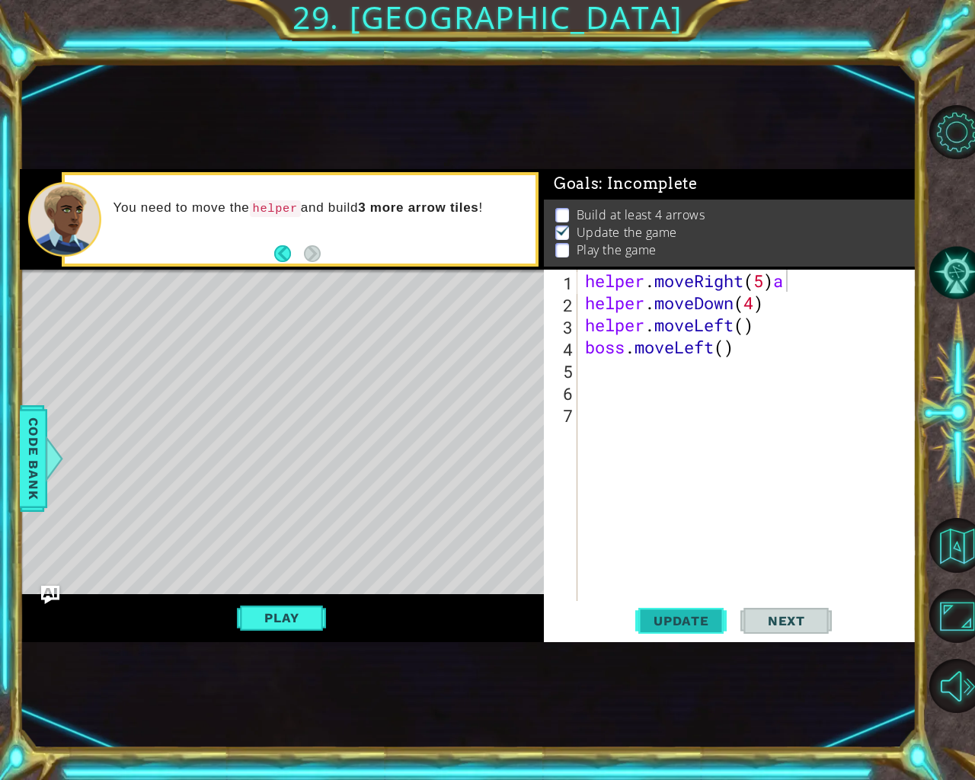
click at [681, 619] on span "Update" at bounding box center [681, 620] width 86 height 15
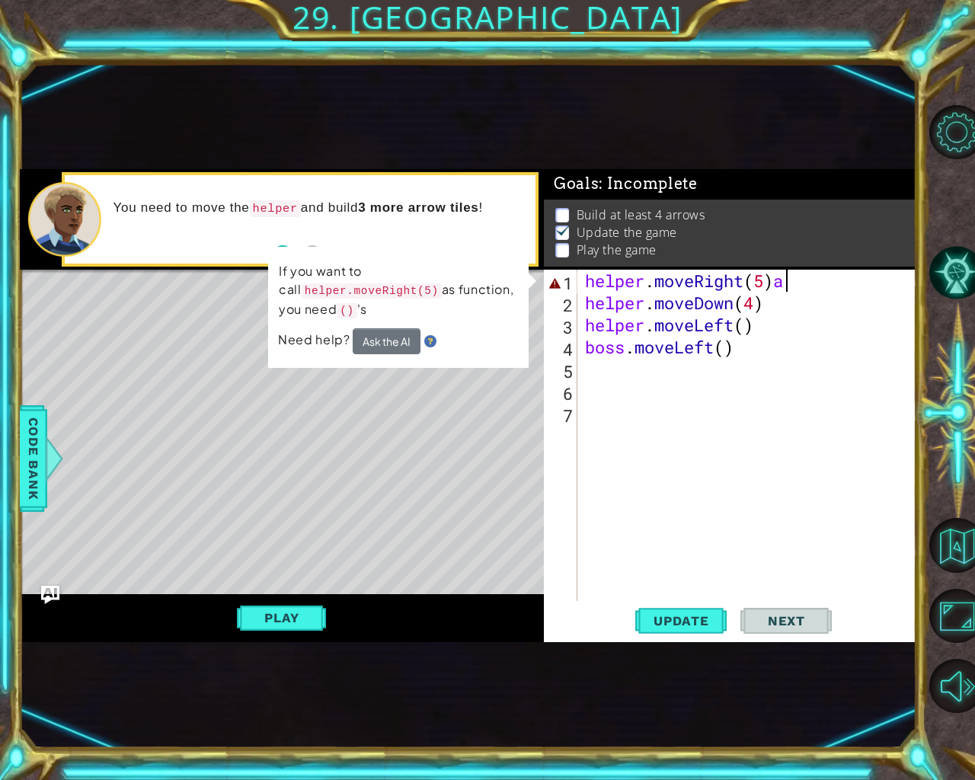
type textarea "helper.moveRight(5)"
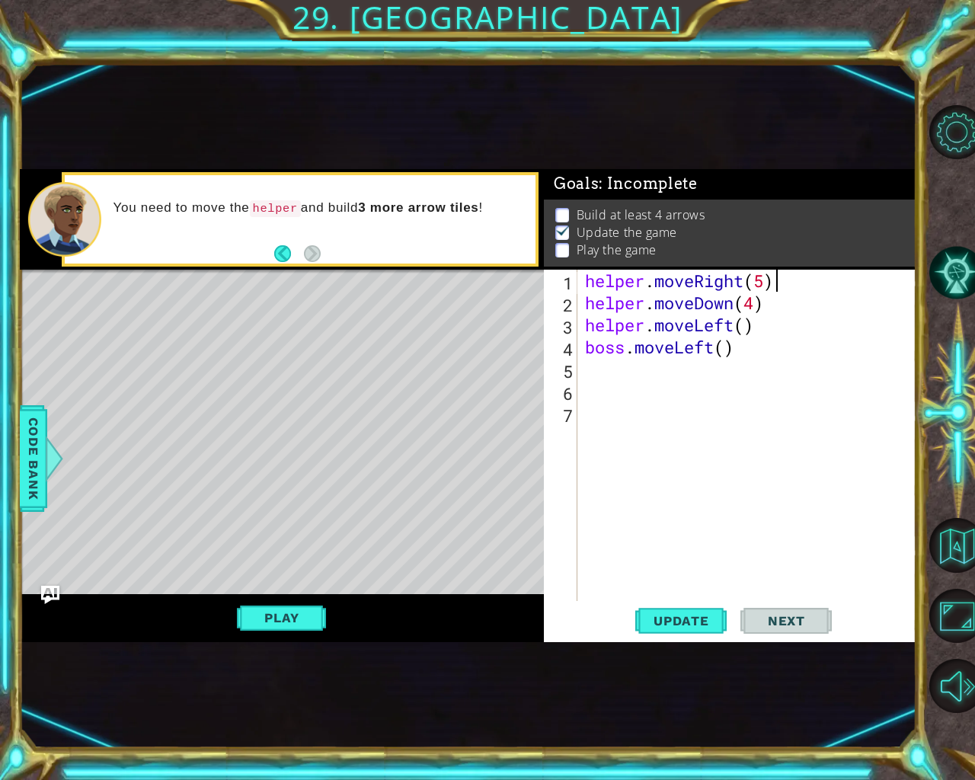
scroll to position [0, 8]
click at [455, 528] on div "Level Map" at bounding box center [372, 494] width 704 height 449
click at [466, 510] on div "Level Map" at bounding box center [372, 494] width 704 height 449
click at [666, 620] on span "Update" at bounding box center [681, 620] width 86 height 15
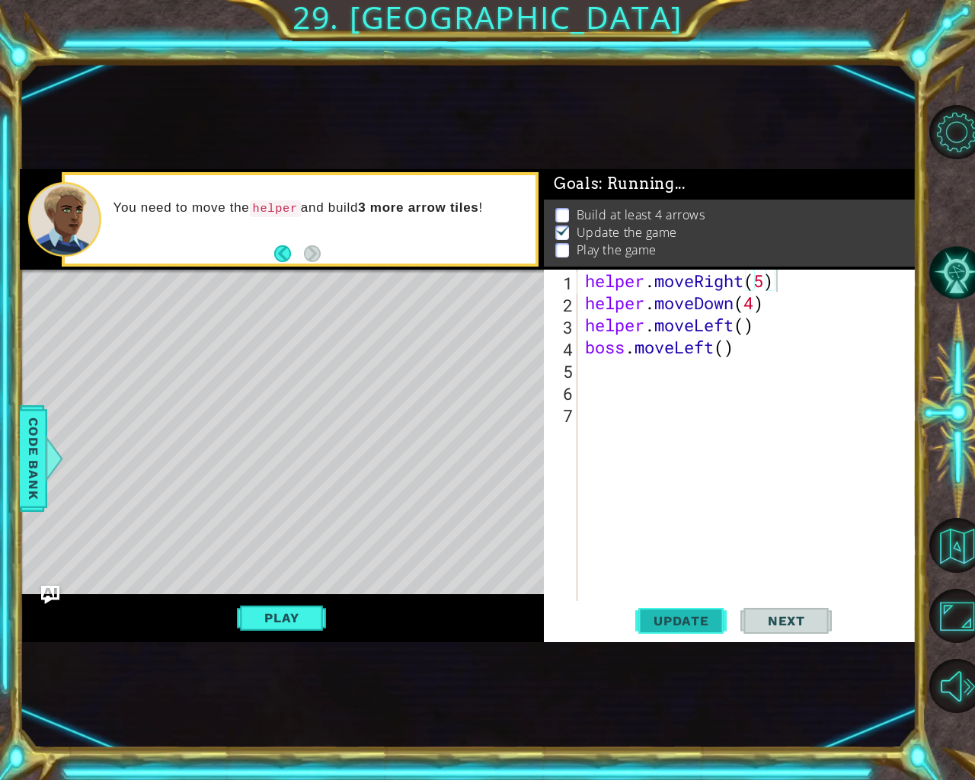
click at [666, 620] on span "Update" at bounding box center [681, 620] width 86 height 15
click at [665, 620] on span "Update" at bounding box center [681, 620] width 86 height 15
click at [389, 472] on div "Level Map" at bounding box center [372, 494] width 704 height 449
drag, startPoint x: 327, startPoint y: 442, endPoint x: 270, endPoint y: 528, distance: 102.9
click at [315, 453] on div "Level Map" at bounding box center [372, 494] width 704 height 449
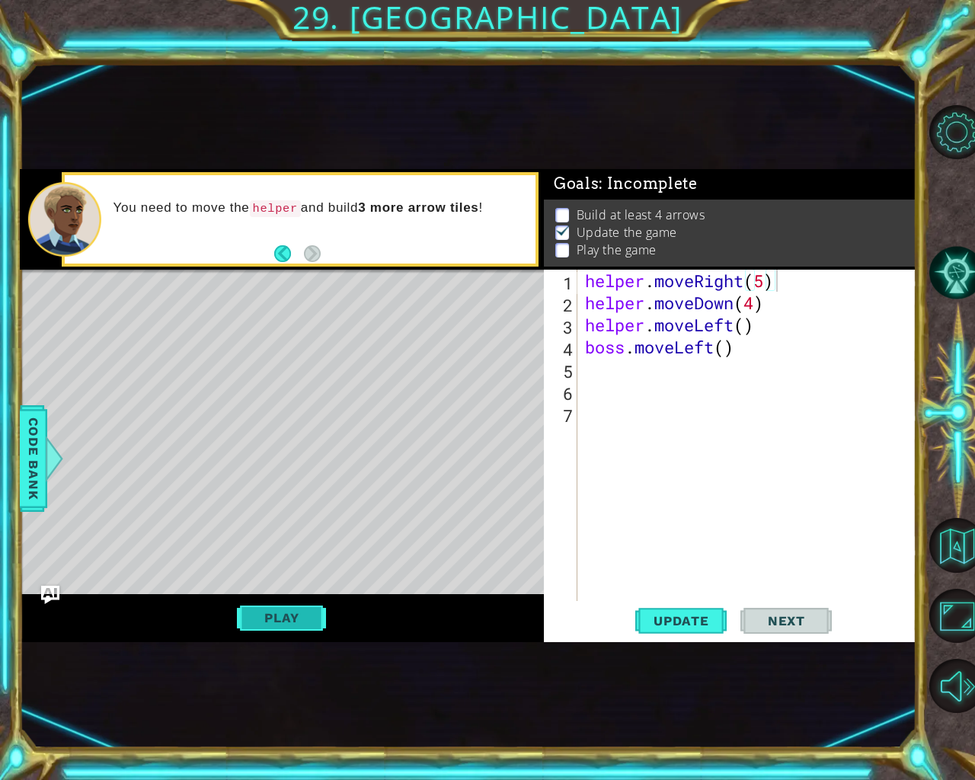
click at [272, 613] on button "Play" at bounding box center [281, 617] width 89 height 29
click at [803, 631] on button "Next" at bounding box center [786, 620] width 91 height 37
click at [789, 608] on button "Next" at bounding box center [786, 620] width 91 height 37
click at [779, 609] on button "Next" at bounding box center [786, 620] width 91 height 37
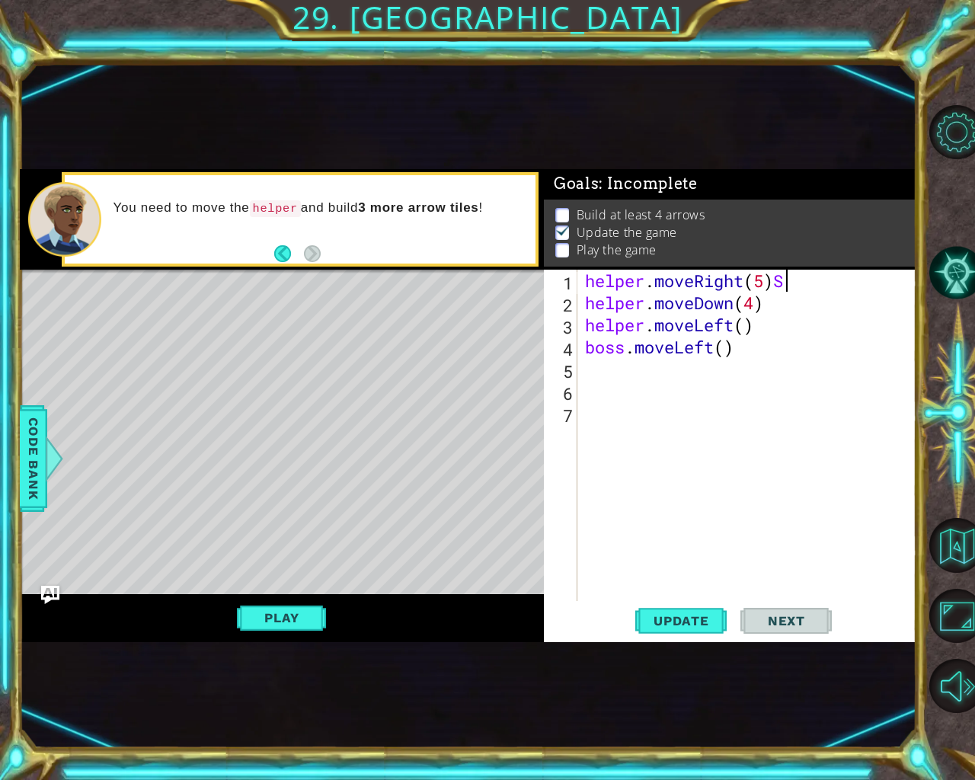
click at [779, 609] on button "Next" at bounding box center [786, 620] width 91 height 37
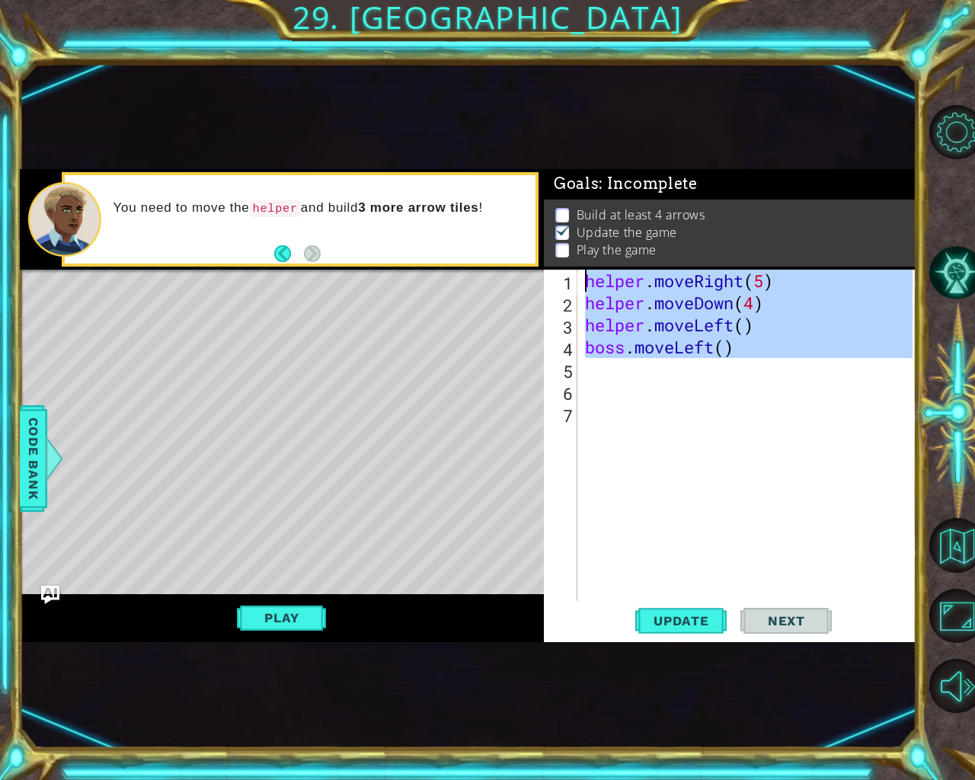
drag, startPoint x: 728, startPoint y: 360, endPoint x: 585, endPoint y: 254, distance: 177.7
click at [585, 254] on div "Goals : Incomplete Build at least 4 arrows Update the game Play the game helper…" at bounding box center [730, 405] width 373 height 473
type textarea "helper.moveRight(5) helper.moveDown(4)"
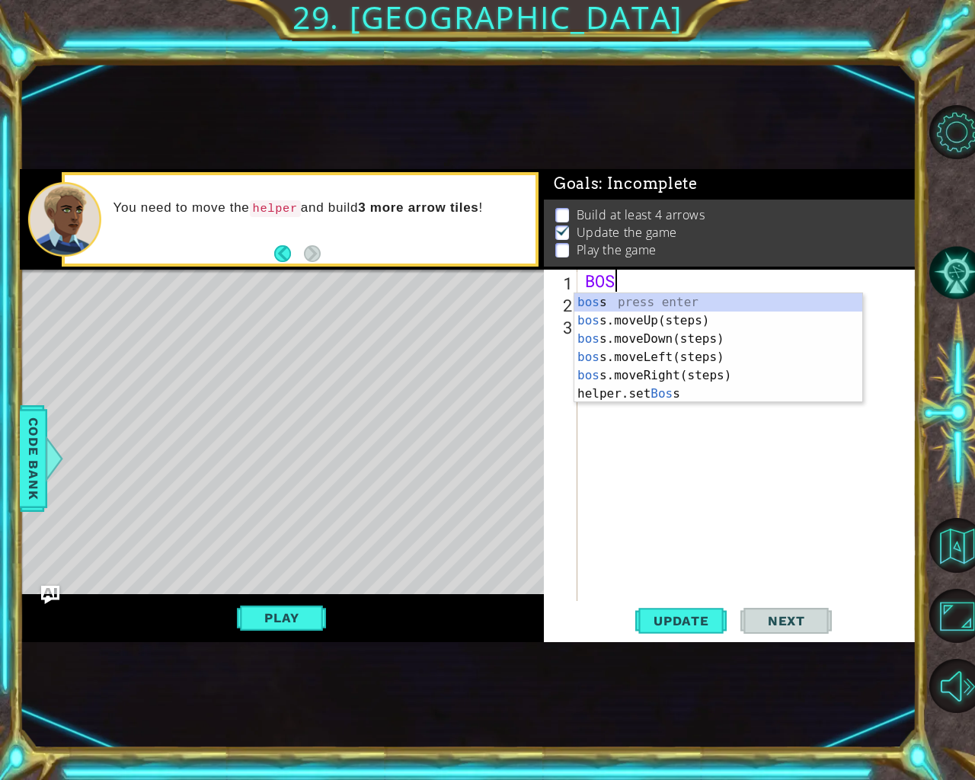
type textarea "BOSS"
click at [663, 320] on div "boss press enter boss .moveUp(steps) press enter boss .moveDown(steps) press en…" at bounding box center [718, 366] width 288 height 146
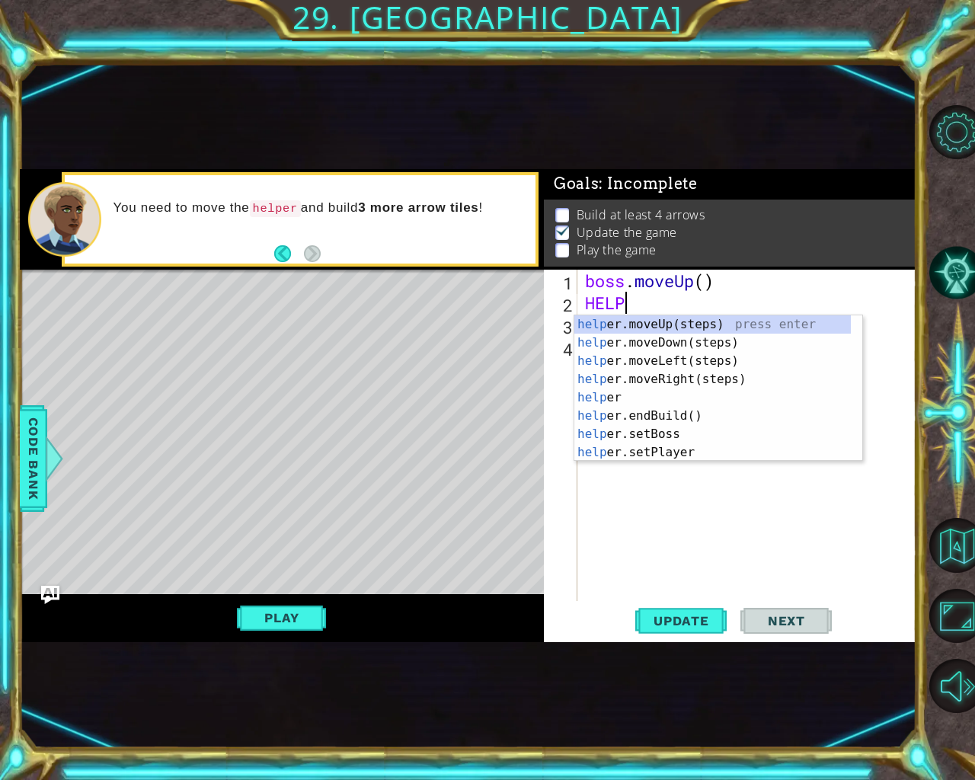
scroll to position [0, 2]
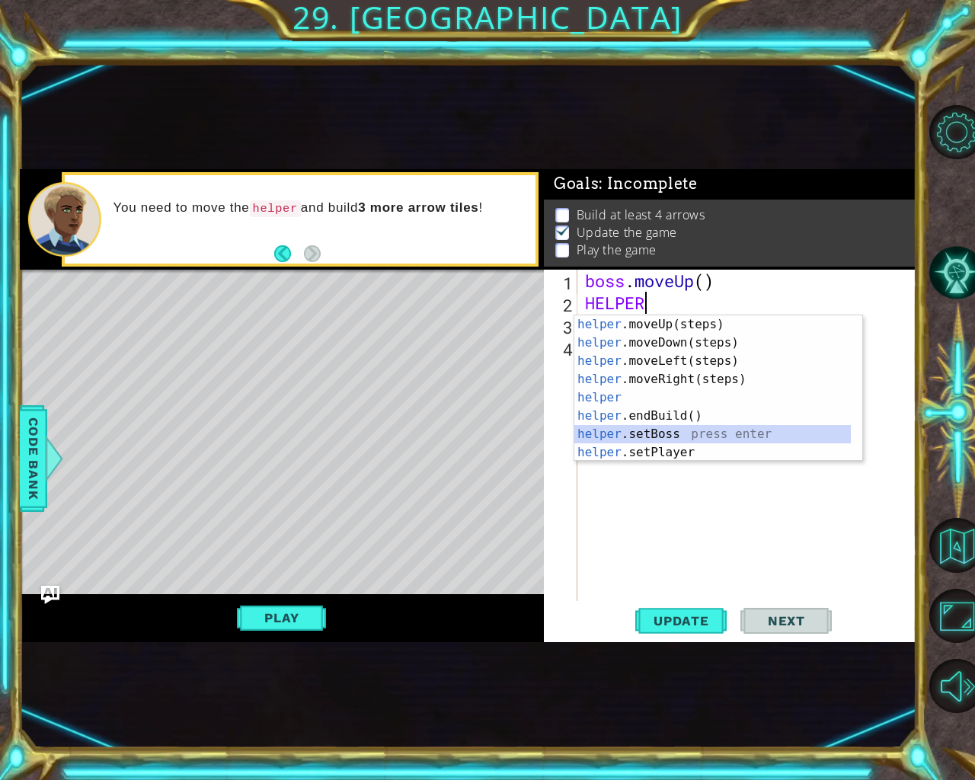
click at [640, 428] on div "helper .moveUp(steps) press enter helper .moveDown(steps) press enter helper .m…" at bounding box center [712, 406] width 277 height 183
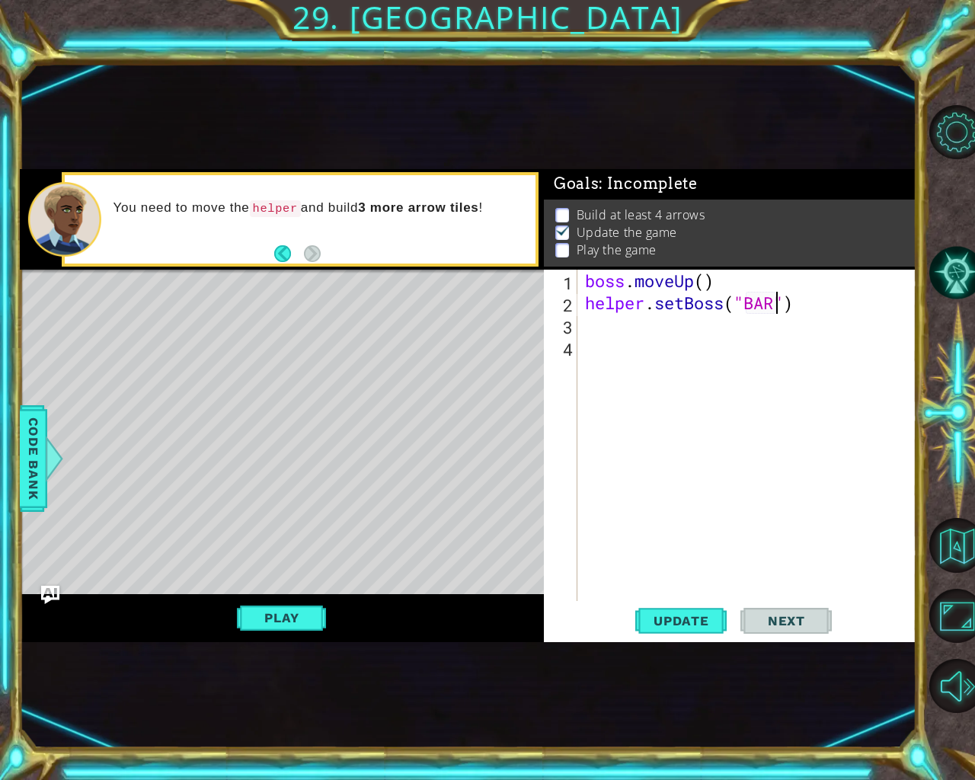
scroll to position [0, 8]
click at [700, 616] on span "Update" at bounding box center [681, 620] width 86 height 15
type textarea "helper.setBoss("STORM")"
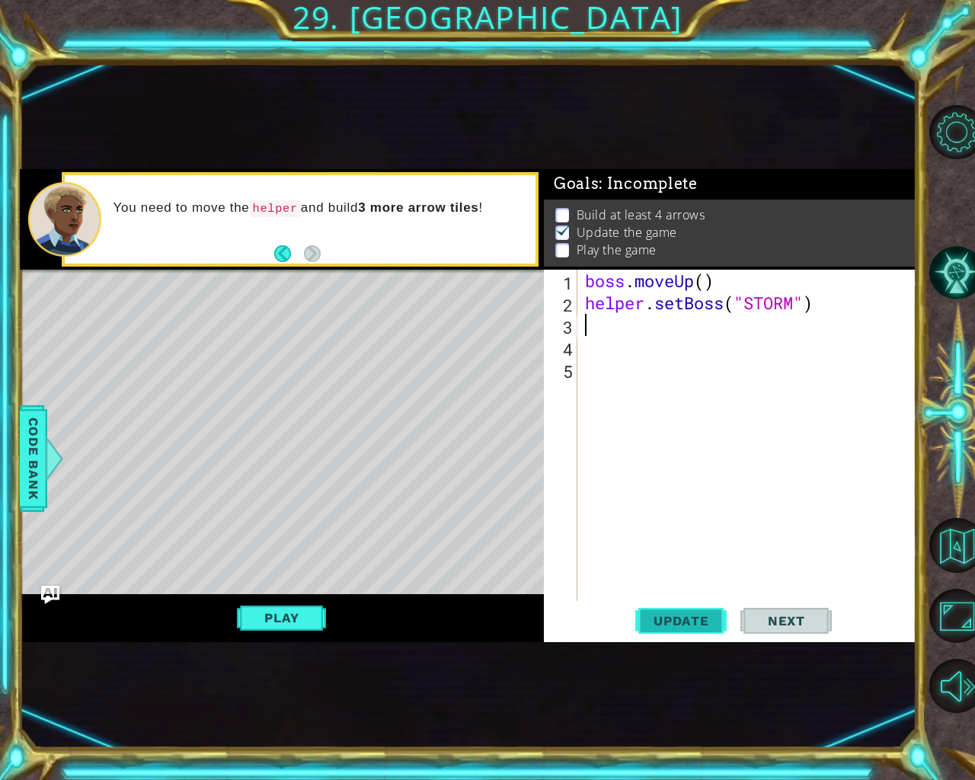
click at [693, 613] on span "Update" at bounding box center [681, 620] width 86 height 15
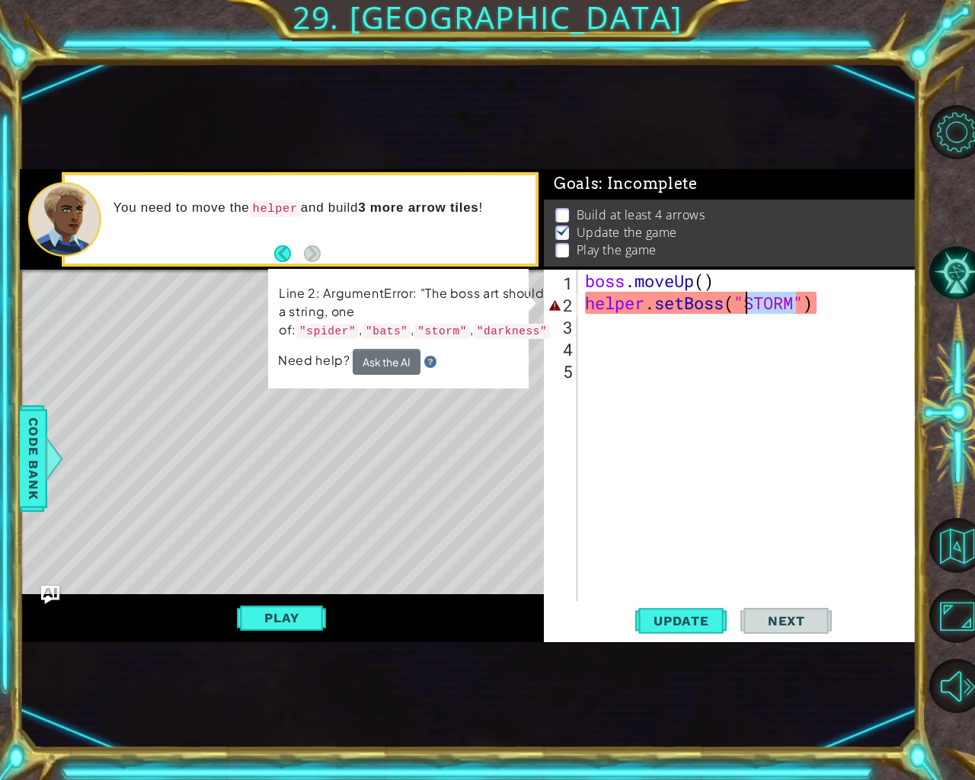
drag, startPoint x: 795, startPoint y: 301, endPoint x: 750, endPoint y: 302, distance: 44.2
click at [750, 302] on div "boss . moveUp ( ) helper . setBoss ( "STORM" )" at bounding box center [751, 458] width 338 height 376
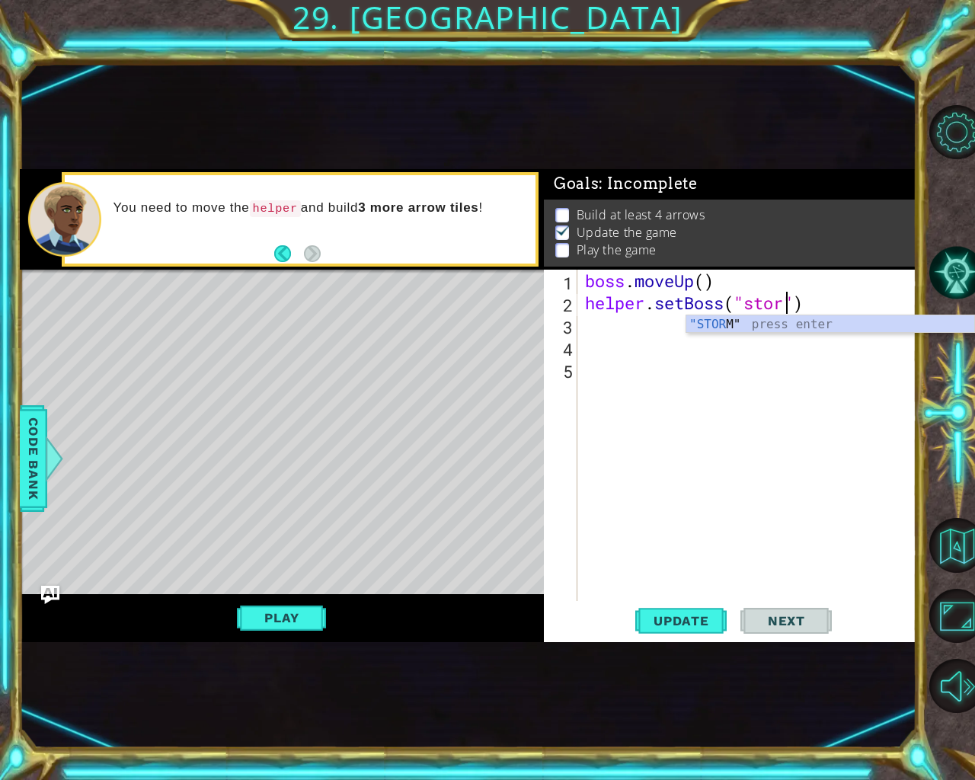
scroll to position [0, 9]
type textarea "helper.setBoss("storm")"
click at [667, 613] on span "Update" at bounding box center [681, 620] width 86 height 15
click at [607, 328] on div "boss . moveUp ( ) helper . setBoss ( "storm" )" at bounding box center [751, 458] width 338 height 376
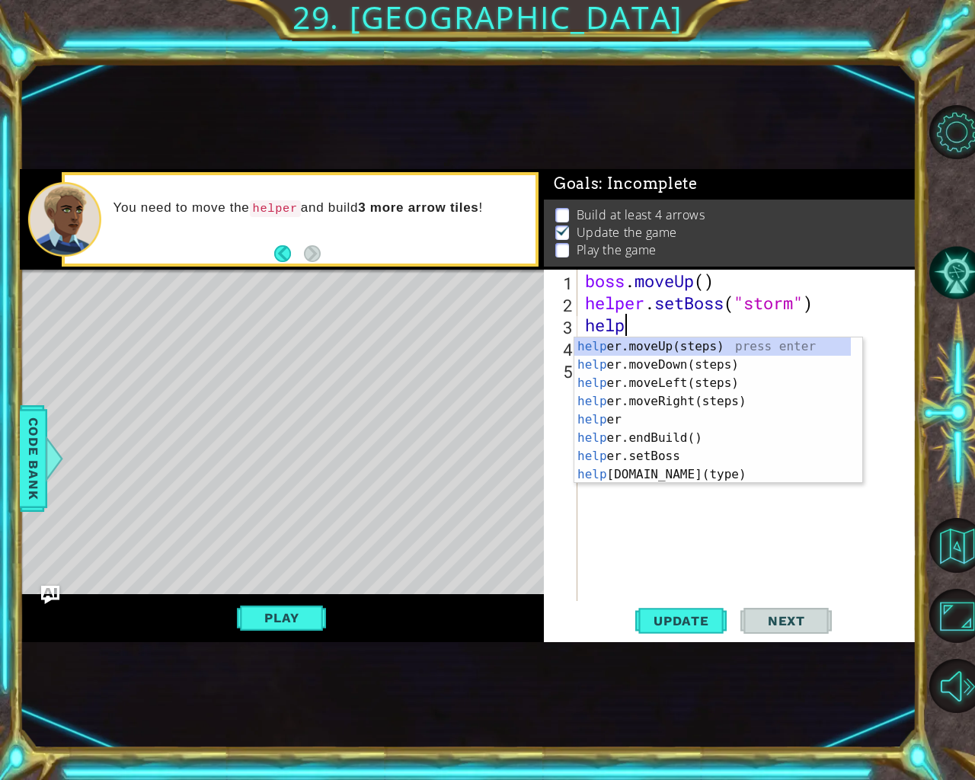
scroll to position [0, 2]
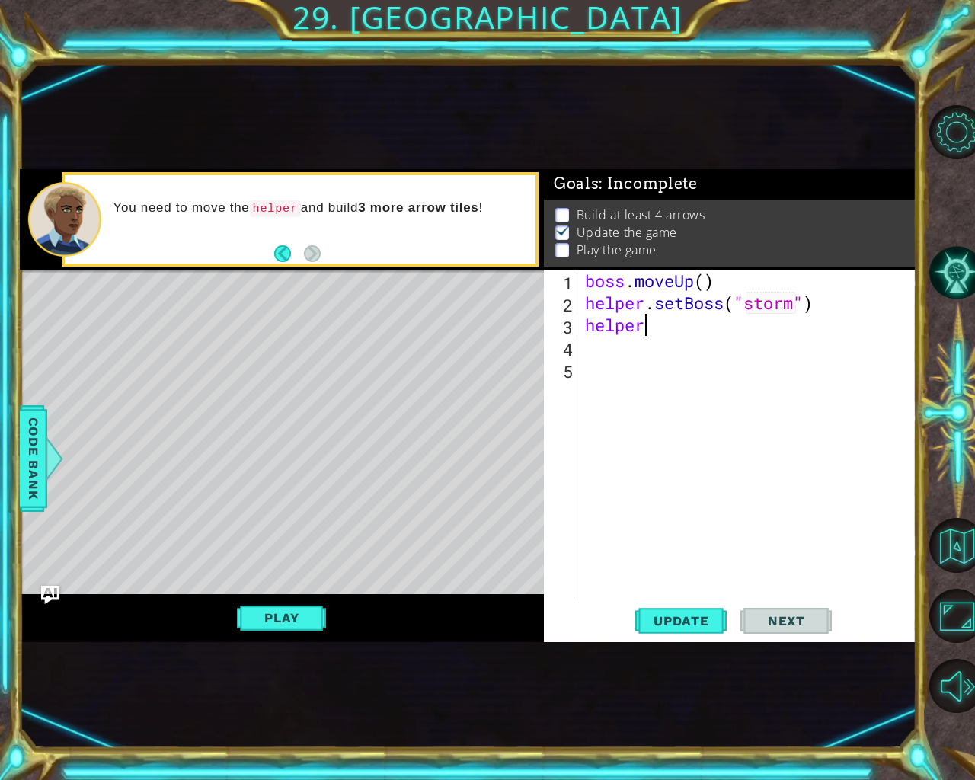
type textarea "helpe"
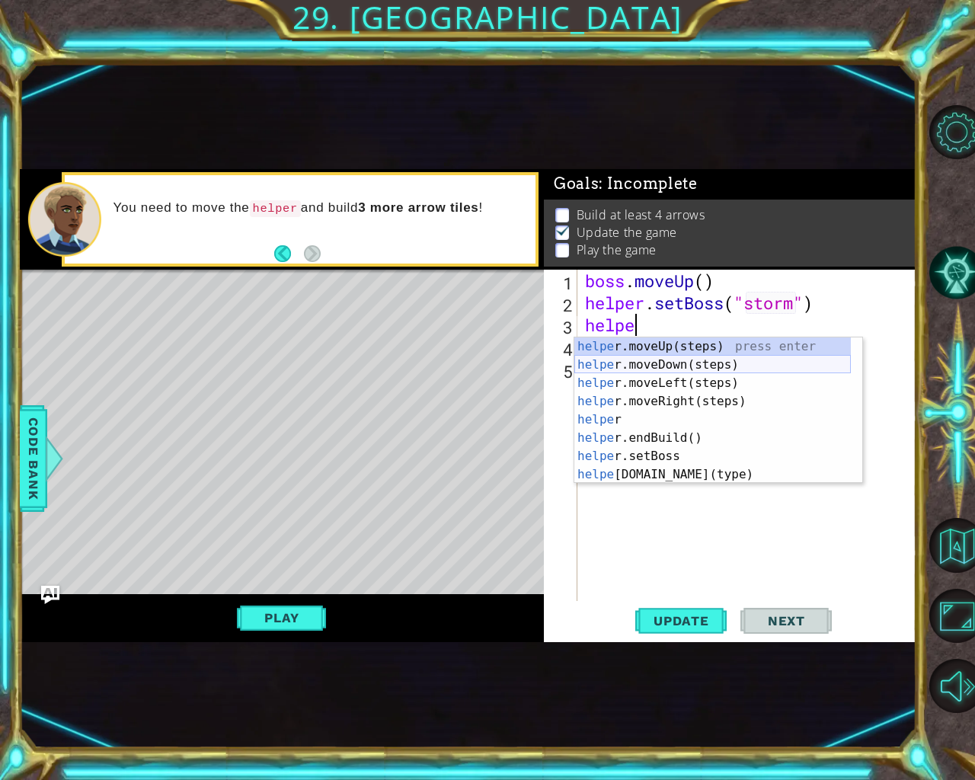
click at [661, 366] on div "helpe [PERSON_NAME]moveUp(steps) press enter helpe r.moveDown(steps) press ente…" at bounding box center [712, 429] width 277 height 183
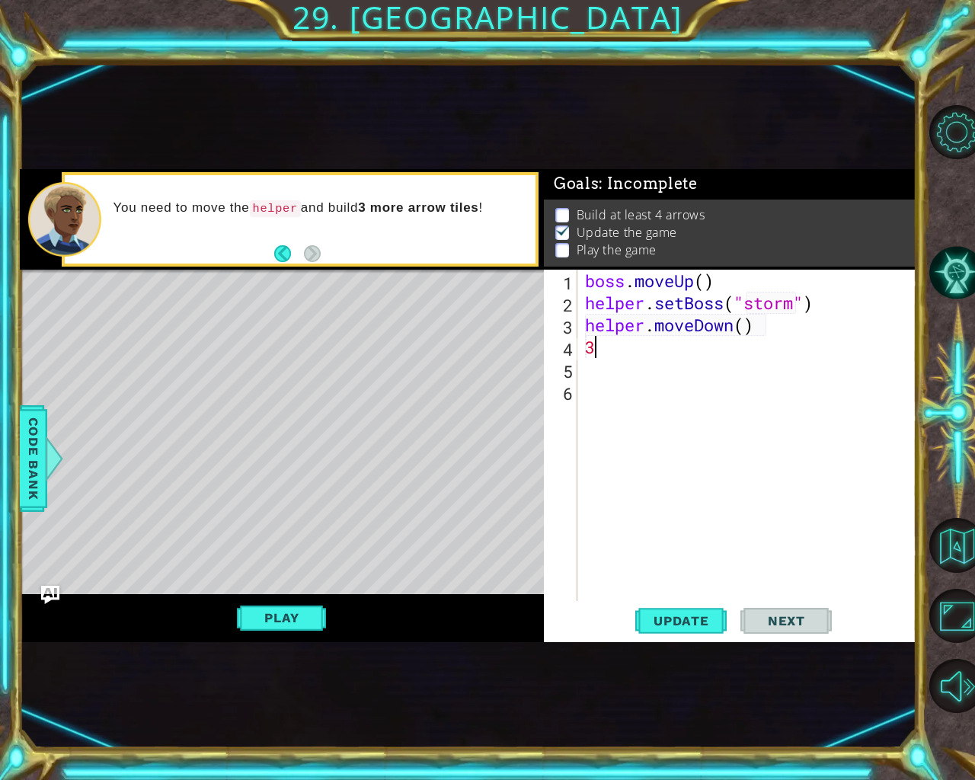
click at [746, 321] on div "boss . moveUp ( ) helper . setBoss ( "storm" ) helper . moveDown ( ) 3" at bounding box center [751, 458] width 338 height 376
click at [605, 353] on div "boss . moveUp ( ) helper . setBoss ( "storm" ) helper . moveDown ( 3 ) 3" at bounding box center [751, 458] width 338 height 376
type textarea "3"
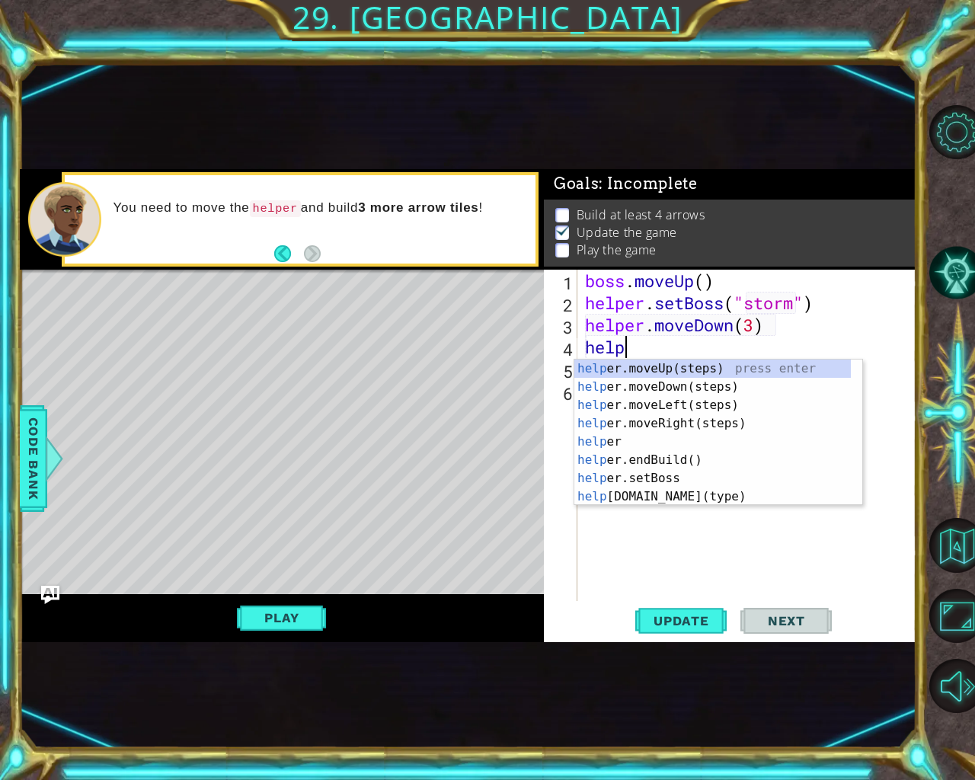
scroll to position [0, 2]
type textarea "helper"
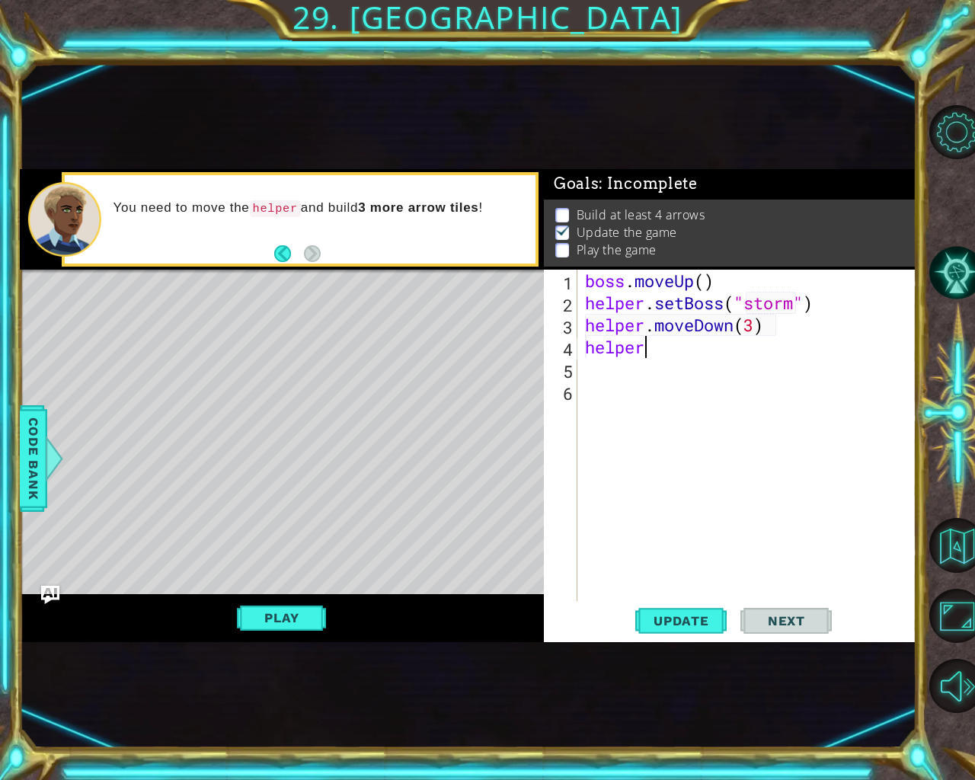
click at [668, 361] on div "boss . moveUp ( ) helper . setBoss ( "storm" ) helper . moveDown ( 3 ) helper" at bounding box center [751, 458] width 338 height 376
click at [664, 339] on div "boss . moveUp ( ) helper . setBoss ( "storm" ) helper . moveDown ( 3 ) helper" at bounding box center [751, 458] width 338 height 376
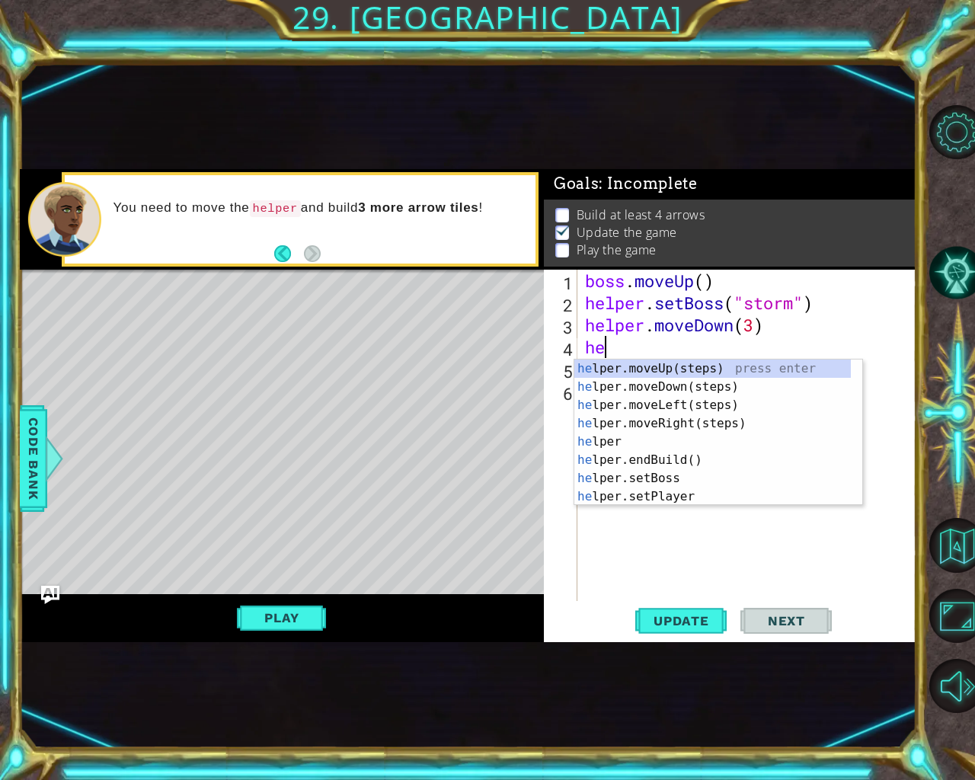
type textarea "h"
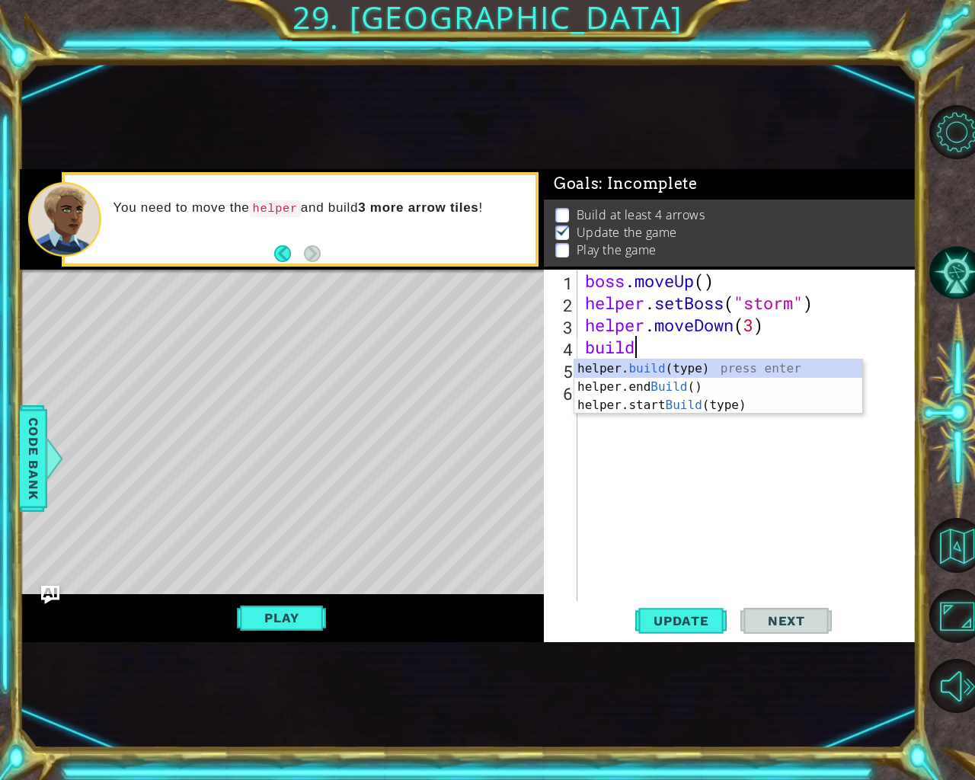
scroll to position [0, 2]
type textarea "[DOMAIN_NAME]("wall")"
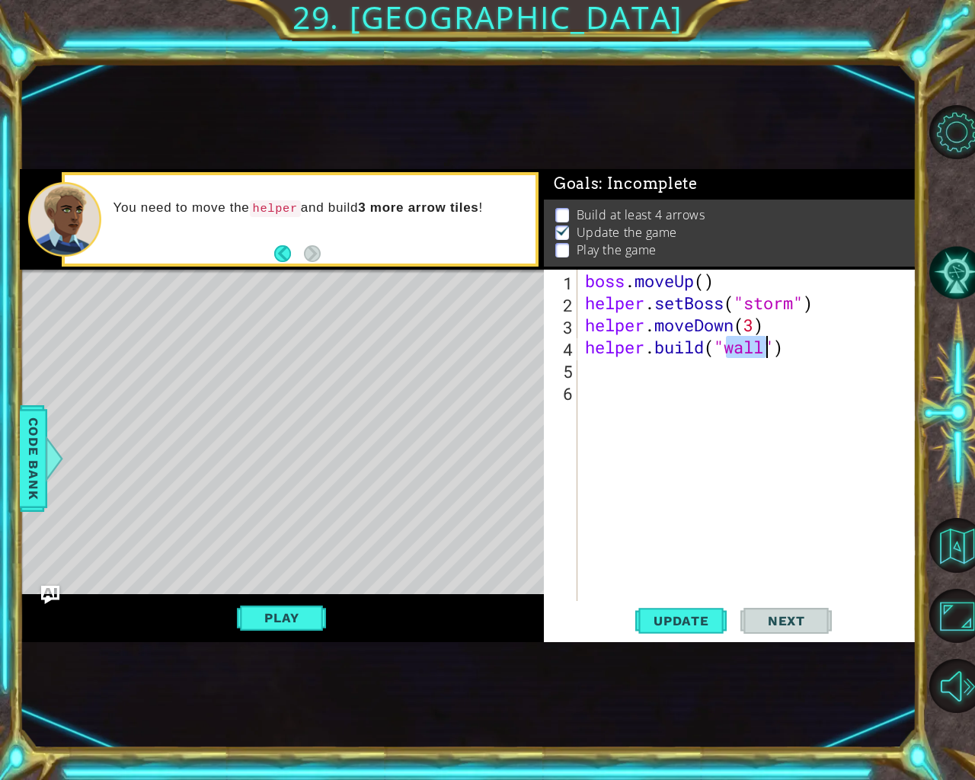
click at [826, 507] on div "boss . moveUp ( ) helper . setBoss ( "storm" ) helper . moveDown ( 3 ) helper .…" at bounding box center [751, 458] width 338 height 376
click at [618, 371] on div "boss . moveUp ( ) helper . setBoss ( "storm" ) helper . moveDown ( 3 ) helper .…" at bounding box center [751, 458] width 338 height 376
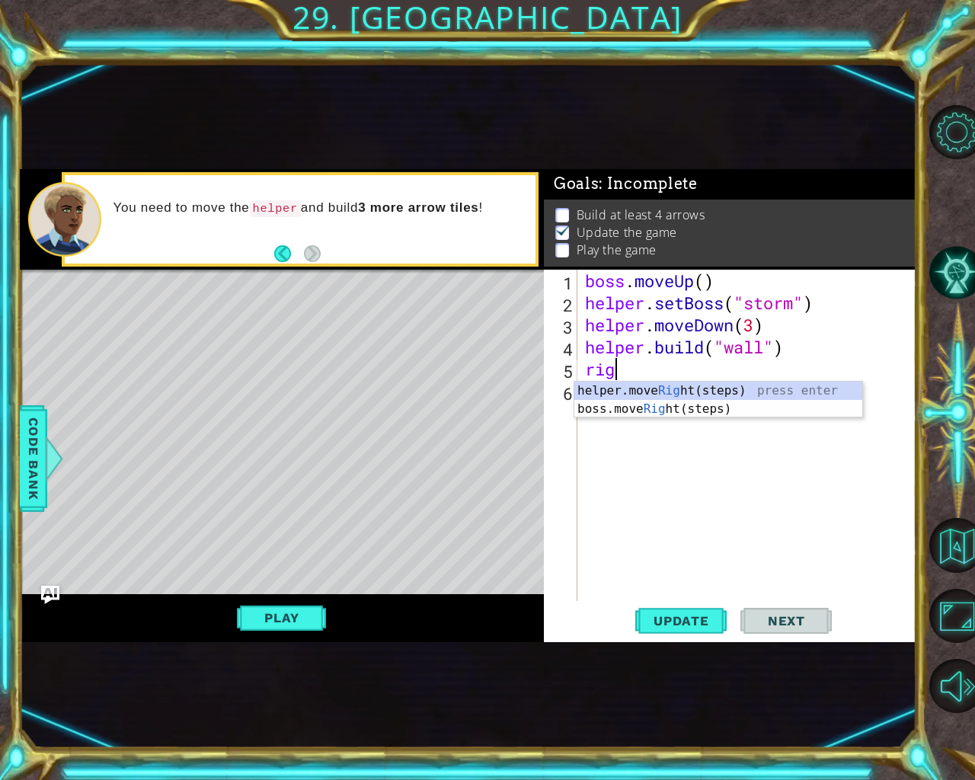
type textarea "right"
click at [620, 387] on div "helper.move Right (steps) press enter boss.move Right (steps) press enter" at bounding box center [718, 418] width 288 height 73
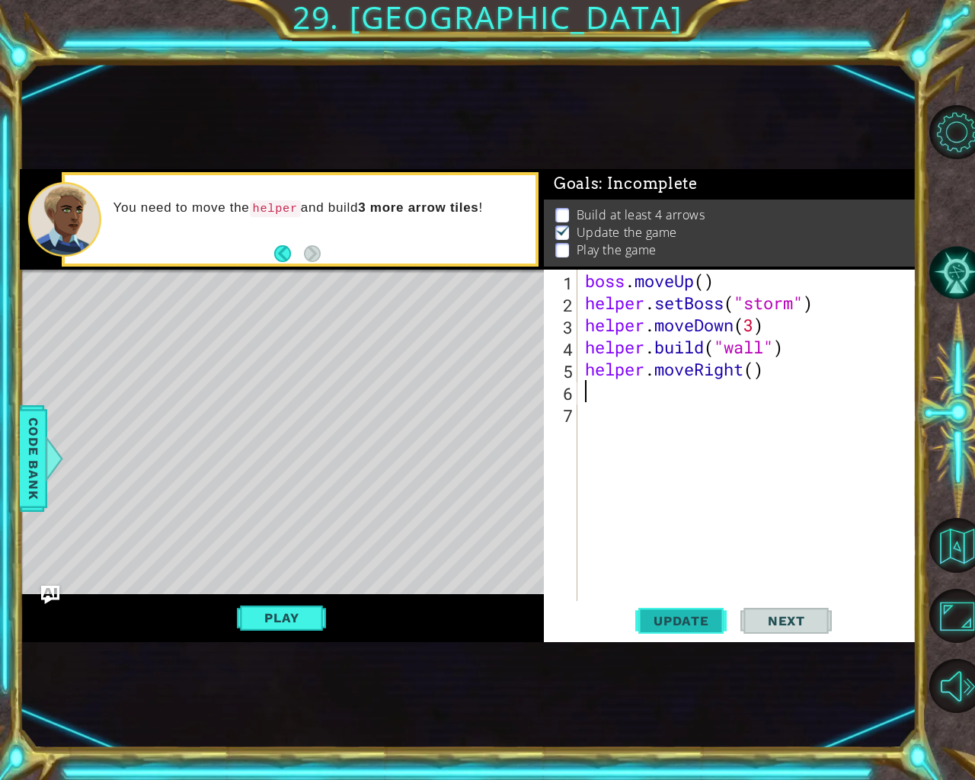
click at [675, 618] on span "Update" at bounding box center [681, 620] width 86 height 15
click at [274, 616] on button "Play" at bounding box center [281, 617] width 89 height 29
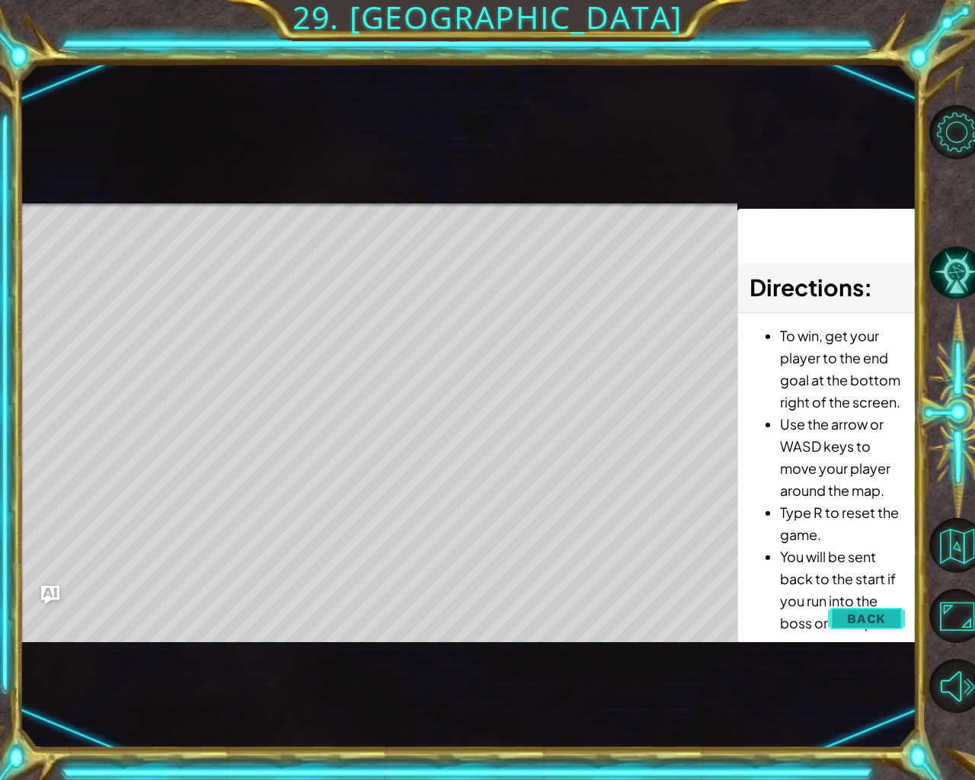
click at [864, 619] on span "Back" at bounding box center [866, 618] width 39 height 15
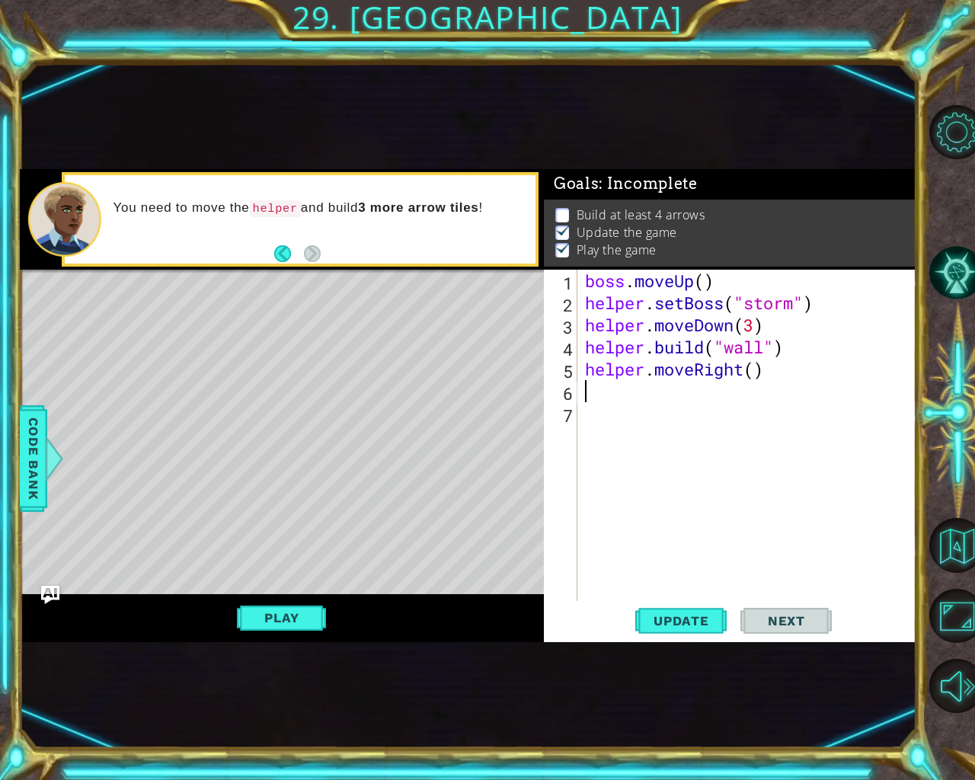
click at [610, 401] on div "boss . moveUp ( ) helper . setBoss ( "storm" ) helper . moveDown ( 3 ) helper .…" at bounding box center [751, 458] width 338 height 376
type textarea "d"
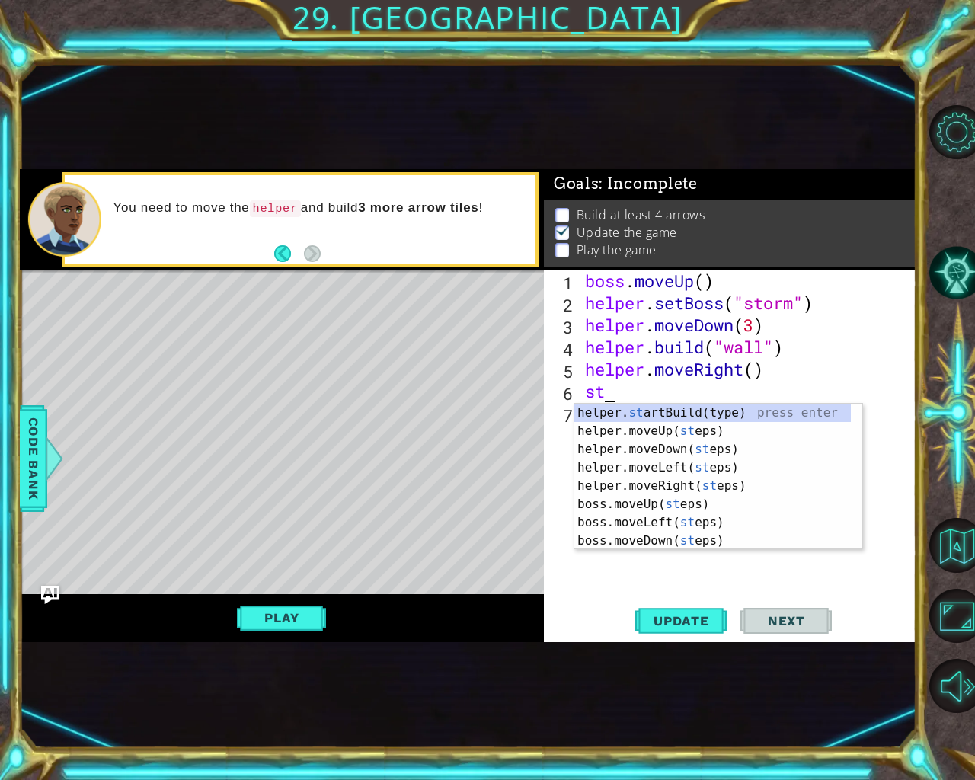
type textarea "s"
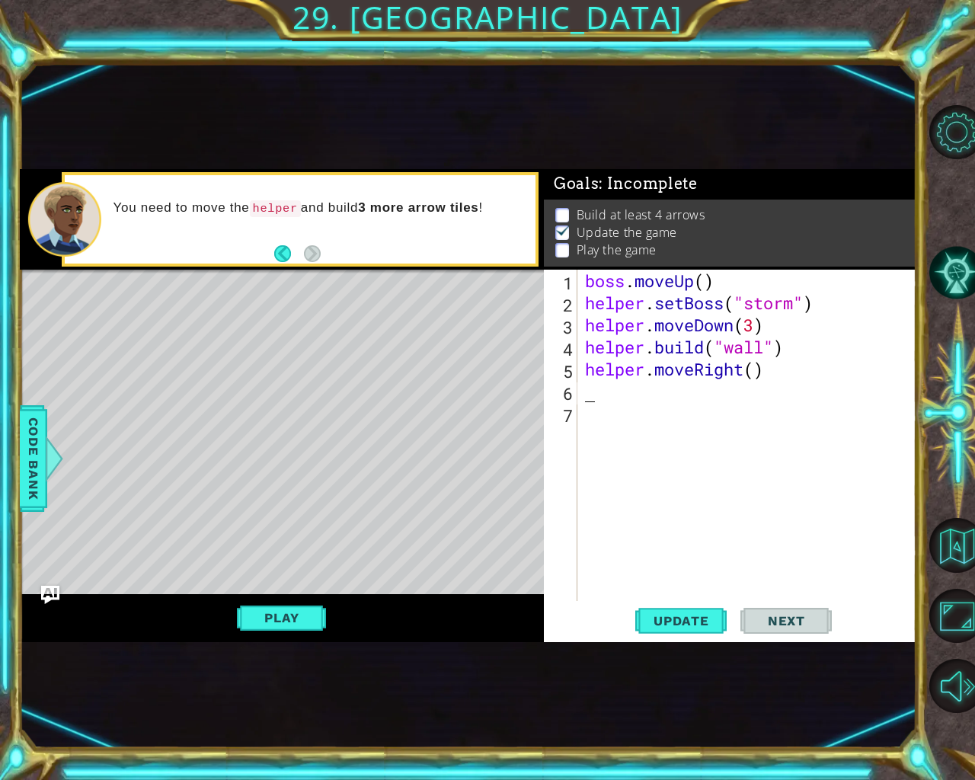
click at [592, 397] on div "boss . moveUp ( ) helper . setBoss ( "storm" ) helper . moveDown ( 3 ) helper .…" at bounding box center [751, 458] width 338 height 376
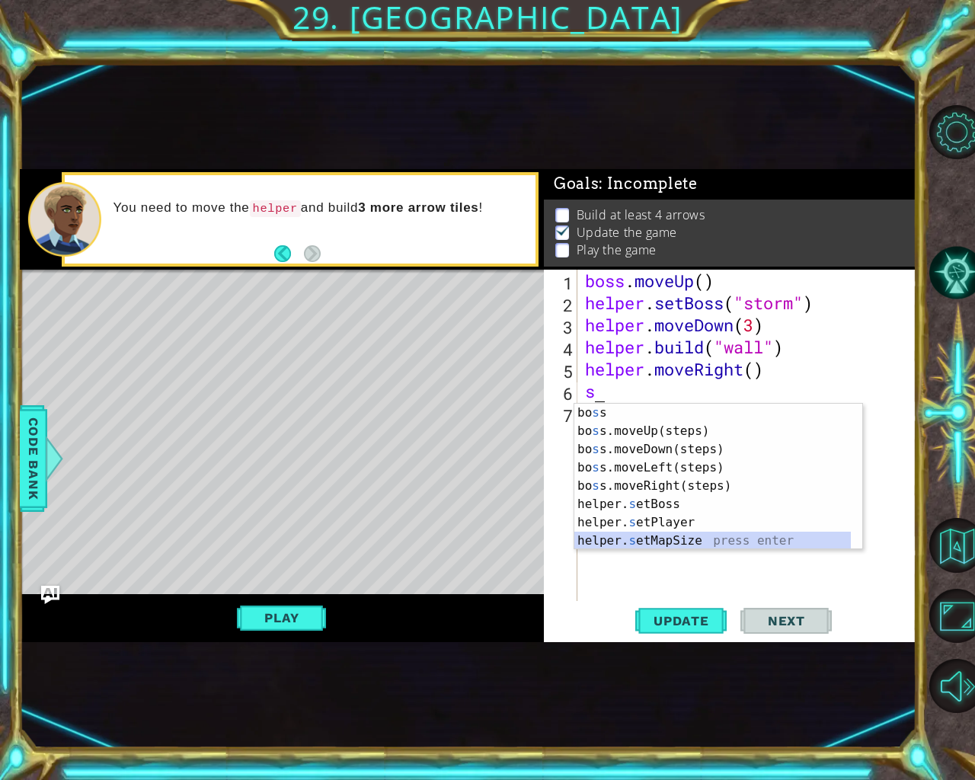
click at [662, 537] on div "[PERSON_NAME] s s press enter bo s s.moveUp(steps) press enter bo s s.moveDown(…" at bounding box center [712, 495] width 277 height 183
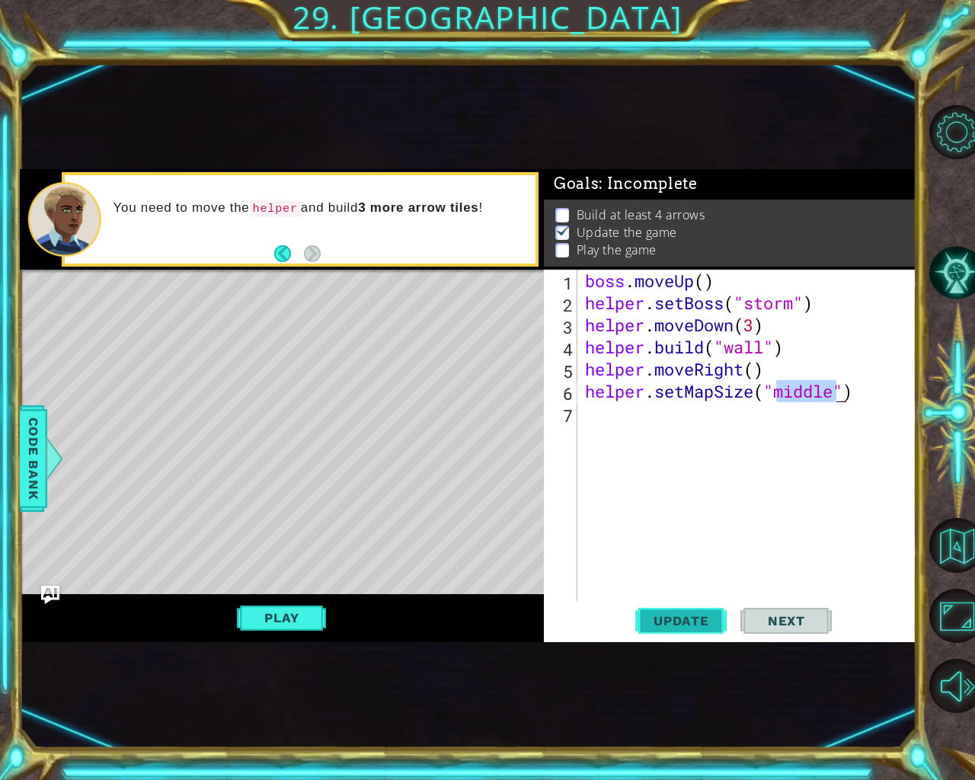
type textarea "helper.setMapSize("middle")"
click at [717, 619] on span "Update" at bounding box center [681, 620] width 86 height 15
click at [597, 421] on div "boss . moveUp ( ) helper . setBoss ( "storm" ) helper . moveDown ( 3 ) helper .…" at bounding box center [751, 458] width 338 height 376
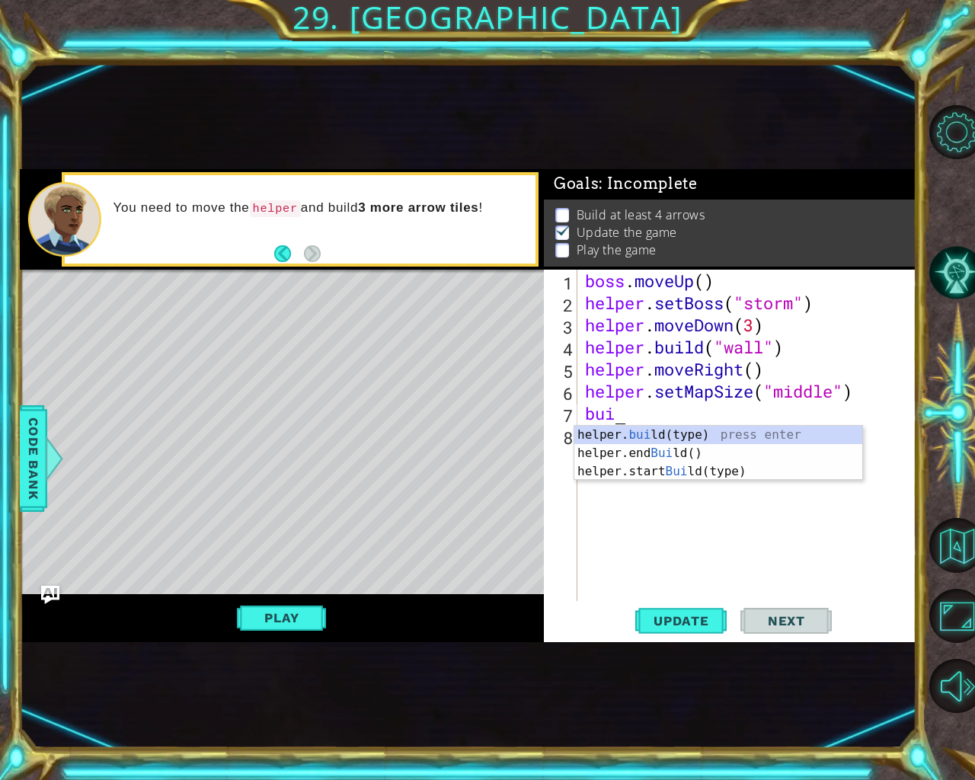
scroll to position [0, 2]
click at [685, 432] on div "helper. build (type) press enter helper.end Build () press enter helper.start B…" at bounding box center [718, 471] width 288 height 91
type textarea "[DOMAIN_NAME]("wall")"
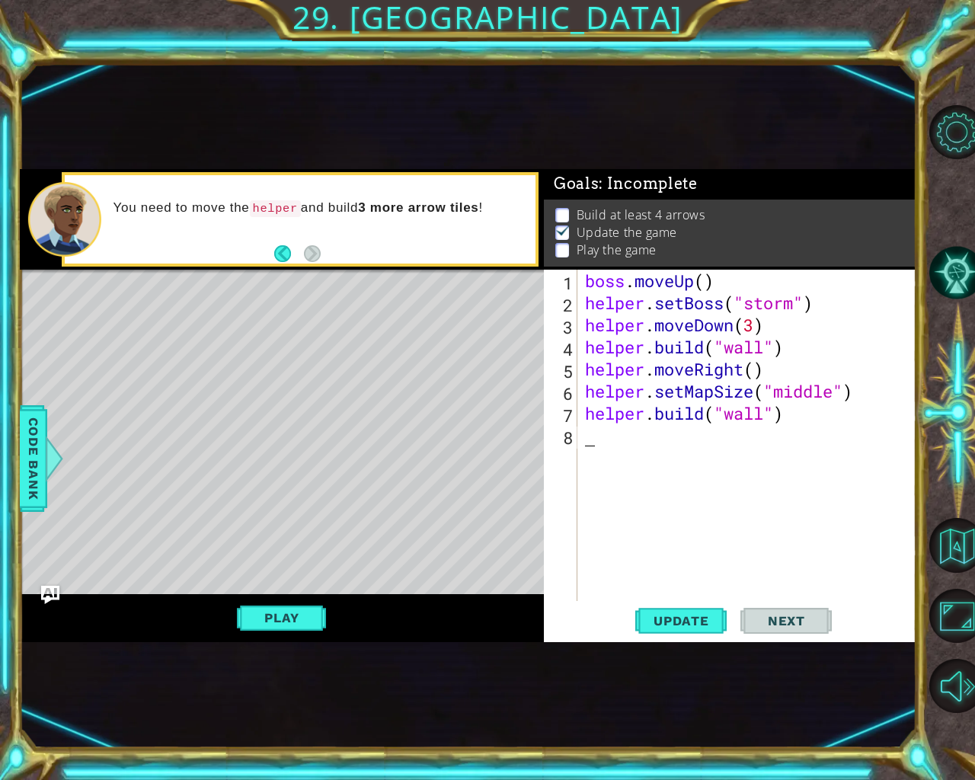
click at [728, 449] on div "boss . moveUp ( ) helper . setBoss ( "storm" ) helper . moveDown ( 3 ) helper .…" at bounding box center [751, 458] width 338 height 376
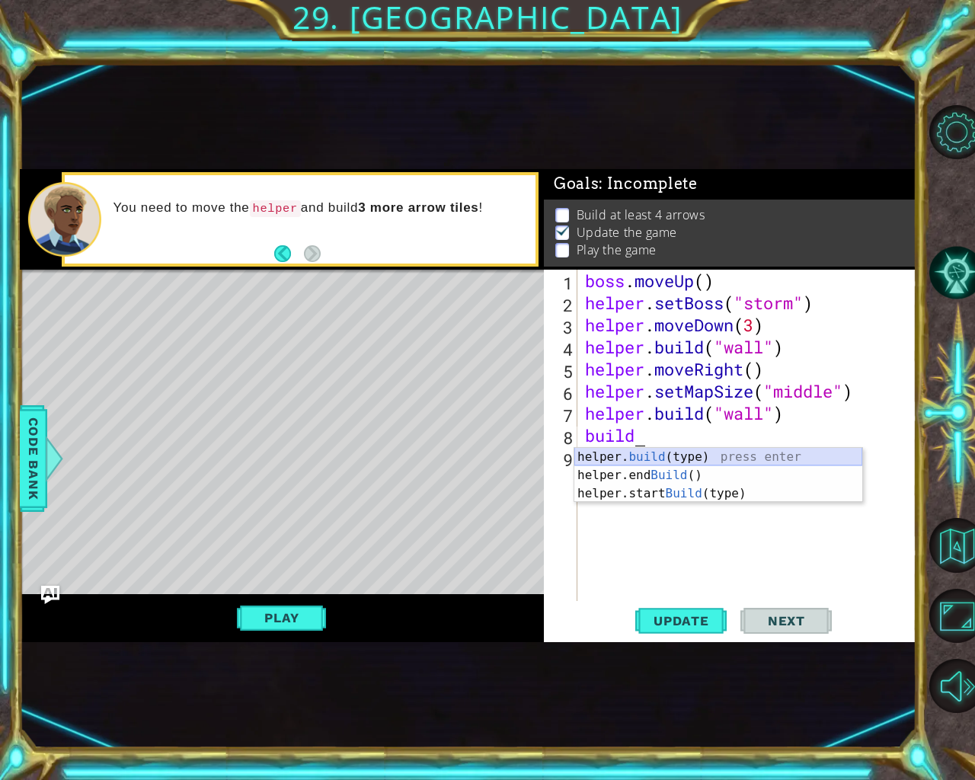
click at [673, 464] on div "helper. build (type) press enter helper.end Build () press enter helper.start B…" at bounding box center [718, 493] width 288 height 91
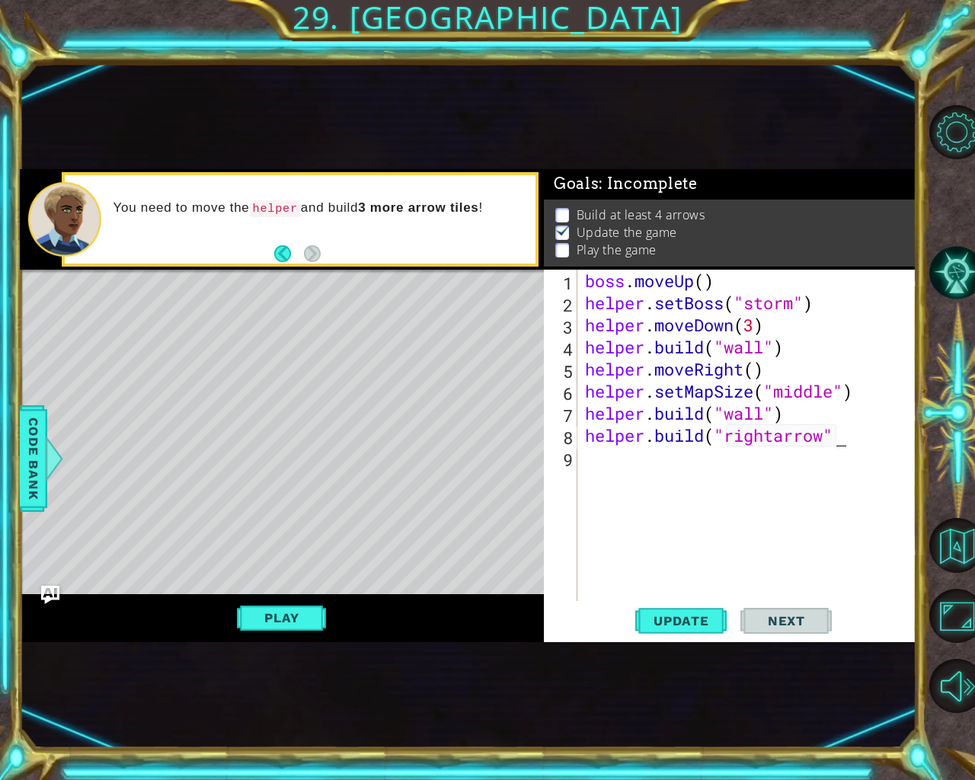
scroll to position [0, 11]
type textarea "[DOMAIN_NAME]("rightarrow")"
click at [593, 458] on div "boss . moveUp ( ) helper . setBoss ( "storm" ) helper . moveDown ( 3 ) helper .…" at bounding box center [751, 458] width 338 height 376
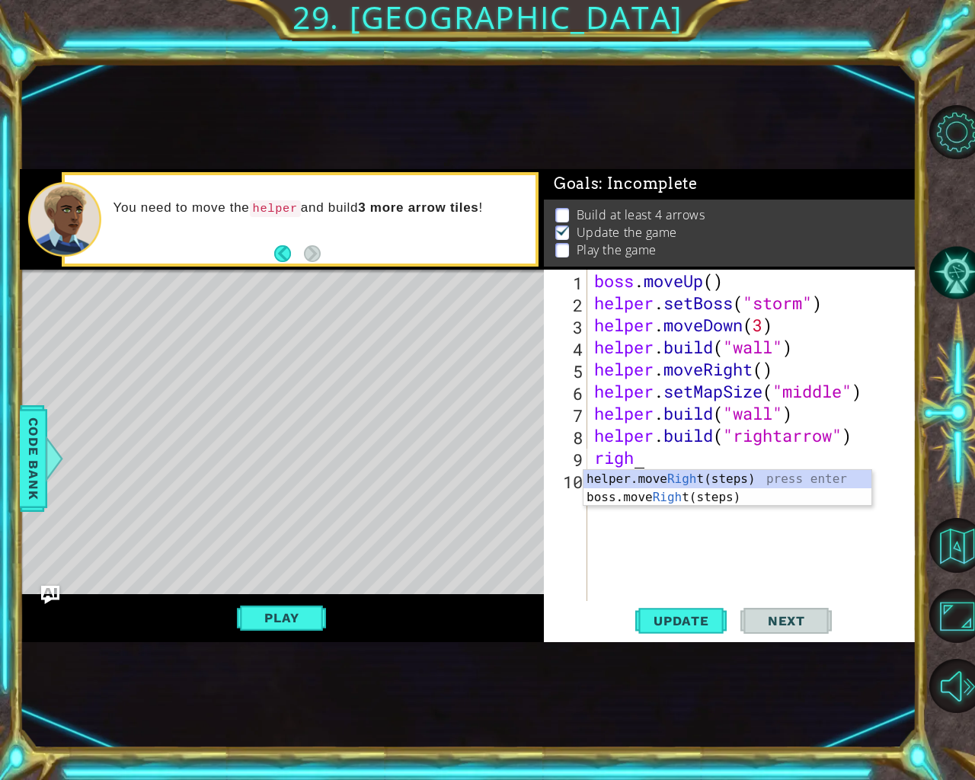
type textarea "right"
click at [645, 471] on div "helper.move Right (steps) press enter boss.move Right (steps) press enter" at bounding box center [728, 506] width 288 height 73
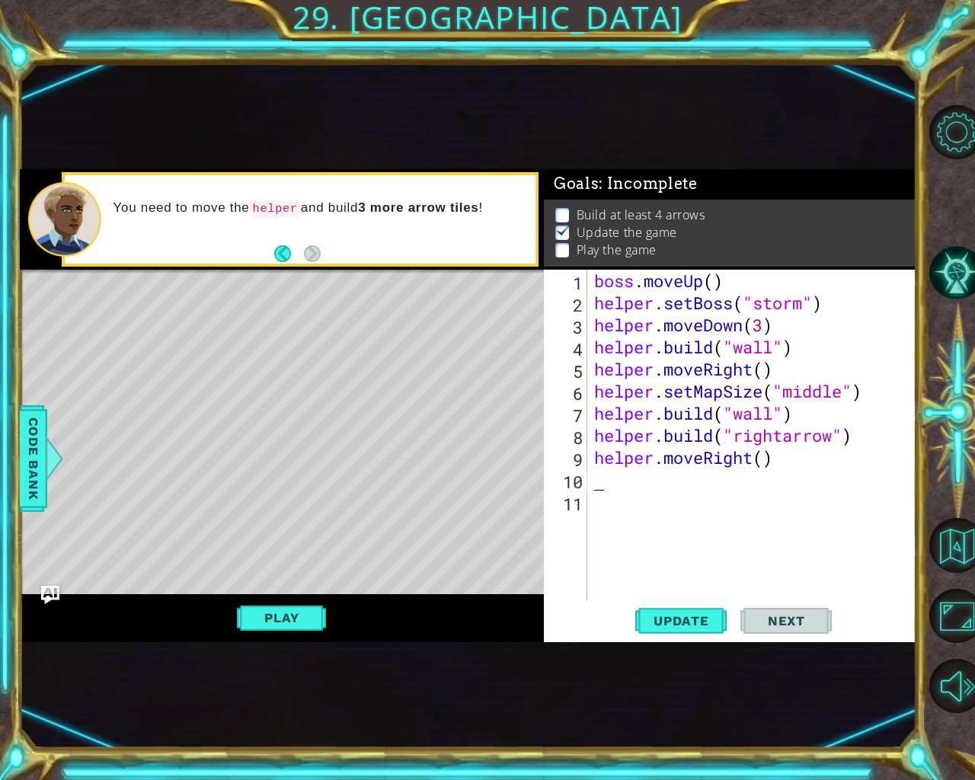
click at [613, 480] on div "boss . moveUp ( ) helper . setBoss ( "storm" ) helper . moveDown ( 3 ) helper .…" at bounding box center [755, 458] width 329 height 376
click at [807, 479] on div "boss . moveUp ( ) helper . setBoss ( "storm" ) helper . moveDown ( 3 ) helper .…" at bounding box center [755, 458] width 329 height 376
type textarea "[DOMAIN_NAME]("uparrow")"
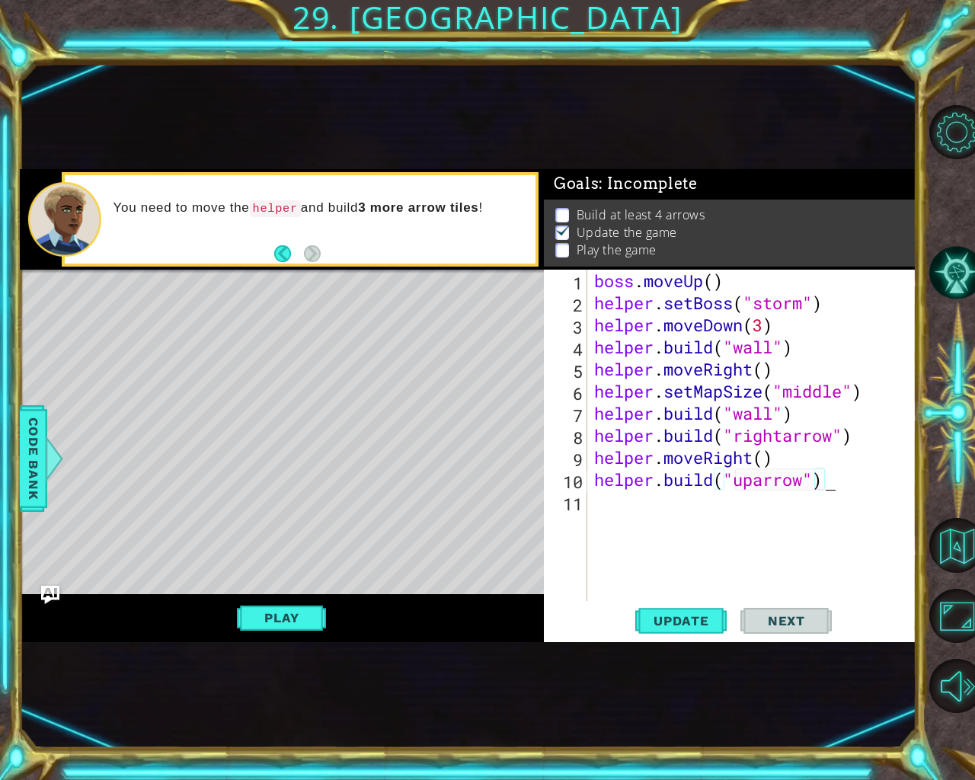
click at [603, 497] on div "boss . moveUp ( ) helper . setBoss ( "storm" ) helper . moveDown ( 3 ) helper .…" at bounding box center [755, 458] width 329 height 376
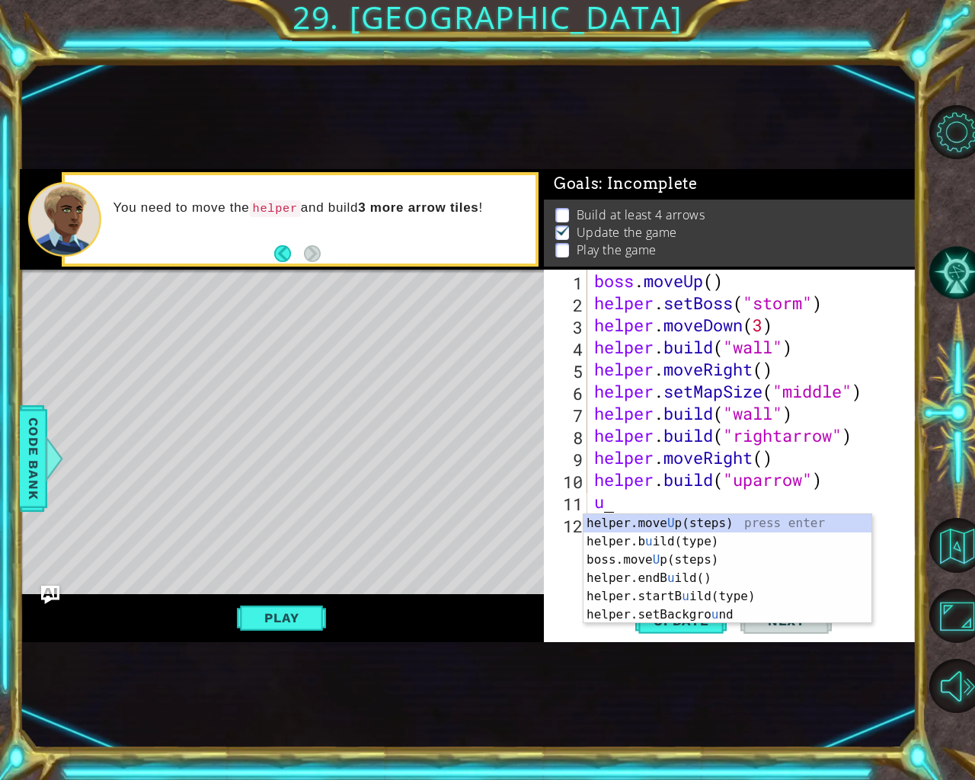
type textarea "up"
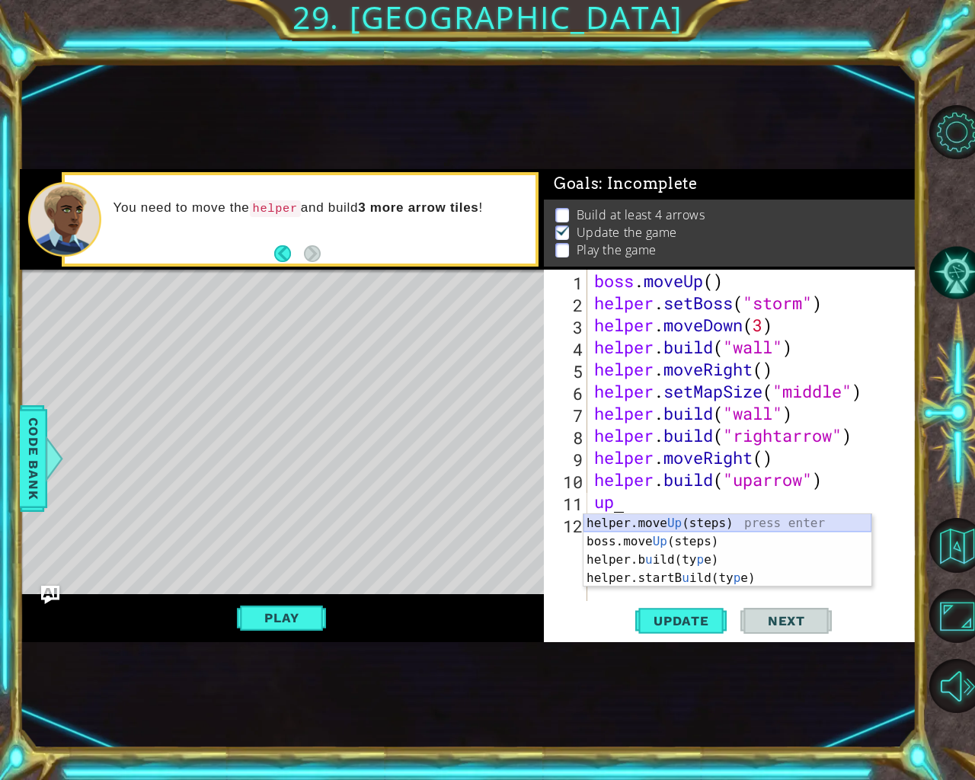
click at [696, 523] on div "helper.move Up (steps) press enter boss.move Up (steps) press enter helper.b u …" at bounding box center [728, 569] width 288 height 110
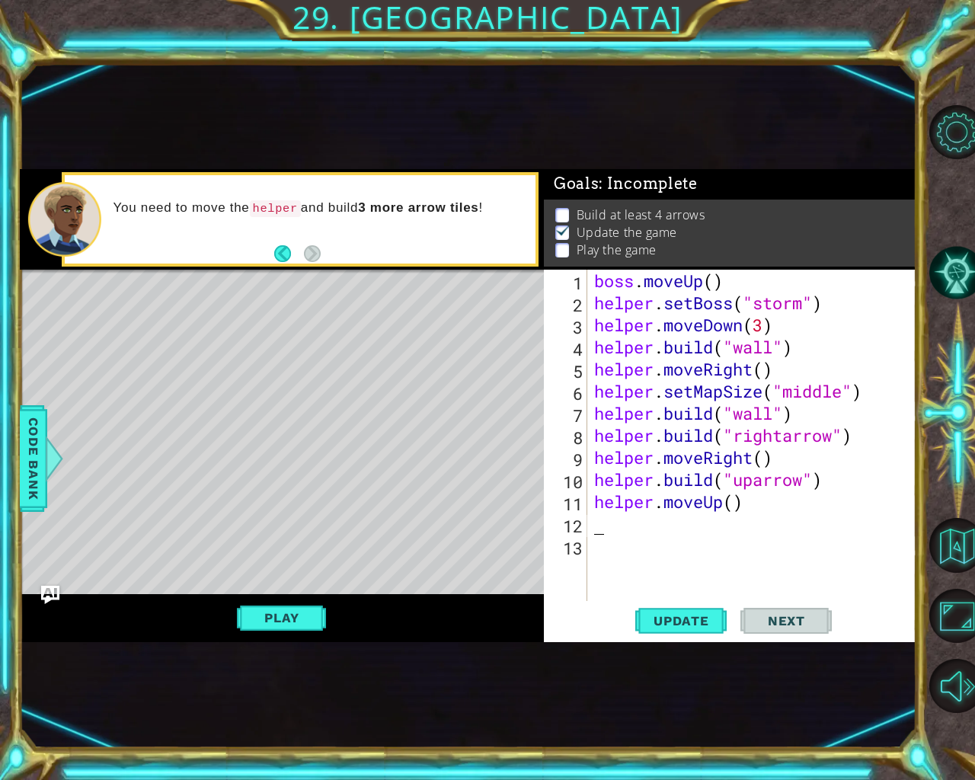
click at [591, 519] on div "boss . moveUp ( ) helper . setBoss ( "storm" ) helper . moveDown ( 3 ) helper .…" at bounding box center [755, 458] width 329 height 376
click at [604, 534] on div "boss . moveUp ( ) helper . setBoss ( "storm" ) helper . moveDown ( 3 ) helper .…" at bounding box center [755, 458] width 329 height 376
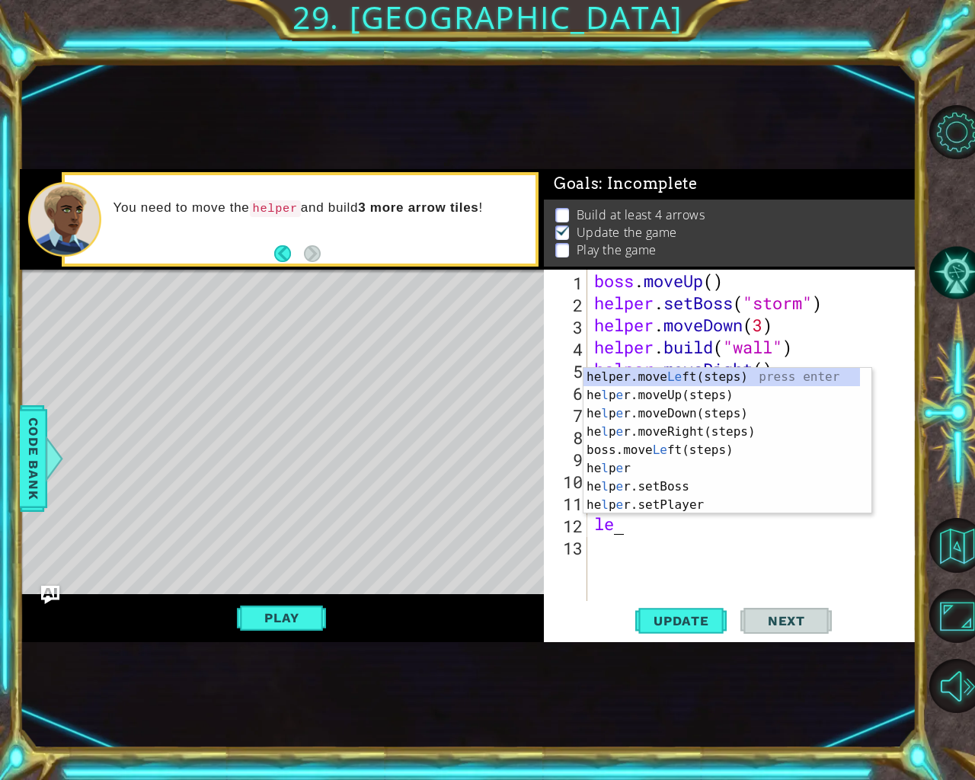
type textarea "l"
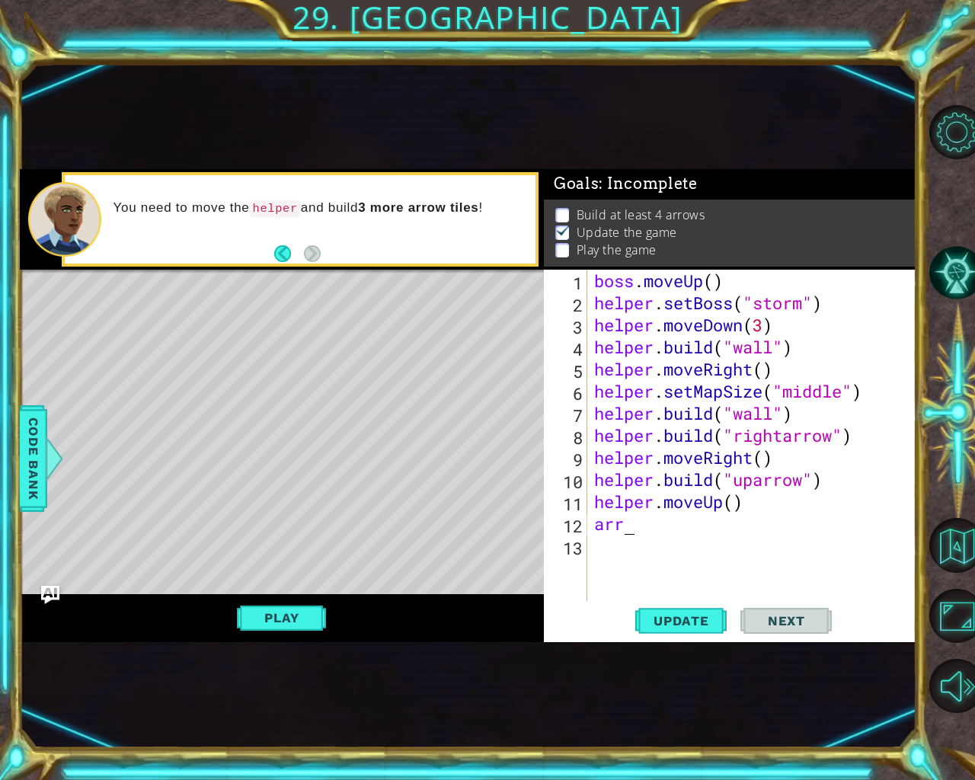
type textarea "a"
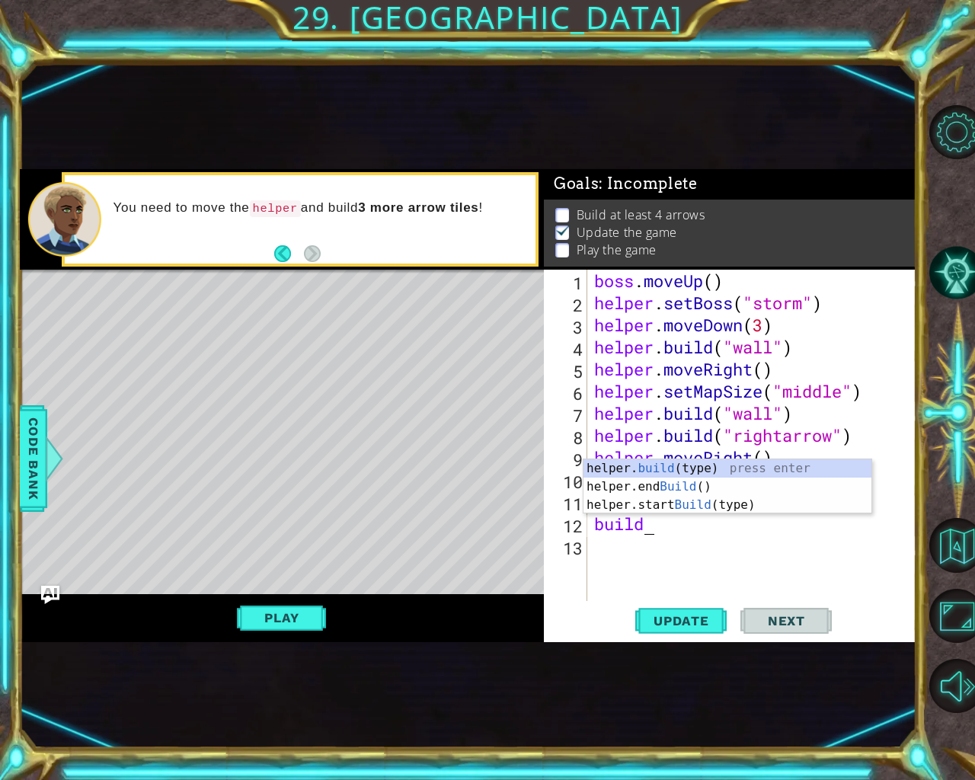
scroll to position [0, 2]
click at [660, 466] on div "helper. build (type) press enter helper.end Build () press enter helper.start B…" at bounding box center [728, 504] width 288 height 91
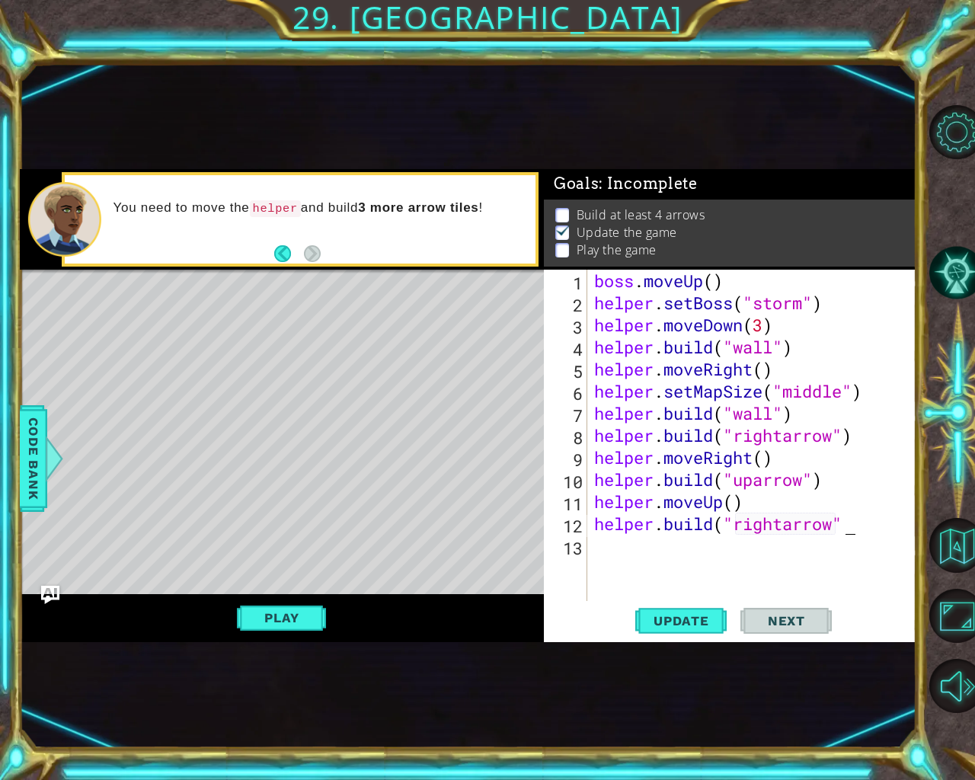
scroll to position [0, 11]
type textarea "[DOMAIN_NAME]("rightarrow")"
click at [614, 552] on div "boss . moveUp ( ) helper . setBoss ( "storm" ) helper . moveDown ( 3 ) helper .…" at bounding box center [755, 458] width 329 height 376
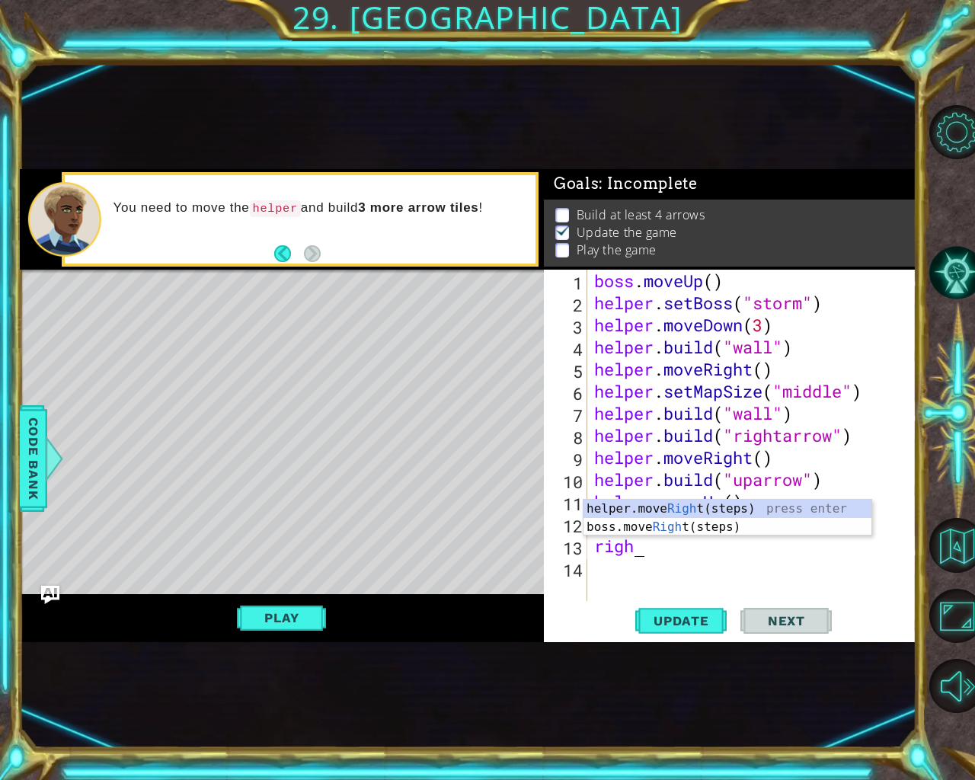
type textarea "right"
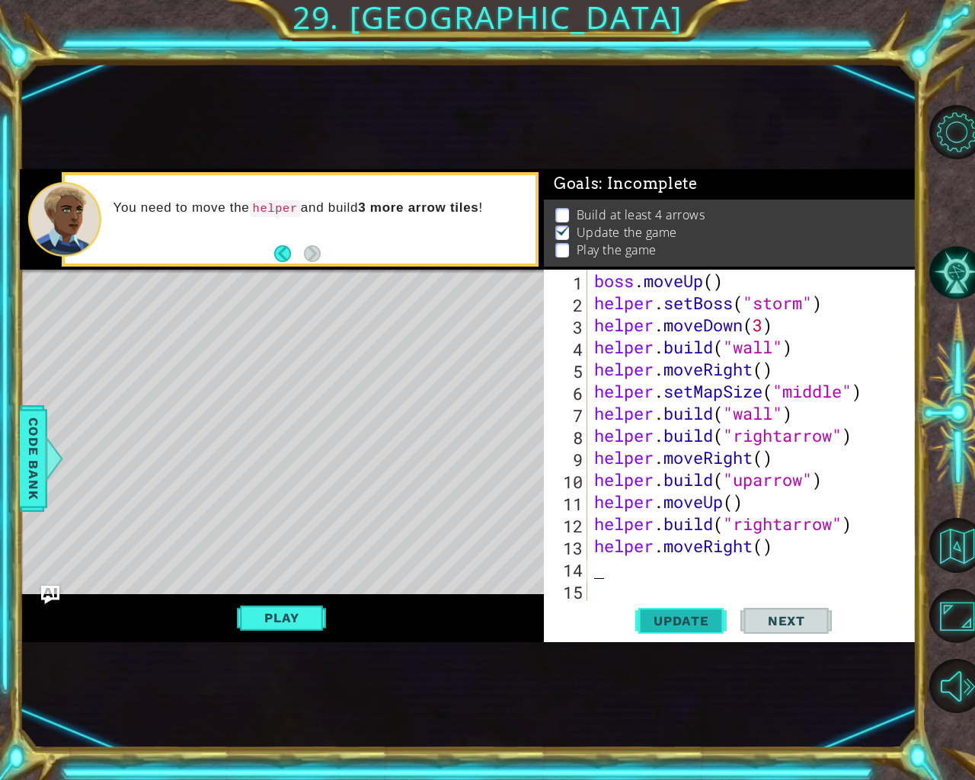
click at [692, 623] on span "Update" at bounding box center [681, 620] width 86 height 15
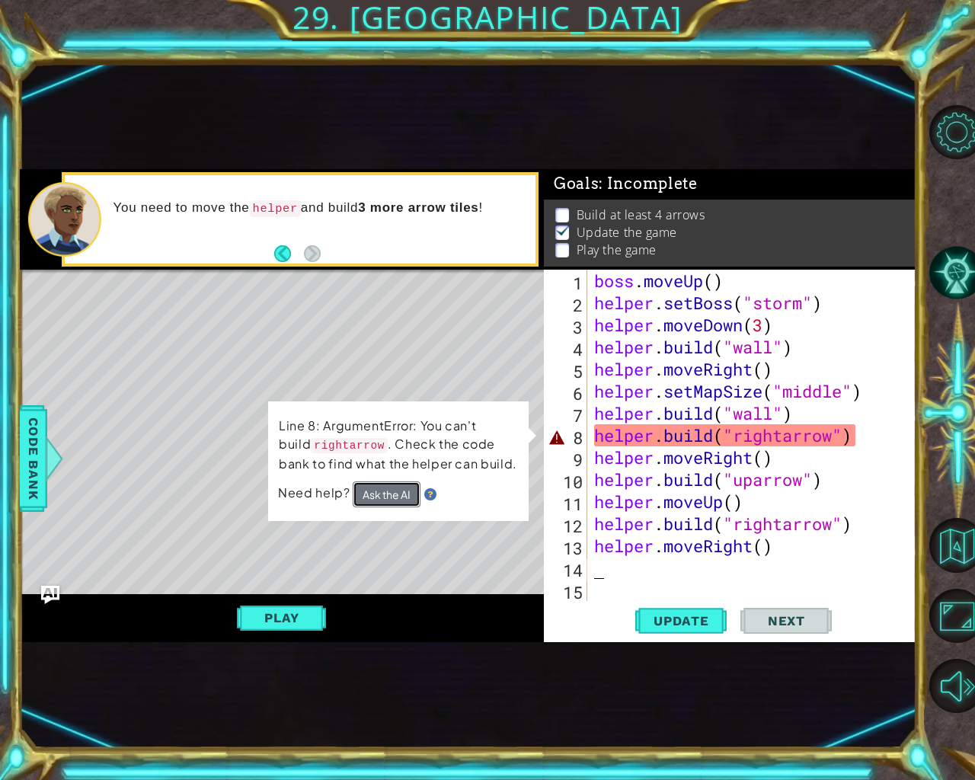
click at [367, 493] on button "Ask the AI" at bounding box center [387, 494] width 68 height 27
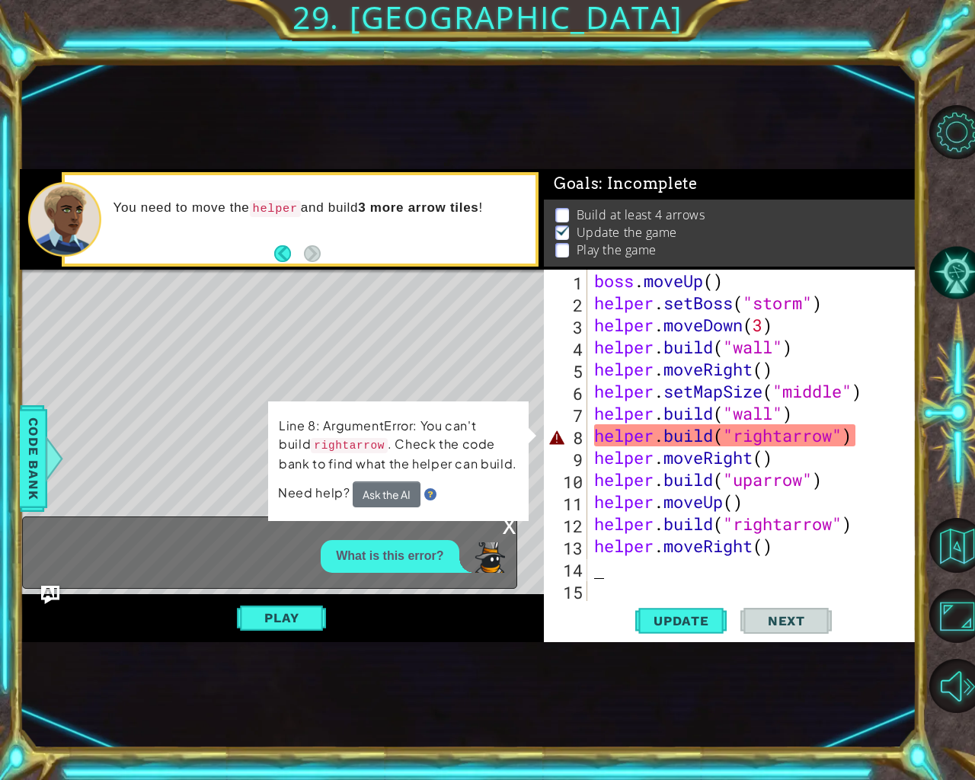
click at [464, 552] on div "What is this error?" at bounding box center [266, 556] width 486 height 33
click at [384, 580] on div "x What is this error?" at bounding box center [269, 553] width 495 height 72
click at [370, 558] on p "What is this error?" at bounding box center [389, 557] width 107 height 18
click at [331, 558] on div "What is this error?" at bounding box center [390, 556] width 138 height 33
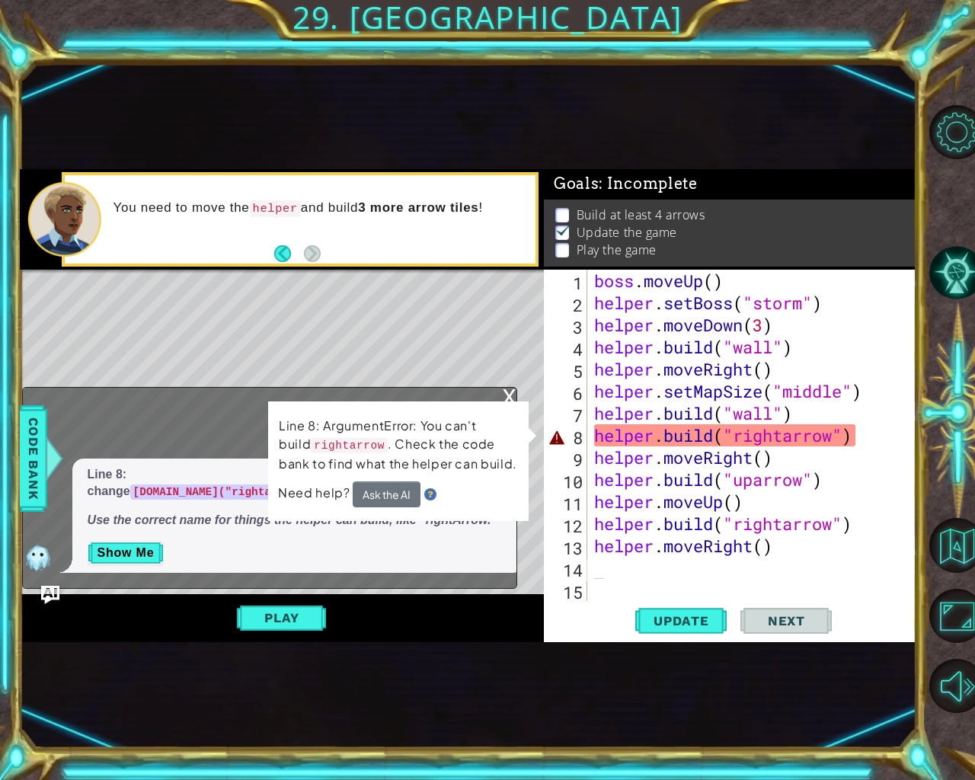
click at [504, 388] on div "x" at bounding box center [510, 395] width 14 height 15
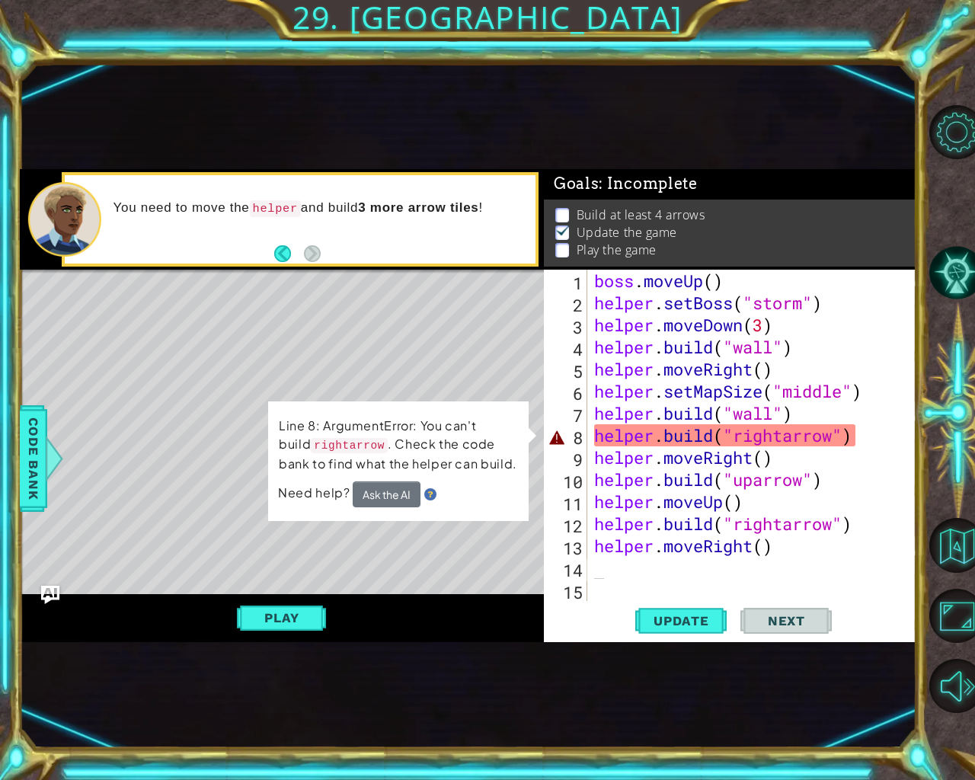
click at [451, 536] on div "Level Map" at bounding box center [372, 494] width 704 height 449
click at [625, 440] on div "boss . moveUp ( ) helper . setBoss ( "storm" ) helper . moveDown ( 3 ) helper .…" at bounding box center [755, 458] width 329 height 376
click at [832, 440] on div "boss . moveUp ( ) helper . setBoss ( "storm" ) helper . moveDown ( 3 ) helper .…" at bounding box center [755, 458] width 329 height 376
click at [785, 440] on div "boss . moveUp ( ) helper . setBoss ( "storm" ) helper . moveDown ( 3 ) helper .…" at bounding box center [755, 458] width 329 height 376
click at [789, 436] on div "boss . moveUp ( ) helper . setBoss ( "storm" ) helper . moveDown ( 3 ) helper .…" at bounding box center [755, 458] width 329 height 376
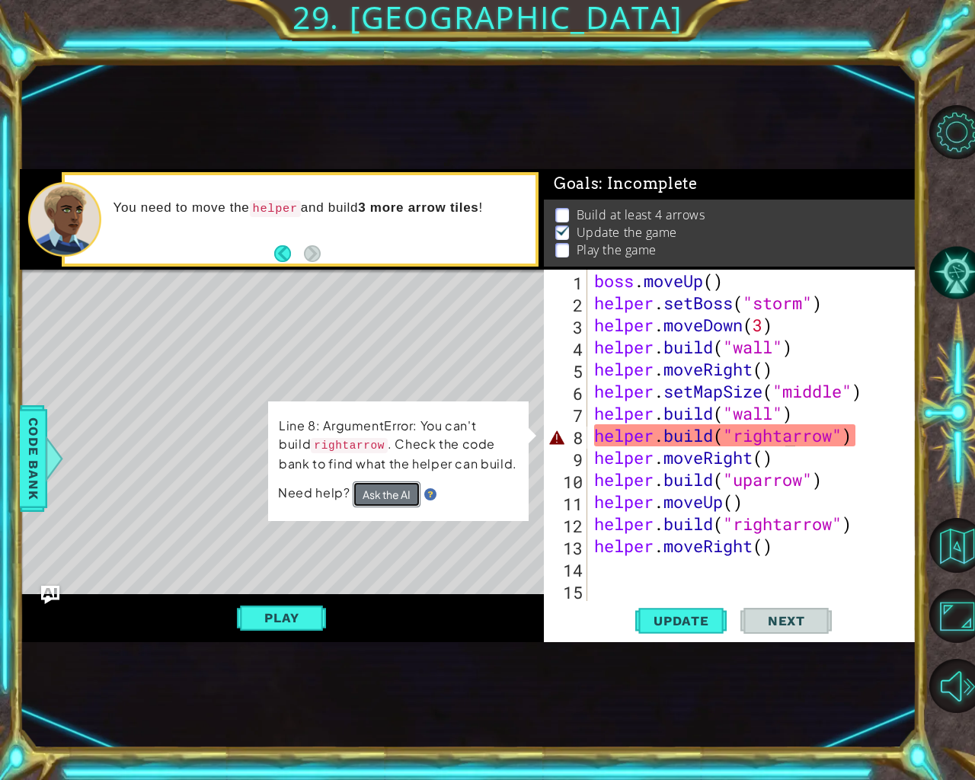
click at [398, 501] on button "Ask the AI" at bounding box center [387, 494] width 68 height 27
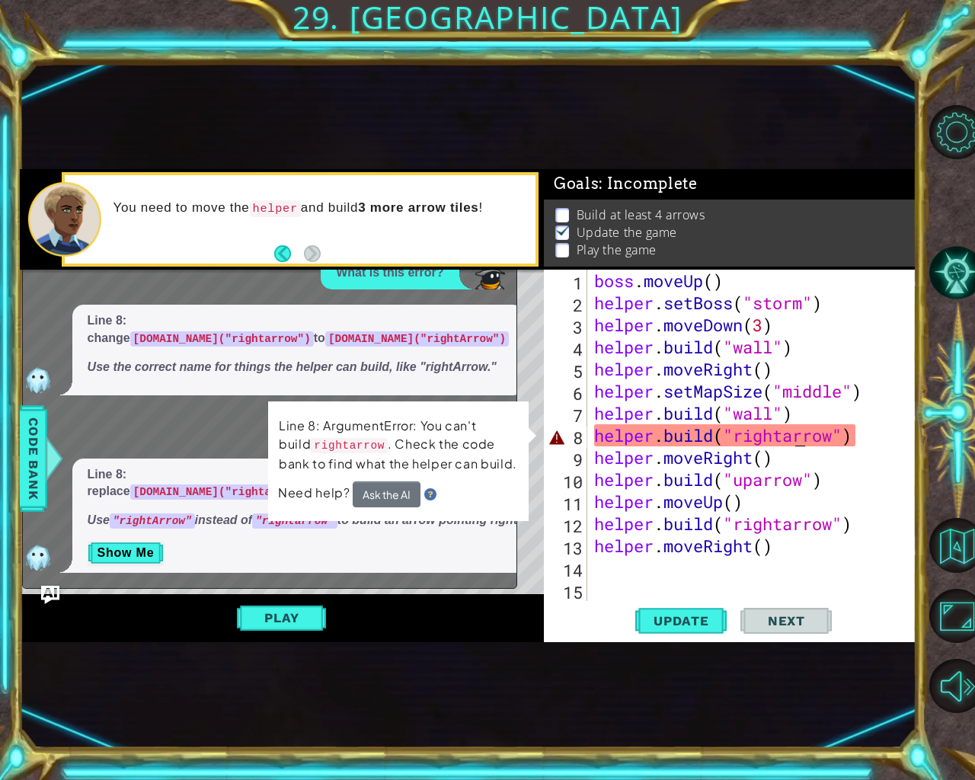
click at [798, 437] on div "boss . moveUp ( ) helper . setBoss ( "storm" ) helper . moveDown ( 3 ) helper .…" at bounding box center [755, 458] width 329 height 376
click at [795, 437] on div "boss . moveUp ( ) helper . setBoss ( "storm" ) helper . moveDown ( 3 ) helper .…" at bounding box center [755, 458] width 329 height 376
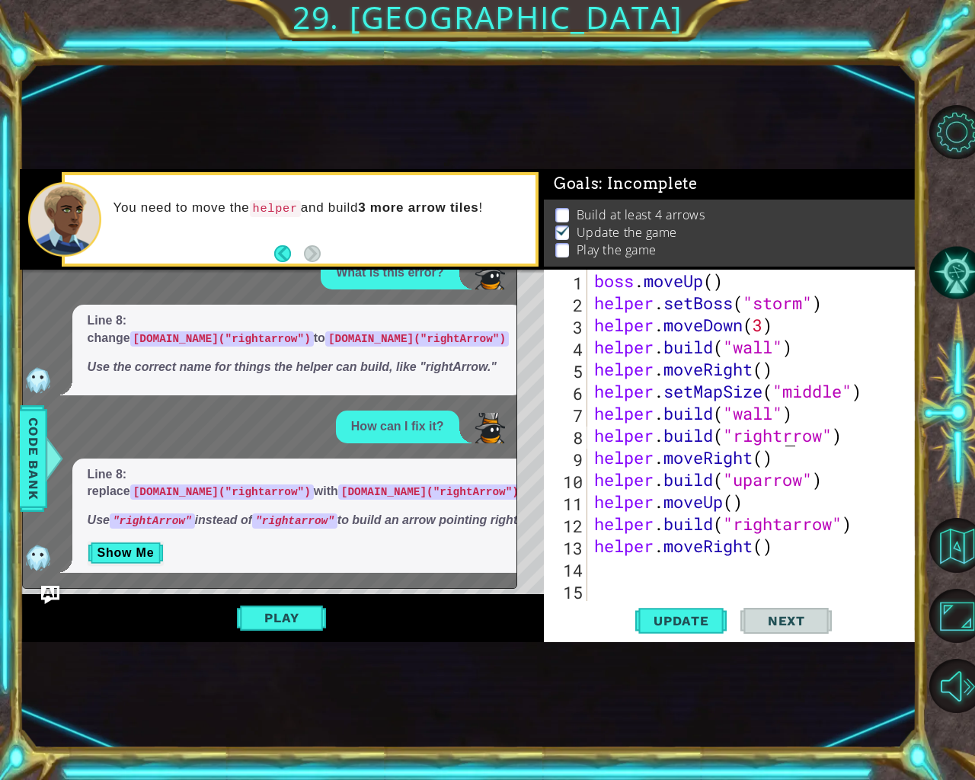
scroll to position [0, 9]
click at [763, 480] on div "boss . moveUp ( ) helper . setBoss ( "storm" ) helper . moveDown ( 3 ) helper .…" at bounding box center [755, 458] width 329 height 376
click at [792, 526] on div "boss . moveUp ( ) helper . setBoss ( "storm" ) helper . moveDown ( 3 ) helper .…" at bounding box center [755, 458] width 329 height 376
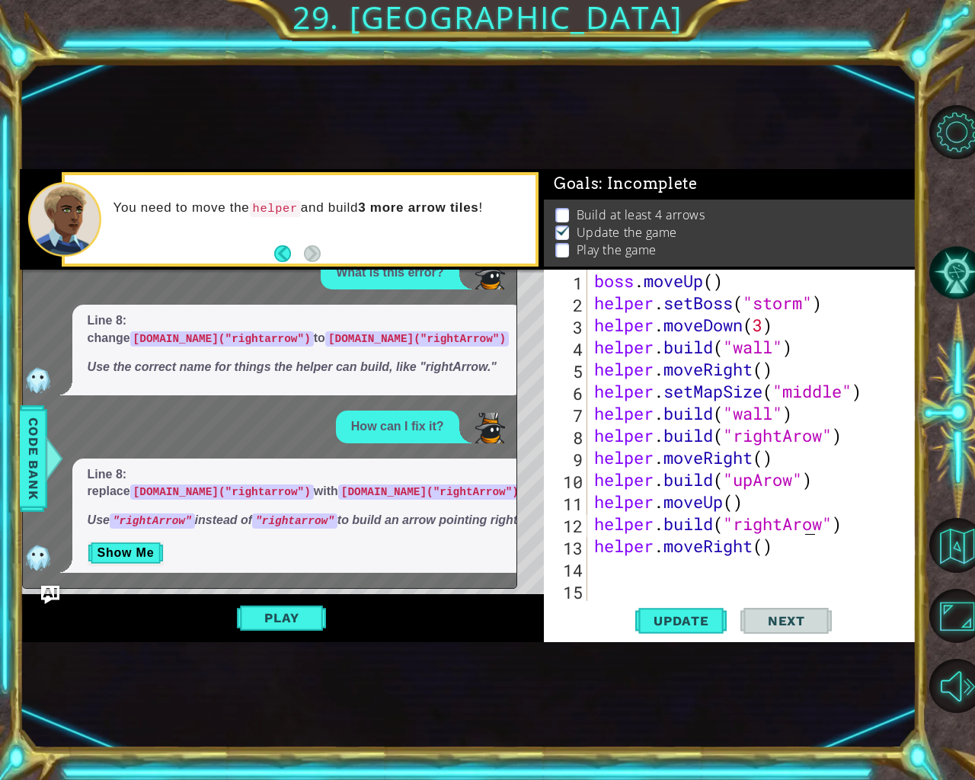
click at [805, 522] on div "boss . moveUp ( ) helper . setBoss ( "storm" ) helper . moveDown ( 3 ) helper .…" at bounding box center [755, 458] width 329 height 376
click at [801, 439] on div "boss . moveUp ( ) helper . setBoss ( "storm" ) helper . moveDown ( 3 ) helper .…" at bounding box center [755, 458] width 329 height 376
click at [774, 485] on div "boss . moveUp ( ) helper . setBoss ( "storm" ) helper . moveDown ( 3 ) helper .…" at bounding box center [755, 458] width 329 height 376
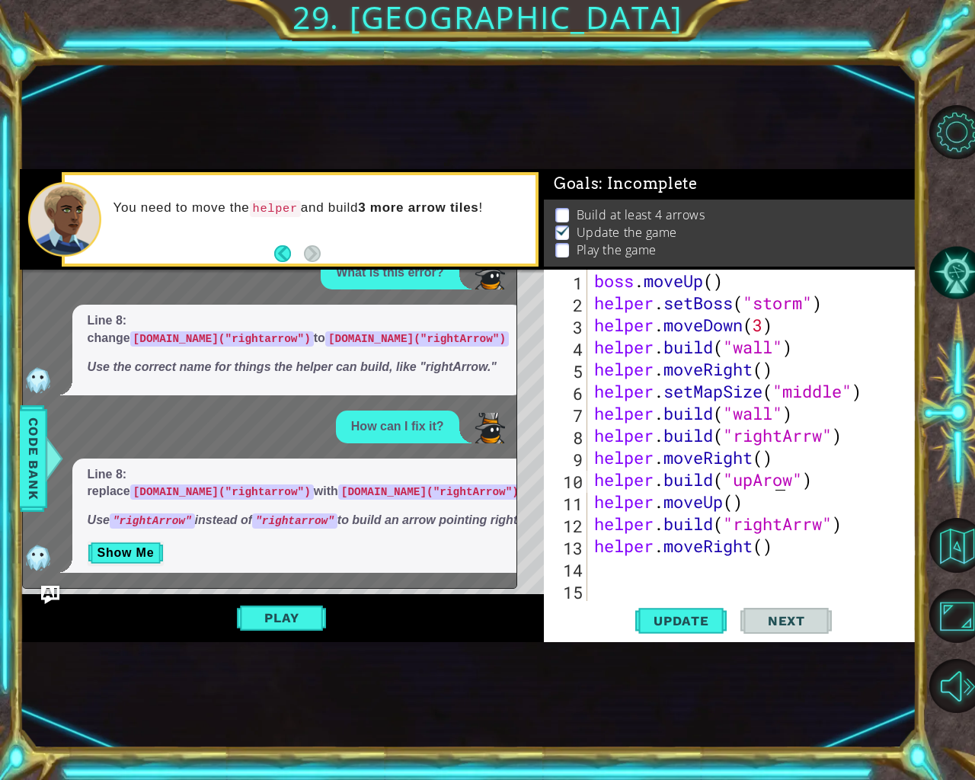
click at [774, 481] on div "boss . moveUp ( ) helper . setBoss ( "storm" ) helper . moveDown ( 3 ) helper .…" at bounding box center [755, 458] width 329 height 376
click at [786, 478] on div "boss . moveUp ( ) helper . setBoss ( "storm" ) helper . moveDown ( 3 ) helper .…" at bounding box center [755, 458] width 329 height 376
click at [785, 481] on div "boss . moveUp ( ) helper . setBoss ( "storm" ) helper . moveDown ( 3 ) helper .…" at bounding box center [755, 458] width 329 height 376
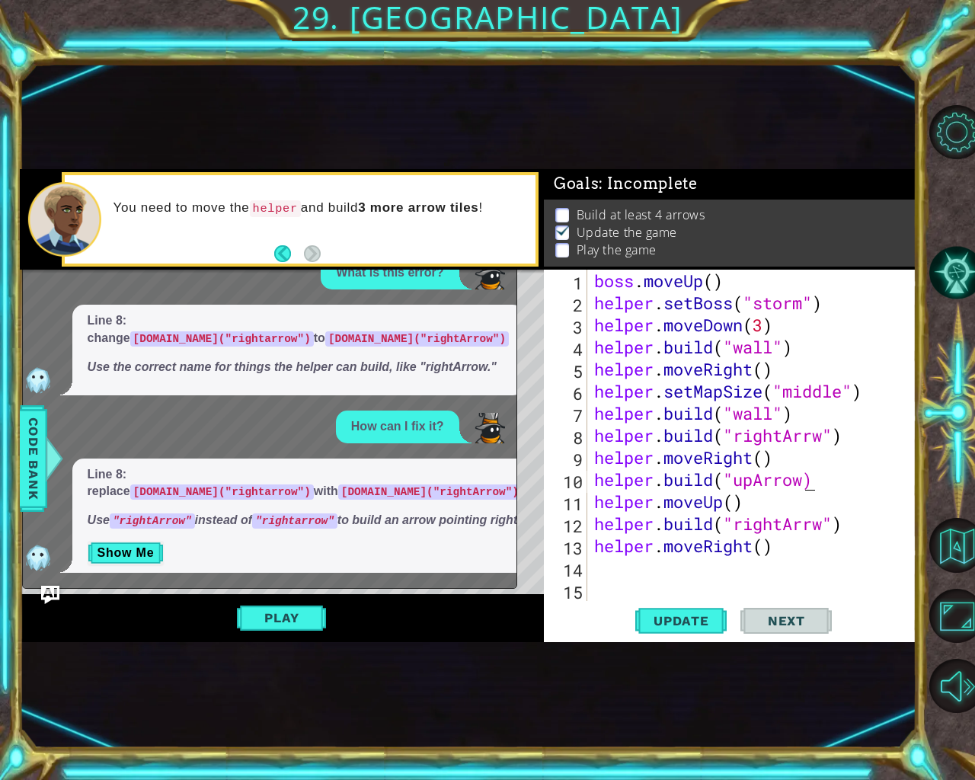
click at [814, 523] on div "boss . moveUp ( ) helper . setBoss ( "storm" ) helper . moveDown ( 3 ) helper .…" at bounding box center [755, 458] width 329 height 376
click at [697, 620] on span "Update" at bounding box center [681, 620] width 86 height 15
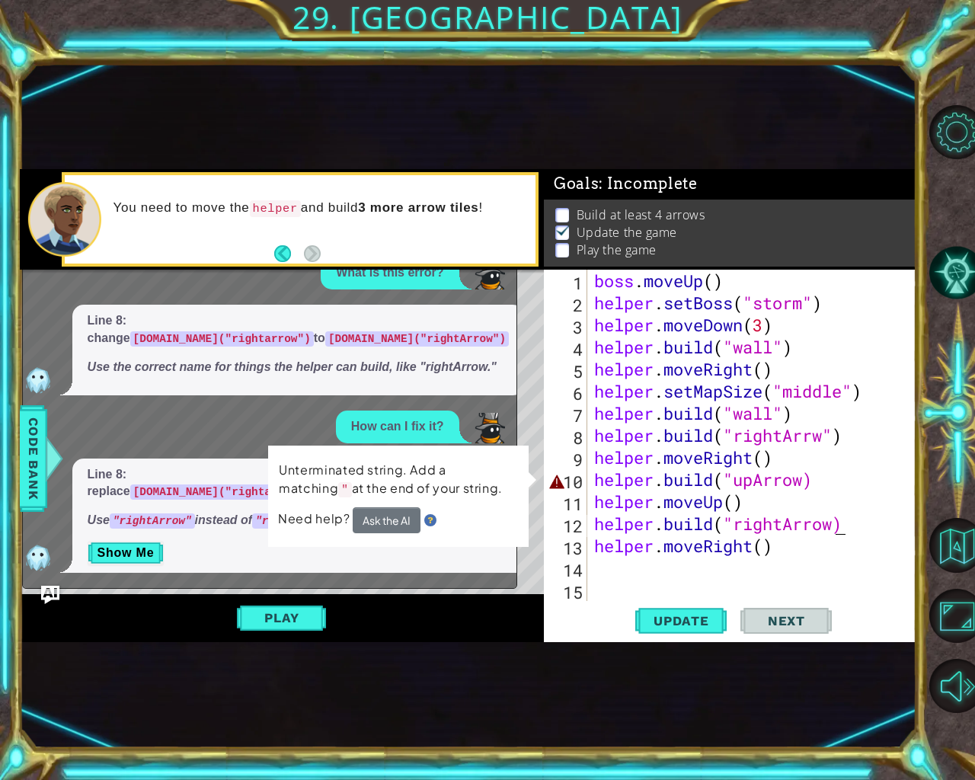
click at [765, 476] on div "boss . moveUp ( ) helper . setBoss ( "storm" ) helper . moveDown ( 3 ) helper .…" at bounding box center [755, 458] width 329 height 376
click at [299, 618] on button "Play" at bounding box center [281, 617] width 89 height 29
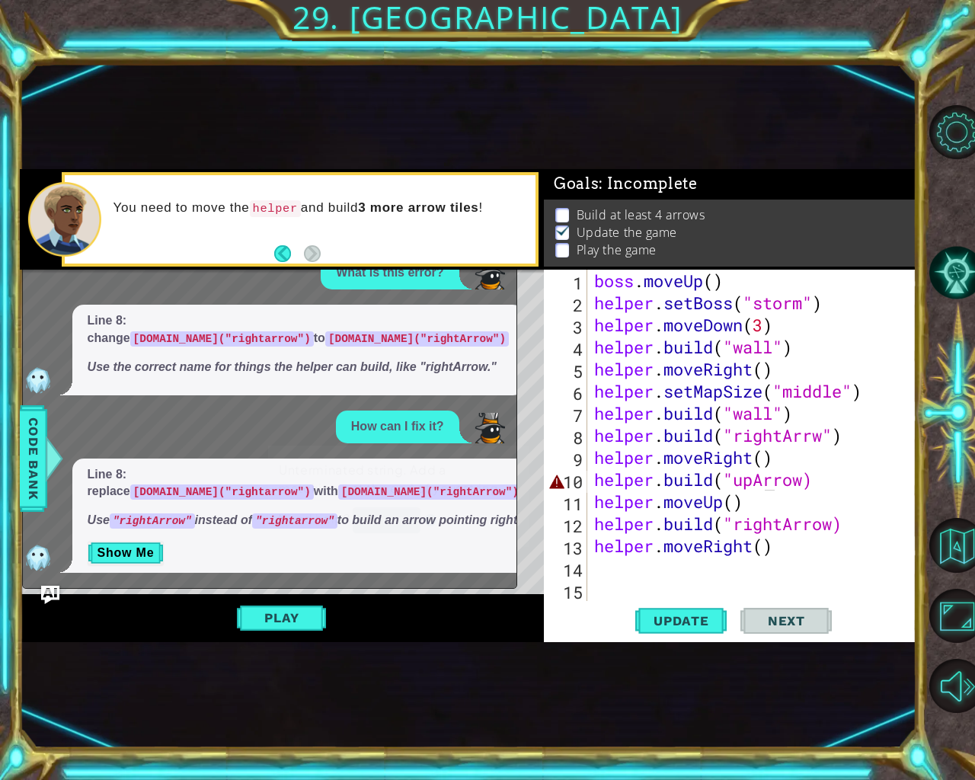
scroll to position [0, 0]
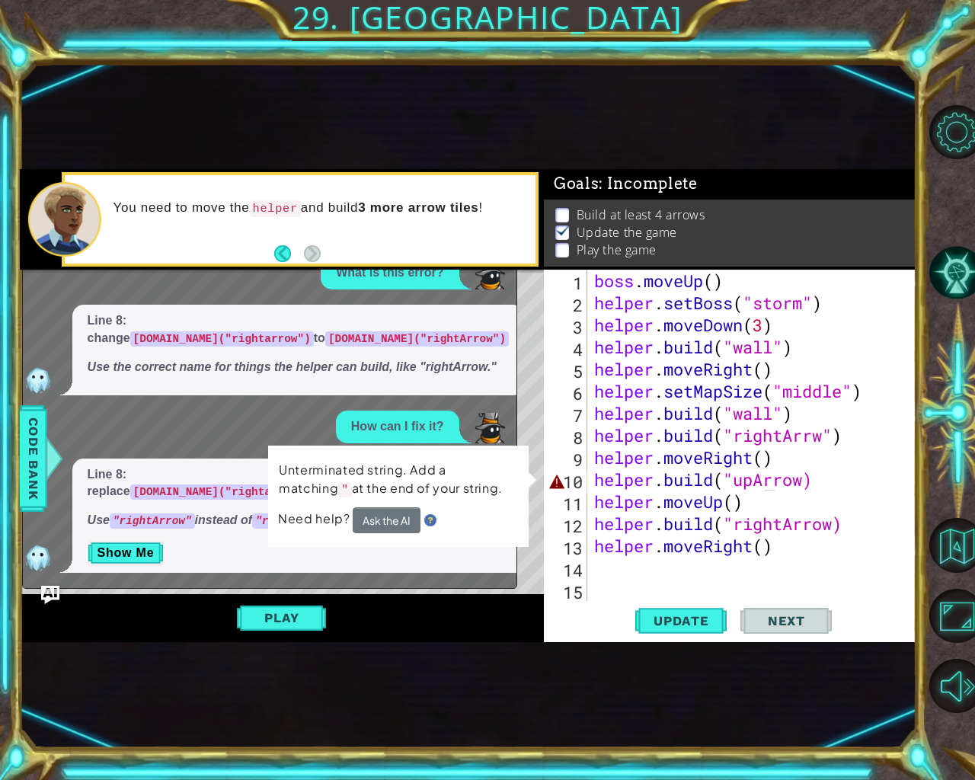
click at [769, 622] on span "Next" at bounding box center [787, 620] width 68 height 15
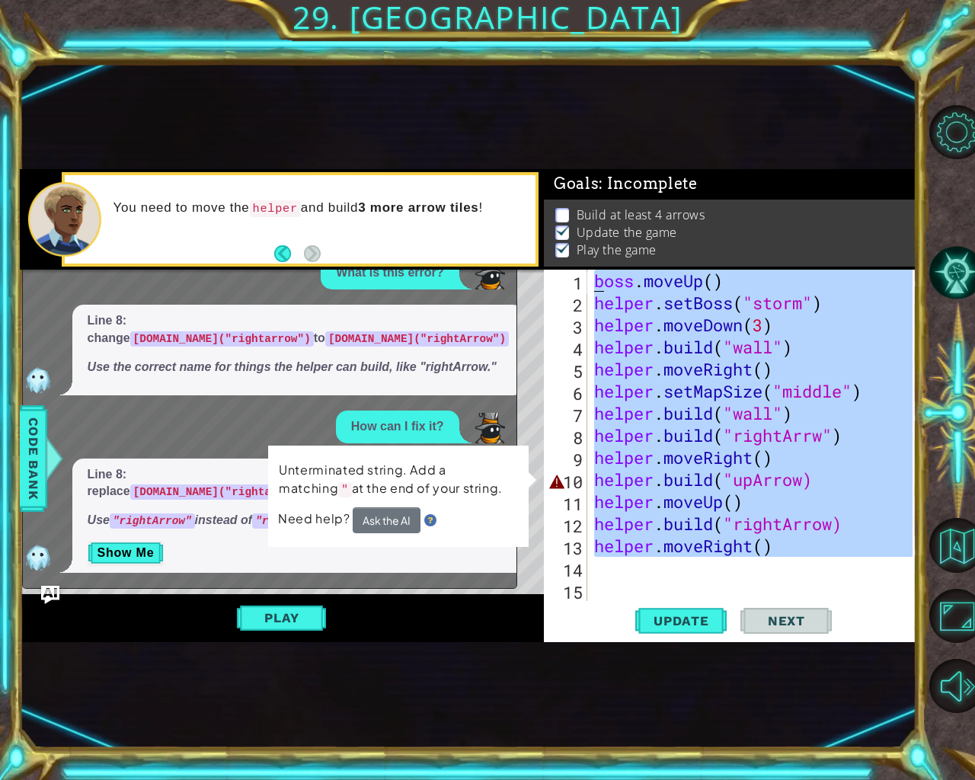
drag, startPoint x: 767, startPoint y: 564, endPoint x: 595, endPoint y: 267, distance: 342.7
click at [595, 267] on div "Goals : Incomplete Build at least 4 arrows Update the game Play the game [DOMAI…" at bounding box center [730, 405] width 373 height 473
type textarea "boss.moveUp() helper.setBoss("storm")"
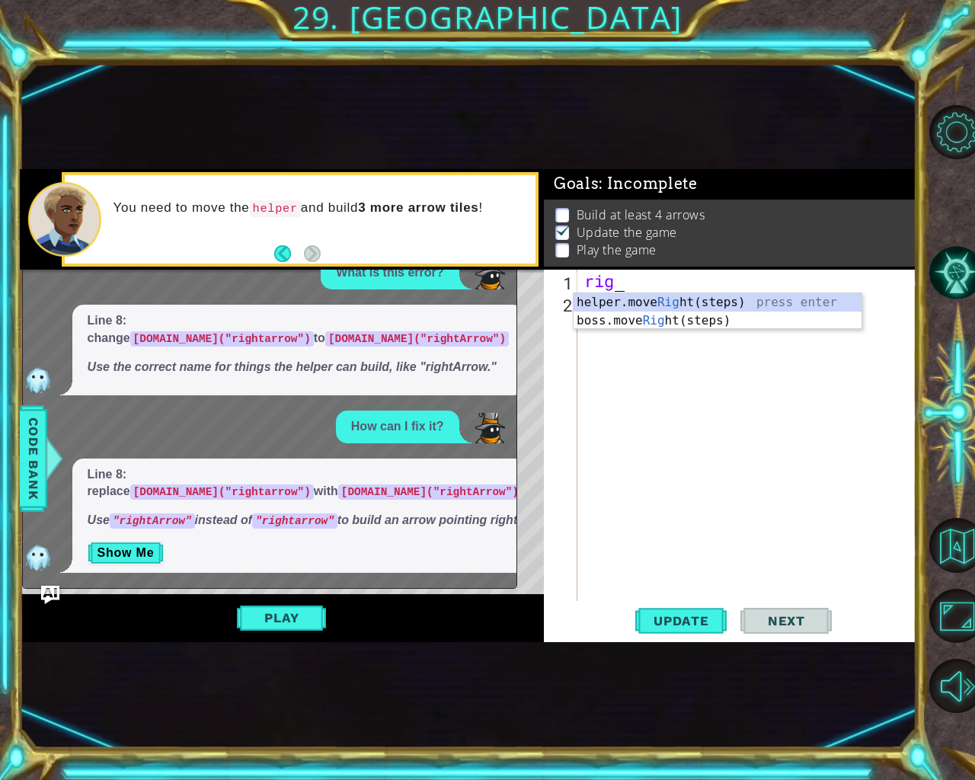
scroll to position [0, 0]
type textarea "r"
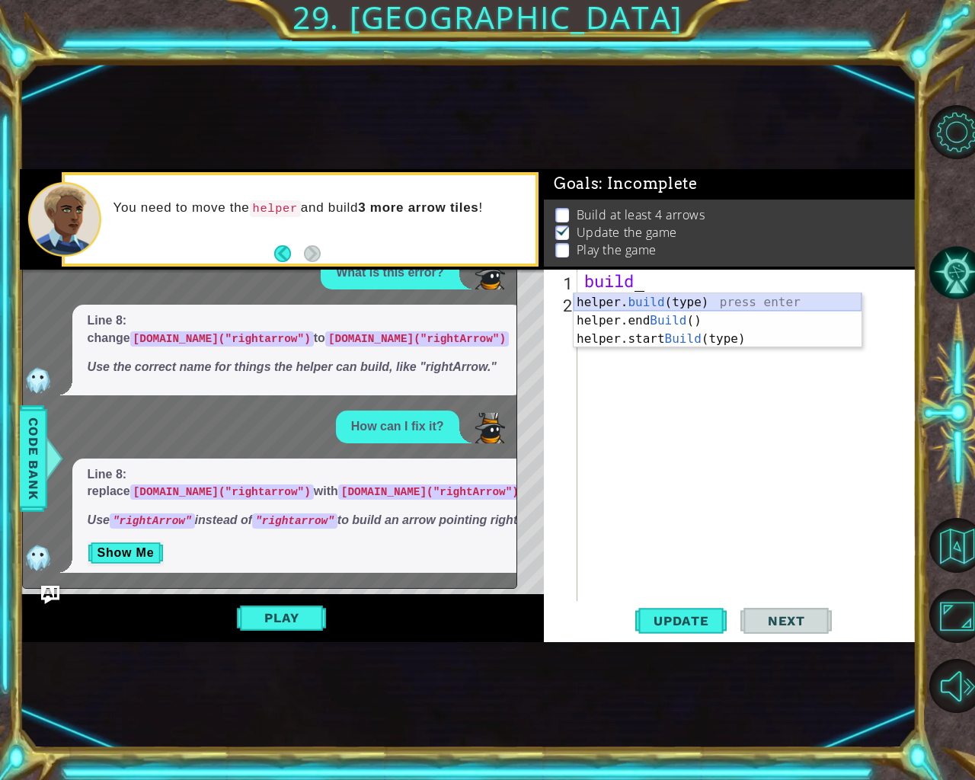
click at [665, 297] on div "helper. build (type) press enter helper.end Build () press enter helper.start B…" at bounding box center [718, 338] width 288 height 91
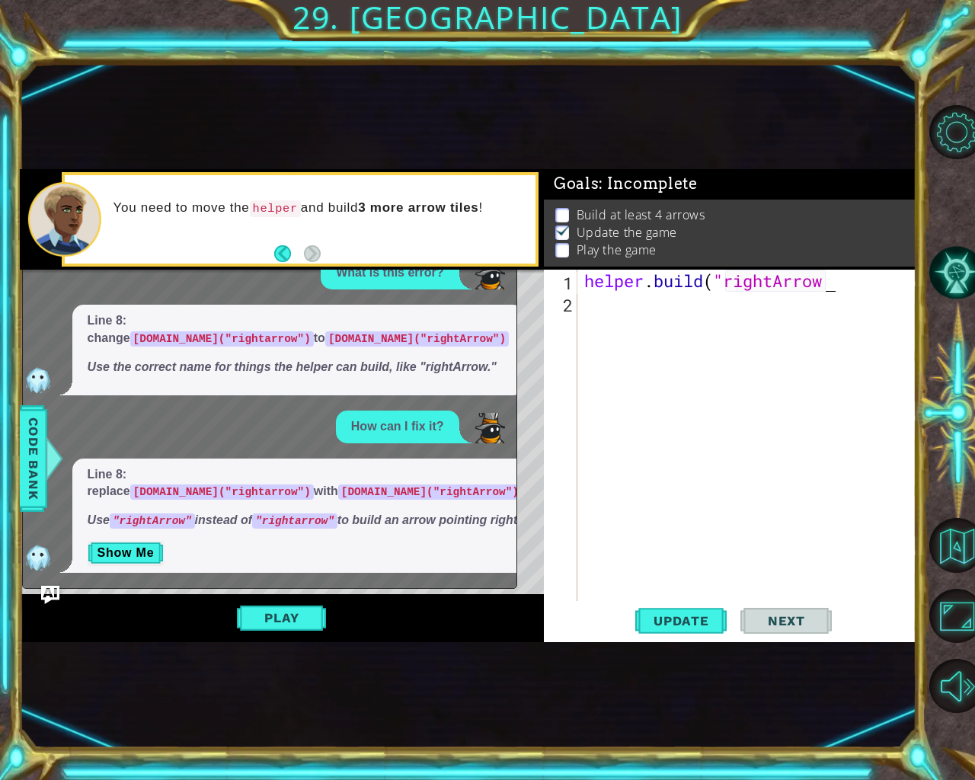
scroll to position [0, 11]
type textarea "[DOMAIN_NAME]("rightArrow")"
click at [594, 312] on div "helper . build ( "rightArrow" )" at bounding box center [750, 458] width 339 height 376
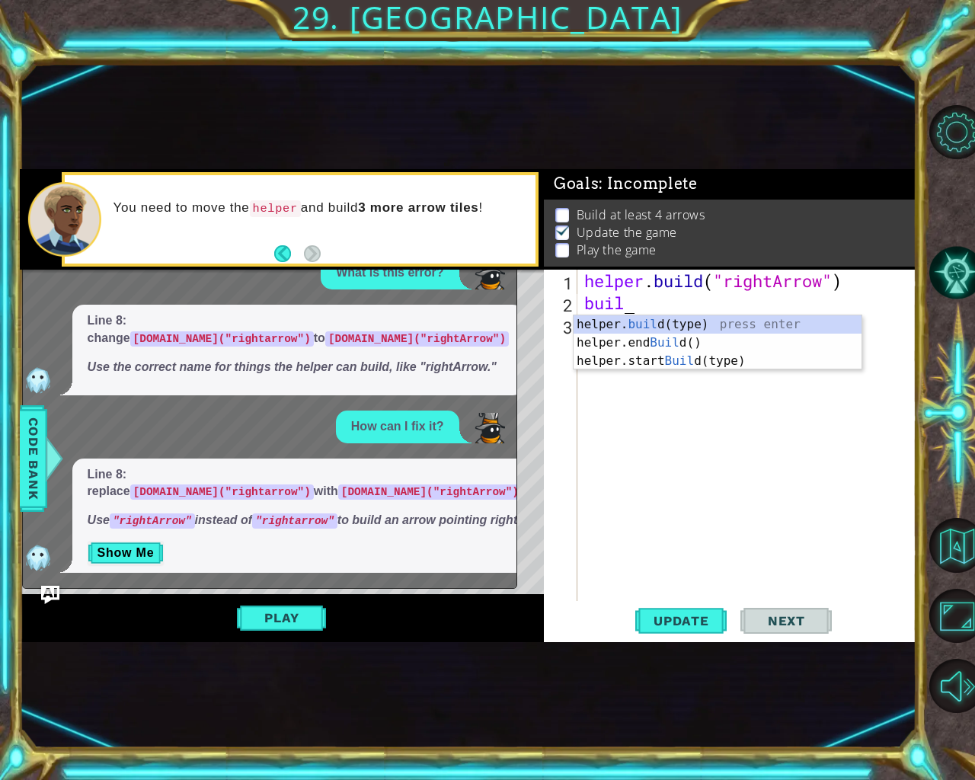
scroll to position [0, 2]
click at [682, 321] on div "helper. build (type) press enter helper.end Build () press enter helper.start B…" at bounding box center [718, 360] width 288 height 91
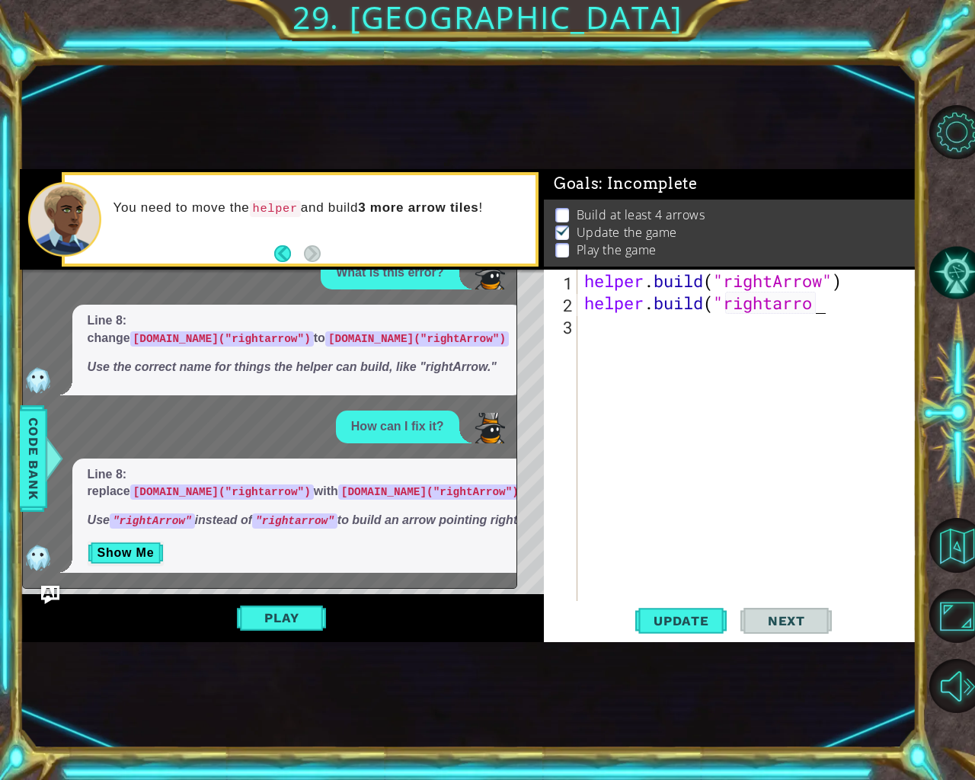
scroll to position [0, 10]
click at [827, 309] on div "helper . build ( "rightArrow" ) helper . build ( "rightarrow" at bounding box center [750, 458] width 339 height 376
type textarea "[DOMAIN_NAME]("rightarrow")"
click at [610, 329] on div "helper . build ( "rightArrow" ) helper . build ( "rightarrow" )" at bounding box center [750, 458] width 339 height 376
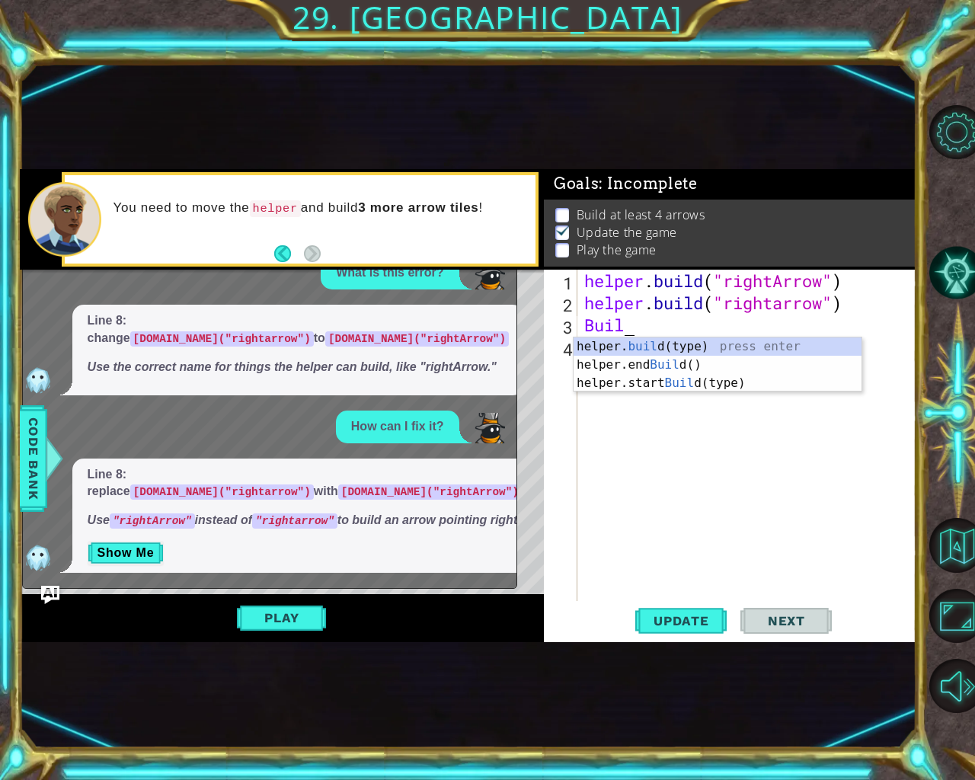
scroll to position [0, 2]
click at [674, 345] on div "helper. build (type) press enter helper.end Build () press enter helper.start B…" at bounding box center [718, 383] width 288 height 91
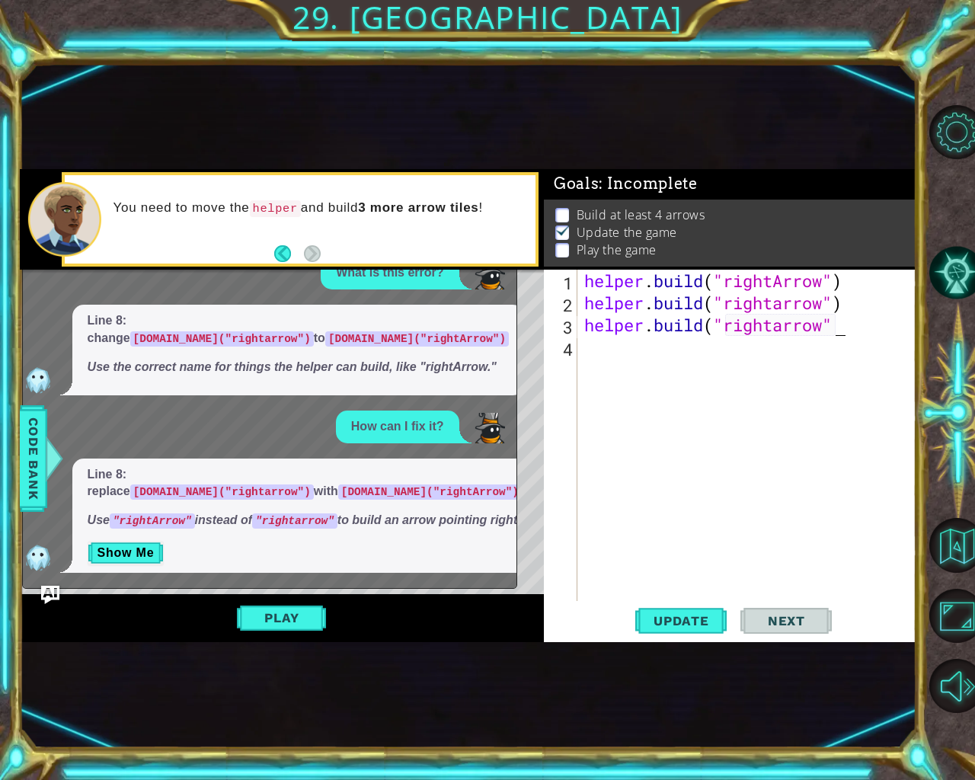
scroll to position [0, 11]
type textarea "[DOMAIN_NAME]("rightarrow")")"
click at [610, 347] on div "helper . build ( "rightArrow" ) helper . build ( "rightarrow" ) helper . build …" at bounding box center [750, 458] width 339 height 376
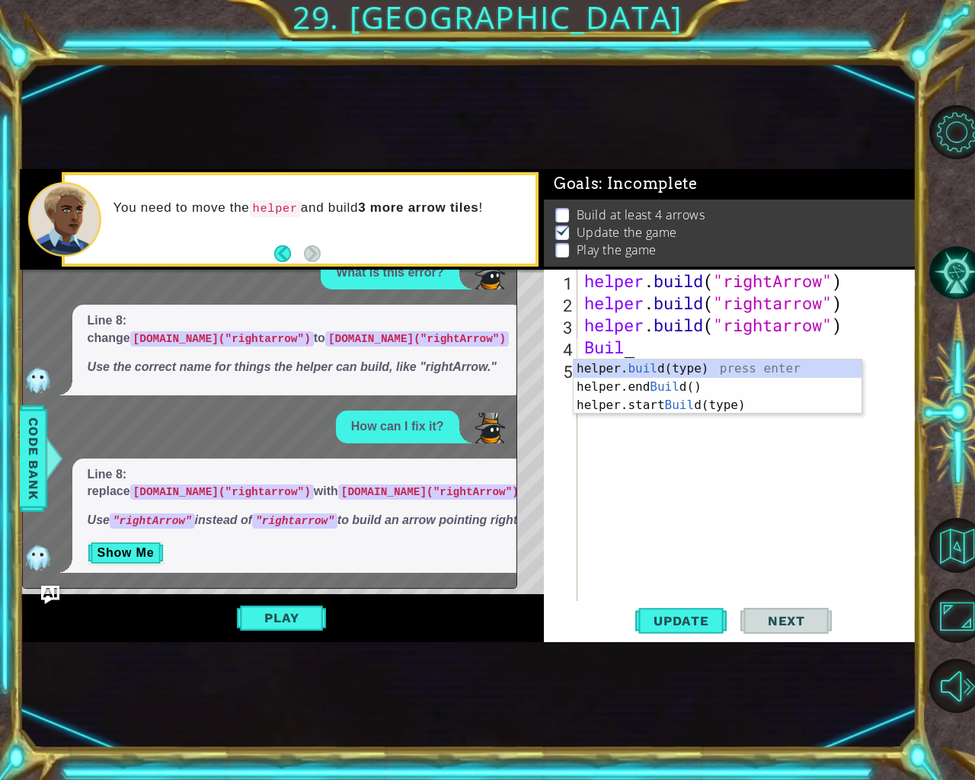
scroll to position [0, 2]
click at [690, 367] on div "helper. build (type) press enter helper.end Build () press enter helper.start B…" at bounding box center [718, 405] width 288 height 91
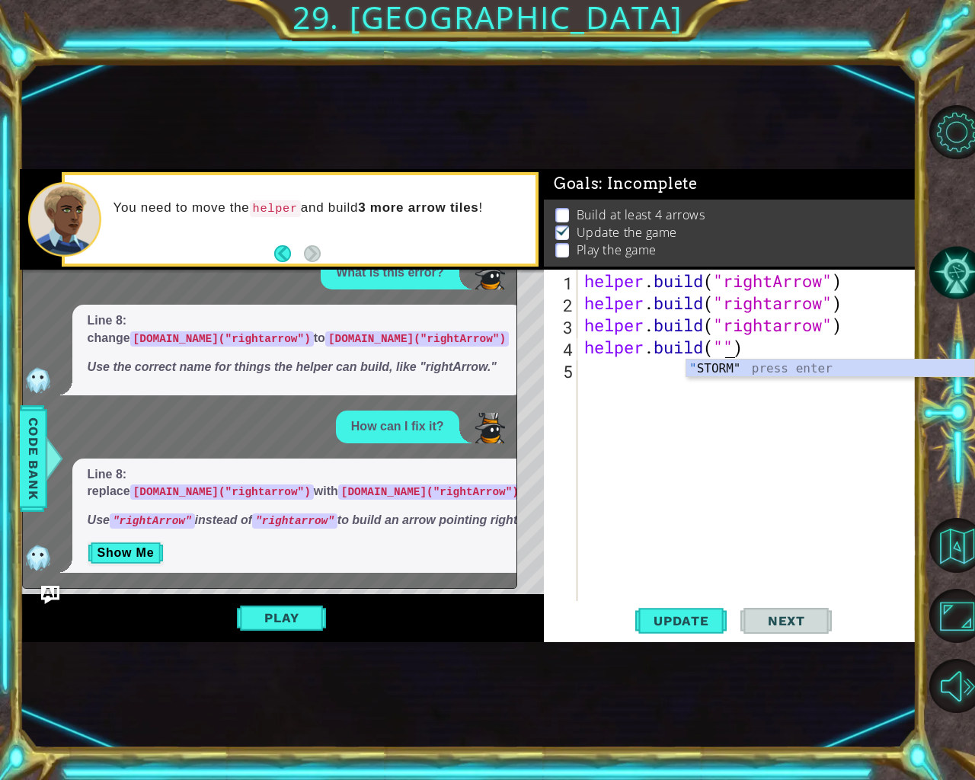
scroll to position [0, 7]
type textarea "[DOMAIN_NAME]("rightarrow"
click at [604, 375] on div "helper . build ( "rightArrow" ) helper . build ( "rightarrow" ) helper . build …" at bounding box center [750, 458] width 339 height 376
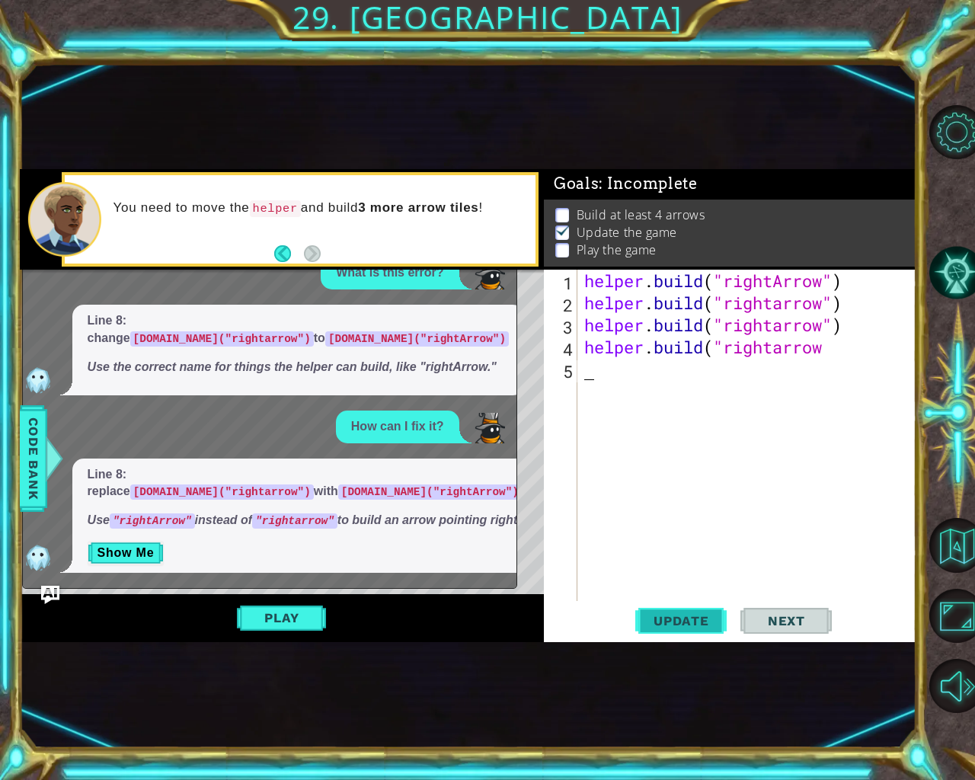
click at [680, 625] on span "Update" at bounding box center [681, 620] width 86 height 15
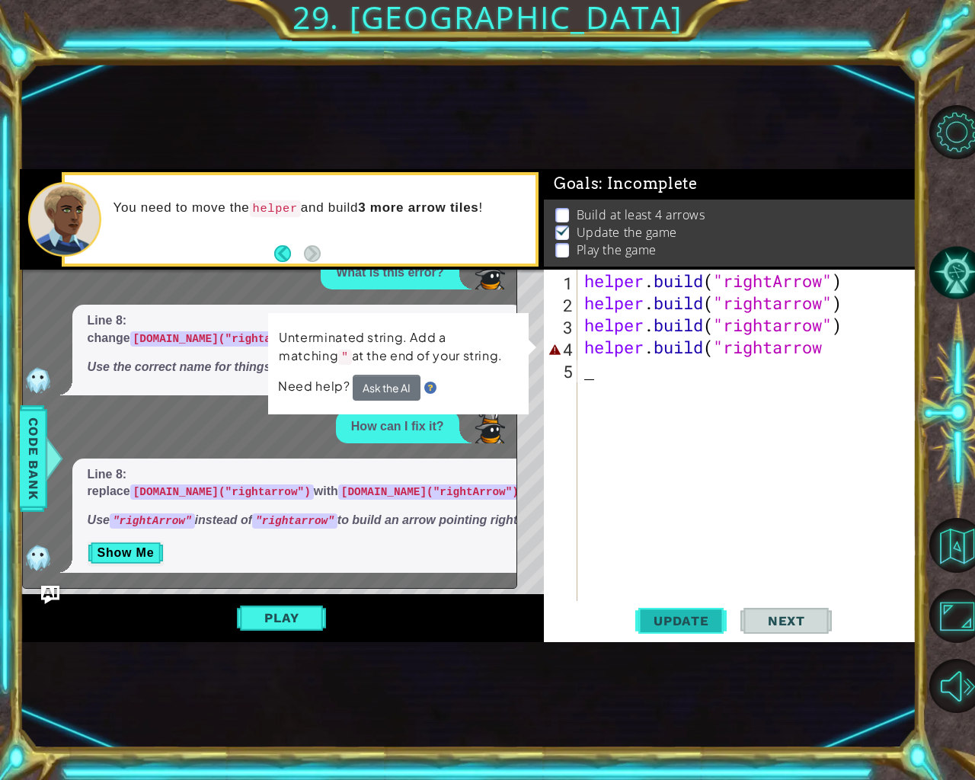
click at [683, 621] on span "Update" at bounding box center [681, 620] width 86 height 15
click at [821, 355] on div "helper . build ( "rightArrow" ) helper . build ( "rightarrow" ) helper . build …" at bounding box center [750, 458] width 339 height 376
click at [830, 349] on div "helper . build ( "rightArrow" ) helper . build ( "rightarrow" ) helper . build …" at bounding box center [750, 458] width 339 height 376
click at [826, 347] on div "helper . build ( "rightArrow" ) helper . build ( "rightarrow" ) helper . build …" at bounding box center [750, 458] width 339 height 376
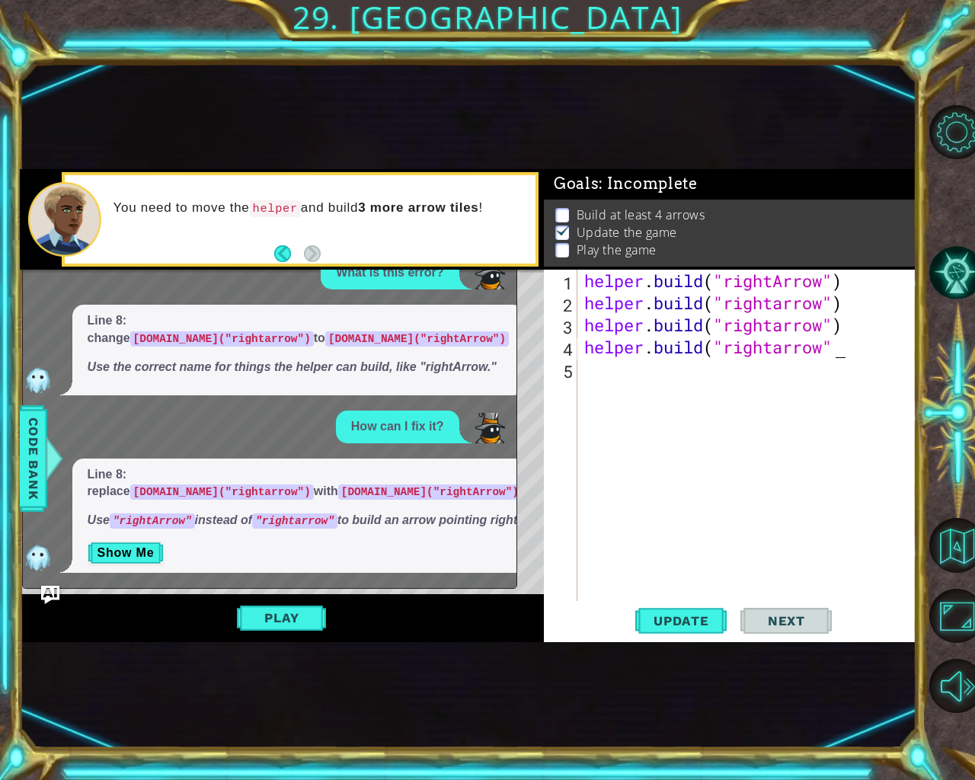
scroll to position [0, 11]
type textarea "[DOMAIN_NAME]("rightarrow")"
click at [664, 610] on button "Update" at bounding box center [680, 620] width 91 height 37
click at [699, 621] on span "Update" at bounding box center [681, 620] width 86 height 15
drag, startPoint x: 696, startPoint y: 618, endPoint x: 625, endPoint y: 622, distance: 71.8
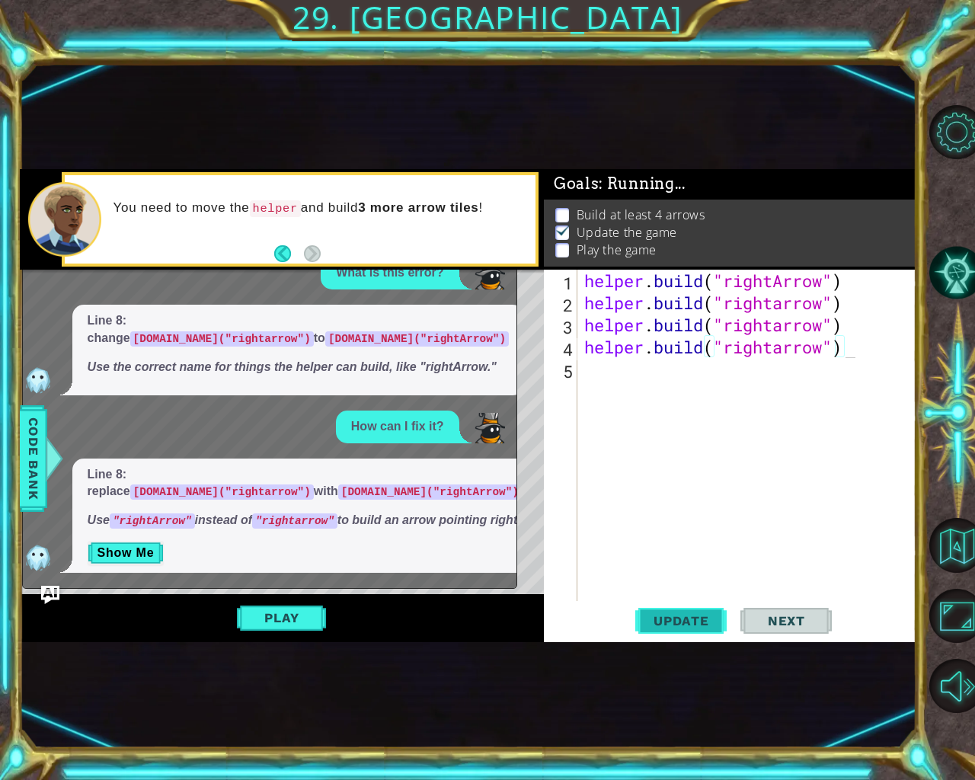
click at [696, 619] on span "Update" at bounding box center [681, 620] width 86 height 15
click at [319, 611] on button "Play" at bounding box center [281, 617] width 89 height 29
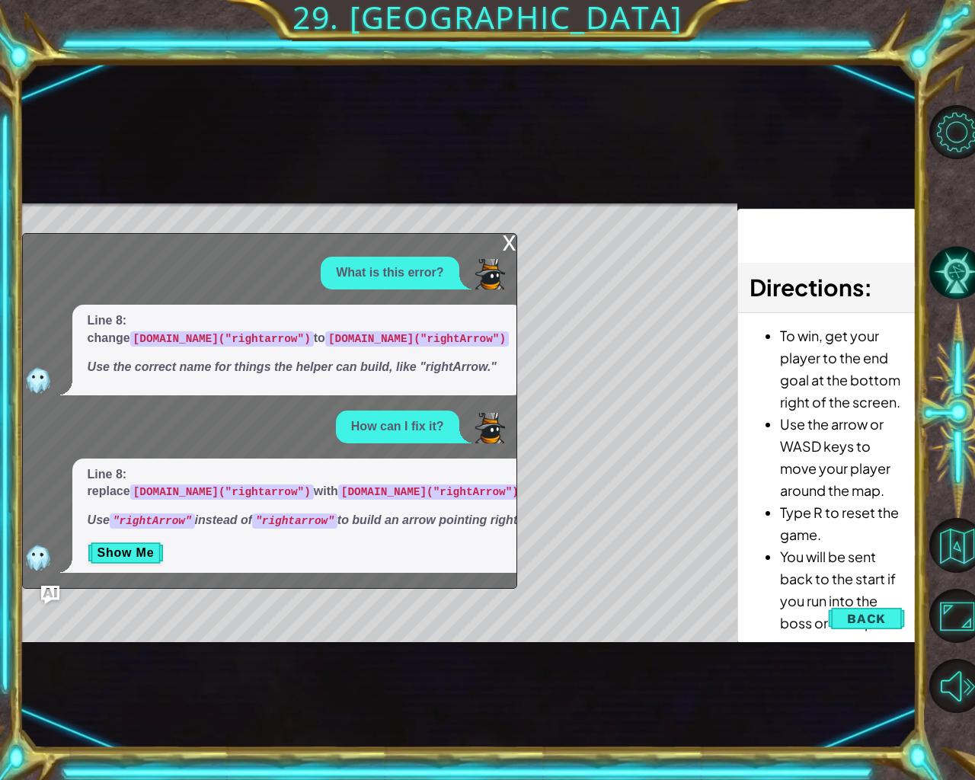
click at [512, 234] on div "x" at bounding box center [510, 241] width 14 height 15
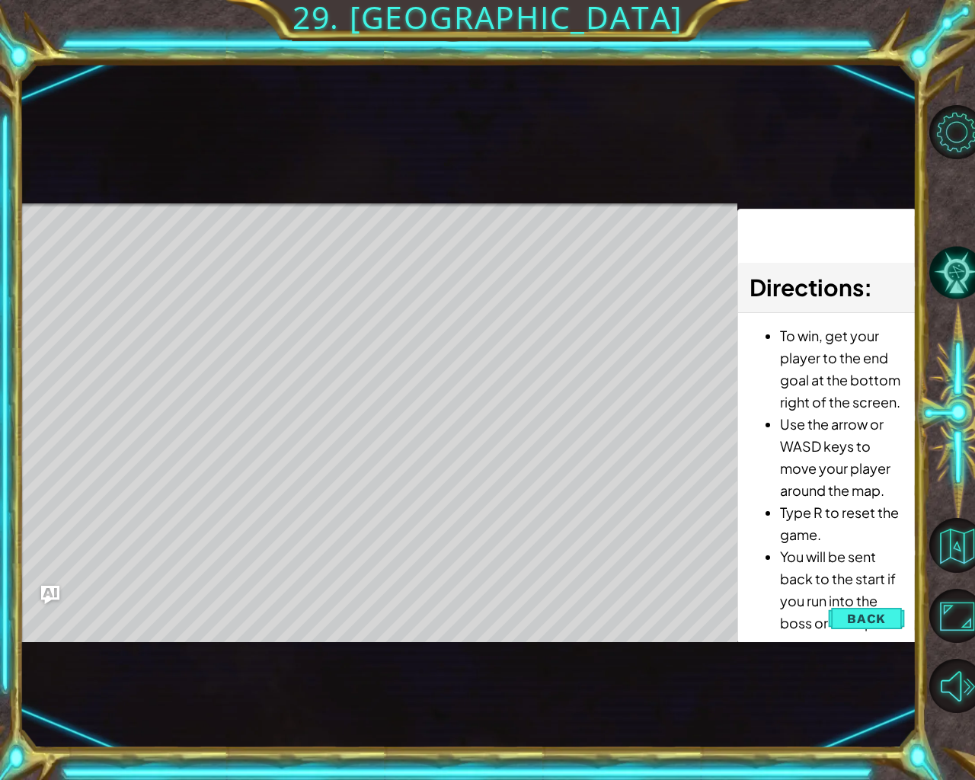
click at [311, 345] on div "Level Map" at bounding box center [372, 427] width 704 height 449
click at [863, 617] on span "Back" at bounding box center [866, 618] width 39 height 15
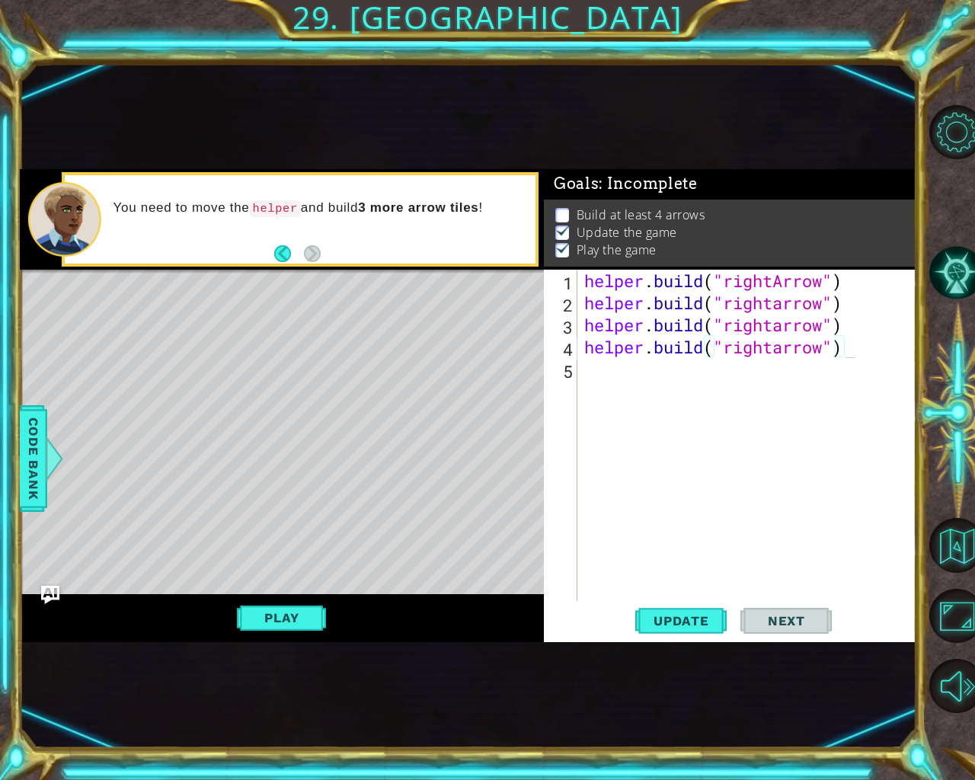
click at [605, 371] on div "helper . build ( "rightArrow" ) helper . build ( "rightarrow" ) helper . build …" at bounding box center [750, 458] width 339 height 376
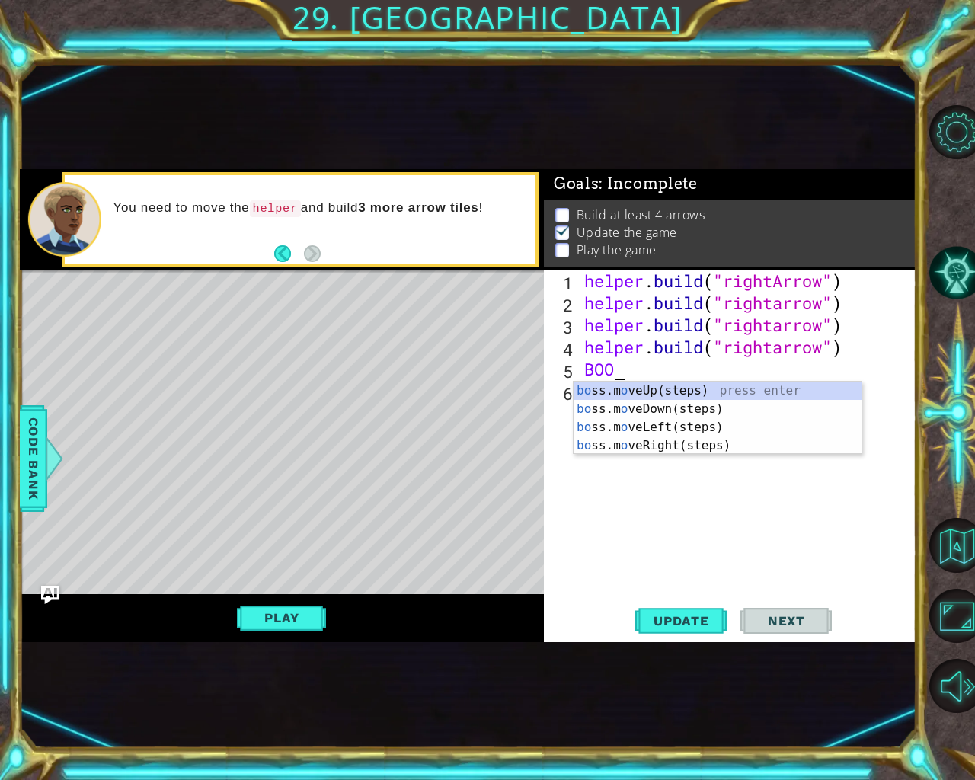
scroll to position [0, 1]
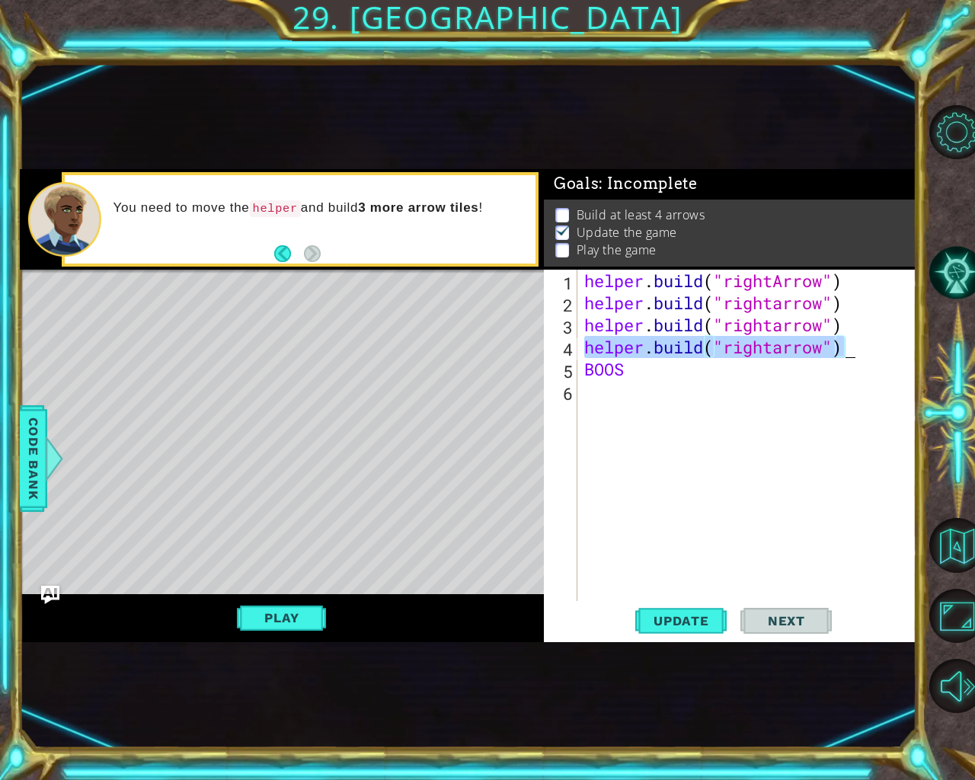
drag, startPoint x: 582, startPoint y: 346, endPoint x: 846, endPoint y: 348, distance: 264.4
click at [846, 348] on div "helper . build ( "rightArrow" ) helper . build ( "rightarrow" ) helper . build …" at bounding box center [750, 458] width 339 height 376
type textarea "[DOMAIN_NAME]("rightarrow")"
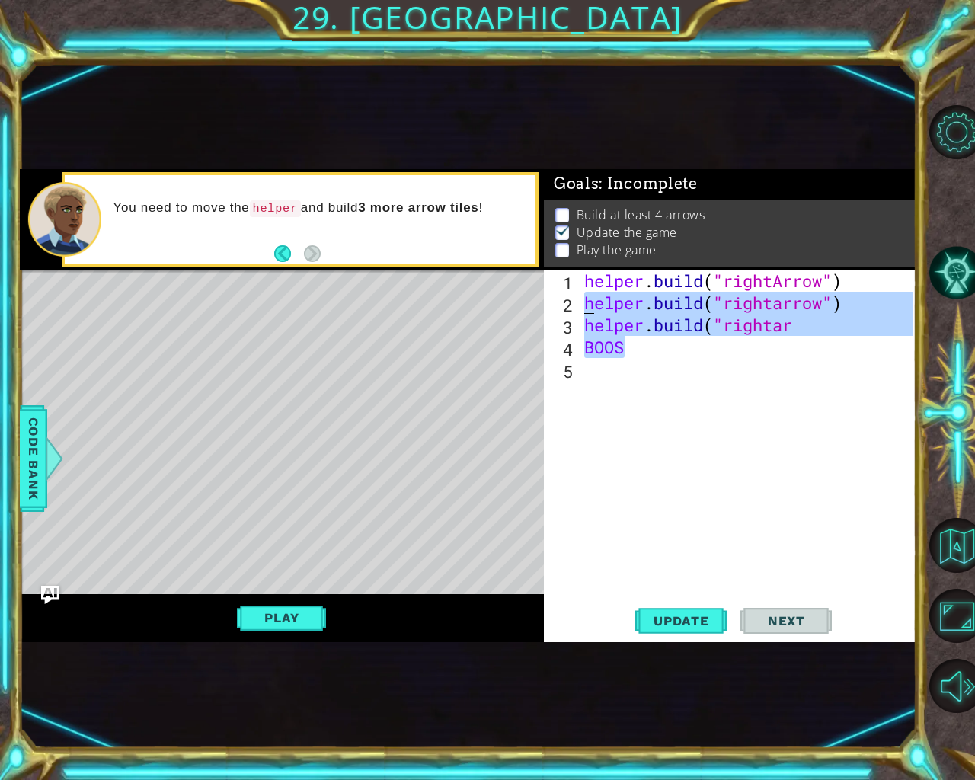
drag, startPoint x: 821, startPoint y: 302, endPoint x: 580, endPoint y: 312, distance: 240.9
click at [580, 312] on div "[DOMAIN_NAME]("rightar 1 2 3 4 5 helper . build ( "rightArrow" ) helper . build…" at bounding box center [728, 435] width 369 height 331
type textarea "[DOMAIN_NAME]("rightarrow") [DOMAIN_NAME]("rightar"
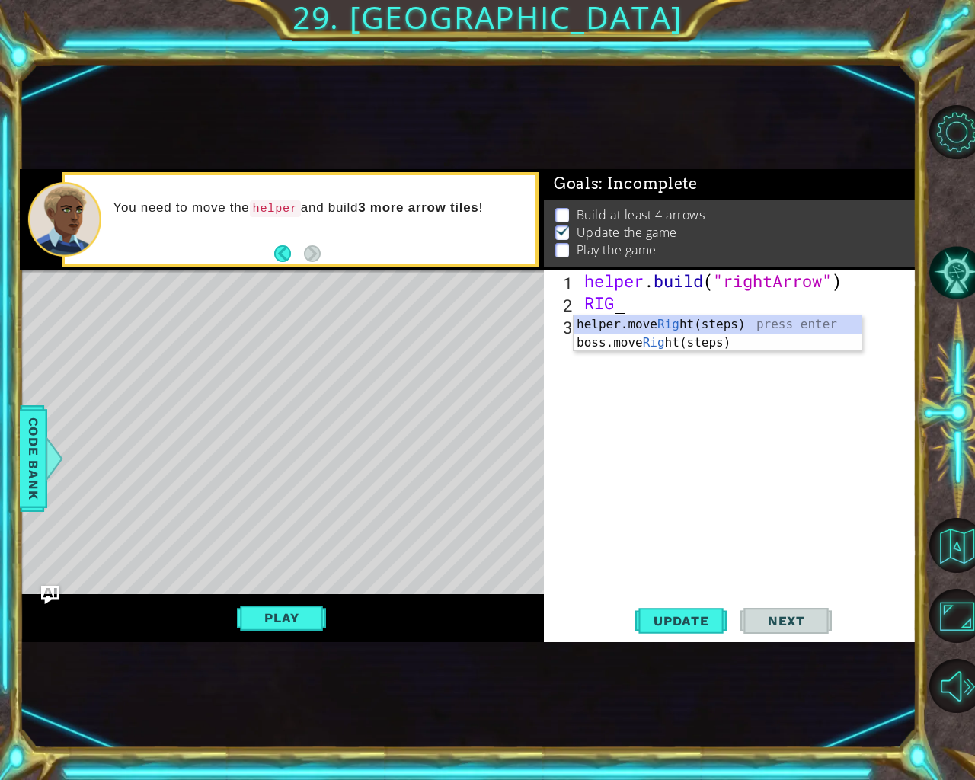
type textarea "RIGHT"
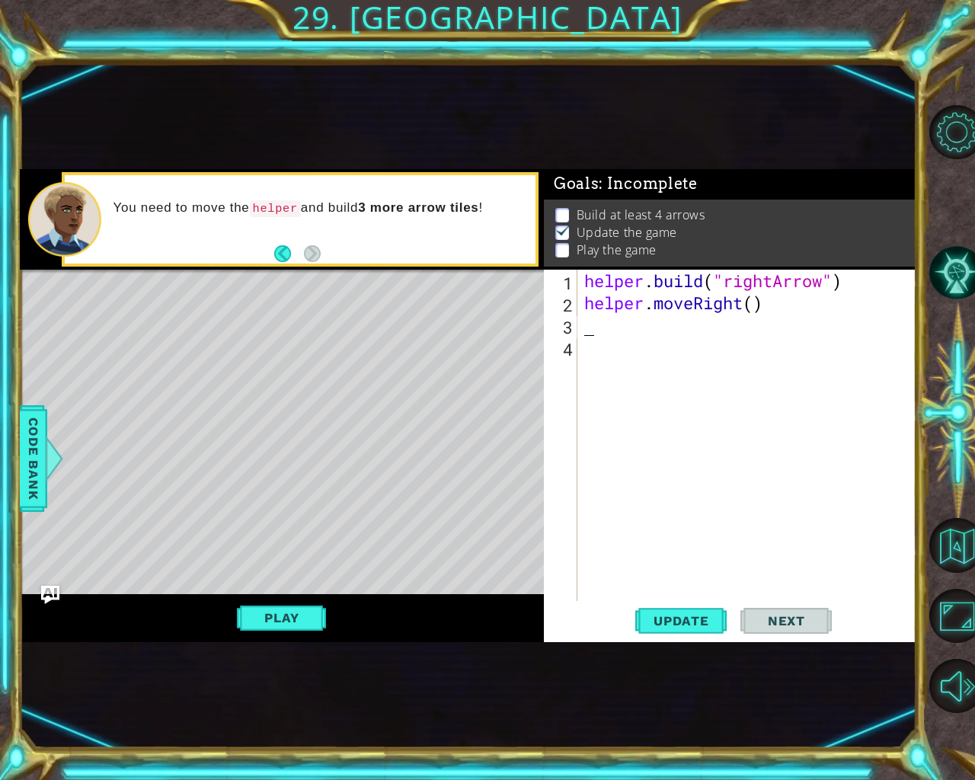
paste textarea "[DOMAIN_NAME]("rightarrow")"
type textarea "[DOMAIN_NAME]("rightarrow")"
click at [596, 354] on div "helper . build ( "rightArrow" ) helper . moveRight ( ) helper . build ( "righta…" at bounding box center [750, 458] width 339 height 376
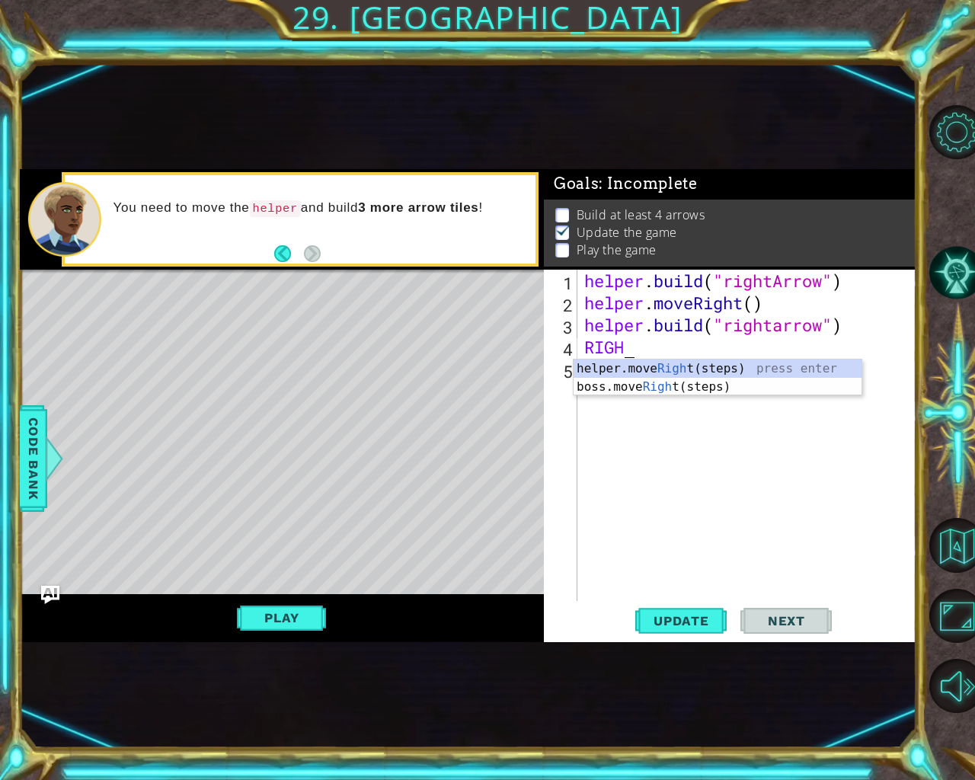
type textarea "RIGHT"
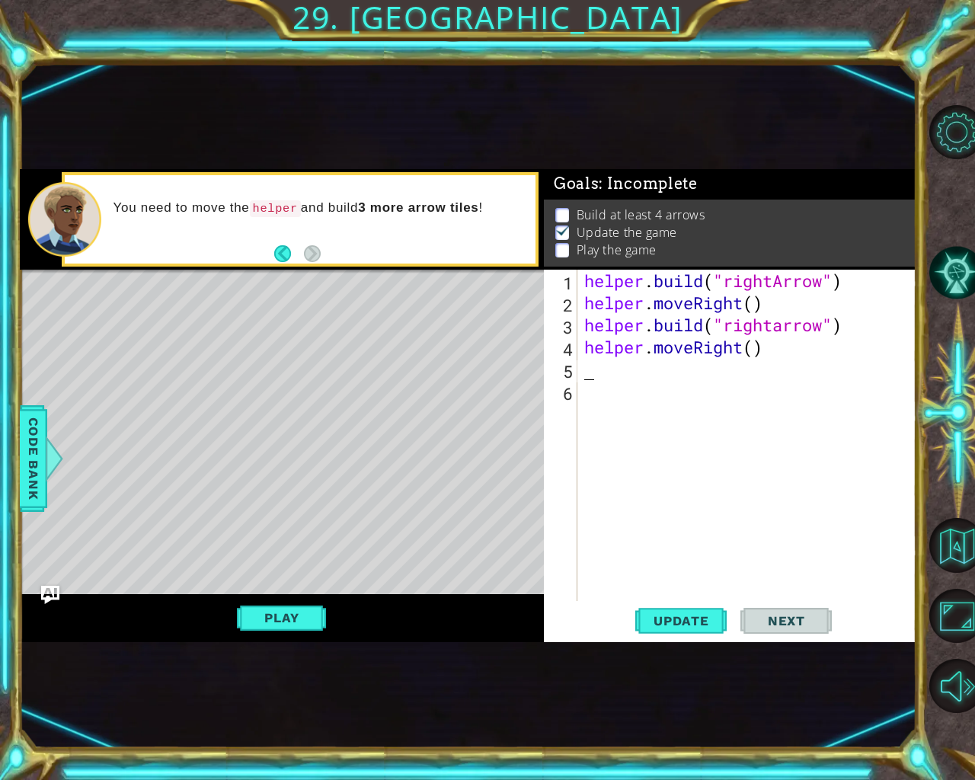
paste textarea "[DOMAIN_NAME]("rightarrow")"
type textarea "[DOMAIN_NAME]("rightarrow")"
click at [591, 376] on div "helper . build ( "rightArrow" ) helper . moveRight ( ) helper . build ( "righta…" at bounding box center [750, 458] width 339 height 376
click at [585, 397] on div "helper . build ( "rightArrow" ) helper . moveRight ( ) helper . build ( "righta…" at bounding box center [750, 458] width 339 height 376
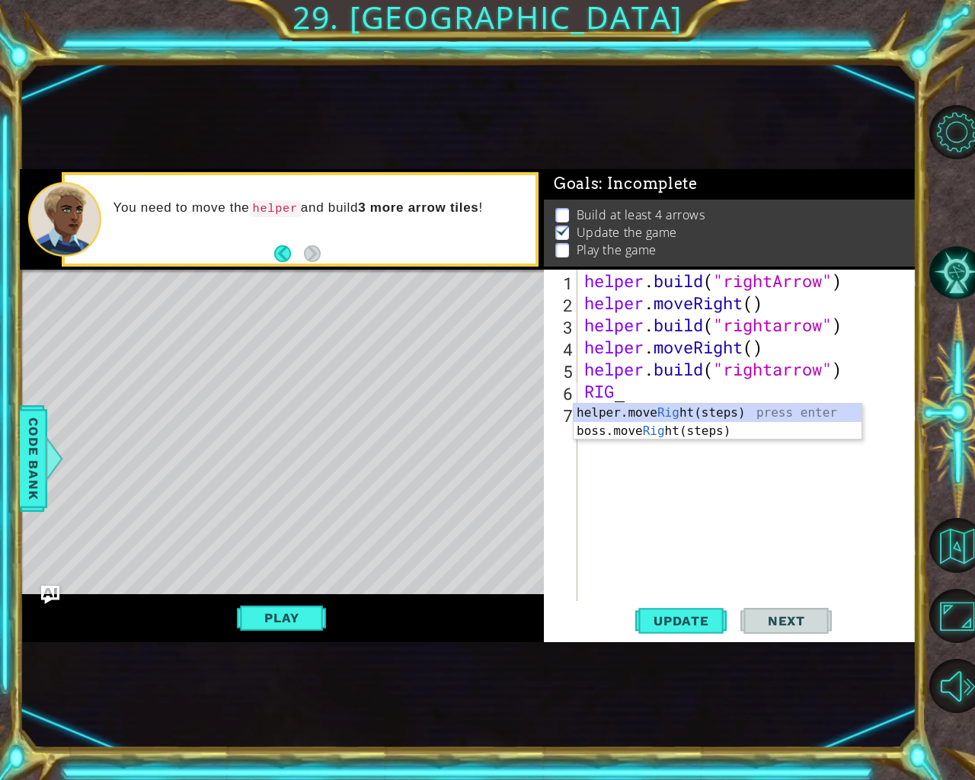
type textarea "RIGHT"
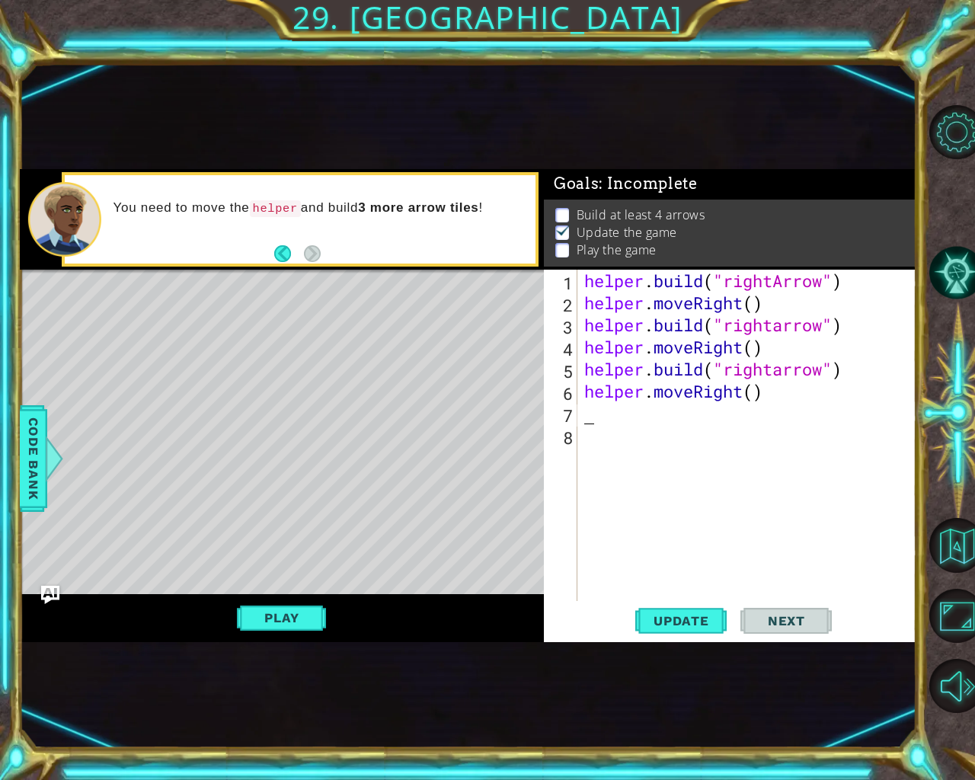
paste textarea "[DOMAIN_NAME]("rightarrow")"
type textarea "[DOMAIN_NAME]("rightarrow")"
click at [591, 437] on div "helper . build ( "rightArrow" ) helper . moveRight ( ) helper . build ( "righta…" at bounding box center [750, 458] width 339 height 376
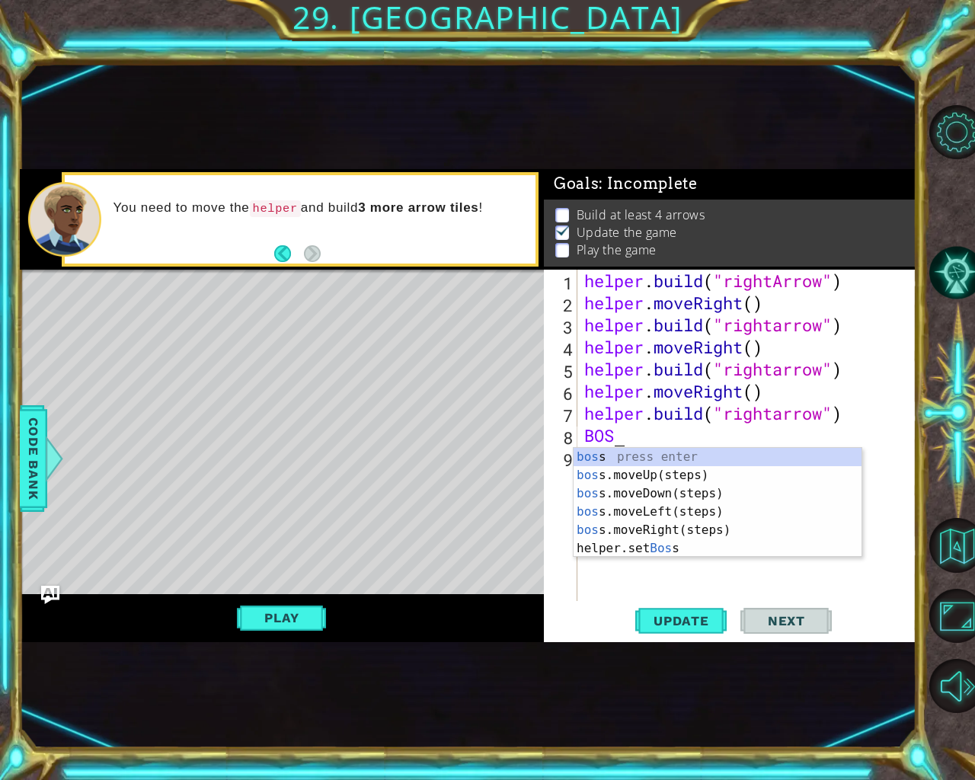
type textarea "BOSS"
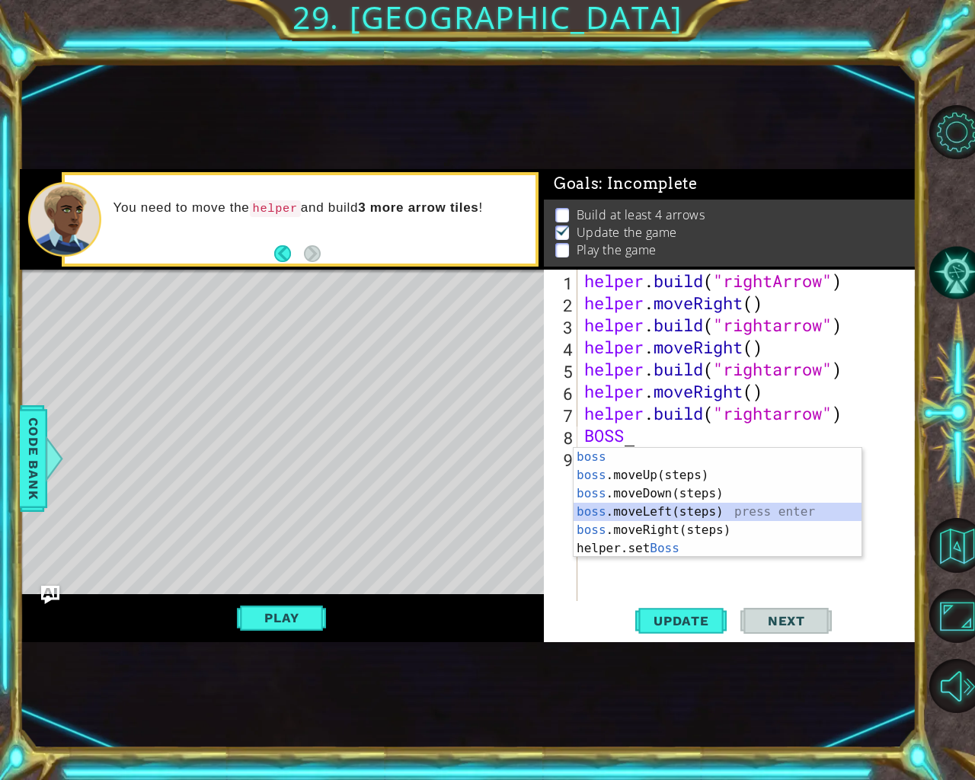
click at [660, 504] on div "boss press enter boss .moveUp(steps) press enter boss .moveDown(steps) press en…" at bounding box center [718, 521] width 288 height 146
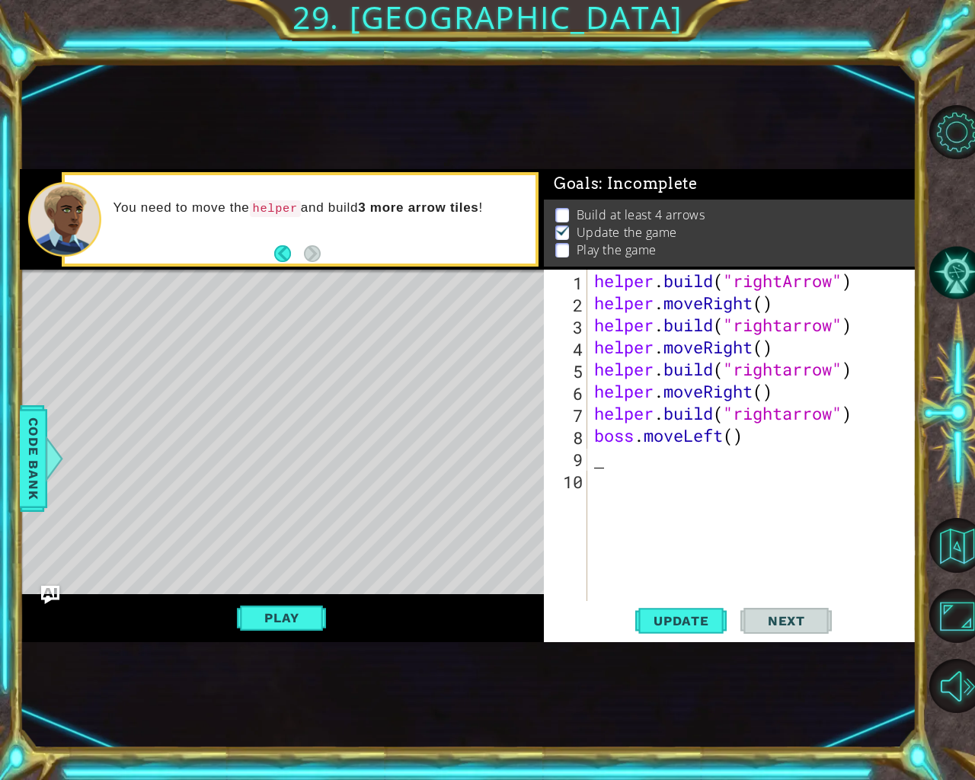
click at [731, 439] on div "helper . build ( "rightArrow" ) helper . moveRight ( ) helper . build ( "righta…" at bounding box center [755, 458] width 329 height 376
click at [683, 613] on span "Update" at bounding box center [681, 620] width 86 height 15
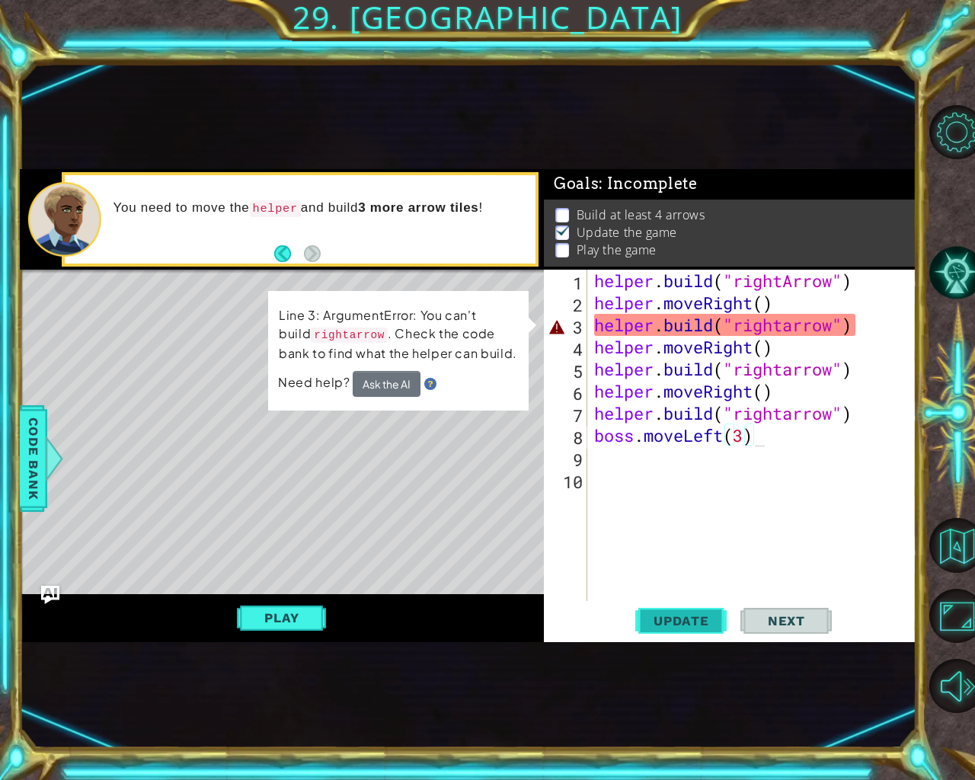
click at [675, 618] on span "Update" at bounding box center [681, 620] width 86 height 15
click at [841, 325] on div "helper . build ( "rightArrow" ) helper . moveRight ( ) helper . build ( "righta…" at bounding box center [755, 458] width 329 height 376
click at [384, 382] on button "Ask the AI" at bounding box center [387, 383] width 68 height 27
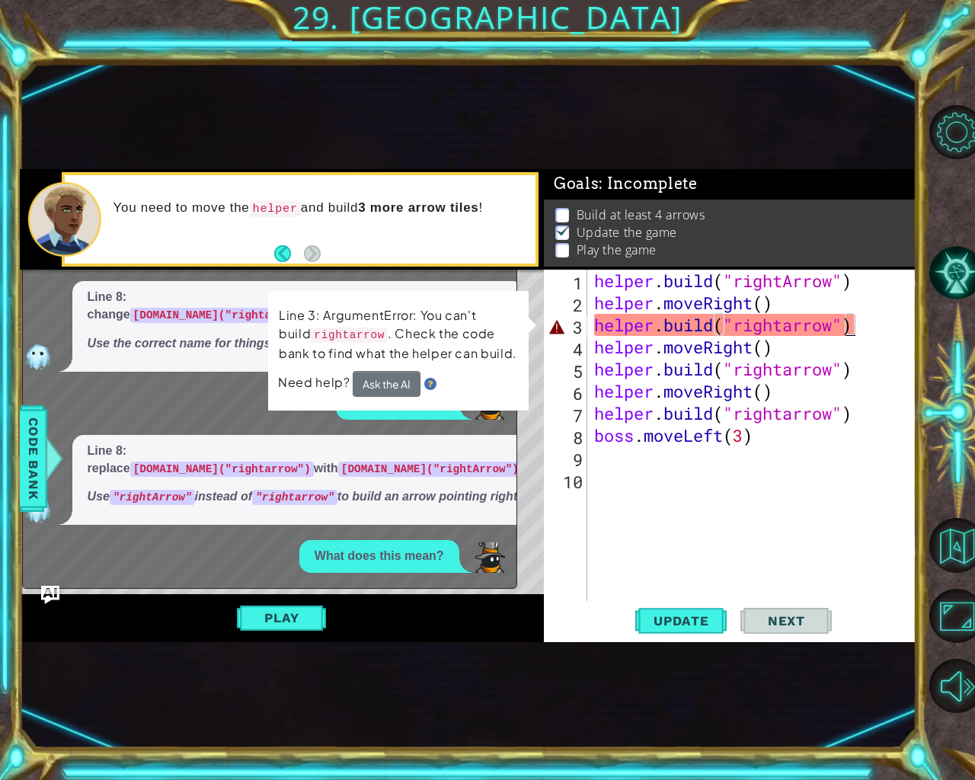
scroll to position [87, 0]
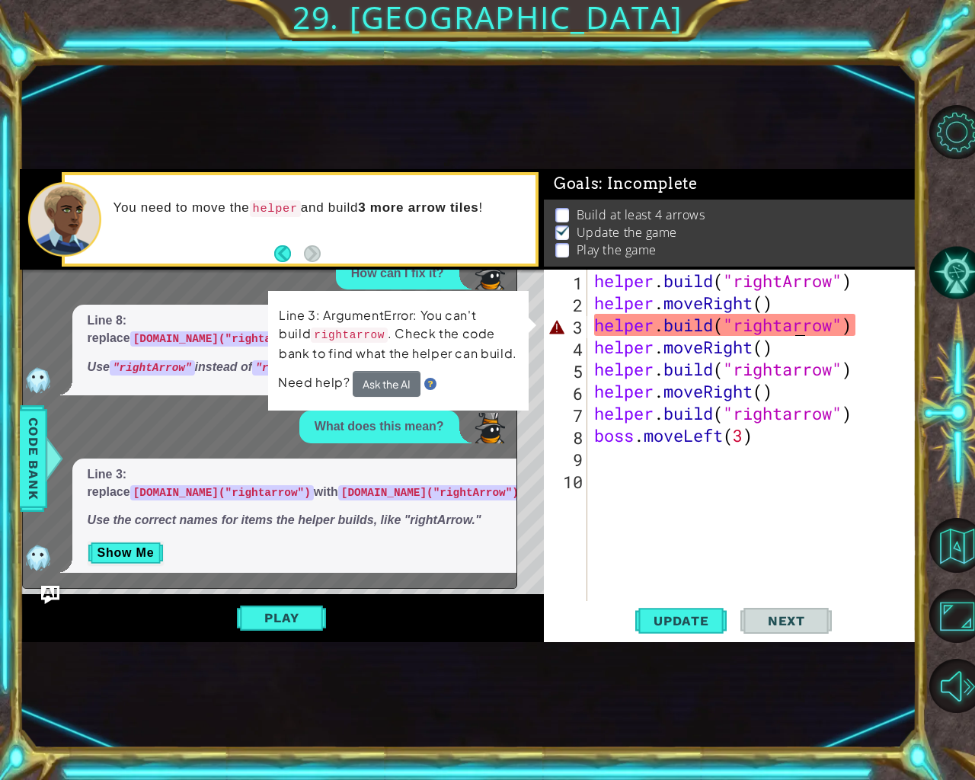
click at [794, 321] on div "helper . build ( "rightArrow" ) helper . moveRight ( ) helper . build ( "righta…" at bounding box center [755, 458] width 329 height 376
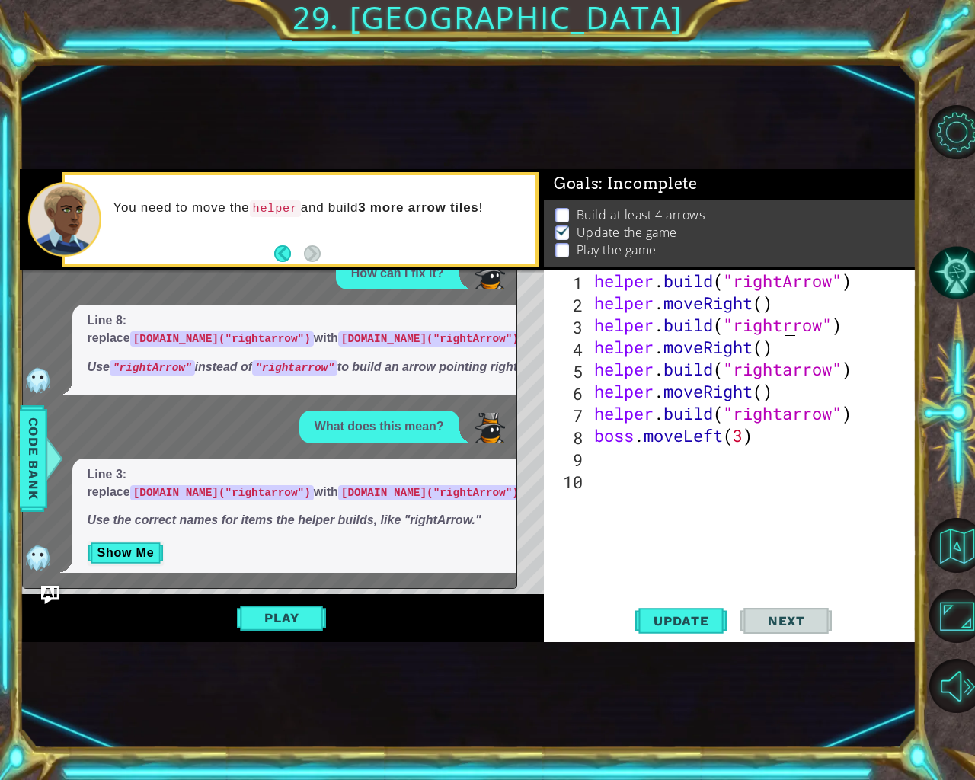
scroll to position [0, 9]
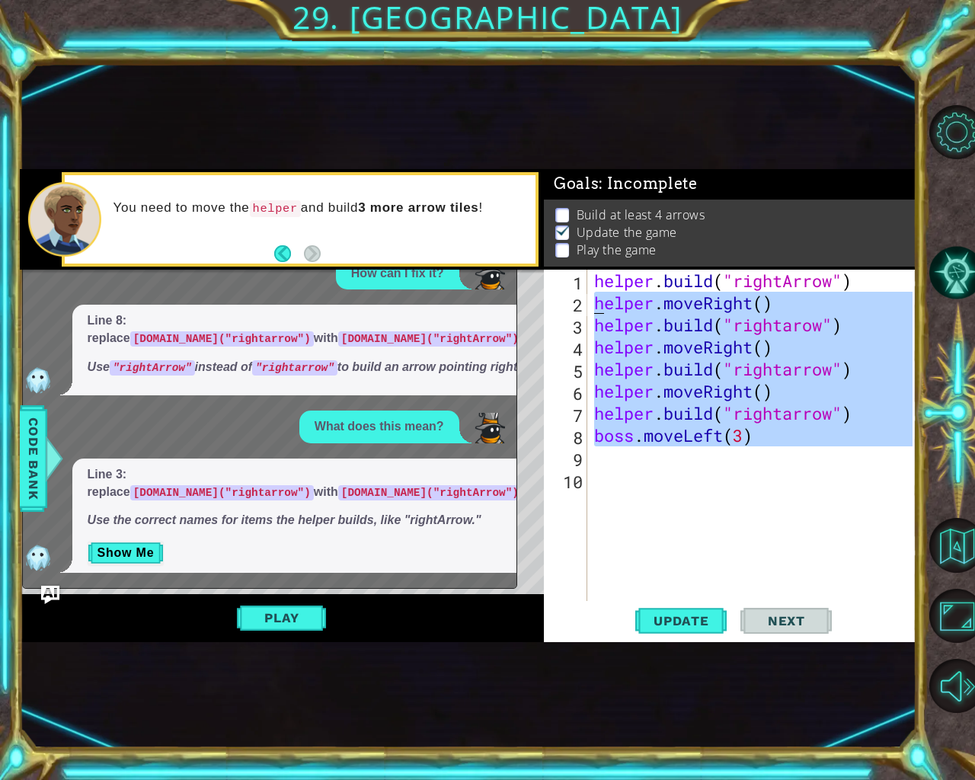
drag, startPoint x: 825, startPoint y: 459, endPoint x: 591, endPoint y: 307, distance: 278.7
click at [591, 307] on div "helper . build ( "rightArrow" ) helper . moveRight ( ) helper . build ( "righta…" at bounding box center [755, 458] width 329 height 376
type textarea "helper.moveRight() [DOMAIN_NAME]("rightarow")"
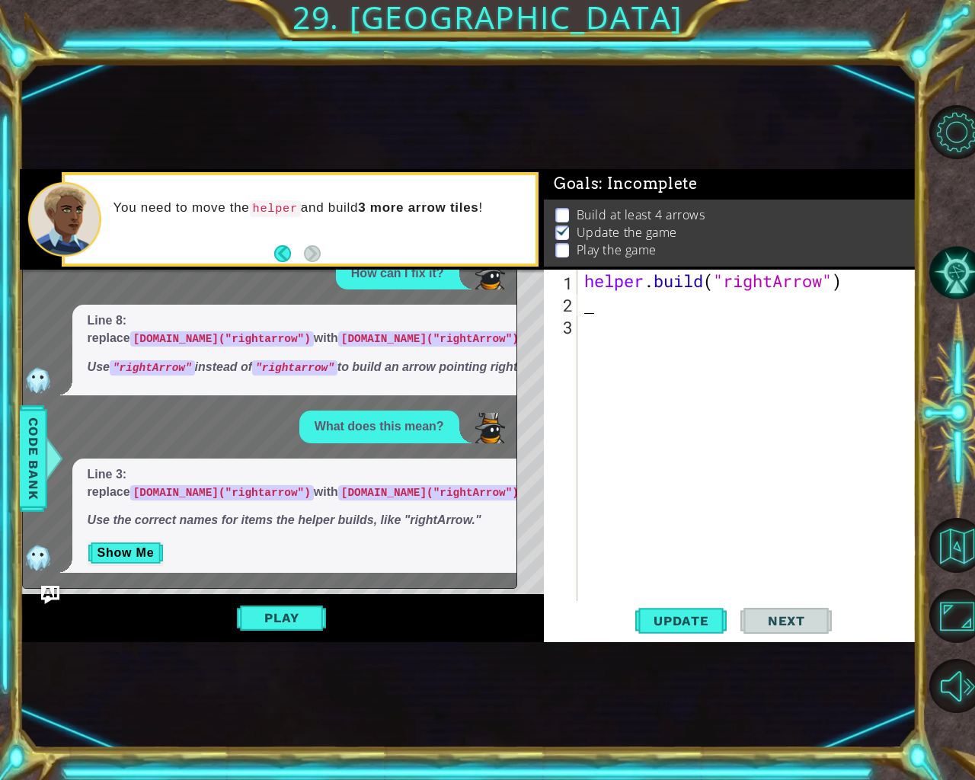
scroll to position [0, 0]
drag, startPoint x: 581, startPoint y: 282, endPoint x: 801, endPoint y: 288, distance: 220.3
click at [801, 288] on div "1 2 3 helper . build ( "rightArrow" ) ההההההההההההההההההההההההההההההההההההההההה…" at bounding box center [728, 435] width 369 height 331
drag, startPoint x: 582, startPoint y: 279, endPoint x: 821, endPoint y: 293, distance: 238.9
click at [821, 293] on div "helper . build ( "rightArrow" )" at bounding box center [750, 458] width 339 height 376
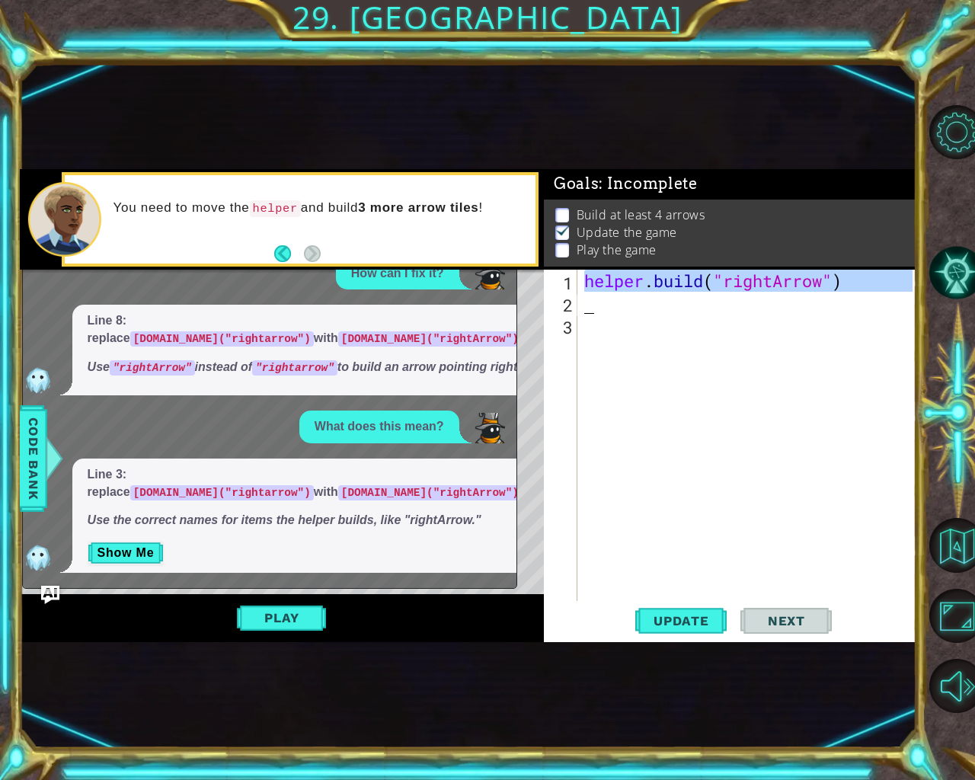
type textarea "[DOMAIN_NAME]("rightArrow")"
click at [592, 315] on div "helper . build ( "rightArrow" )" at bounding box center [750, 458] width 339 height 376
click at [584, 310] on div "helper . build ( "rightArrow" )" at bounding box center [750, 458] width 339 height 376
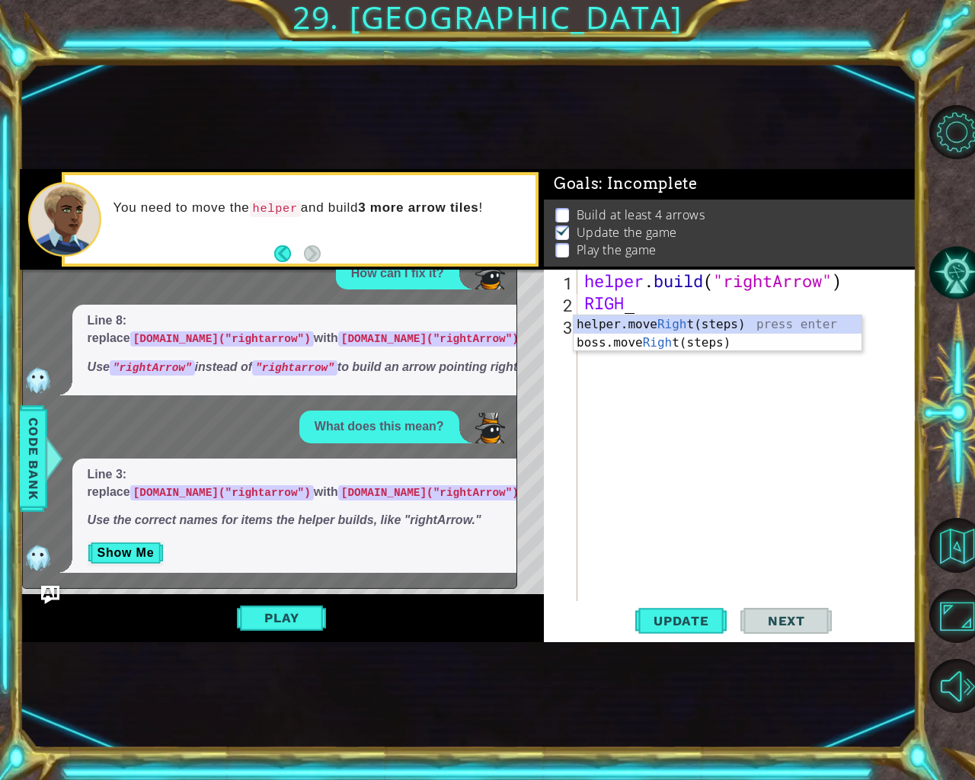
scroll to position [0, 2]
type textarea "RIGHT"
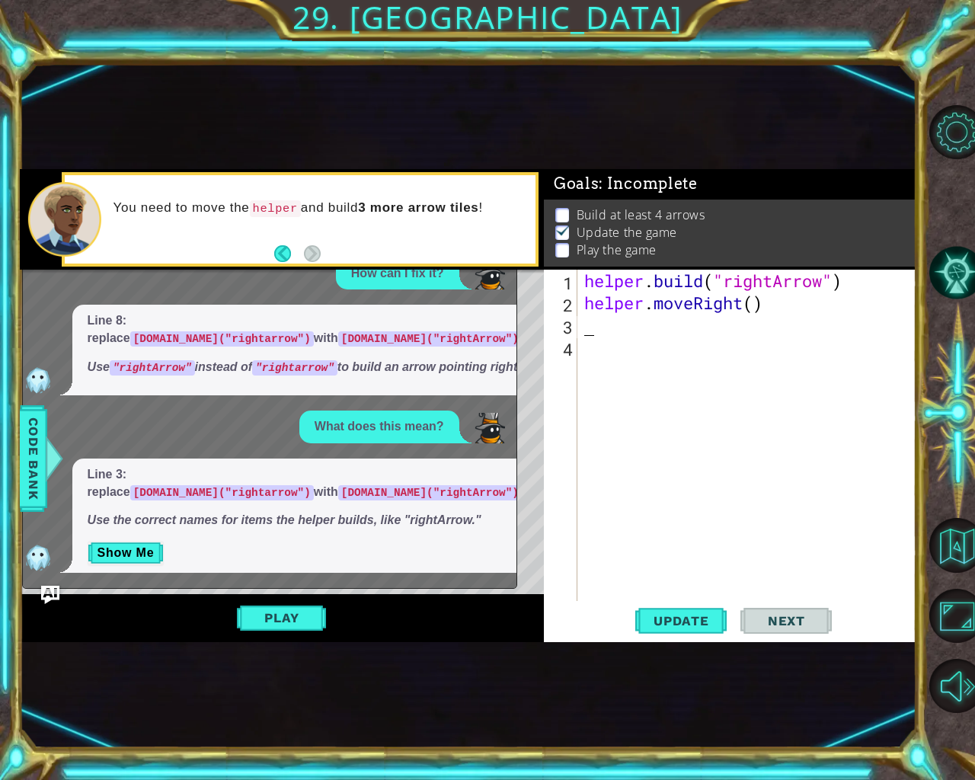
paste textarea "R"
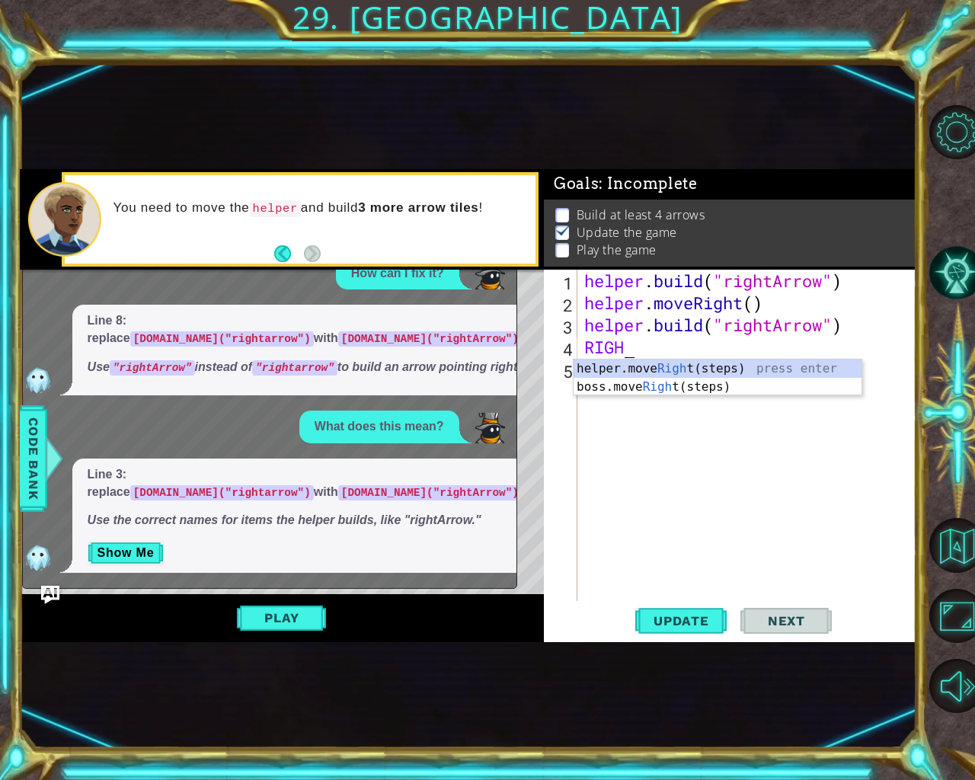
scroll to position [0, 2]
type textarea "RIGHT"
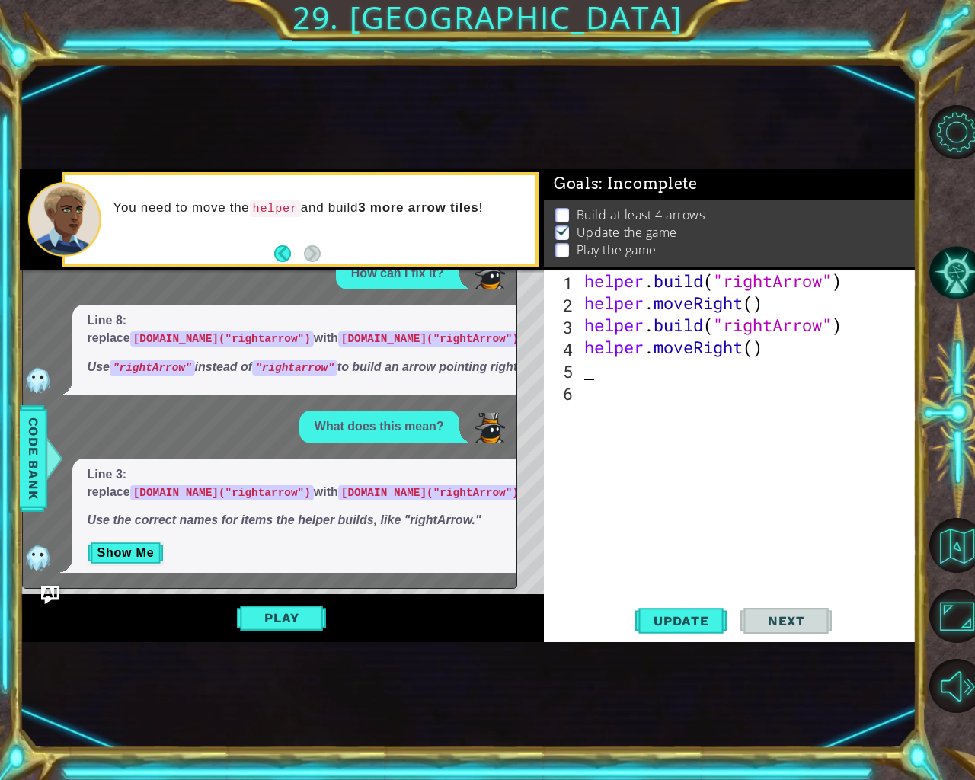
paste textarea "R"
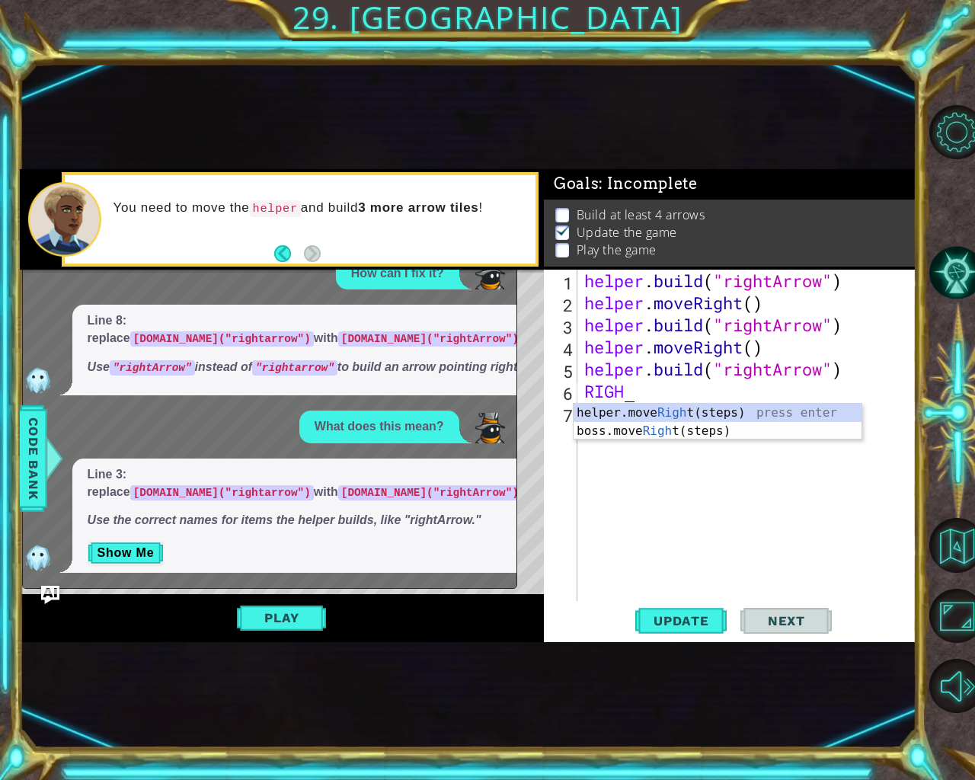
type textarea "RIGHT"
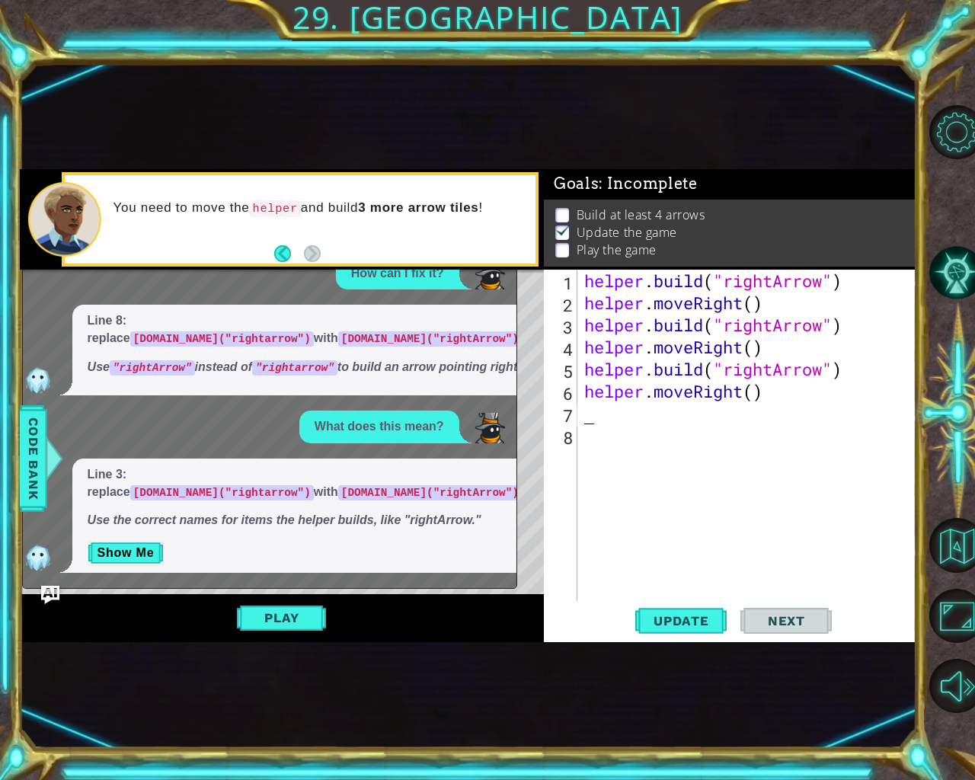
paste textarea "R"
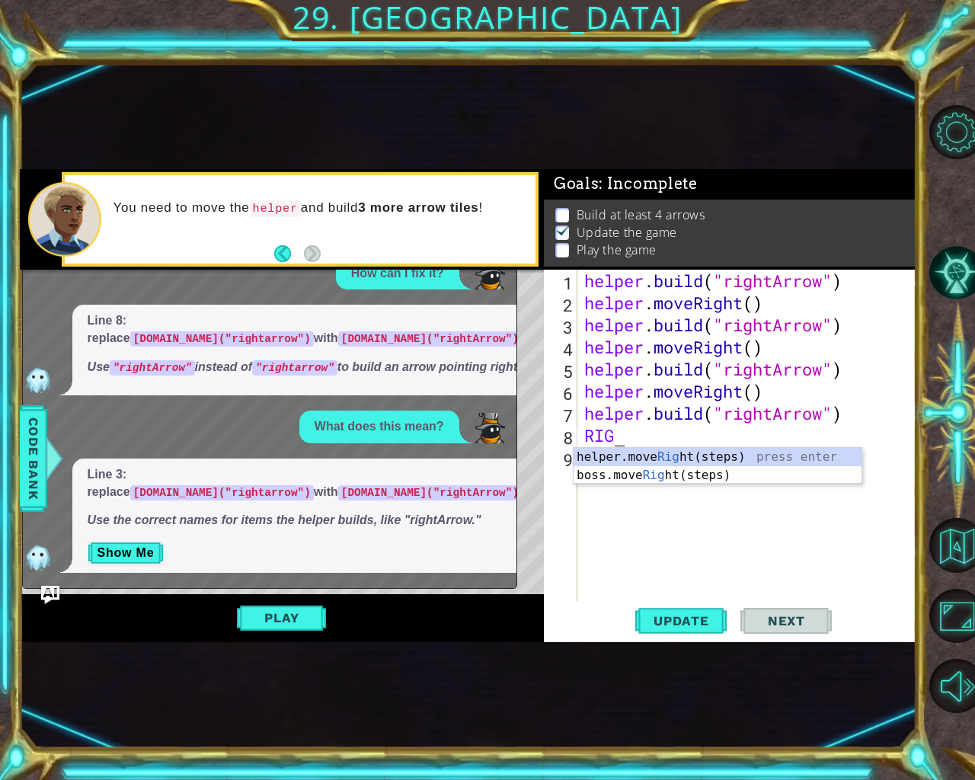
type textarea "RIGHT"
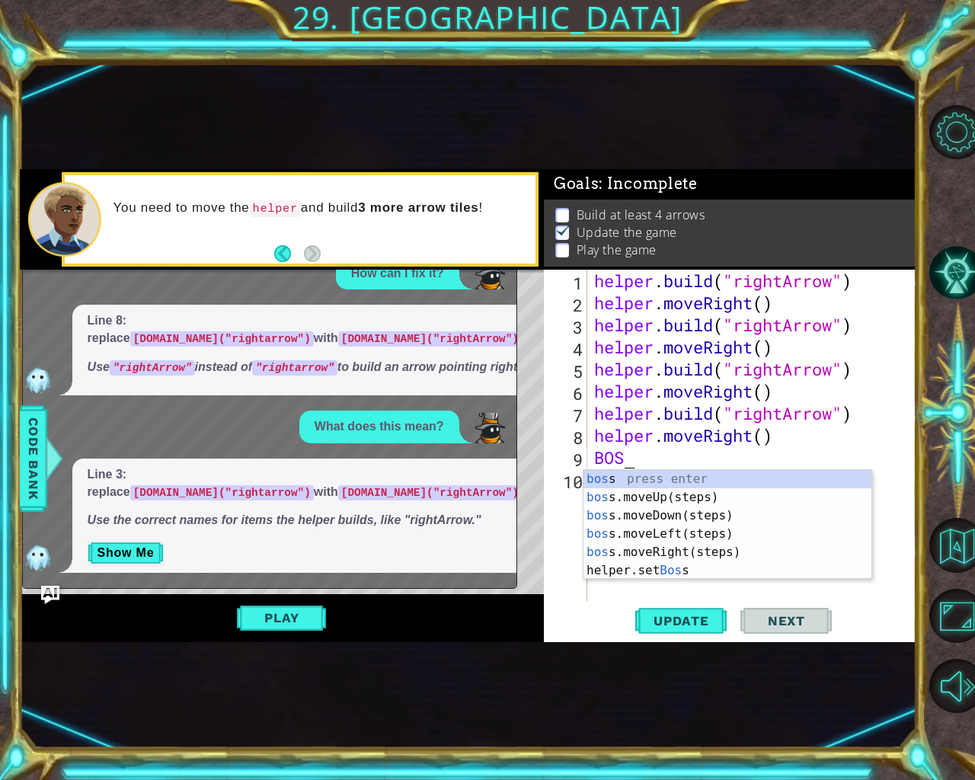
type textarea "BOSS"
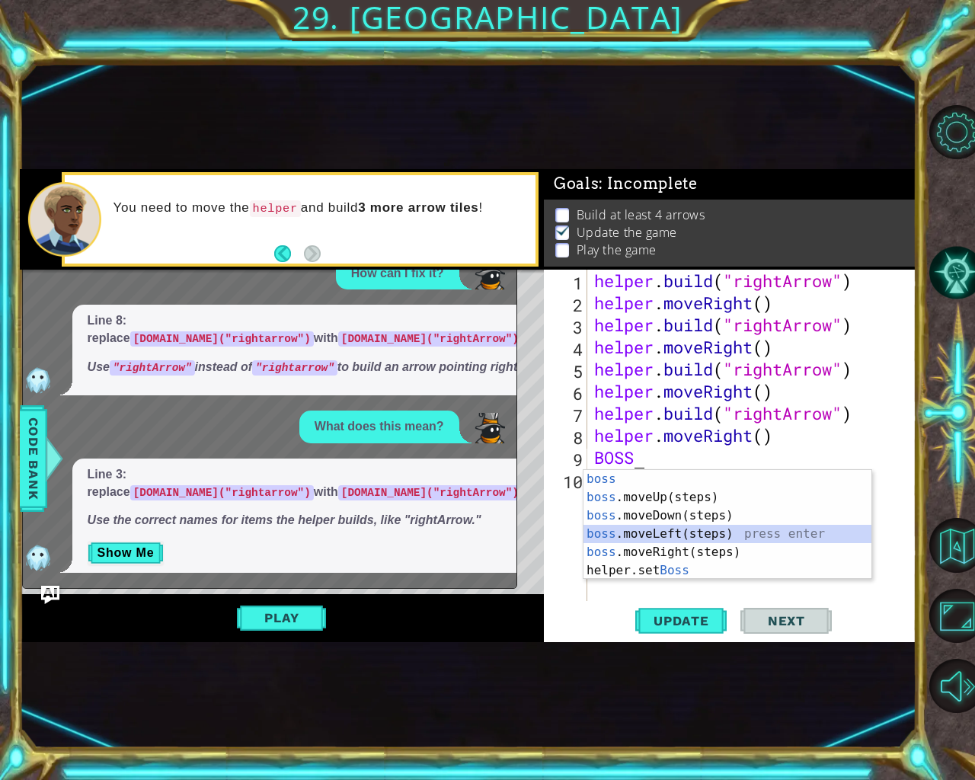
click at [667, 531] on div "boss press enter boss .moveUp(steps) press enter boss .moveDown(steps) press en…" at bounding box center [728, 543] width 288 height 146
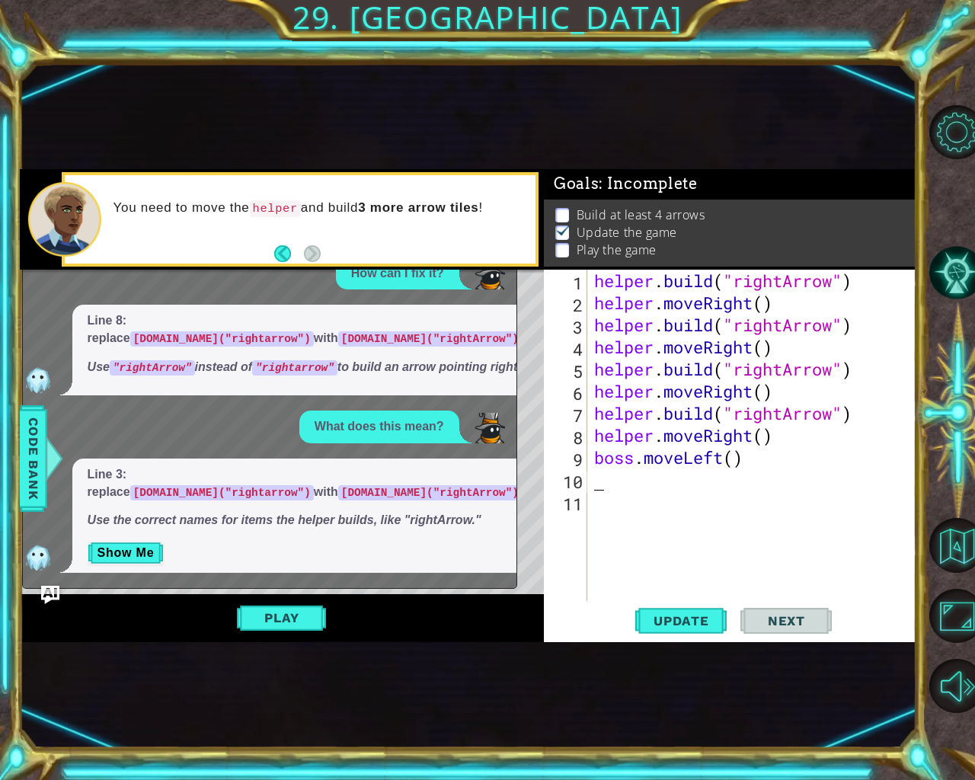
click at [736, 455] on div "helper . build ( "rightArrow" ) helper . moveRight ( ) helper . build ( "rightA…" at bounding box center [755, 458] width 329 height 376
click at [731, 462] on div "helper . build ( "rightArrow" ) helper . moveRight ( ) helper . build ( "rightA…" at bounding box center [755, 458] width 329 height 376
click at [737, 459] on div "helper . build ( "rightArrow" ) helper . moveRight ( ) helper . build ( "rightA…" at bounding box center [755, 458] width 329 height 376
click at [736, 458] on div "helper . build ( "rightArrow" ) helper . moveRight ( ) helper . build ( "rightA…" at bounding box center [755, 458] width 329 height 376
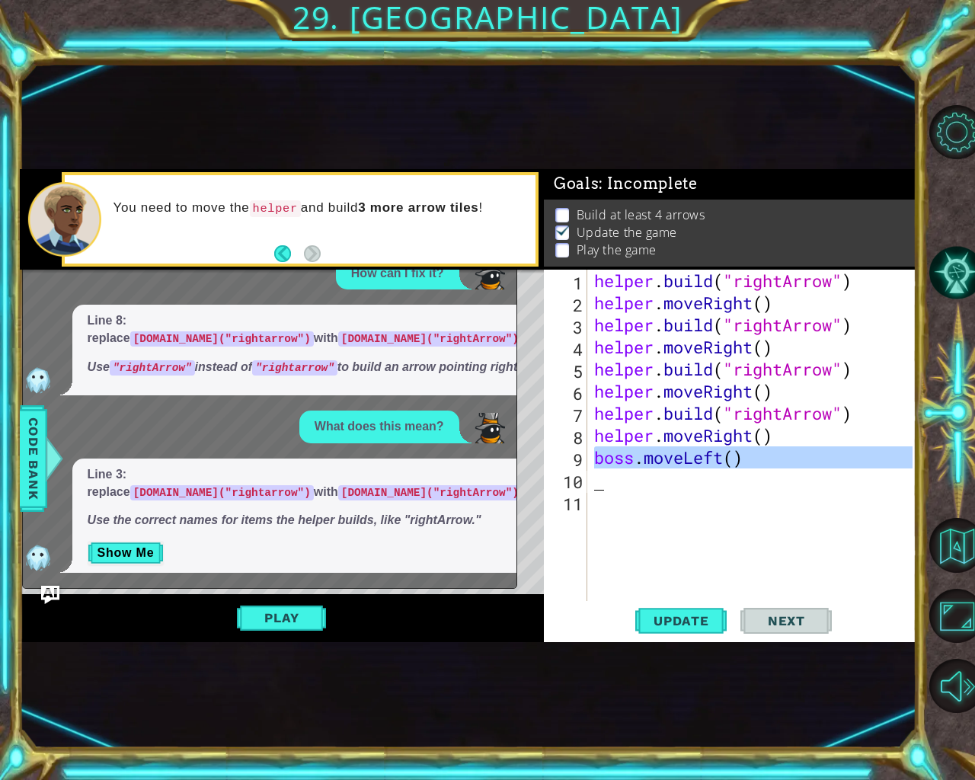
type textarea "3"
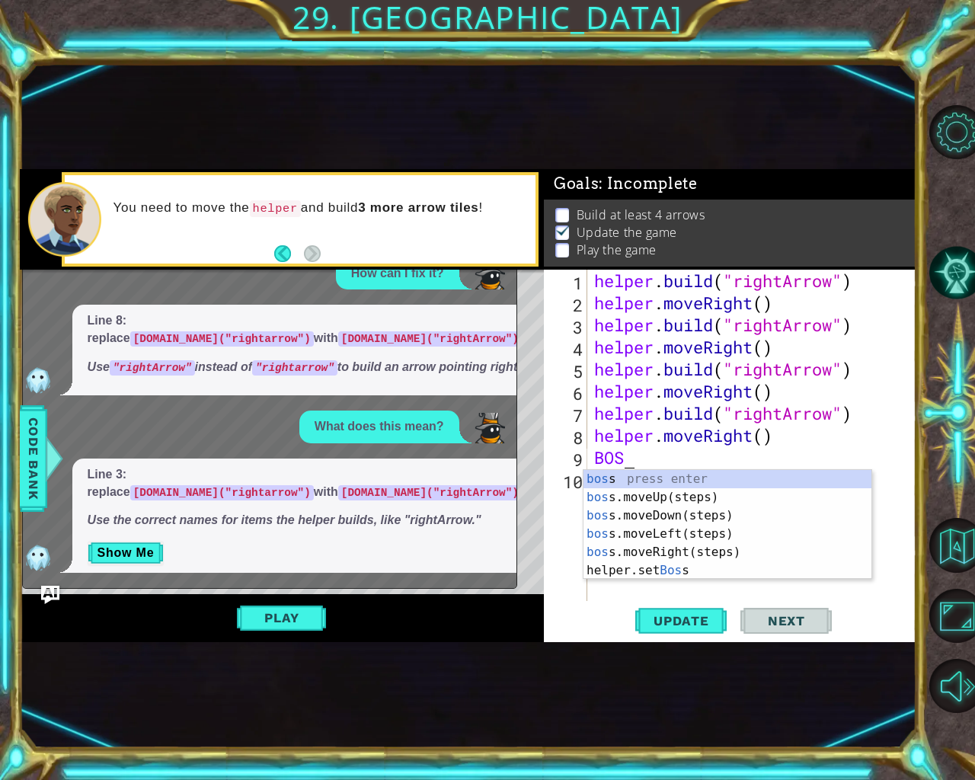
type textarea "BOSS"
click at [677, 526] on div "boss press enter boss .moveUp(steps) press enter boss .moveDown(steps) press en…" at bounding box center [728, 543] width 288 height 146
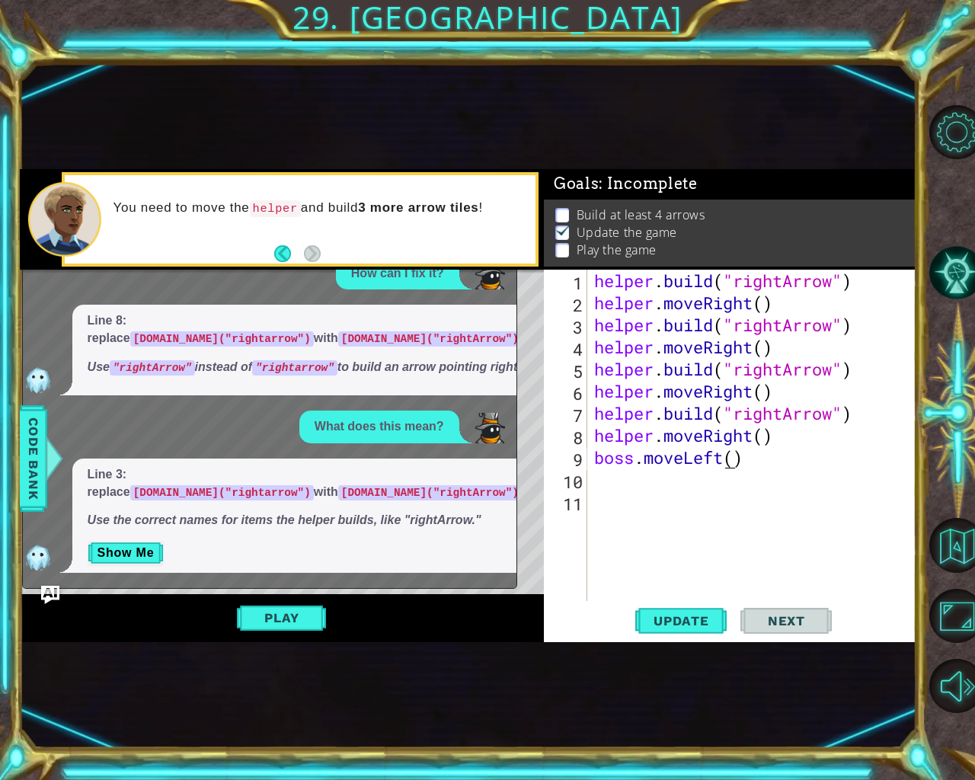
click at [730, 457] on div "helper . build ( "rightArrow" ) helper . moveRight ( ) helper . build ( "rightA…" at bounding box center [755, 458] width 329 height 376
click at [731, 456] on div "helper . build ( "rightArrow" ) helper . moveRight ( ) helper . build ( "rightA…" at bounding box center [755, 458] width 329 height 376
click at [730, 456] on div "helper . build ( "rightArrow" ) helper . moveRight ( ) helper . build ( "rightA…" at bounding box center [755, 458] width 329 height 376
click at [722, 462] on div "helper . build ( "rightArrow" ) helper . moveRight ( ) helper . build ( "rightA…" at bounding box center [755, 458] width 329 height 376
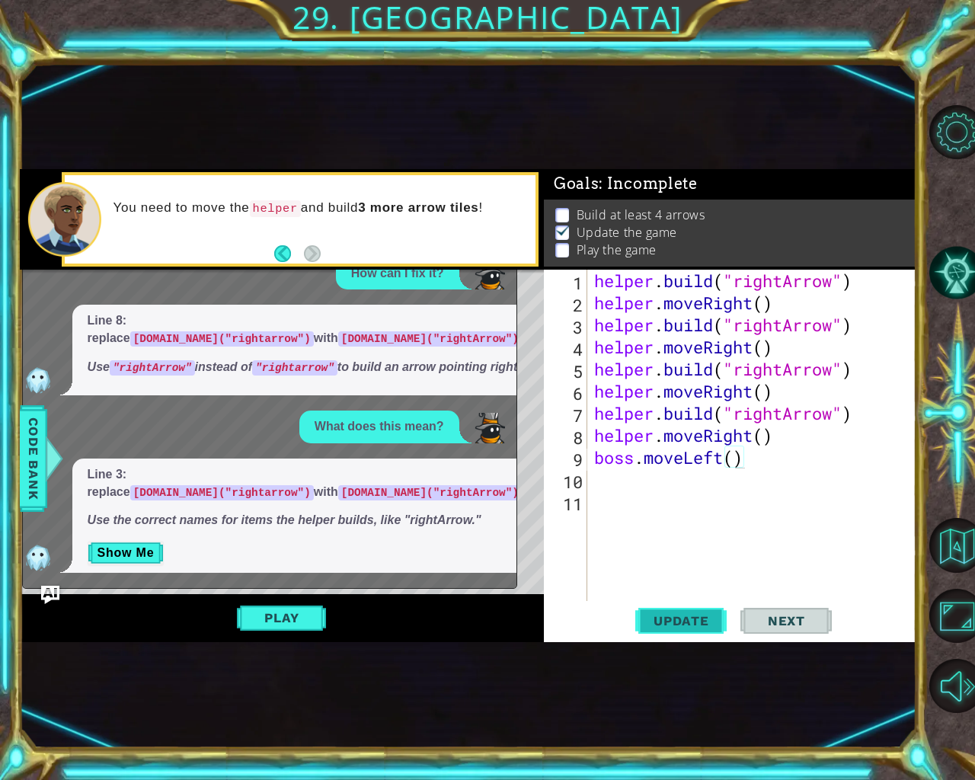
click at [681, 613] on span "Update" at bounding box center [681, 620] width 86 height 15
click at [689, 613] on span "Update" at bounding box center [681, 620] width 86 height 15
click at [268, 616] on button "Play" at bounding box center [281, 617] width 89 height 29
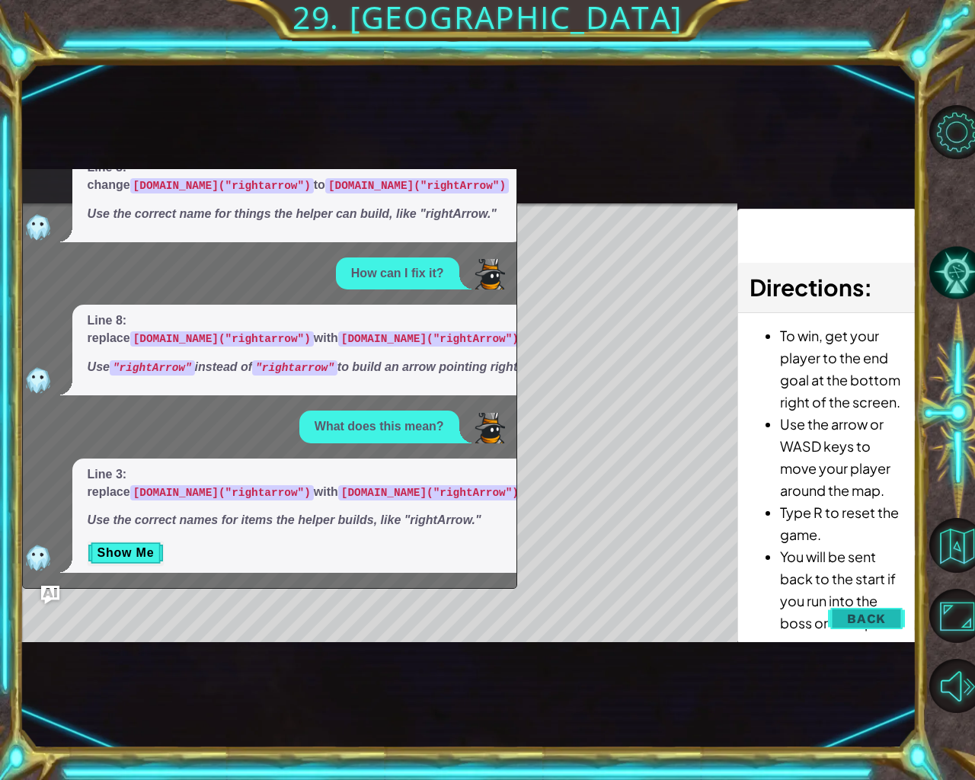
click at [867, 619] on span "Back" at bounding box center [866, 618] width 39 height 15
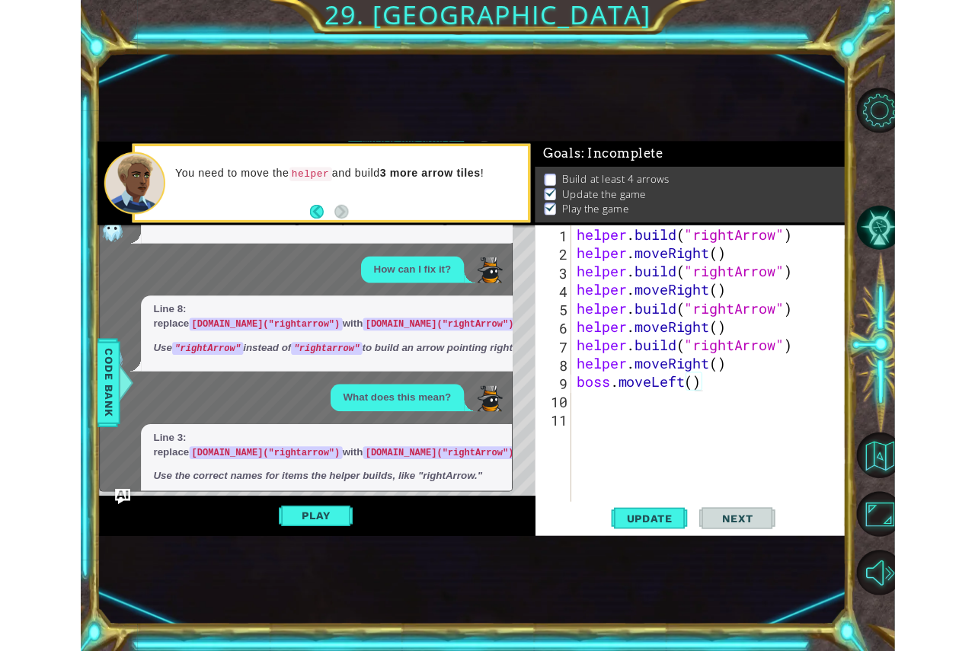
scroll to position [0, 0]
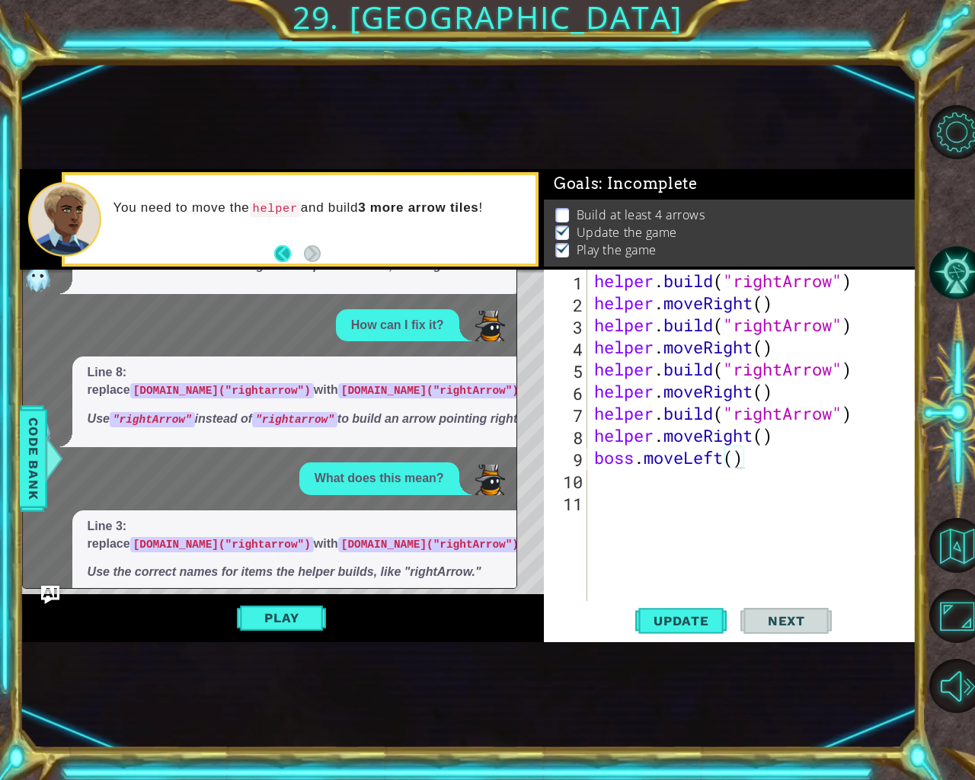
click at [280, 251] on button "Back" at bounding box center [289, 253] width 30 height 17
click at [304, 252] on button "Next" at bounding box center [312, 253] width 17 height 17
drag, startPoint x: 316, startPoint y: 481, endPoint x: 201, endPoint y: 497, distance: 116.3
drag, startPoint x: 201, startPoint y: 497, endPoint x: 161, endPoint y: 415, distance: 91.7
click at [338, 398] on code "[DOMAIN_NAME]("rightArrow")" at bounding box center [430, 390] width 184 height 15
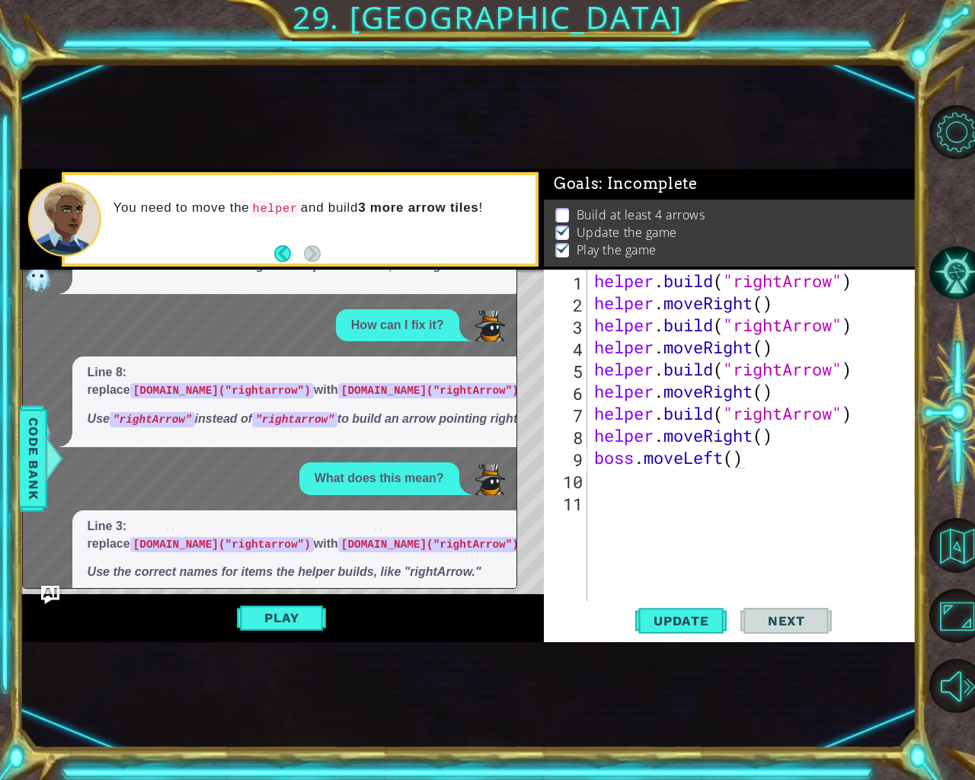
click at [70, 208] on div at bounding box center [64, 219] width 73 height 75
click at [290, 253] on button "Back" at bounding box center [289, 253] width 30 height 17
click at [278, 251] on button "Back" at bounding box center [289, 253] width 30 height 17
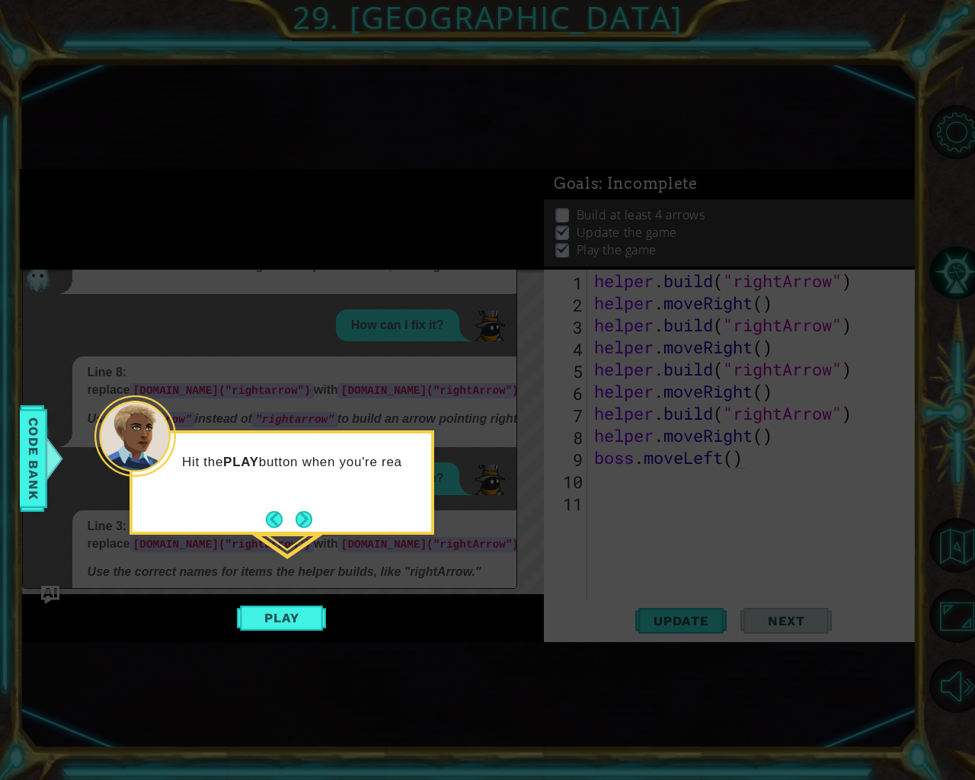
click at [280, 623] on button "Play" at bounding box center [281, 617] width 89 height 29
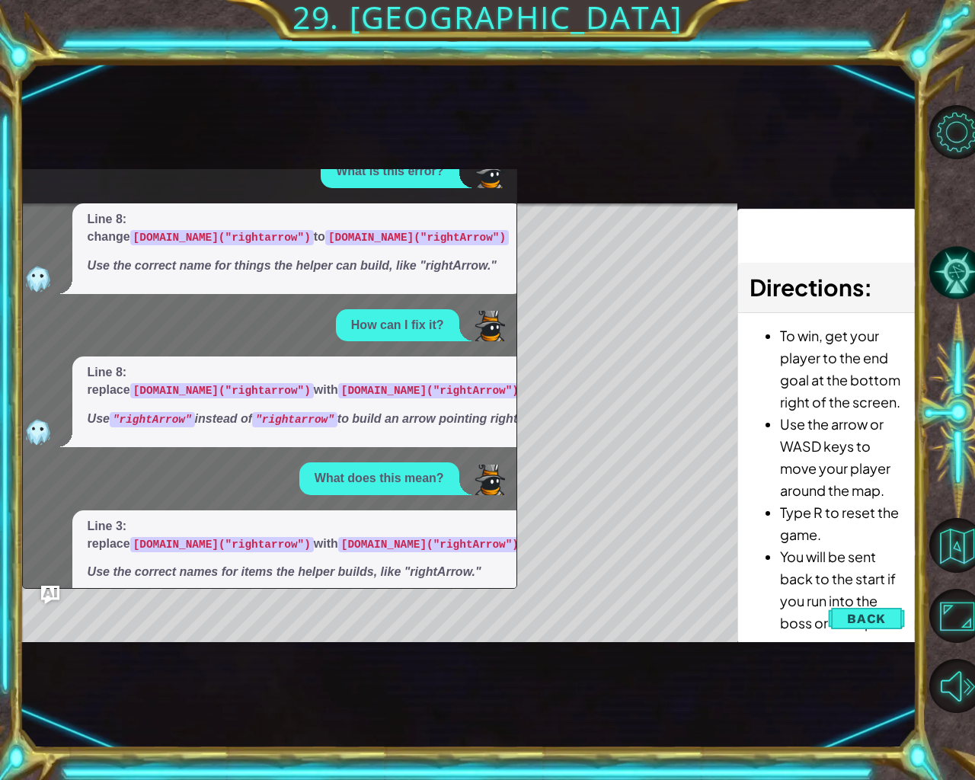
drag, startPoint x: 446, startPoint y: 406, endPoint x: 439, endPoint y: 446, distance: 41.1
drag, startPoint x: 439, startPoint y: 446, endPoint x: 486, endPoint y: 507, distance: 76.5
click at [486, 495] on img at bounding box center [490, 480] width 30 height 30
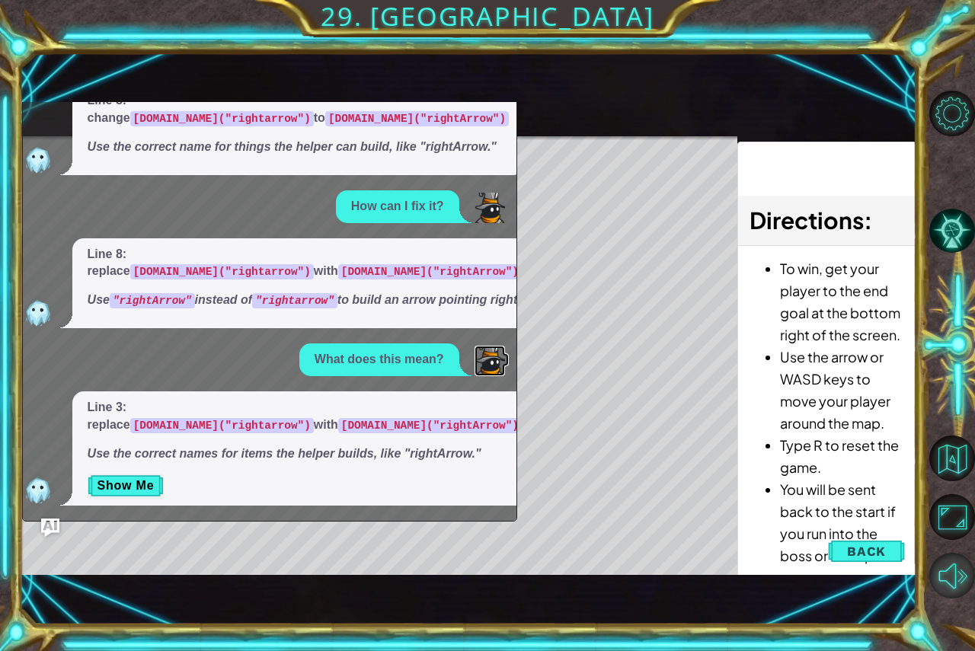
scroll to position [87, 0]
click at [871, 557] on span "Back" at bounding box center [866, 551] width 39 height 15
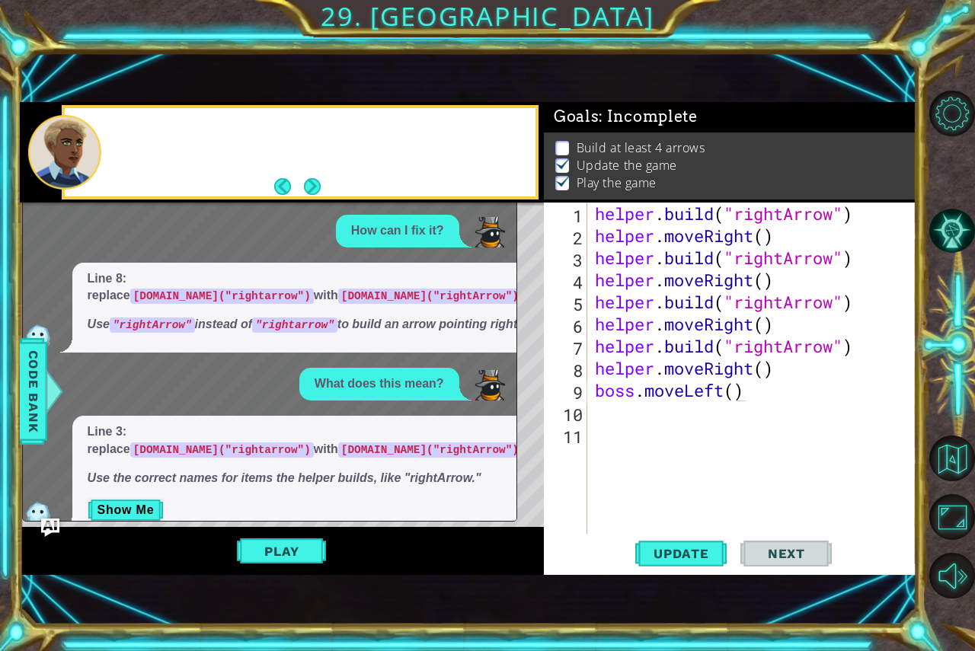
scroll to position [0, 0]
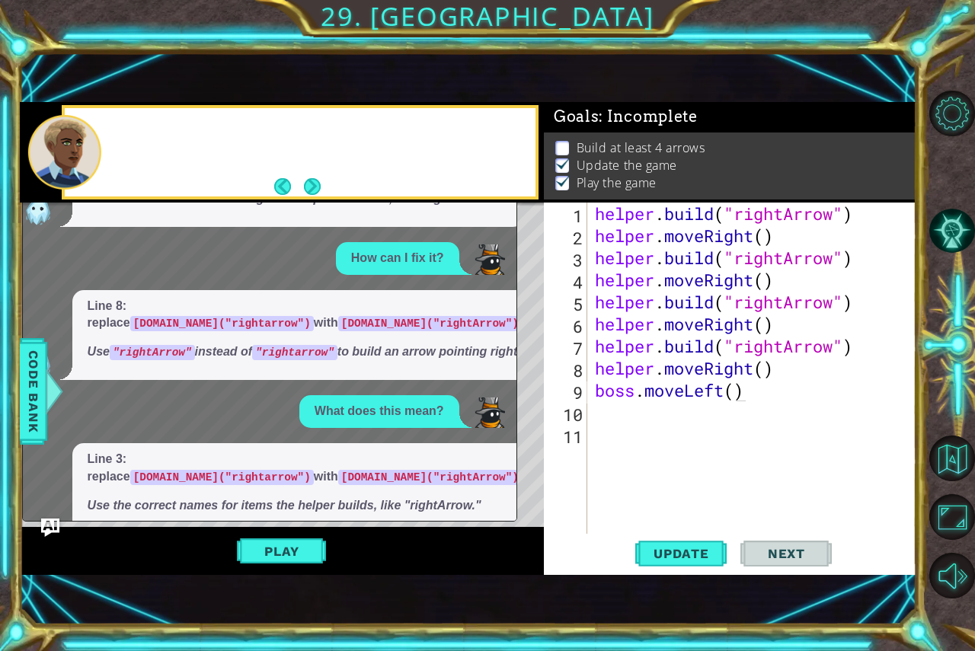
click at [488, 147] on div at bounding box center [319, 152] width 433 height 37
drag, startPoint x: 488, startPoint y: 147, endPoint x: 474, endPoint y: 95, distance: 53.6
drag, startPoint x: 474, startPoint y: 95, endPoint x: 539, endPoint y: 81, distance: 66.4
click at [539, 81] on div "1 2 3 4 5 6 7 8 9 helper . build ( "rightArrow" ) helper . moveRight ( ) helper…" at bounding box center [468, 338] width 897 height 573
click at [284, 555] on button "Play" at bounding box center [281, 551] width 89 height 29
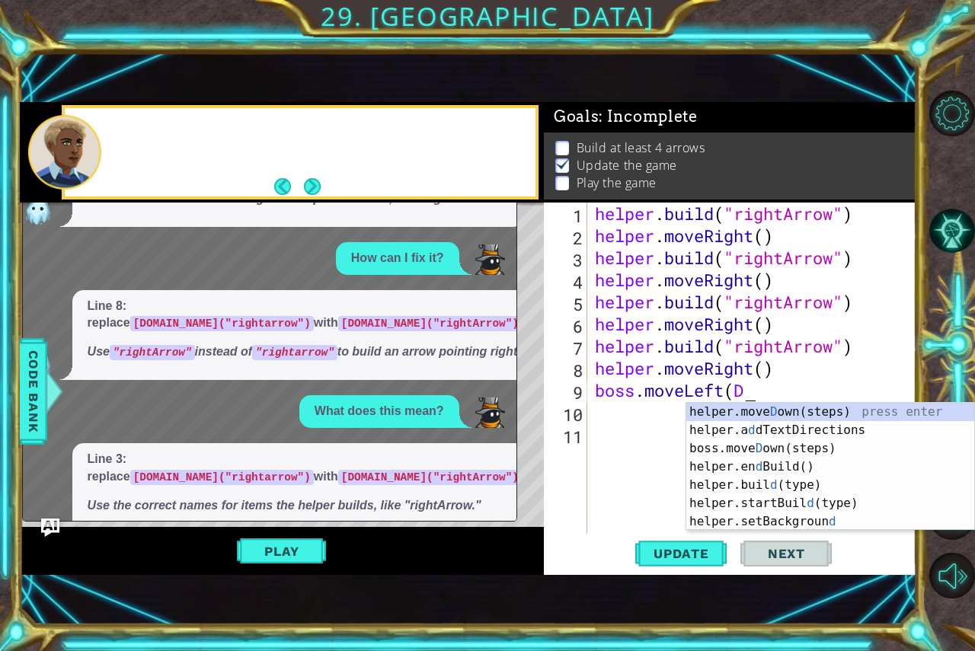
click at [213, 275] on div "How can I fix it?" at bounding box center [266, 258] width 486 height 33
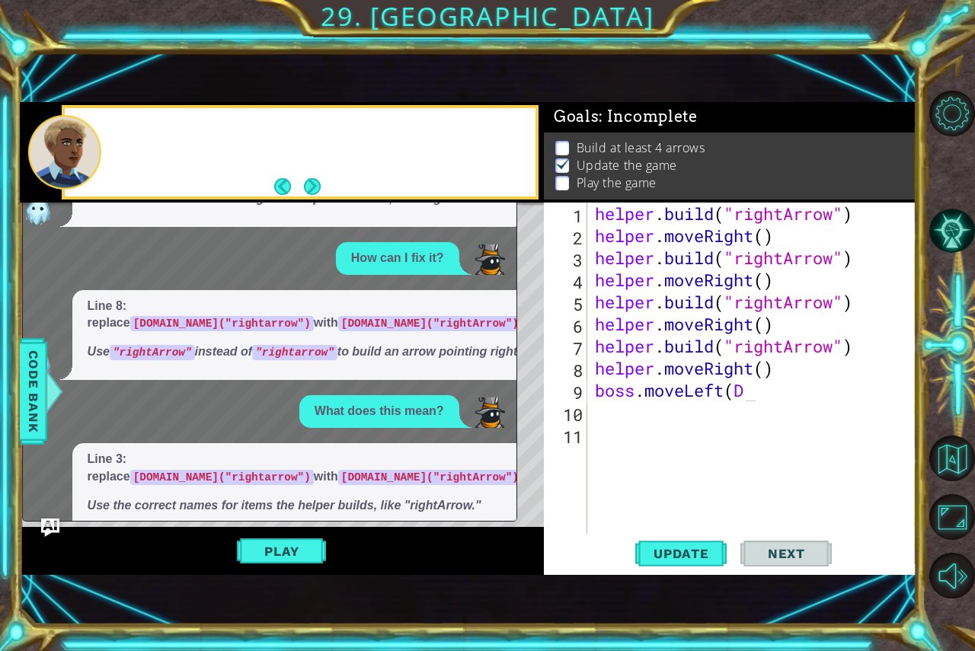
click at [213, 275] on div "How can I fix it?" at bounding box center [266, 258] width 486 height 33
click at [656, 559] on span "Update" at bounding box center [681, 553] width 86 height 15
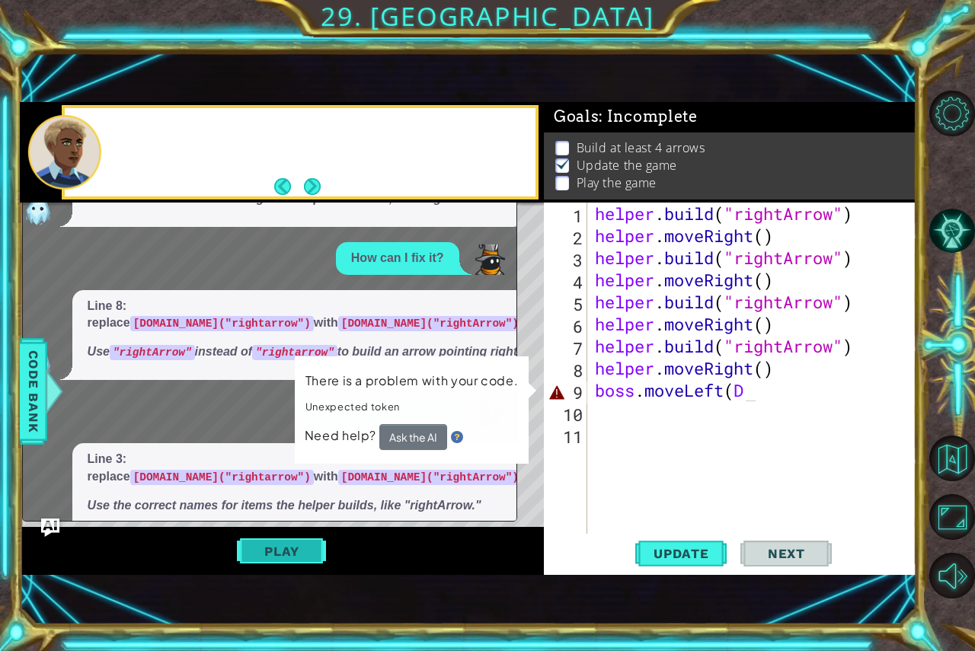
click at [296, 558] on button "Play" at bounding box center [281, 551] width 89 height 29
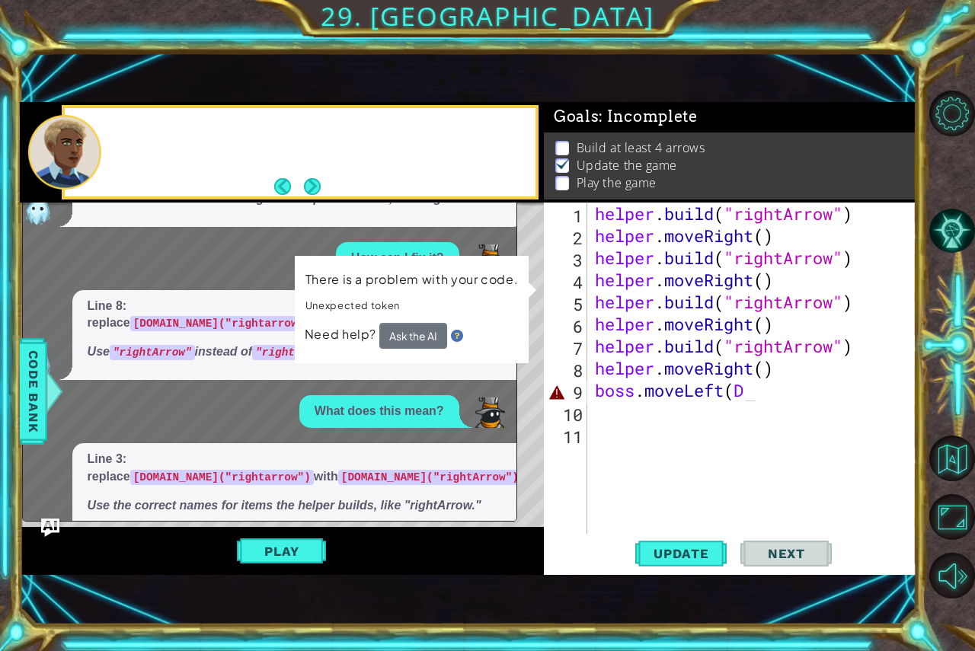
click at [748, 390] on div "helper . build ( "rightArrow" ) helper . moveRight ( ) helper . build ( "rightA…" at bounding box center [756, 391] width 328 height 376
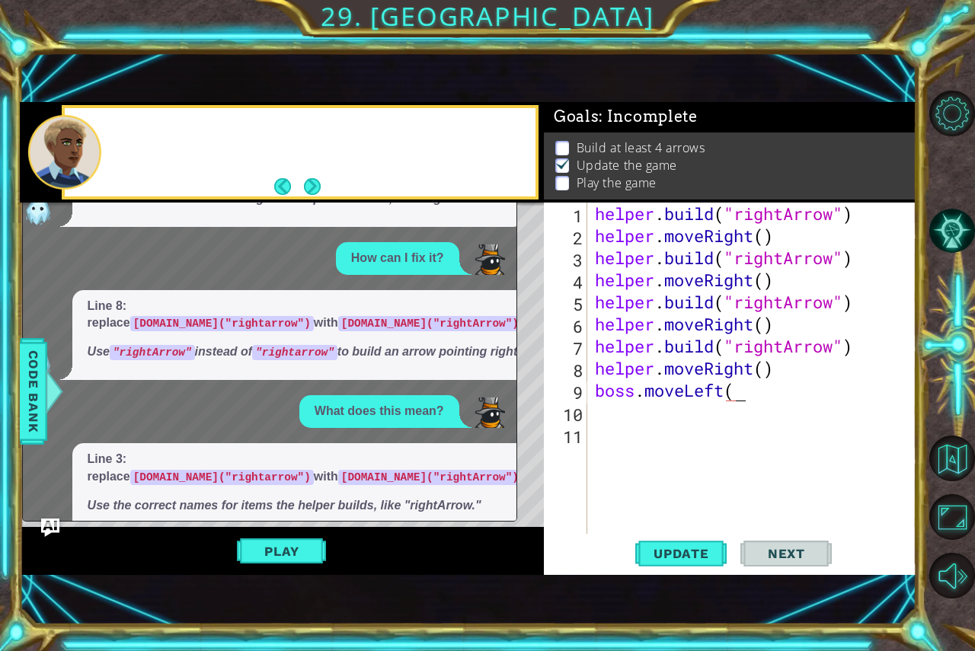
scroll to position [0, 6]
click at [691, 542] on button "Update" at bounding box center [680, 553] width 91 height 37
click at [291, 545] on button "Play" at bounding box center [281, 551] width 89 height 29
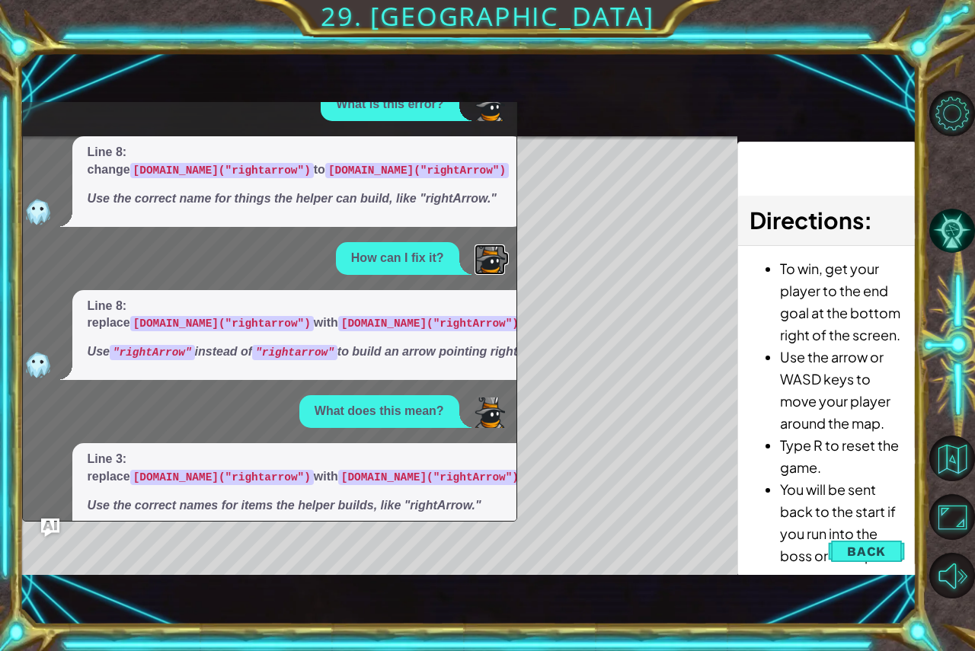
click at [487, 274] on img at bounding box center [490, 260] width 30 height 30
click at [584, 360] on div "Level Map" at bounding box center [372, 360] width 704 height 449
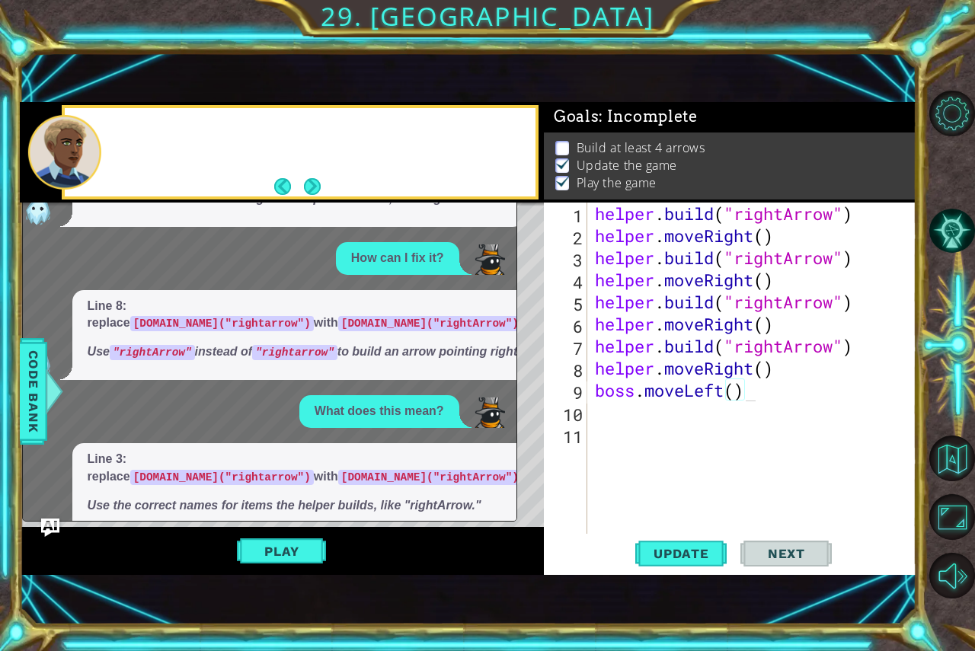
click at [795, 553] on span "Next" at bounding box center [787, 553] width 68 height 15
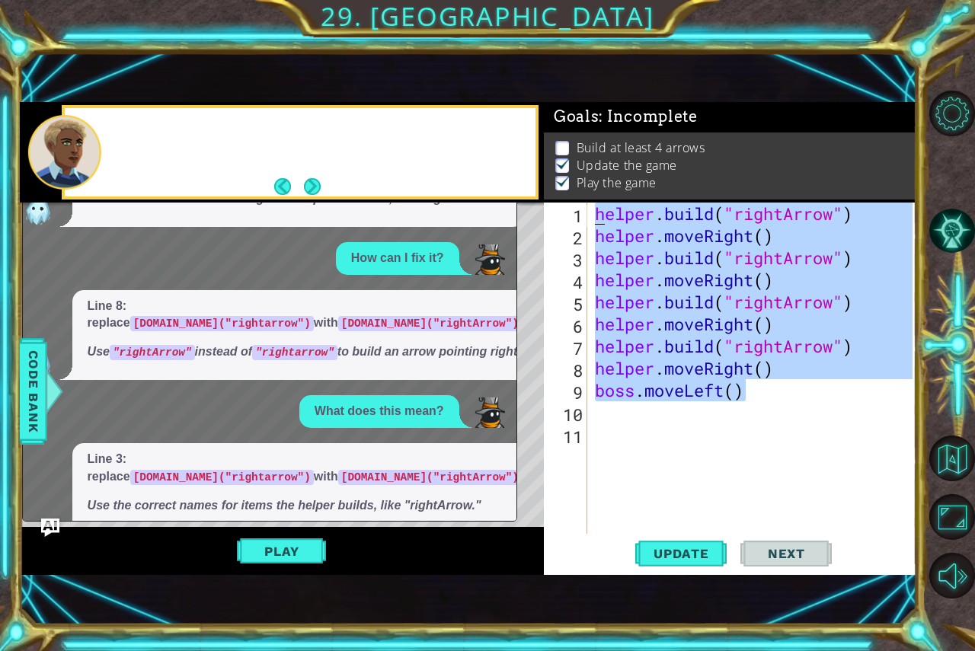
drag, startPoint x: 785, startPoint y: 389, endPoint x: 618, endPoint y: 195, distance: 255.5
click at [618, 195] on div "Goals : Incomplete Build at least 4 arrows Update the game Play the game boss.m…" at bounding box center [730, 338] width 373 height 473
type textarea "[DOMAIN_NAME]("rightArrow") helper.moveRight()"
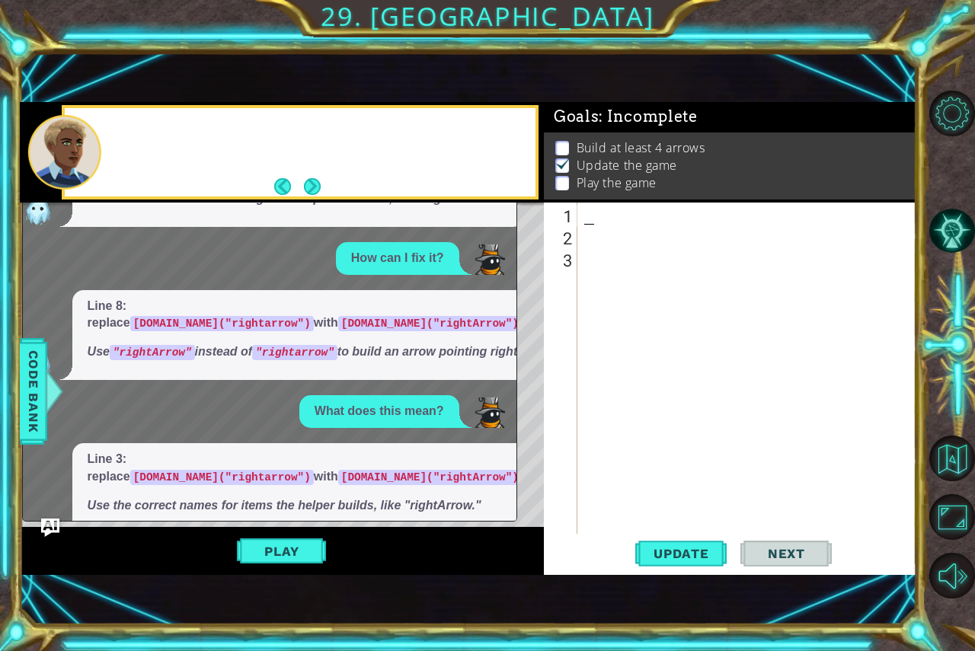
scroll to position [0, 0]
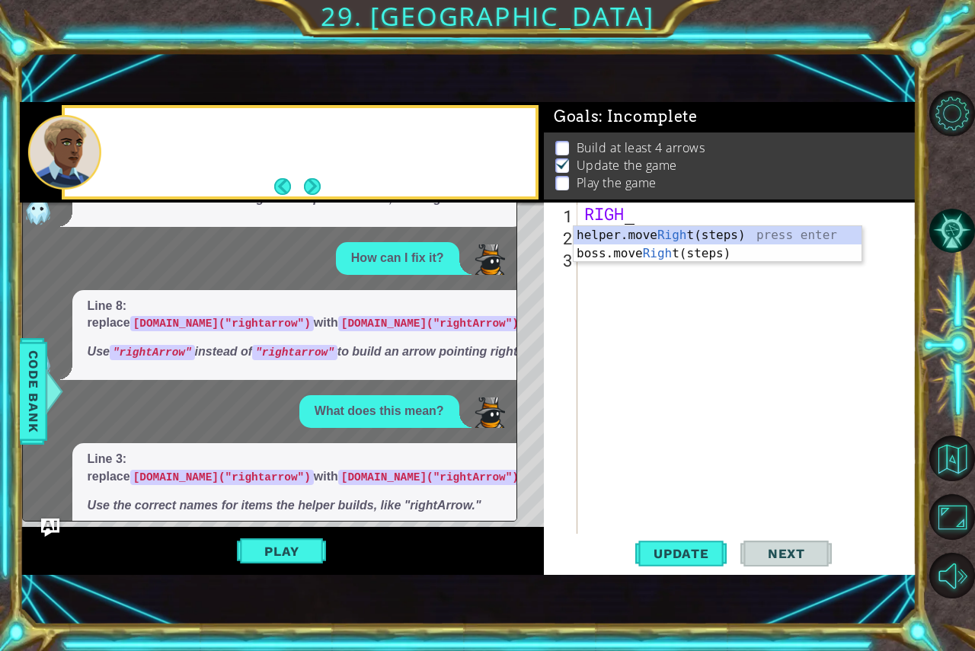
type textarea "RIGHT"
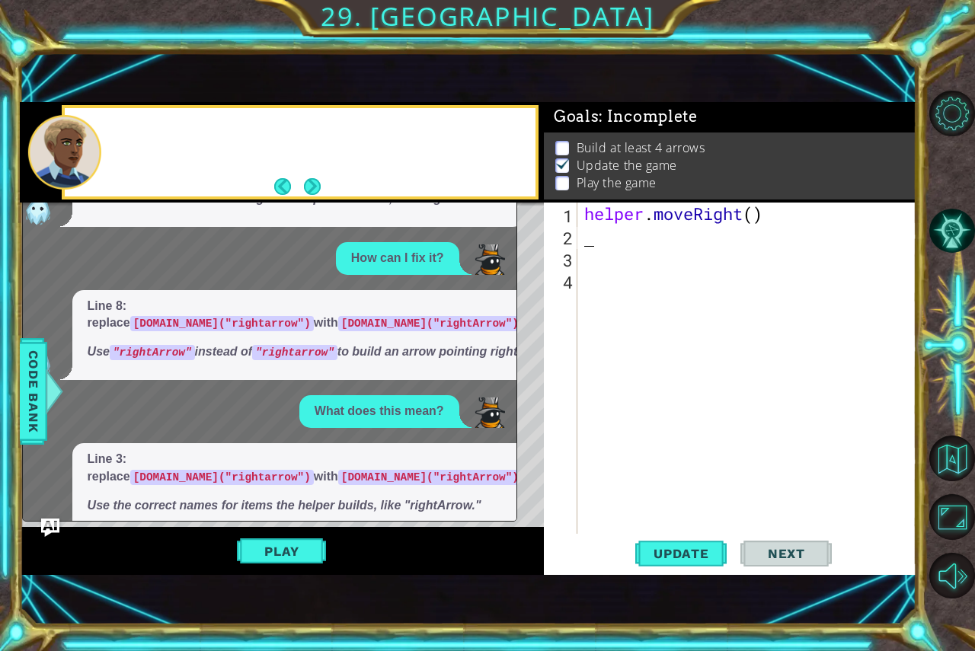
paste textarea "R"
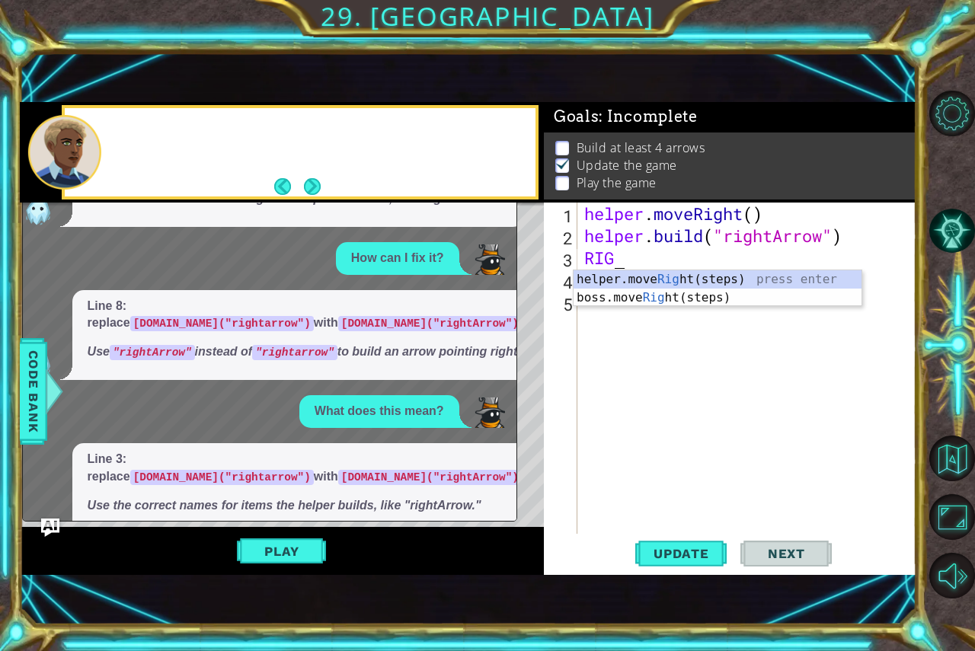
type textarea "RIGHT"
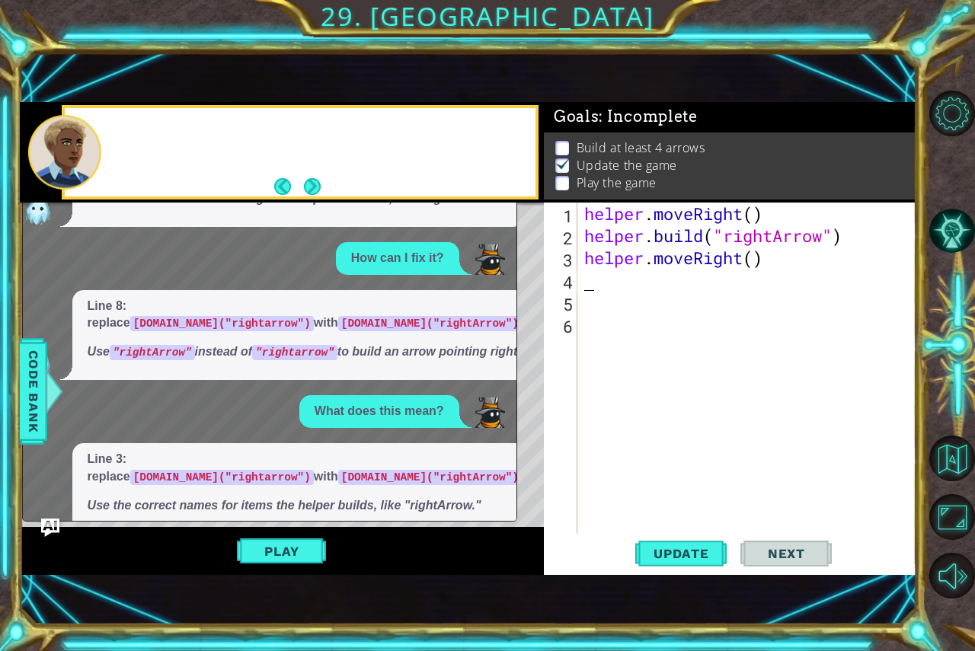
paste textarea "R"
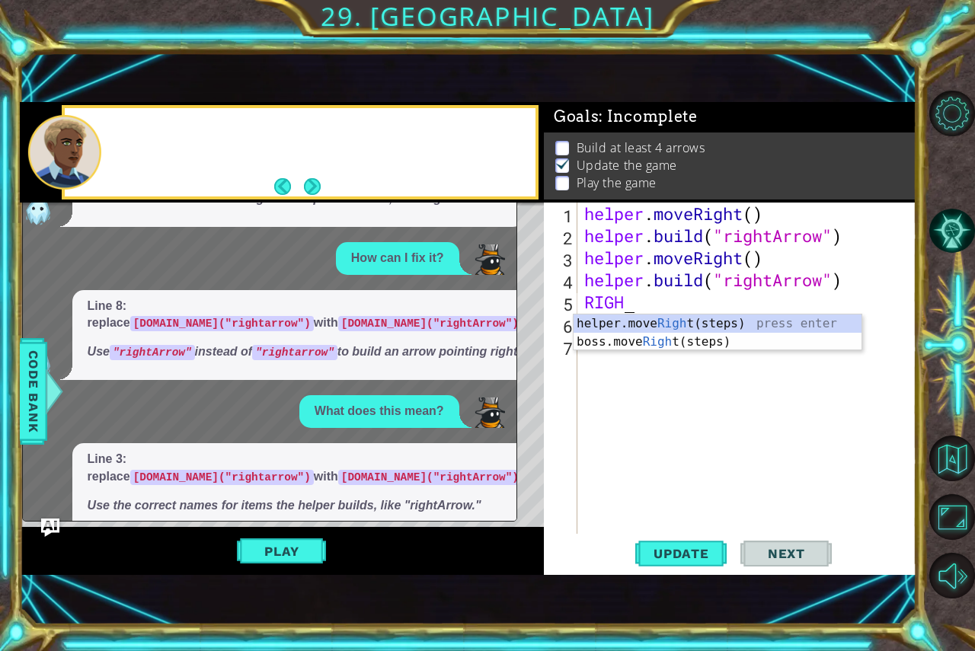
type textarea "RIGHT"
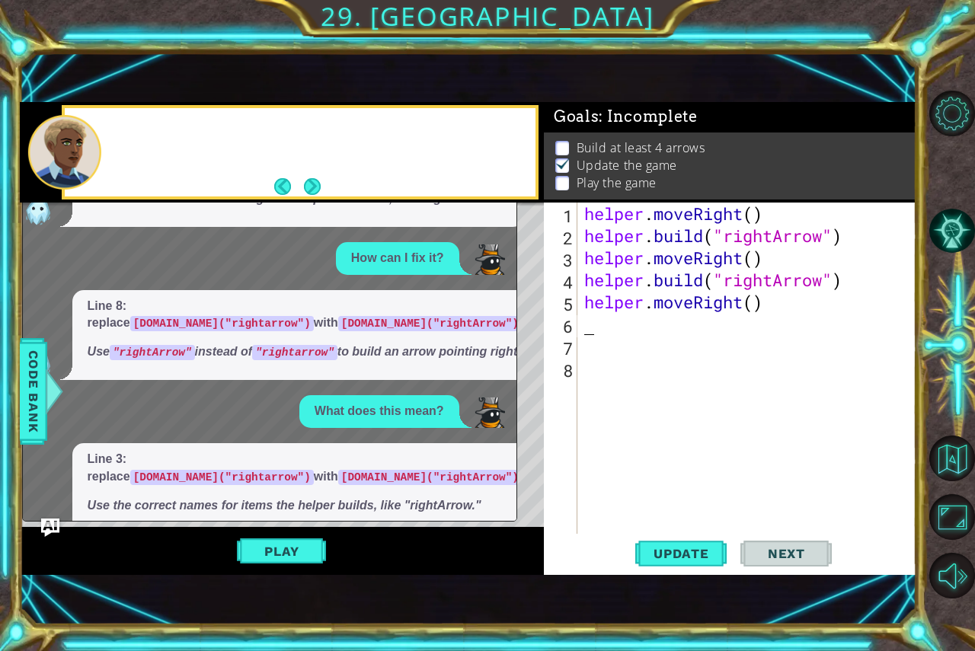
paste textarea "R"
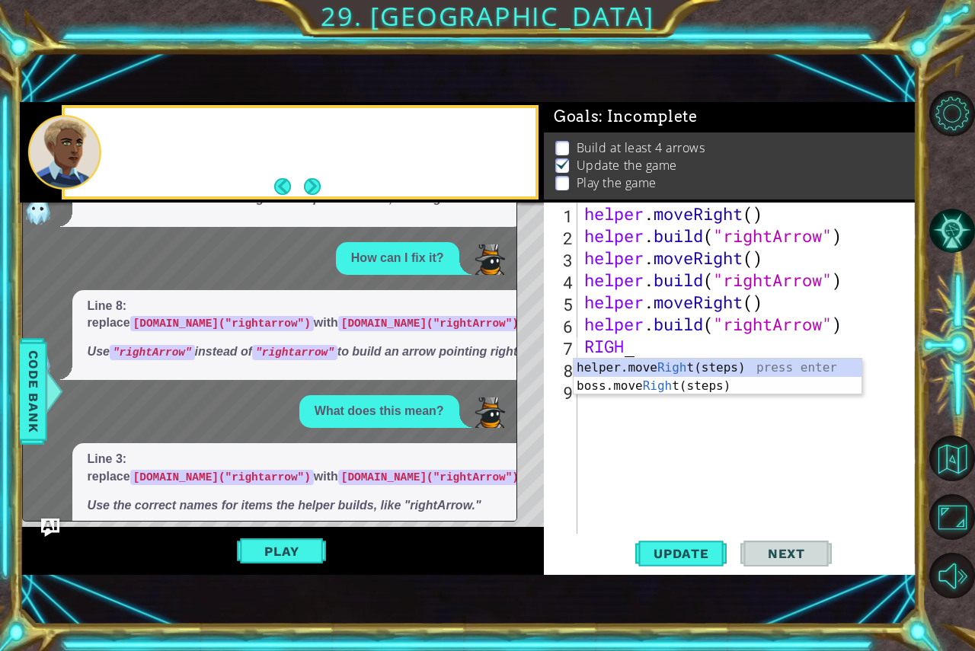
type textarea "RIGHT"
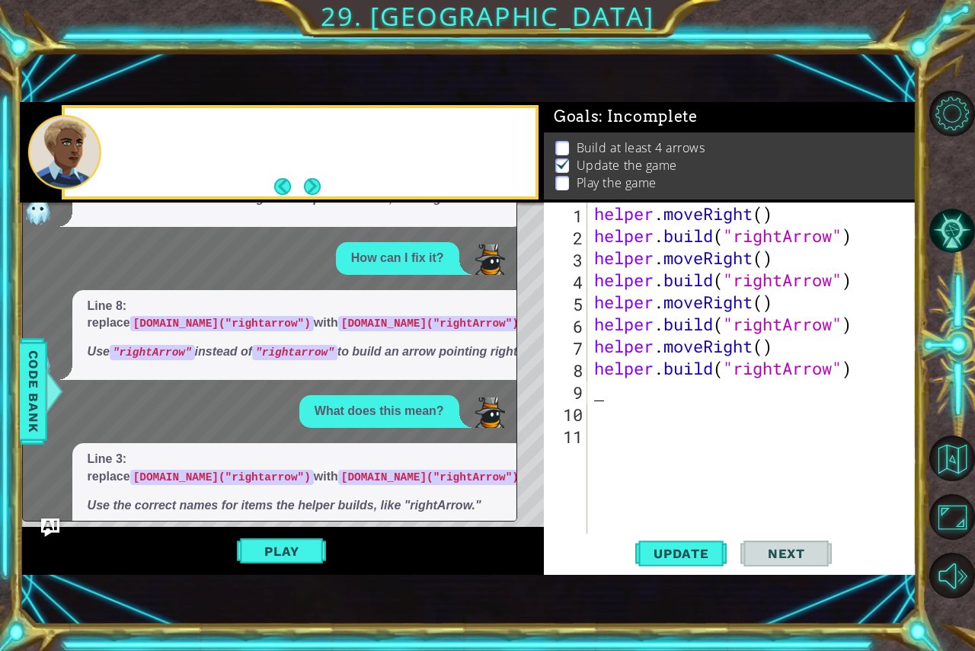
click at [622, 399] on div "helper . moveRight ( ) helper . build ( "rightArrow" ) helper . moveRight ( ) h…" at bounding box center [755, 391] width 329 height 376
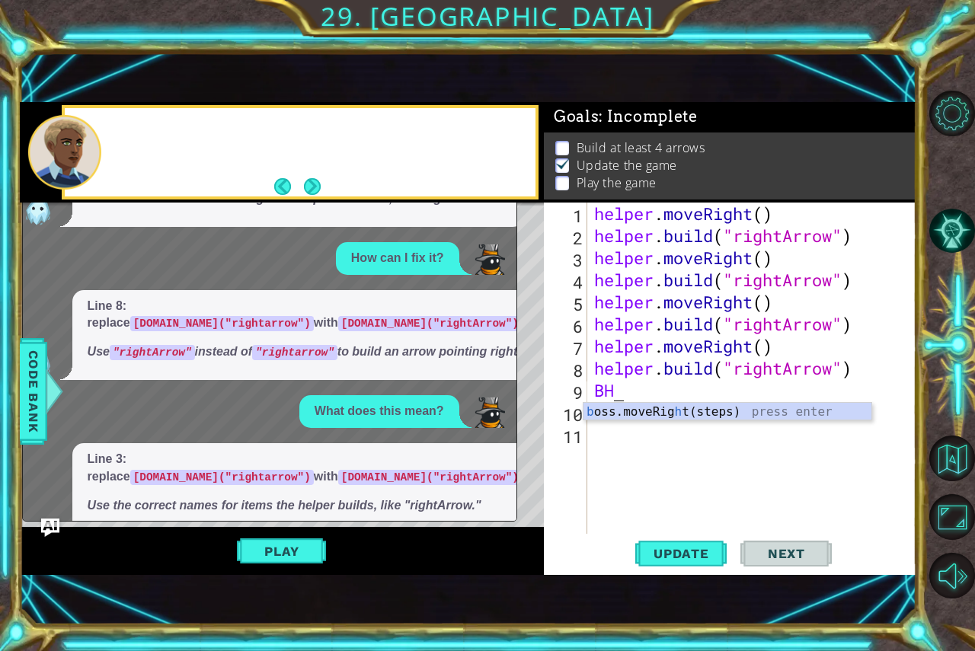
type textarea "B"
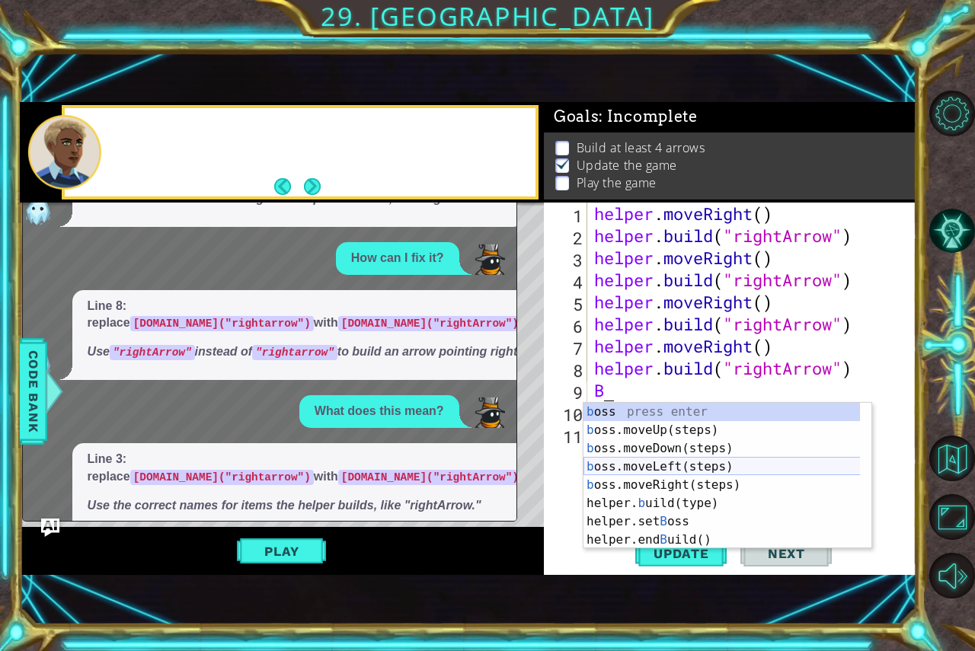
click at [661, 462] on div "b oss press enter b oss.moveUp(steps) press enter b oss.moveDown(steps) press e…" at bounding box center [728, 494] width 288 height 183
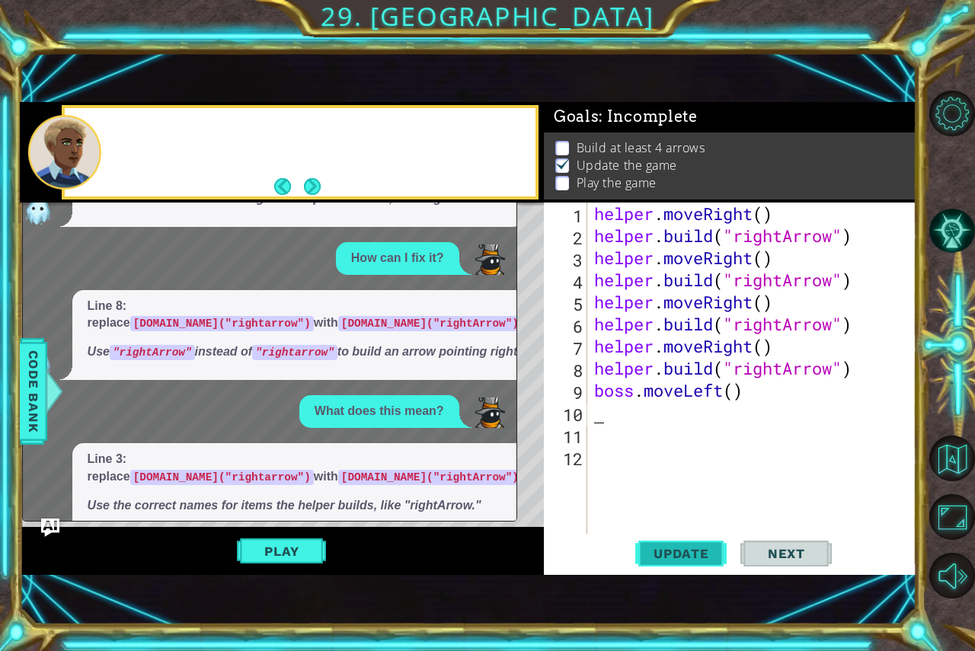
click at [653, 557] on span "Update" at bounding box center [681, 553] width 86 height 15
click at [296, 541] on button "Play" at bounding box center [281, 551] width 89 height 29
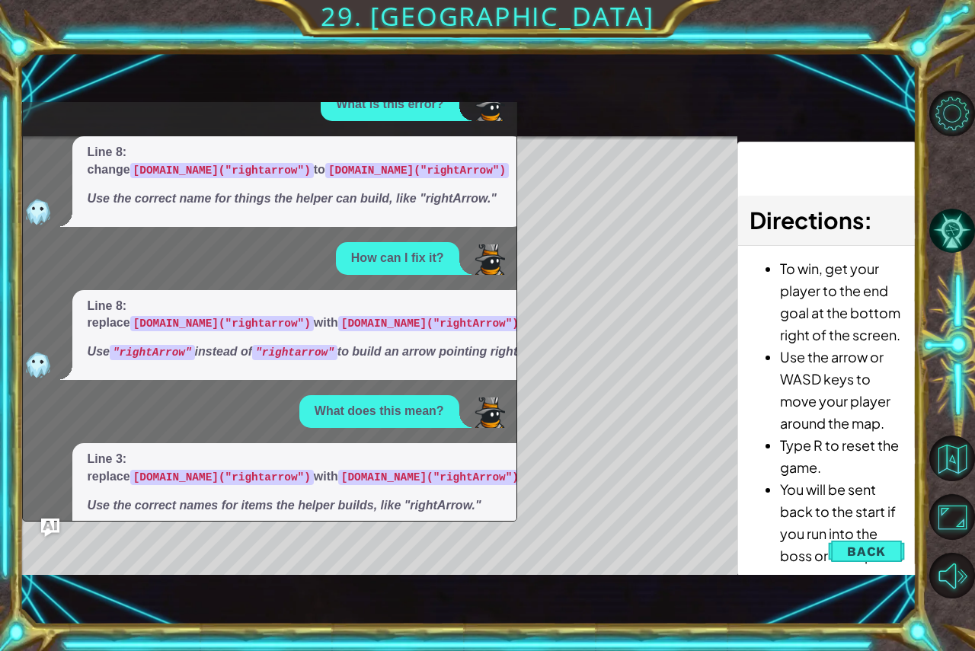
click at [565, 369] on div "Level Map" at bounding box center [372, 360] width 704 height 449
click at [560, 358] on div "Level Map" at bounding box center [372, 360] width 704 height 449
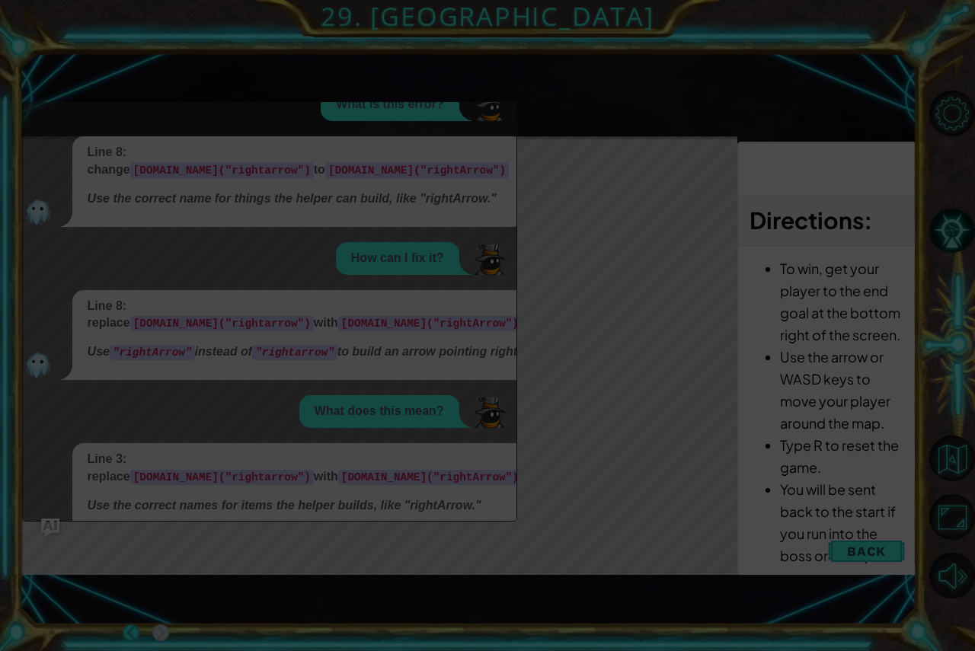
click at [600, 398] on icon at bounding box center [487, 325] width 975 height 651
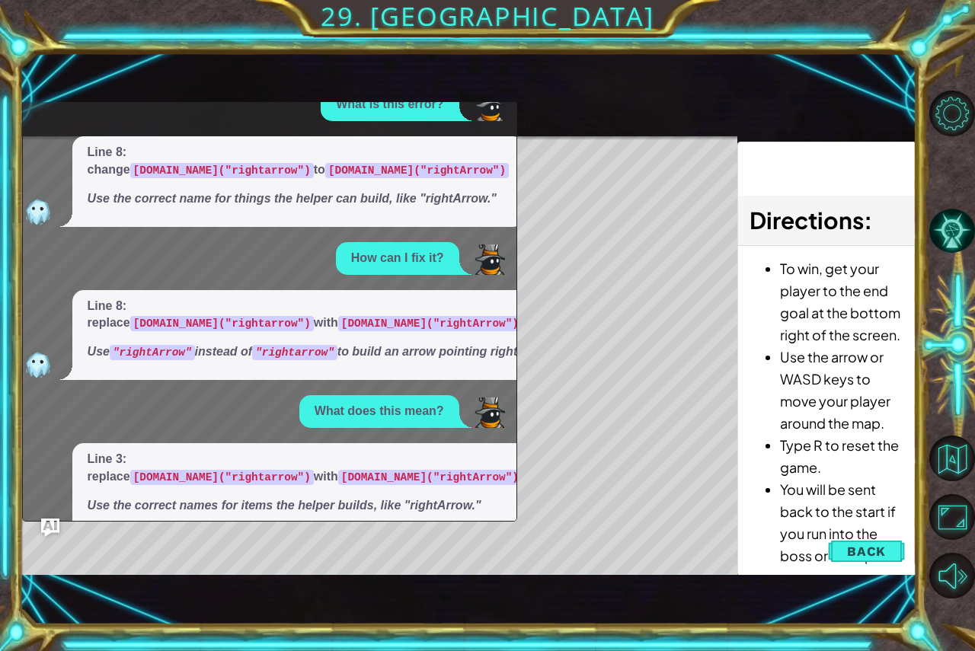
click at [603, 368] on div "Level Map" at bounding box center [372, 360] width 704 height 449
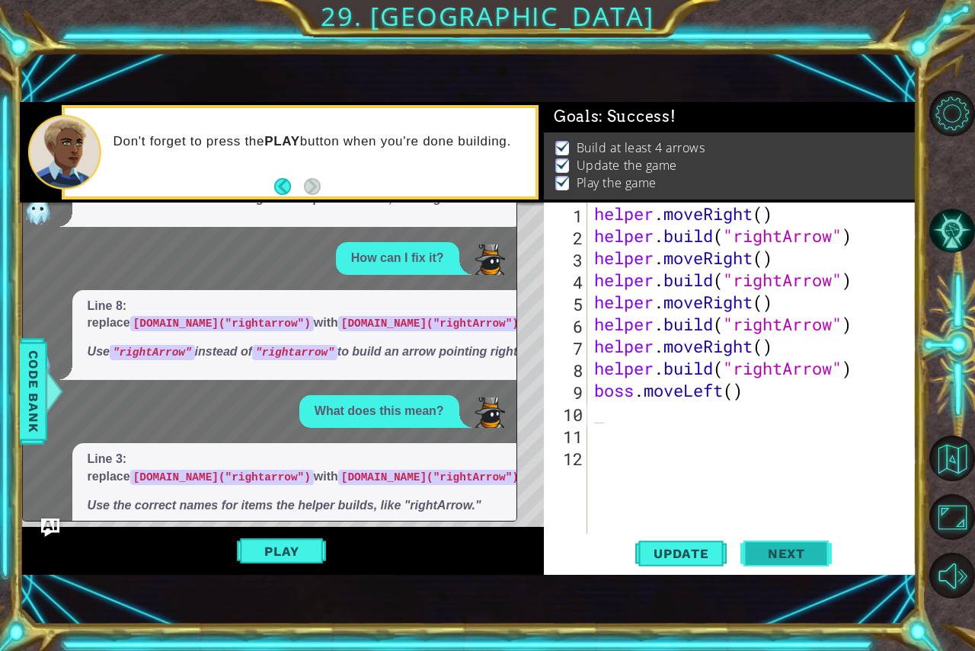
click at [778, 564] on button "Next" at bounding box center [786, 554] width 91 height 37
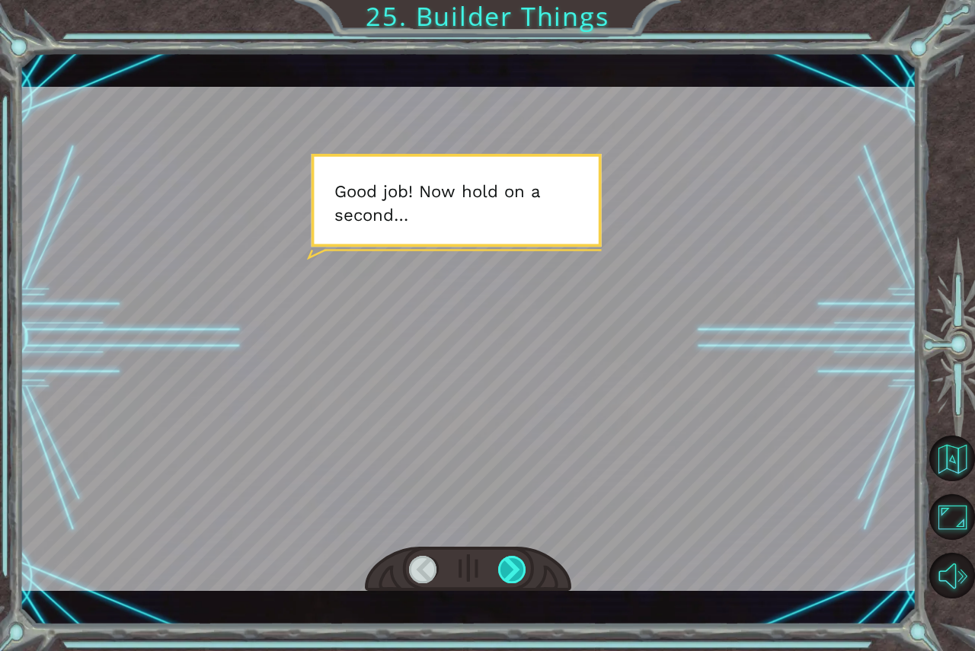
click at [513, 562] on div at bounding box center [512, 569] width 29 height 27
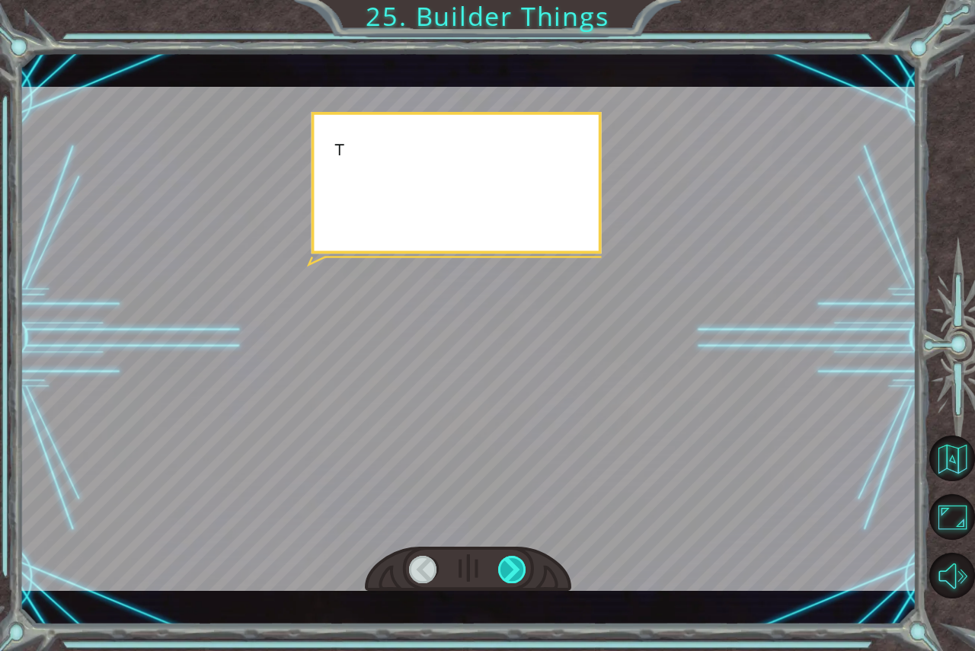
click at [513, 563] on div at bounding box center [512, 569] width 29 height 27
click at [510, 561] on div at bounding box center [512, 569] width 29 height 27
click at [510, 565] on div at bounding box center [512, 569] width 29 height 27
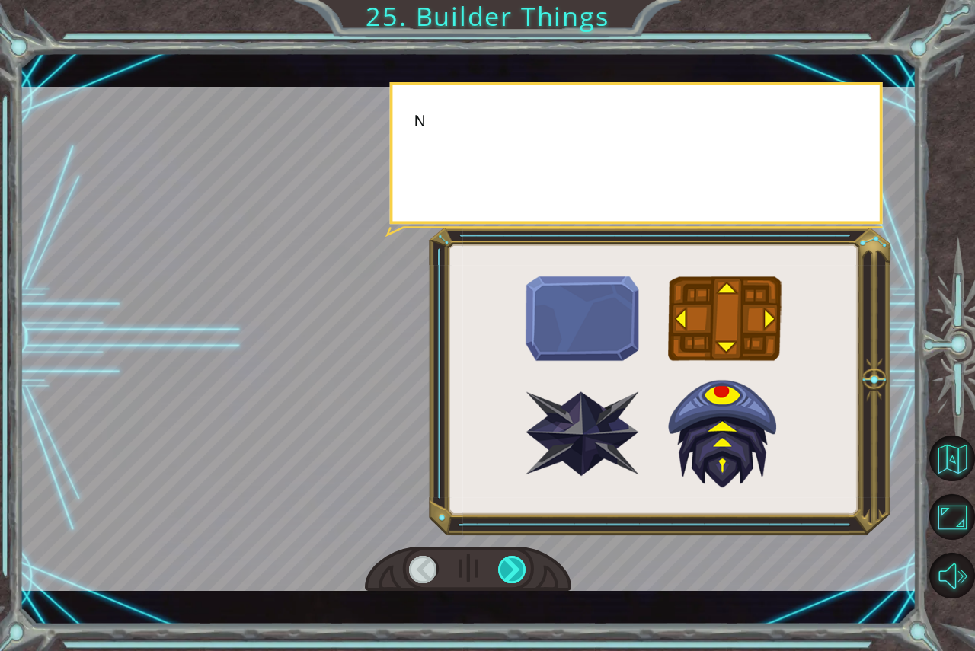
click at [510, 565] on div at bounding box center [512, 569] width 29 height 27
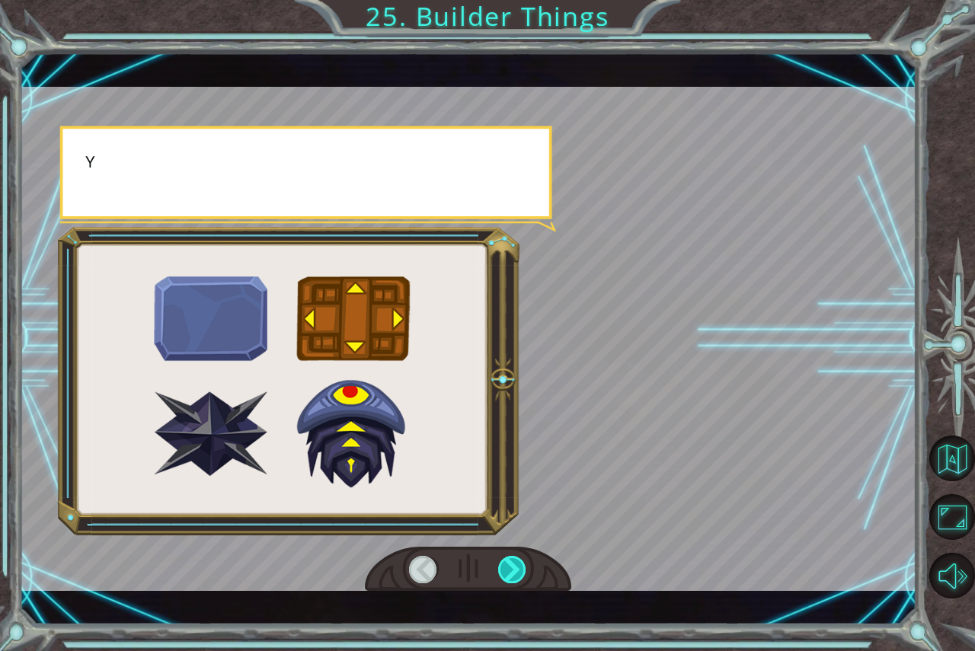
click at [510, 565] on div at bounding box center [512, 569] width 29 height 27
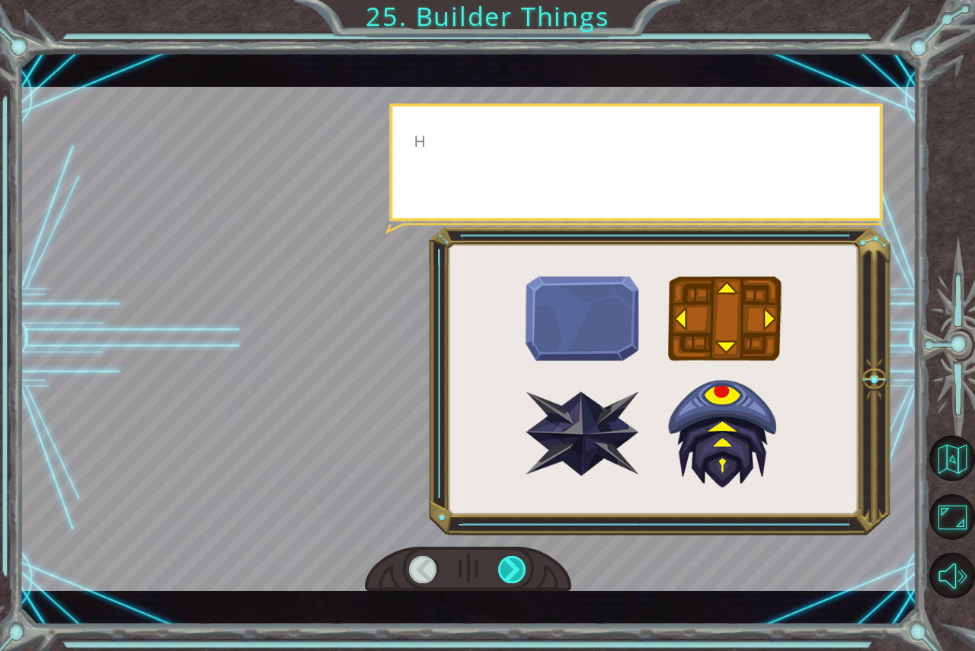
click at [510, 565] on div at bounding box center [512, 569] width 29 height 27
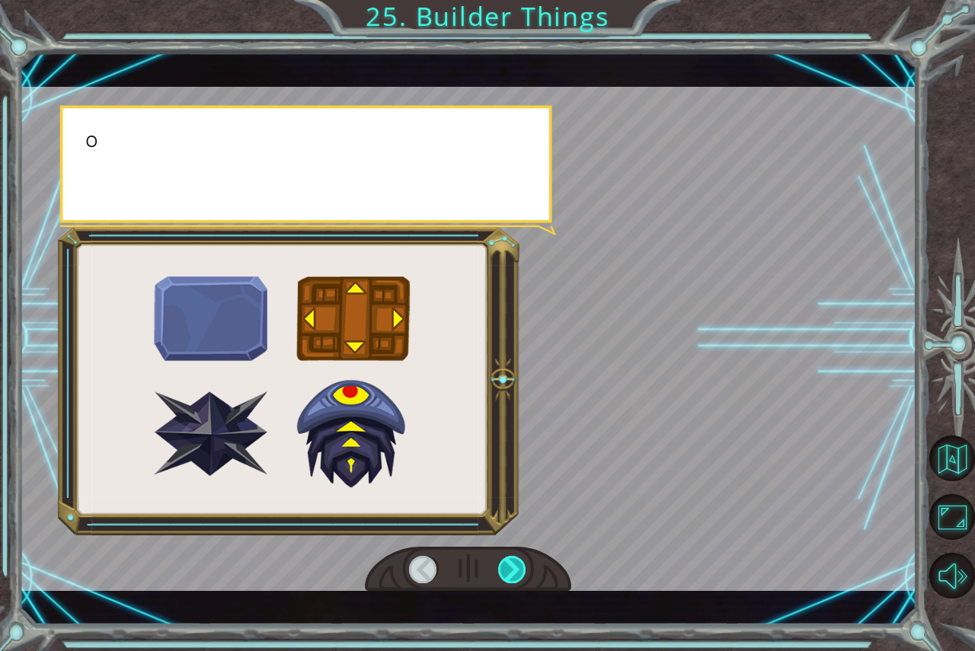
click at [510, 565] on div at bounding box center [512, 569] width 29 height 27
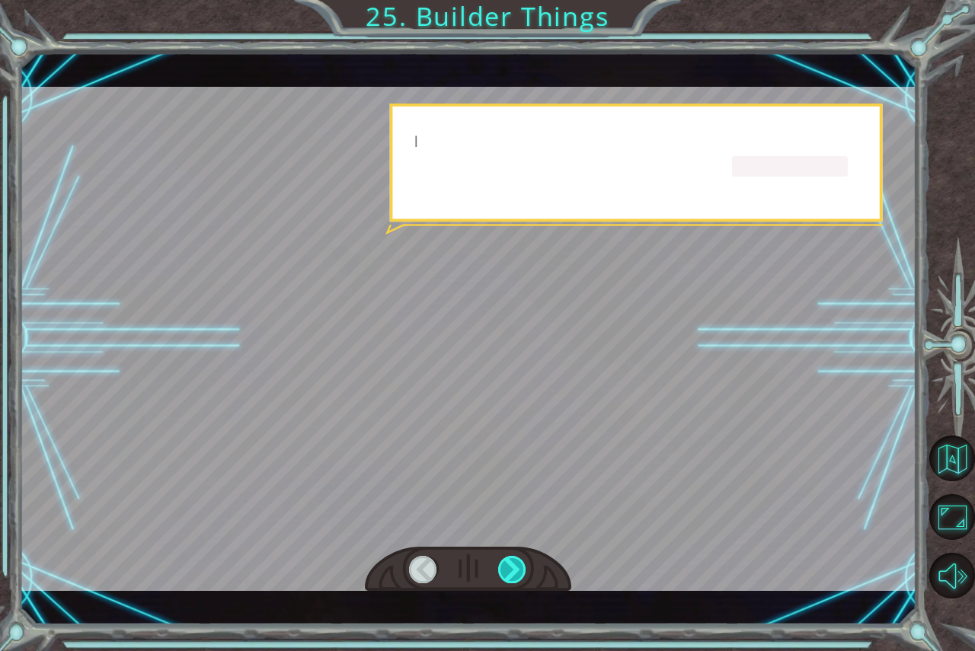
click at [510, 565] on div at bounding box center [512, 569] width 29 height 27
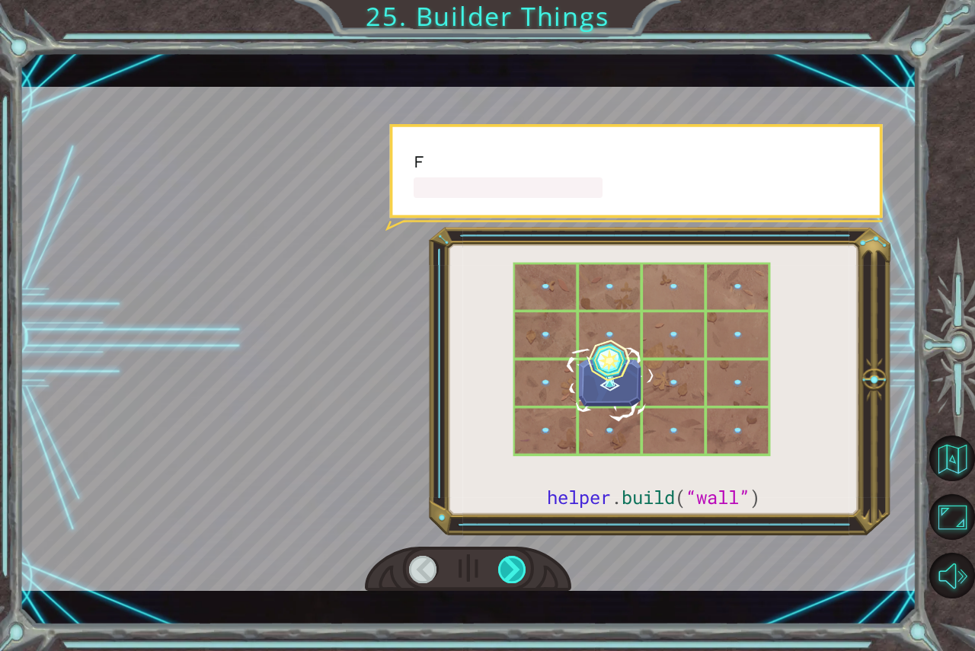
click at [510, 565] on div at bounding box center [512, 569] width 29 height 27
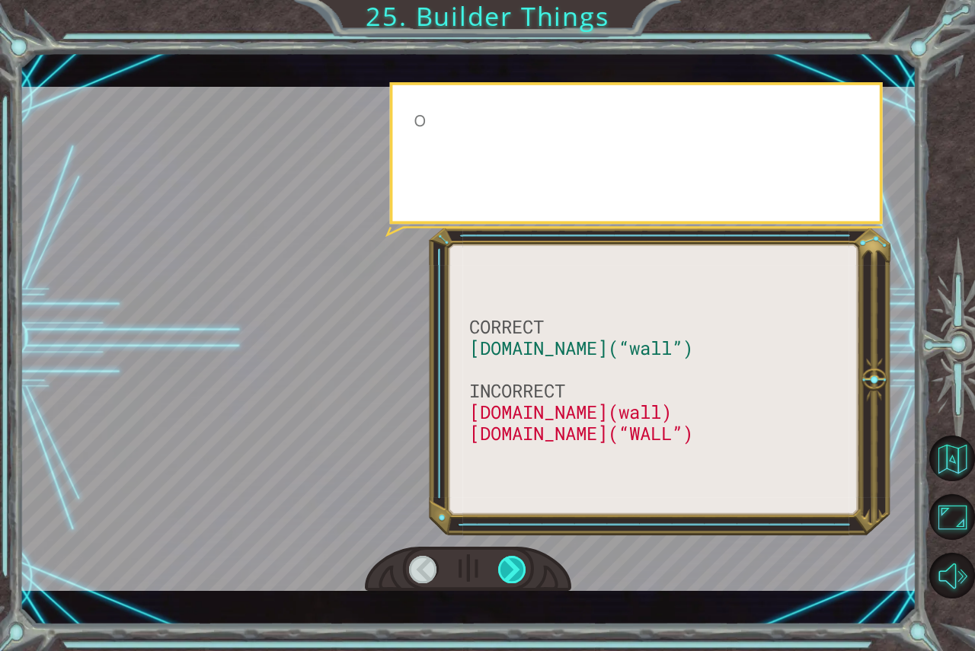
click at [510, 565] on div at bounding box center [512, 569] width 29 height 27
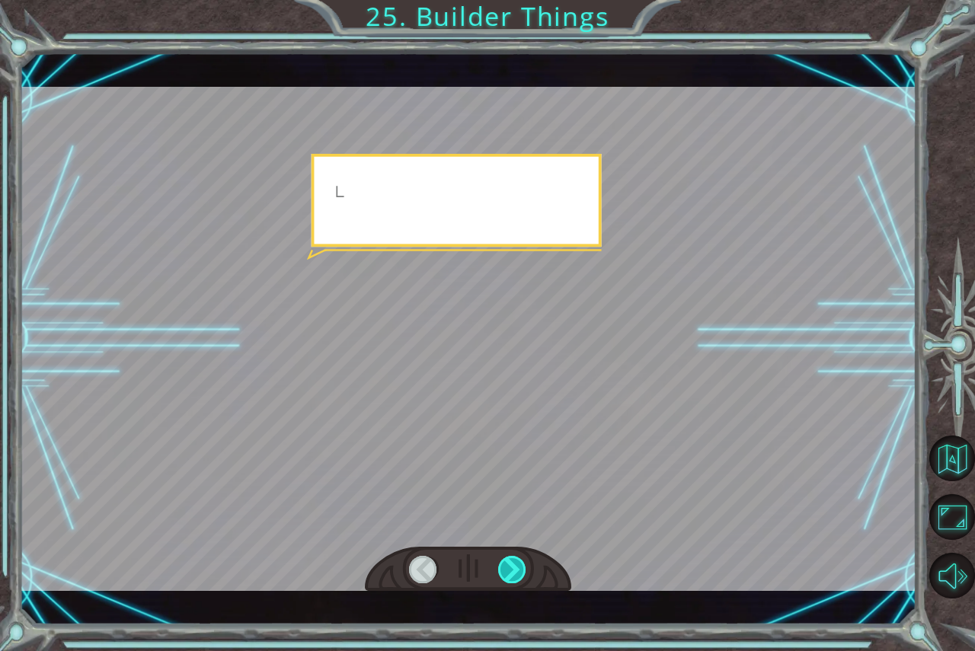
click at [510, 565] on div at bounding box center [512, 569] width 29 height 27
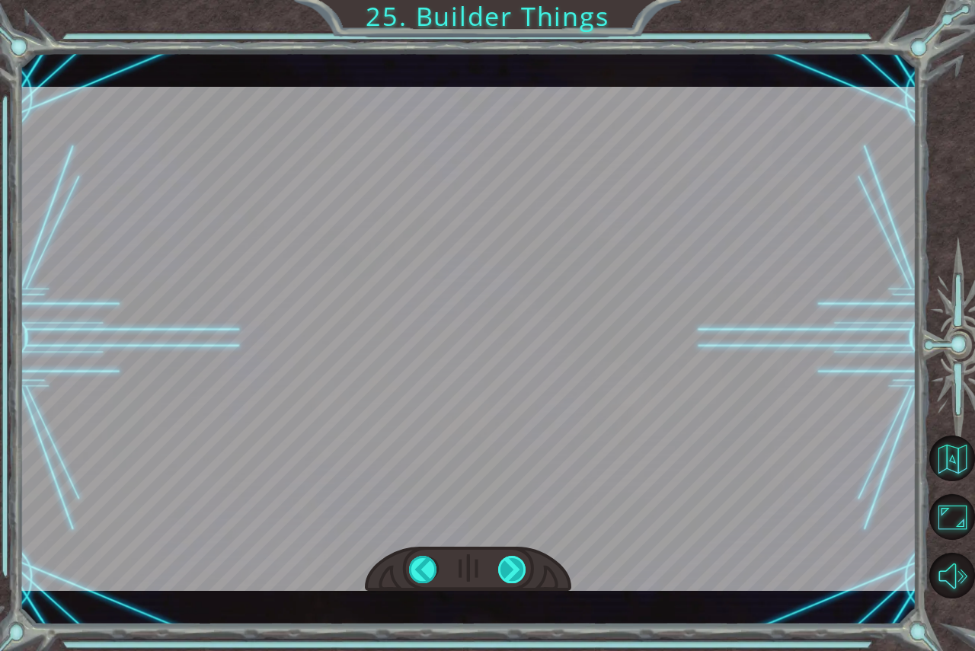
click at [510, 0] on div "CORRECT [DOMAIN_NAME](“wall”) INCORRECT [DOMAIN_NAME](wall) [DOMAIN_NAME](“WALL…" at bounding box center [487, 0] width 975 height 0
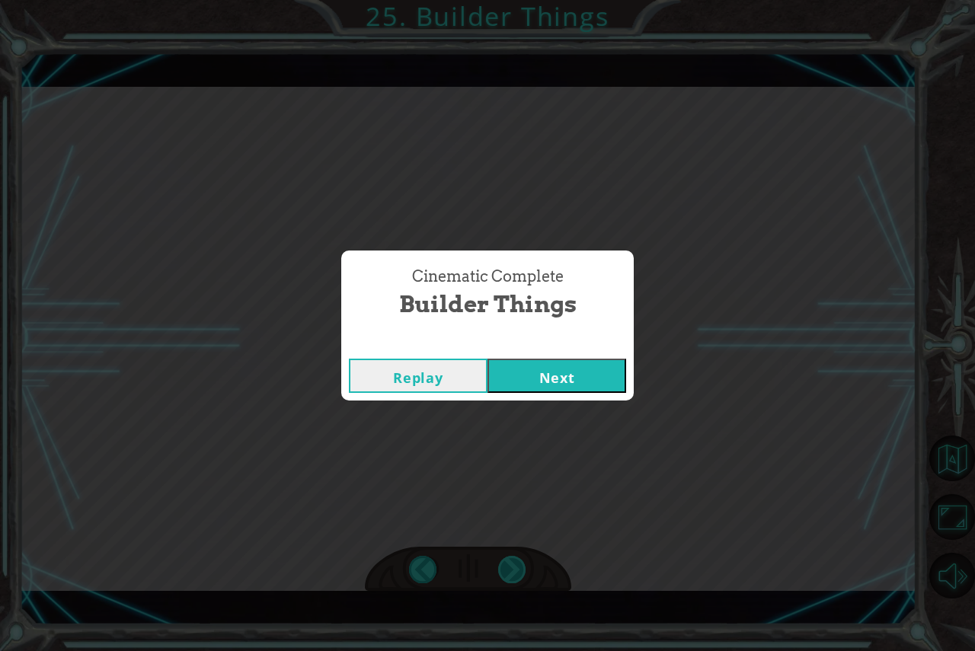
click at [510, 565] on div "Cinematic Complete Builder Things Replay Next" at bounding box center [487, 325] width 975 height 651
click at [513, 382] on button "Next" at bounding box center [557, 376] width 139 height 34
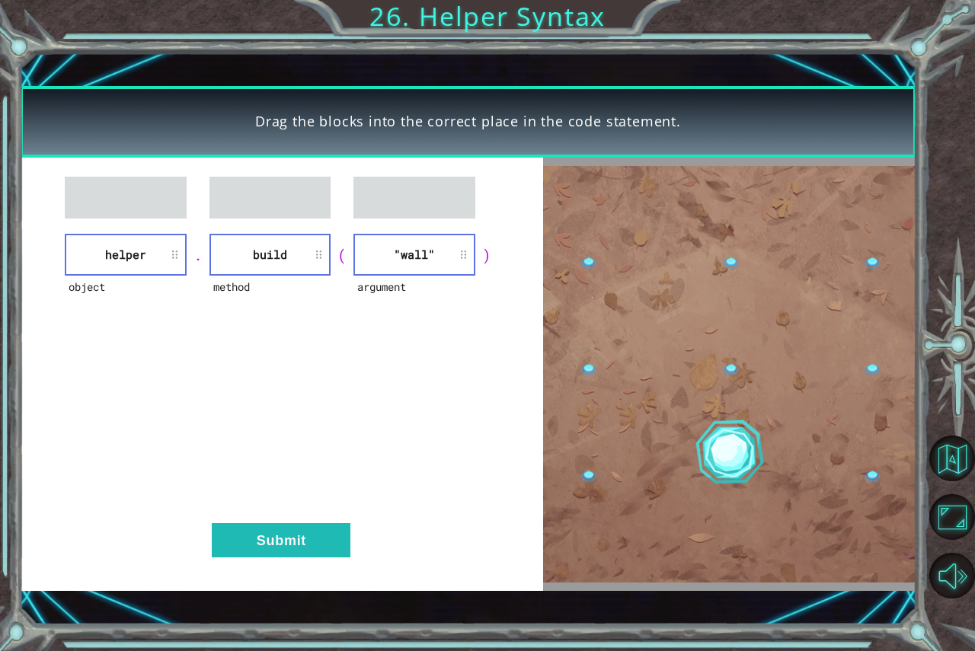
click at [298, 561] on div "object helper . method build ( argument "wall" ) Submit" at bounding box center [282, 374] width 524 height 433
click at [281, 534] on button "Submit" at bounding box center [281, 540] width 139 height 34
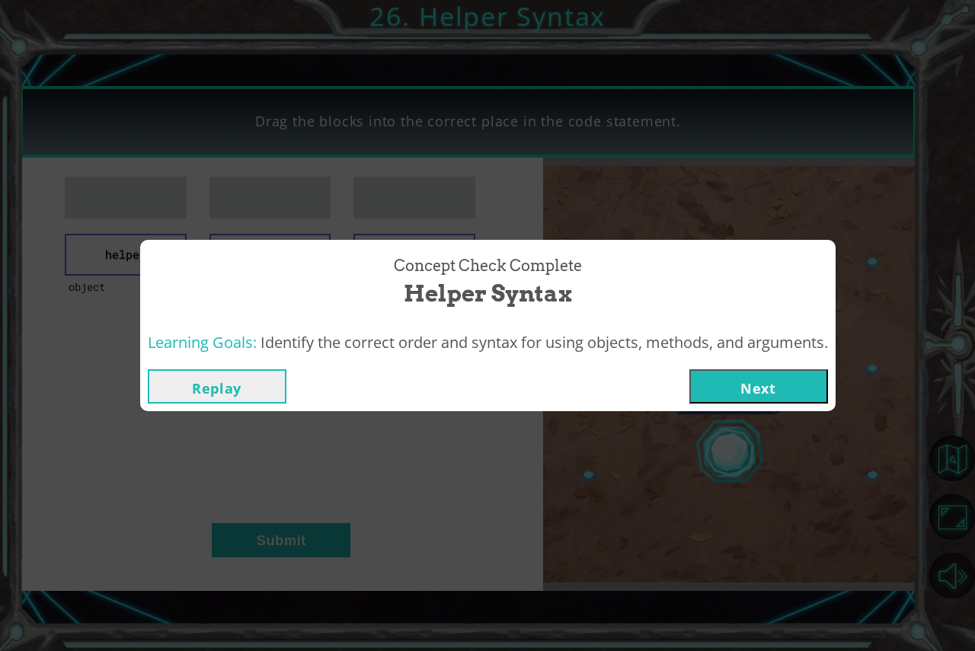
click at [798, 382] on button "Next" at bounding box center [758, 386] width 139 height 34
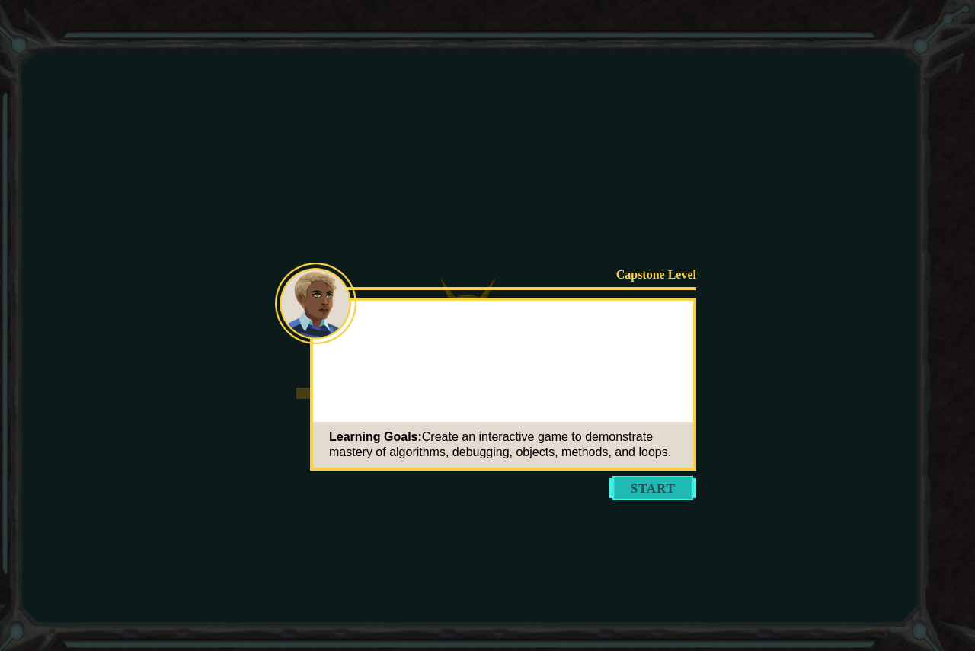
click at [642, 482] on button "Start" at bounding box center [652, 488] width 87 height 24
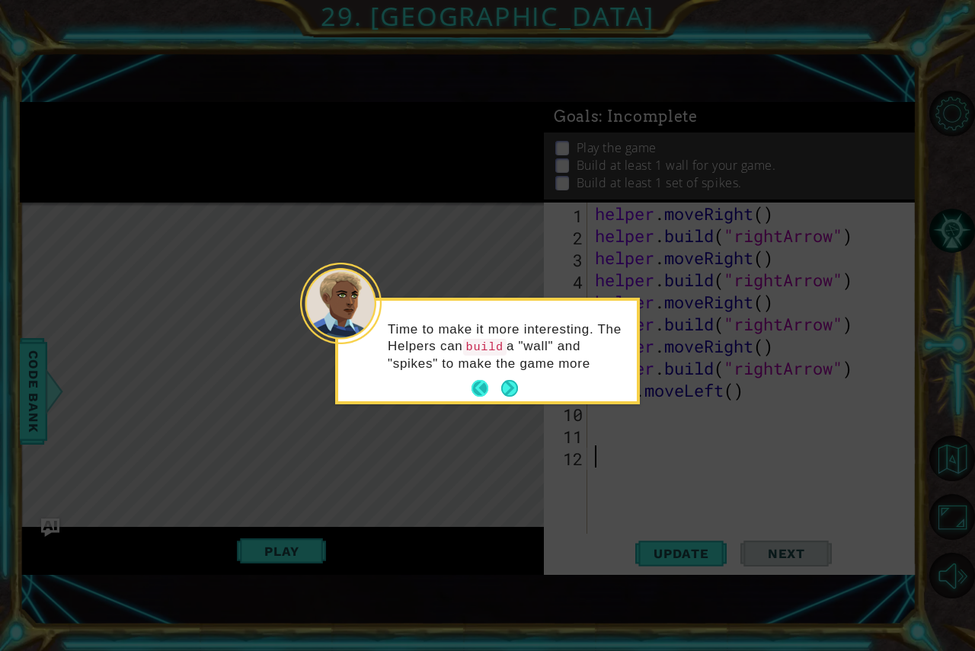
click at [496, 389] on button "Back" at bounding box center [487, 388] width 30 height 17
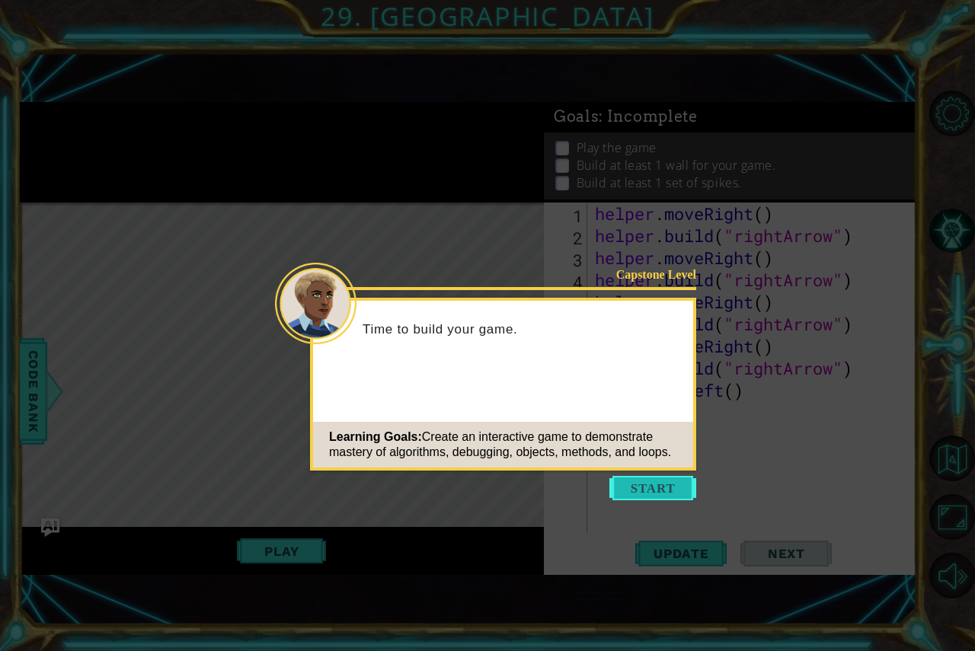
click at [615, 482] on button "Start" at bounding box center [652, 488] width 87 height 24
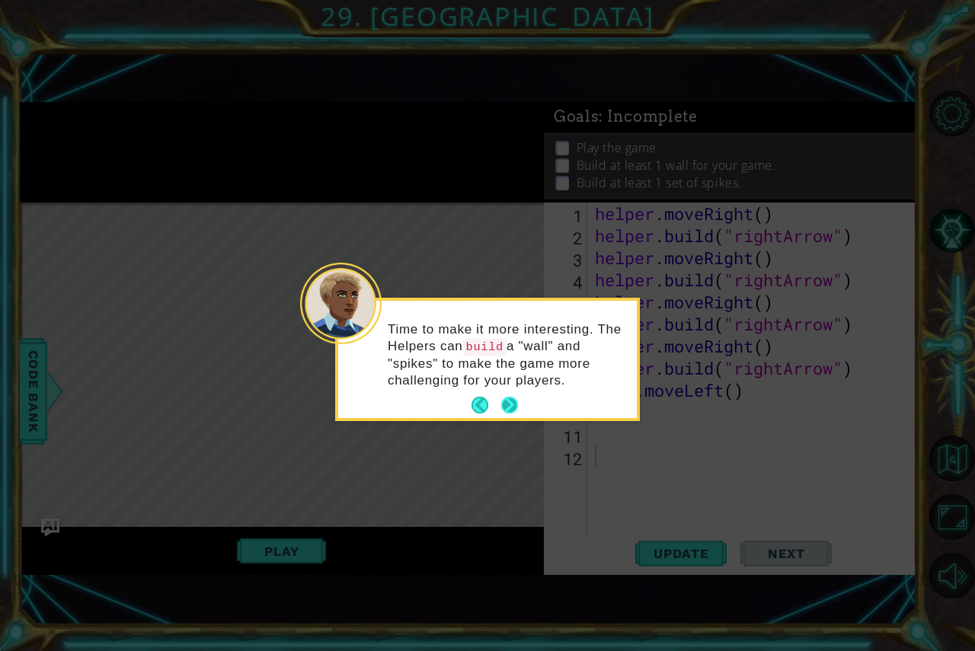
click at [518, 400] on button "Next" at bounding box center [509, 405] width 17 height 17
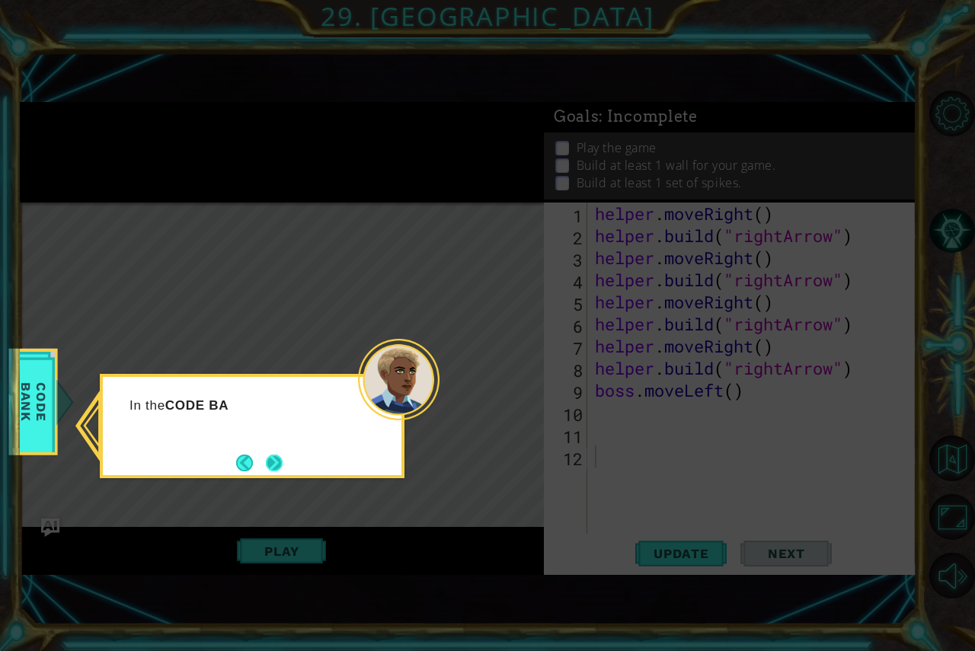
click at [278, 461] on button "Next" at bounding box center [274, 463] width 17 height 17
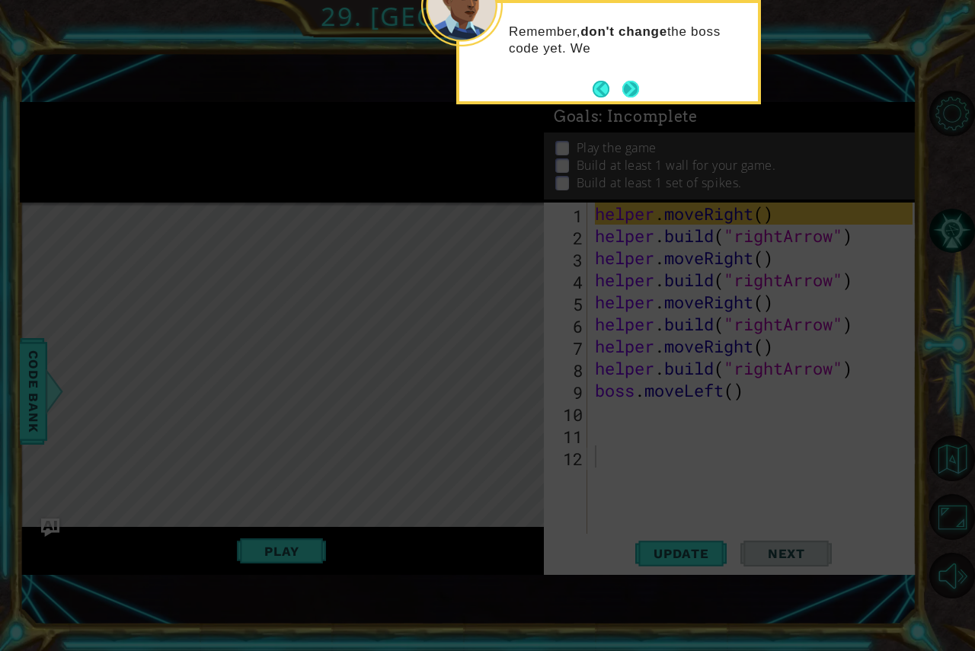
click at [639, 89] on button "Next" at bounding box center [630, 89] width 17 height 17
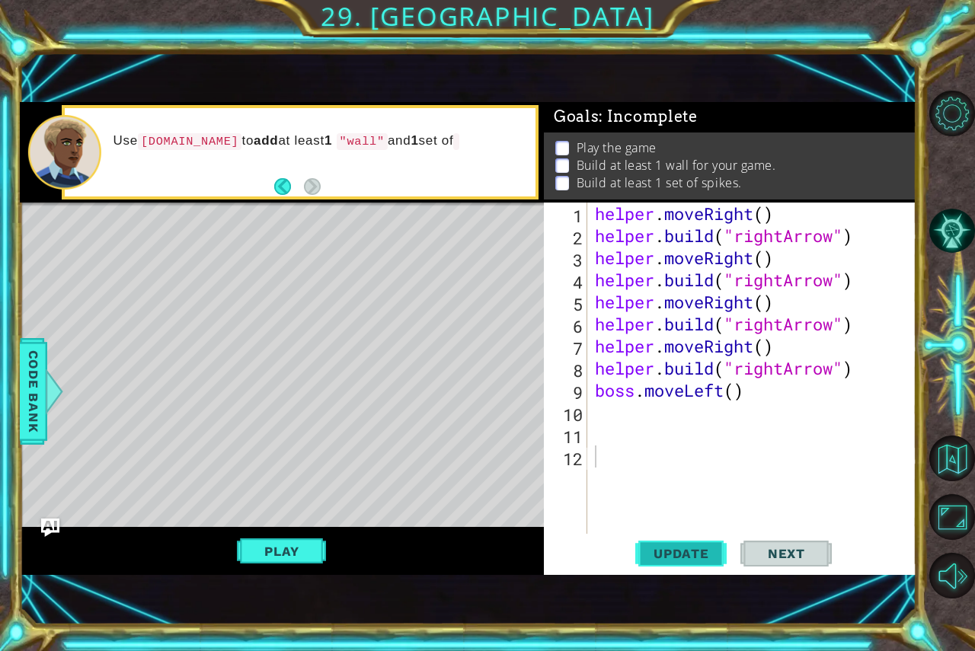
drag, startPoint x: 660, startPoint y: 557, endPoint x: 735, endPoint y: 544, distance: 76.5
click at [661, 557] on span "Update" at bounding box center [681, 553] width 86 height 15
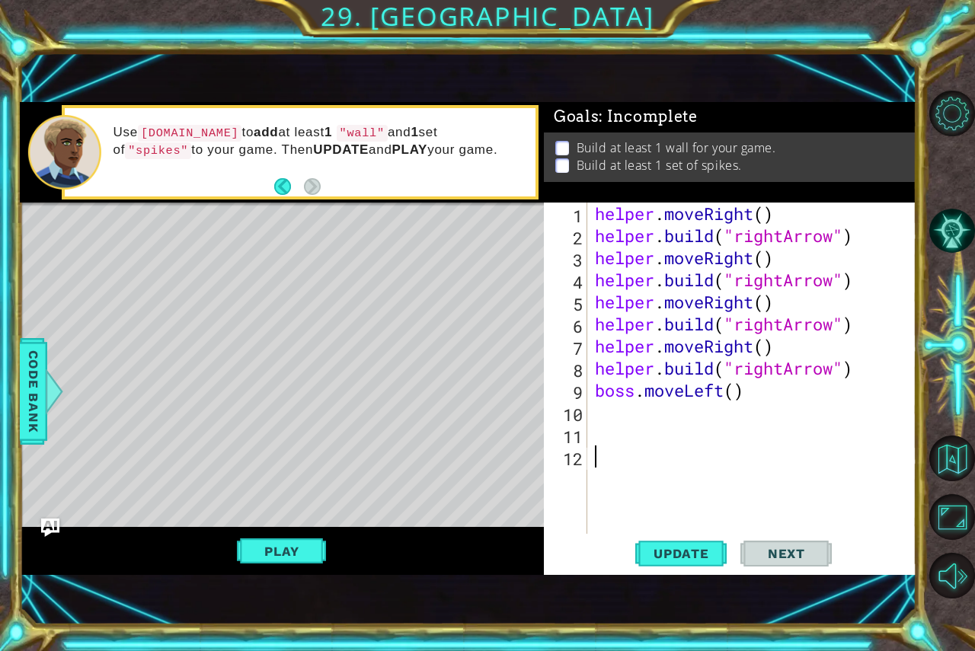
click at [599, 428] on div "helper . moveRight ( ) helper . build ( "rightArrow" ) helper . moveRight ( ) h…" at bounding box center [756, 391] width 328 height 376
click at [599, 415] on div "helper . moveRight ( ) helper . build ( "rightArrow" ) helper . moveRight ( ) h…" at bounding box center [756, 391] width 328 height 376
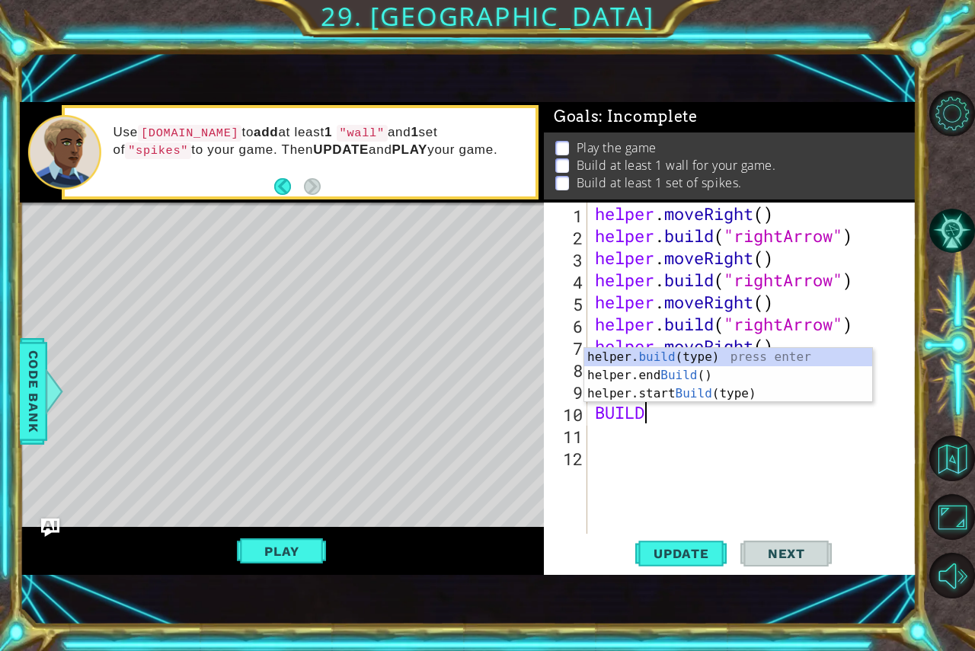
scroll to position [0, 2]
click at [661, 350] on div "helper. build (type) press enter helper.end Build () press enter helper.start B…" at bounding box center [728, 393] width 288 height 91
type textarea "[DOMAIN_NAME]("wall")"
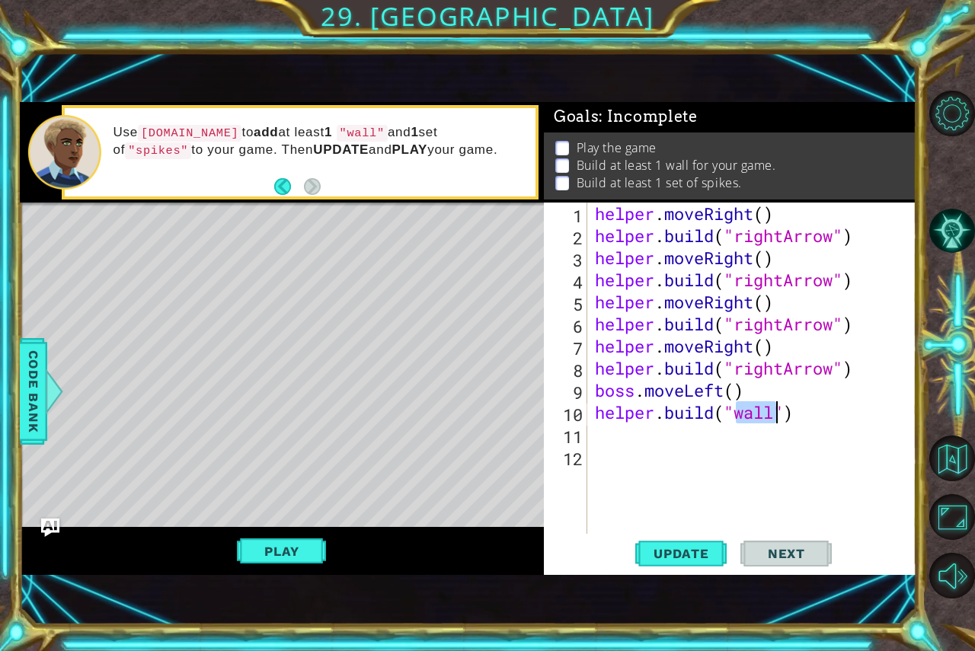
click at [778, 465] on div "helper . moveRight ( ) helper . build ( "rightArrow" ) helper . moveRight ( ) h…" at bounding box center [756, 391] width 328 height 376
click at [622, 451] on div "helper . moveRight ( ) helper . build ( "rightArrow" ) helper . moveRight ( ) h…" at bounding box center [756, 391] width 328 height 376
click at [602, 434] on div "helper . moveRight ( ) helper . build ( "rightArrow" ) helper . moveRight ( ) h…" at bounding box center [756, 391] width 328 height 376
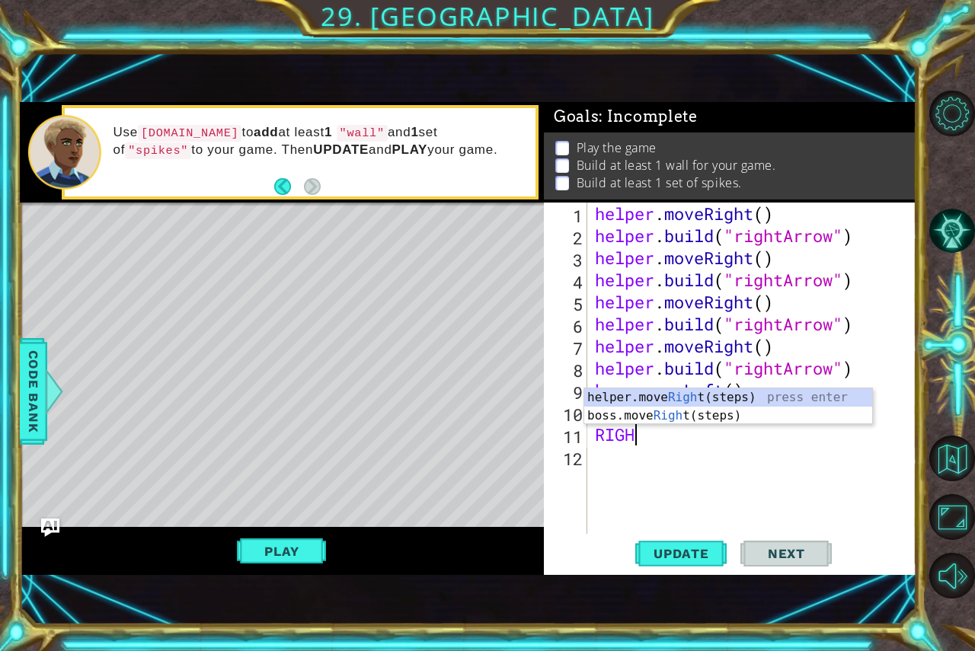
type textarea "RIGHT"
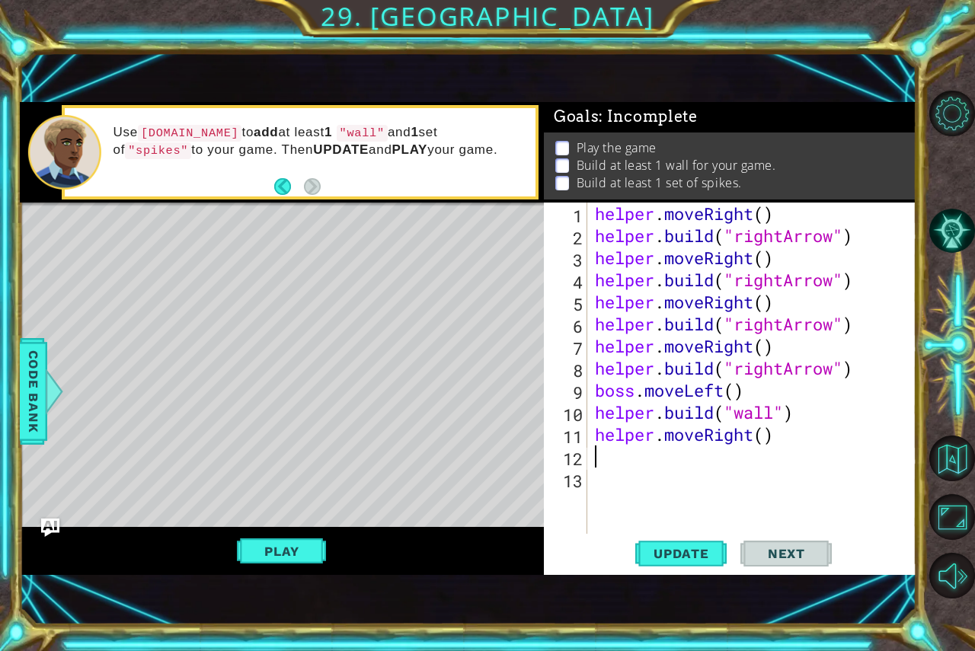
click at [628, 462] on div "helper . moveRight ( ) helper . build ( "rightArrow" ) helper . moveRight ( ) h…" at bounding box center [756, 391] width 328 height 376
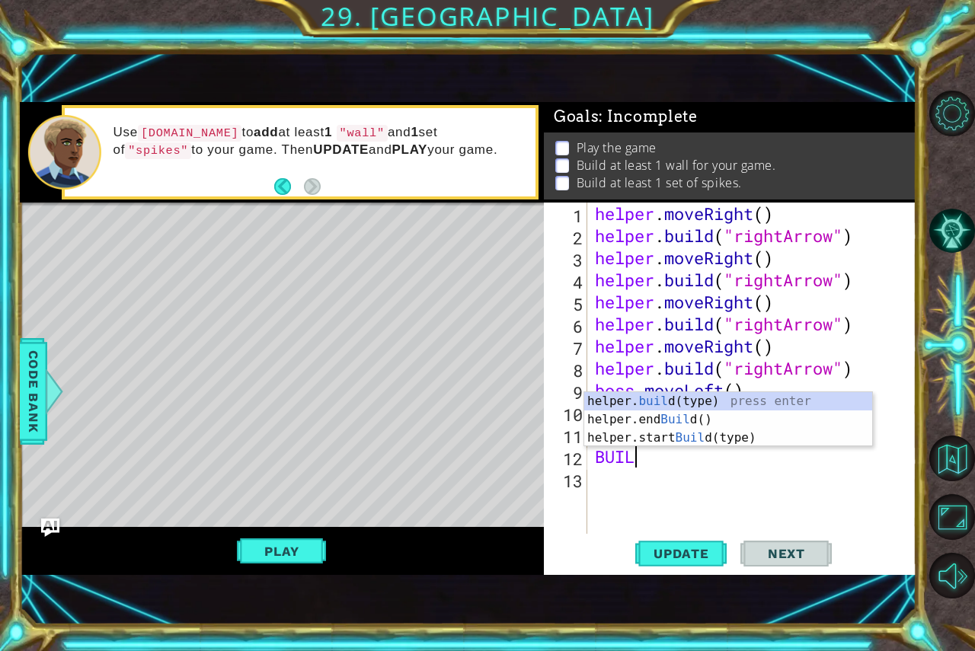
scroll to position [0, 2]
click at [662, 395] on div "helper. build (type) press enter helper.end Build () press enter helper.start B…" at bounding box center [728, 437] width 288 height 91
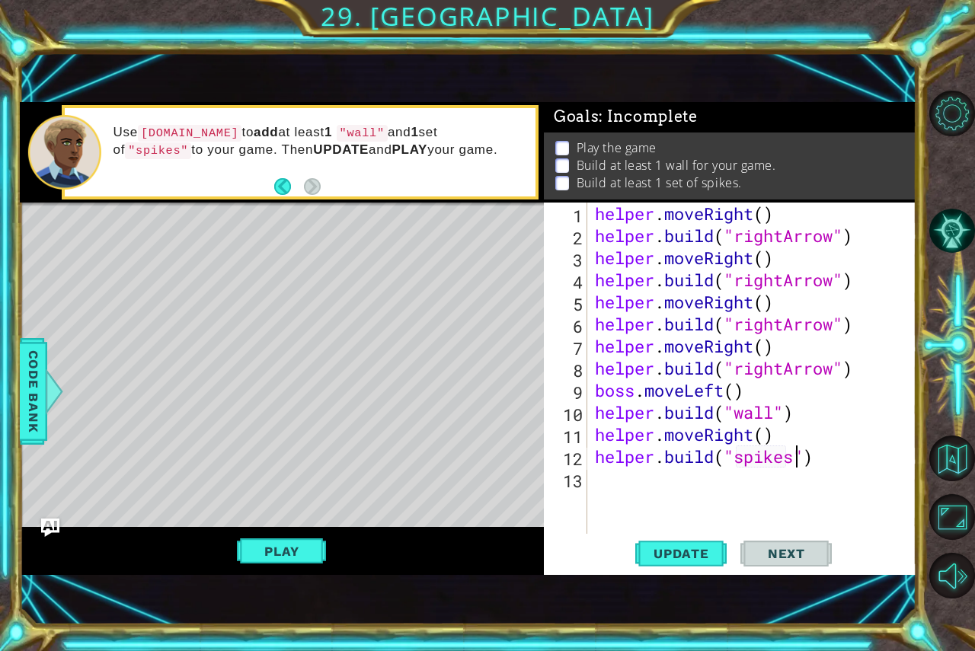
scroll to position [0, 9]
click at [670, 547] on span "Update" at bounding box center [681, 553] width 86 height 15
click at [656, 542] on button "Update" at bounding box center [680, 553] width 91 height 37
click at [284, 545] on button "Play" at bounding box center [281, 551] width 89 height 29
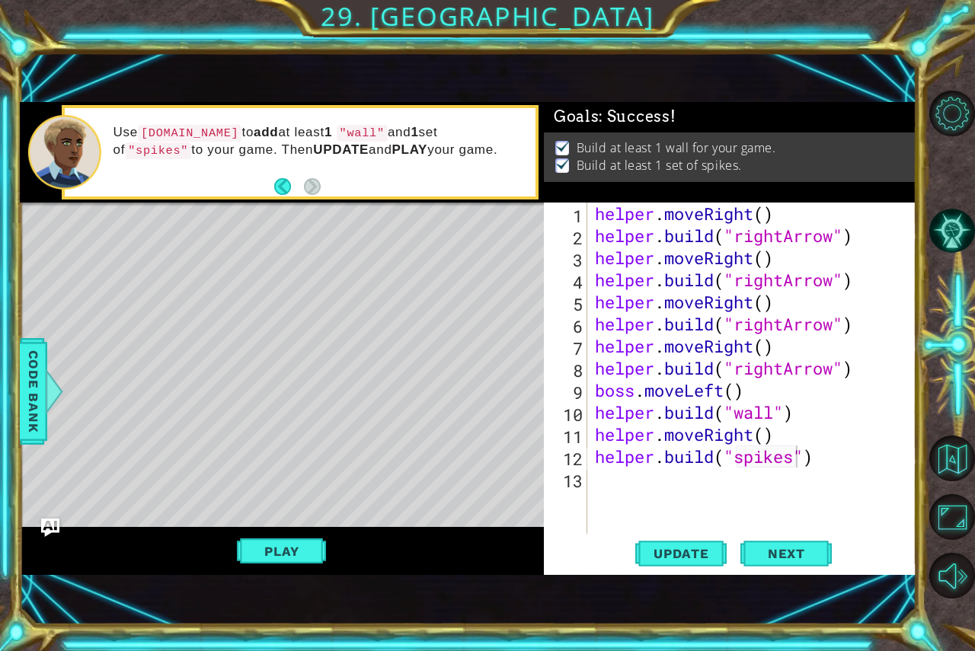
scroll to position [0, 0]
click at [789, 546] on span "Next" at bounding box center [787, 553] width 68 height 15
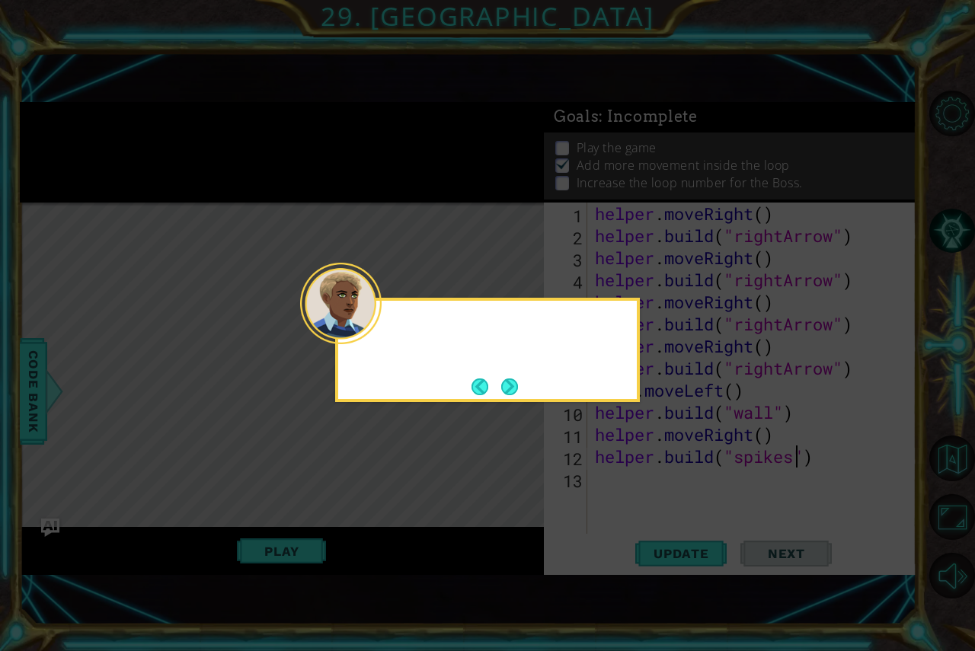
scroll to position [17, 0]
click at [518, 381] on button "Next" at bounding box center [509, 387] width 17 height 17
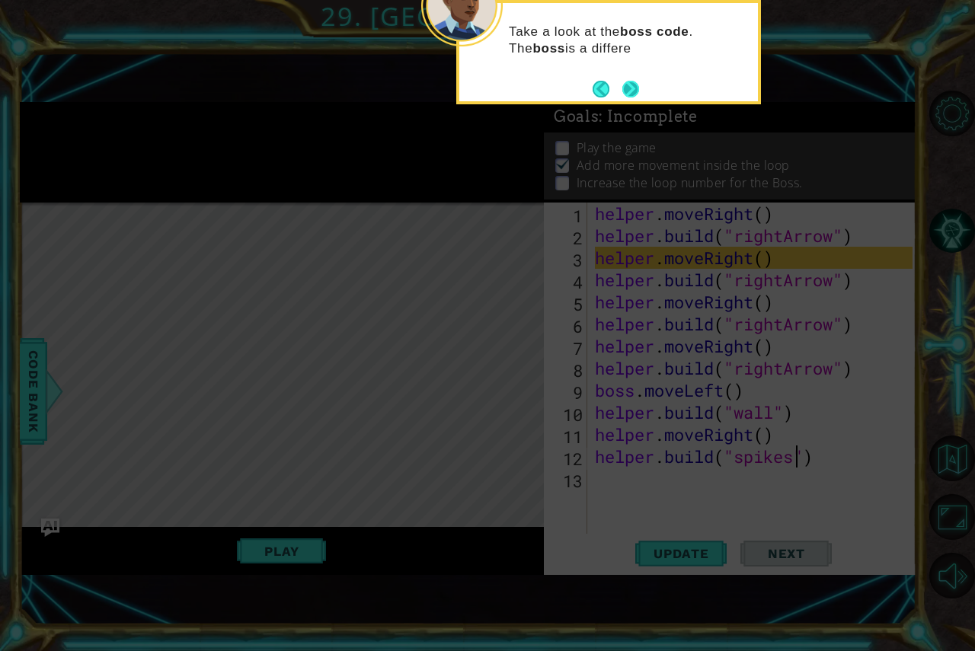
click at [639, 81] on button "Next" at bounding box center [630, 89] width 17 height 17
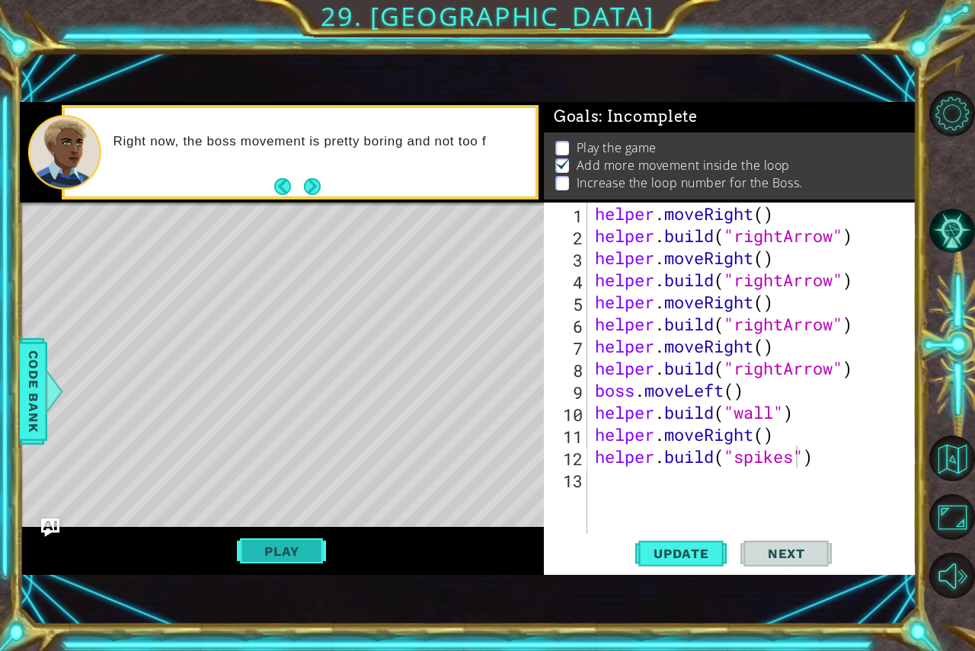
click at [277, 552] on button "Play" at bounding box center [281, 551] width 89 height 29
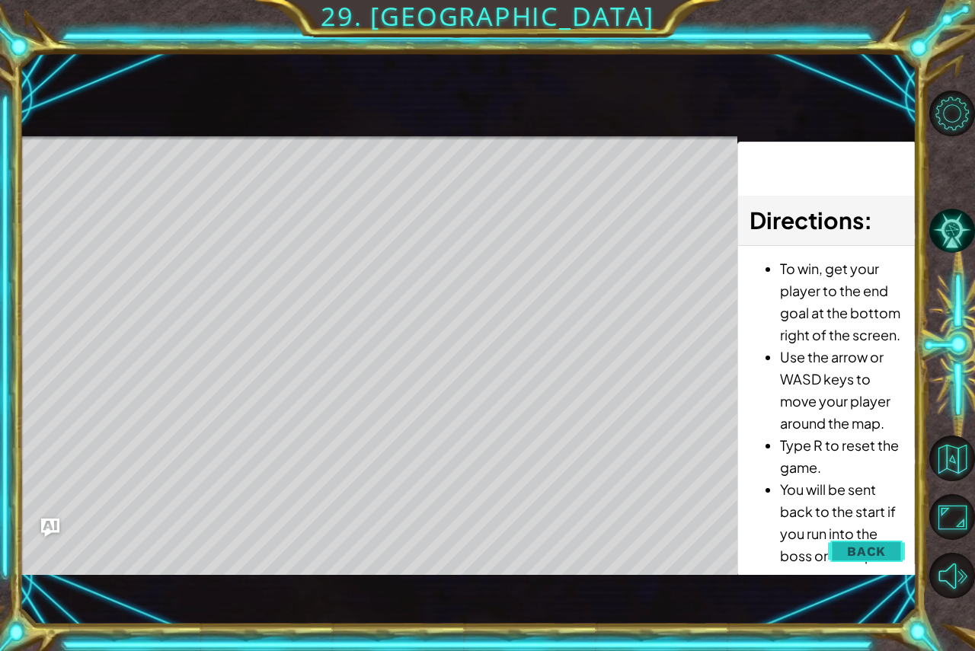
click at [873, 553] on span "Back" at bounding box center [866, 551] width 39 height 15
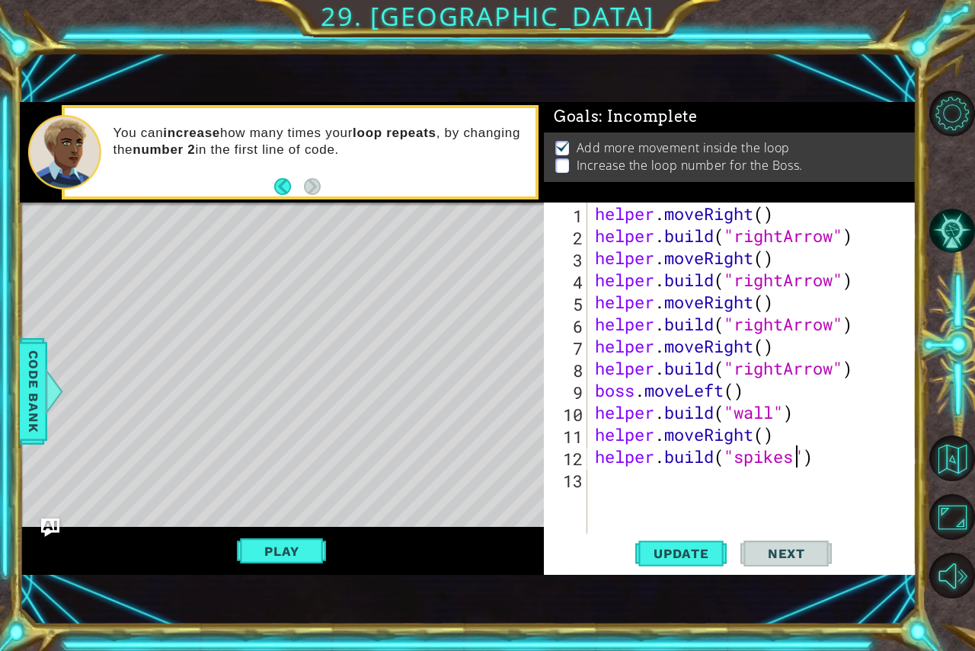
click at [603, 396] on div "helper . moveRight ( ) helper . build ( "rightArrow" ) helper . moveRight ( ) h…" at bounding box center [756, 391] width 328 height 376
click at [753, 385] on div "helper . moveRight ( ) helper . build ( "rightArrow" ) helper . moveRight ( ) h…" at bounding box center [756, 391] width 328 height 376
click at [737, 392] on div "helper . moveRight ( ) helper . build ( "rightArrow" ) helper . moveRight ( ) h…" at bounding box center [756, 391] width 328 height 376
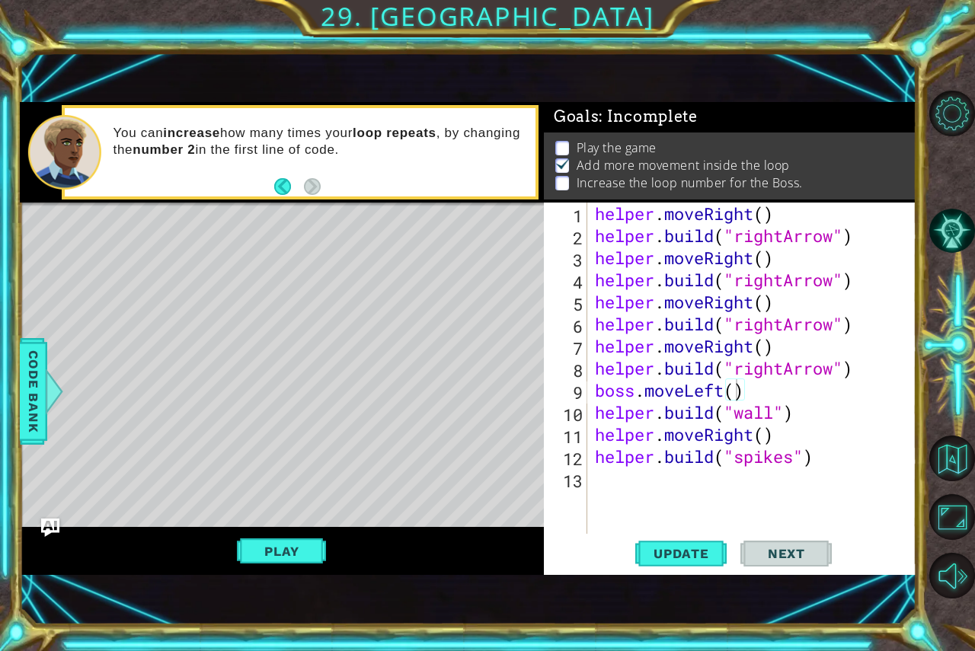
click at [555, 177] on p at bounding box center [562, 183] width 14 height 14
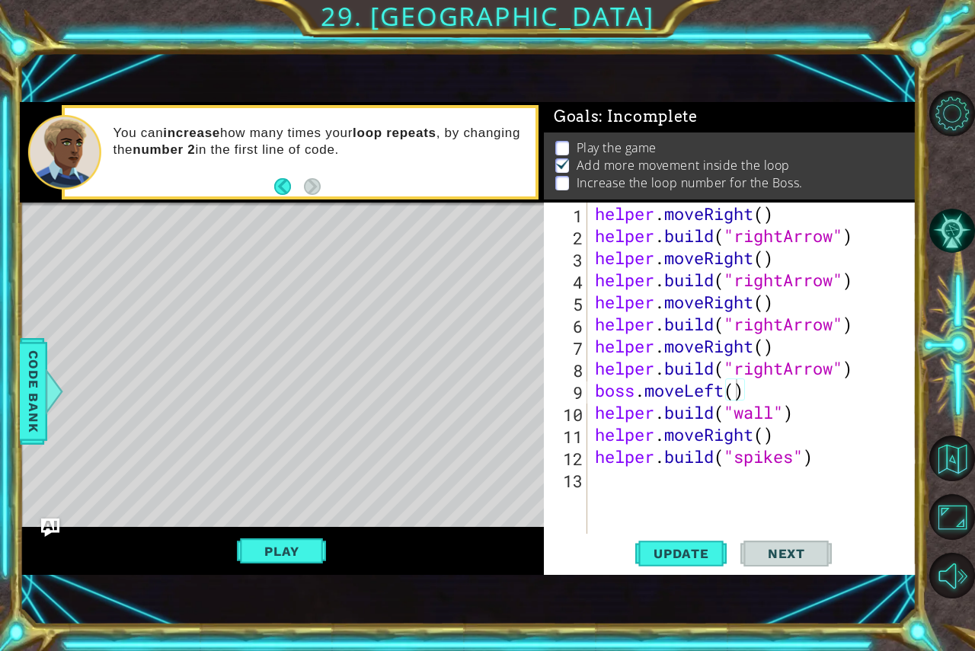
click at [555, 177] on p at bounding box center [562, 183] width 14 height 14
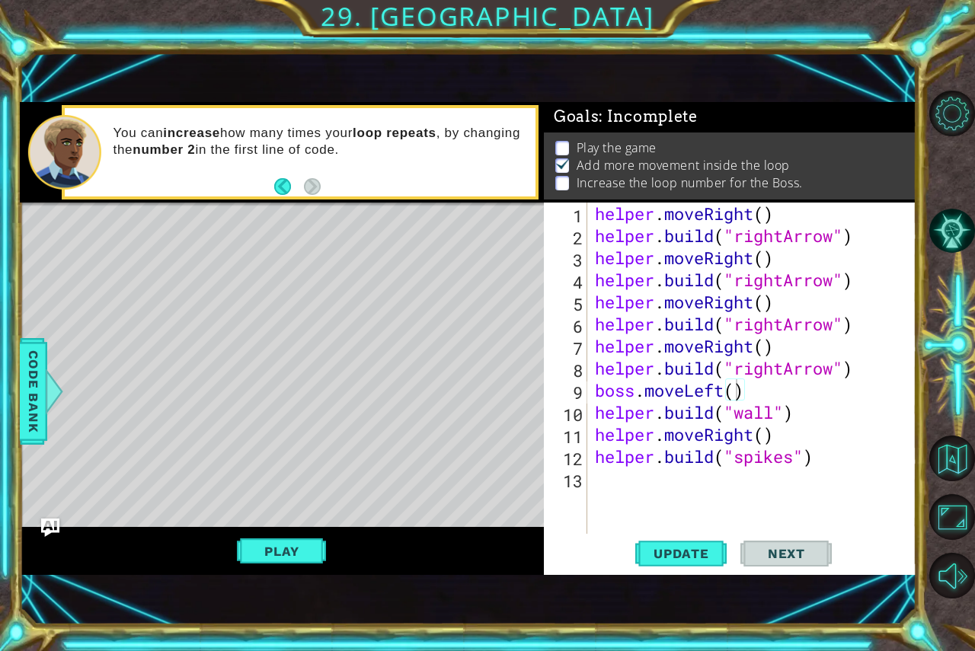
click at [555, 177] on p at bounding box center [562, 183] width 14 height 14
click at [767, 216] on div "helper . moveRight ( ) helper . build ( "rightArrow" ) helper . moveRight ( ) h…" at bounding box center [756, 391] width 328 height 376
click at [802, 254] on div "helper . moveRight ( 4 ) helper . build ( "rightArrow" ) helper . moveRight ( )…" at bounding box center [756, 391] width 328 height 376
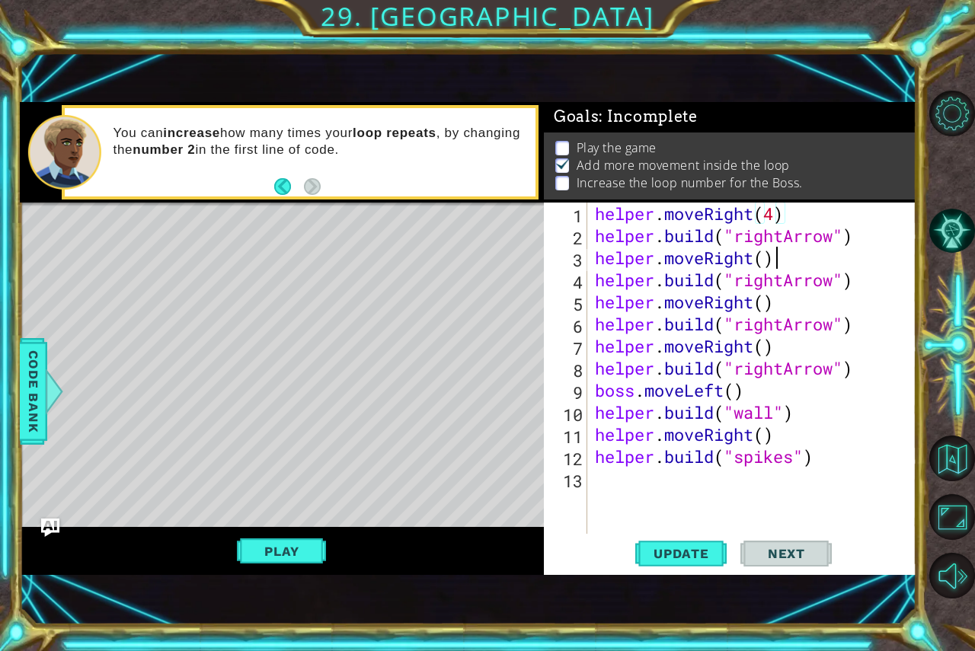
type textarea "helper.moveRight()"
drag, startPoint x: 802, startPoint y: 254, endPoint x: 600, endPoint y: 249, distance: 202.7
click at [600, 249] on div "helper . moveRight ( 4 ) helper . build ( "rightArrow" ) helper . moveRight ( )…" at bounding box center [756, 391] width 328 height 376
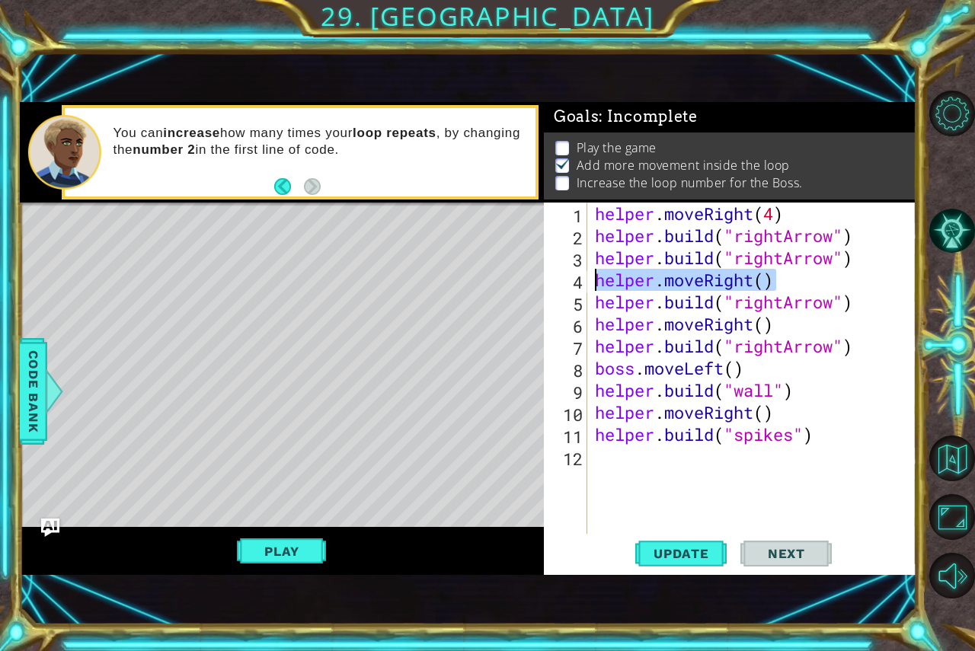
drag, startPoint x: 773, startPoint y: 286, endPoint x: 591, endPoint y: 276, distance: 182.4
click at [592, 276] on div "helper . moveRight ( 4 ) helper . build ( "rightArrow" ) helper . build ( "righ…" at bounding box center [752, 368] width 321 height 331
type textarea "helper.moveRight()"
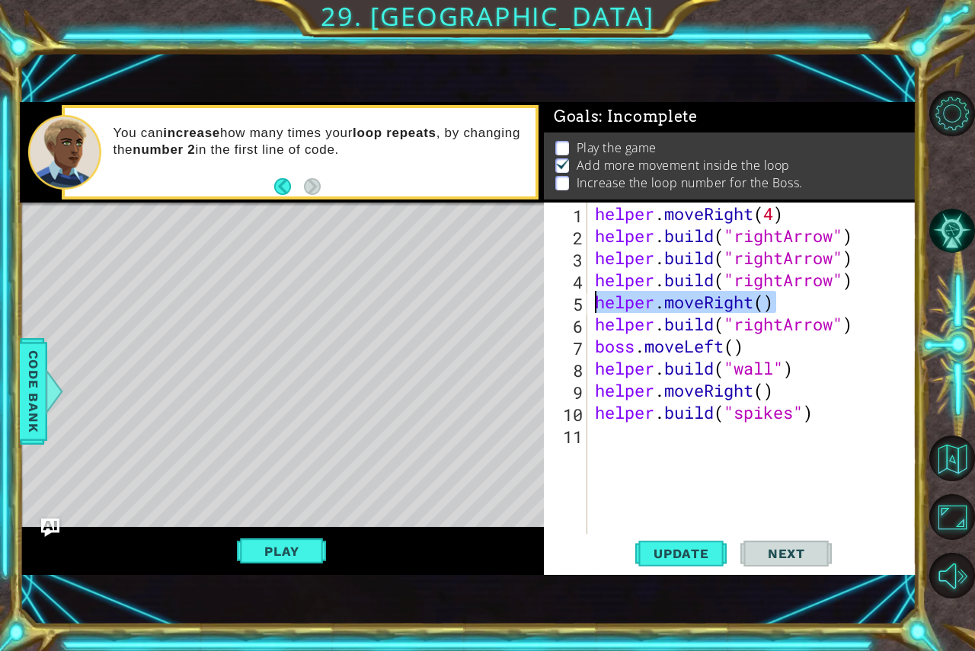
drag, startPoint x: 777, startPoint y: 300, endPoint x: 597, endPoint y: 296, distance: 180.6
click at [597, 296] on div "helper . moveRight ( 4 ) helper . build ( "rightArrow" ) helper . build ( "righ…" at bounding box center [756, 391] width 328 height 376
type textarea "helper.moveRight()"
type textarea "\"
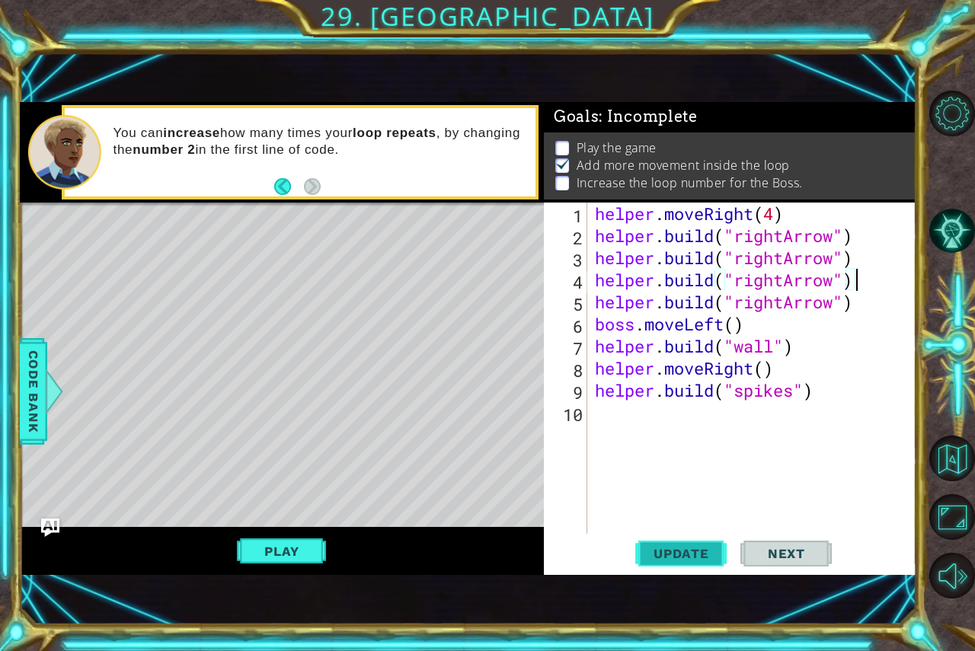
click at [686, 554] on span "Update" at bounding box center [681, 553] width 86 height 15
click at [267, 542] on button "Play" at bounding box center [281, 551] width 89 height 29
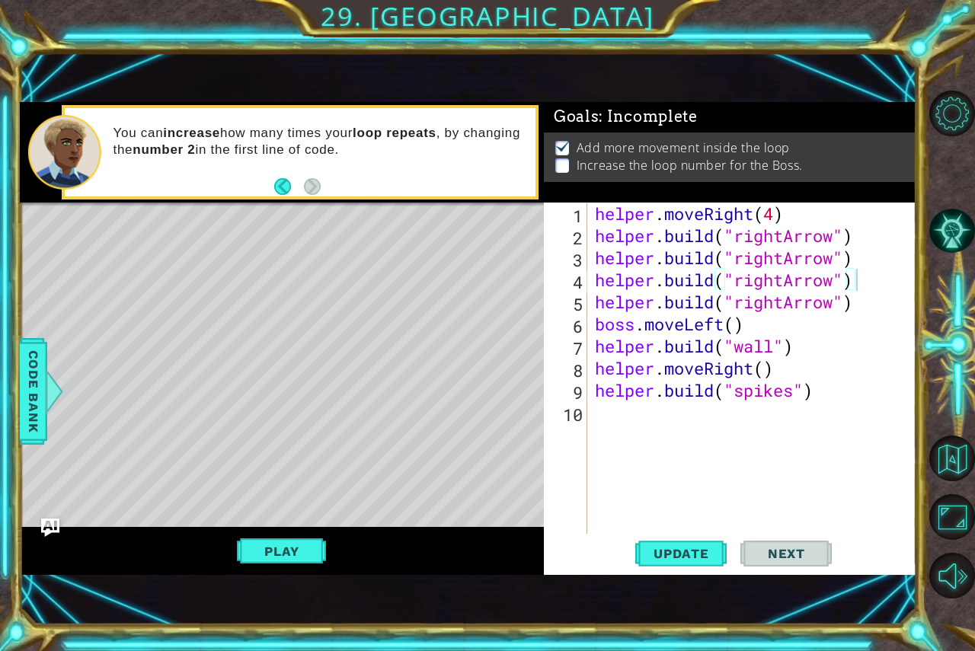
scroll to position [0, 0]
click at [760, 544] on button "Next" at bounding box center [786, 553] width 91 height 37
drag, startPoint x: 773, startPoint y: 373, endPoint x: 596, endPoint y: 369, distance: 176.8
click at [596, 369] on div "helper . moveRight ( 4 ) helper . build ( "rightArrow" ) helper . build ( "righ…" at bounding box center [756, 391] width 328 height 376
type textarea "helper.moveRight()"
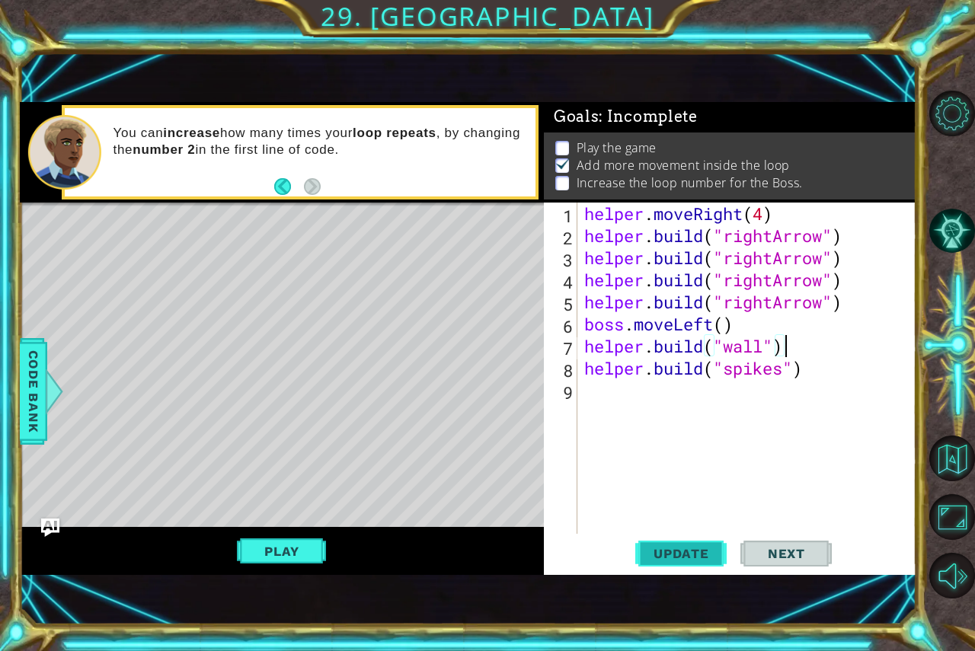
click at [667, 561] on button "Update" at bounding box center [680, 553] width 91 height 37
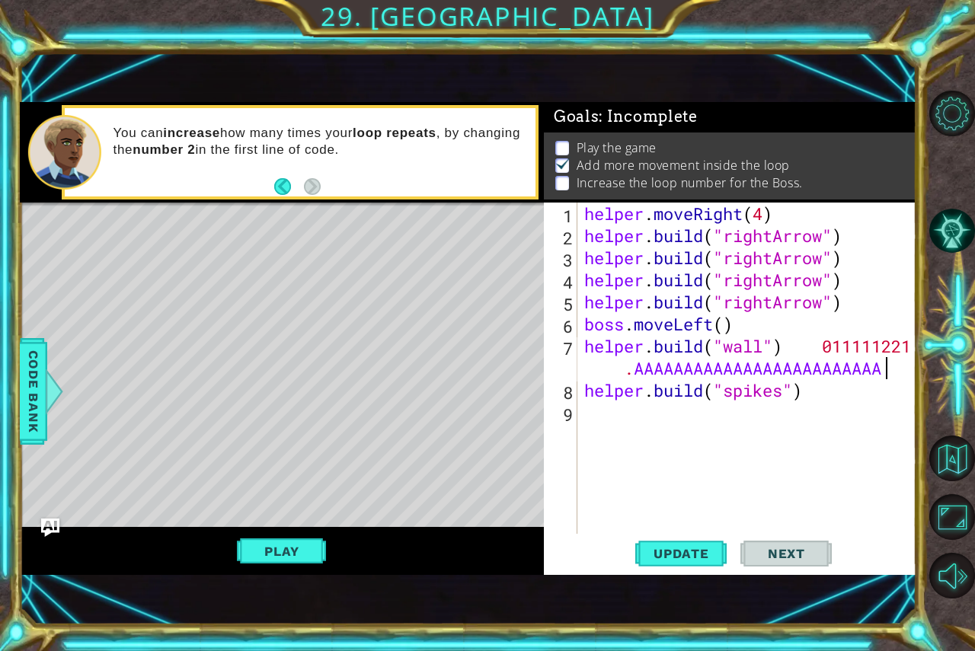
scroll to position [0, 27]
type textarea "[DOMAIN_NAME]("wall") 011111221.AAAAAAAAAAAAAAAAAAAAAAAAAAAAA"
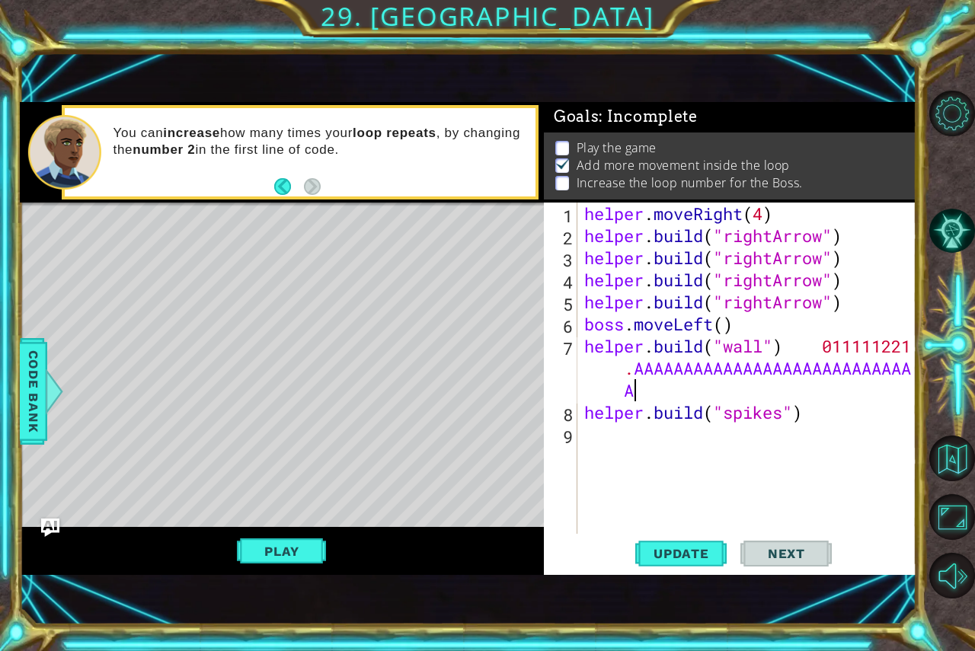
scroll to position [0, 0]
click at [629, 518] on div "helper . moveRight ( 4 ) helper . build ( "rightArrow" ) helper . build ( "righ…" at bounding box center [750, 391] width 339 height 376
click at [680, 547] on span "Update" at bounding box center [681, 553] width 86 height 15
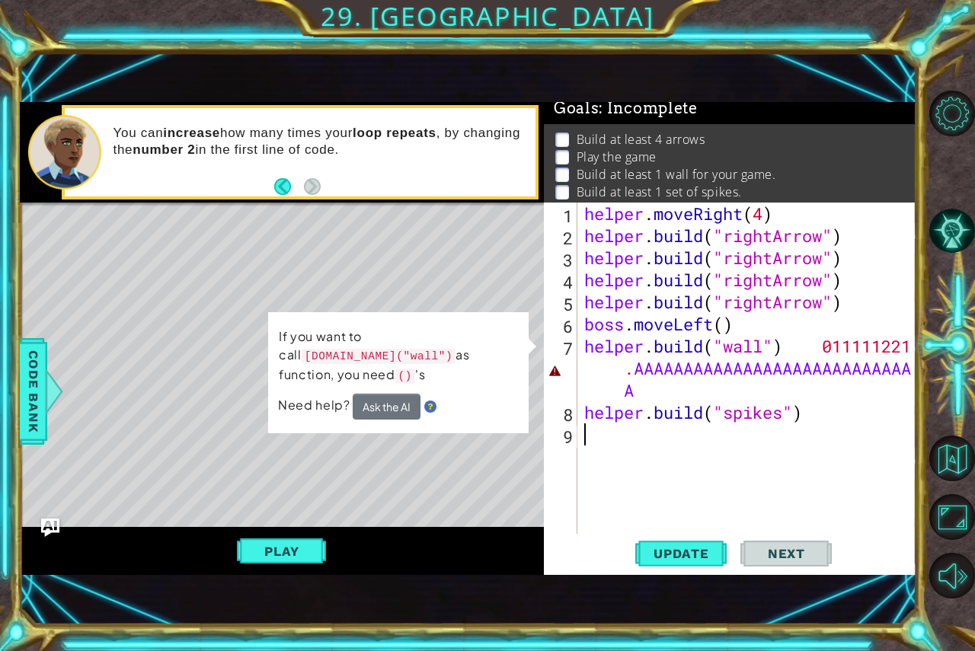
click at [904, 484] on div "helper . moveRight ( 4 ) helper . build ( "rightArrow" ) helper . build ( "righ…" at bounding box center [750, 391] width 339 height 376
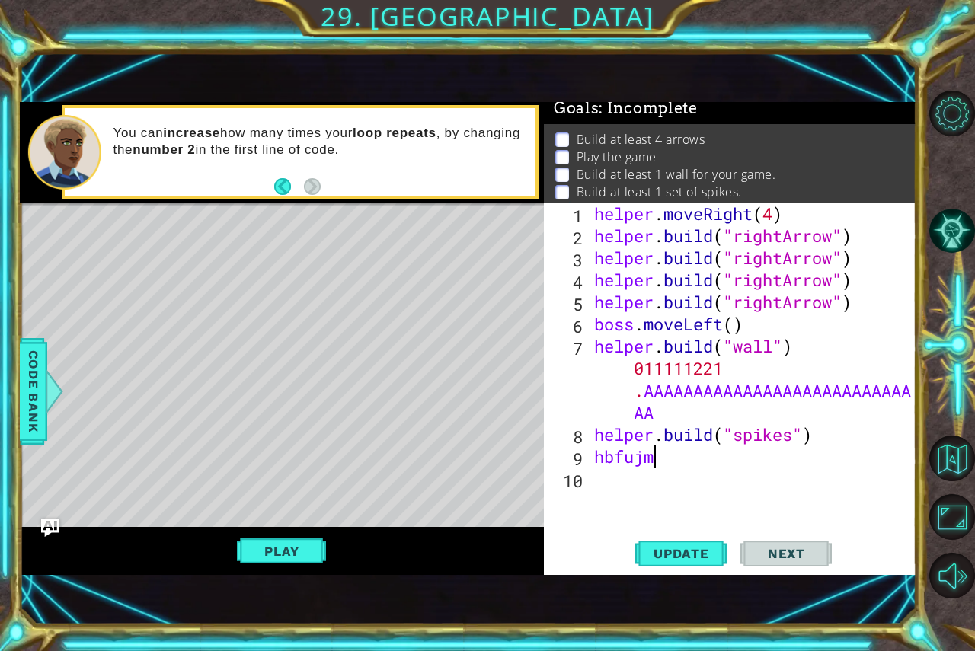
scroll to position [0, 2]
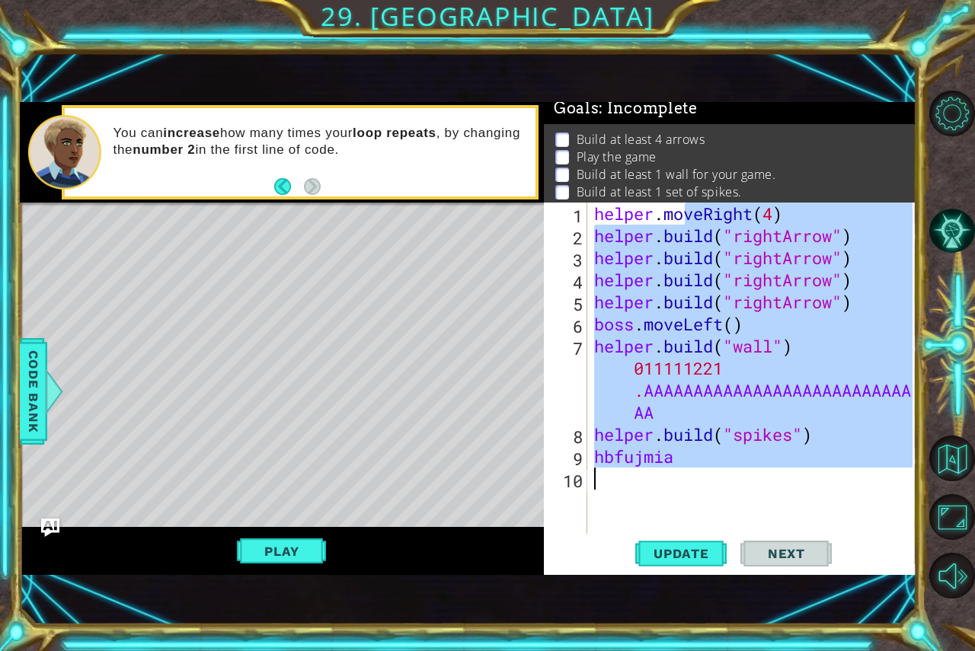
drag, startPoint x: 684, startPoint y: 219, endPoint x: 801, endPoint y: 583, distance: 382.4
click at [801, 583] on div "1 ההההההההההההההההההההההההההההההההההההההההההההההההההההההההההההההההההההההההההההה…" at bounding box center [468, 338] width 897 height 573
type textarea "hbfujmia"
